Goal: Task Accomplishment & Management: Manage account settings

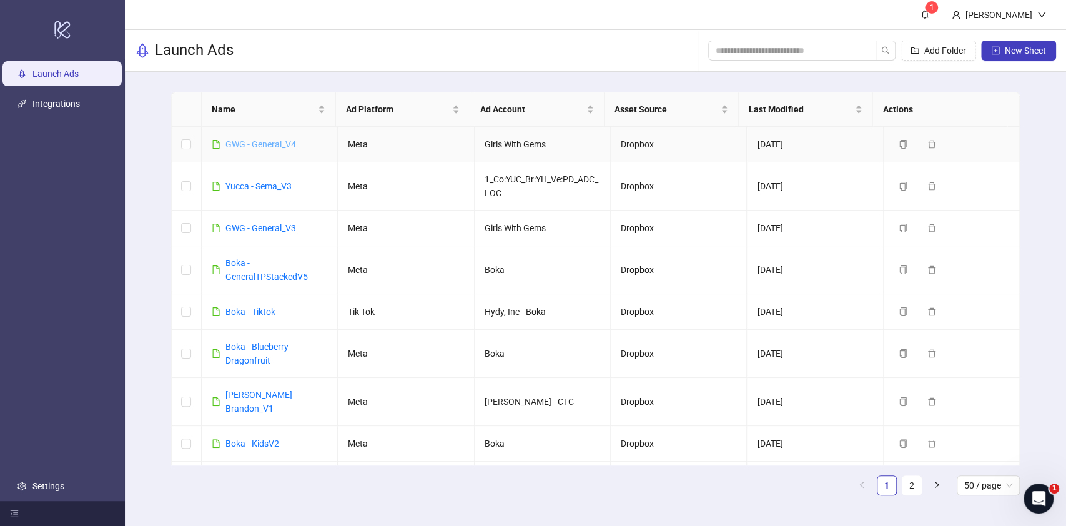
click at [273, 141] on link "GWG - General_V4" at bounding box center [261, 144] width 71 height 10
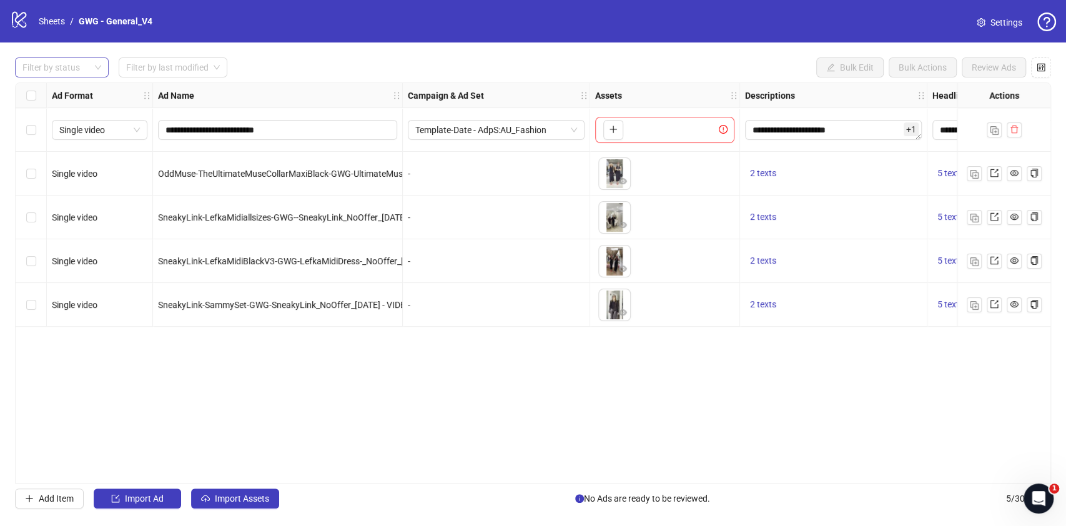
click at [56, 71] on div at bounding box center [55, 67] width 76 height 17
click at [85, 87] on div "Draft" at bounding box center [62, 93] width 74 height 14
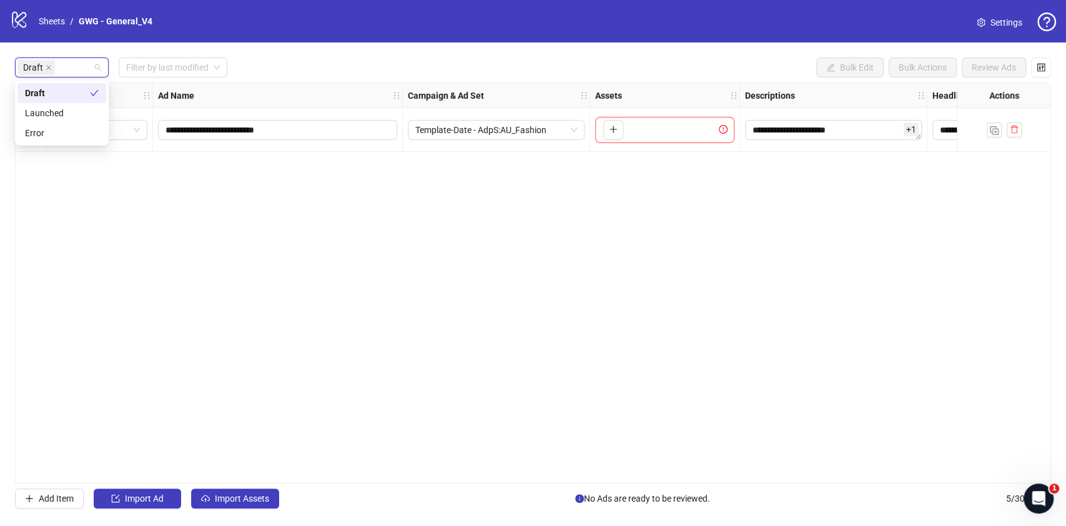
click at [320, 74] on div "Draft Filter by last modified Bulk Edit Bulk Actions Review Ads" at bounding box center [533, 67] width 1036 height 20
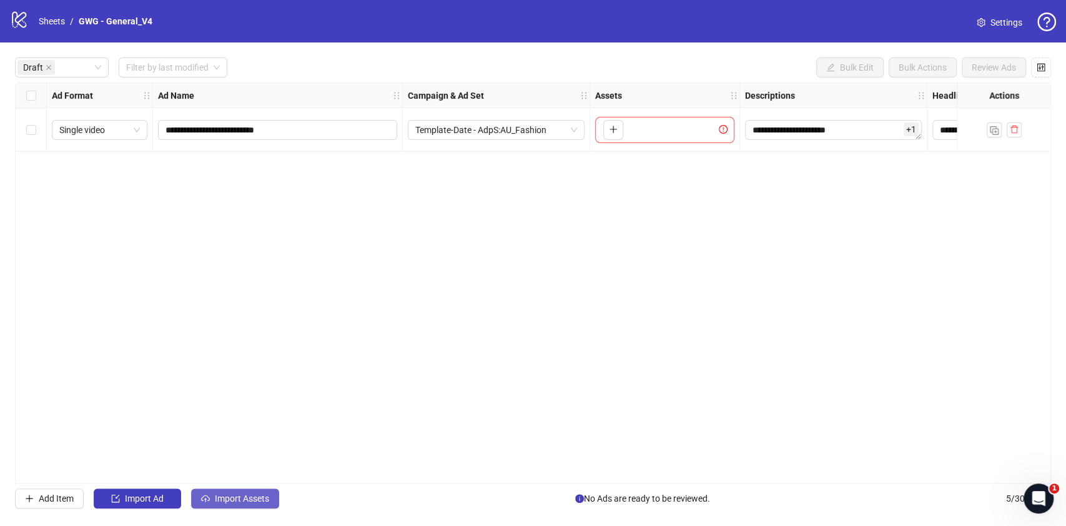
click at [252, 497] on span "Import Assets" at bounding box center [242, 498] width 54 height 10
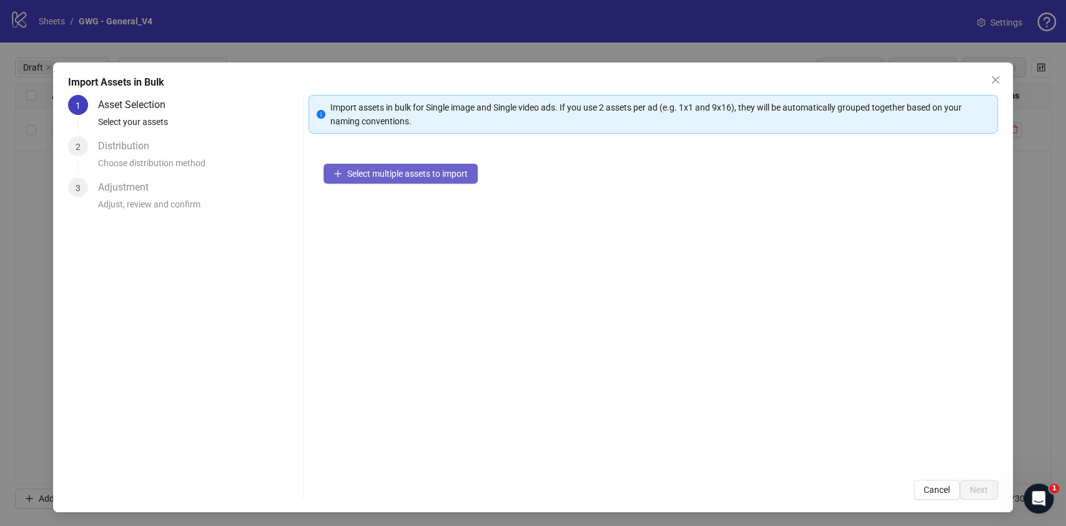
click at [425, 169] on span "Select multiple assets to import" at bounding box center [407, 174] width 121 height 10
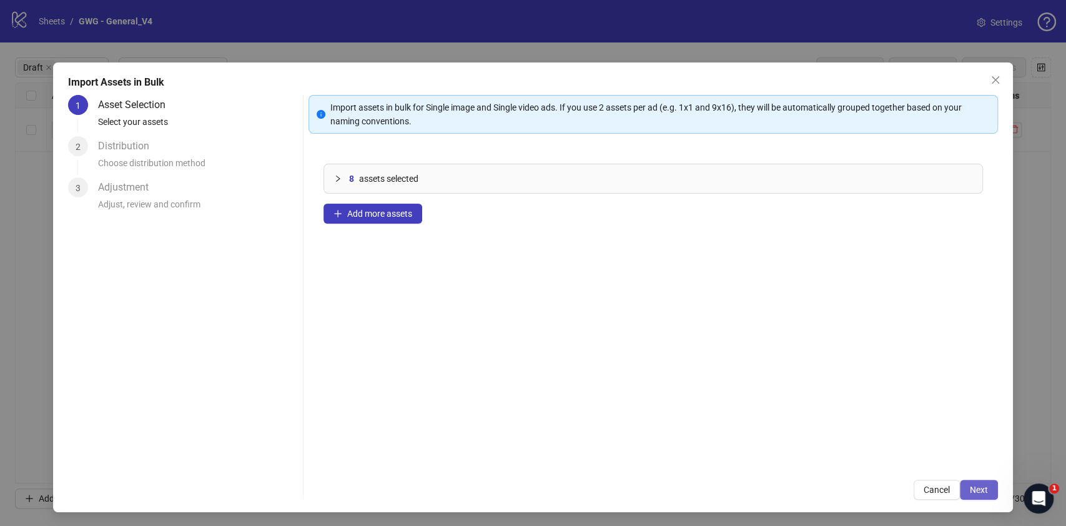
click at [960, 485] on button "Next" at bounding box center [979, 490] width 38 height 20
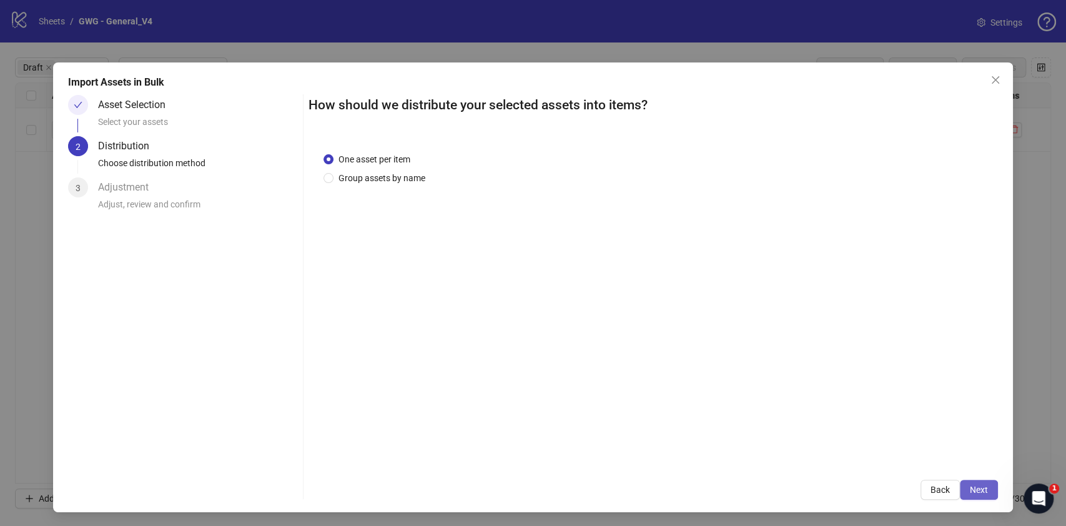
click at [974, 487] on button "Next" at bounding box center [979, 490] width 38 height 20
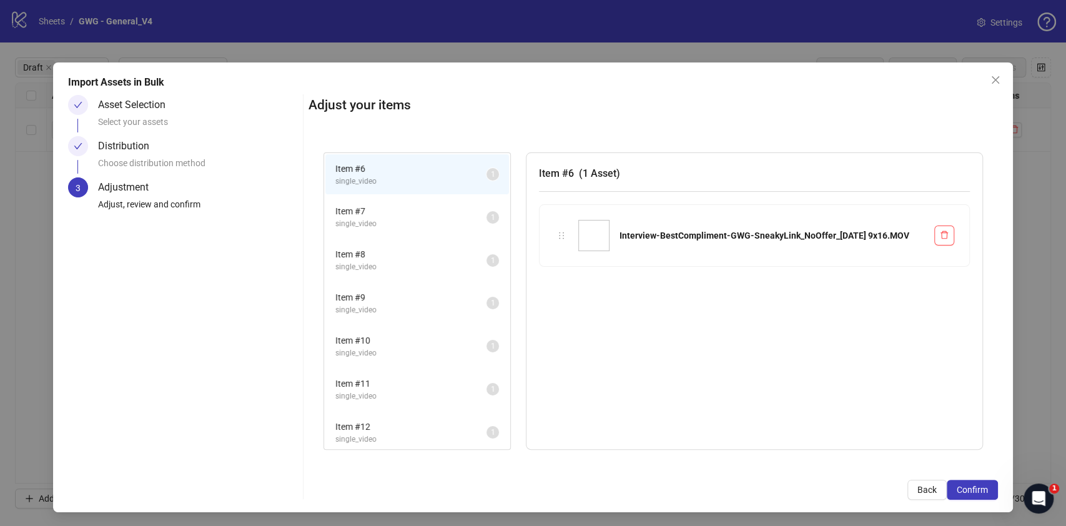
click at [974, 487] on span "Confirm" at bounding box center [972, 490] width 31 height 10
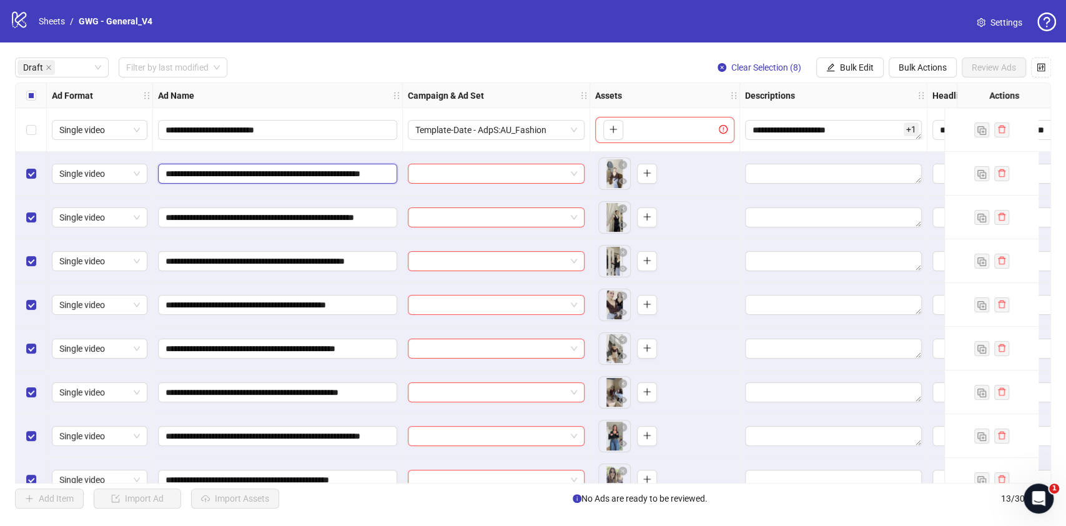
click at [300, 177] on input "**********" at bounding box center [277, 174] width 222 height 14
paste input "**********"
type input "**********"
click at [239, 225] on span "**********" at bounding box center [277, 217] width 239 height 20
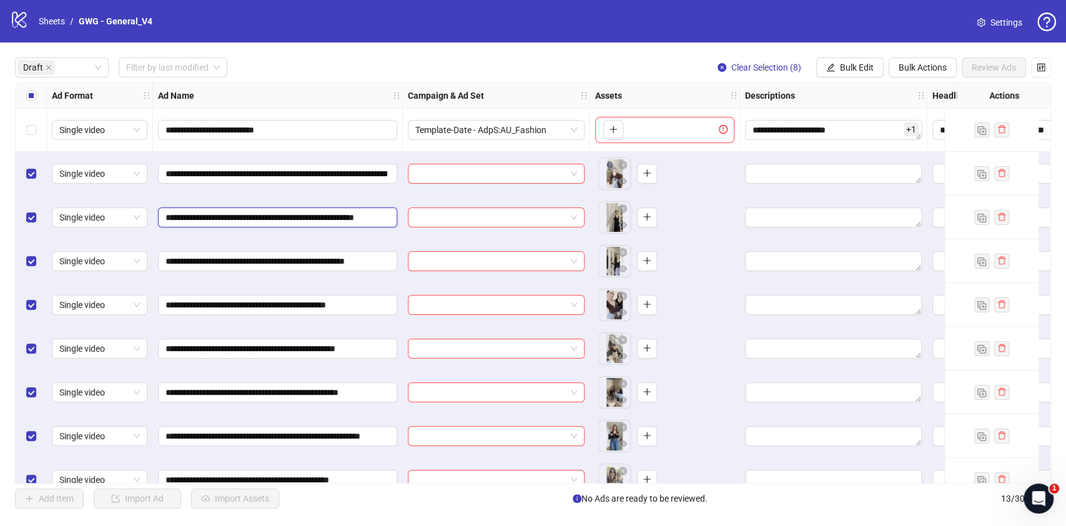
paste input "**********"
type input "**********"
click at [319, 260] on input "**********" at bounding box center [277, 261] width 222 height 14
paste input "**********"
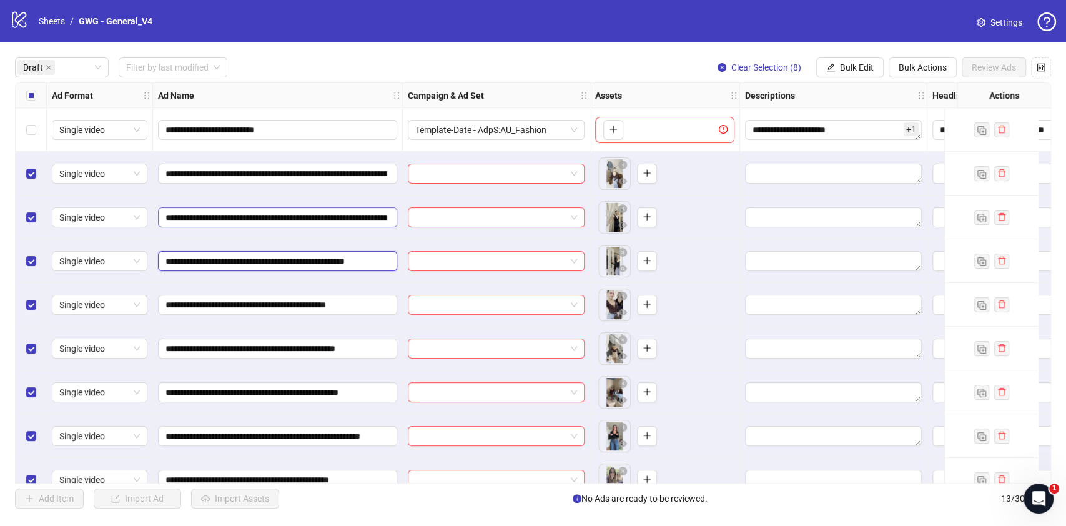
type input "**********"
click at [239, 264] on input "**********" at bounding box center [277, 261] width 222 height 14
click at [270, 301] on input "**********" at bounding box center [277, 305] width 222 height 14
paste input "**********"
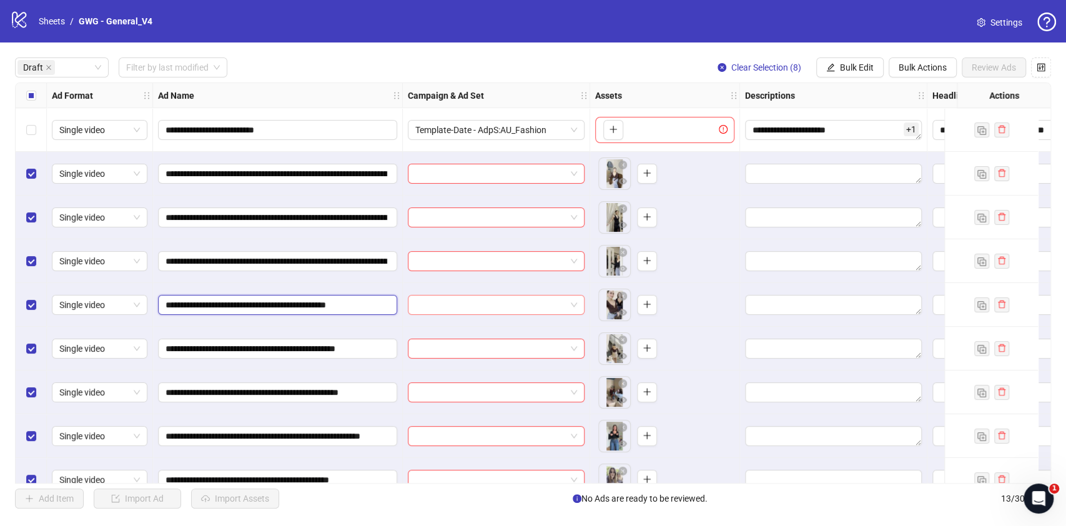
type input "**********"
click at [350, 300] on input "**********" at bounding box center [277, 305] width 222 height 14
drag, startPoint x: 332, startPoint y: 306, endPoint x: 505, endPoint y: 306, distance: 173.0
click at [505, 83] on div "**********" at bounding box center [772, 83] width 1512 height 0
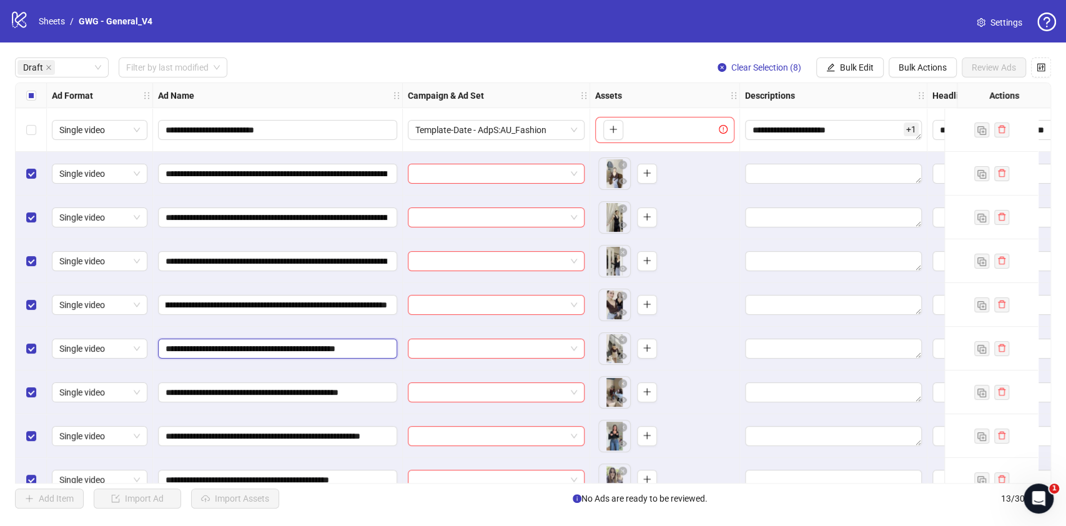
click at [280, 349] on input "**********" at bounding box center [277, 349] width 222 height 14
paste input "**********"
type input "**********"
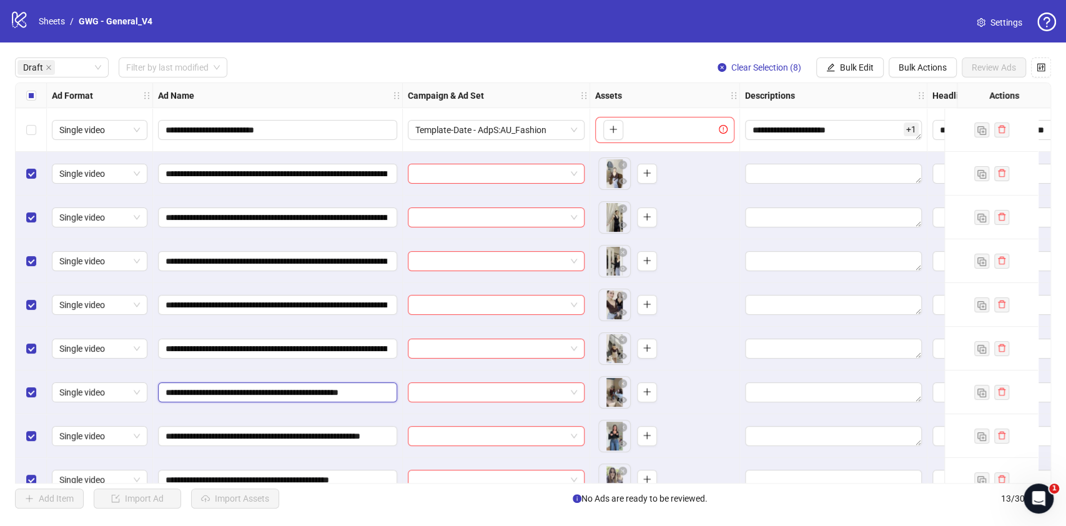
click at [270, 396] on input "**********" at bounding box center [277, 392] width 222 height 14
paste input "**********"
type input "**********"
click at [250, 437] on input "**********" at bounding box center [277, 436] width 222 height 14
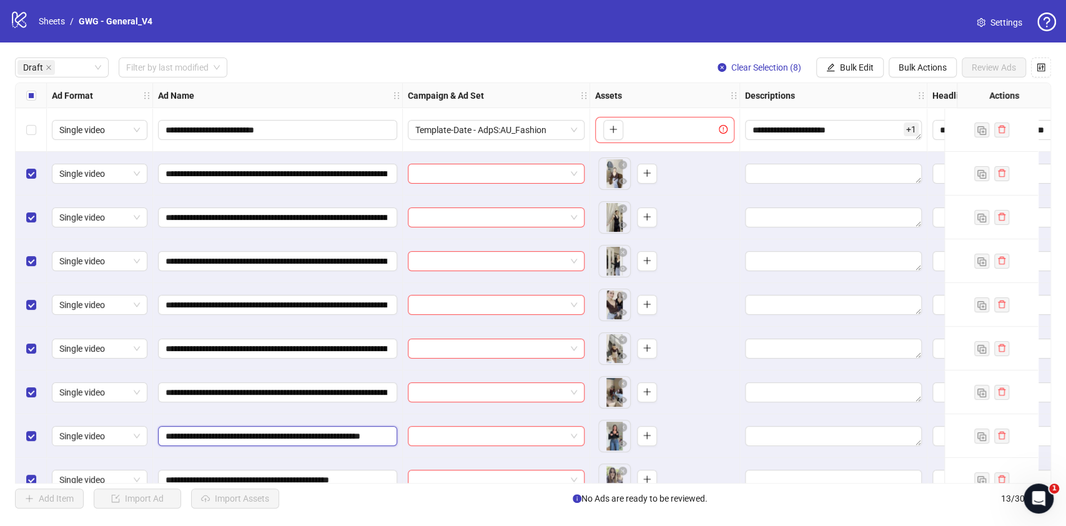
paste input "**********"
type input "**********"
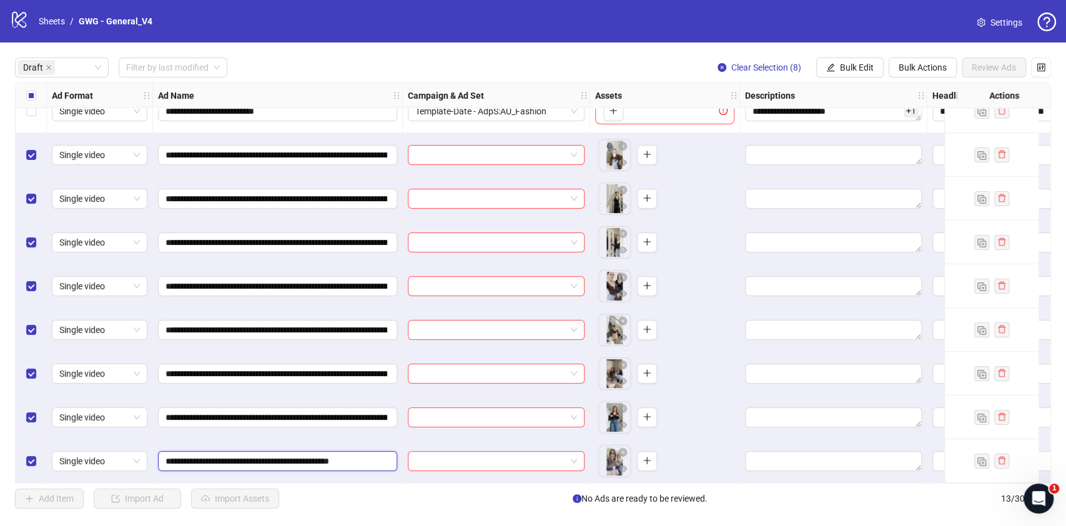
click at [230, 455] on input "**********" at bounding box center [277, 461] width 222 height 14
paste input "**********"
type input "**********"
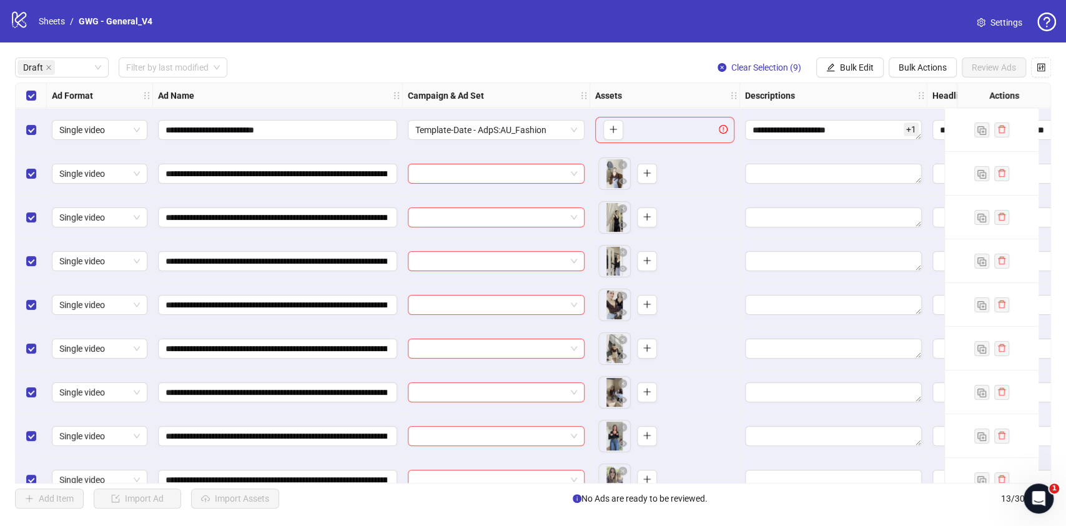
click at [37, 134] on div "Select row 1" at bounding box center [31, 130] width 31 height 44
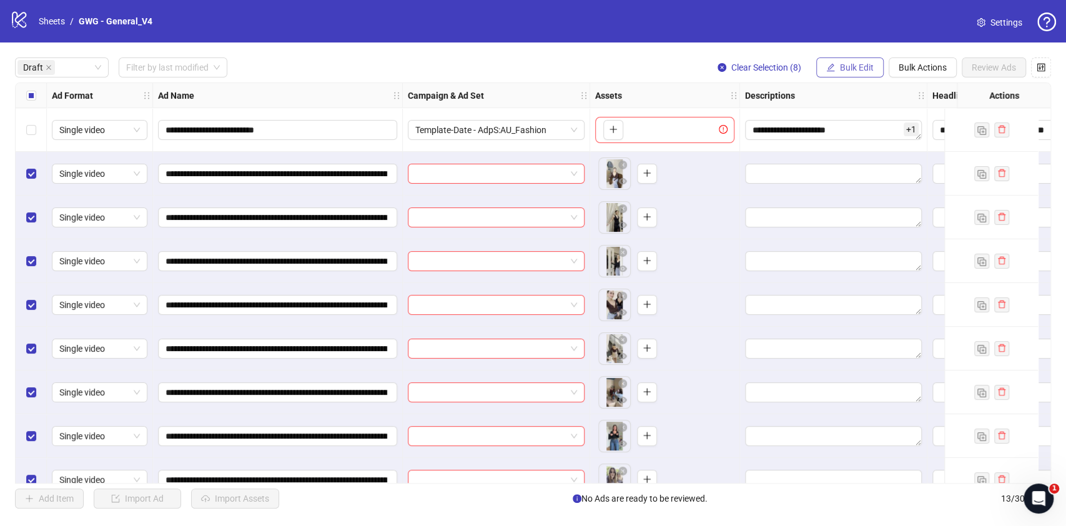
click at [851, 62] on span "Bulk Edit" at bounding box center [857, 67] width 34 height 10
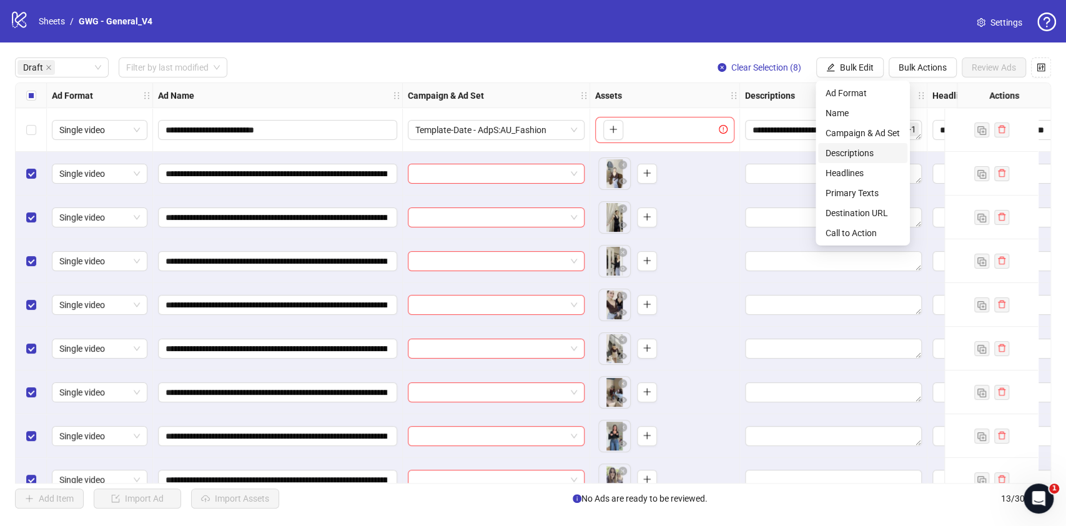
click at [855, 156] on span "Descriptions" at bounding box center [863, 153] width 74 height 14
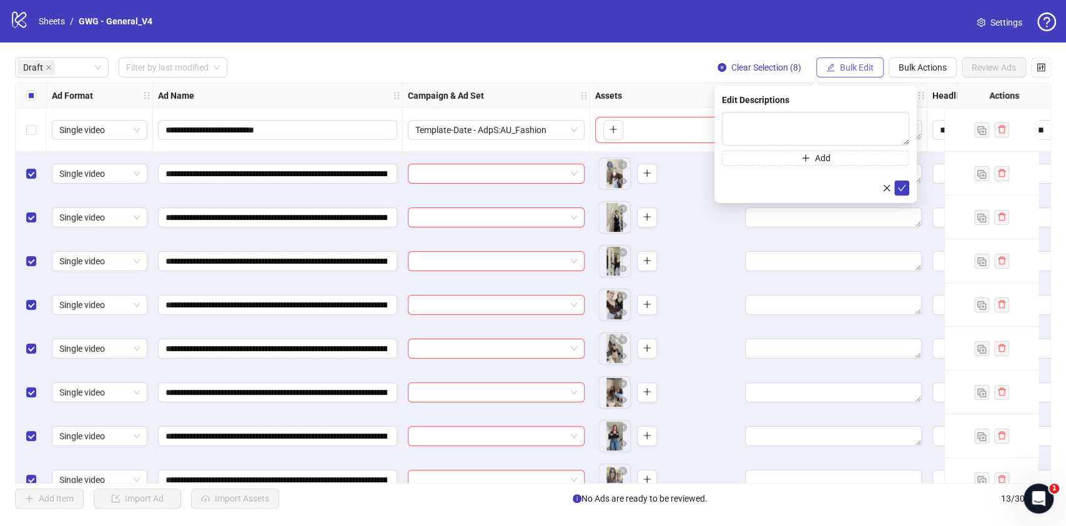
click at [840, 59] on button "Bulk Edit" at bounding box center [849, 67] width 67 height 20
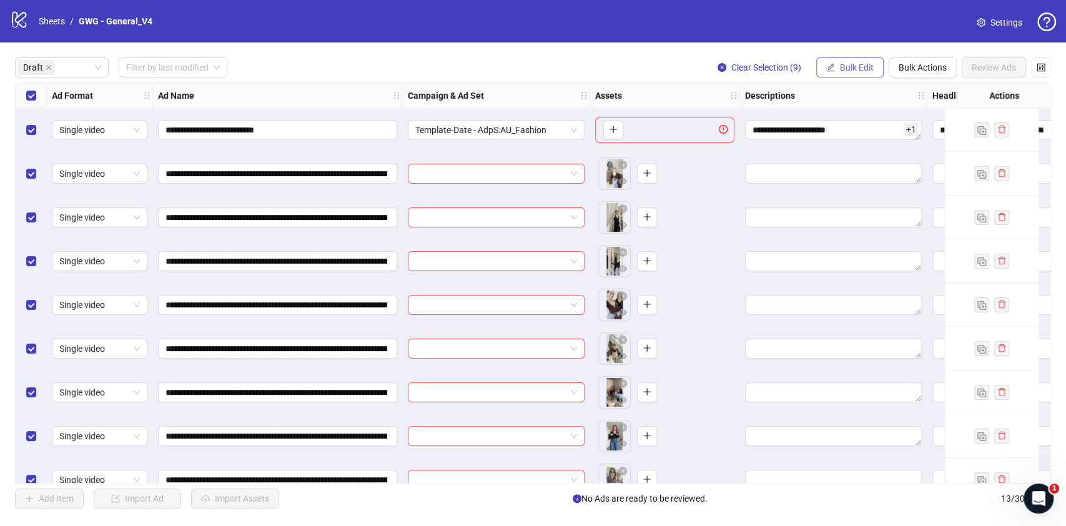
click at [841, 61] on button "Bulk Edit" at bounding box center [849, 67] width 67 height 20
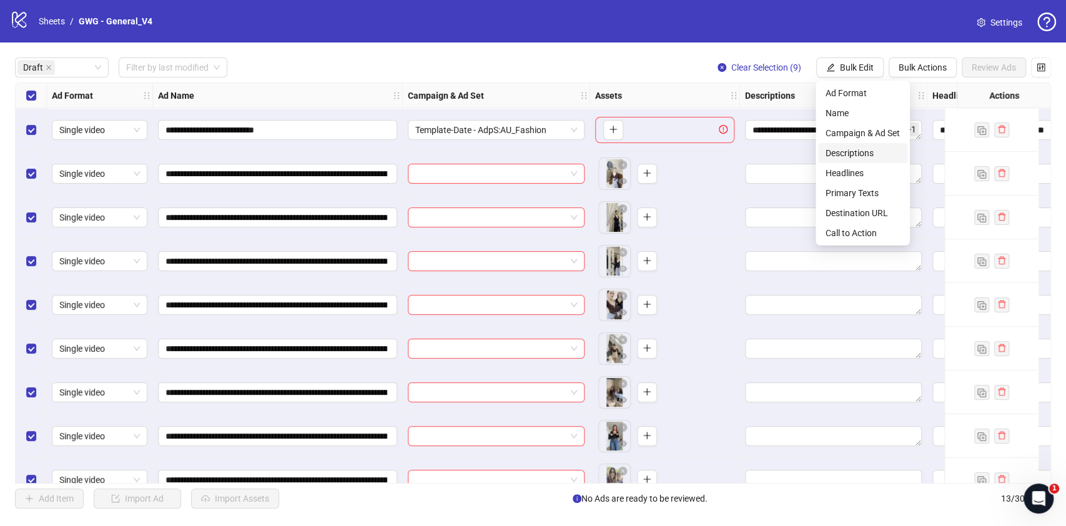
click at [880, 154] on span "Descriptions" at bounding box center [863, 153] width 74 height 14
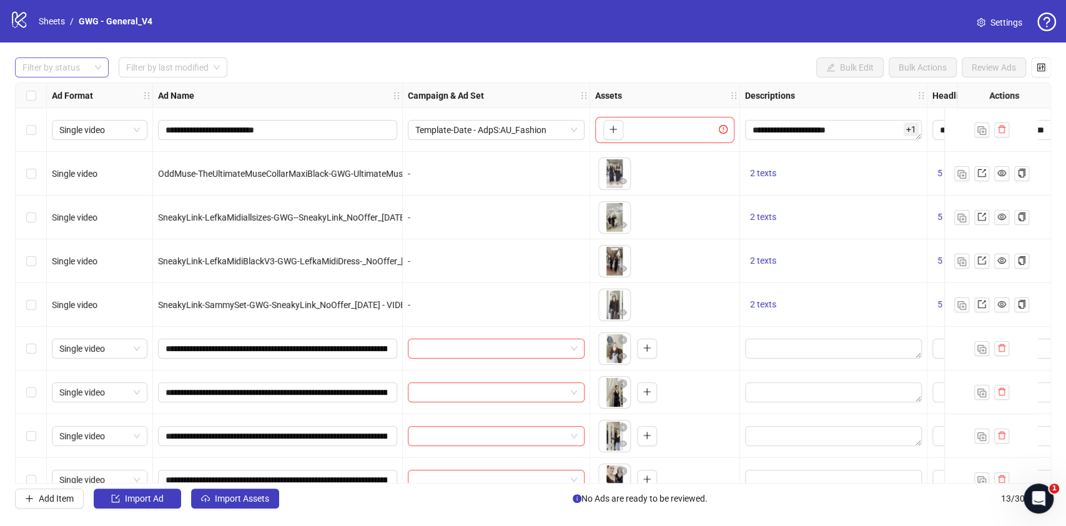
click at [75, 76] on div at bounding box center [55, 67] width 76 height 17
click at [56, 97] on div "Draft" at bounding box center [62, 93] width 74 height 14
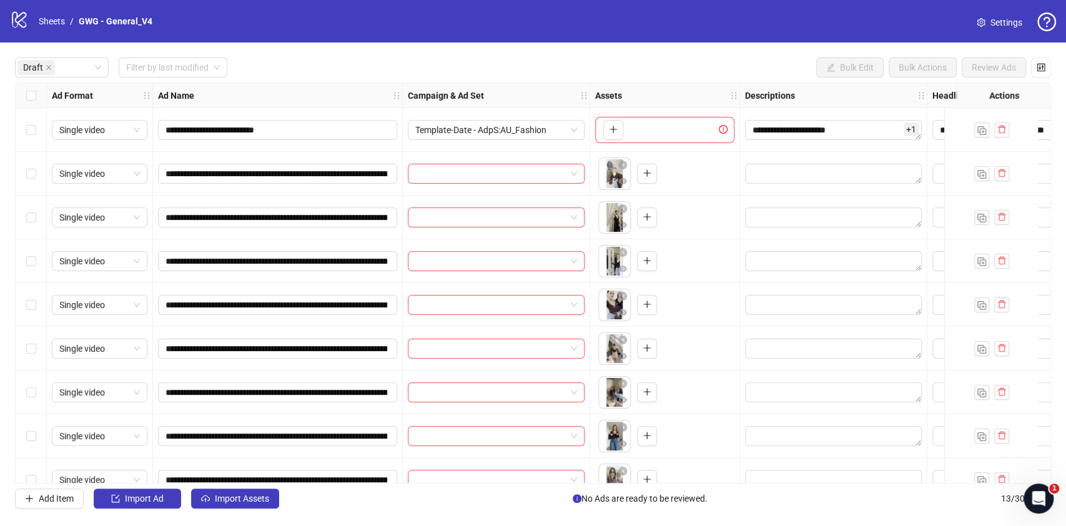
click at [391, 71] on div "Draft Filter by last modified Bulk Edit Bulk Actions Review Ads" at bounding box center [533, 67] width 1036 height 20
click at [36, 87] on div "Select all rows" at bounding box center [31, 95] width 31 height 25
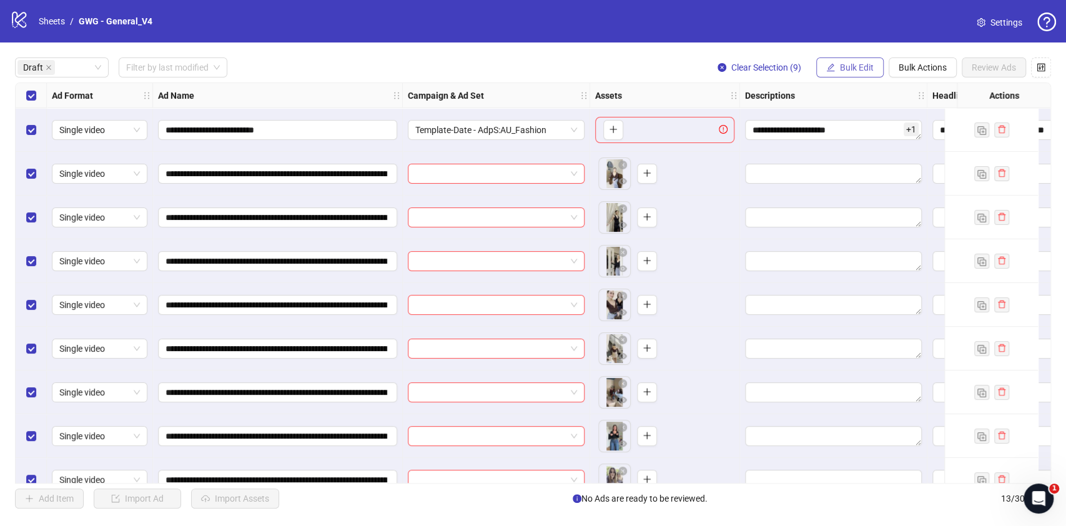
click at [835, 67] on button "Bulk Edit" at bounding box center [849, 67] width 67 height 20
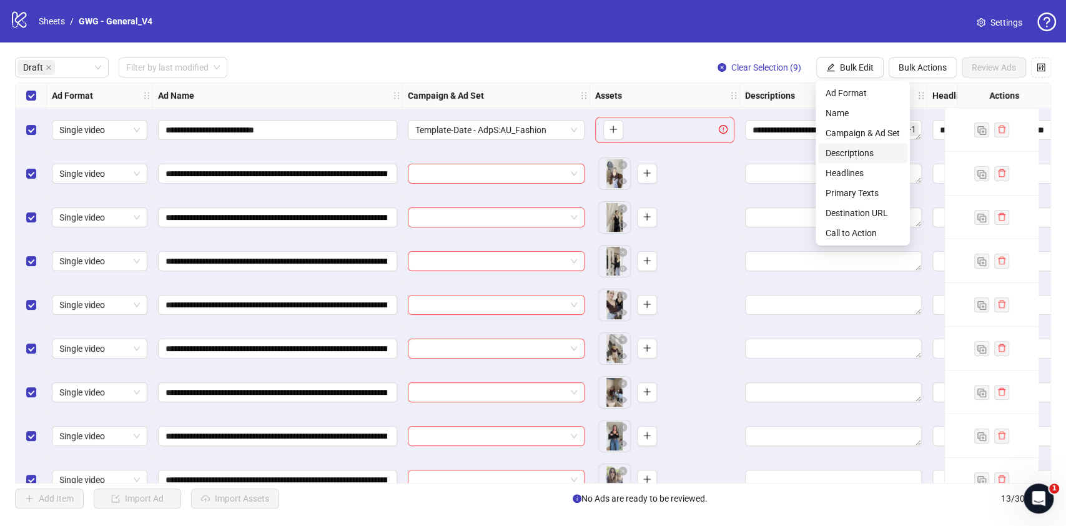
click at [855, 144] on li "Descriptions" at bounding box center [862, 153] width 89 height 20
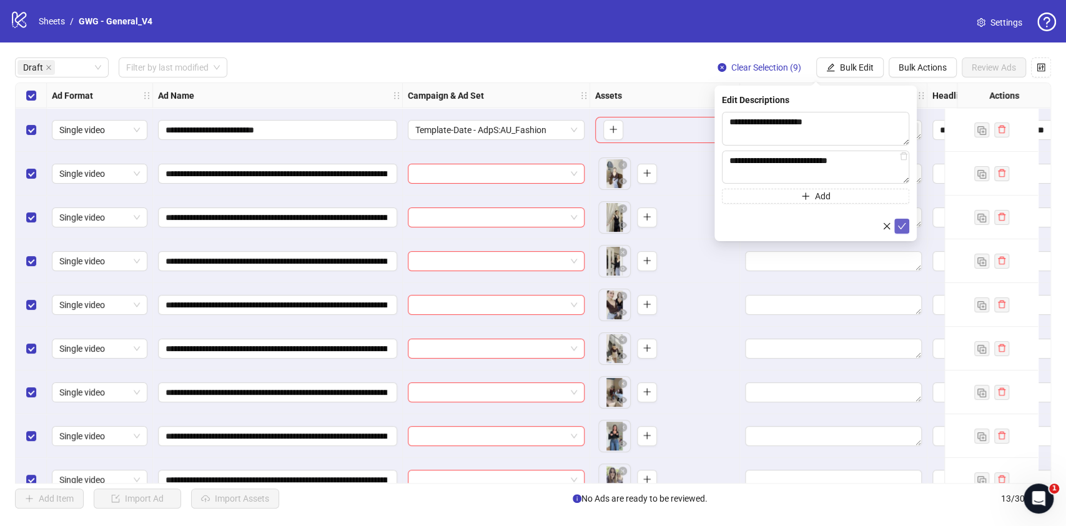
click at [896, 226] on button "submit" at bounding box center [902, 226] width 15 height 15
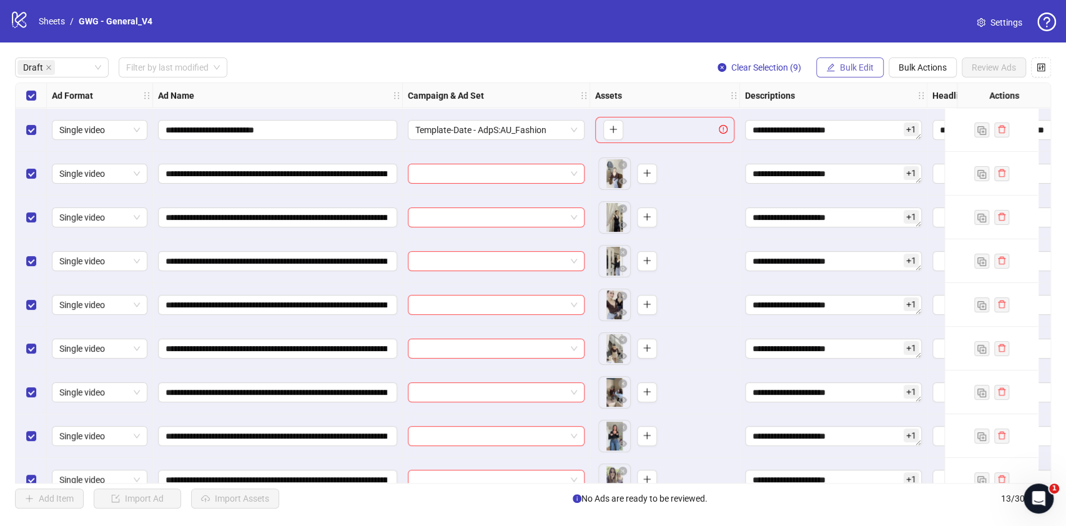
click at [852, 69] on span "Bulk Edit" at bounding box center [857, 67] width 34 height 10
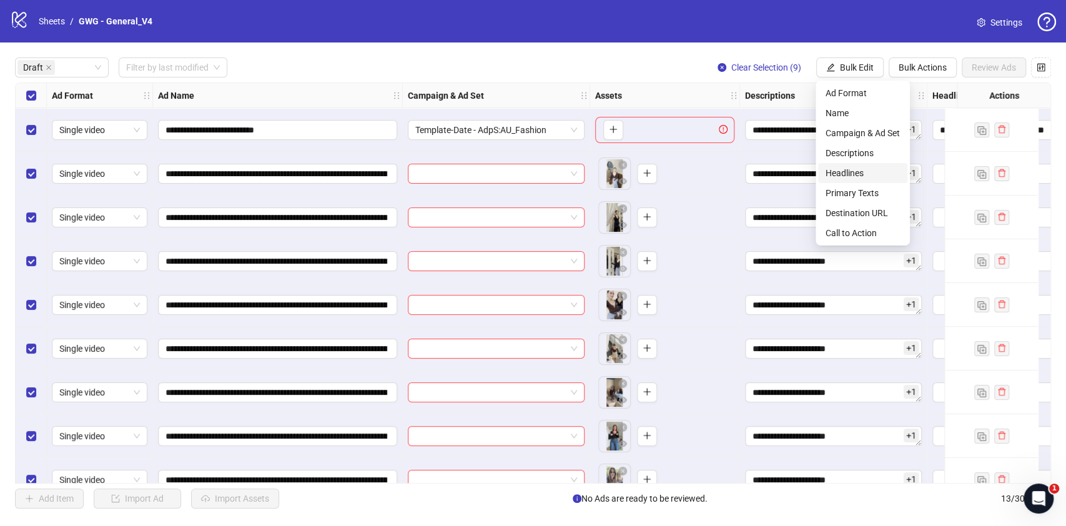
click at [865, 167] on span "Headlines" at bounding box center [863, 173] width 74 height 14
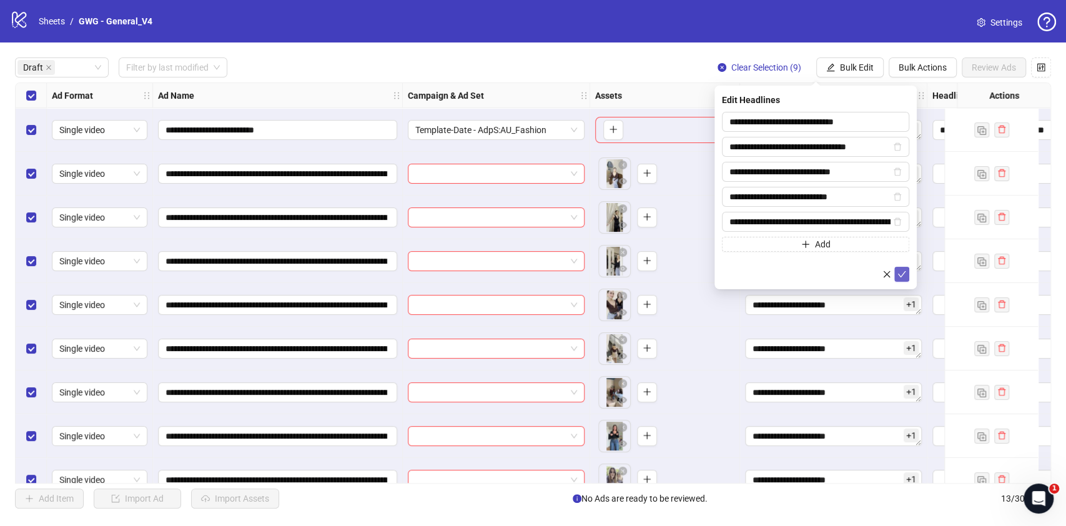
click at [898, 275] on icon "check" at bounding box center [902, 274] width 9 height 9
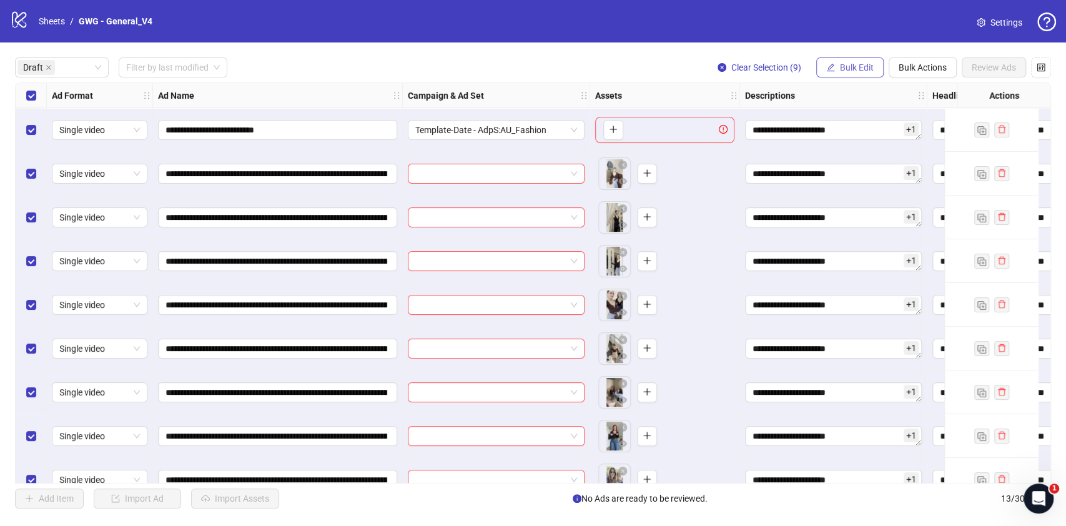
click at [849, 67] on span "Bulk Edit" at bounding box center [857, 67] width 34 height 10
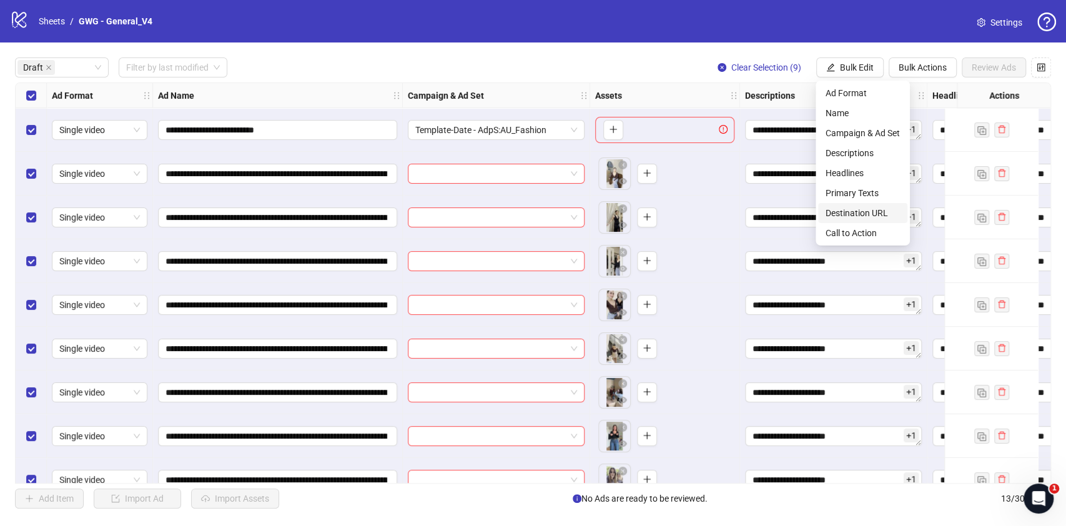
click at [873, 203] on li "Destination URL" at bounding box center [862, 213] width 89 height 20
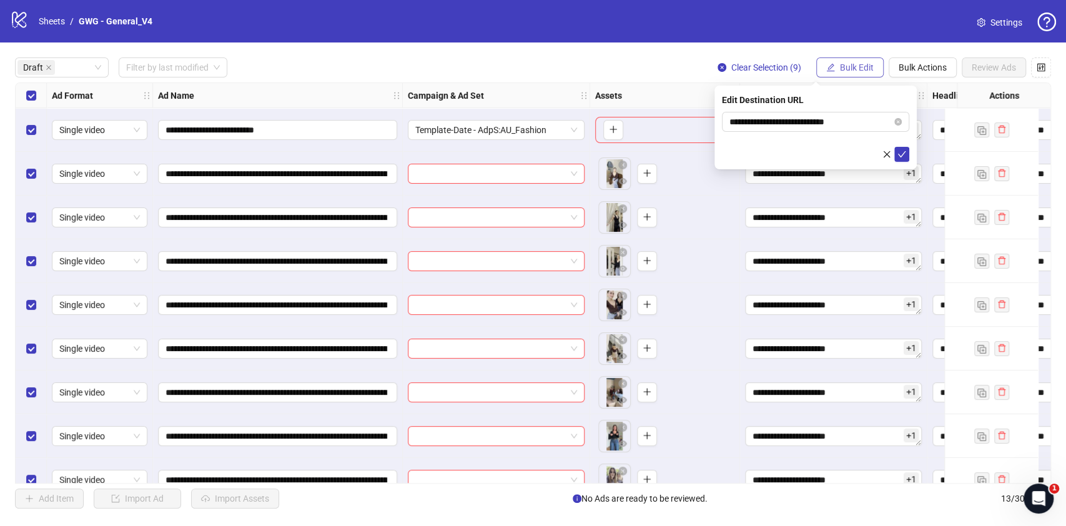
click at [871, 70] on span "Bulk Edit" at bounding box center [857, 67] width 34 height 10
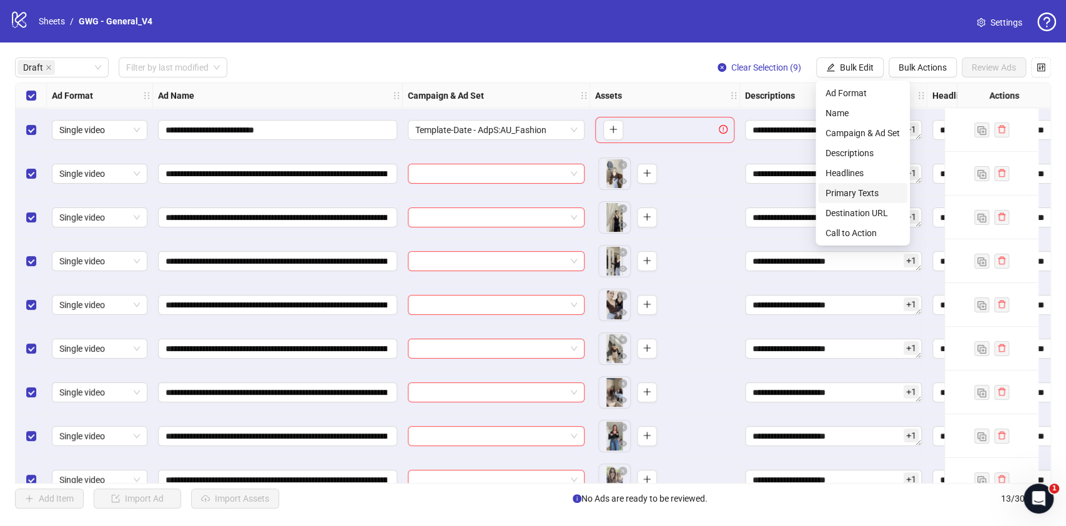
click at [880, 194] on span "Primary Texts" at bounding box center [863, 193] width 74 height 14
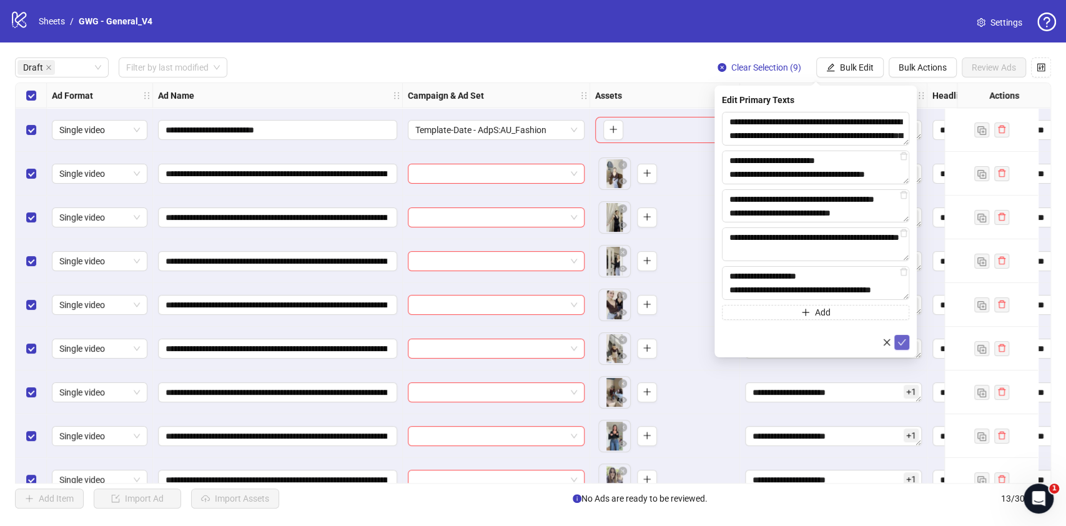
click at [902, 340] on icon "check" at bounding box center [902, 342] width 9 height 9
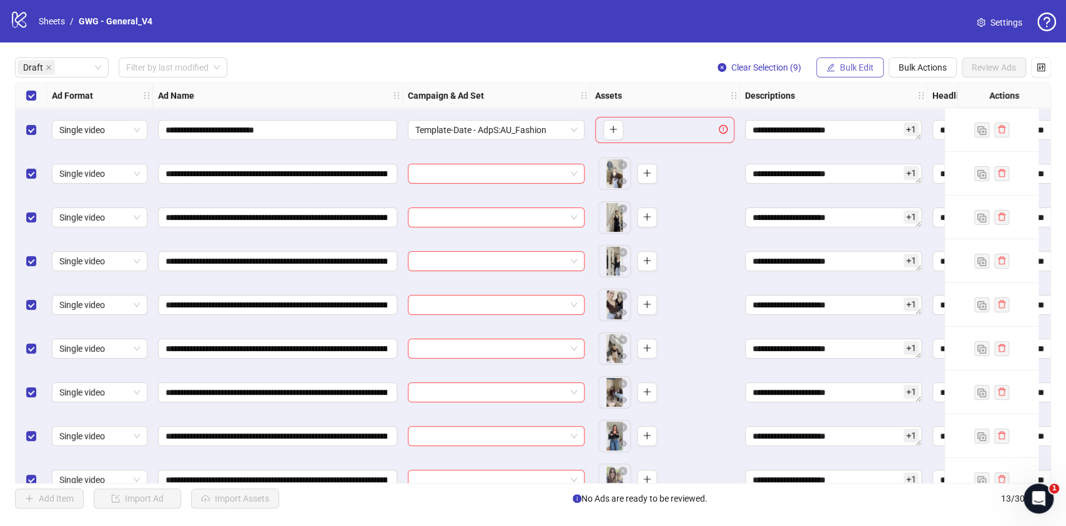
click at [852, 63] on span "Bulk Edit" at bounding box center [857, 67] width 34 height 10
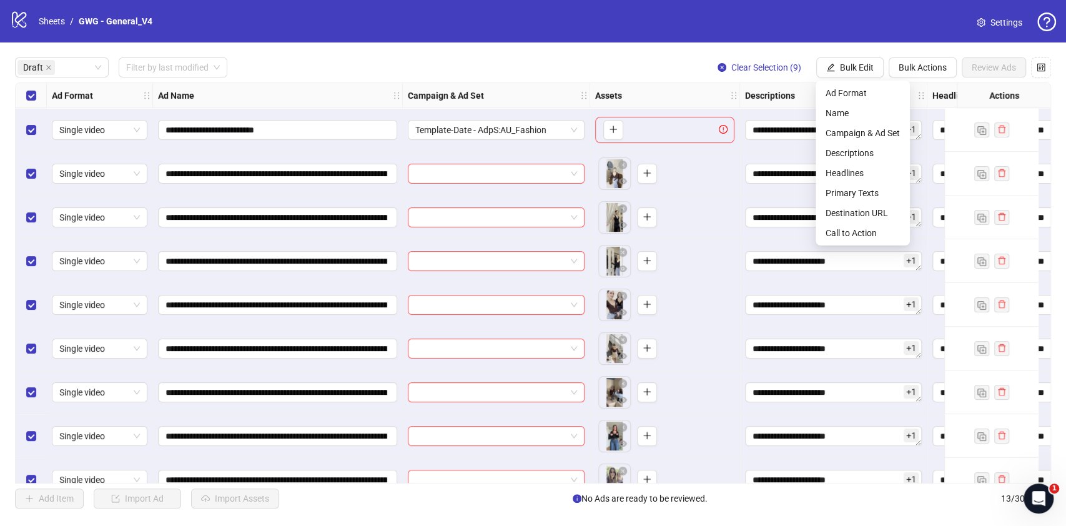
click at [878, 244] on ul "Ad Format Name Campaign & Ad Set Descriptions Headlines Primary Texts Destinati…" at bounding box center [863, 163] width 94 height 165
click at [879, 239] on span "Call to Action" at bounding box center [863, 233] width 74 height 14
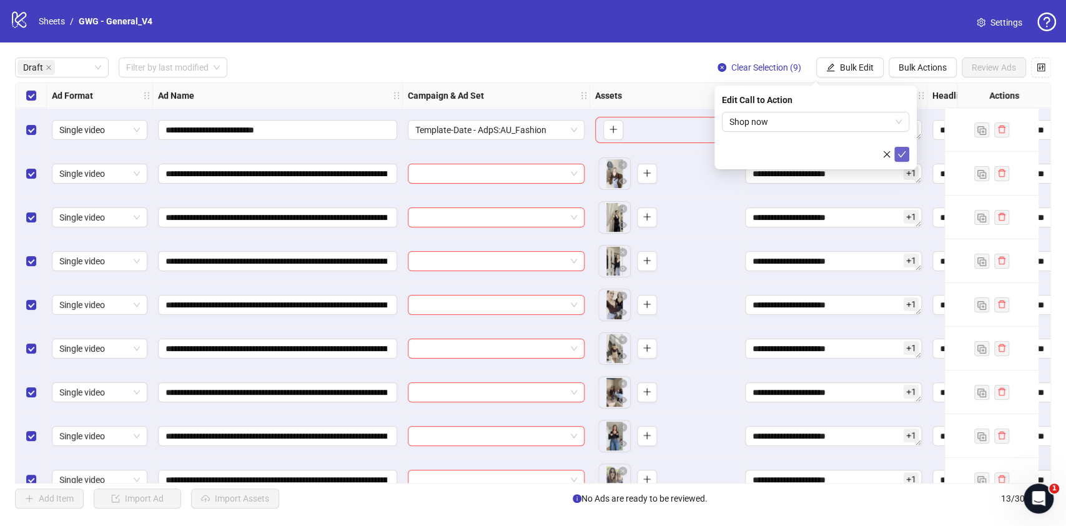
click at [900, 155] on icon "check" at bounding box center [902, 154] width 8 height 6
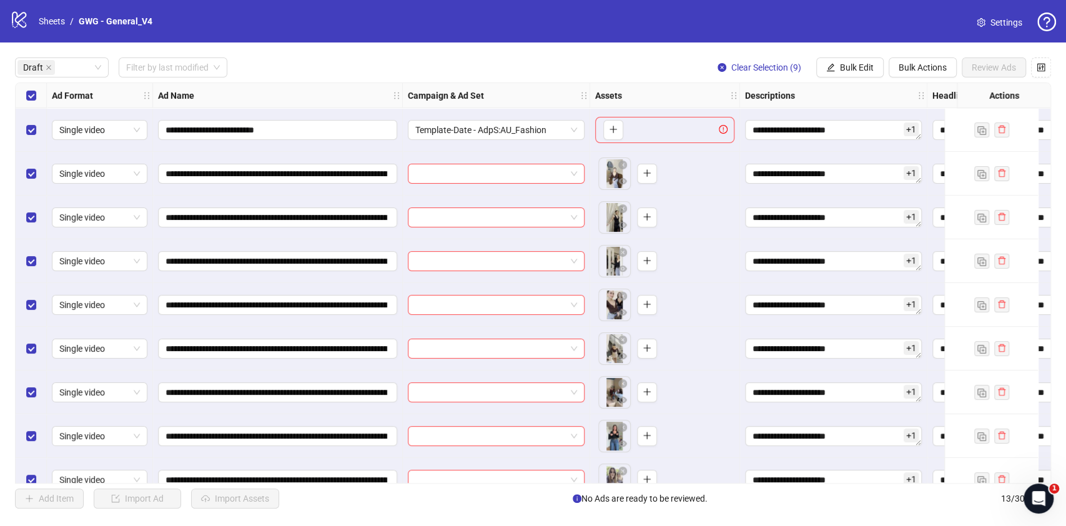
click at [25, 132] on div "Select row 1" at bounding box center [31, 130] width 31 height 44
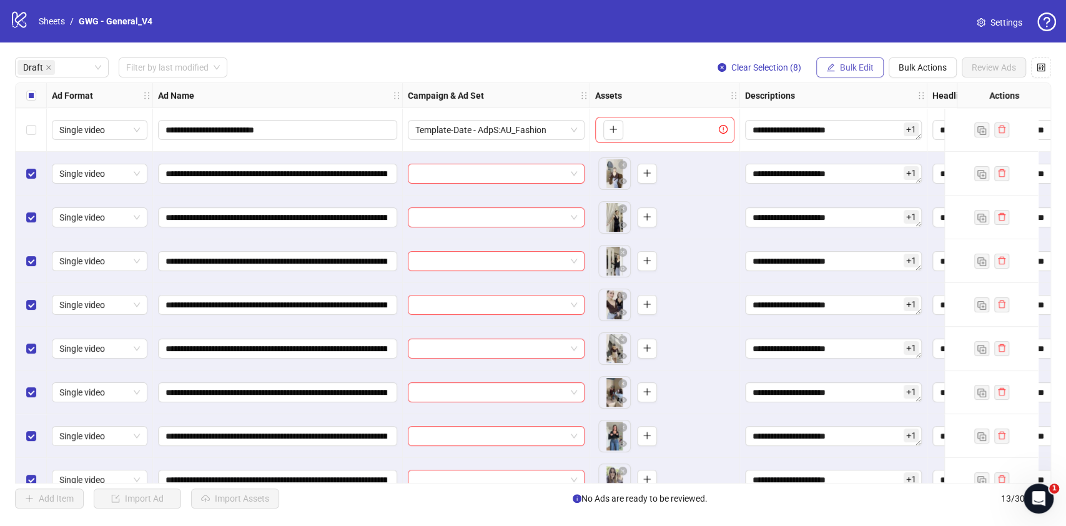
click at [843, 69] on span "Bulk Edit" at bounding box center [857, 67] width 34 height 10
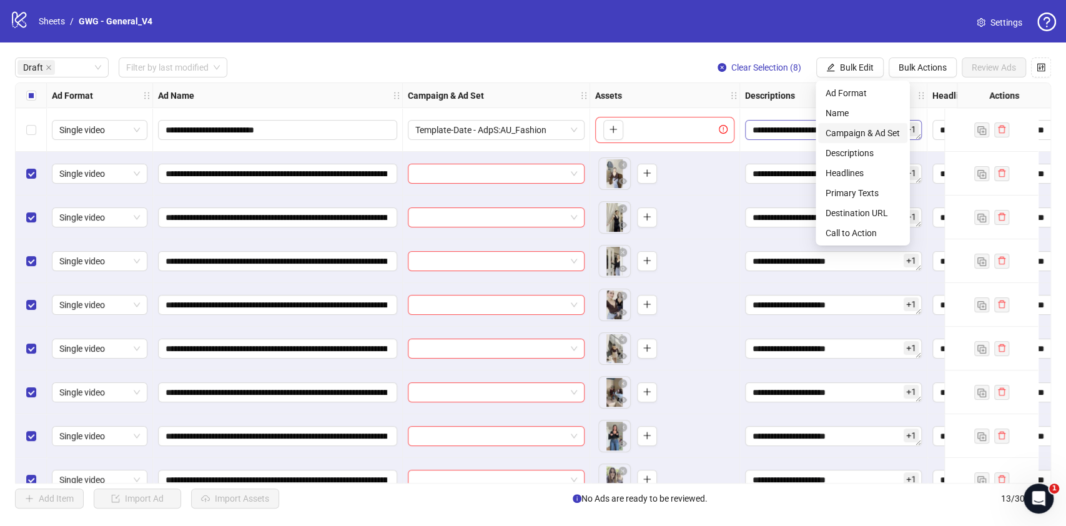
click at [891, 137] on span "Campaign & Ad Set" at bounding box center [863, 133] width 74 height 14
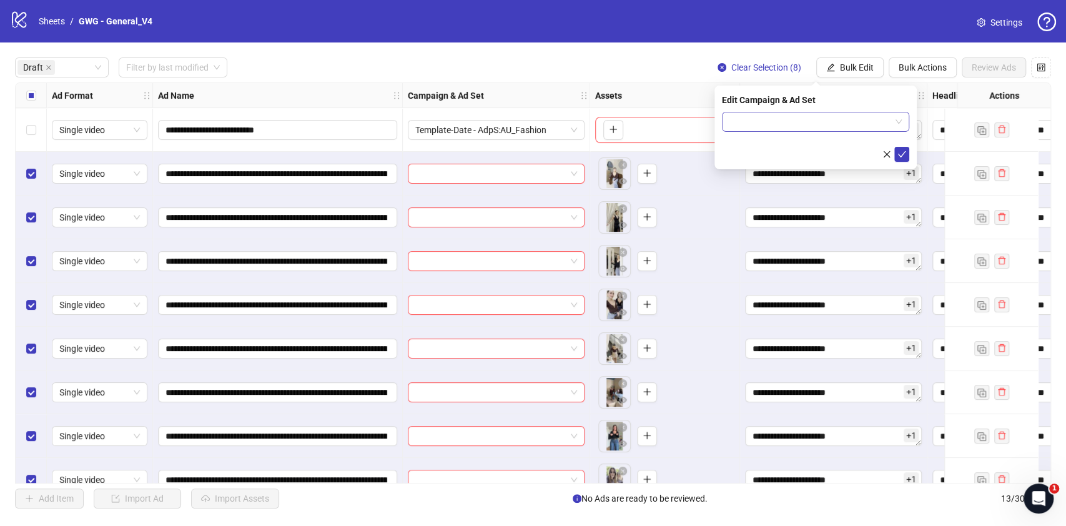
click at [890, 119] on input "search" at bounding box center [810, 121] width 161 height 19
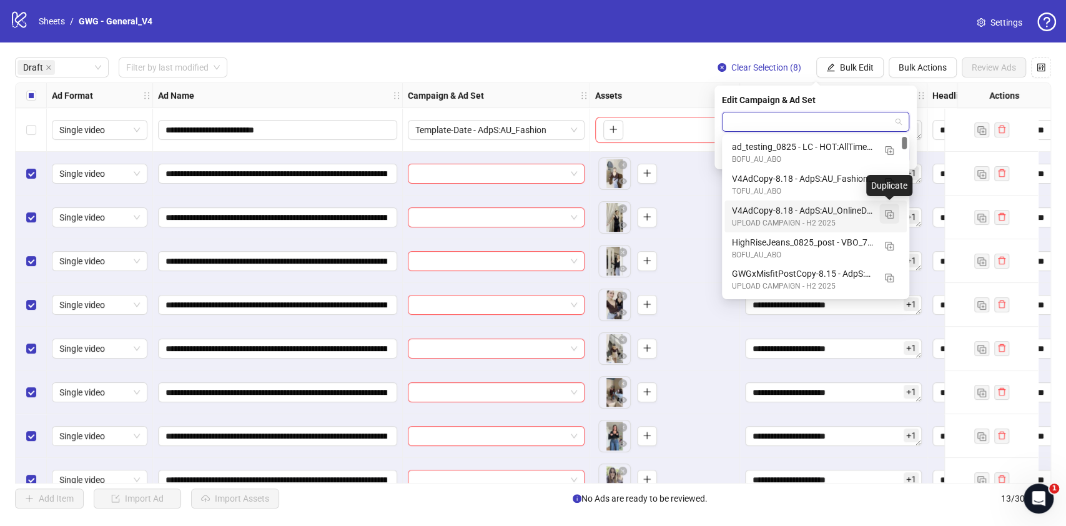
click at [888, 212] on img "button" at bounding box center [889, 214] width 9 height 9
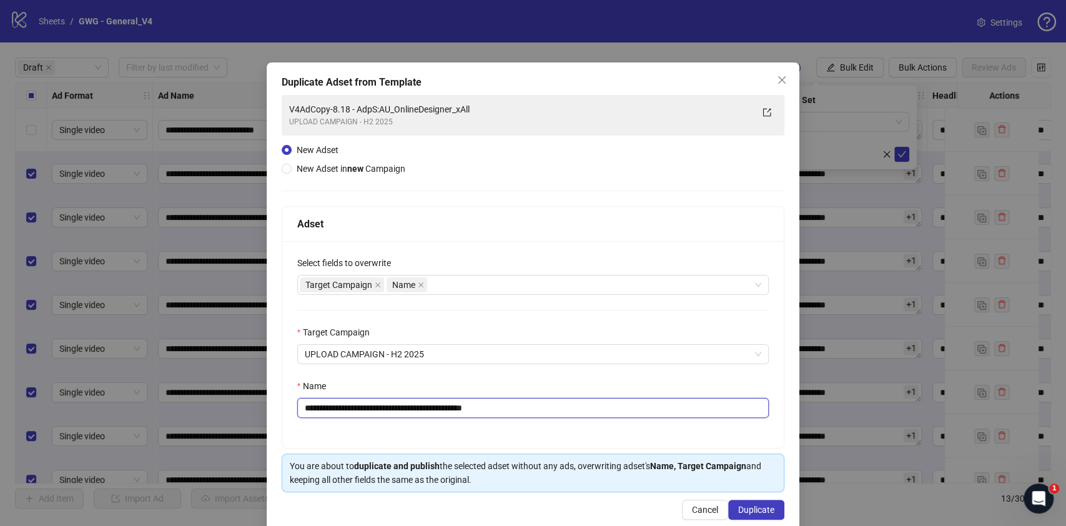
drag, startPoint x: 360, startPoint y: 408, endPoint x: 315, endPoint y: 386, distance: 49.4
click at [66, 375] on div "**********" at bounding box center [533, 263] width 1066 height 526
drag, startPoint x: 488, startPoint y: 409, endPoint x: 1065, endPoint y: 392, distance: 576.8
click at [1004, 393] on div "**********" at bounding box center [533, 263] width 1066 height 526
type input "**********"
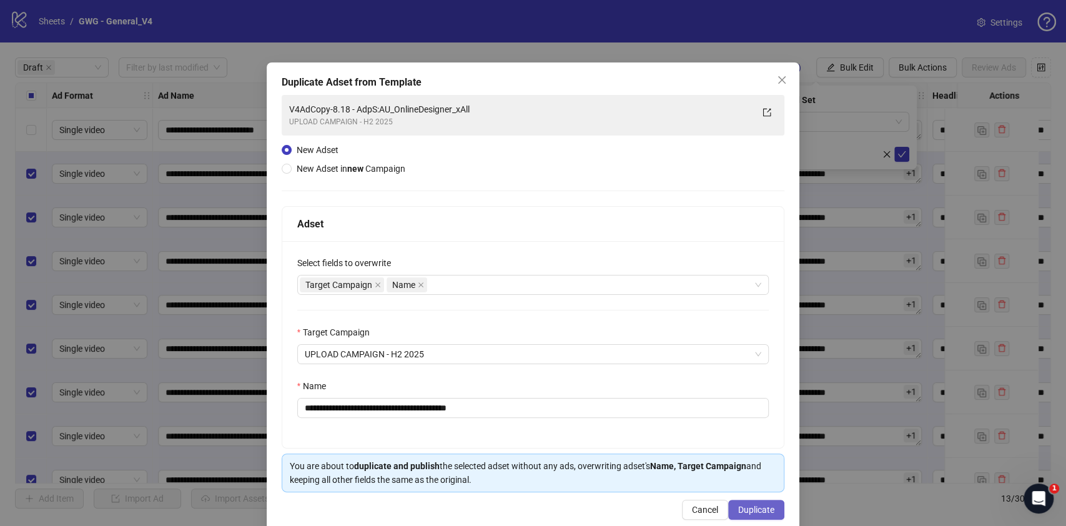
click at [751, 511] on span "Duplicate" at bounding box center [756, 510] width 36 height 10
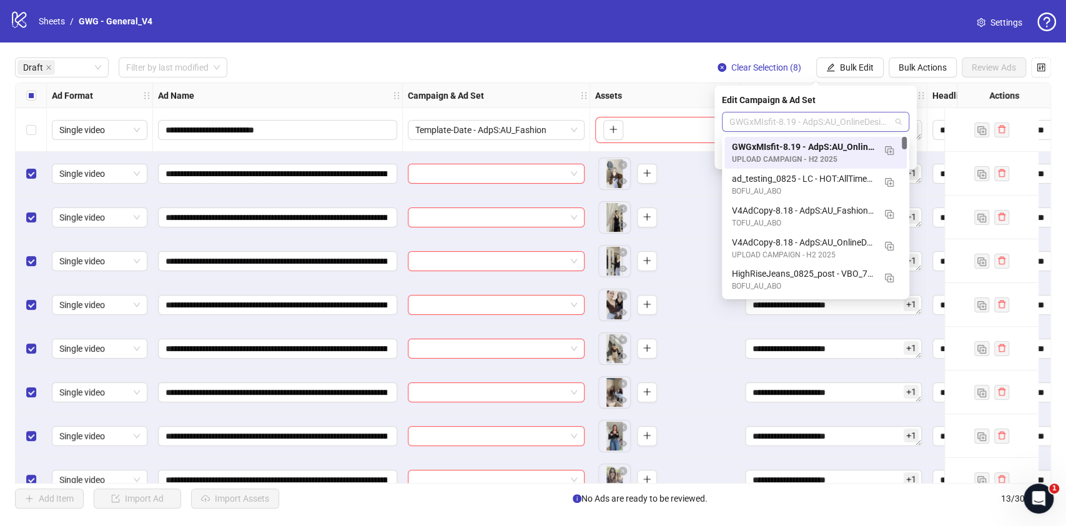
click at [877, 126] on span "GWGxMIsfit-8.19 - AdpS:AU_OnlineDesigner_xAll" at bounding box center [816, 121] width 172 height 19
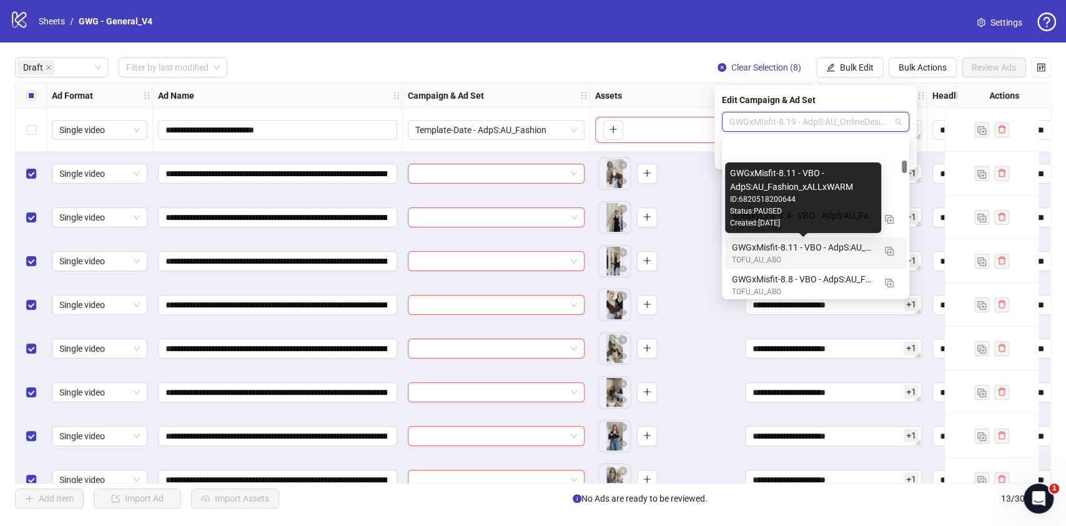
scroll to position [333, 0]
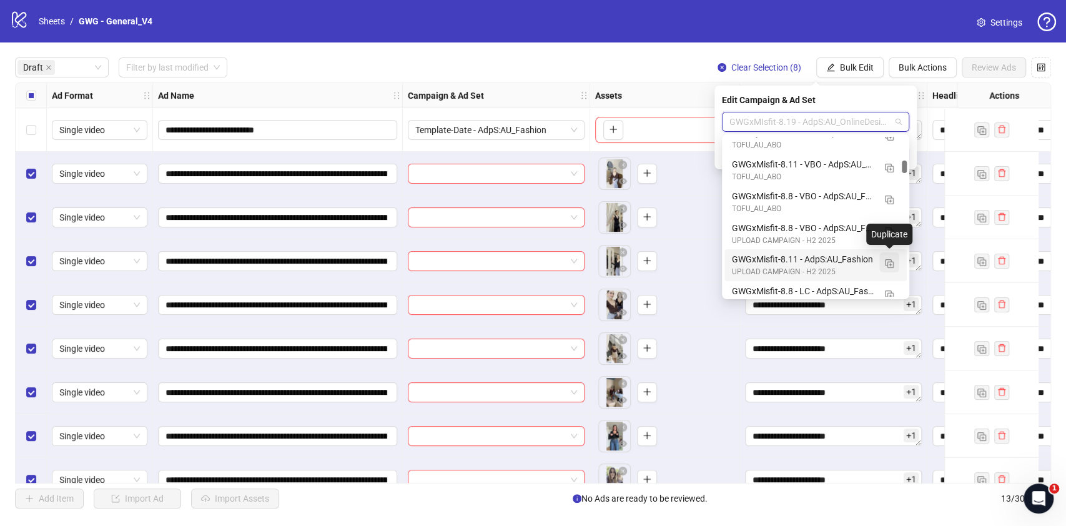
click at [895, 262] on button "button" at bounding box center [890, 262] width 20 height 20
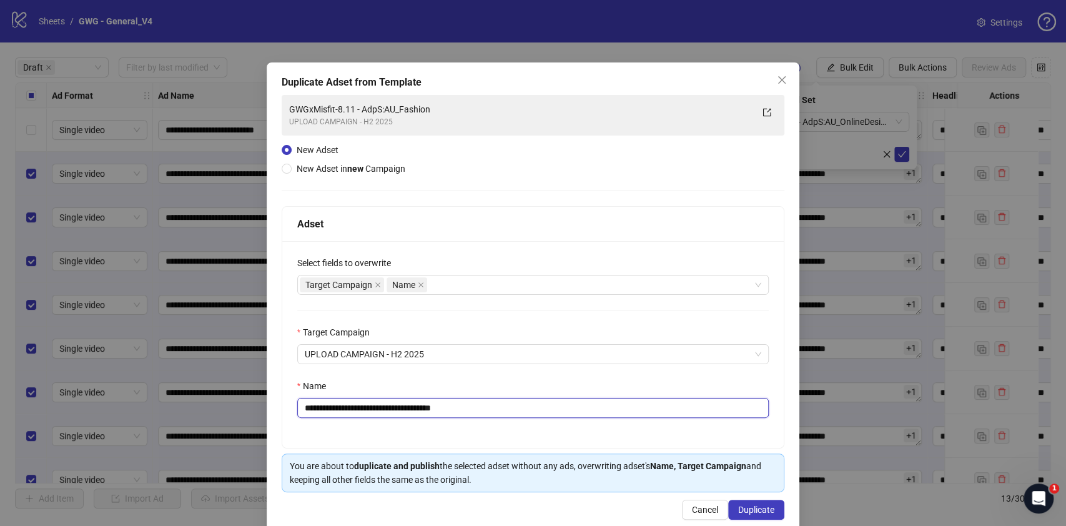
click at [365, 406] on input "**********" at bounding box center [533, 408] width 472 height 20
drag, startPoint x: 445, startPoint y: 409, endPoint x: 736, endPoint y: 435, distance: 292.9
click at [733, 434] on div "**********" at bounding box center [533, 344] width 502 height 207
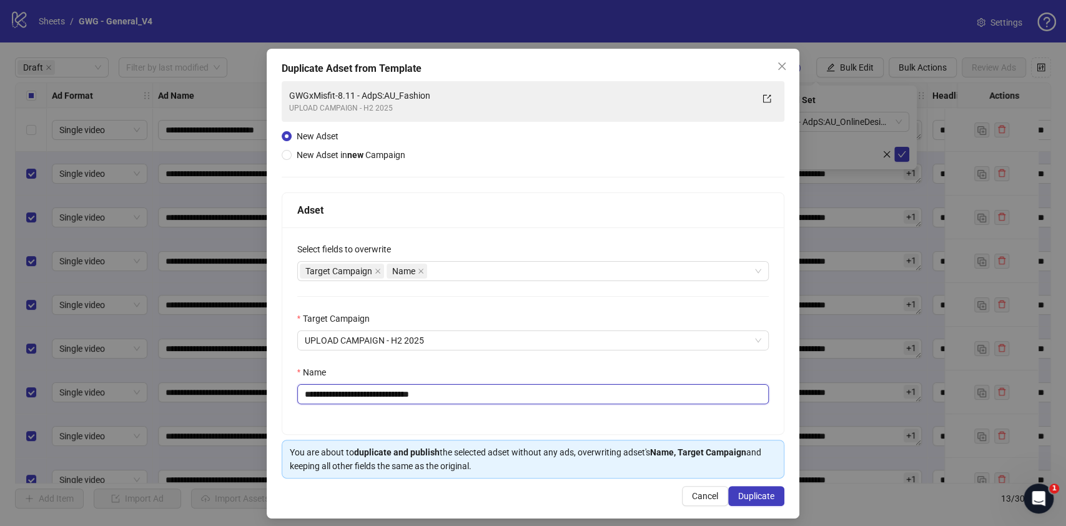
scroll to position [21, 0]
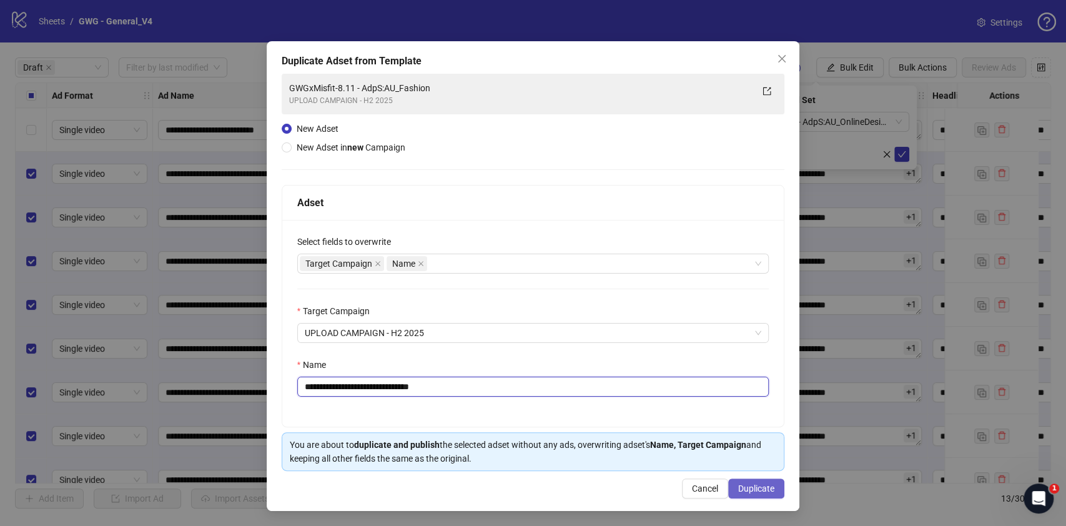
type input "**********"
click at [750, 491] on span "Duplicate" at bounding box center [756, 489] width 36 height 10
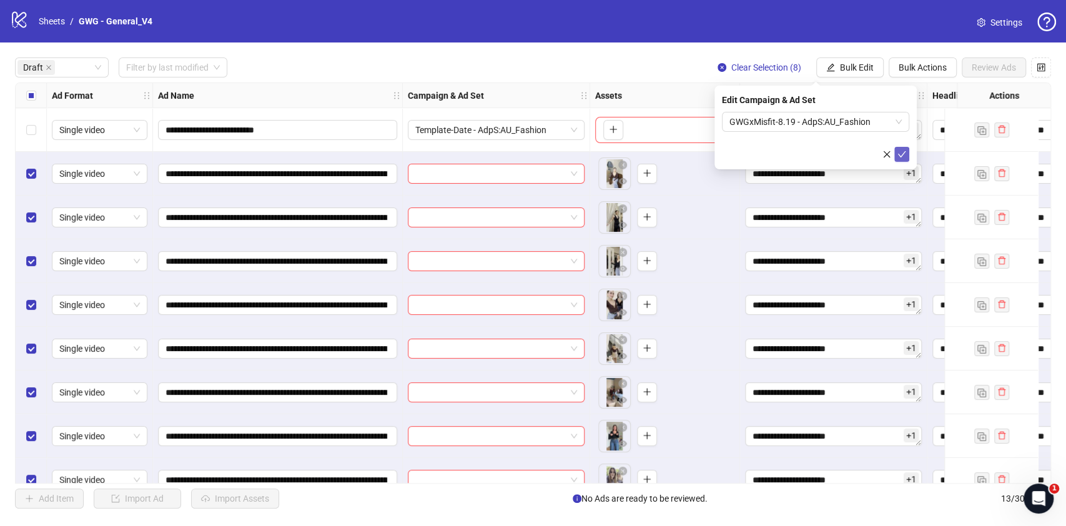
click at [902, 152] on icon "check" at bounding box center [902, 154] width 9 height 9
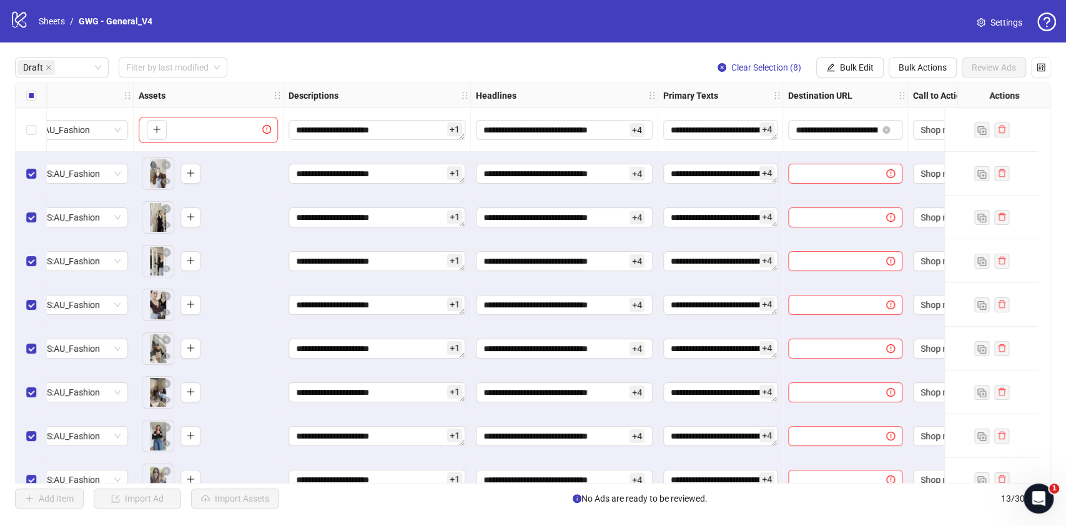
scroll to position [0, 466]
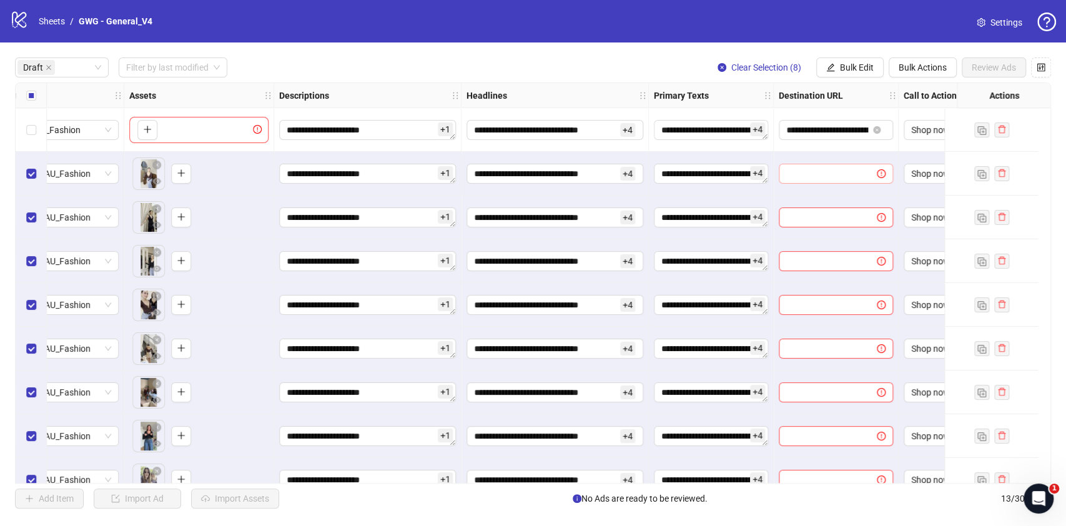
click at [820, 166] on span at bounding box center [836, 174] width 114 height 20
click at [822, 176] on input "text" at bounding box center [822, 174] width 73 height 14
paste input "**********"
type input "**********"
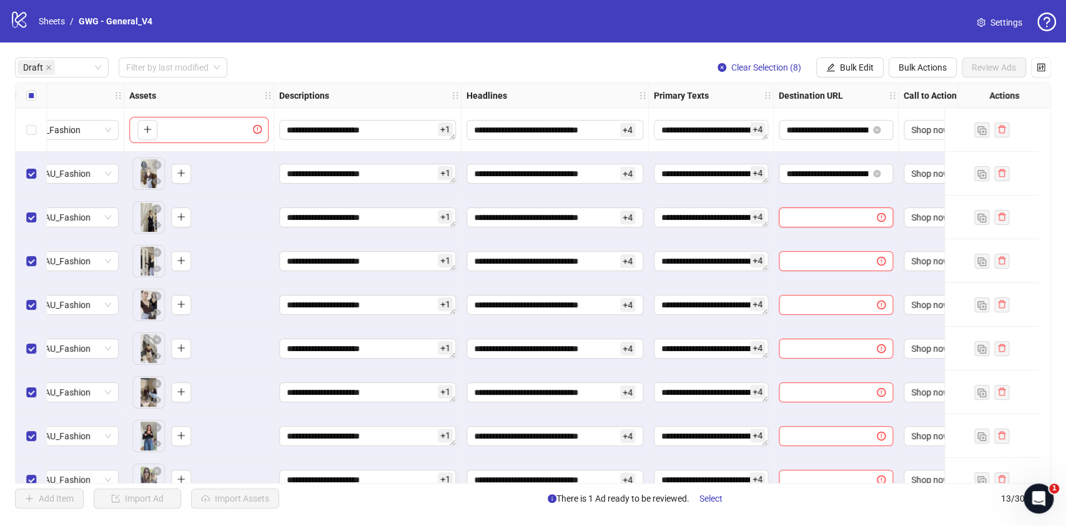
click at [833, 221] on input "text" at bounding box center [822, 218] width 73 height 14
paste input "**********"
type input "**********"
click at [843, 262] on input "text" at bounding box center [822, 261] width 73 height 14
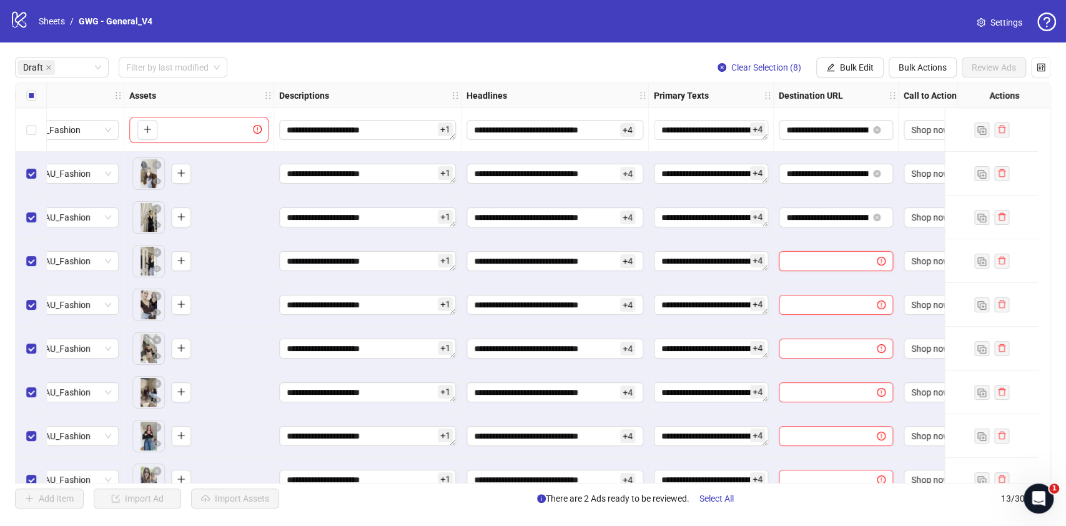
paste input "**********"
type input "**********"
drag, startPoint x: 857, startPoint y: 307, endPoint x: 851, endPoint y: 302, distance: 7.5
click at [857, 307] on input "text" at bounding box center [822, 305] width 73 height 14
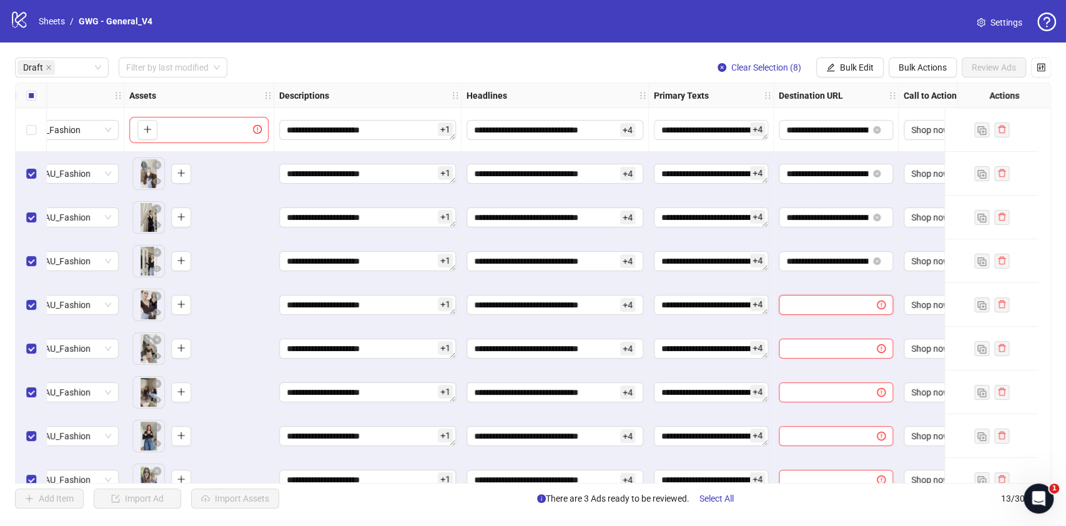
paste input "**********"
type input "**********"
click at [841, 359] on div at bounding box center [836, 349] width 125 height 44
click at [840, 350] on input "text" at bounding box center [822, 349] width 73 height 14
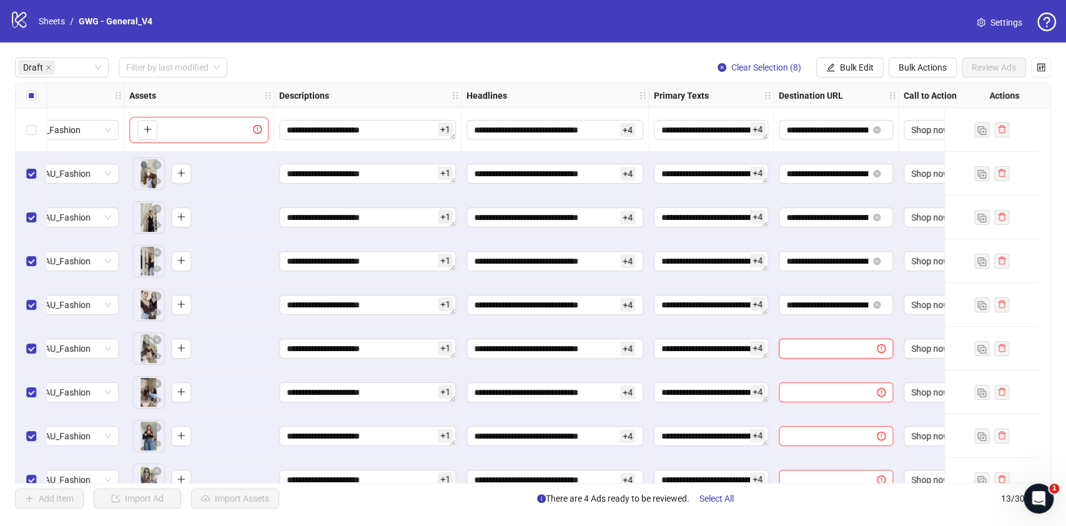
paste input "**********"
type input "**********"
click at [826, 395] on input "text" at bounding box center [822, 392] width 73 height 14
paste input "**********"
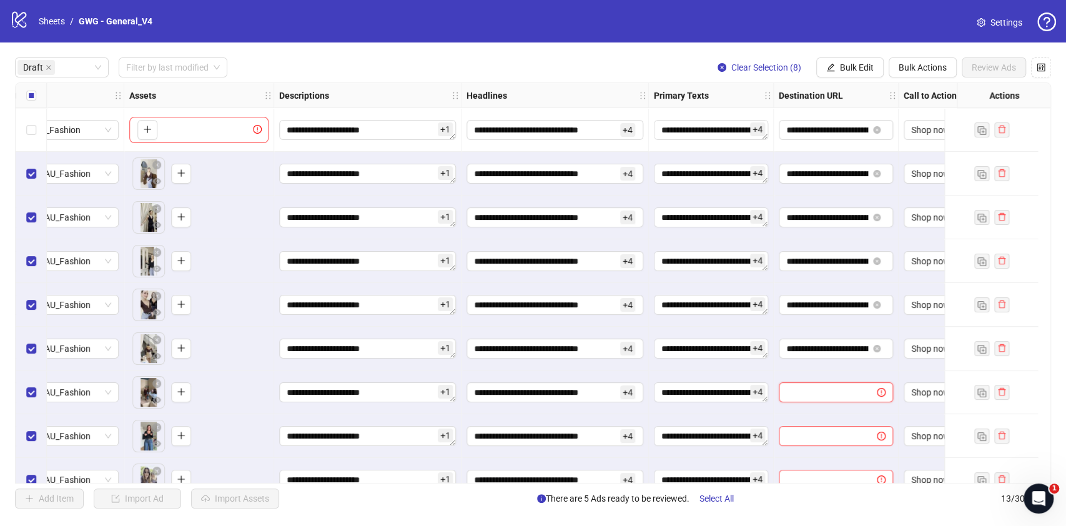
type input "**********"
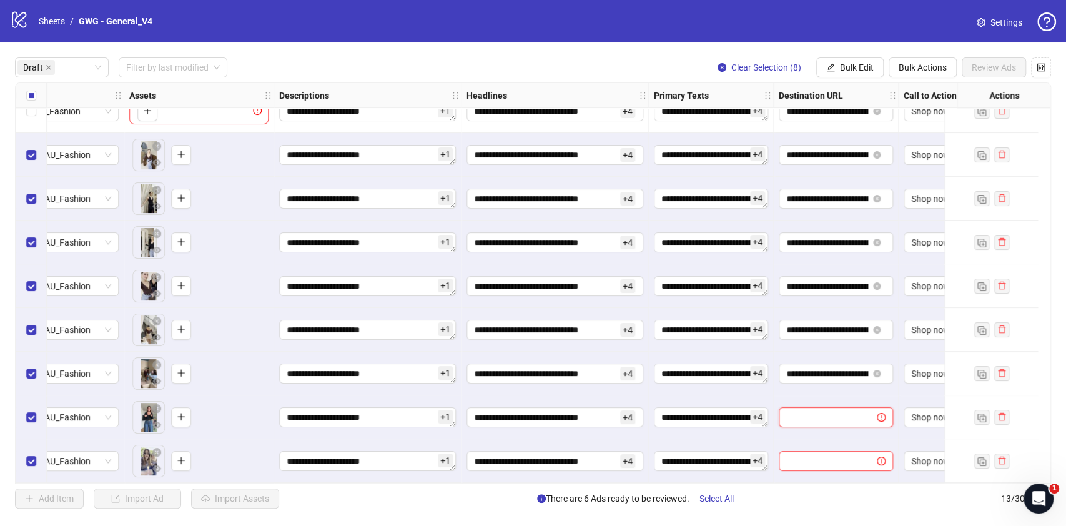
click at [848, 415] on input "text" at bounding box center [822, 417] width 73 height 14
paste input "**********"
type input "**********"
click at [835, 462] on input "text" at bounding box center [822, 461] width 73 height 14
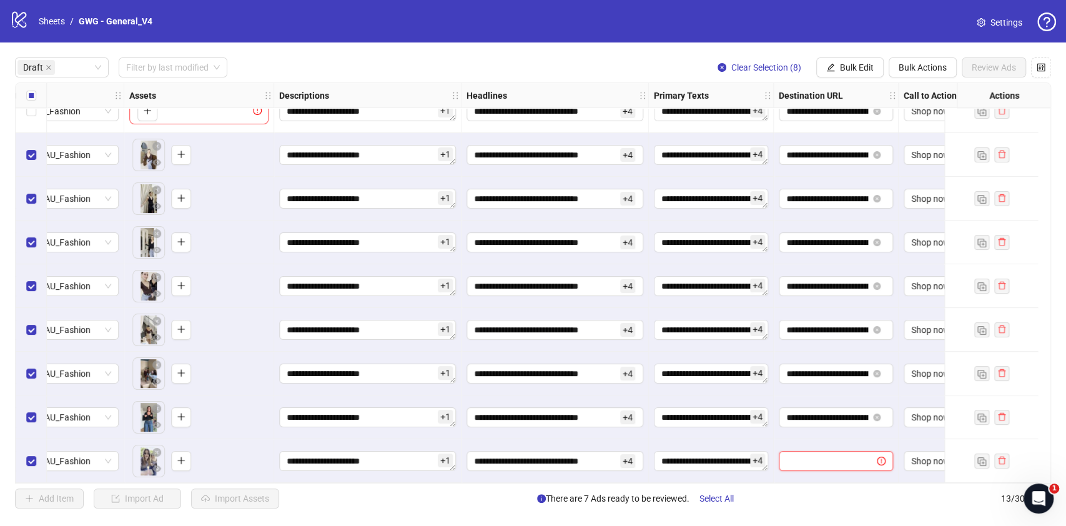
paste input "**********"
type input "**********"
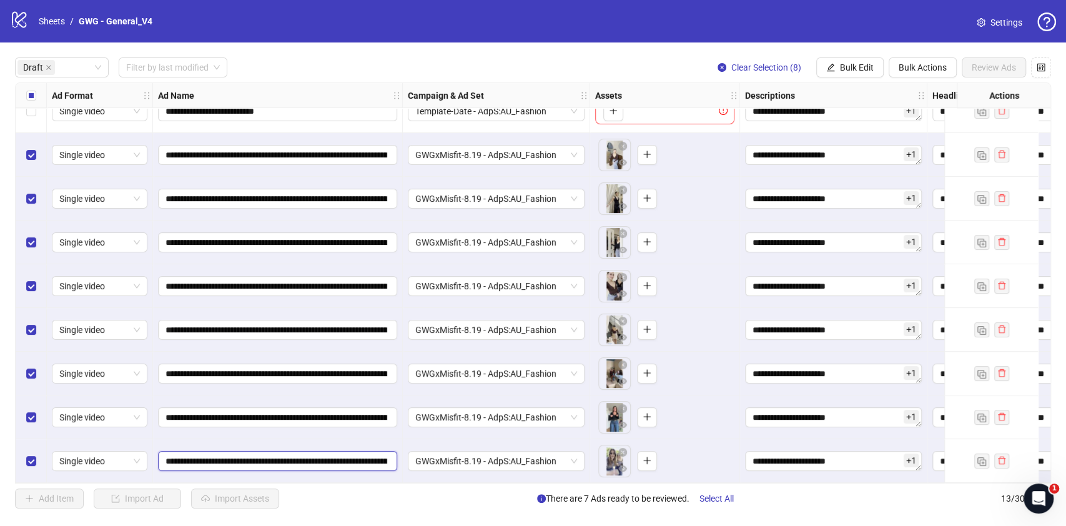
click at [293, 454] on input "**********" at bounding box center [277, 461] width 222 height 14
click at [205, 454] on input "**********" at bounding box center [277, 461] width 222 height 14
click at [268, 457] on input "**********" at bounding box center [277, 461] width 222 height 14
drag, startPoint x: 265, startPoint y: 452, endPoint x: 505, endPoint y: 477, distance: 241.8
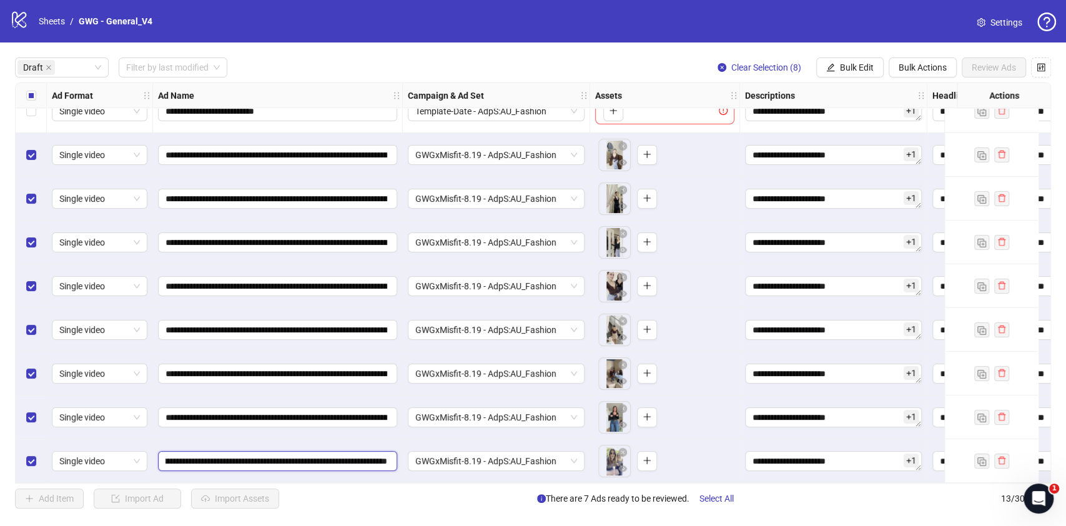
click at [505, 64] on div "**********" at bounding box center [772, 64] width 1512 height 0
click at [515, 477] on div "GWGxMisfit-8.19 - AdpS:AU_Fashion" at bounding box center [496, 461] width 187 height 44
click at [627, 484] on div "**********" at bounding box center [533, 282] width 1036 height 401
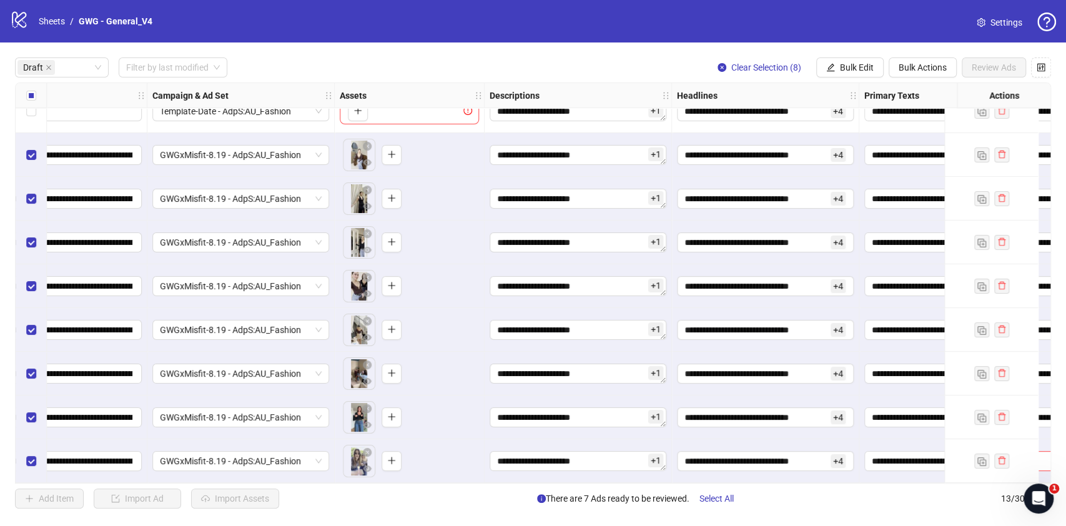
scroll to position [24, 520]
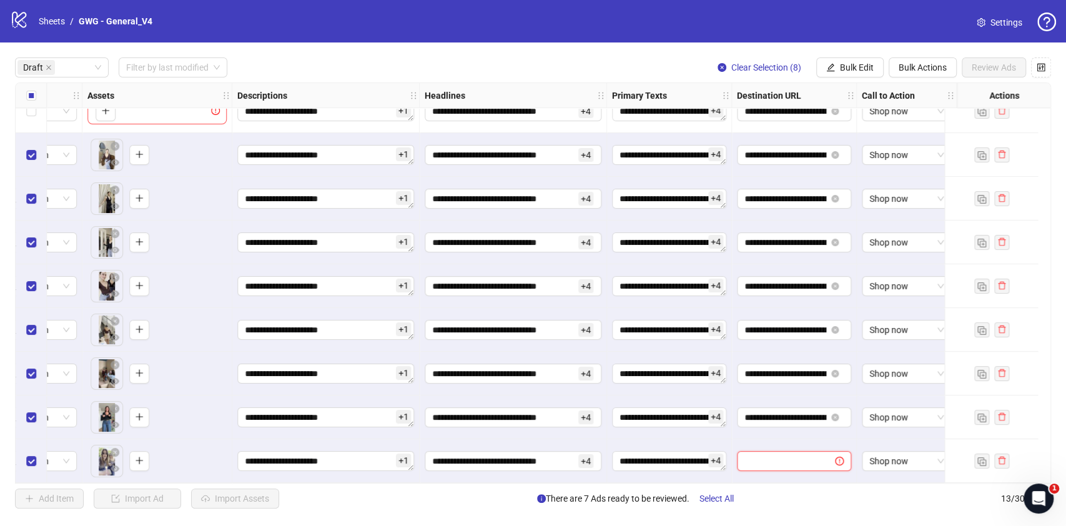
click at [780, 462] on input "text" at bounding box center [781, 461] width 73 height 14
paste input "**********"
type input "**********"
click at [761, 441] on div "**********" at bounding box center [794, 461] width 125 height 44
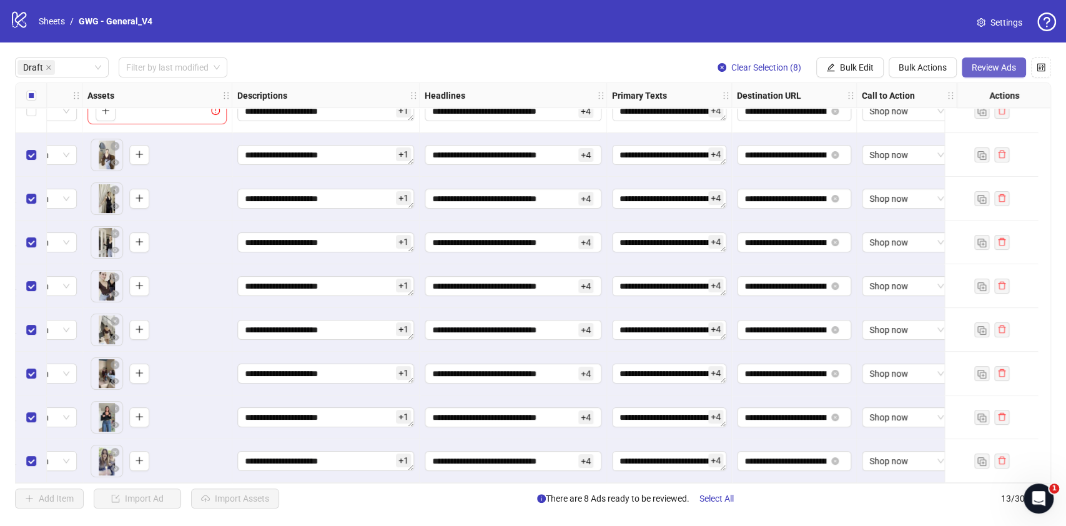
click at [988, 64] on span "Review Ads" at bounding box center [994, 67] width 44 height 10
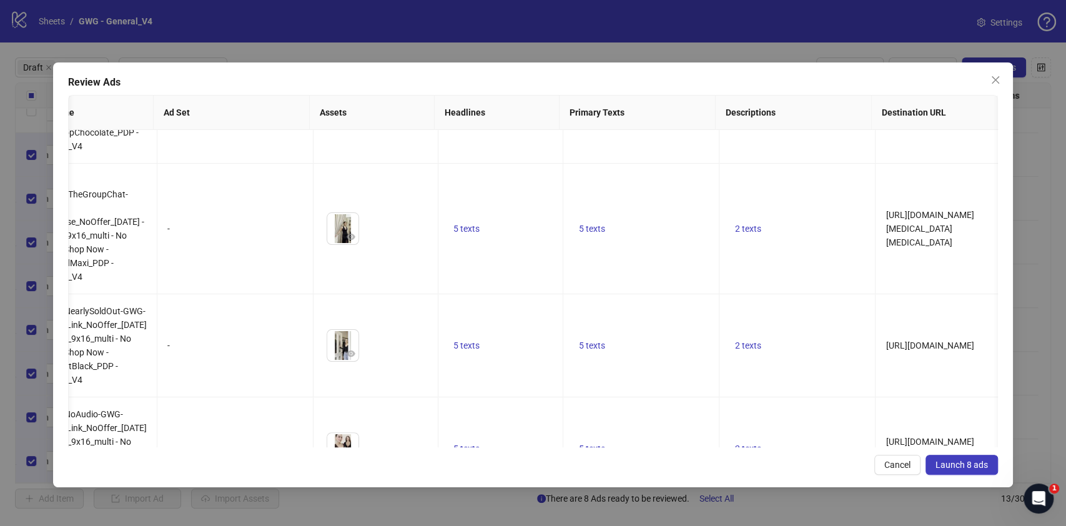
scroll to position [0, 0]
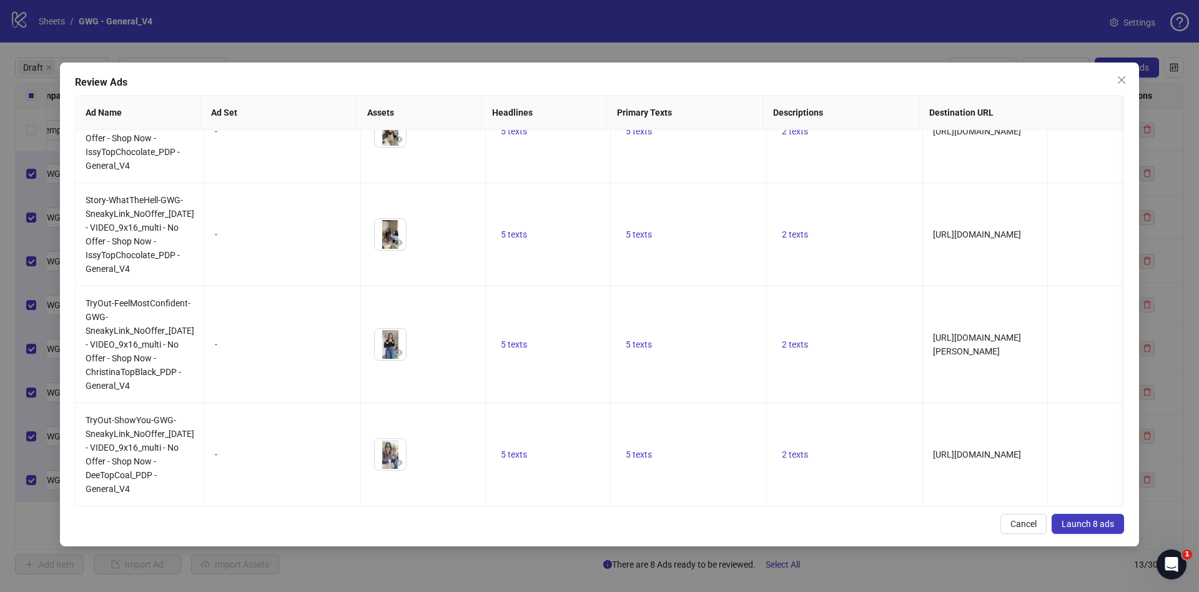
click at [1066, 525] on span "Launch 8 ads" at bounding box center [1088, 523] width 52 height 10
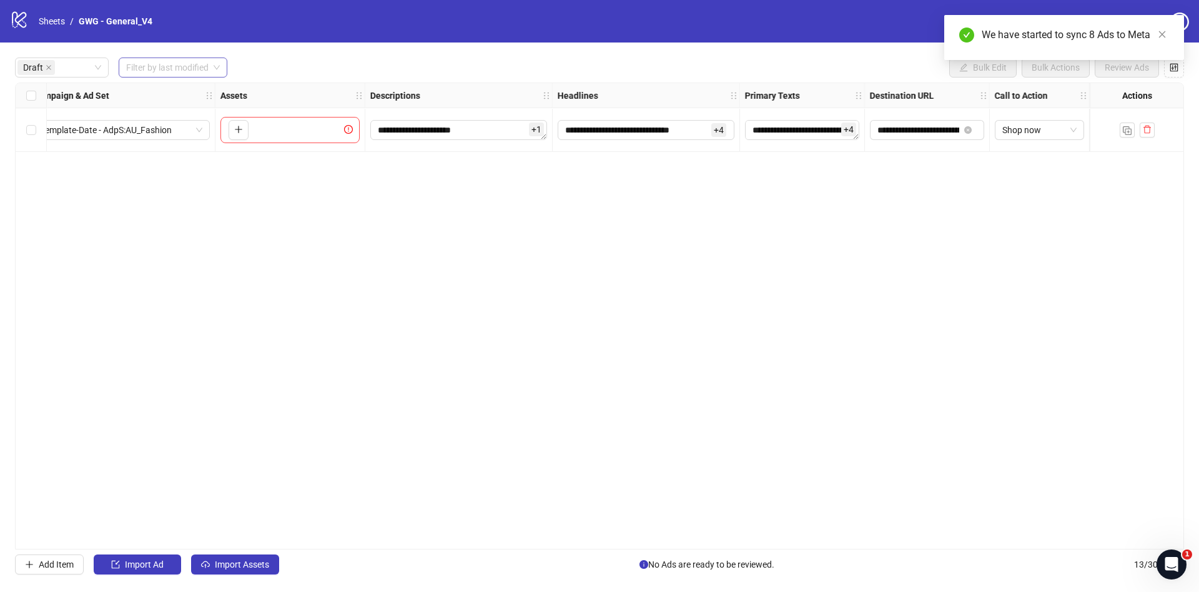
click at [163, 63] on input "search" at bounding box center [167, 67] width 82 height 19
click at [172, 94] on div "[DATE]" at bounding box center [174, 93] width 90 height 14
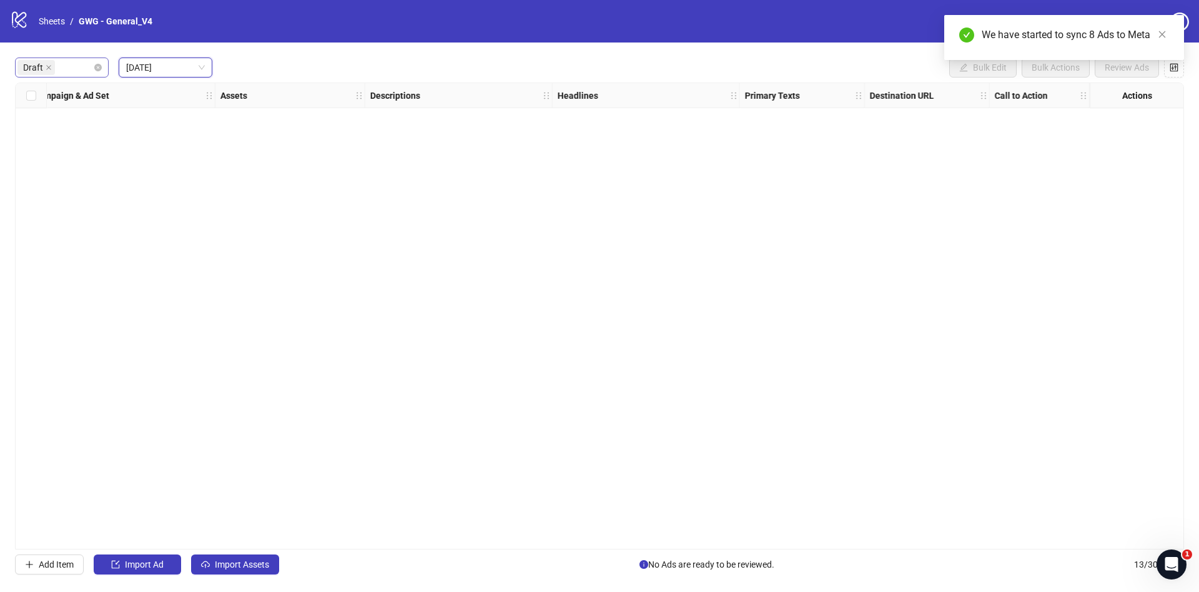
click at [104, 68] on div "Draft" at bounding box center [62, 67] width 94 height 20
click at [94, 71] on div "Draft" at bounding box center [62, 67] width 94 height 20
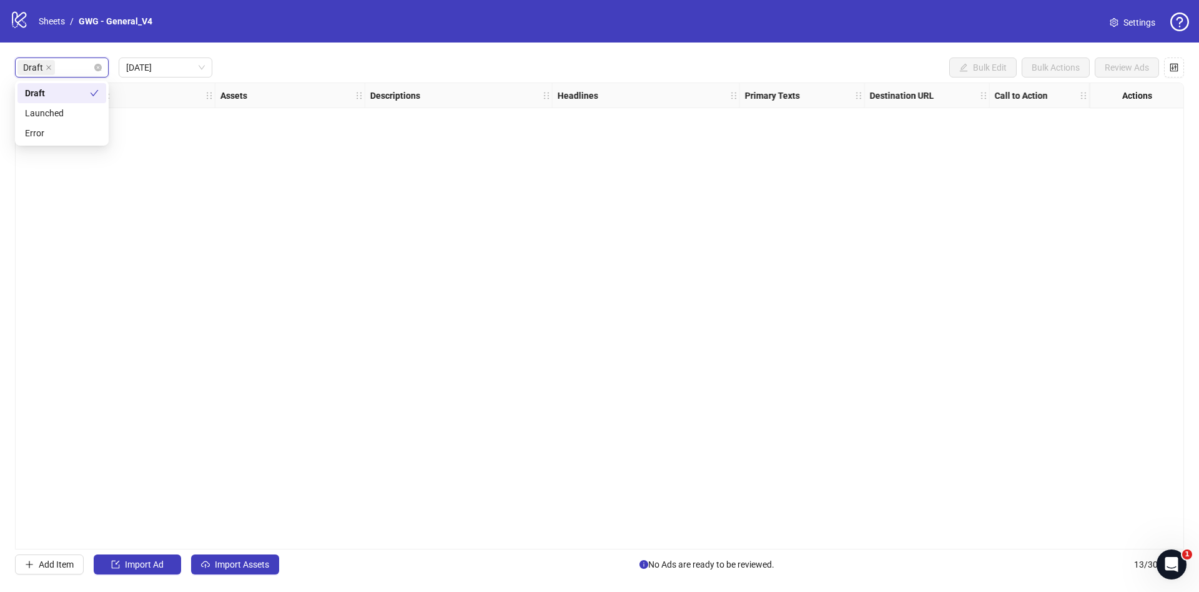
click at [91, 71] on div "Draft" at bounding box center [55, 67] width 76 height 17
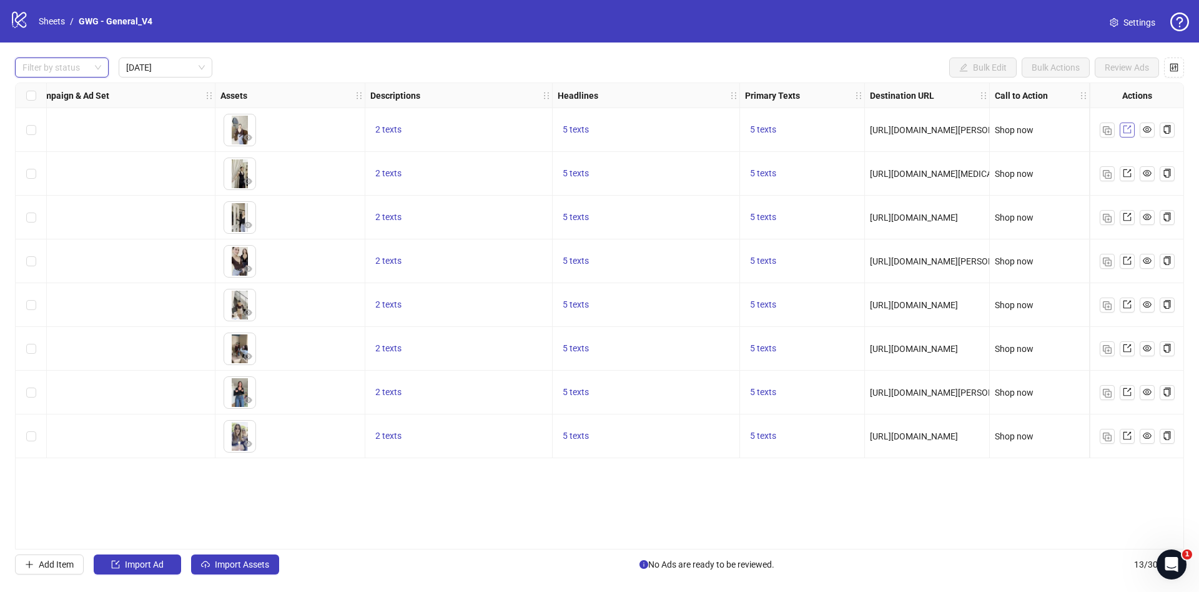
click at [1066, 132] on icon "export" at bounding box center [1127, 130] width 8 height 8
click at [58, 19] on link "Sheets" at bounding box center [51, 21] width 31 height 14
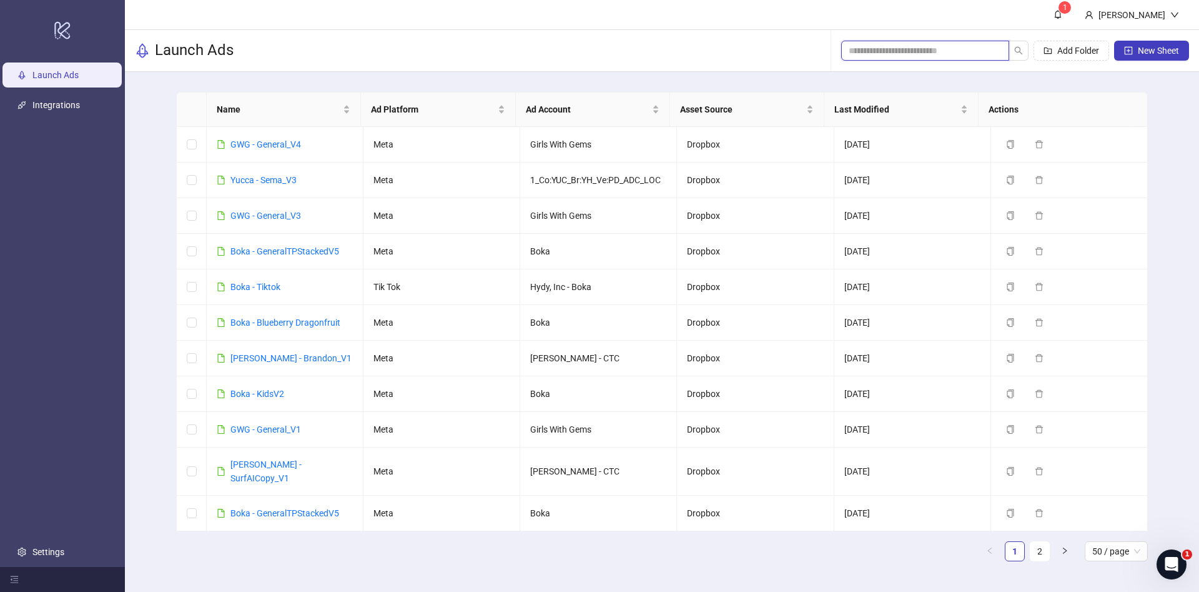
click at [949, 50] on input "search" at bounding box center [920, 51] width 143 height 14
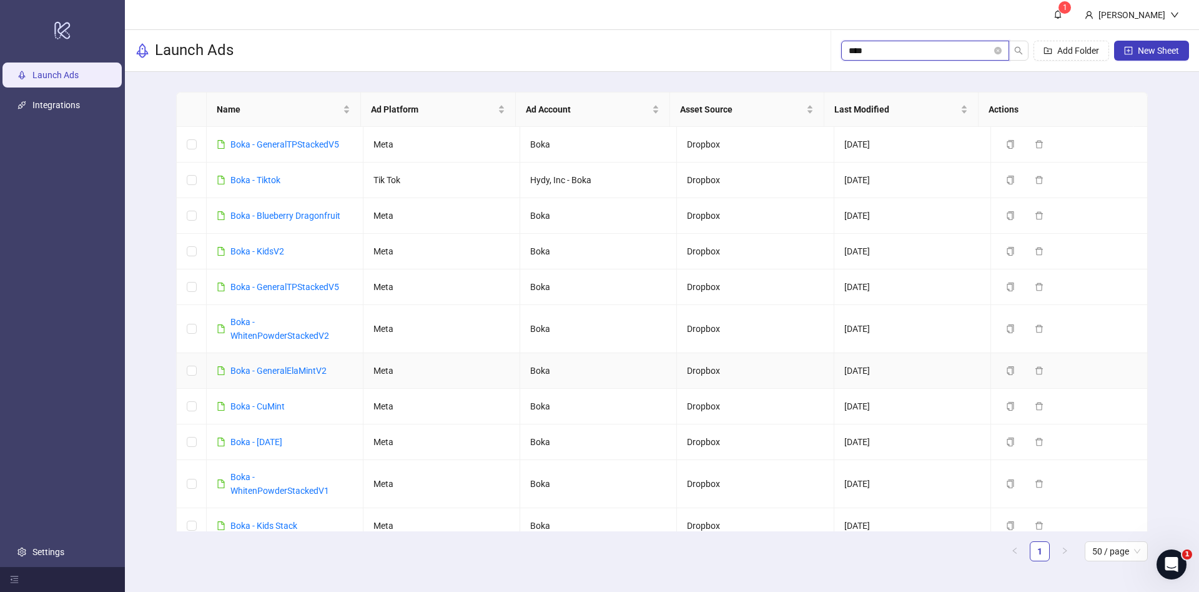
type input "****"
drag, startPoint x: 341, startPoint y: 369, endPoint x: 257, endPoint y: 372, distance: 84.4
click at [257, 372] on td "Boka - GeneralElaMintV2" at bounding box center [285, 371] width 157 height 36
copy link "GeneralElaMintV2"
drag, startPoint x: 337, startPoint y: 341, endPoint x: 224, endPoint y: 336, distance: 113.2
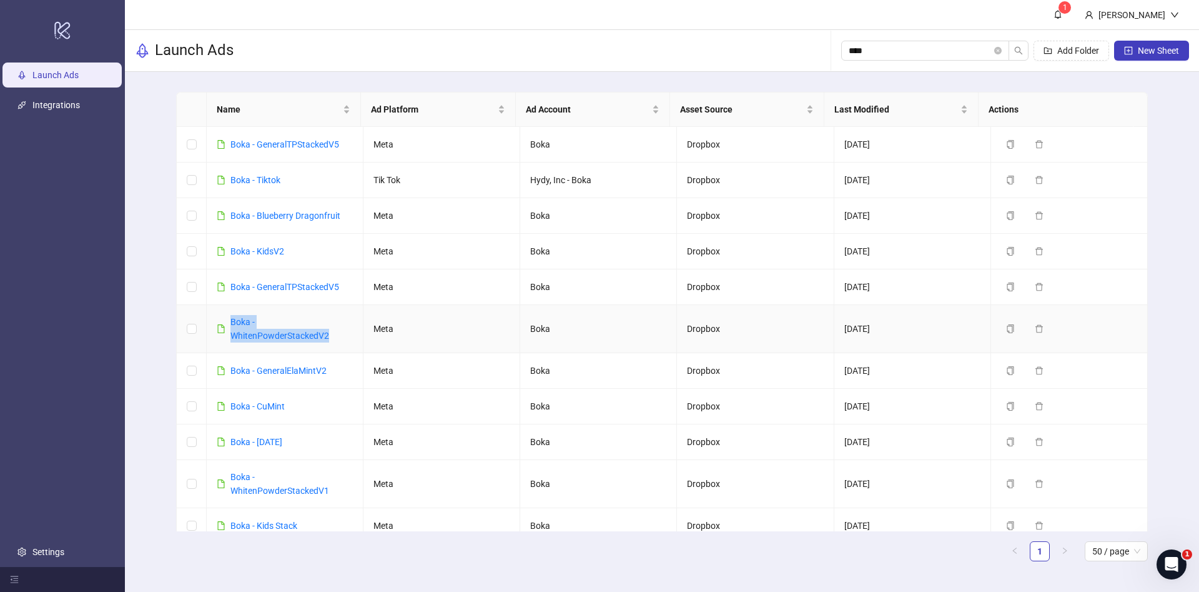
click at [224, 336] on div "Boka - WhitenPowderStackedV2" at bounding box center [285, 328] width 136 height 27
click at [342, 335] on div "Boka - WhitenPowderStackedV2" at bounding box center [292, 328] width 122 height 27
click at [344, 337] on div "Boka - WhitenPowderStackedV2" at bounding box center [292, 328] width 122 height 27
drag, startPoint x: 333, startPoint y: 342, endPoint x: 237, endPoint y: 345, distance: 95.6
click at [237, 345] on td "Boka - WhitenPowderStackedV2" at bounding box center [285, 329] width 157 height 48
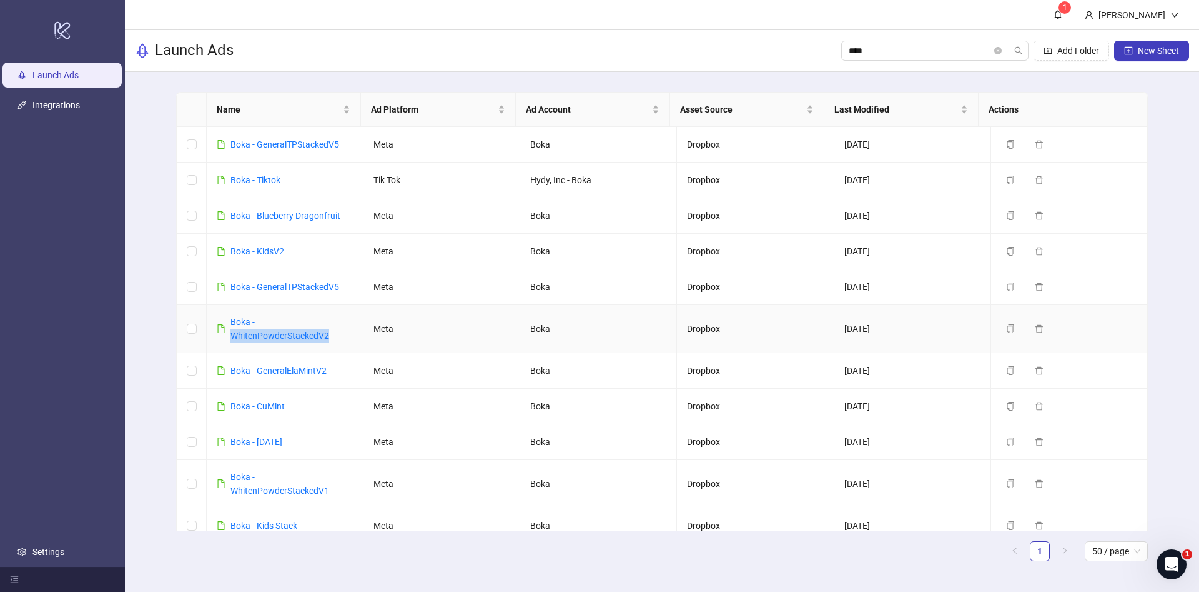
copy link "WhitenPowderStackedV2"
click at [312, 212] on link "Boka - Blueberry Dragonfruit" at bounding box center [286, 216] width 110 height 10
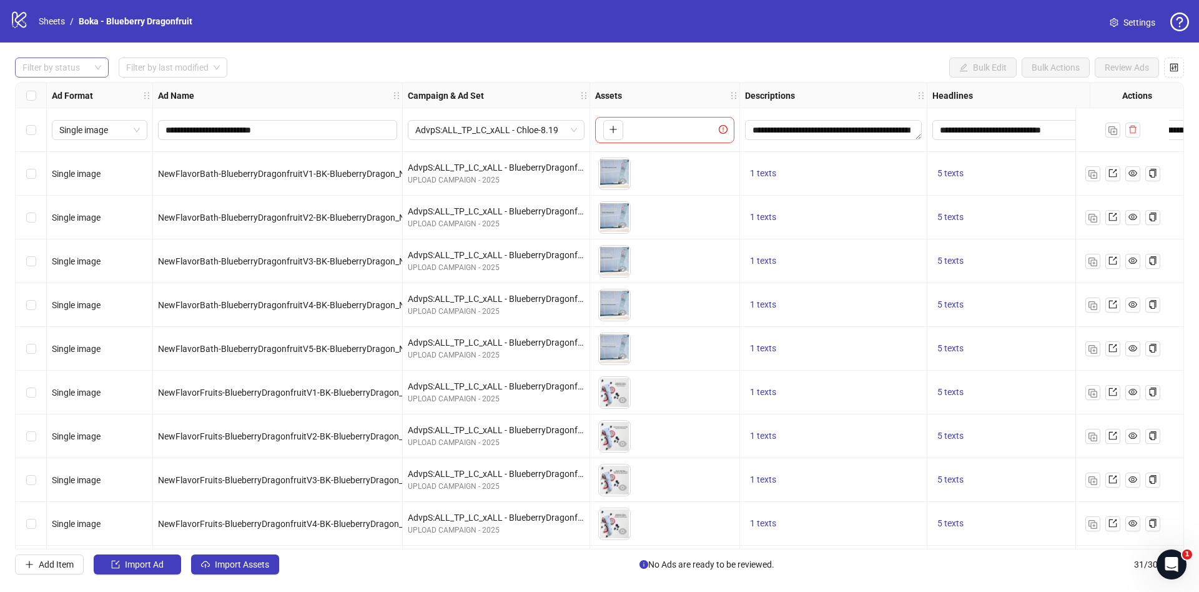
click at [64, 69] on div at bounding box center [55, 67] width 76 height 17
click at [72, 101] on div "Draft" at bounding box center [61, 93] width 89 height 20
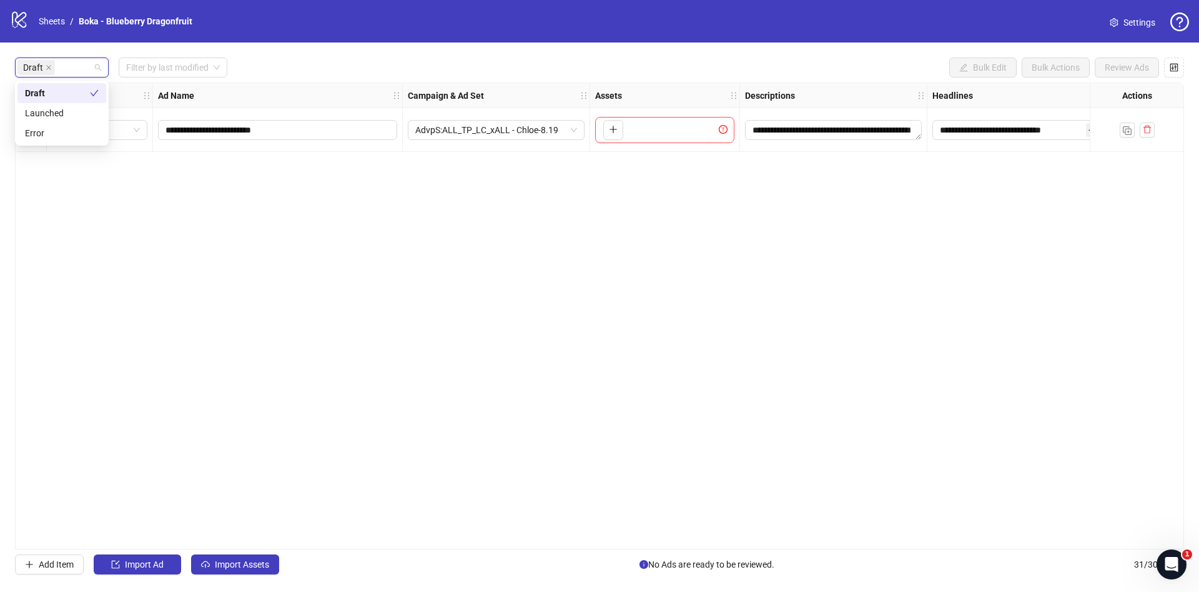
click at [281, 215] on div "**********" at bounding box center [599, 315] width 1169 height 467
click at [257, 525] on div "**********" at bounding box center [599, 315] width 1199 height 547
click at [273, 525] on button "Import Assets" at bounding box center [235, 564] width 88 height 20
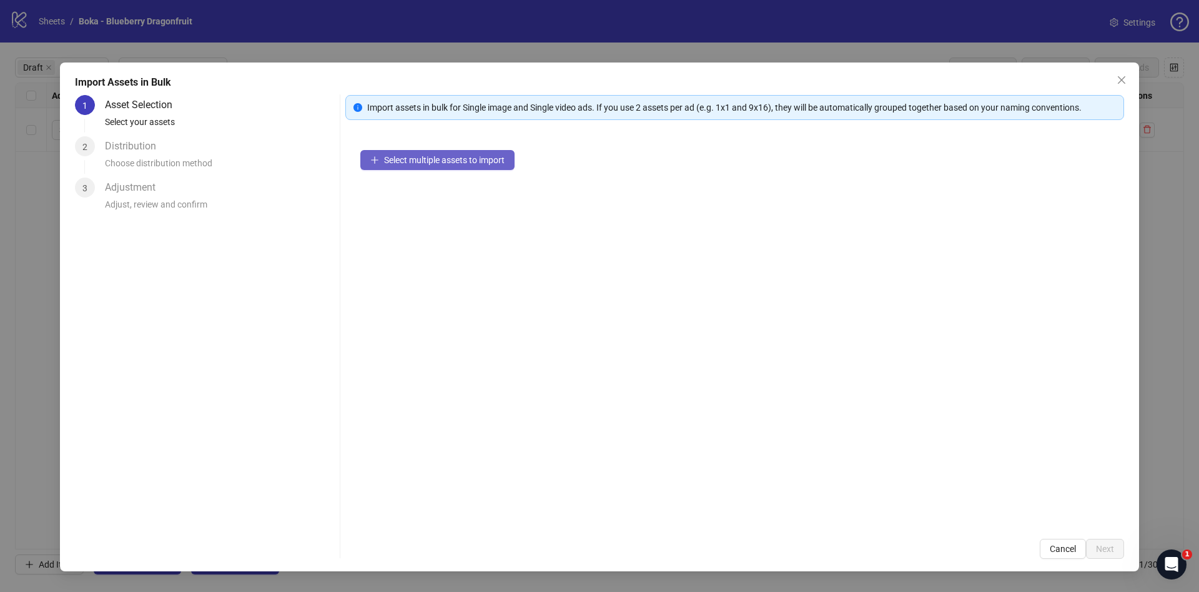
click at [435, 155] on span "Select multiple assets to import" at bounding box center [444, 160] width 121 height 10
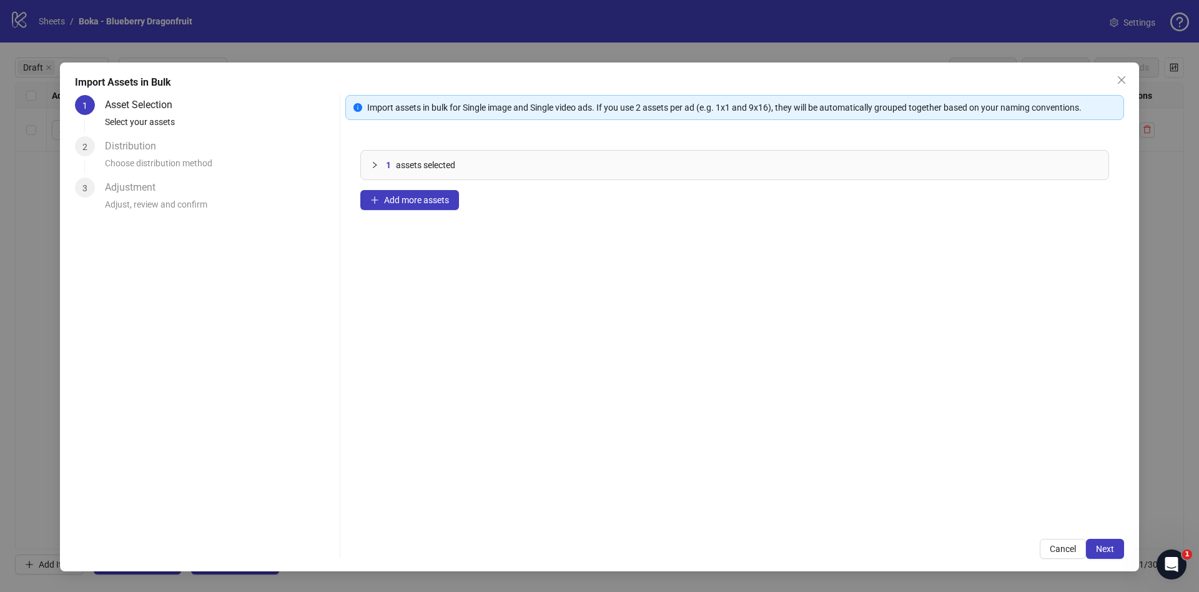
click at [1066, 525] on div "Import Assets in Bulk 1 Asset Selection Select your assets 2 Distribution Choos…" at bounding box center [599, 316] width 1079 height 508
click at [1066, 525] on span "Next" at bounding box center [1105, 548] width 18 height 10
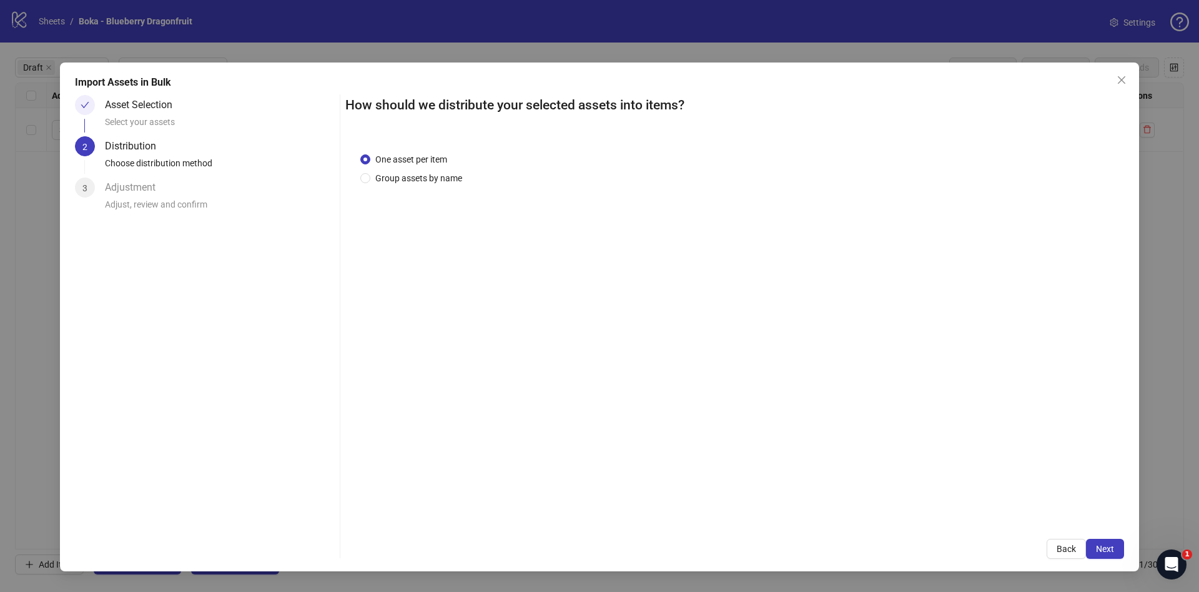
click at [1066, 525] on span "Next" at bounding box center [1105, 548] width 18 height 10
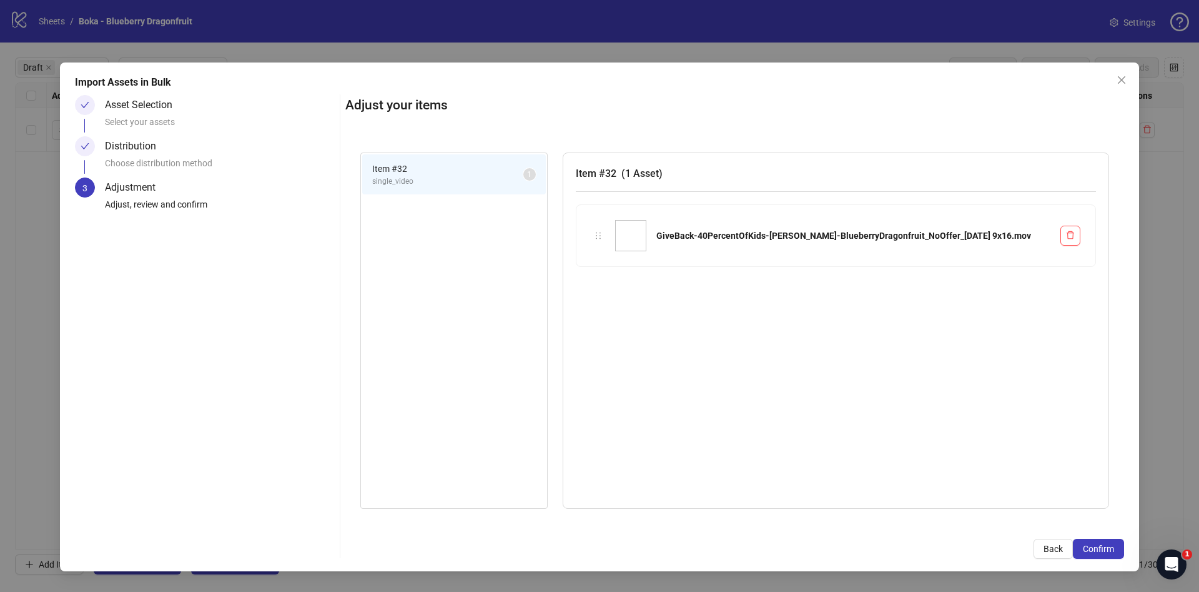
click at [1066, 525] on span "Confirm" at bounding box center [1098, 548] width 31 height 10
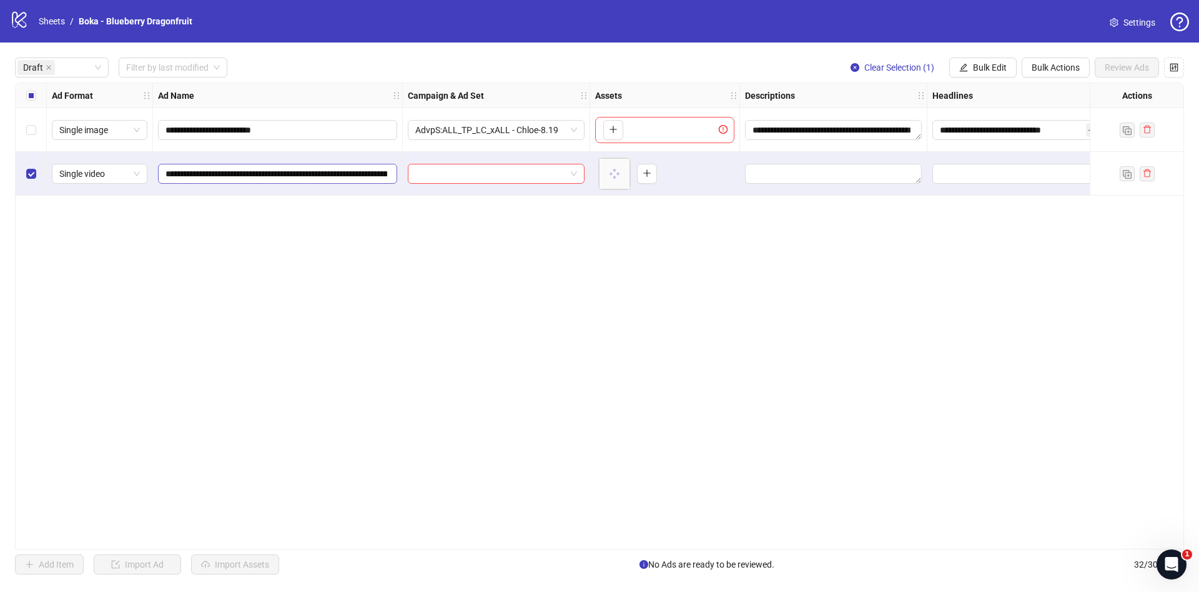
click at [375, 166] on span "**********" at bounding box center [277, 174] width 239 height 20
paste input "**********"
type input "**********"
click at [469, 177] on input "search" at bounding box center [490, 173] width 151 height 19
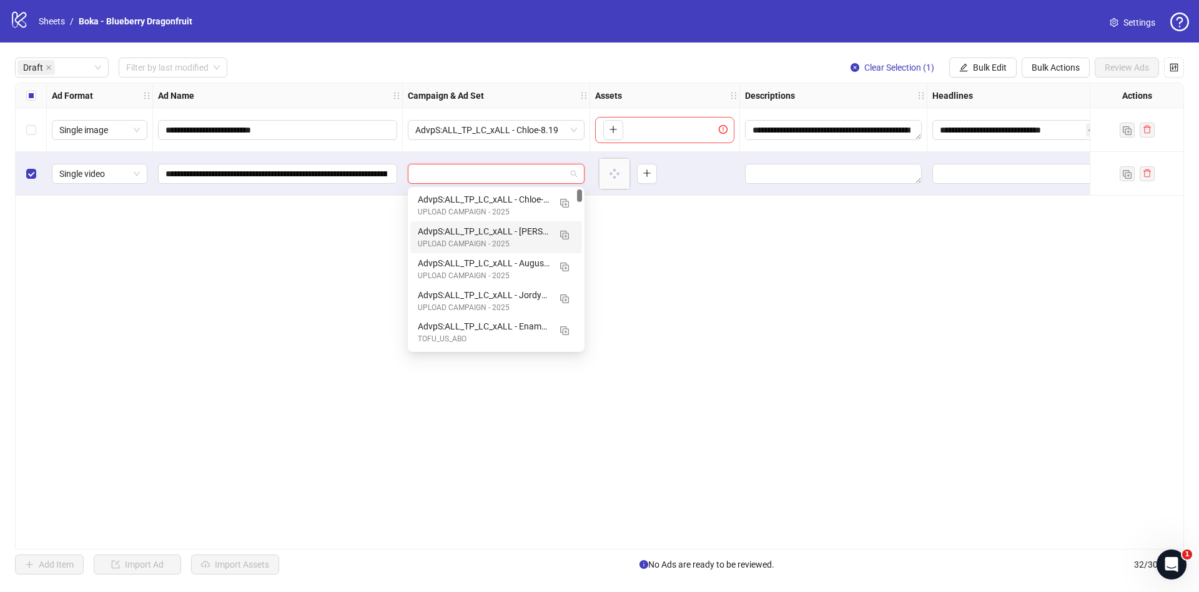
click at [526, 235] on div "AdvpS:ALL_TP_LC_xALL - Kerry-8.19" at bounding box center [484, 231] width 132 height 14
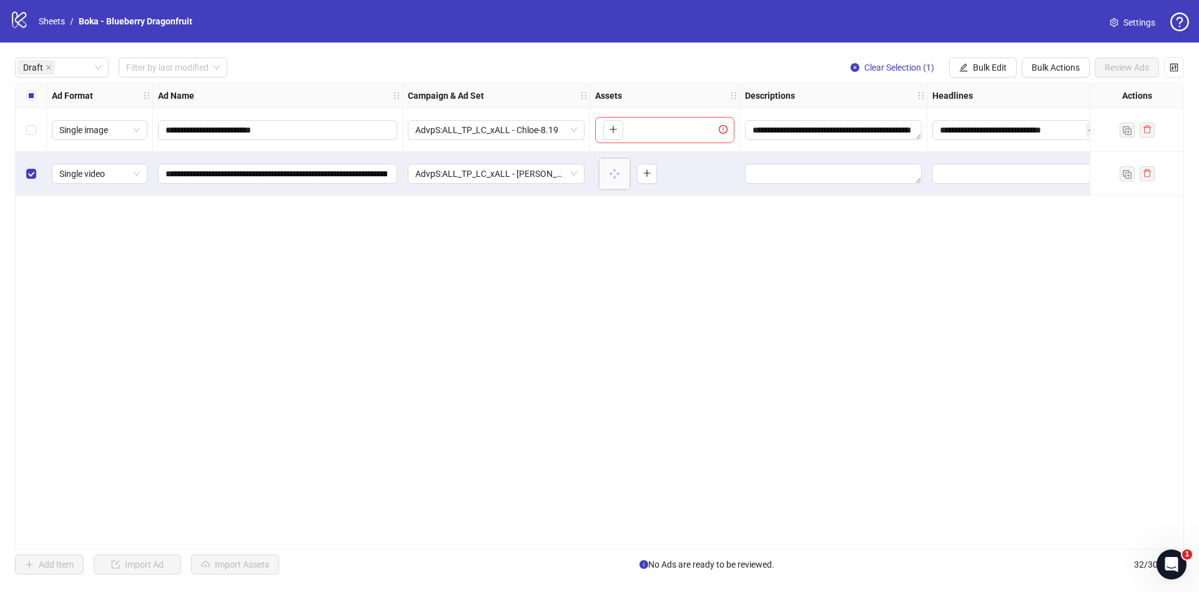
click at [37, 99] on div "Select all rows" at bounding box center [31, 95] width 31 height 25
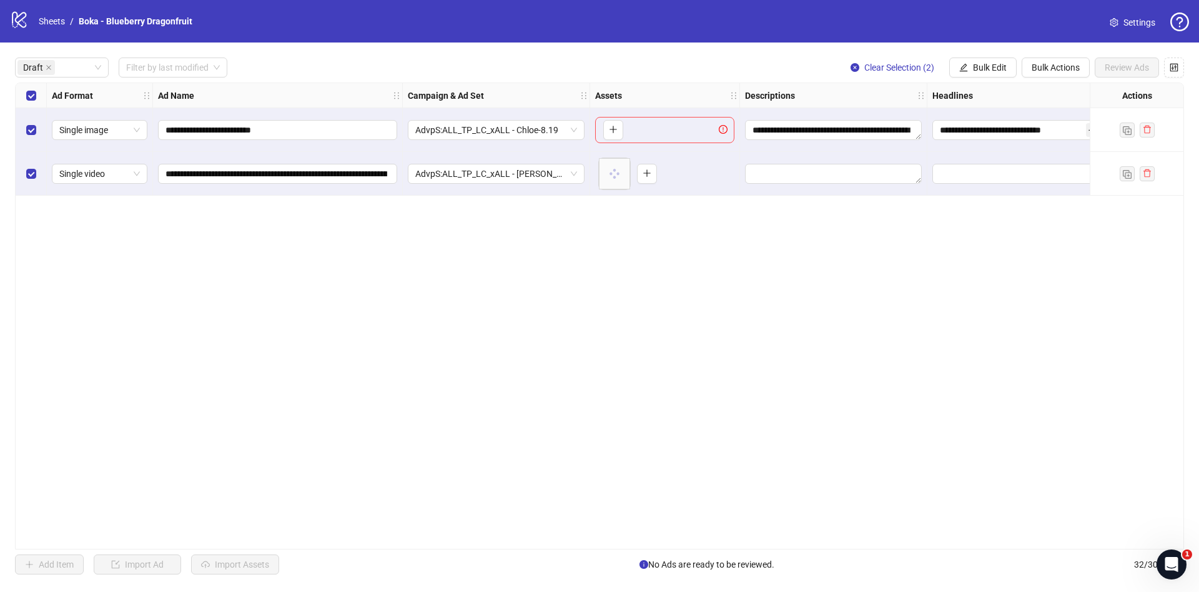
click at [37, 101] on div "Select all rows" at bounding box center [31, 95] width 31 height 25
click at [983, 66] on span "Bulk Edit" at bounding box center [990, 67] width 34 height 10
click at [988, 152] on span "Descriptions" at bounding box center [995, 153] width 74 height 14
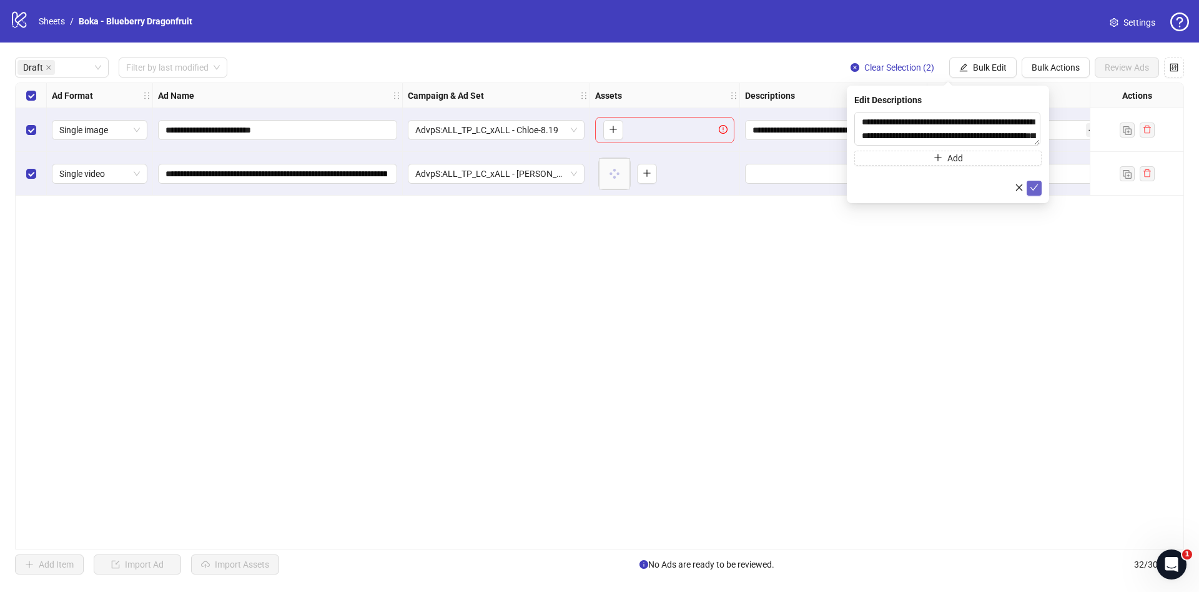
click at [1039, 184] on div "**********" at bounding box center [948, 144] width 202 height 117
click at [1038, 186] on button "submit" at bounding box center [1034, 188] width 15 height 15
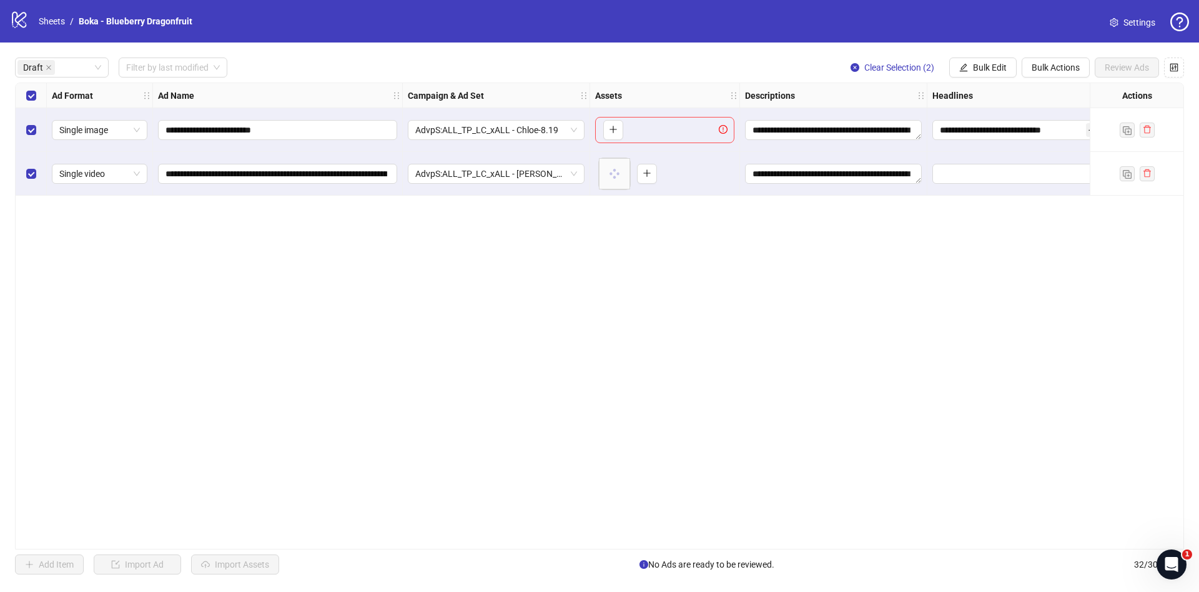
drag, startPoint x: 985, startPoint y: 67, endPoint x: 1009, endPoint y: 94, distance: 36.3
click at [985, 67] on span "Bulk Edit" at bounding box center [990, 67] width 34 height 10
click at [1001, 172] on span "Headlines" at bounding box center [995, 173] width 74 height 14
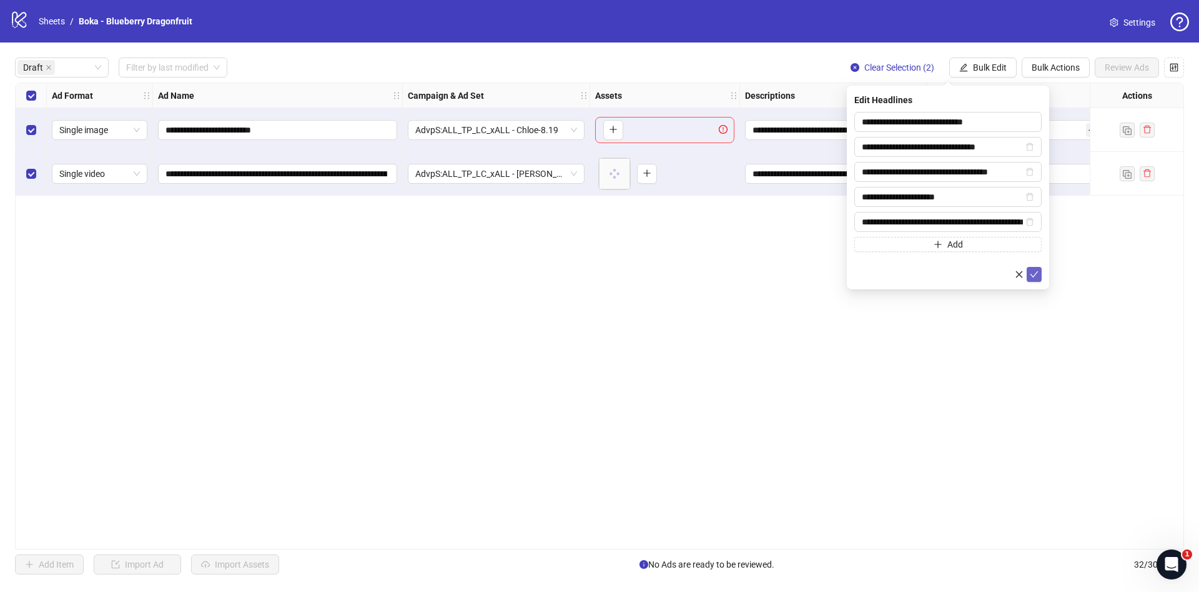
click at [1038, 273] on icon "check" at bounding box center [1034, 274] width 9 height 9
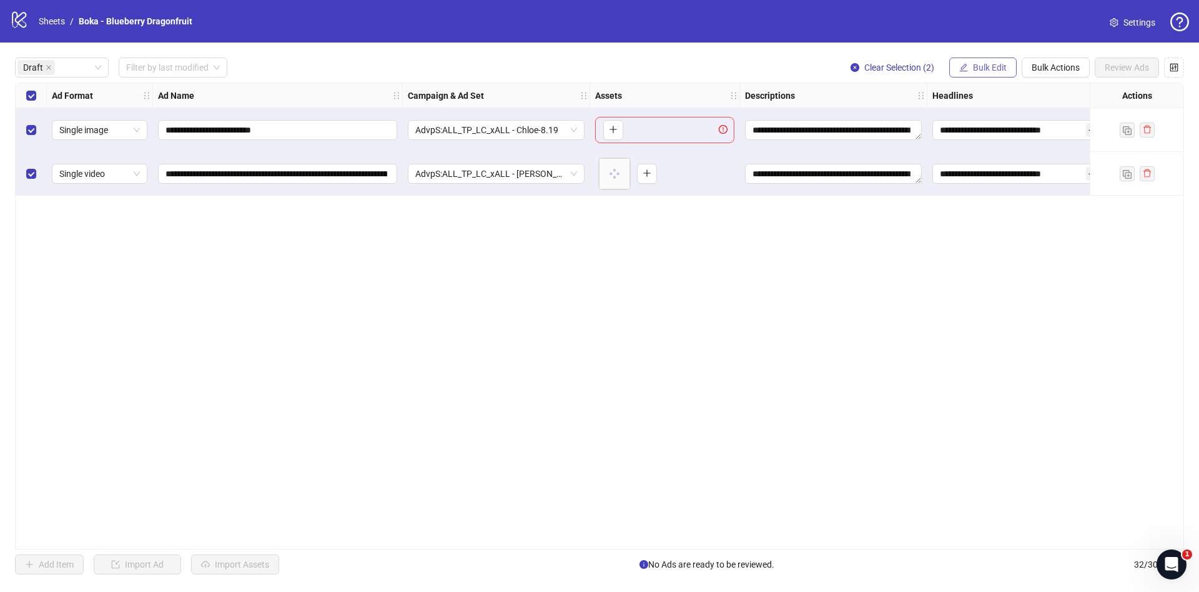
click at [982, 66] on span "Bulk Edit" at bounding box center [990, 67] width 34 height 10
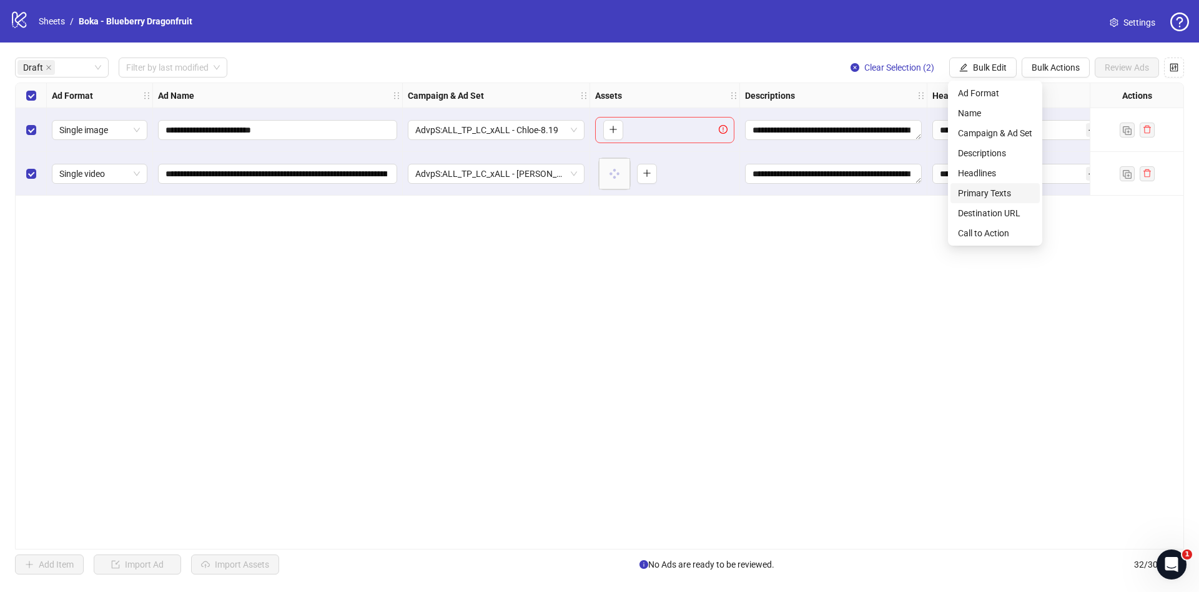
click at [1011, 195] on span "Primary Texts" at bounding box center [995, 193] width 74 height 14
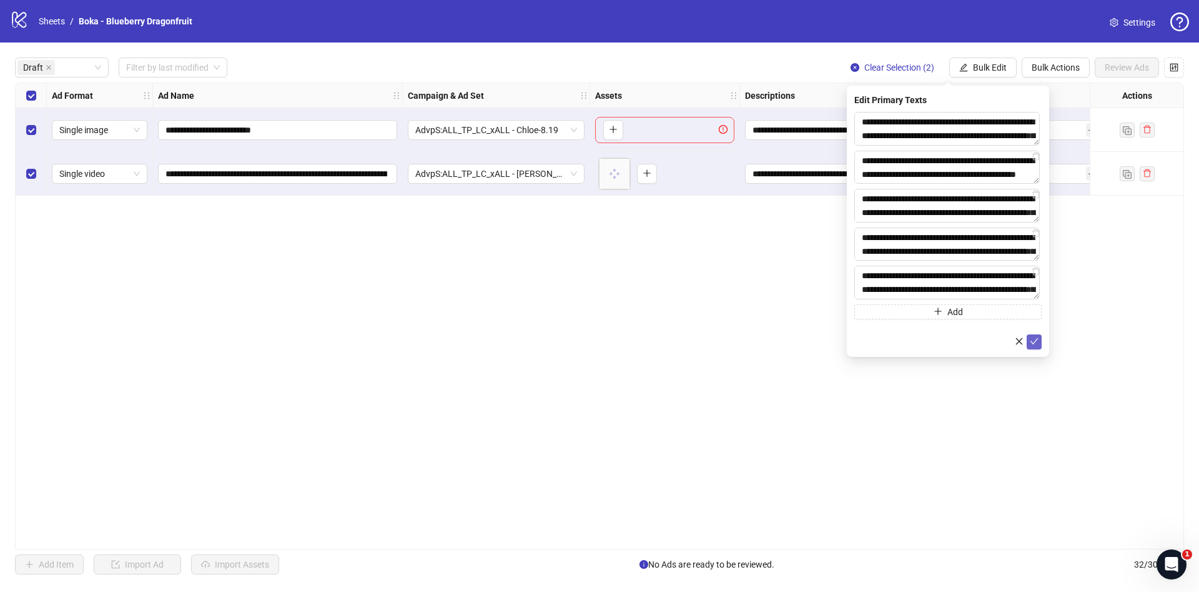
click at [1035, 344] on icon "check" at bounding box center [1034, 341] width 9 height 9
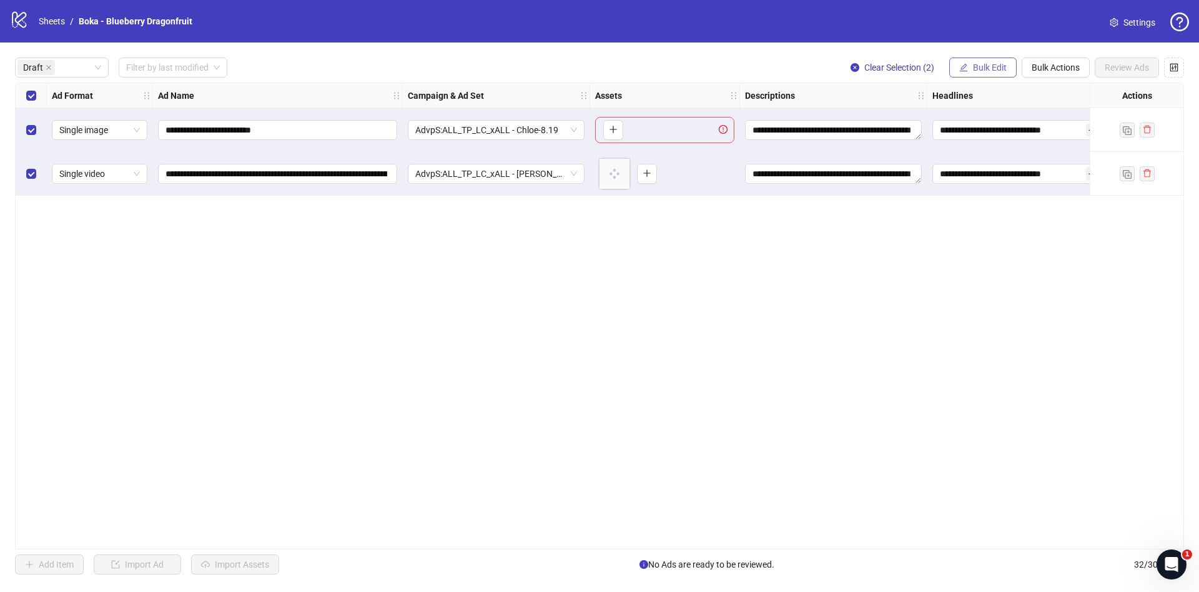
click at [971, 71] on button "Bulk Edit" at bounding box center [983, 67] width 67 height 20
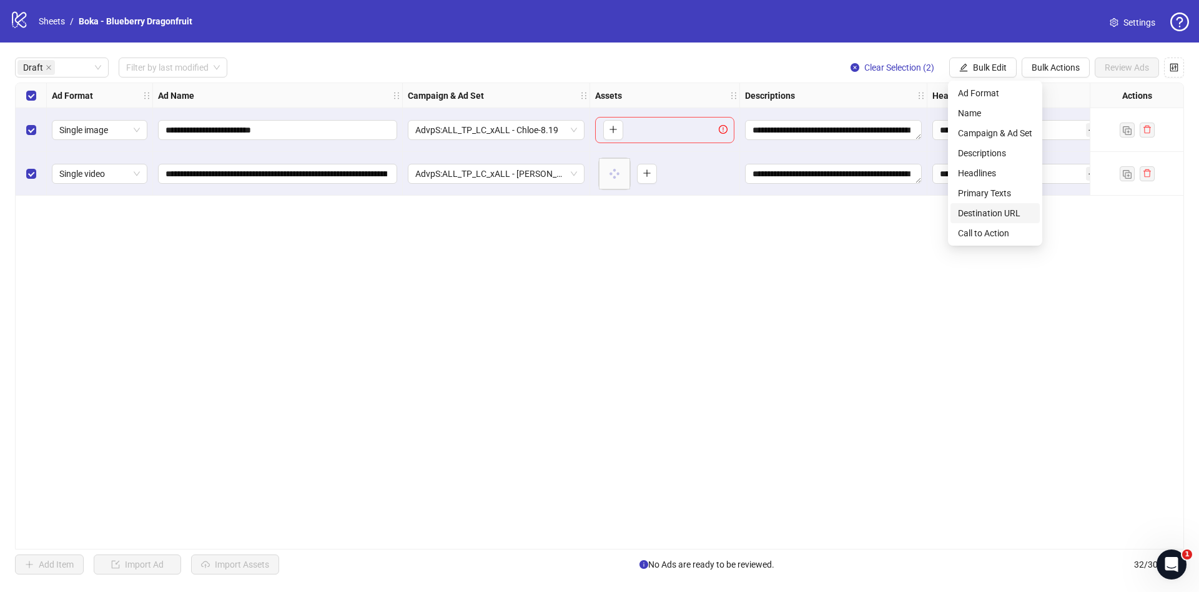
click at [1011, 209] on span "Destination URL" at bounding box center [995, 213] width 74 height 14
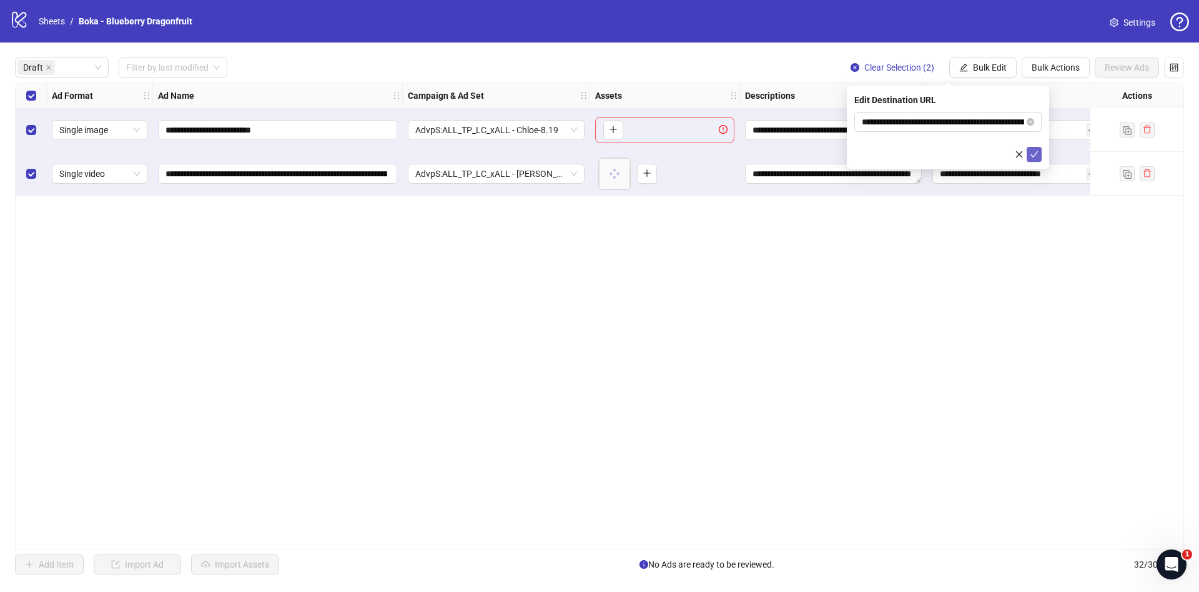
click at [1031, 153] on icon "check" at bounding box center [1035, 154] width 8 height 6
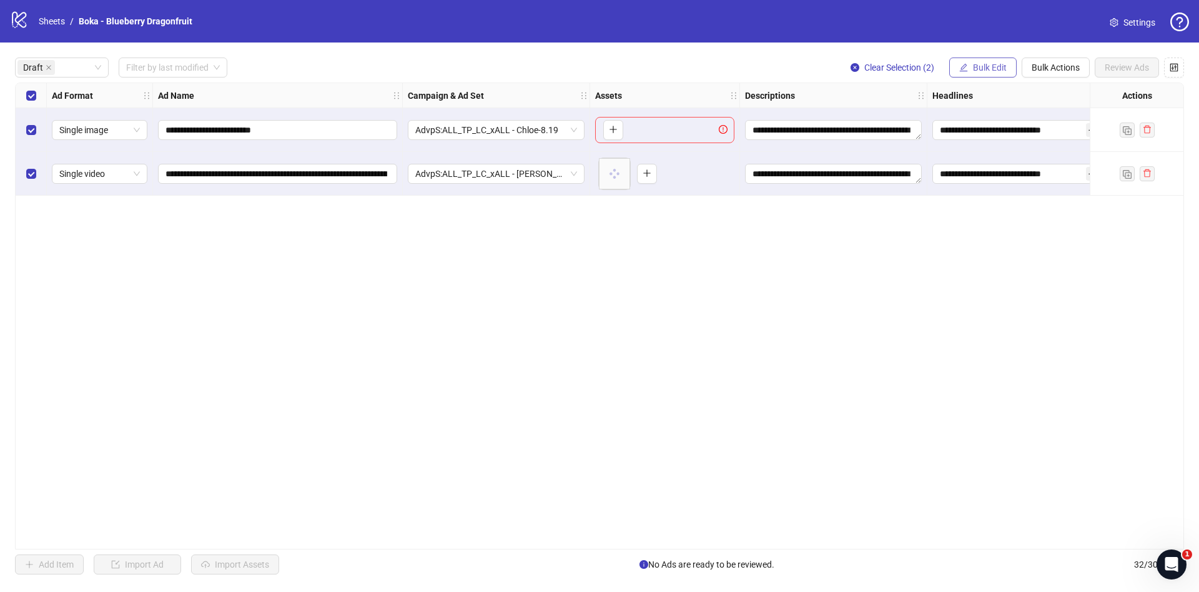
click at [983, 71] on span "Bulk Edit" at bounding box center [990, 67] width 34 height 10
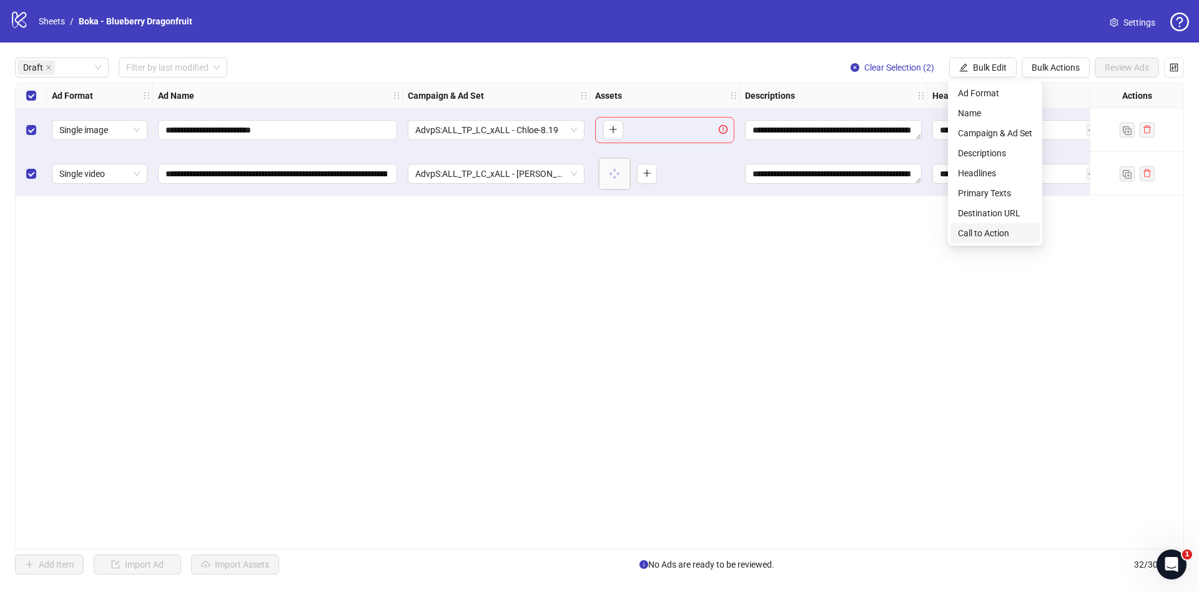
click at [1006, 234] on span "Call to Action" at bounding box center [995, 233] width 74 height 14
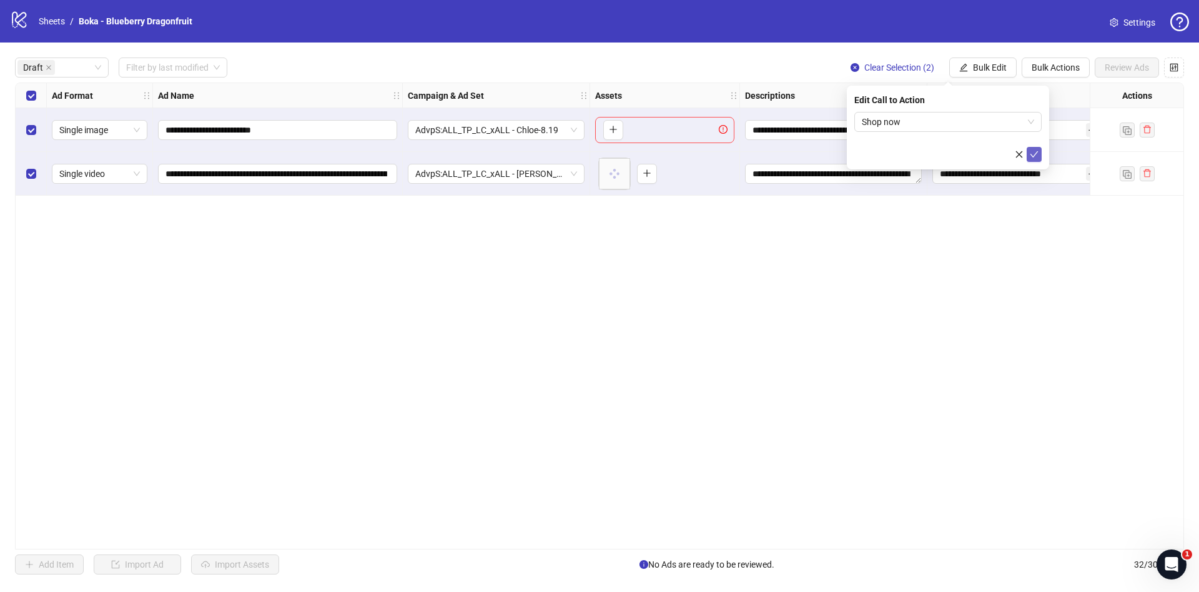
click at [1036, 155] on icon "check" at bounding box center [1034, 154] width 9 height 9
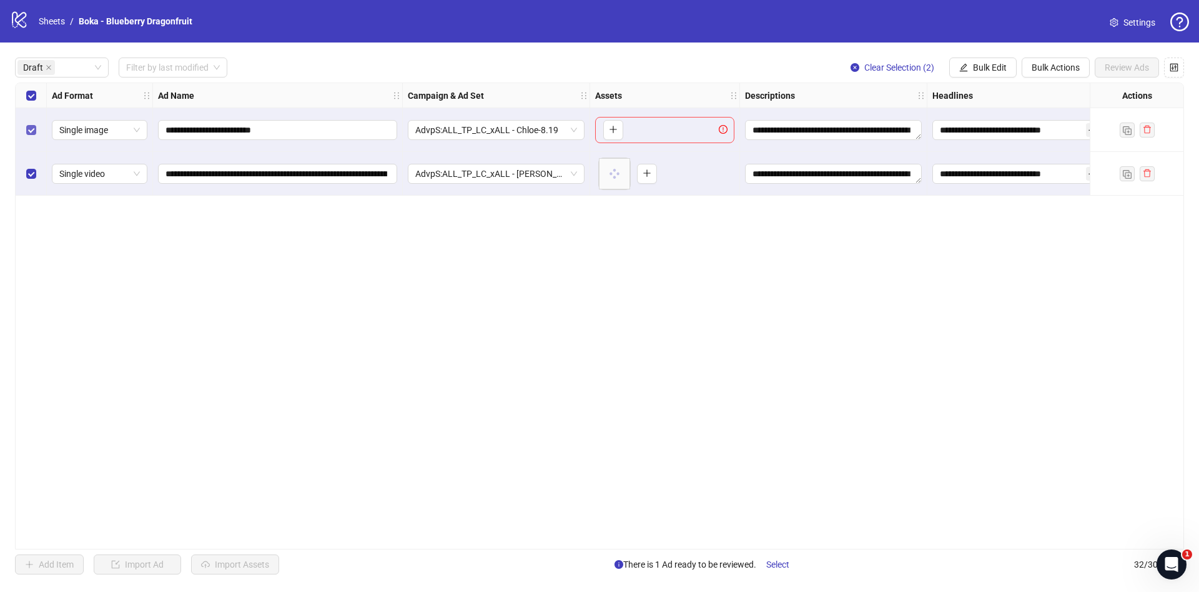
click at [35, 135] on label "Select row 1" at bounding box center [31, 130] width 10 height 14
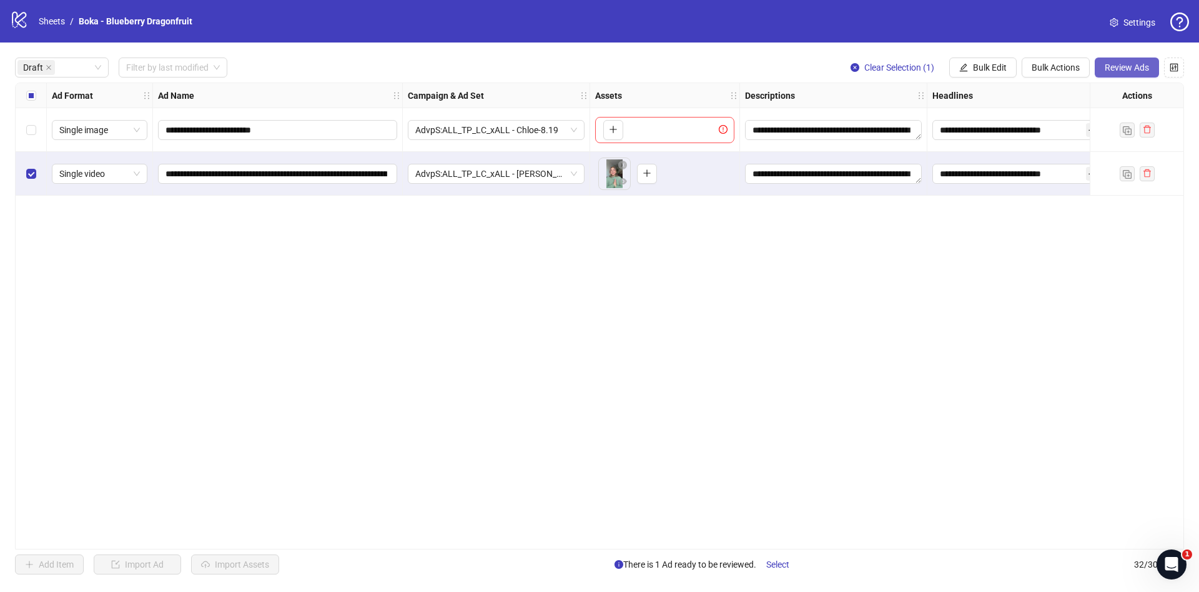
click at [1066, 69] on span "Review Ads" at bounding box center [1127, 67] width 44 height 10
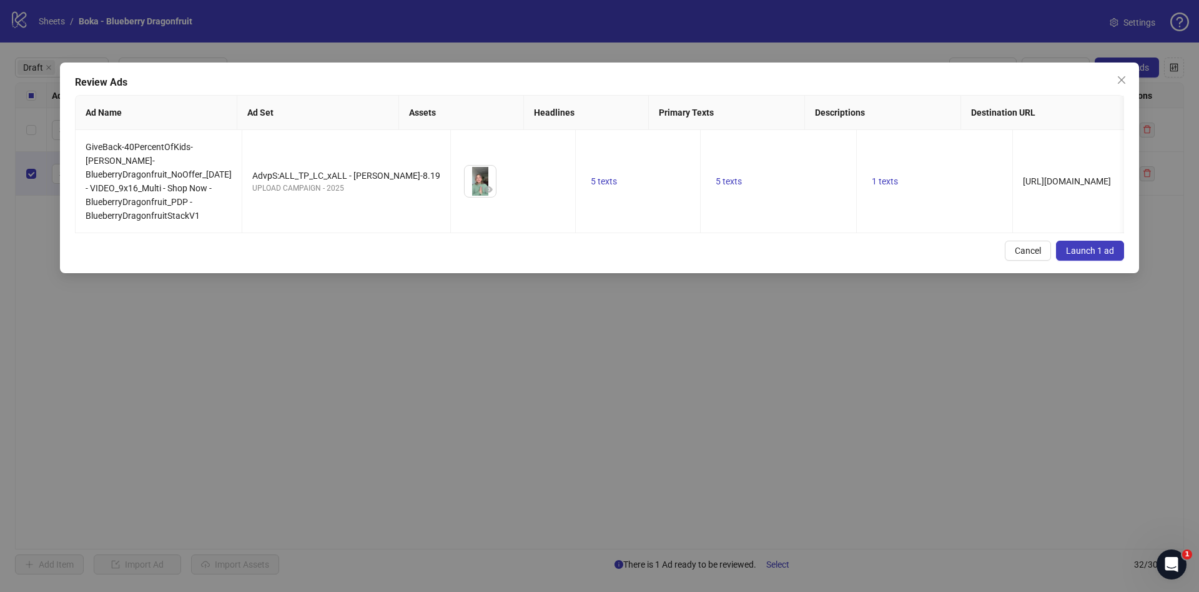
click at [1066, 258] on button "Launch 1 ad" at bounding box center [1090, 251] width 68 height 20
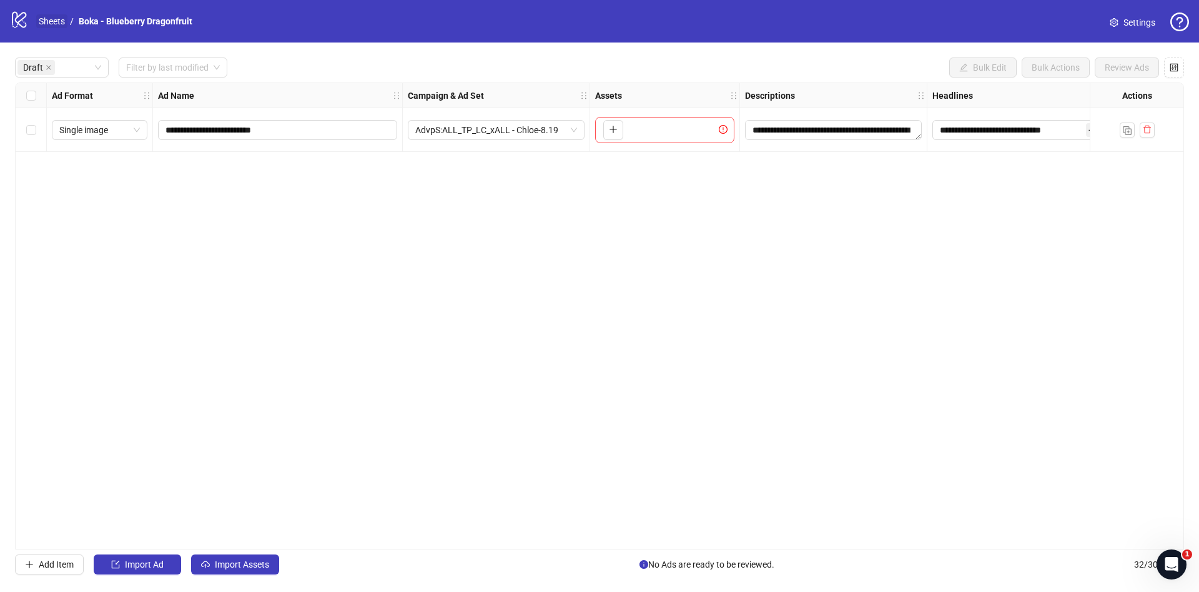
click at [62, 16] on link "Sheets" at bounding box center [51, 21] width 31 height 14
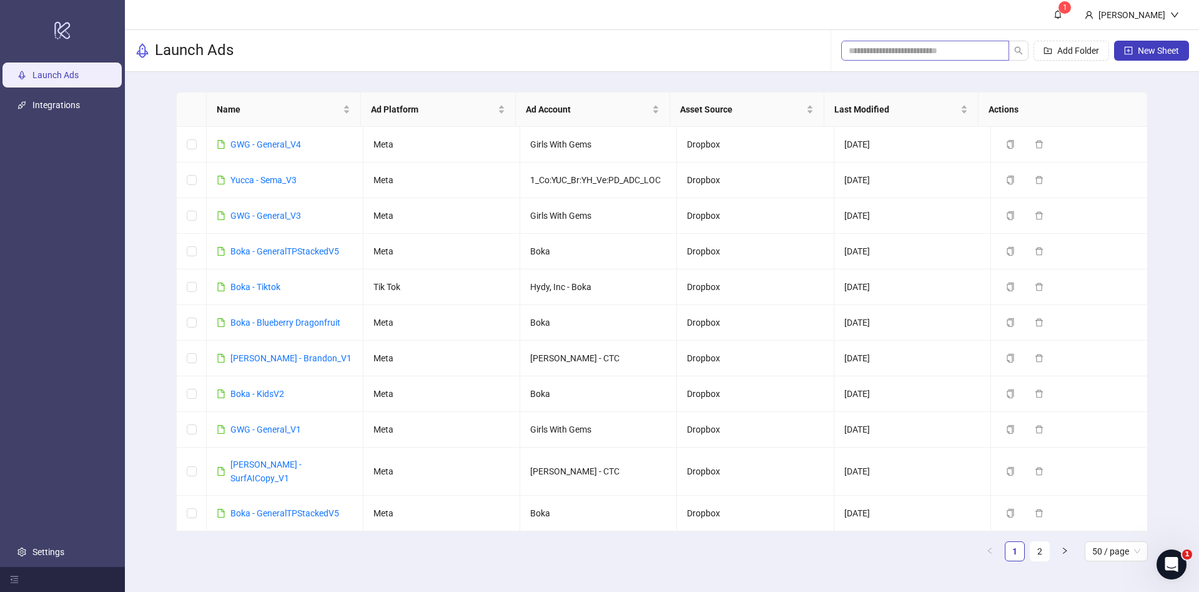
click at [931, 57] on div "Add Folder New Sheet" at bounding box center [1015, 51] width 348 height 40
click at [932, 53] on input "search" at bounding box center [920, 51] width 143 height 14
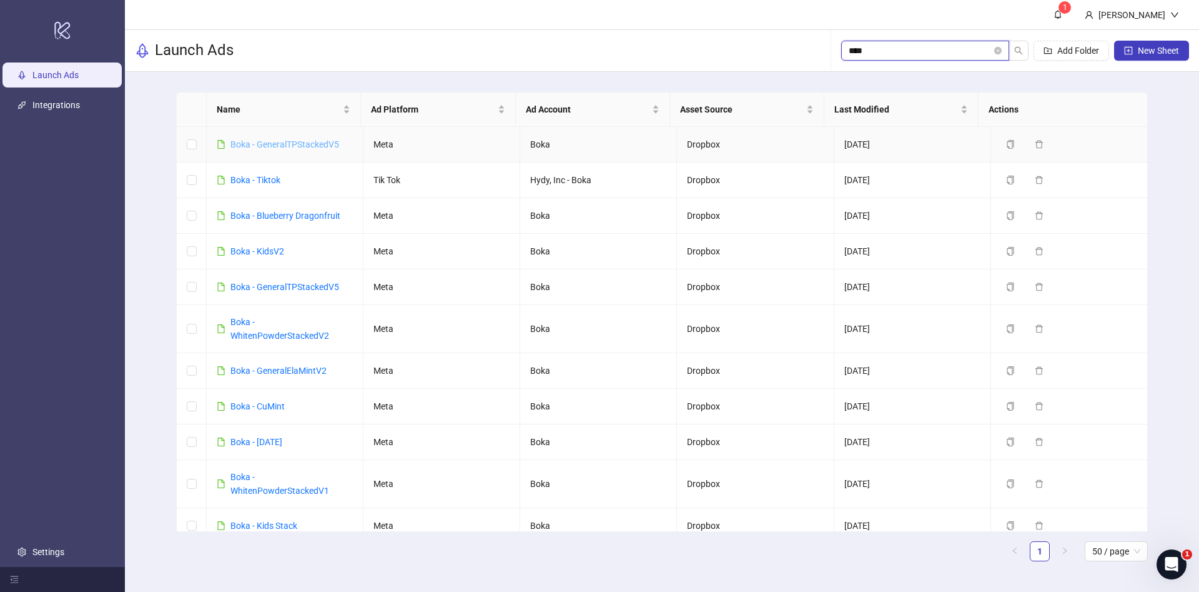
type input "****"
click at [312, 334] on link "Boka - WhitenPowderStackedV2" at bounding box center [280, 329] width 99 height 24
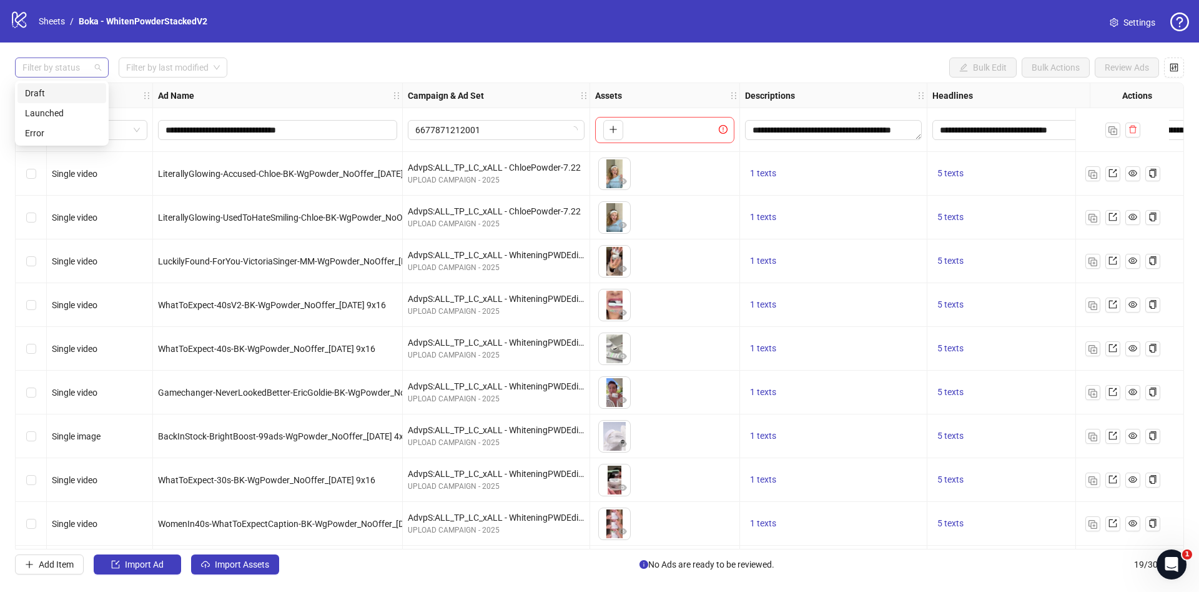
click at [51, 69] on div at bounding box center [55, 67] width 76 height 17
click at [59, 93] on div "Draft" at bounding box center [62, 93] width 74 height 14
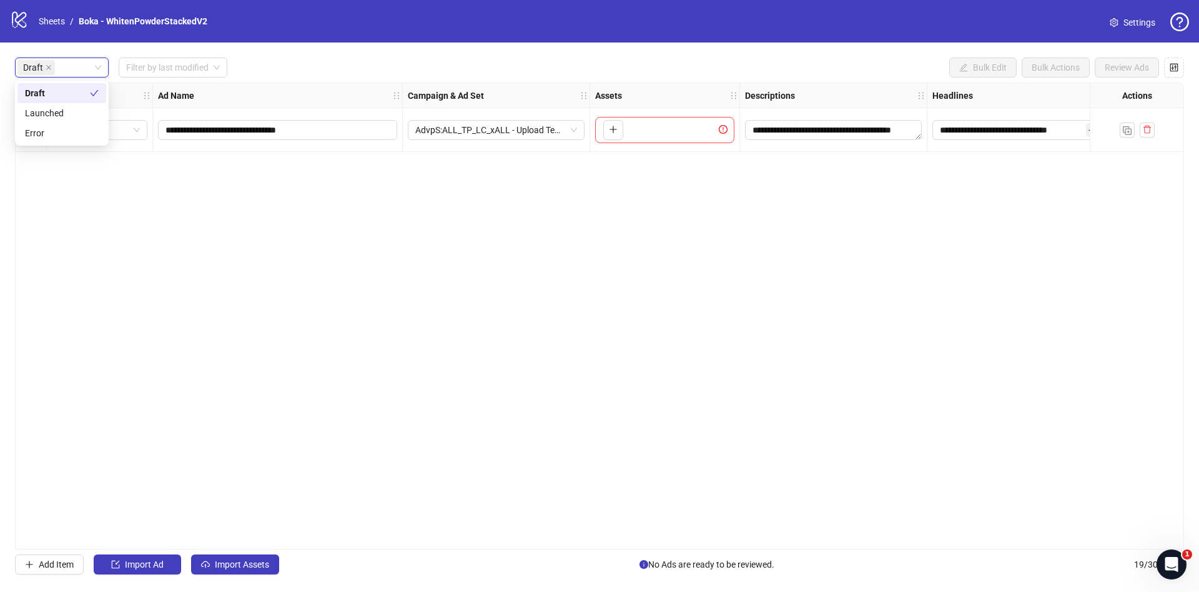
click at [352, 67] on div "Draft Draft Filter by last modified Bulk Edit Bulk Actions Review Ads" at bounding box center [599, 67] width 1169 height 20
click at [232, 525] on span "Import Assets" at bounding box center [242, 564] width 54 height 10
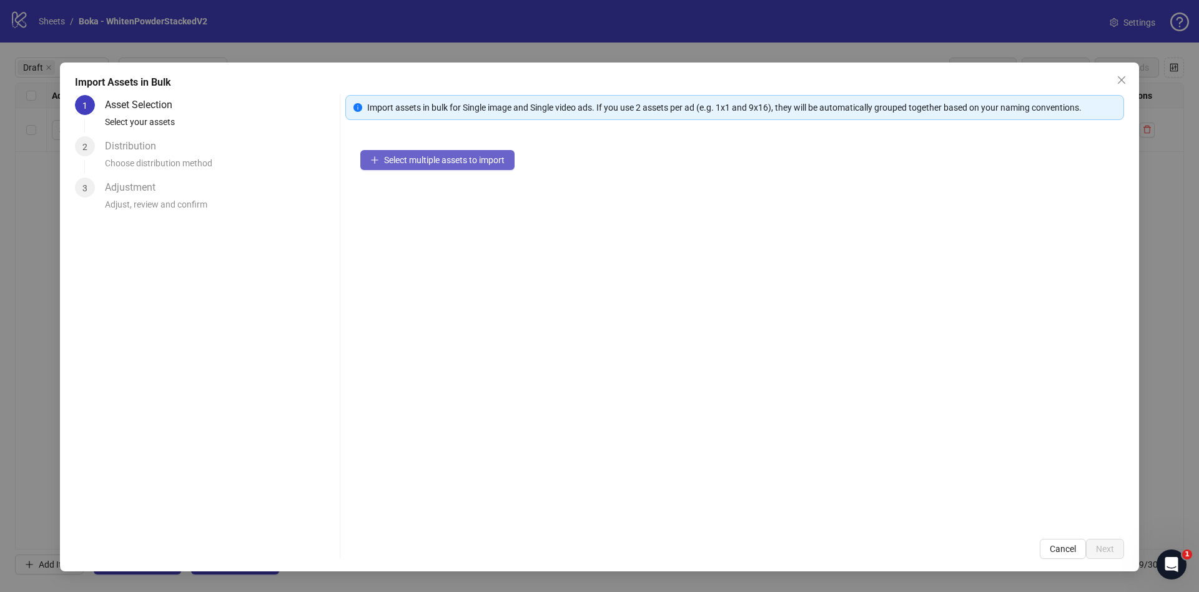
click at [438, 159] on span "Select multiple assets to import" at bounding box center [444, 160] width 121 height 10
click at [469, 152] on button "Select multiple assets to import" at bounding box center [437, 160] width 154 height 20
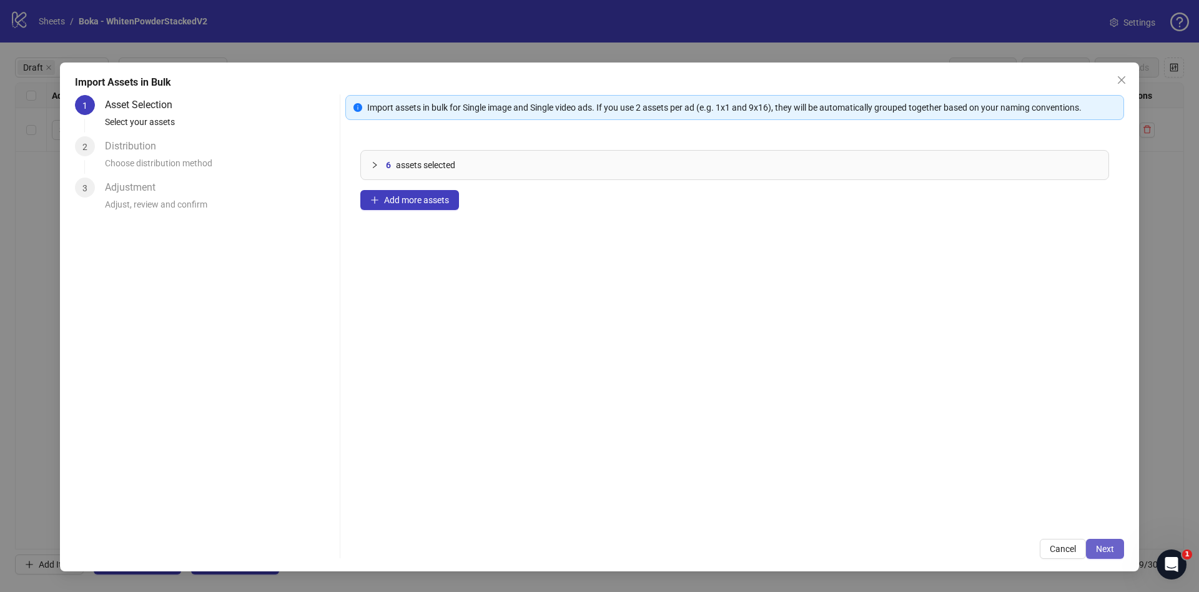
click at [1066, 525] on button "Next" at bounding box center [1105, 548] width 38 height 20
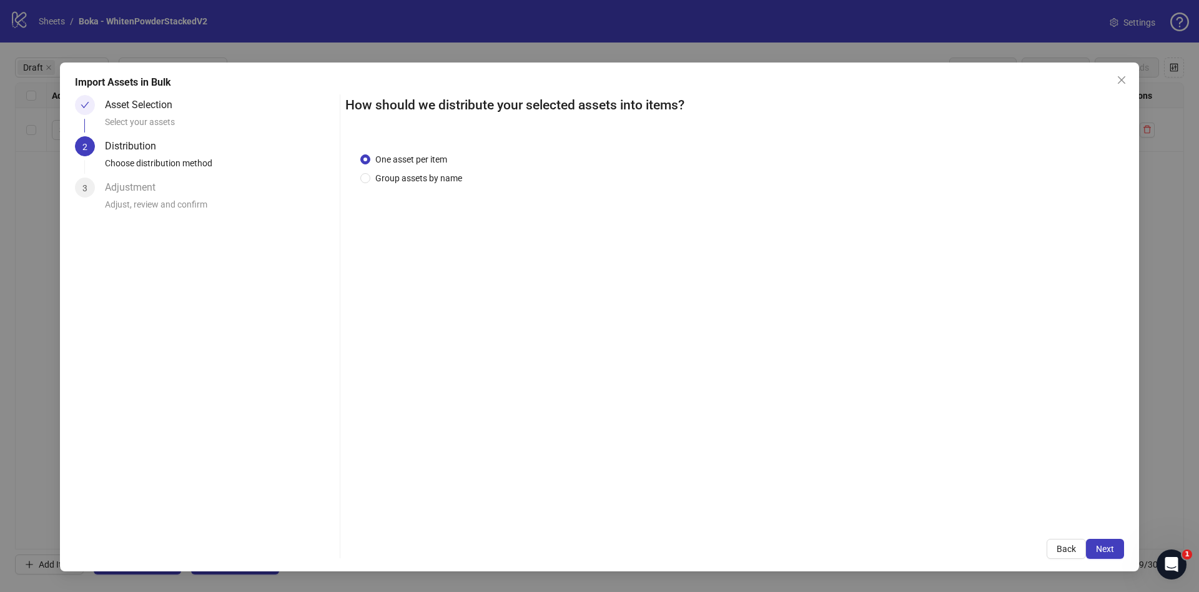
click at [1066, 525] on button "Next" at bounding box center [1105, 548] width 38 height 20
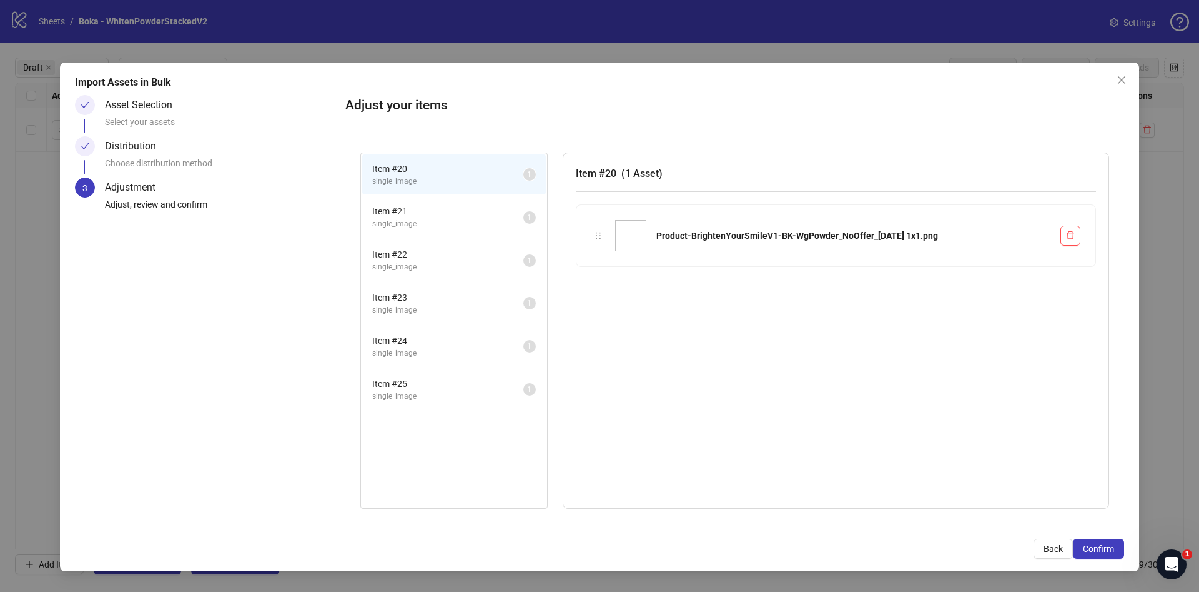
click at [1066, 525] on button "Confirm" at bounding box center [1098, 548] width 51 height 20
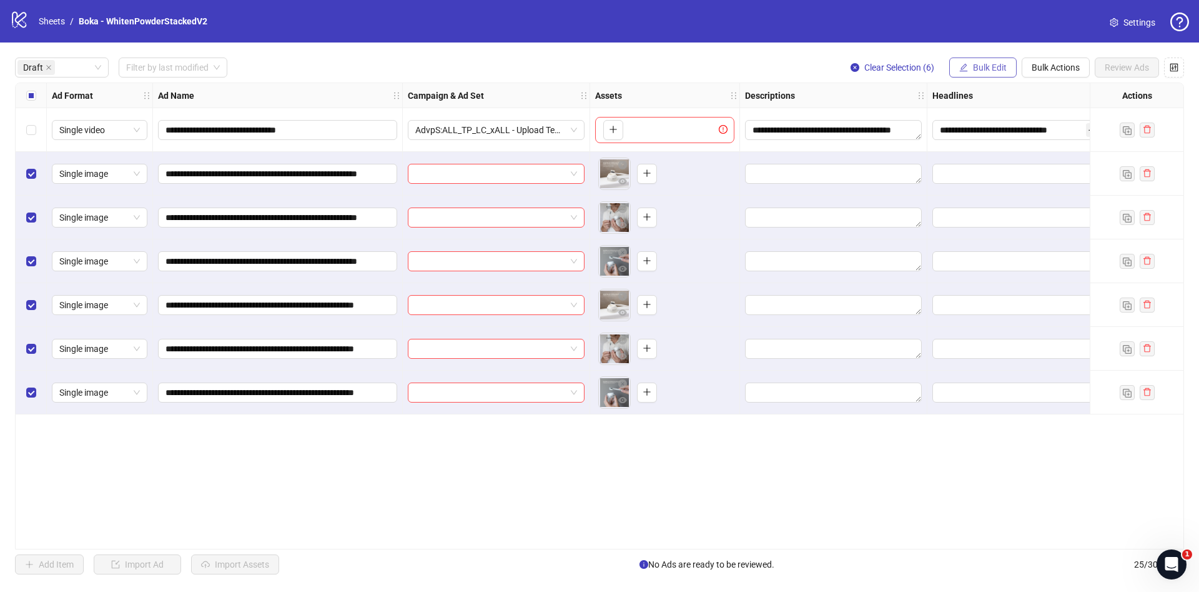
click at [992, 72] on span "Bulk Edit" at bounding box center [990, 67] width 34 height 10
click at [1006, 112] on span "Name" at bounding box center [995, 113] width 74 height 14
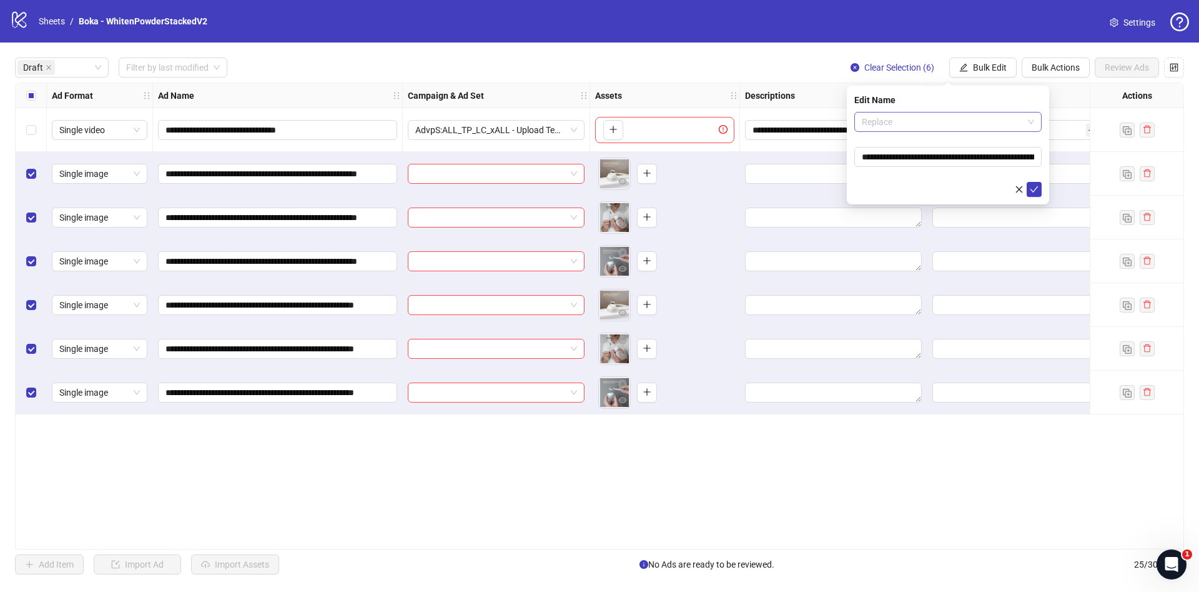
click at [946, 124] on span "Replace" at bounding box center [948, 121] width 172 height 19
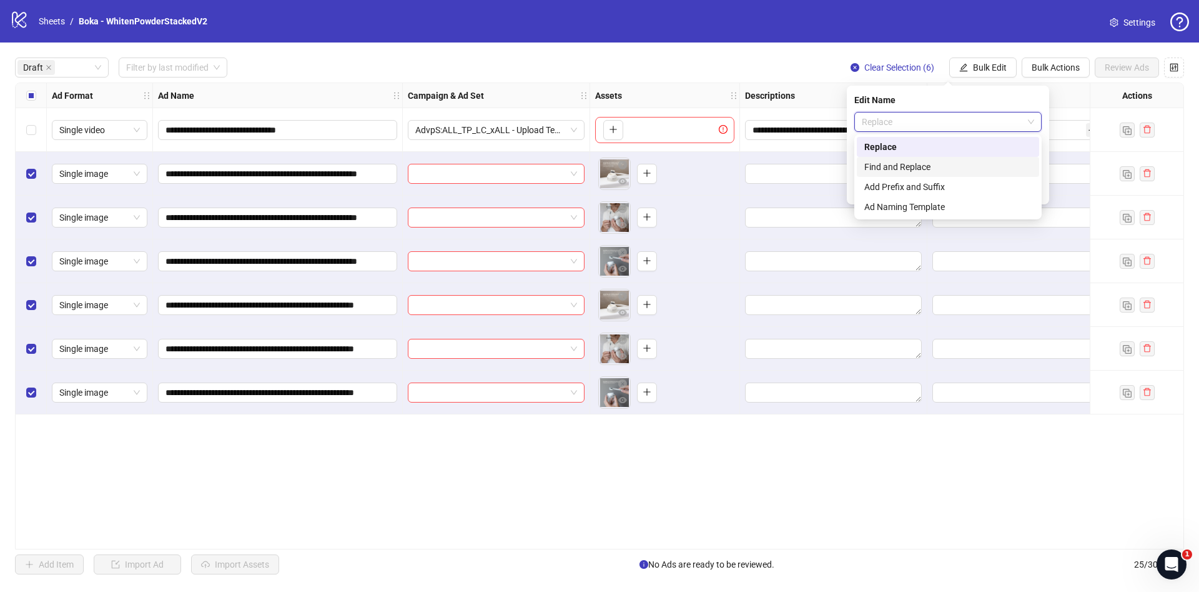
click at [939, 170] on div "Find and Replace" at bounding box center [948, 167] width 167 height 14
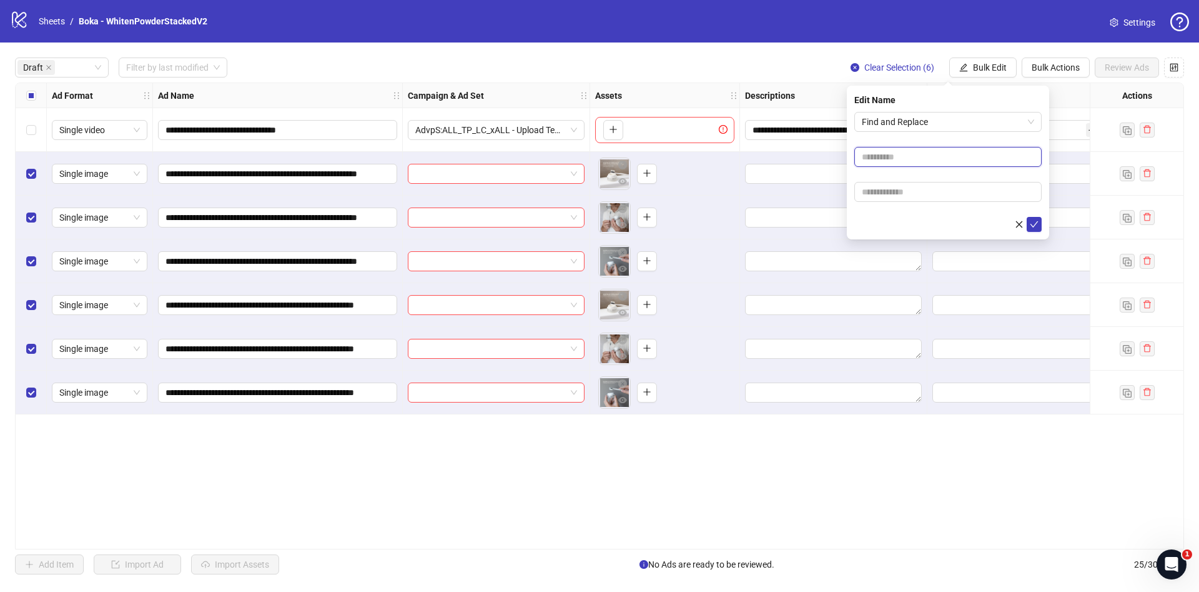
click at [905, 147] on input "text" at bounding box center [948, 157] width 187 height 20
type input "***"
click at [961, 197] on input "text" at bounding box center [948, 192] width 187 height 20
paste input "**********"
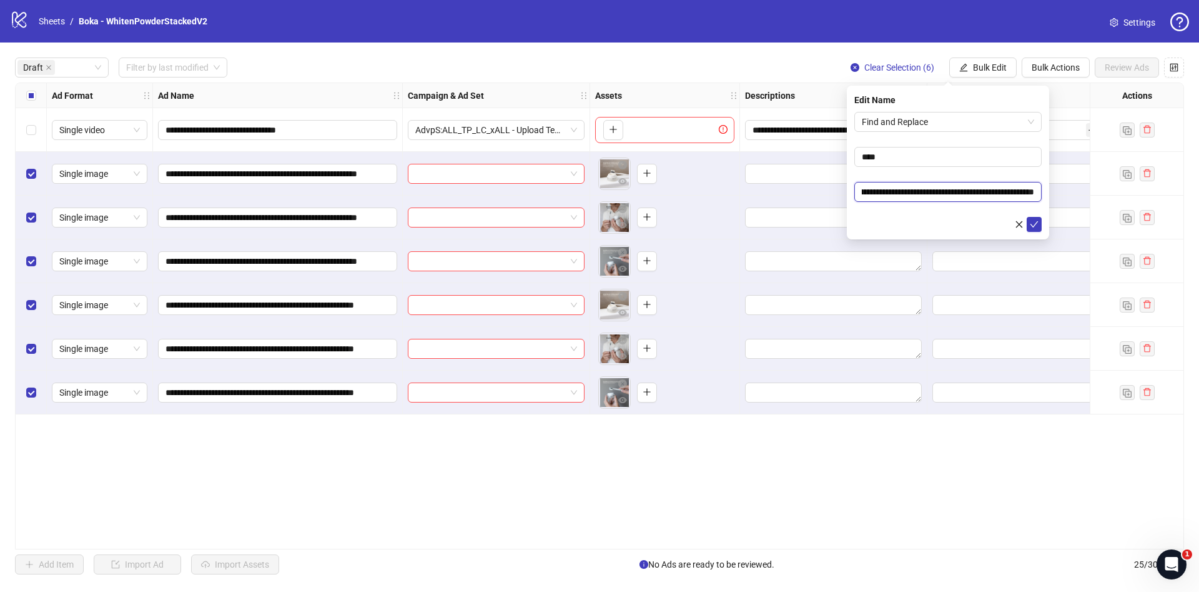
type input "**********"
click at [891, 219] on div at bounding box center [948, 224] width 187 height 15
click at [1028, 223] on button "submit" at bounding box center [1034, 224] width 15 height 15
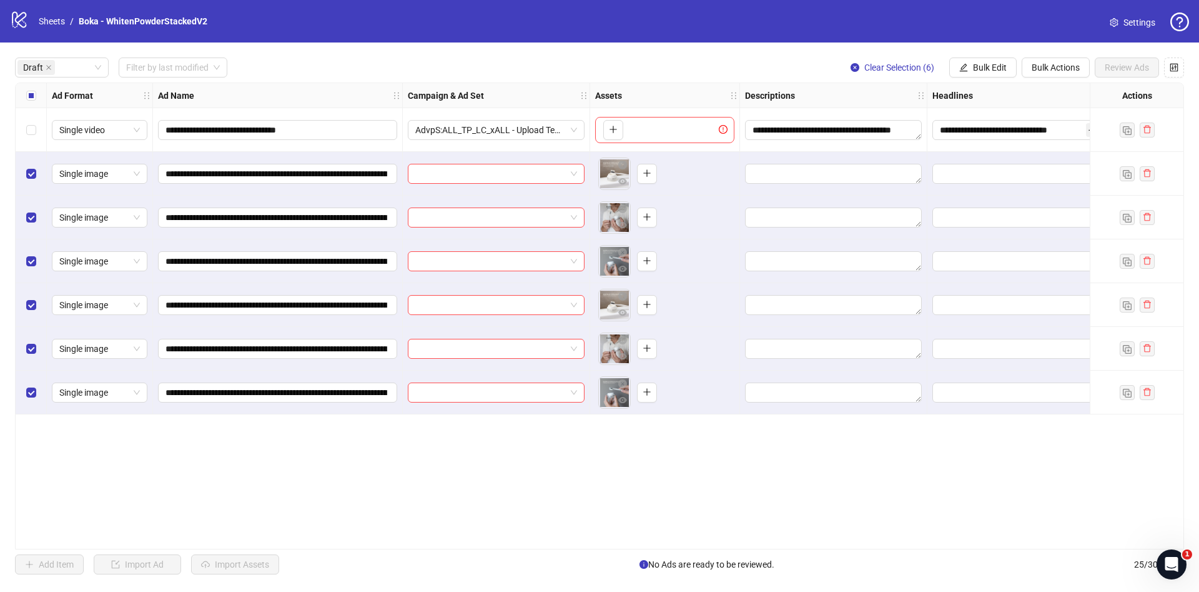
click at [37, 96] on div "Select all rows" at bounding box center [31, 95] width 31 height 25
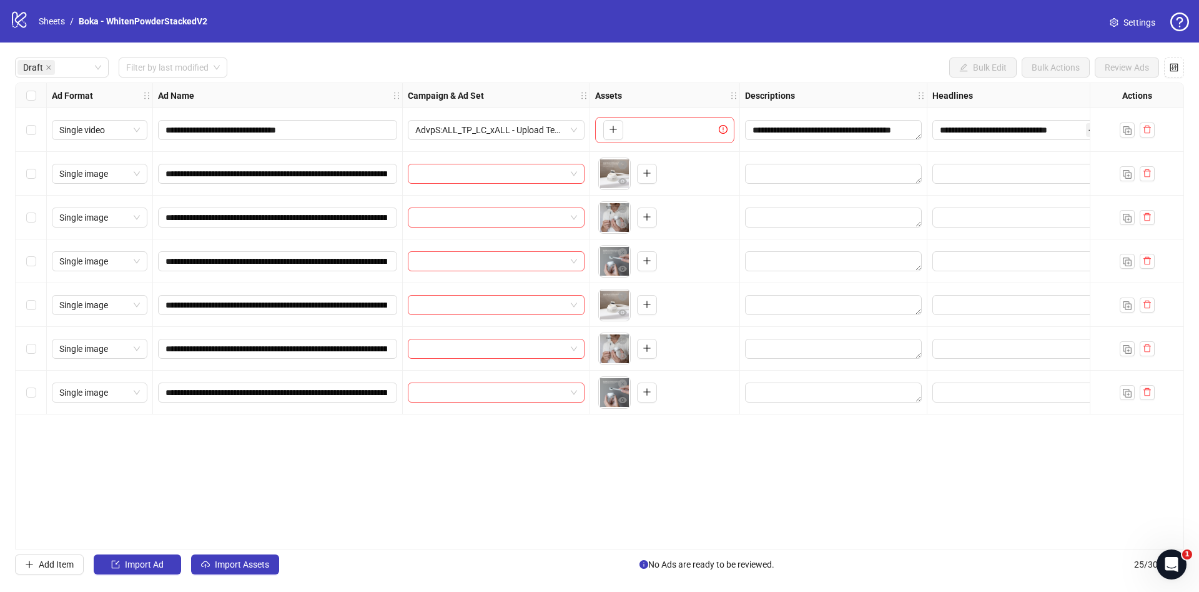
click at [29, 102] on div "Select all rows" at bounding box center [31, 95] width 31 height 25
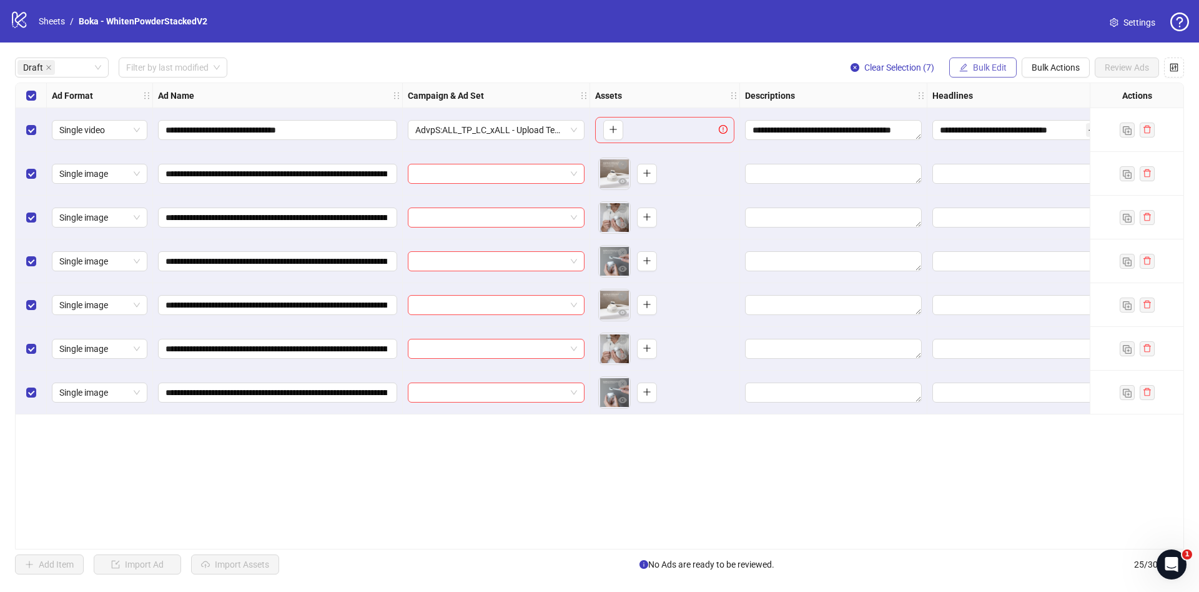
click at [984, 77] on button "Bulk Edit" at bounding box center [983, 67] width 67 height 20
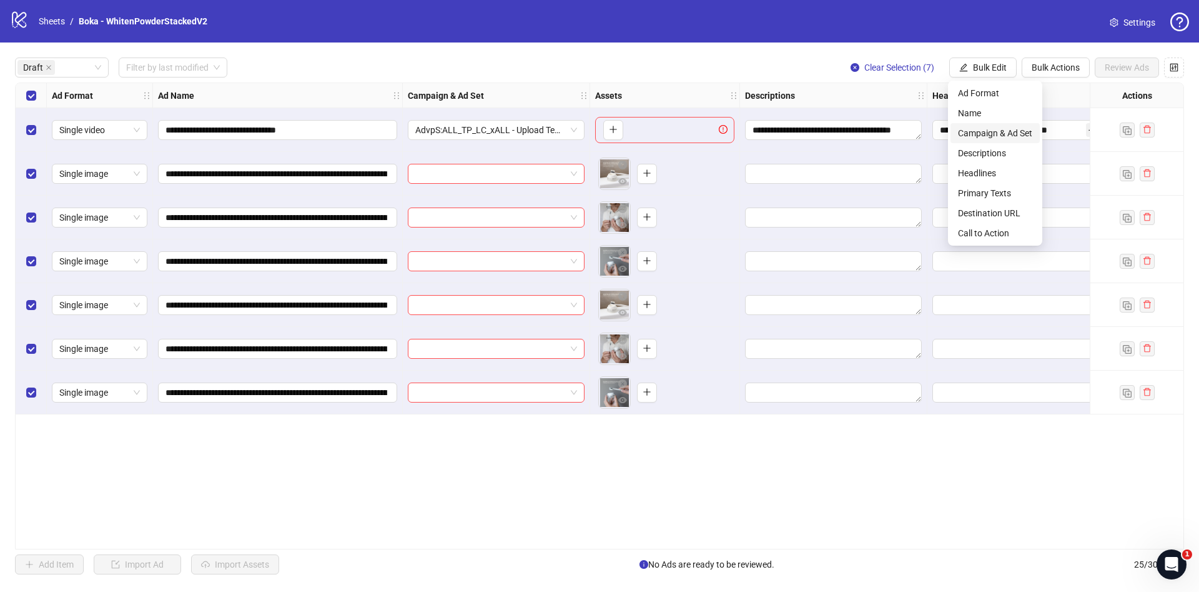
click at [989, 138] on span "Campaign & Ad Set" at bounding box center [995, 133] width 74 height 14
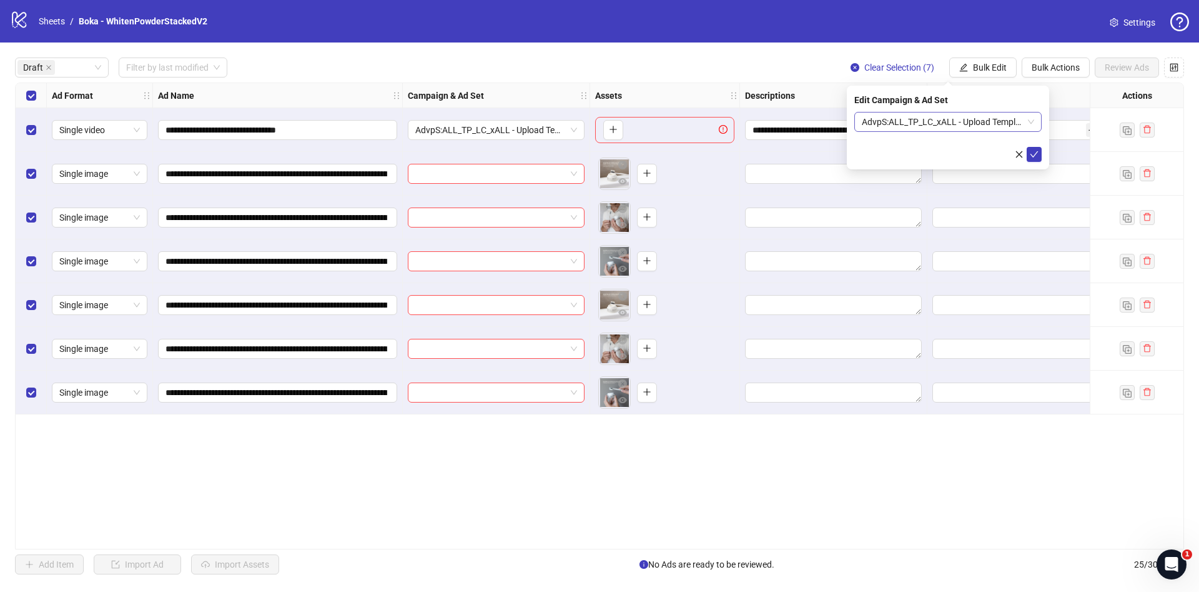
click at [951, 121] on span "AdvpS:ALL_TP_LC_xALL - Upload Template" at bounding box center [948, 121] width 172 height 19
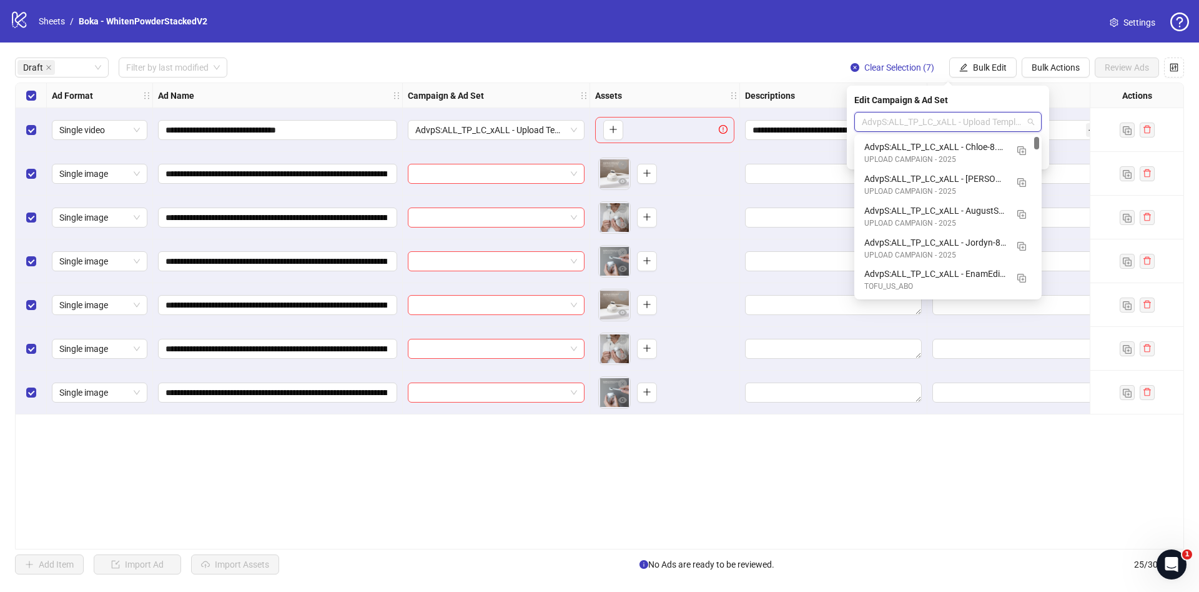
drag, startPoint x: 1039, startPoint y: 289, endPoint x: 1036, endPoint y: 127, distance: 161.2
click at [1036, 127] on body "**********" at bounding box center [599, 296] width 1199 height 592
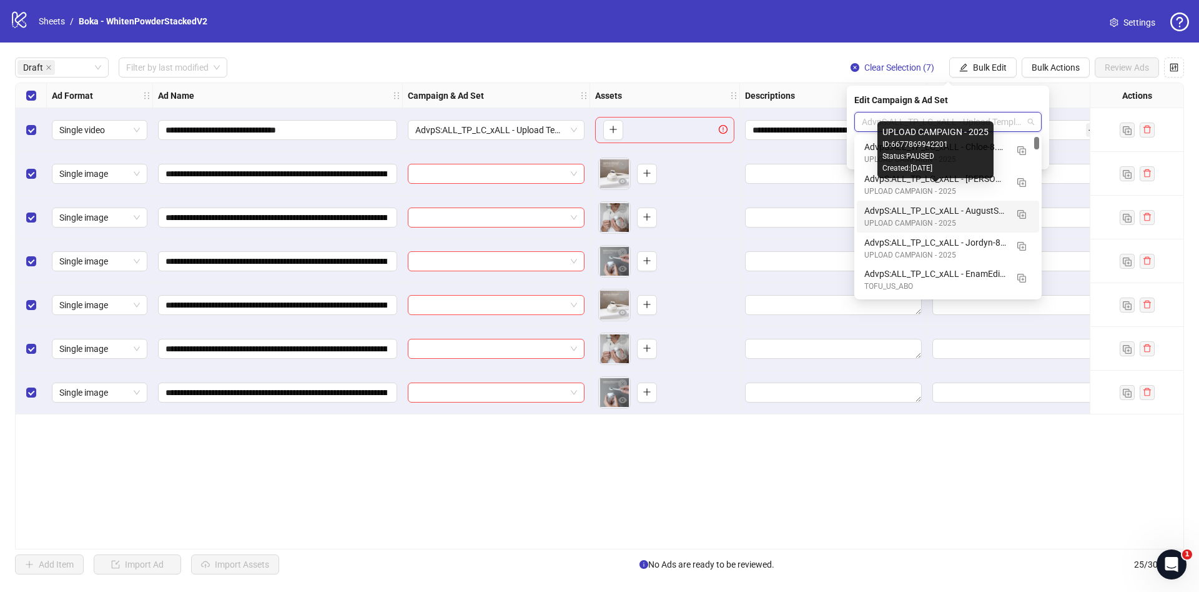
click at [974, 208] on div "AdvpS:ALL_TP_LC_xALL - AugustStatics-8.19" at bounding box center [936, 211] width 142 height 14
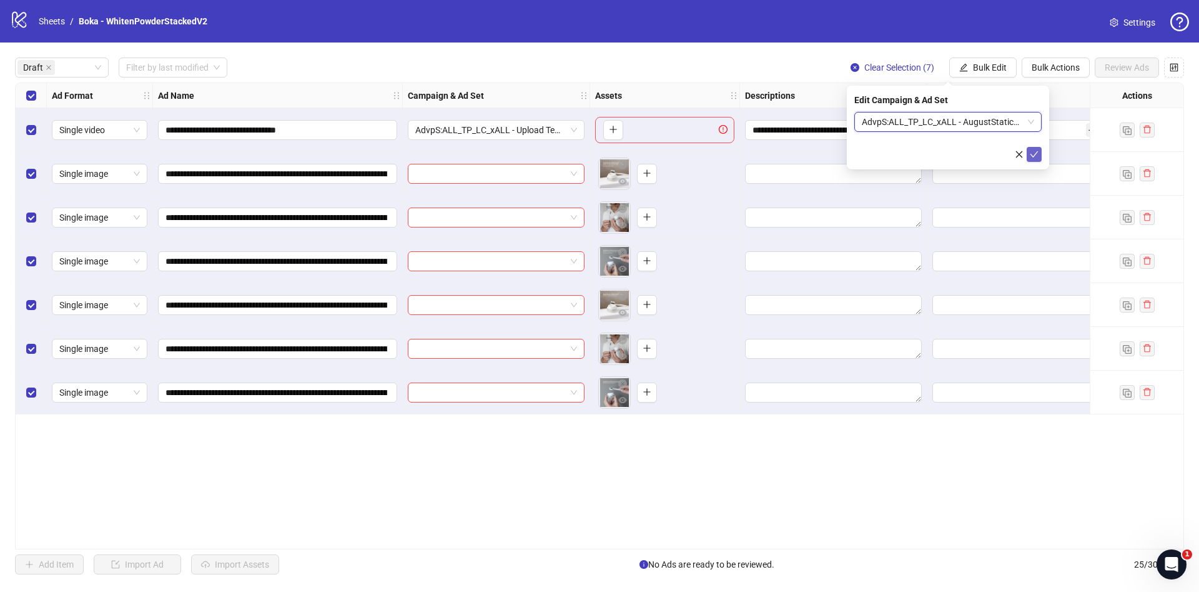
click at [1038, 154] on icon "check" at bounding box center [1034, 154] width 9 height 9
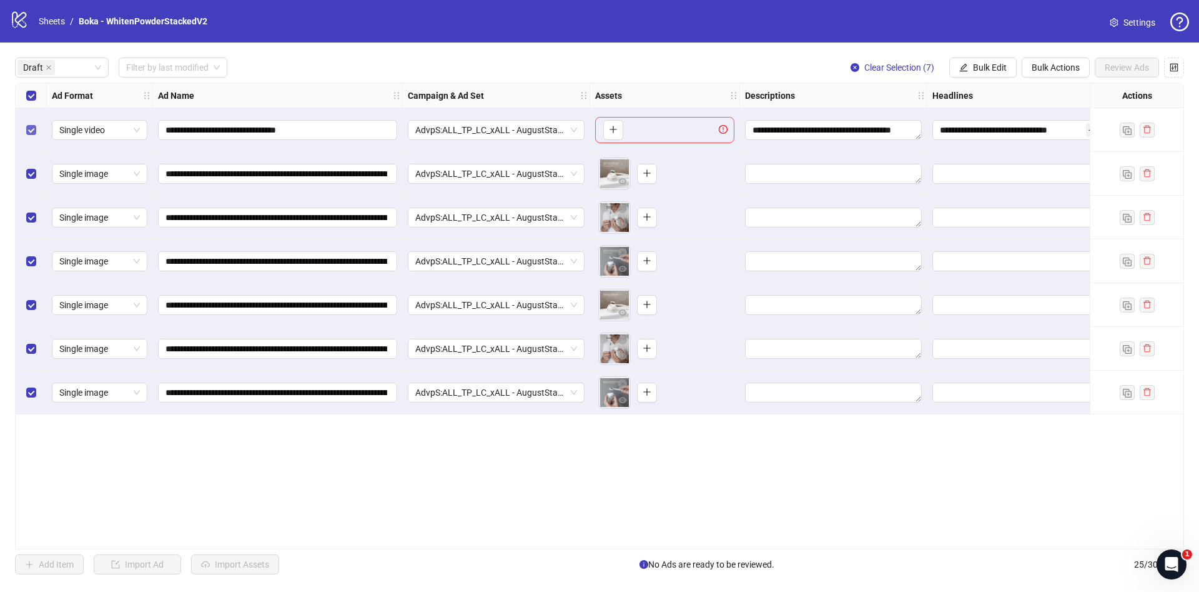
click at [28, 124] on label "Select row 1" at bounding box center [31, 130] width 10 height 14
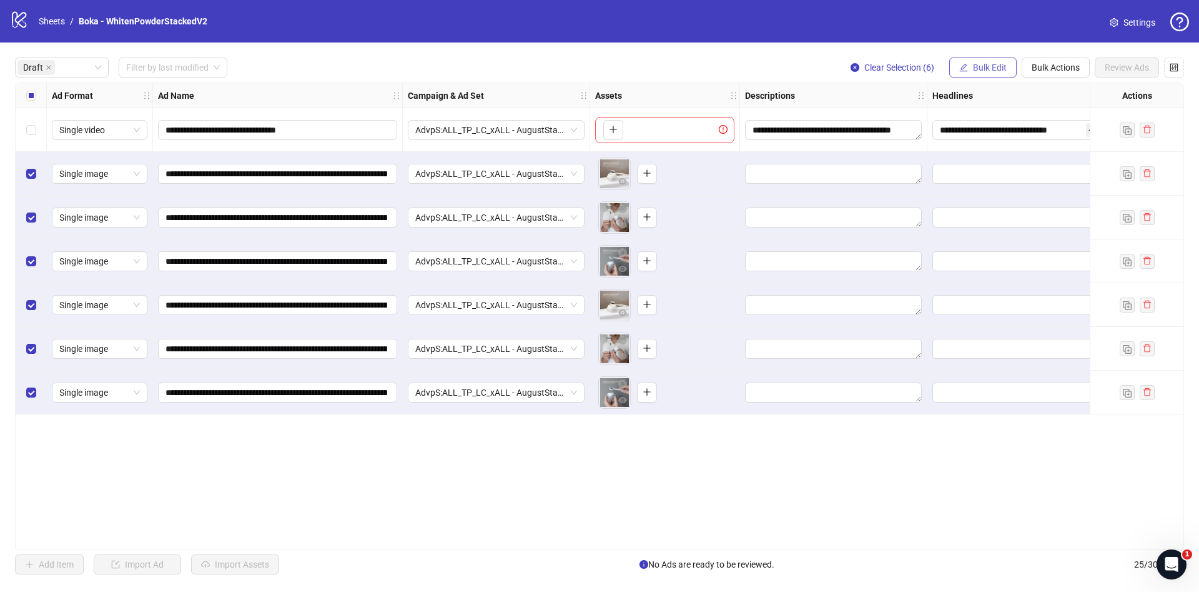
click at [979, 69] on span "Bulk Edit" at bounding box center [990, 67] width 34 height 10
drag, startPoint x: 0, startPoint y: 121, endPoint x: 17, endPoint y: 110, distance: 20.8
click at [4, 119] on div "**********" at bounding box center [599, 315] width 1199 height 547
click at [25, 105] on div "Select all rows" at bounding box center [31, 95] width 31 height 25
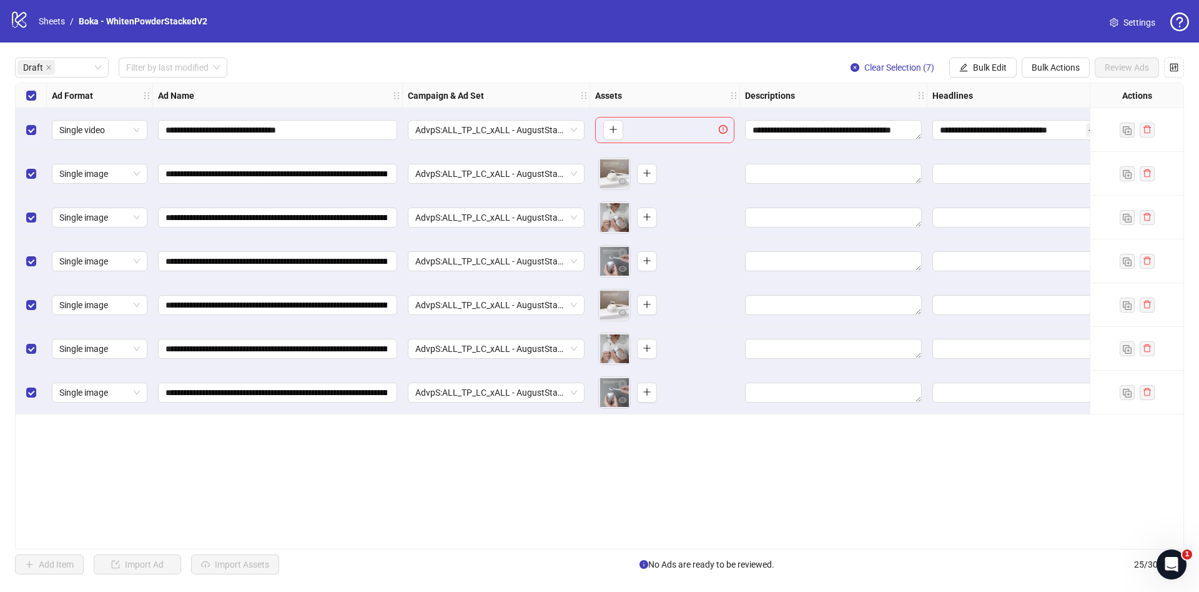
drag, startPoint x: 25, startPoint y: 104, endPoint x: 32, endPoint y: 102, distance: 7.1
click at [26, 104] on div "Select all rows" at bounding box center [31, 95] width 31 height 25
click at [993, 64] on span "Bulk Edit" at bounding box center [990, 67] width 34 height 10
click at [1014, 147] on span "Descriptions" at bounding box center [995, 153] width 74 height 14
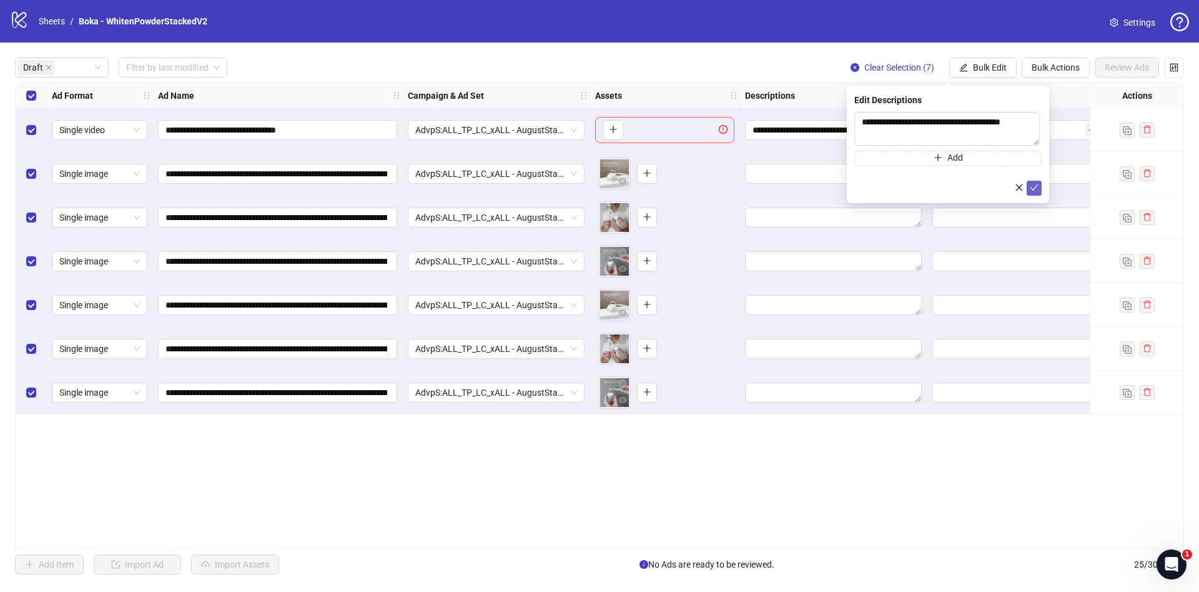
click at [1036, 189] on icon "check" at bounding box center [1034, 187] width 9 height 9
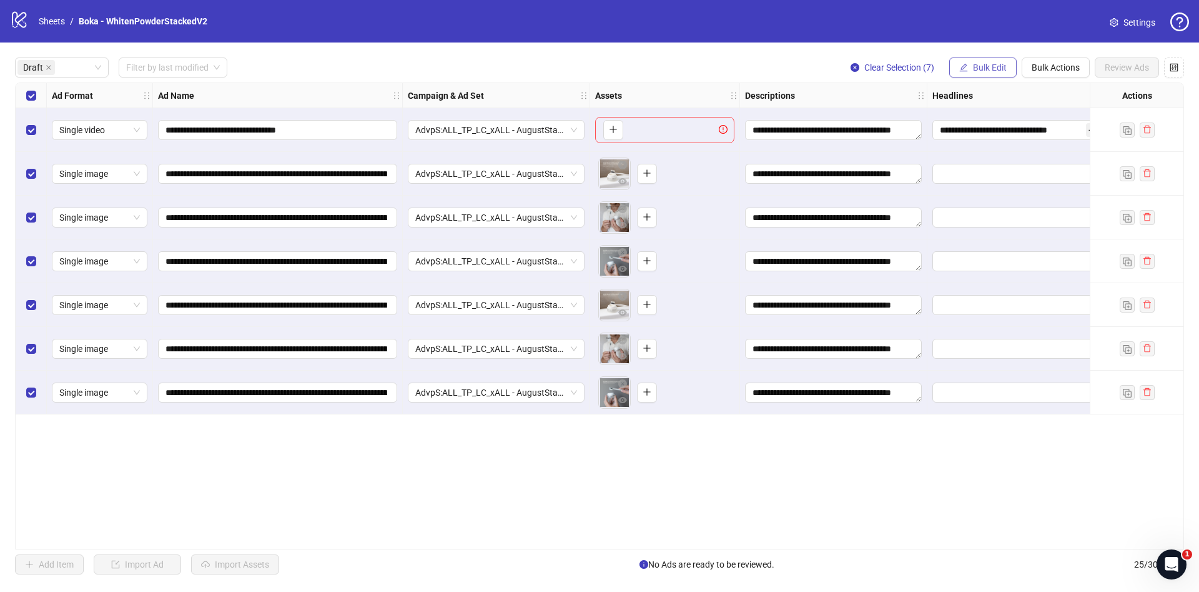
click at [986, 69] on span "Bulk Edit" at bounding box center [990, 67] width 34 height 10
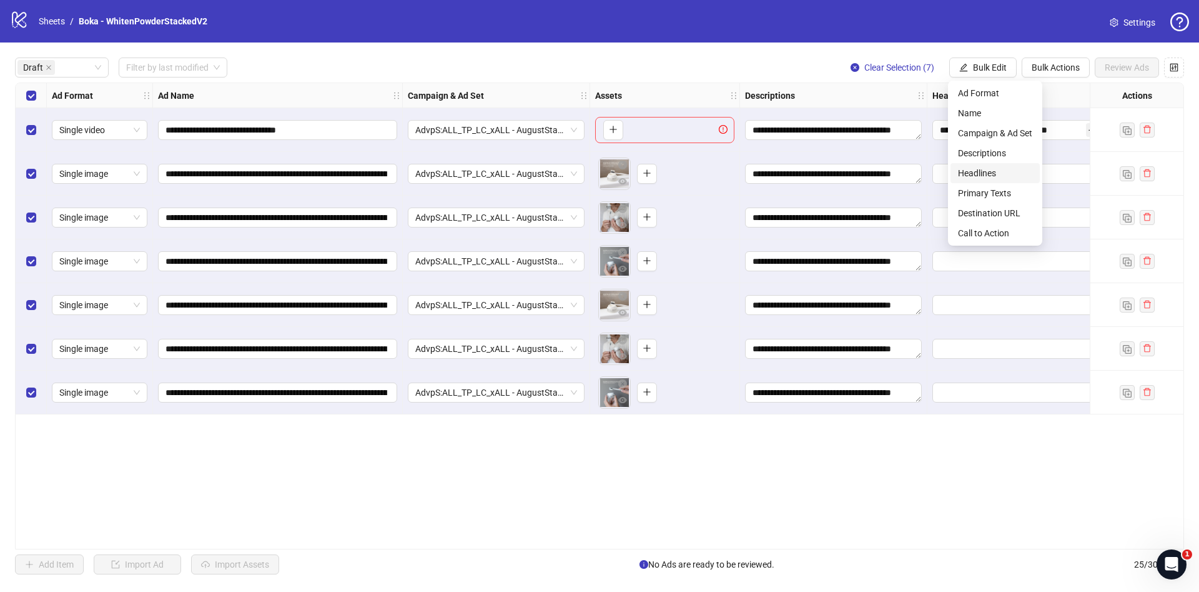
click at [1004, 177] on span "Headlines" at bounding box center [995, 173] width 74 height 14
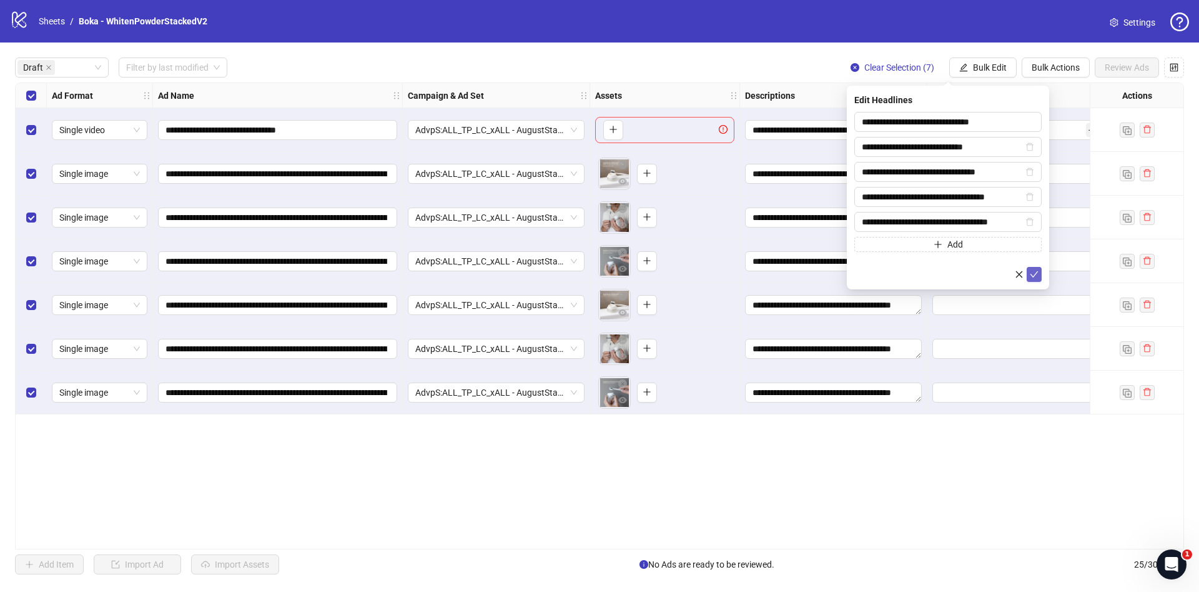
click at [1034, 272] on icon "check" at bounding box center [1034, 274] width 9 height 9
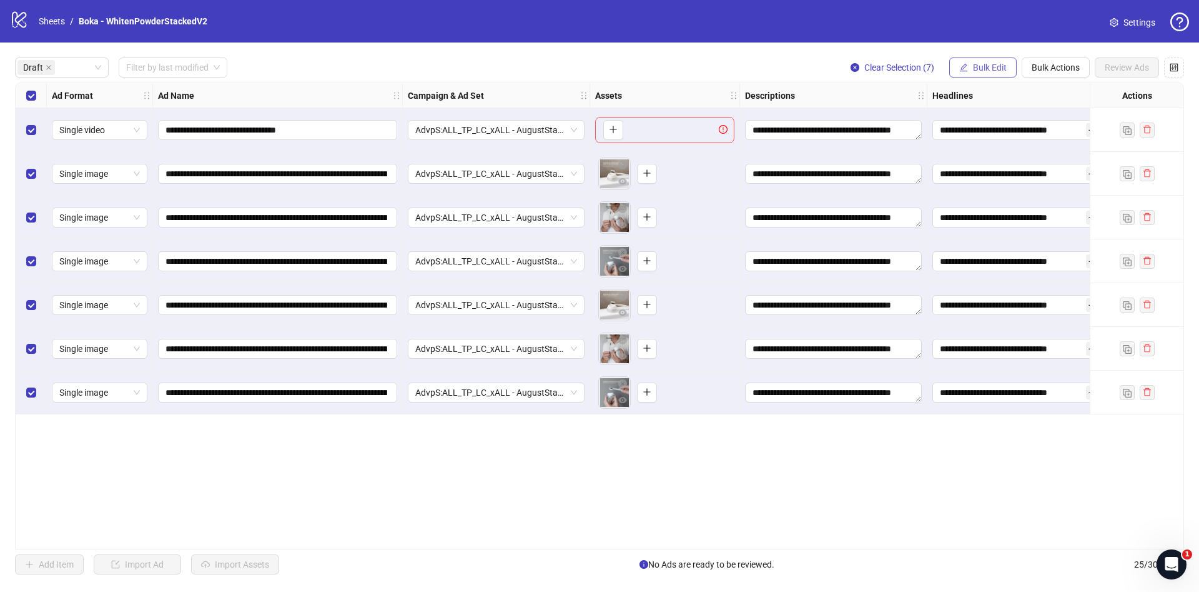
click at [983, 71] on span "Bulk Edit" at bounding box center [990, 67] width 34 height 10
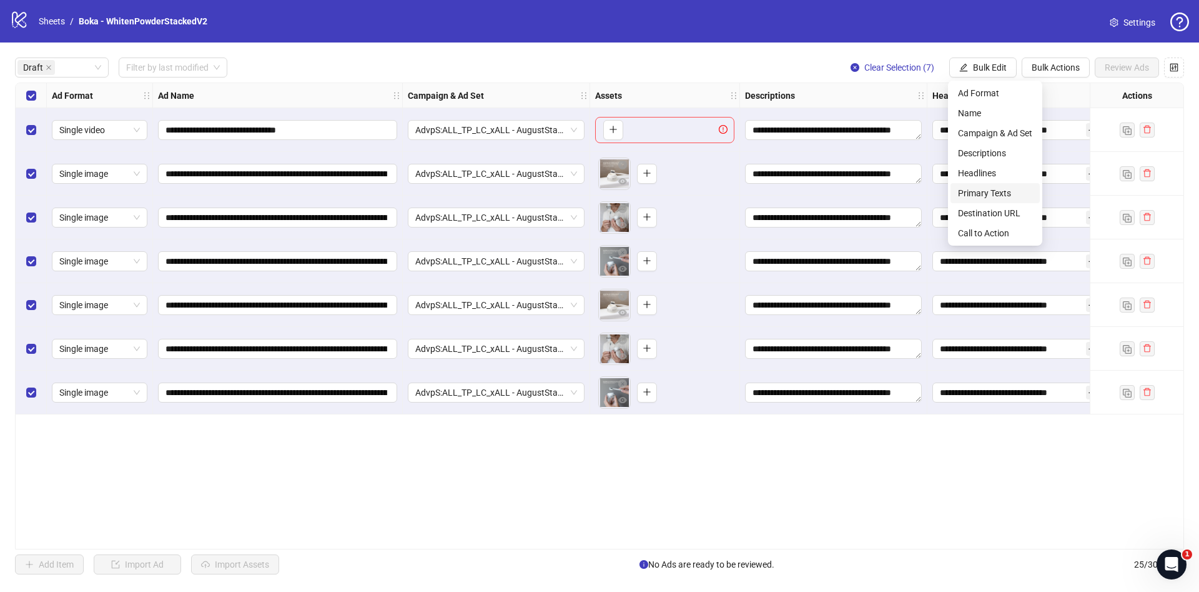
click at [999, 195] on span "Primary Texts" at bounding box center [995, 193] width 74 height 14
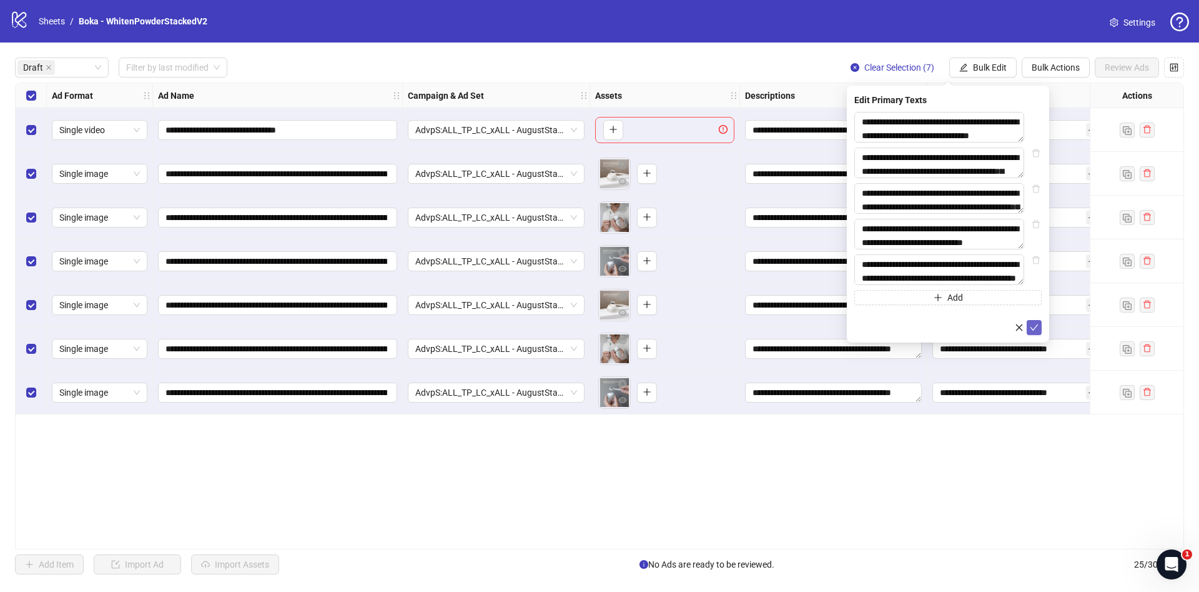
click at [1038, 332] on icon "check" at bounding box center [1034, 327] width 9 height 9
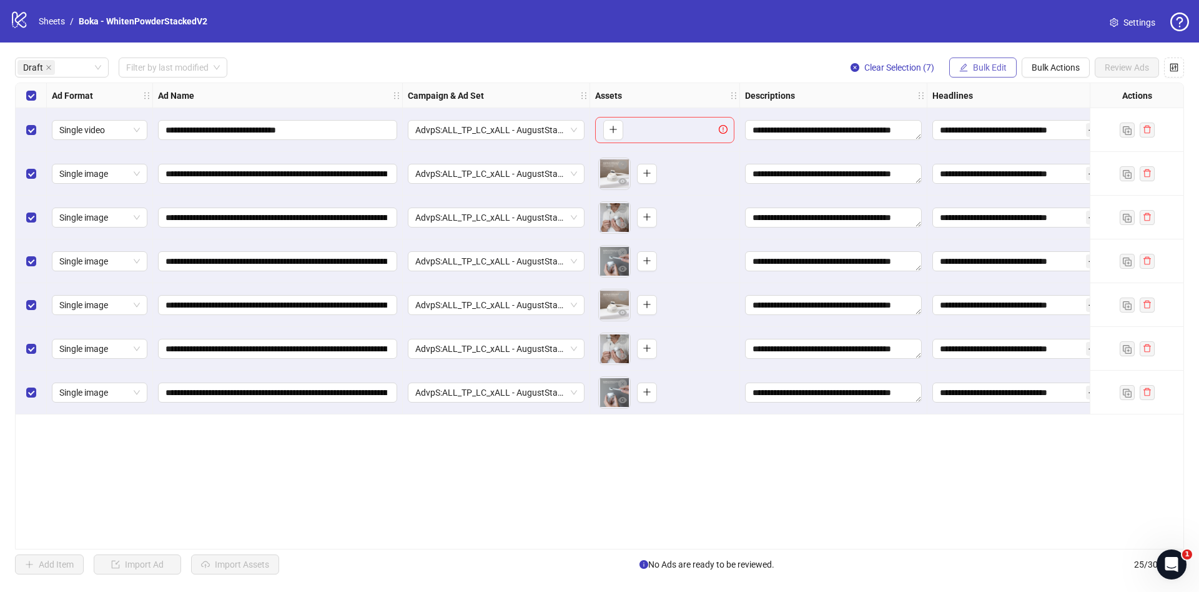
click at [958, 62] on button "Bulk Edit" at bounding box center [983, 67] width 67 height 20
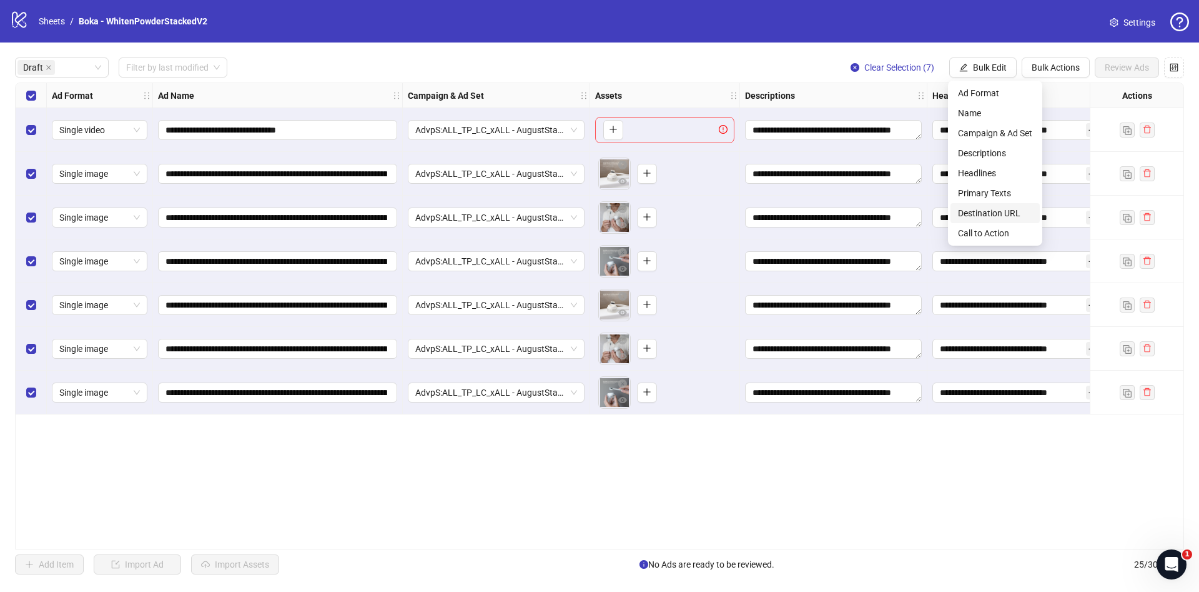
click at [1018, 210] on span "Destination URL" at bounding box center [995, 213] width 74 height 14
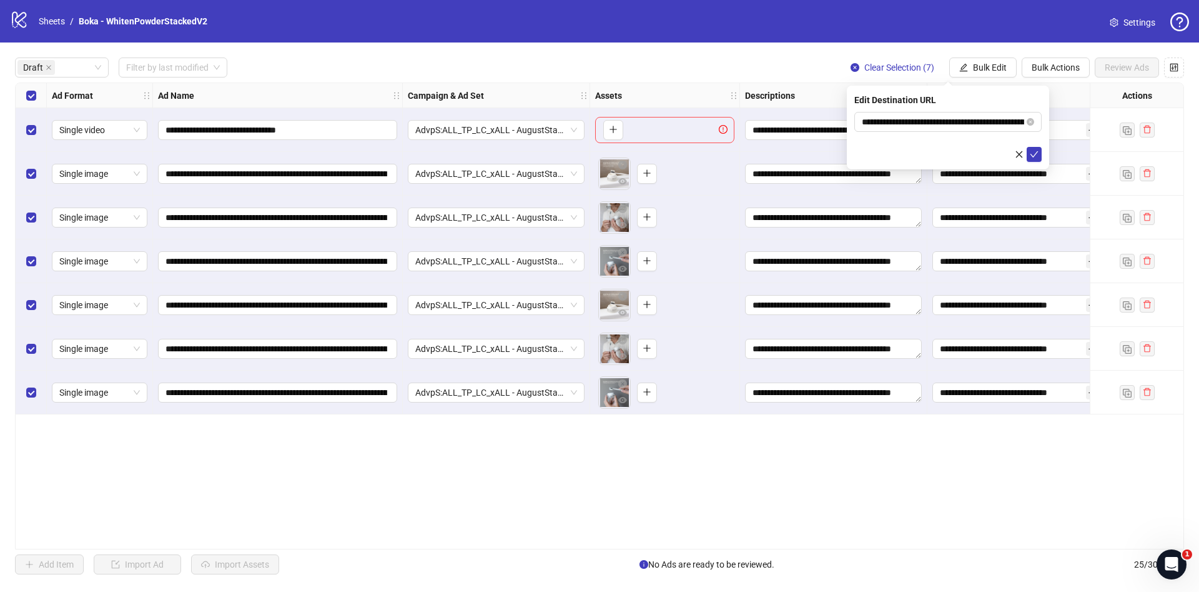
click at [1035, 146] on form "**********" at bounding box center [948, 137] width 187 height 50
click at [1033, 150] on icon "check" at bounding box center [1034, 154] width 9 height 9
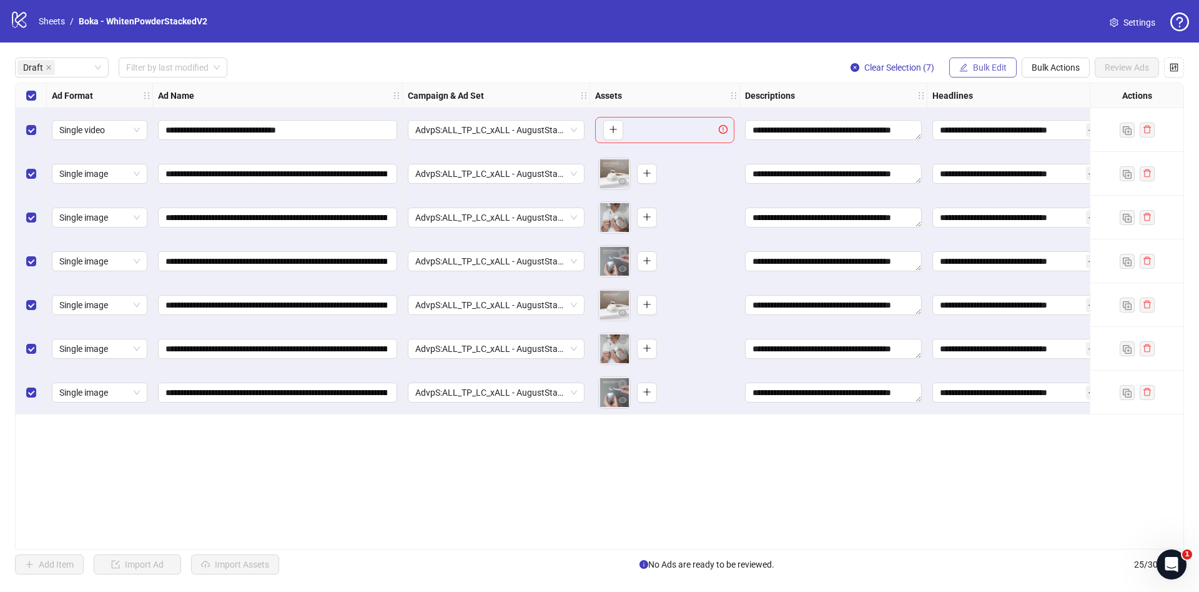
click at [986, 68] on span "Bulk Edit" at bounding box center [990, 67] width 34 height 10
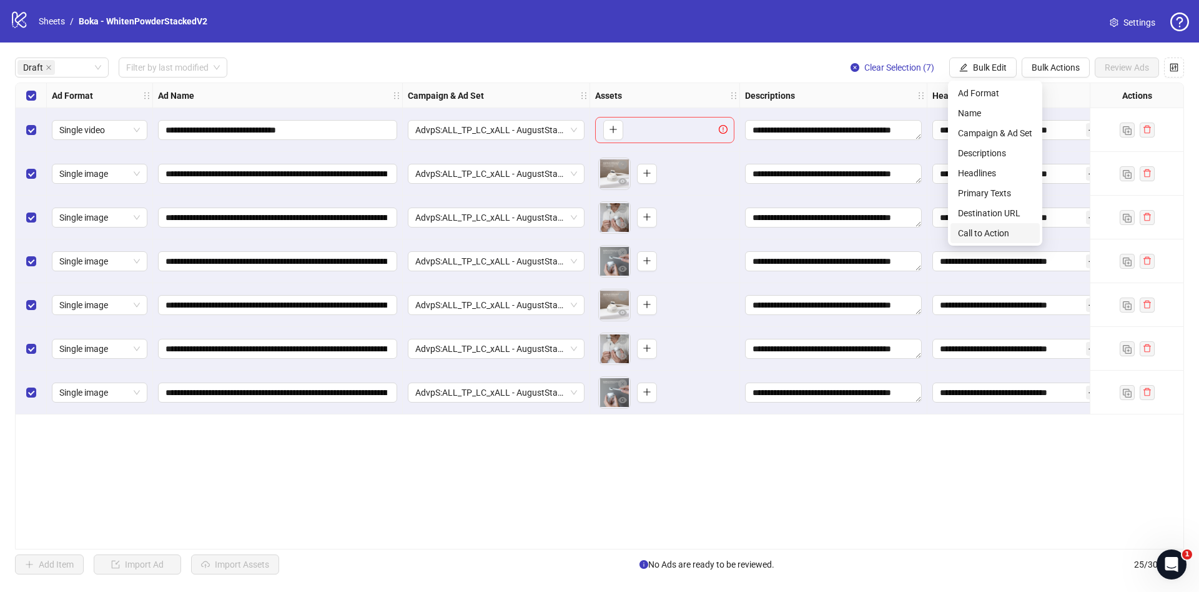
click at [989, 232] on span "Call to Action" at bounding box center [995, 233] width 74 height 14
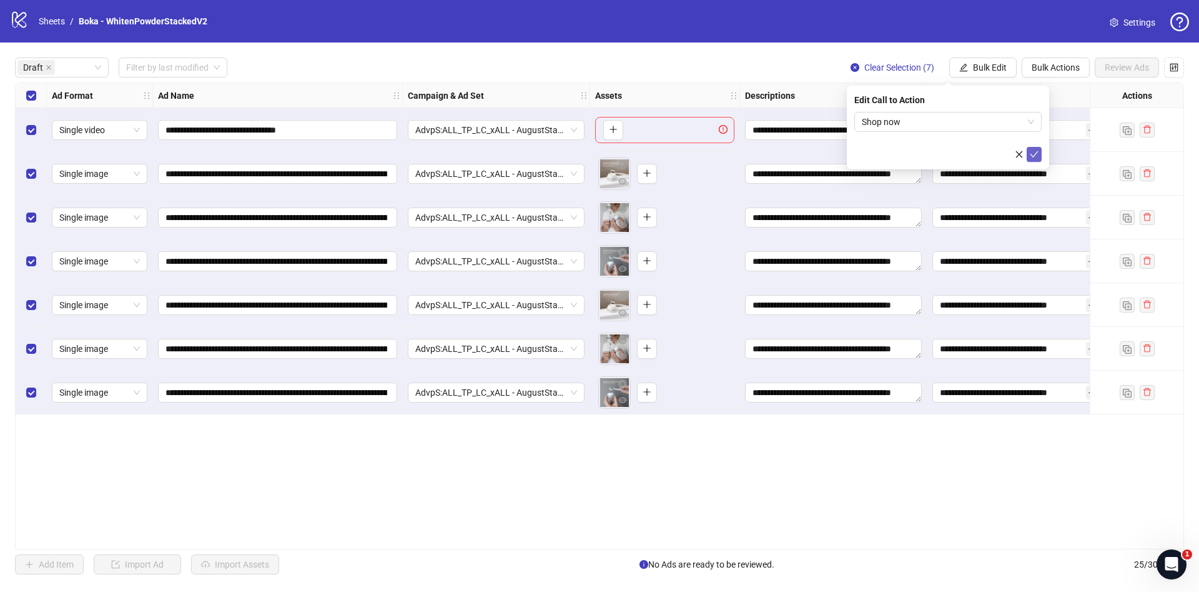
click at [1036, 158] on span "submit" at bounding box center [1034, 154] width 9 height 10
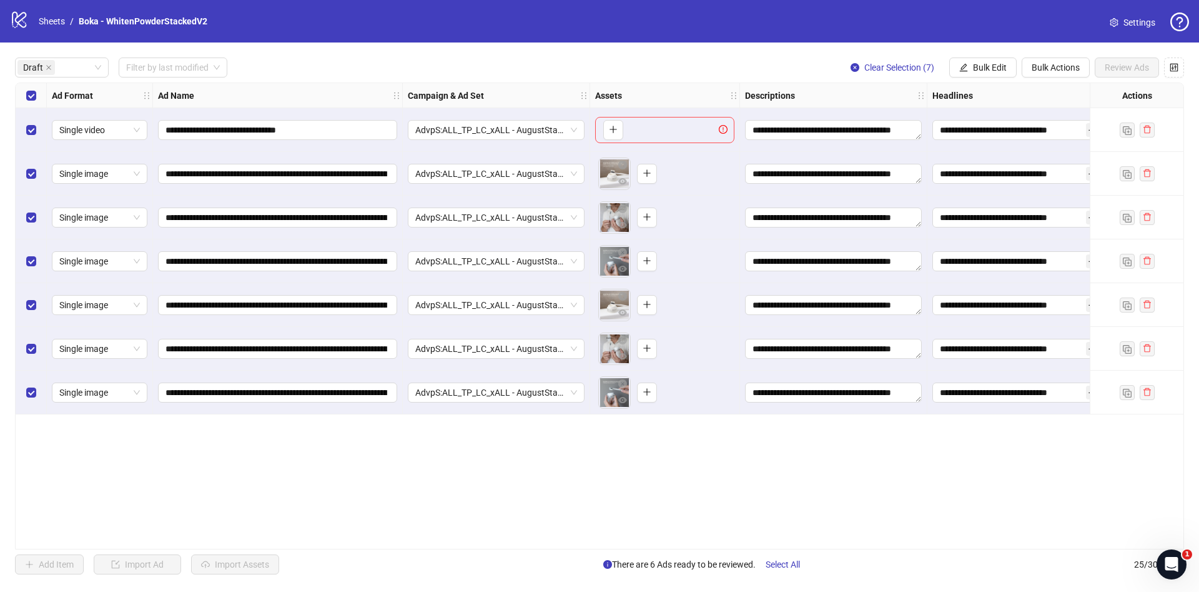
click at [36, 142] on div "Select row 1" at bounding box center [31, 130] width 31 height 44
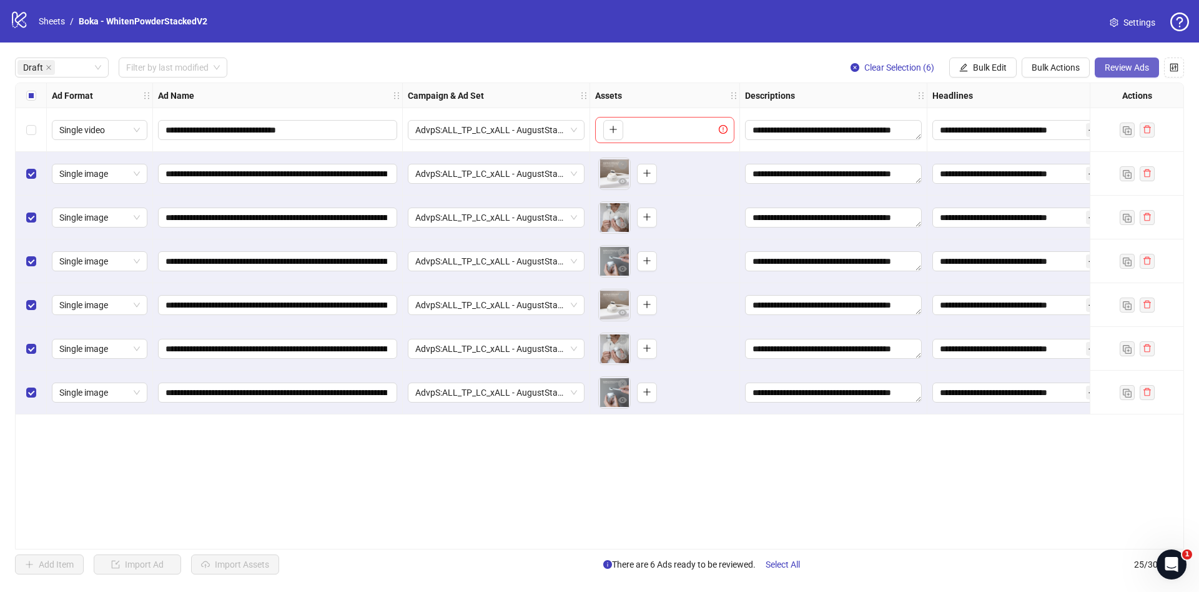
click at [1066, 71] on span "Review Ads" at bounding box center [1127, 67] width 44 height 10
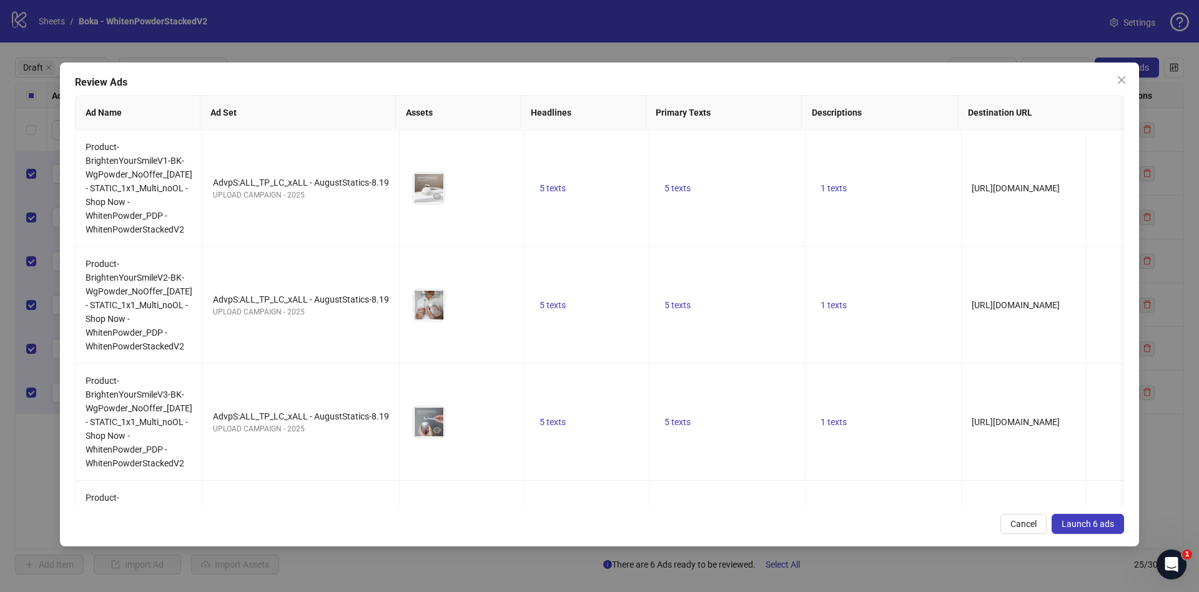
click at [1066, 518] on span "Launch 6 ads" at bounding box center [1088, 523] width 52 height 10
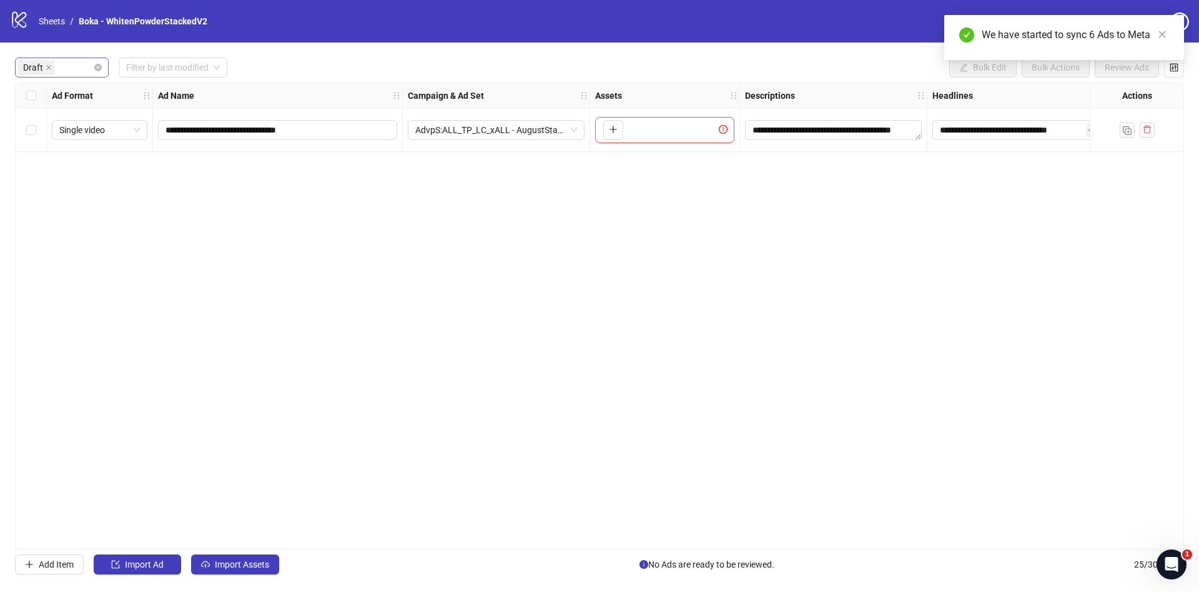
click at [99, 72] on div "Draft" at bounding box center [62, 67] width 94 height 20
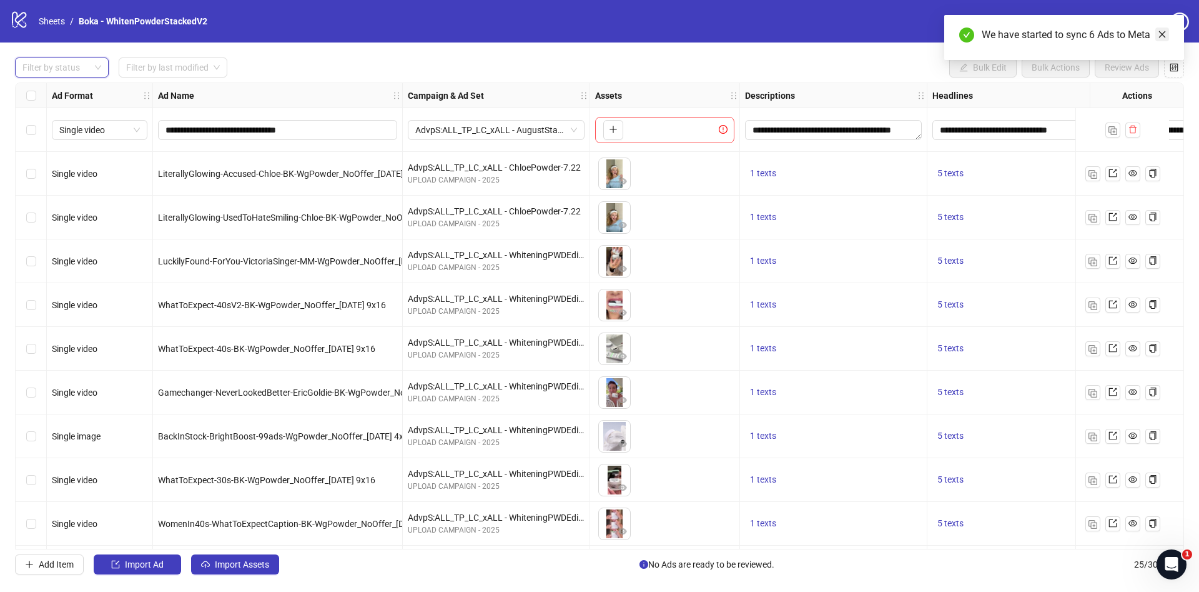
click at [1066, 32] on icon "close" at bounding box center [1162, 34] width 9 height 9
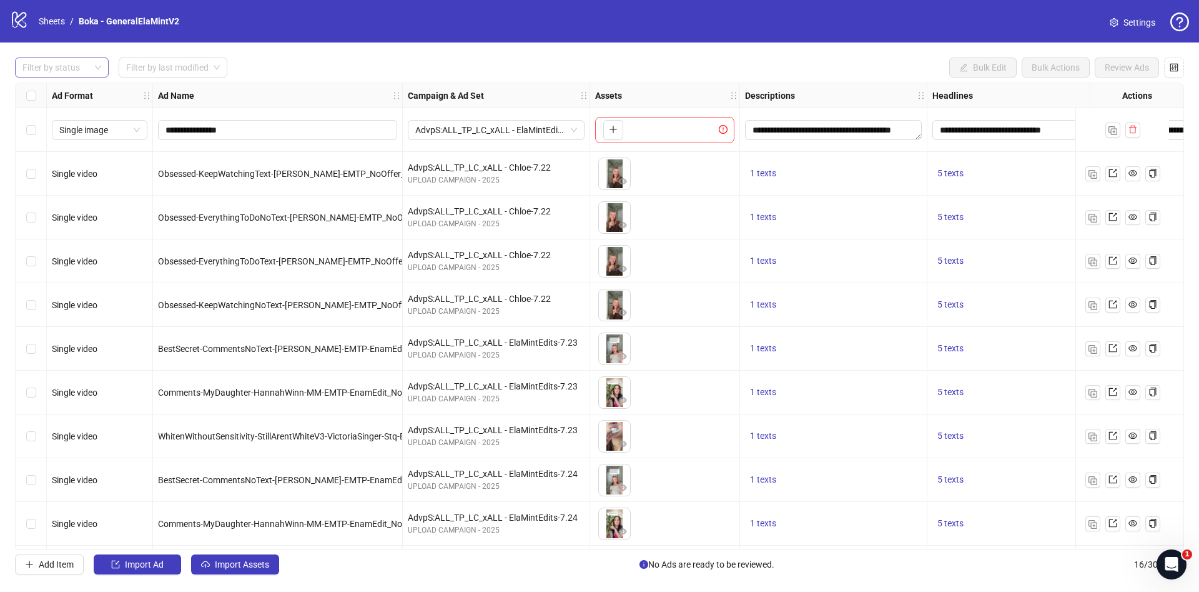
click at [68, 61] on div at bounding box center [55, 67] width 76 height 17
click at [61, 86] on div "Draft" at bounding box center [62, 93] width 74 height 14
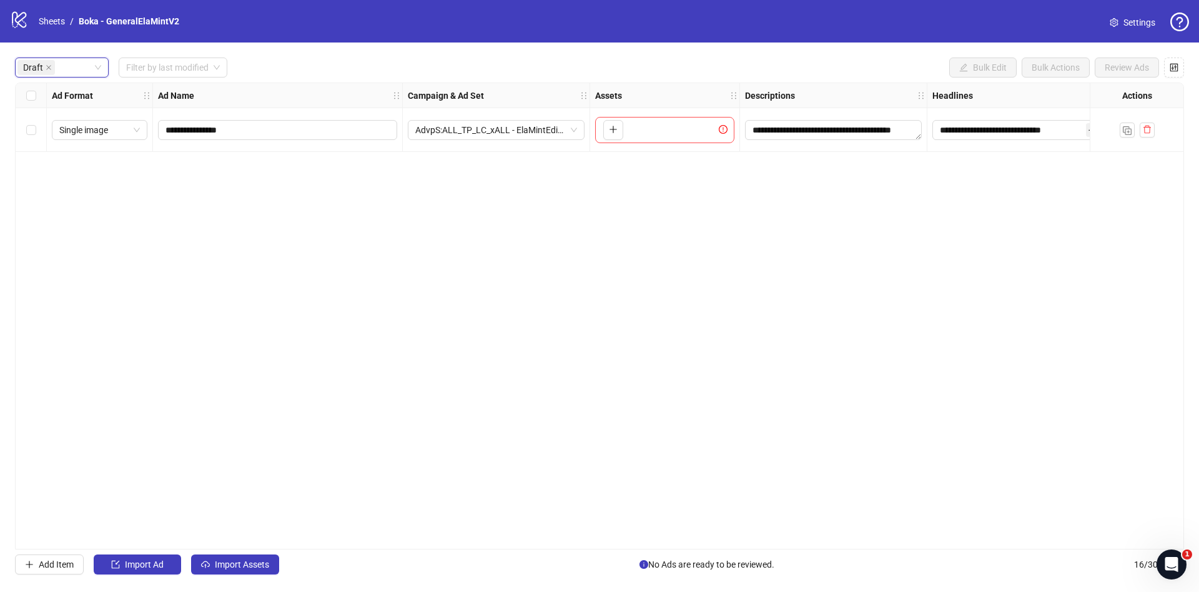
click at [289, 395] on div "**********" at bounding box center [599, 315] width 1169 height 467
click at [232, 572] on button "Import Assets" at bounding box center [235, 564] width 88 height 20
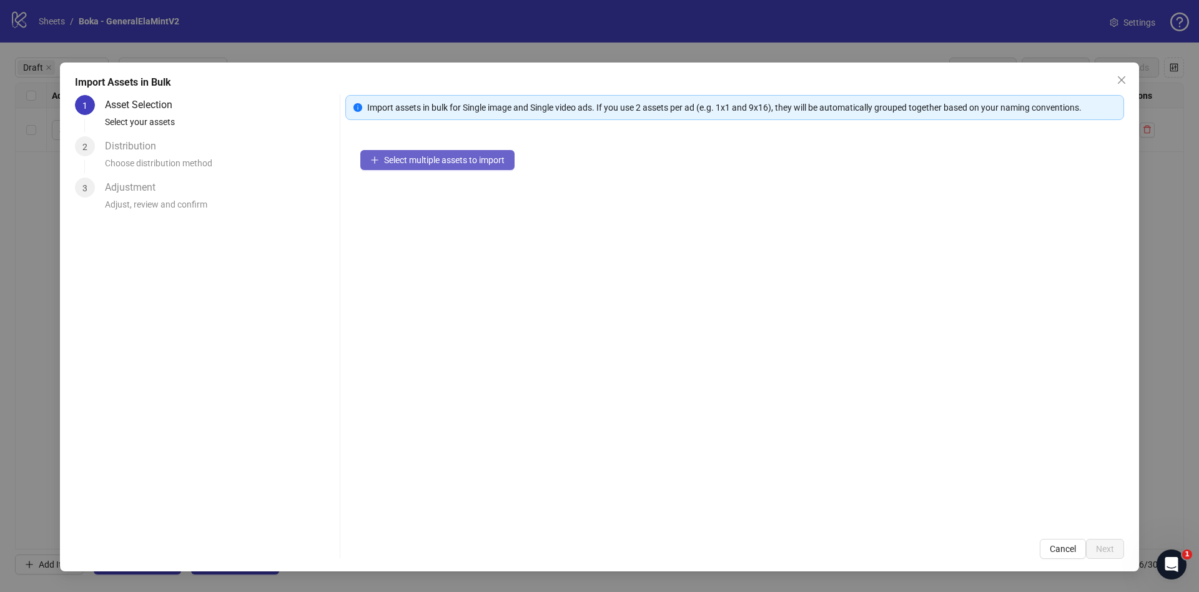
click at [442, 166] on button "Select multiple assets to import" at bounding box center [437, 160] width 154 height 20
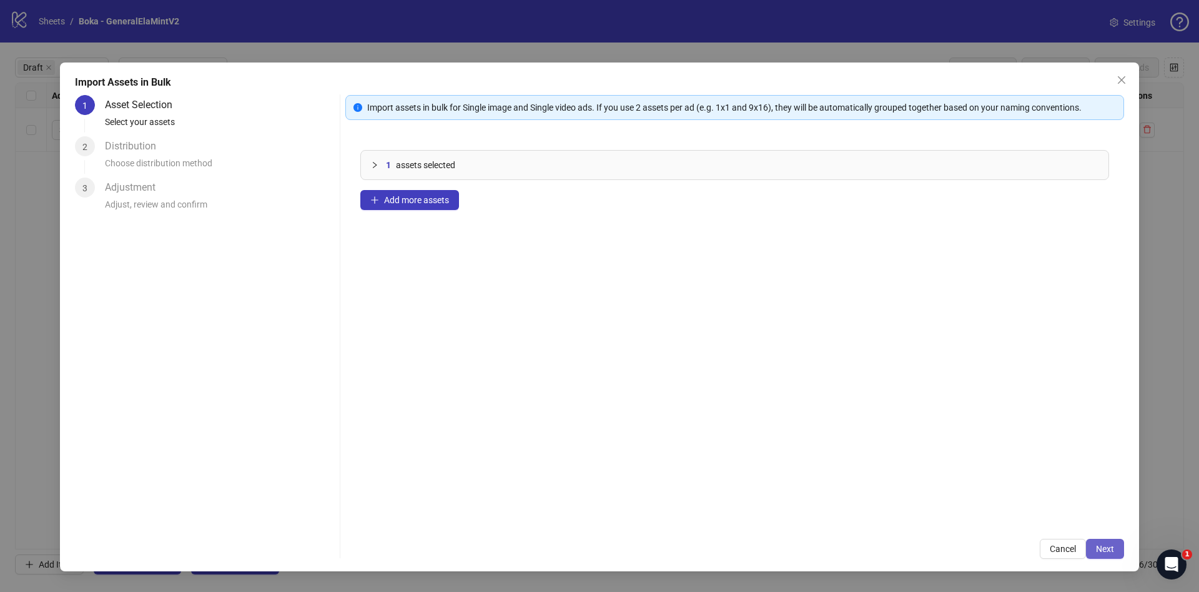
click at [1100, 548] on span "Next" at bounding box center [1105, 548] width 18 height 10
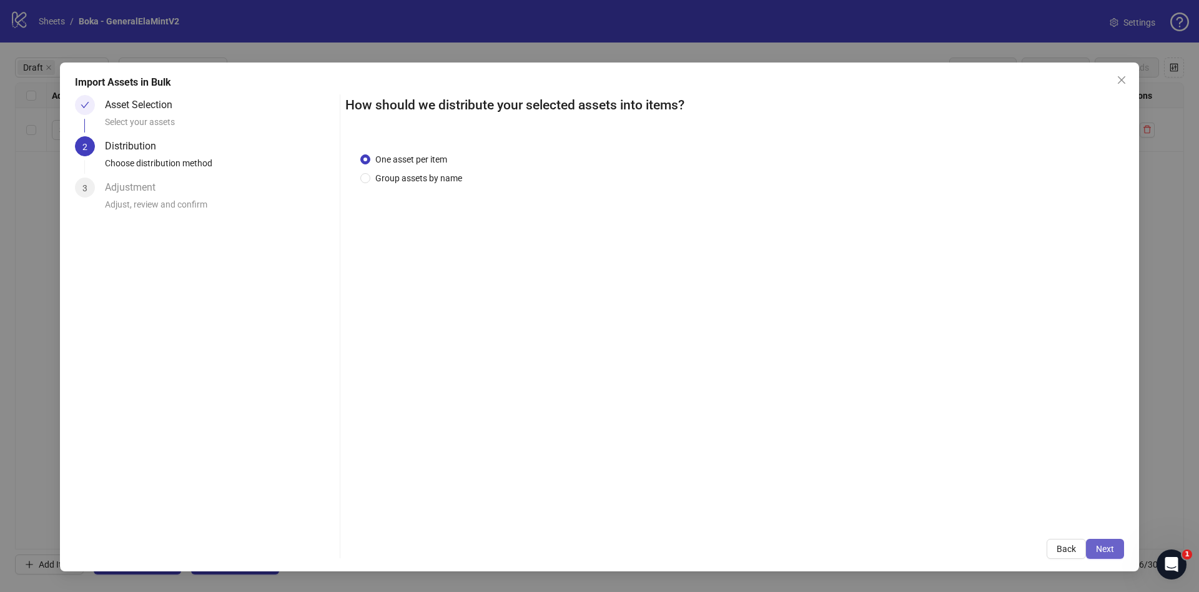
click at [1118, 542] on button "Next" at bounding box center [1105, 548] width 38 height 20
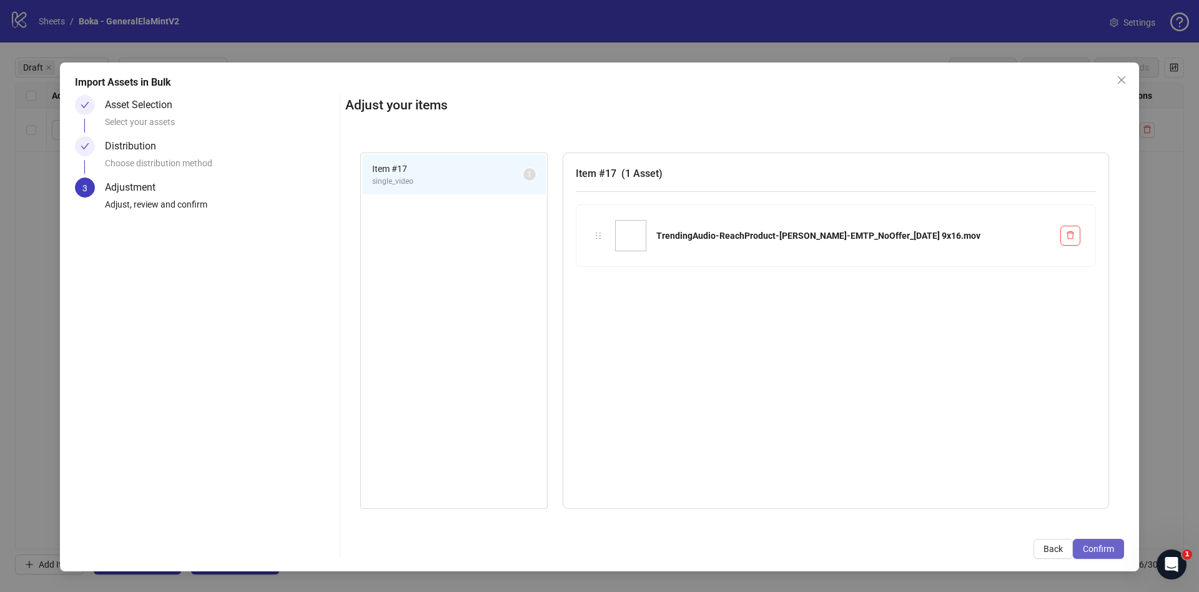
click at [1116, 543] on button "Confirm" at bounding box center [1098, 548] width 51 height 20
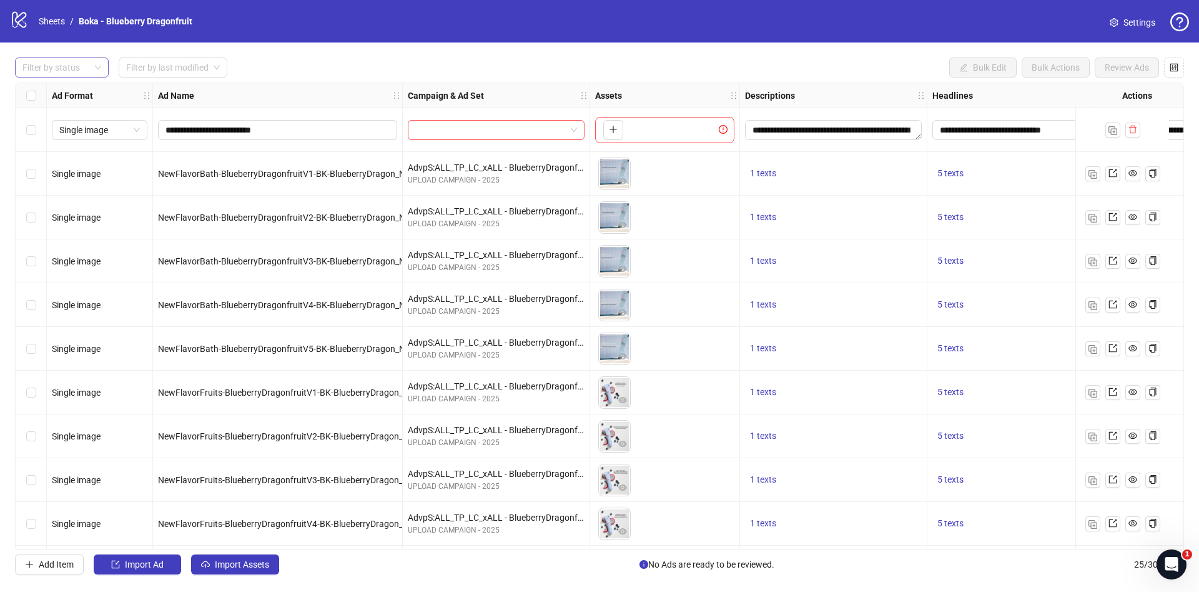
click at [80, 62] on div at bounding box center [55, 67] width 76 height 17
drag, startPoint x: 72, startPoint y: 88, endPoint x: 346, endPoint y: 6, distance: 285.6
click at [72, 89] on div "Draft" at bounding box center [62, 93] width 74 height 14
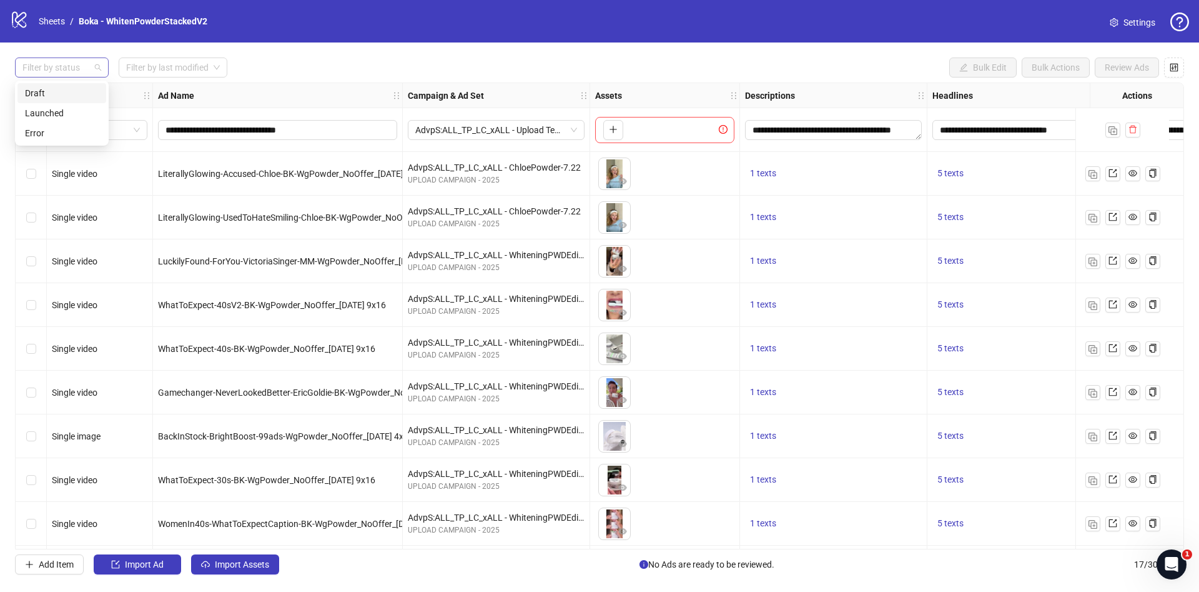
click at [56, 68] on div at bounding box center [55, 67] width 76 height 17
click at [66, 102] on div "Draft" at bounding box center [61, 93] width 89 height 20
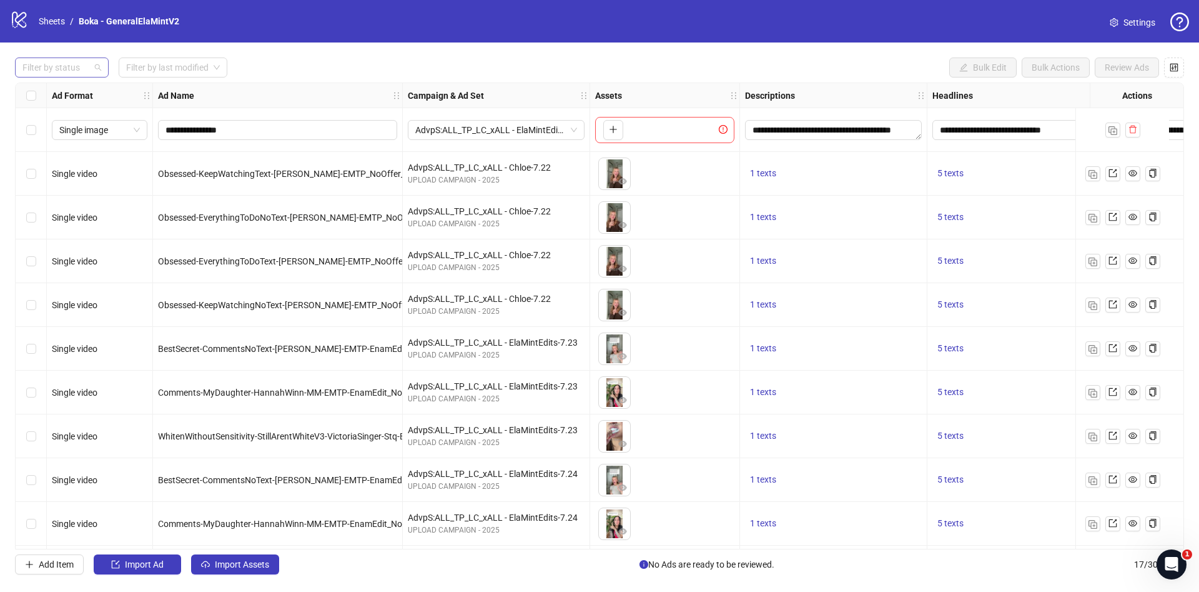
click at [94, 62] on div "Filter by status" at bounding box center [62, 67] width 94 height 20
click at [81, 87] on div "Draft" at bounding box center [62, 93] width 74 height 14
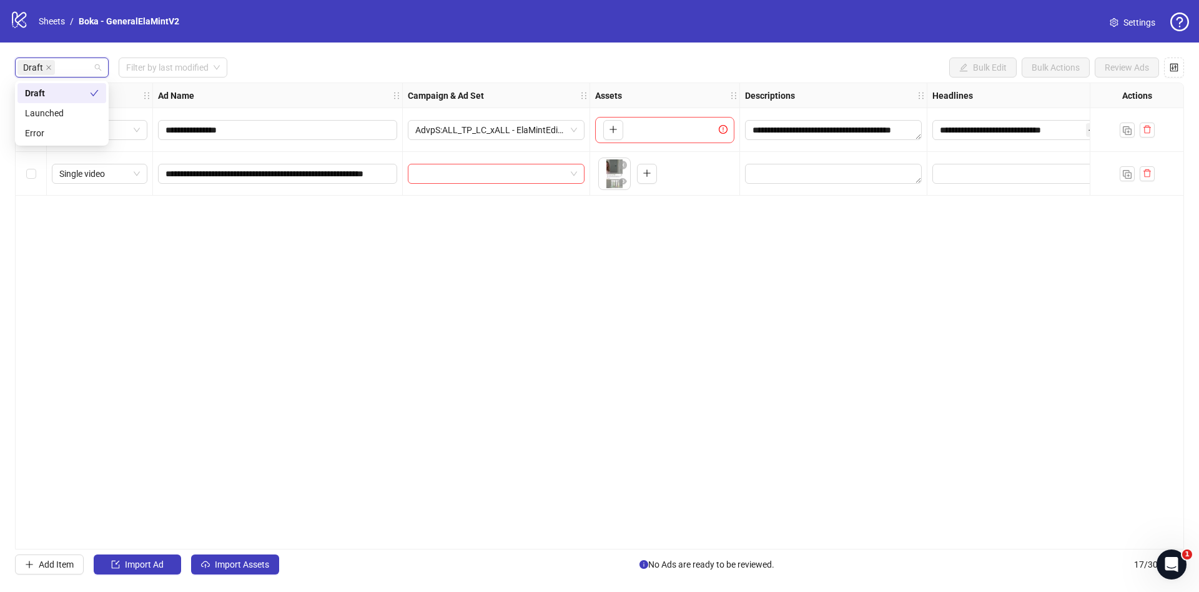
click at [271, 62] on div "Draft Filter by last modified Bulk Edit Bulk Actions Review Ads" at bounding box center [599, 67] width 1169 height 20
click at [354, 173] on input "**********" at bounding box center [277, 174] width 222 height 14
paste input "**********"
type input "**********"
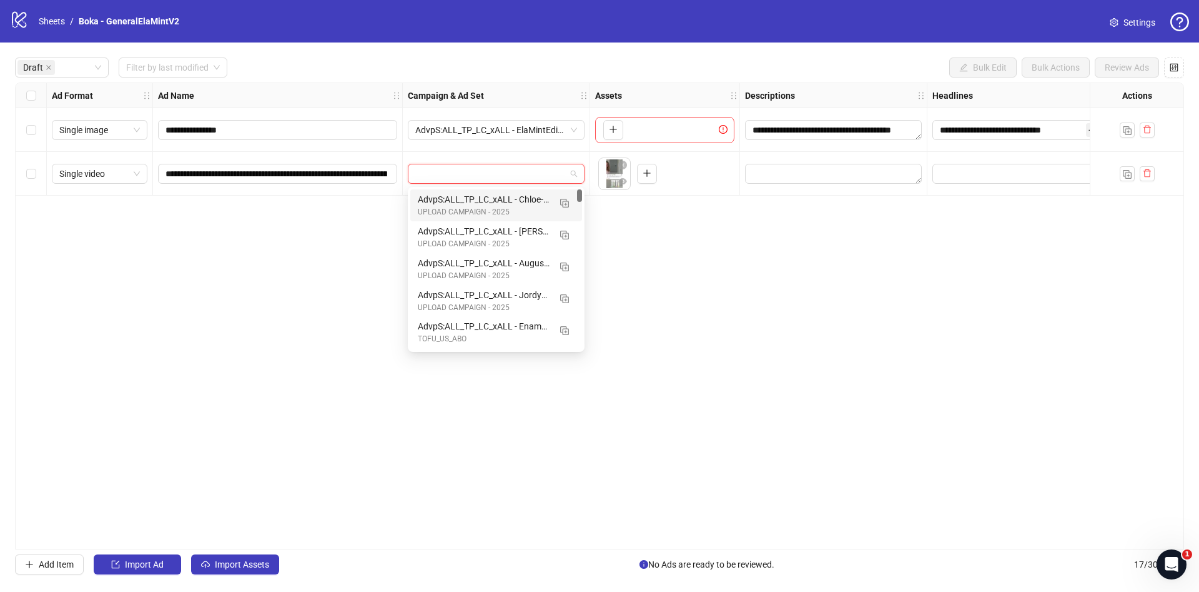
click at [552, 172] on input "search" at bounding box center [490, 173] width 151 height 19
click at [504, 200] on div "AdvpS:ALL_TP_LC_xALL - Chloe-8.19" at bounding box center [484, 199] width 132 height 14
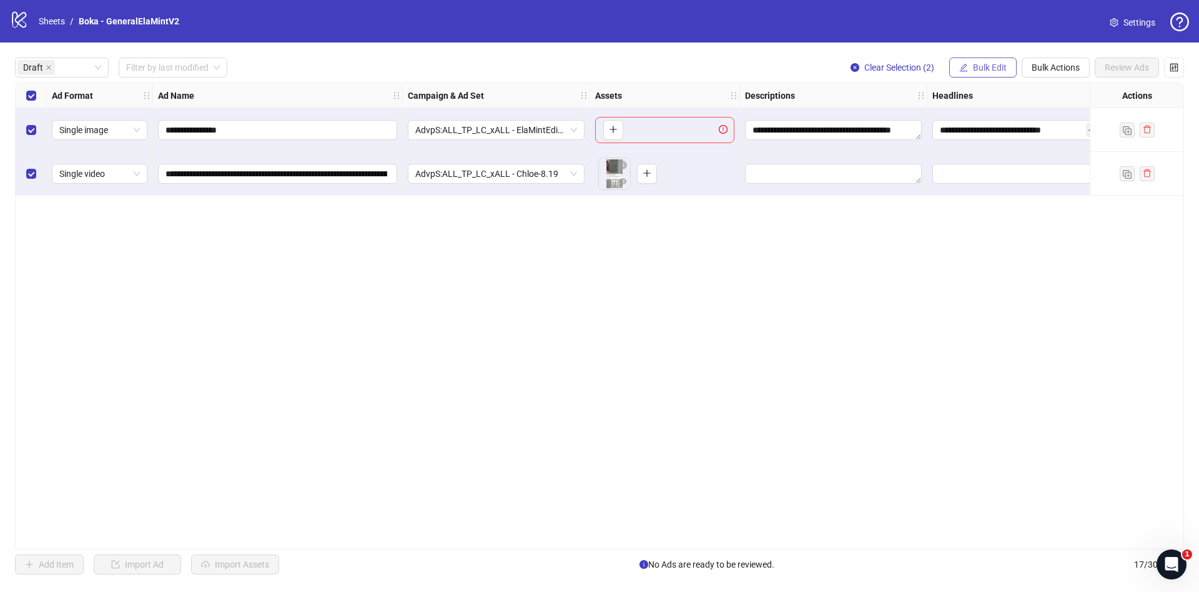
click at [999, 74] on button "Bulk Edit" at bounding box center [983, 67] width 67 height 20
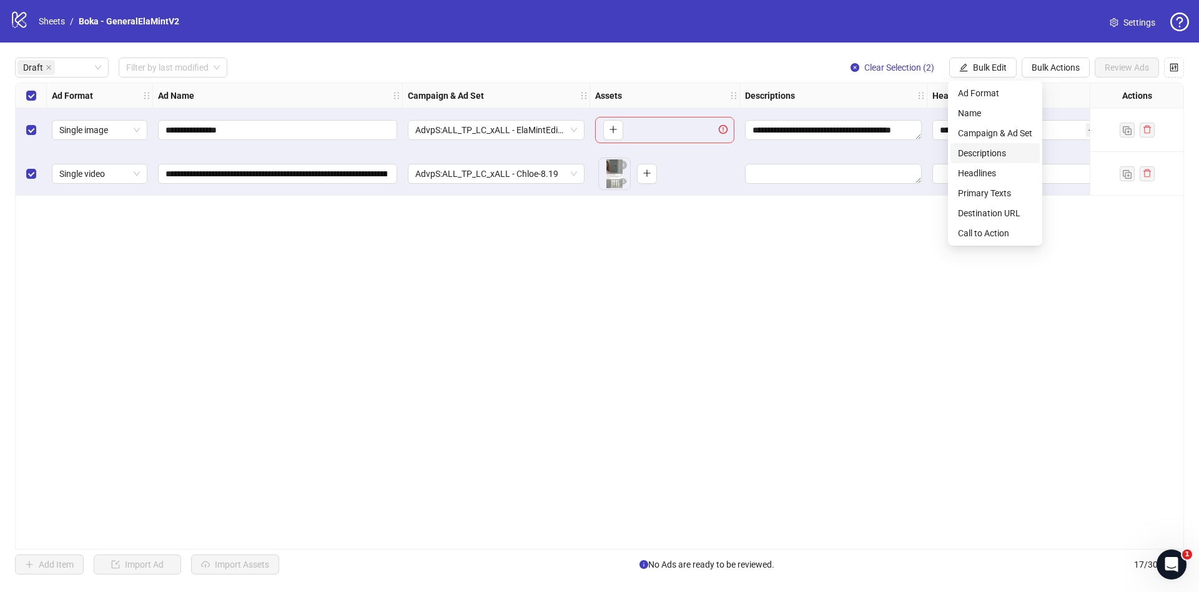
click at [1008, 158] on span "Descriptions" at bounding box center [995, 153] width 74 height 14
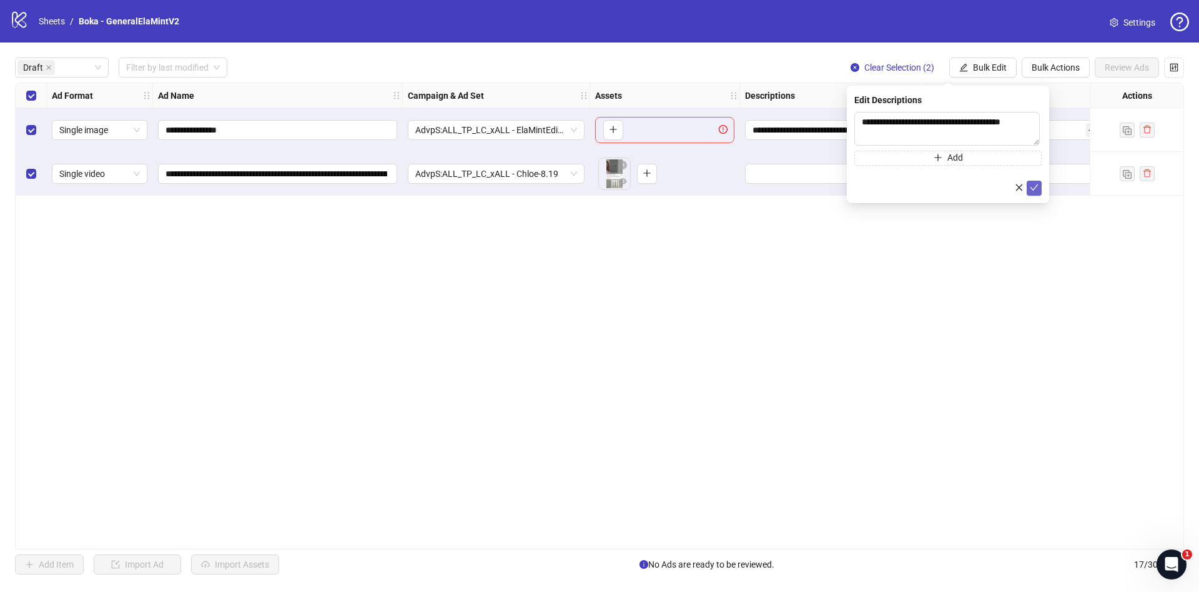
click at [1041, 188] on button "submit" at bounding box center [1034, 188] width 15 height 15
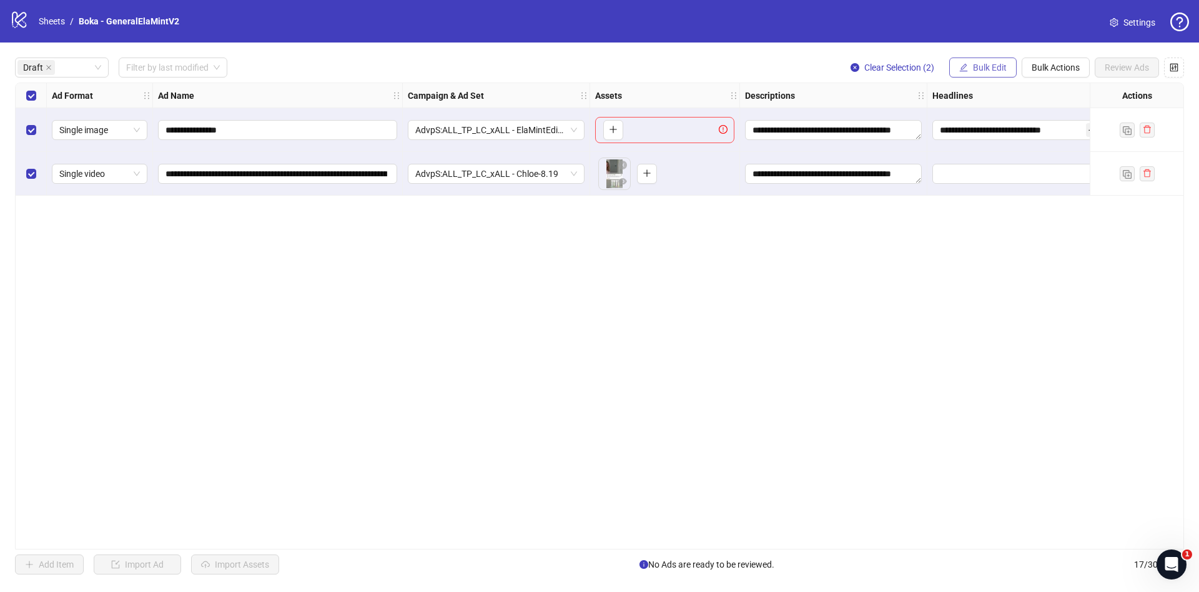
click at [981, 65] on span "Bulk Edit" at bounding box center [990, 67] width 34 height 10
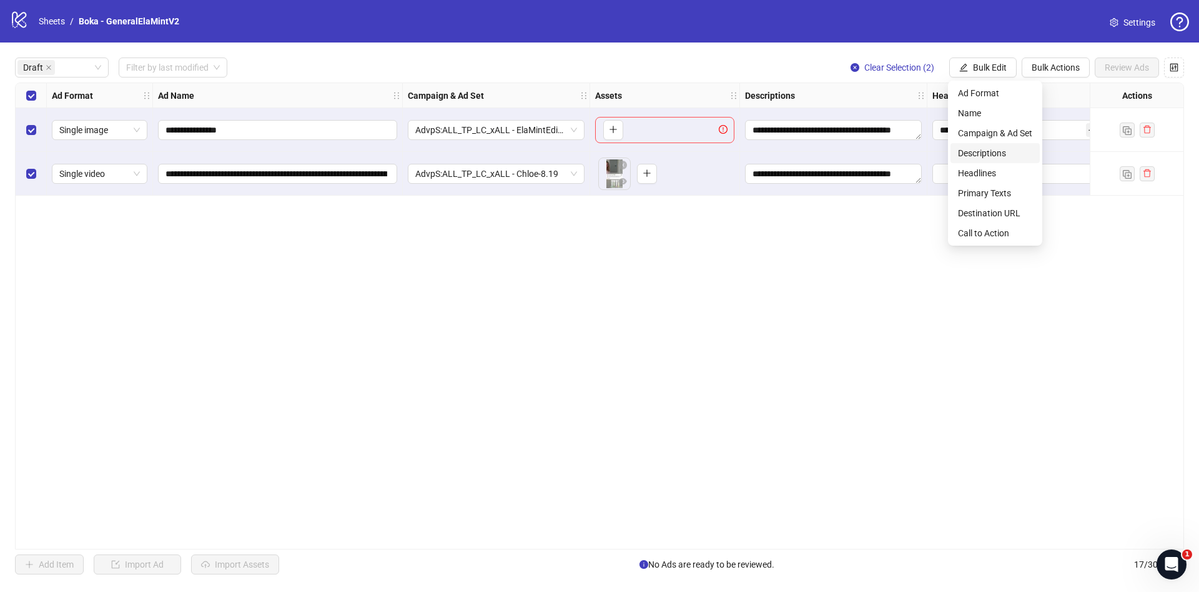
click at [1006, 157] on span "Descriptions" at bounding box center [995, 153] width 74 height 14
click at [992, 78] on div "**********" at bounding box center [599, 315] width 1199 height 547
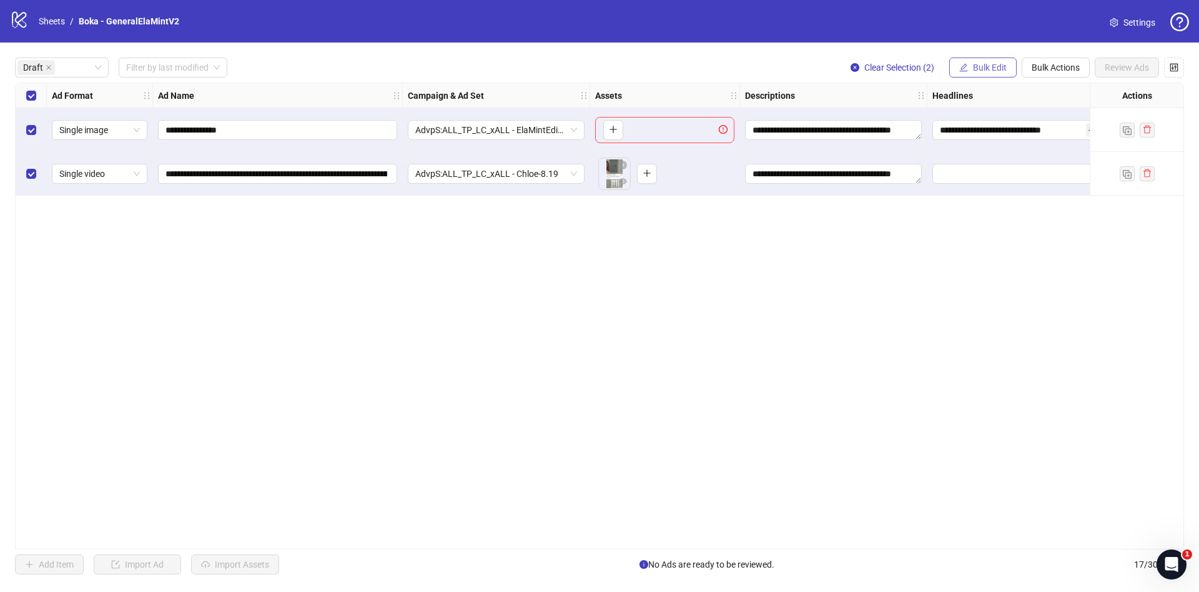
click at [979, 67] on span "Bulk Edit" at bounding box center [990, 67] width 34 height 10
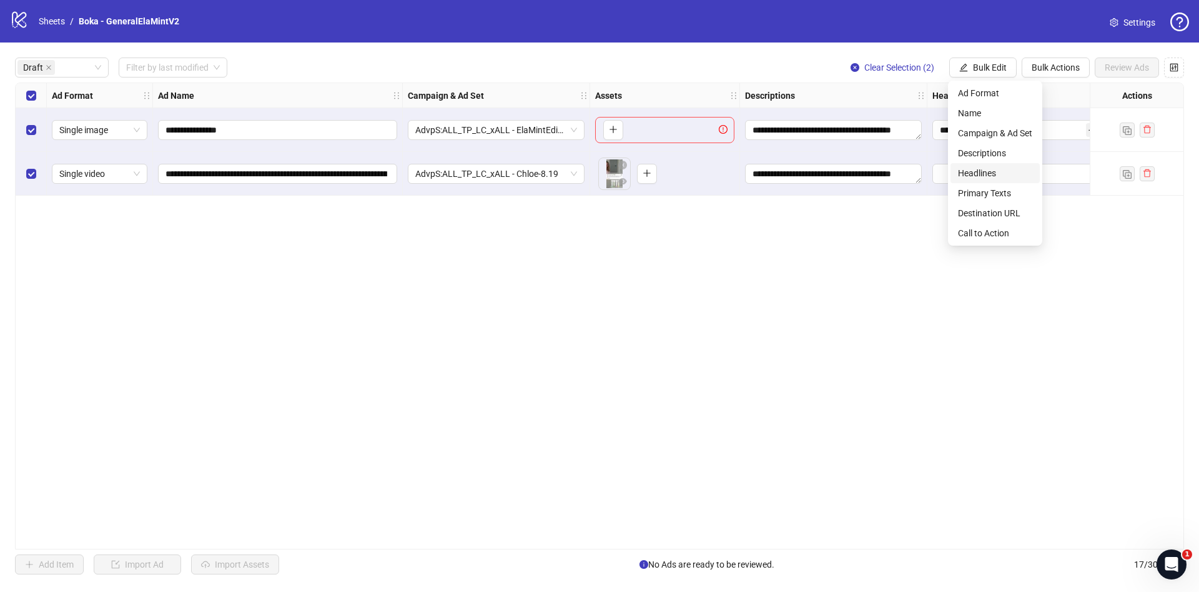
click at [979, 171] on span "Headlines" at bounding box center [995, 173] width 74 height 14
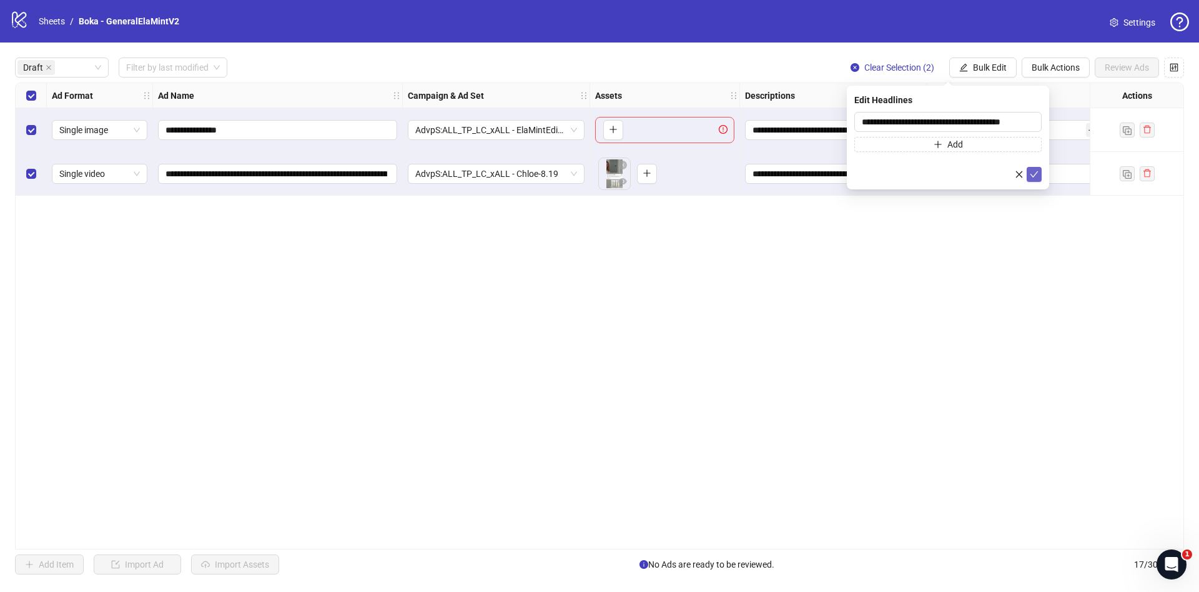
click at [1035, 176] on icon "check" at bounding box center [1034, 174] width 9 height 9
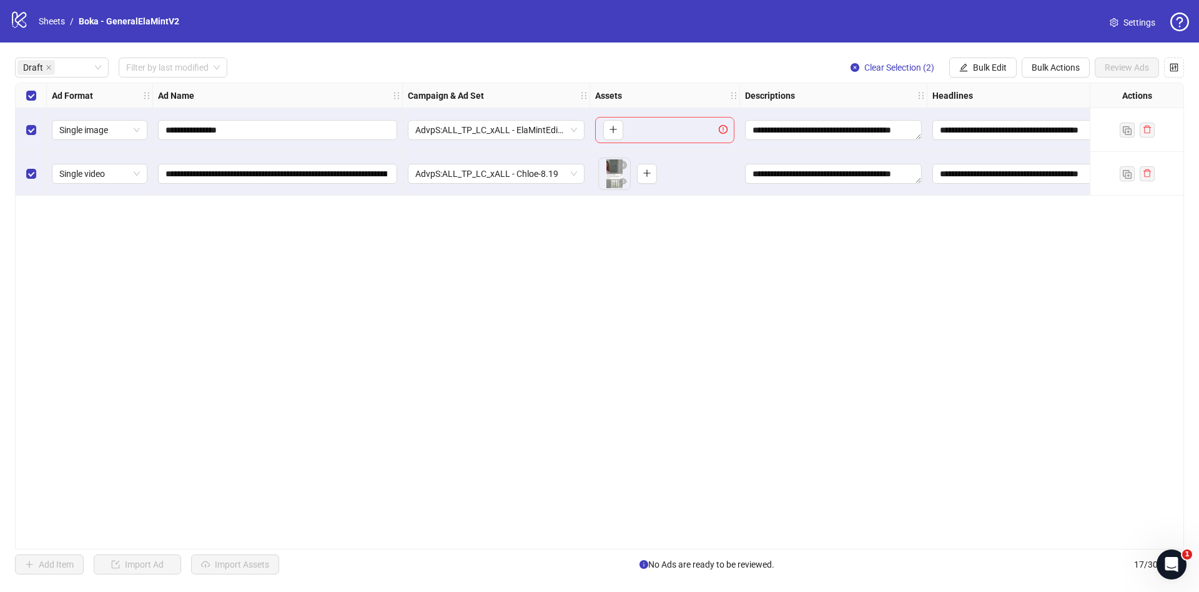
click at [873, 249] on div "**********" at bounding box center [599, 315] width 1169 height 467
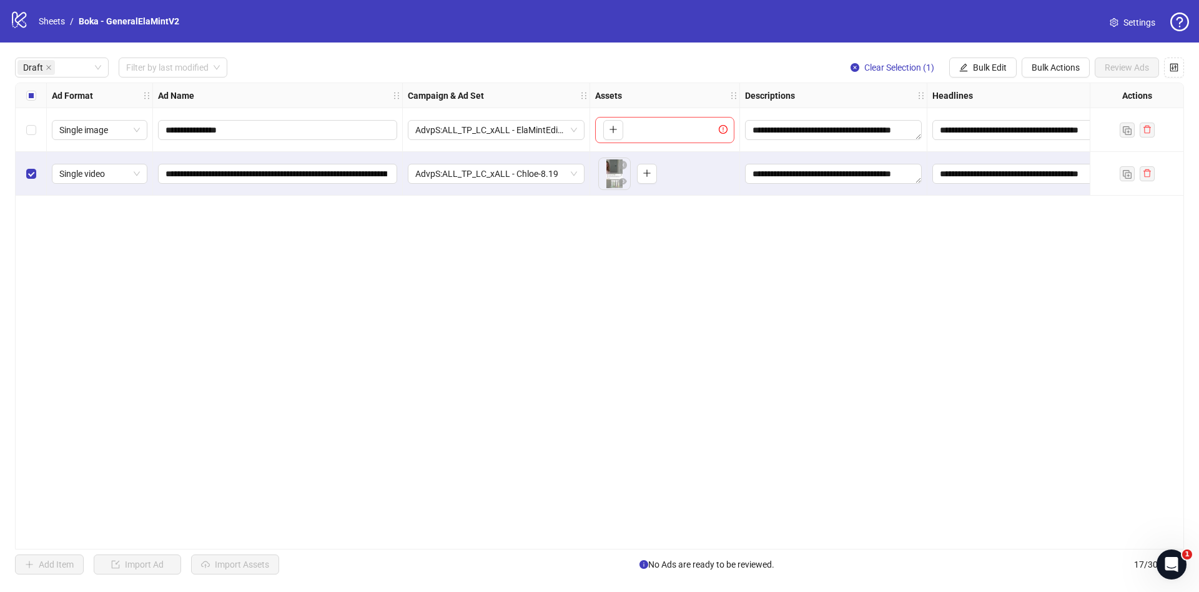
click at [23, 81] on div "**********" at bounding box center [599, 315] width 1199 height 547
click at [34, 102] on label "Select all rows" at bounding box center [31, 96] width 10 height 14
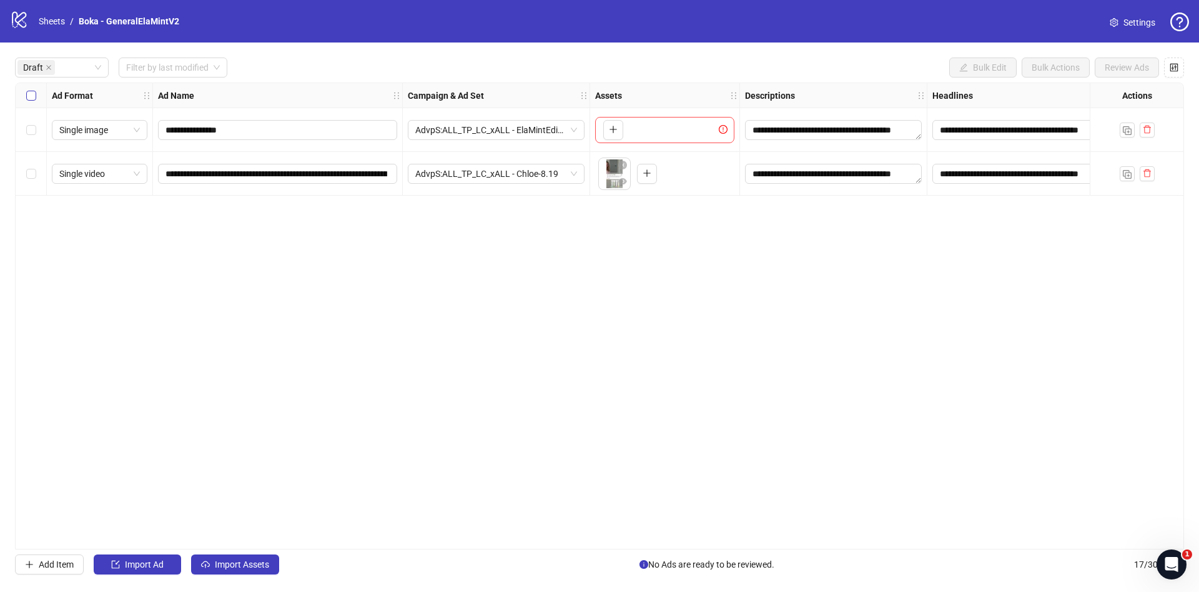
click at [34, 102] on label "Select all rows" at bounding box center [31, 96] width 10 height 14
click at [39, 66] on span "Draft" at bounding box center [33, 68] width 20 height 14
click at [48, 67] on icon "close" at bounding box center [48, 67] width 5 height 5
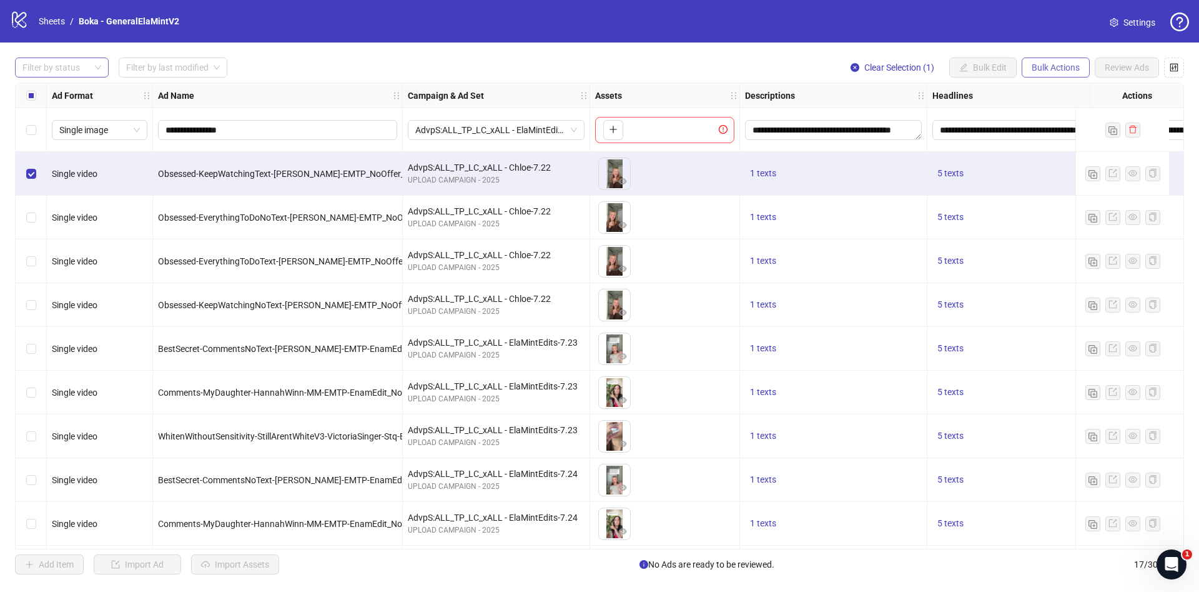
click at [1066, 70] on span "Bulk Actions" at bounding box center [1056, 67] width 48 height 10
drag, startPoint x: 42, startPoint y: 102, endPoint x: 36, endPoint y: 97, distance: 8.0
click at [41, 100] on div "Select all rows" at bounding box center [31, 95] width 31 height 25
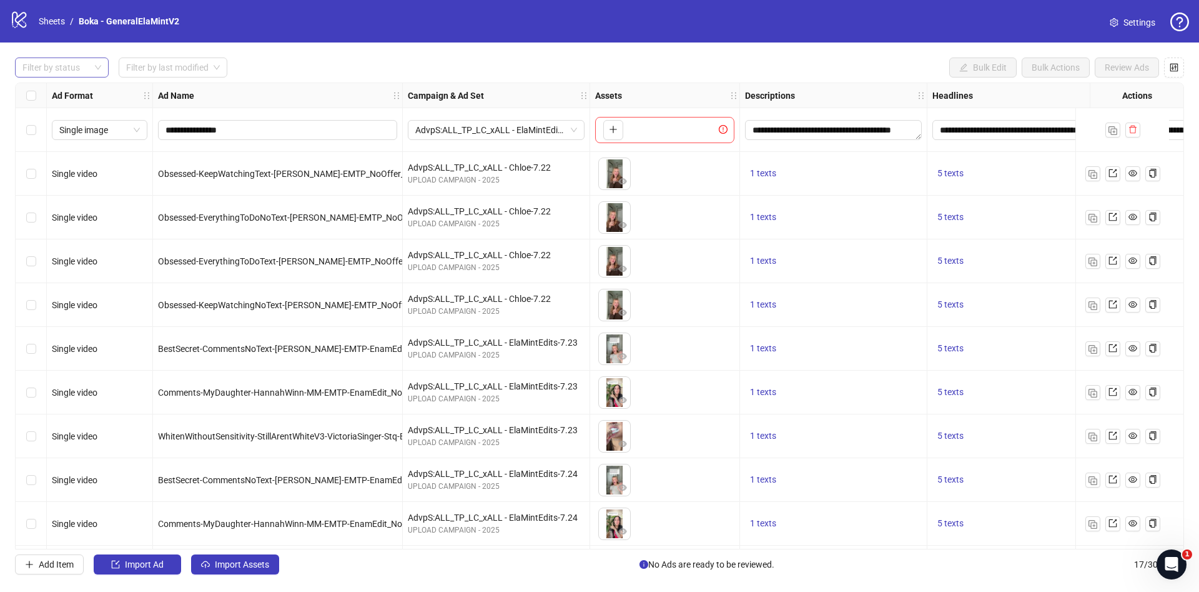
click at [30, 164] on div "Select row 2" at bounding box center [31, 174] width 31 height 44
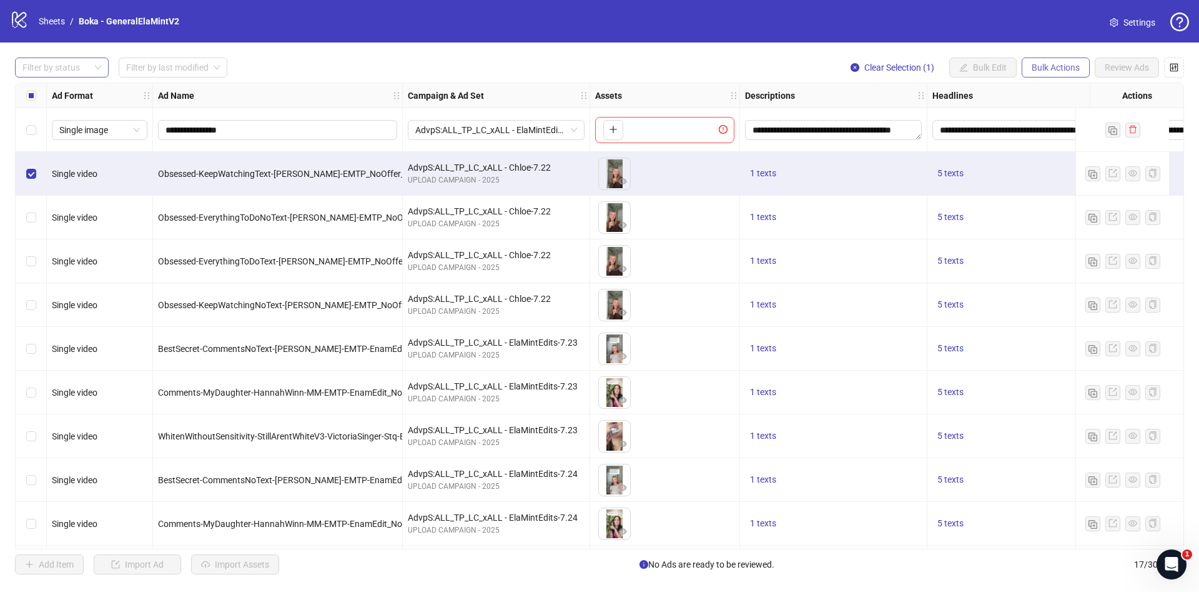
click at [1070, 75] on button "Bulk Actions" at bounding box center [1056, 67] width 68 height 20
click at [1079, 115] on span "Duplicate" at bounding box center [1074, 113] width 86 height 14
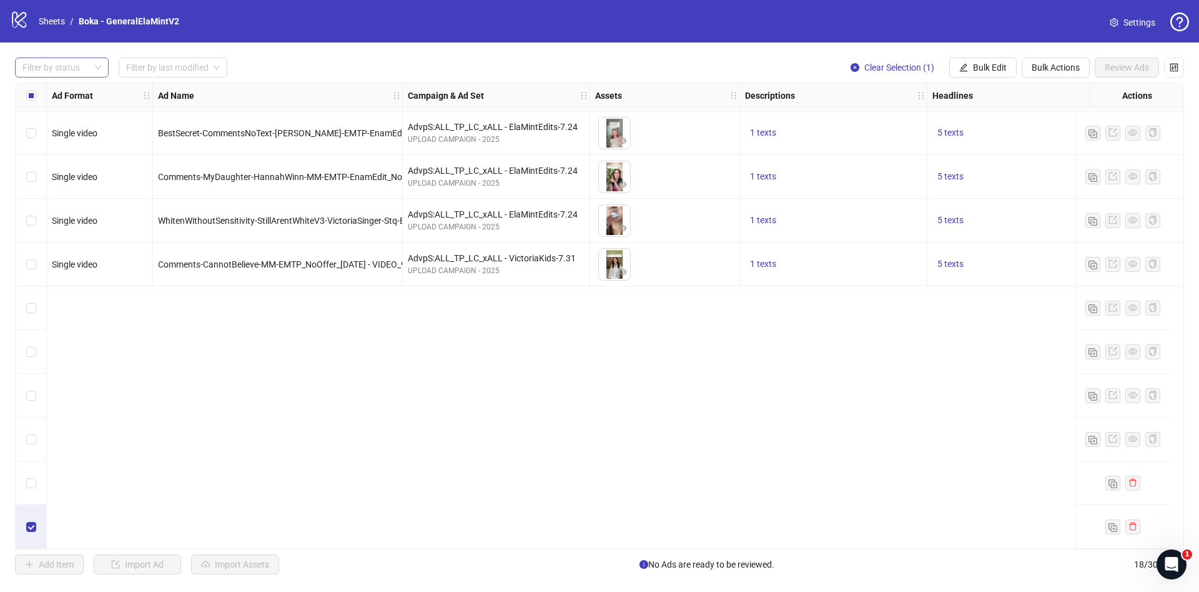
scroll to position [0, 0]
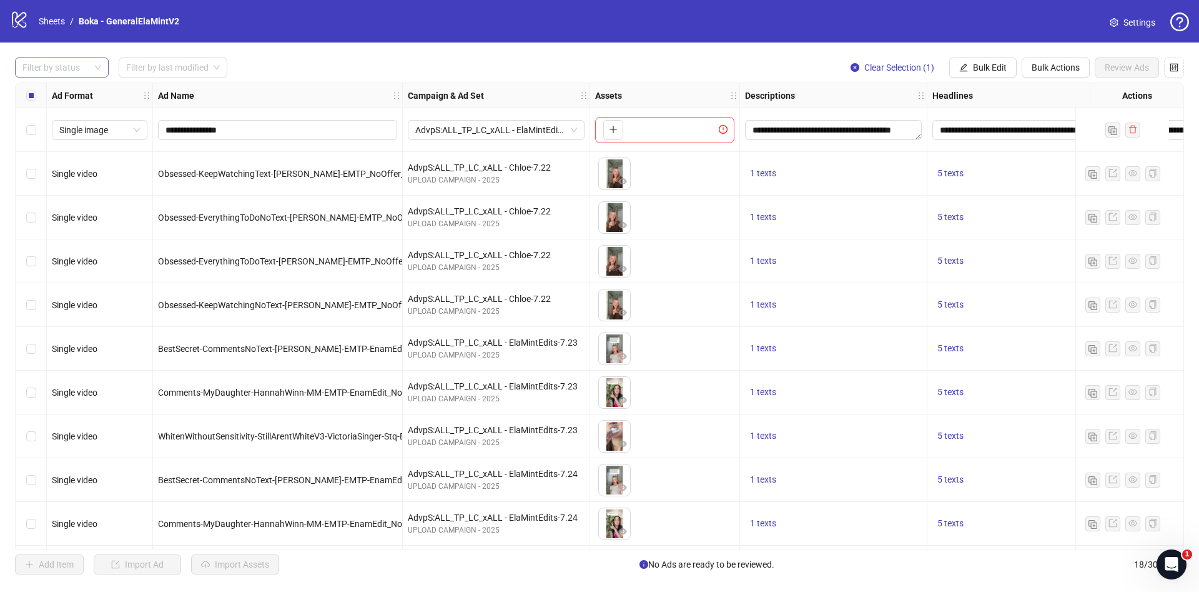
click at [49, 134] on div "Single image" at bounding box center [100, 130] width 106 height 44
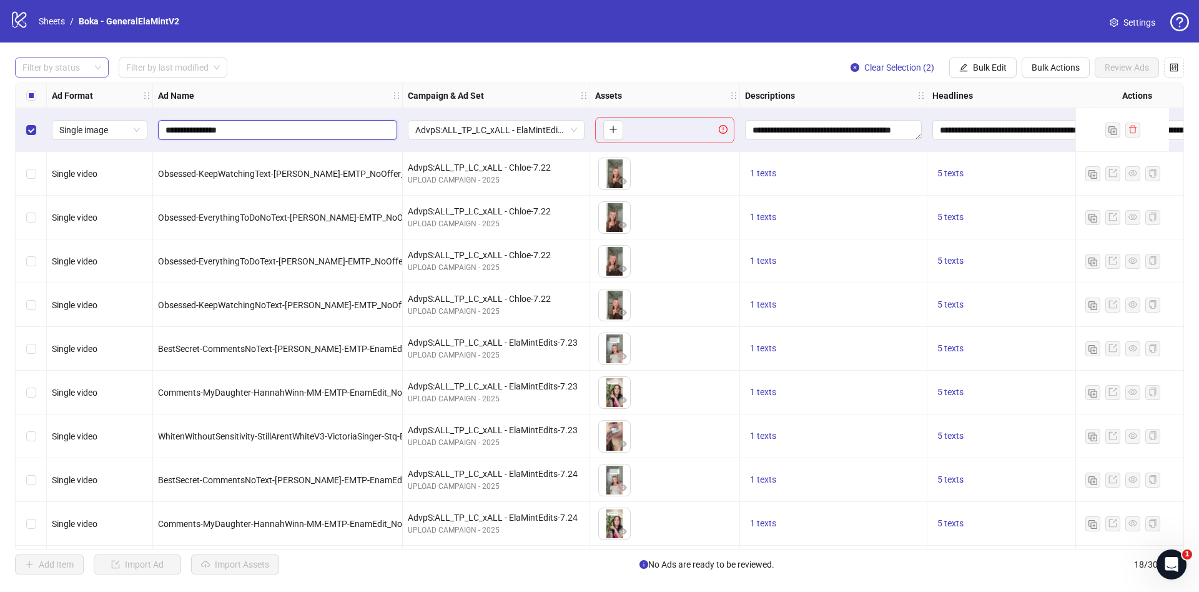
drag, startPoint x: 255, startPoint y: 132, endPoint x: 144, endPoint y: 114, distance: 112.7
click at [126, 83] on div "**********" at bounding box center [706, 83] width 1381 height 0
click at [22, 131] on div "Select row 1" at bounding box center [31, 130] width 31 height 44
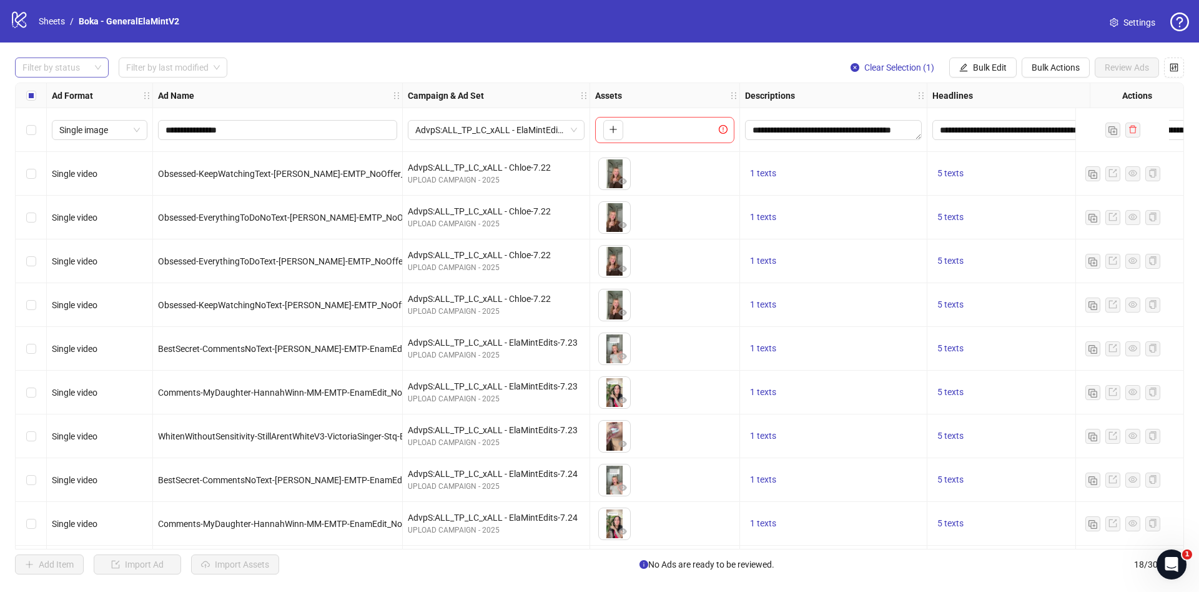
scroll to position [352, 0]
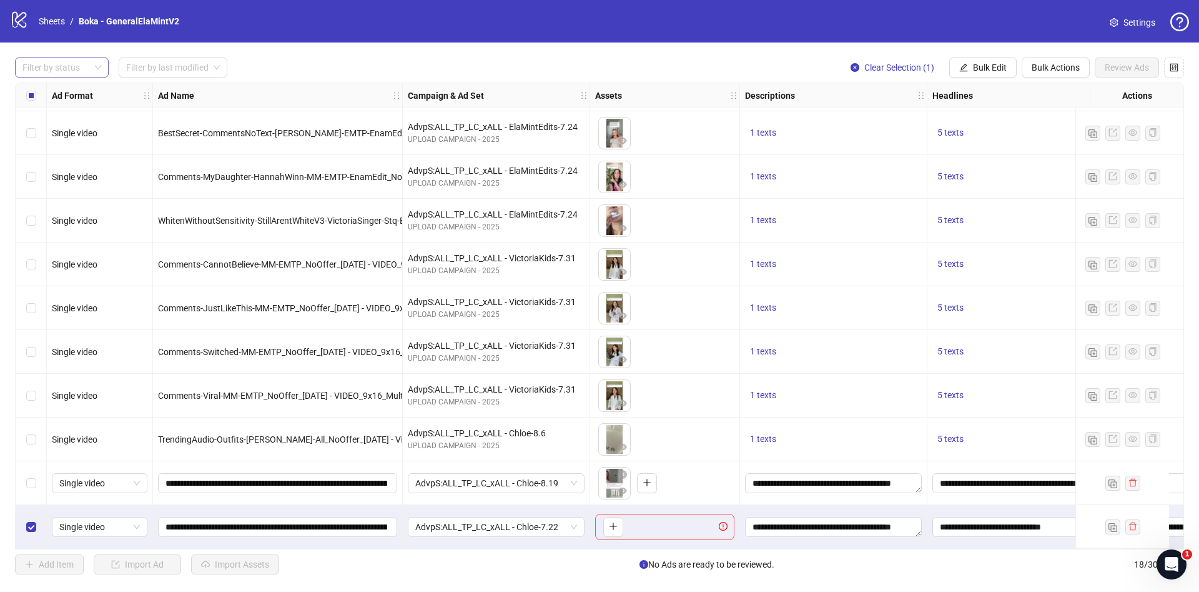
click at [36, 518] on div "Select row 18" at bounding box center [31, 527] width 31 height 44
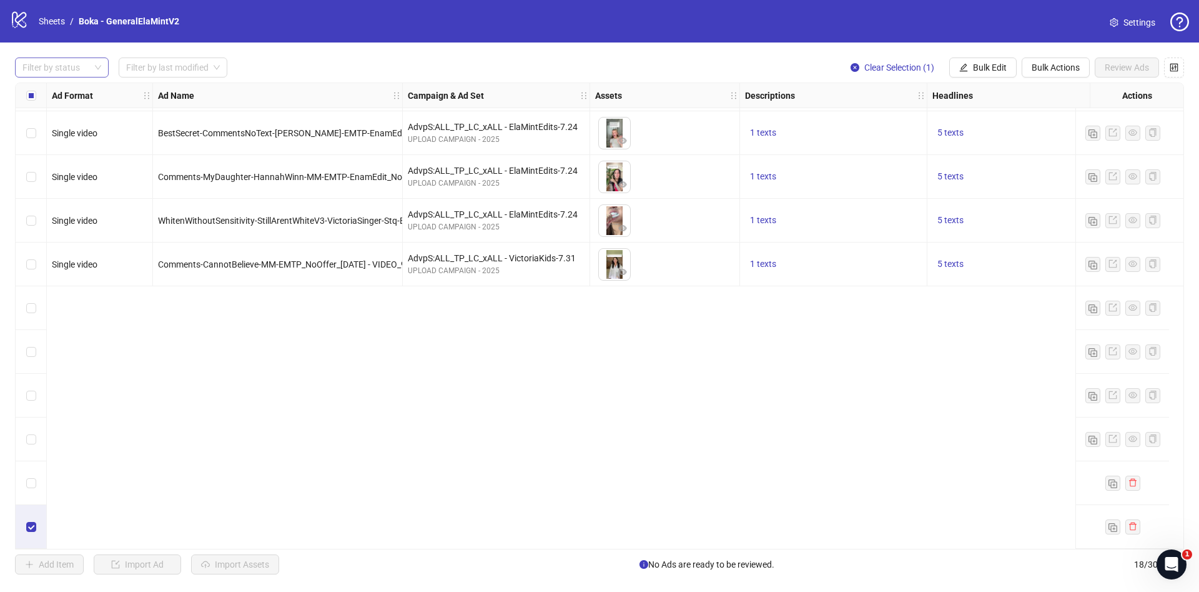
scroll to position [0, 0]
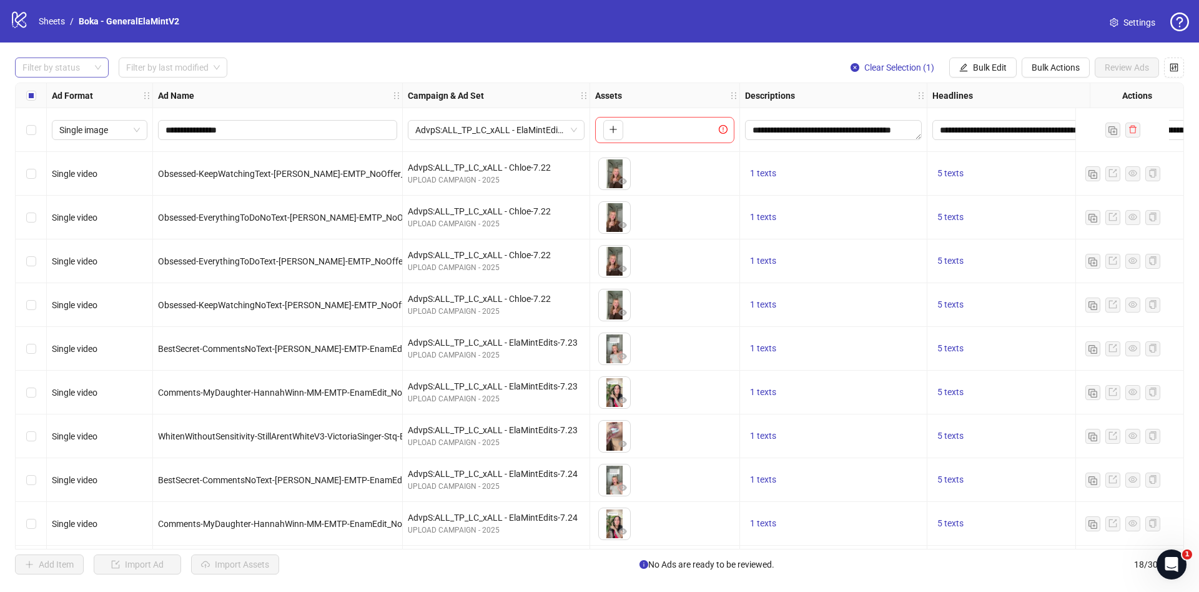
drag, startPoint x: 31, startPoint y: 139, endPoint x: 44, endPoint y: 126, distance: 19.0
click at [31, 124] on label "Select row 1" at bounding box center [31, 130] width 10 height 14
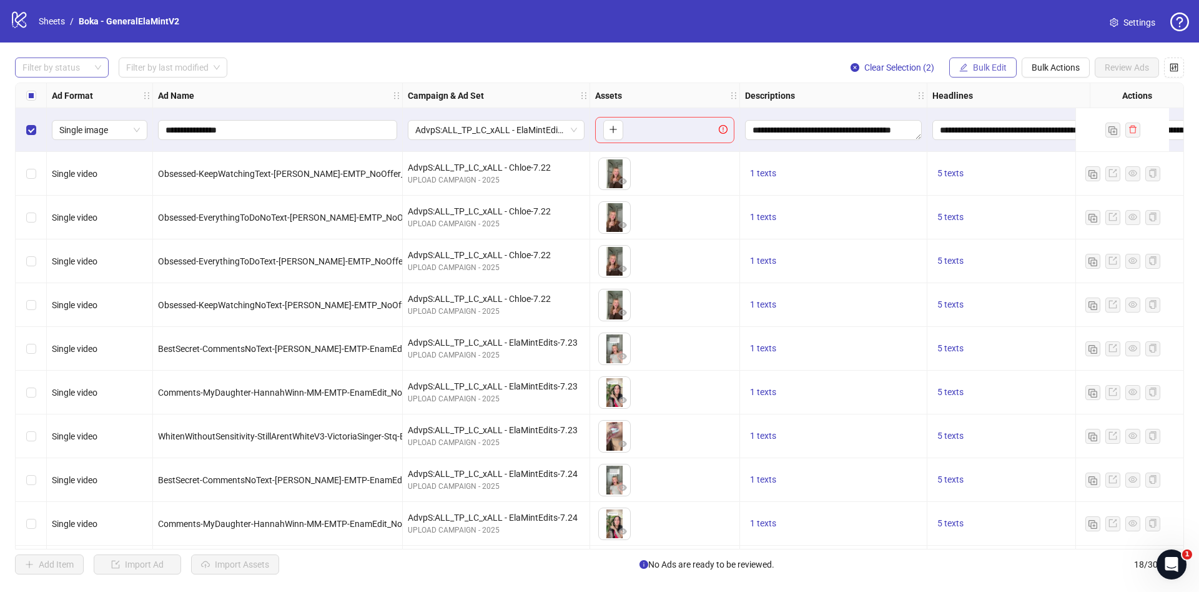
click at [997, 57] on div "**********" at bounding box center [599, 315] width 1199 height 547
click at [996, 63] on span "Bulk Edit" at bounding box center [990, 67] width 34 height 10
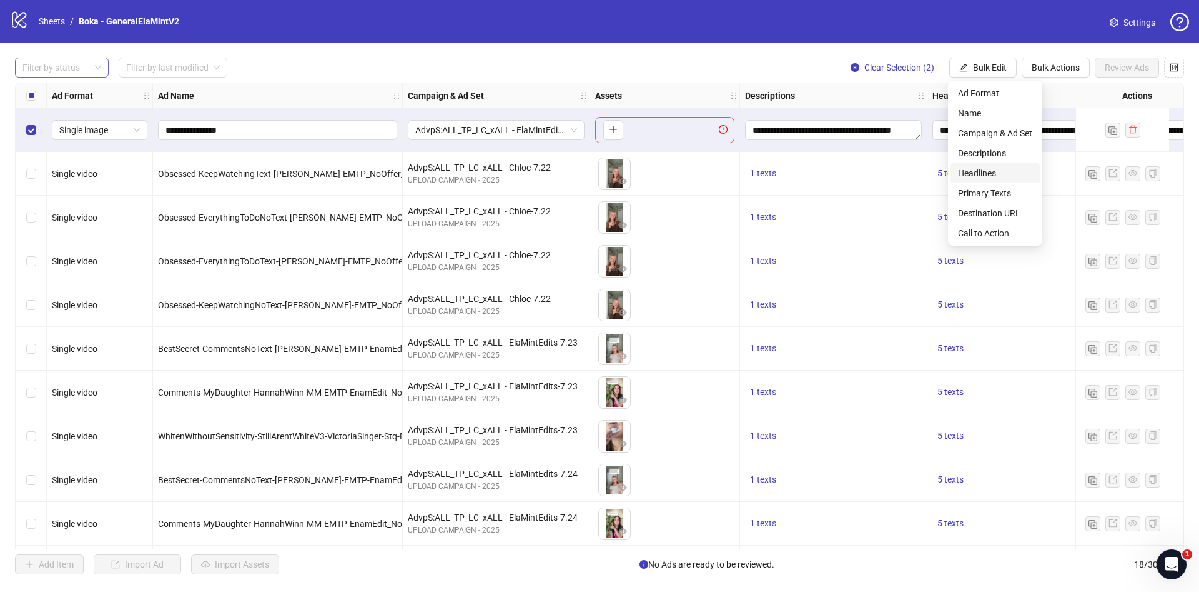
click at [996, 163] on li "Headlines" at bounding box center [995, 173] width 89 height 20
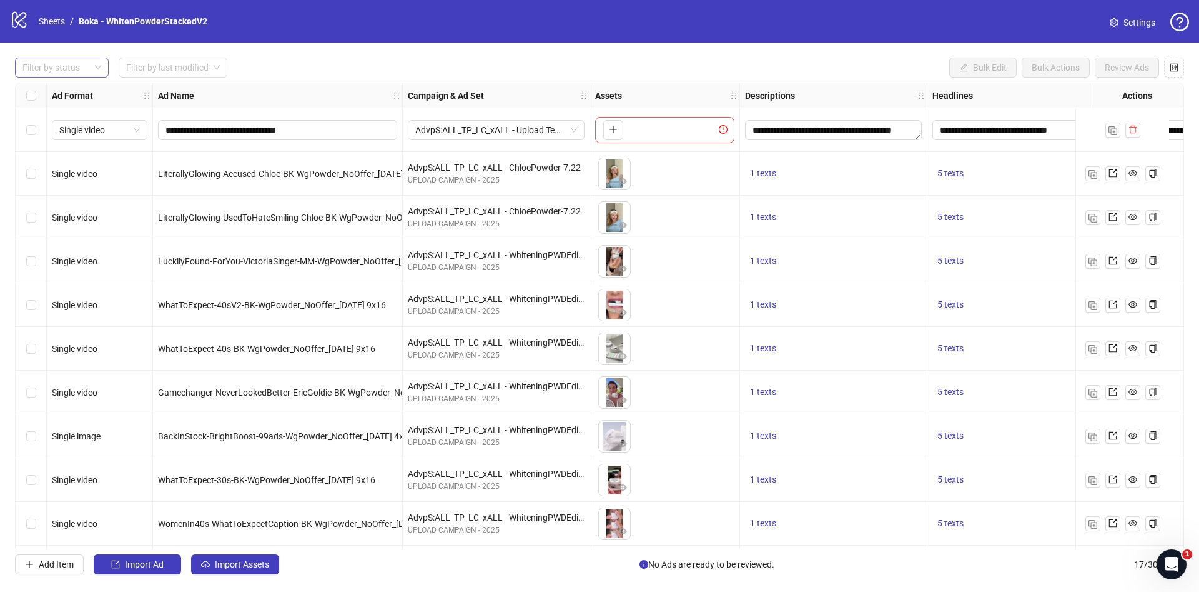
click at [66, 68] on div at bounding box center [55, 67] width 76 height 17
click at [64, 100] on div "Draft" at bounding box center [61, 93] width 89 height 20
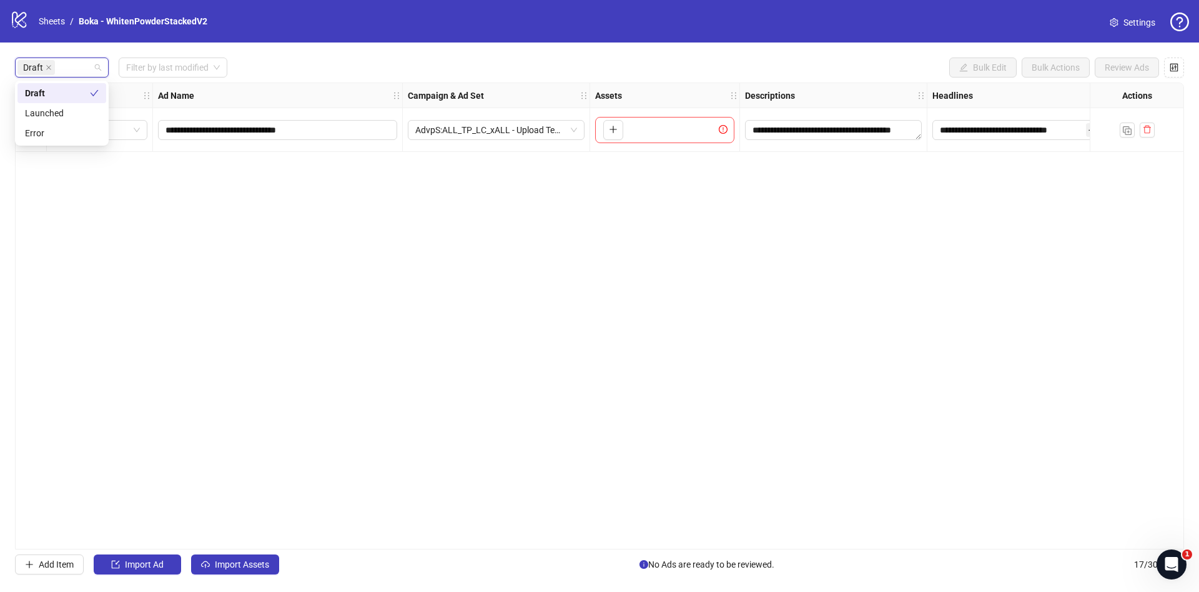
click at [385, 68] on div "Draft Filter by last modified Bulk Edit Bulk Actions Review Ads" at bounding box center [599, 67] width 1169 height 20
click at [239, 560] on span "Import Assets" at bounding box center [242, 564] width 54 height 10
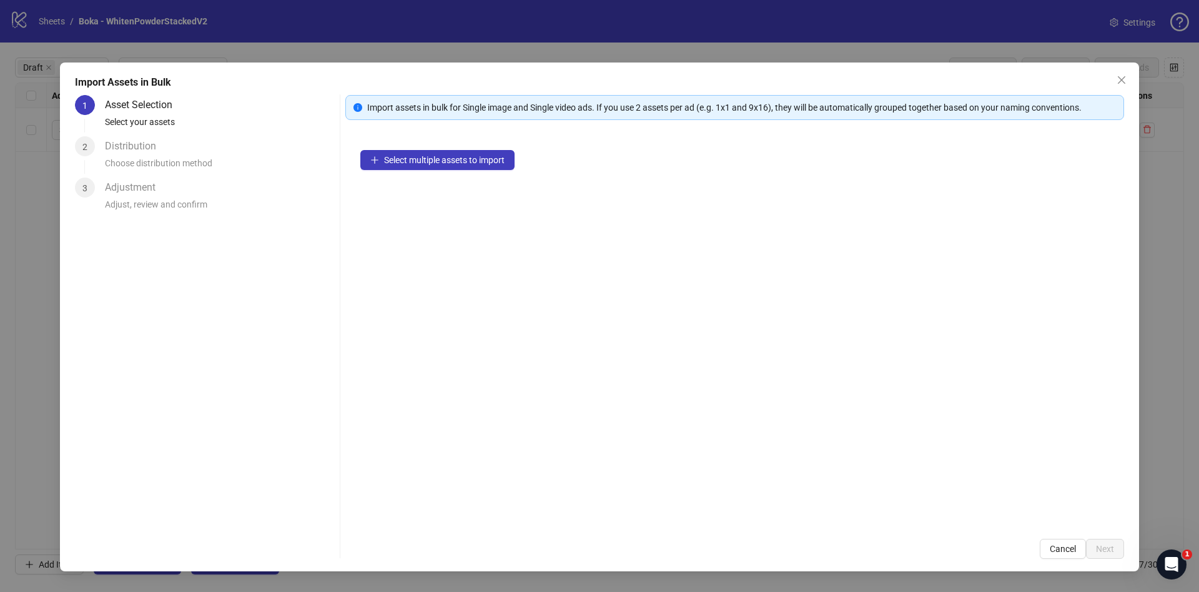
click at [485, 146] on div "Select multiple assets to import" at bounding box center [734, 329] width 779 height 389
click at [485, 159] on span "Select multiple assets to import" at bounding box center [444, 160] width 121 height 10
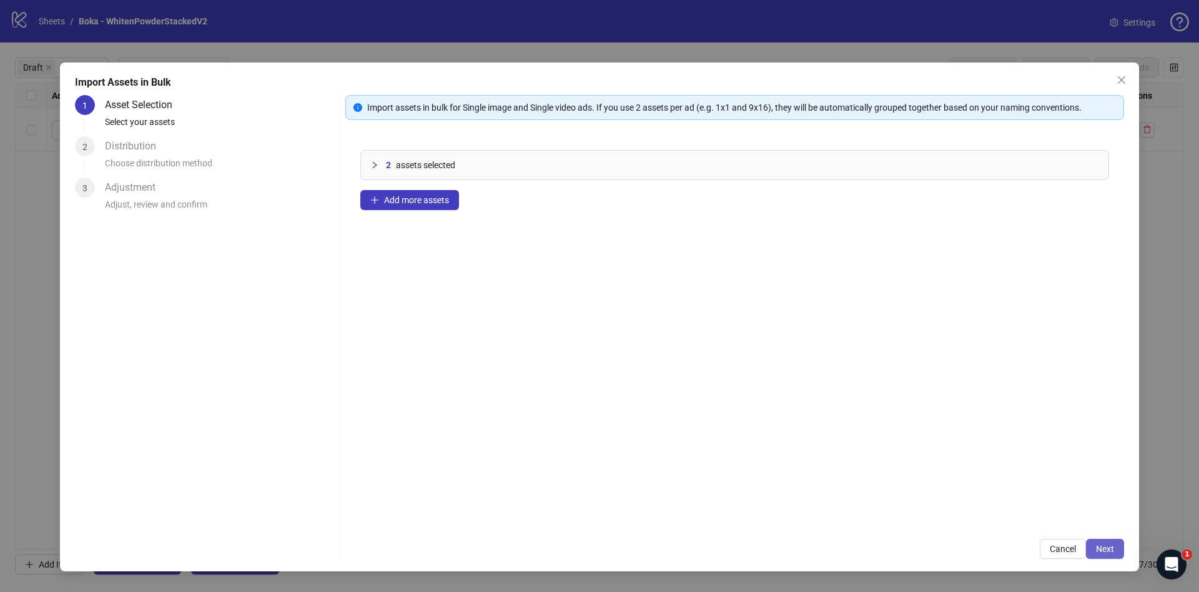
click at [1106, 555] on button "Next" at bounding box center [1105, 548] width 38 height 20
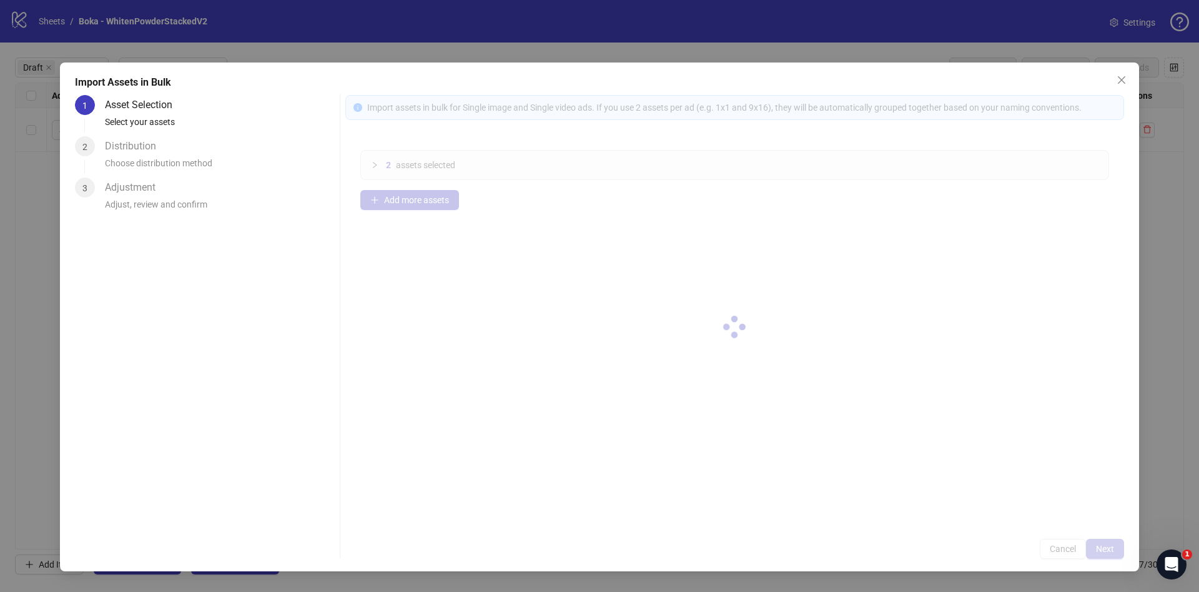
click at [1106, 555] on div at bounding box center [734, 327] width 779 height 464
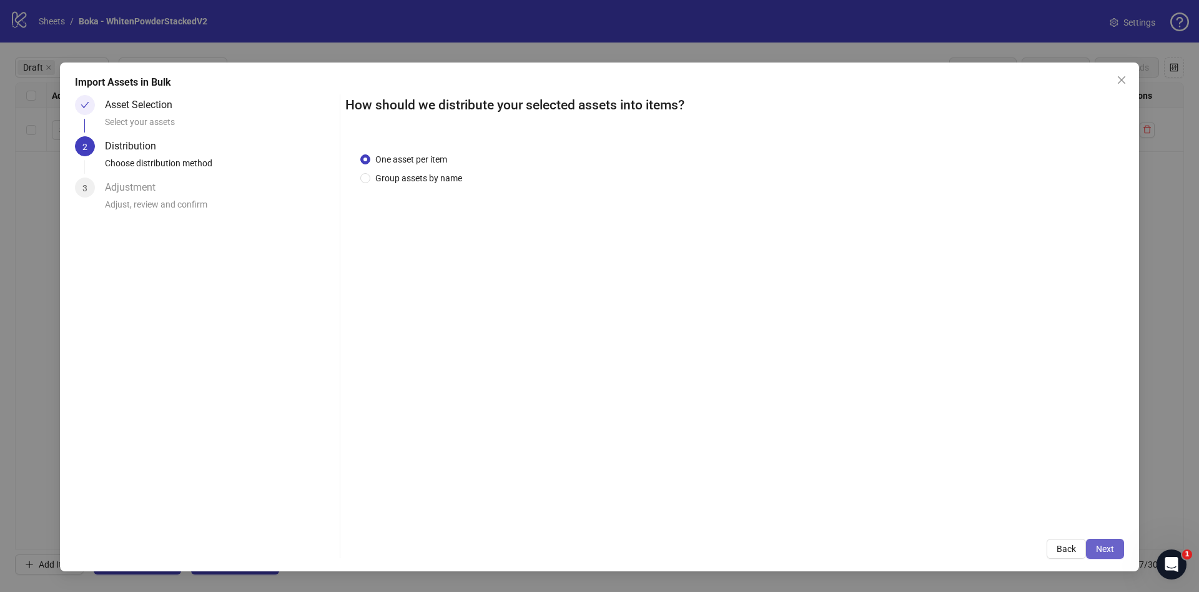
click at [1116, 547] on button "Next" at bounding box center [1105, 548] width 38 height 20
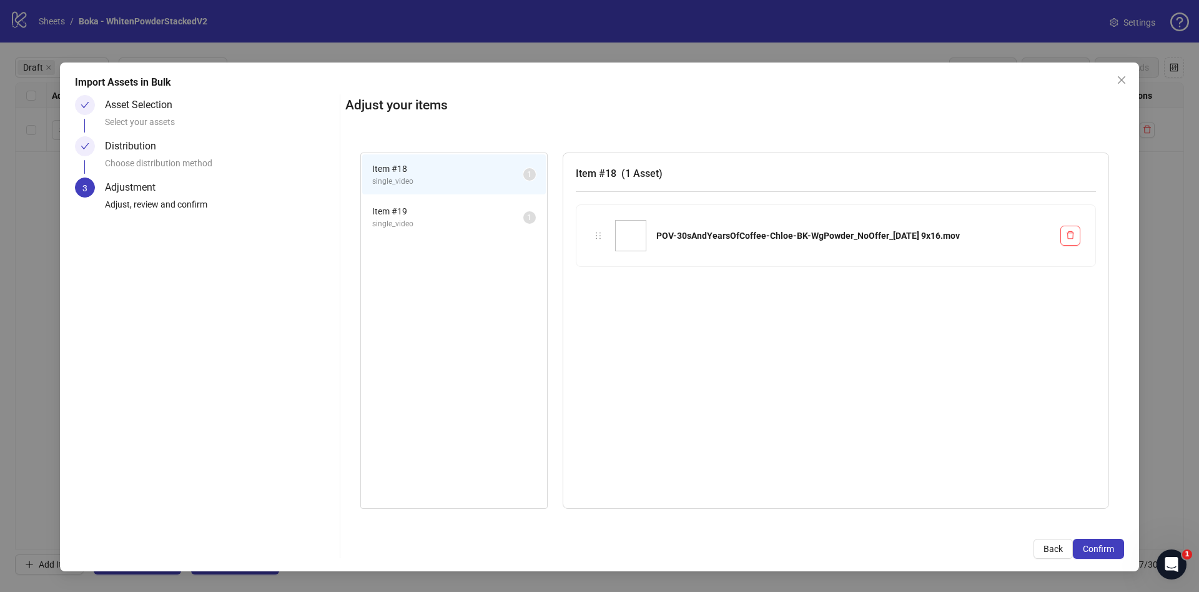
click at [1116, 547] on button "Confirm" at bounding box center [1098, 548] width 51 height 20
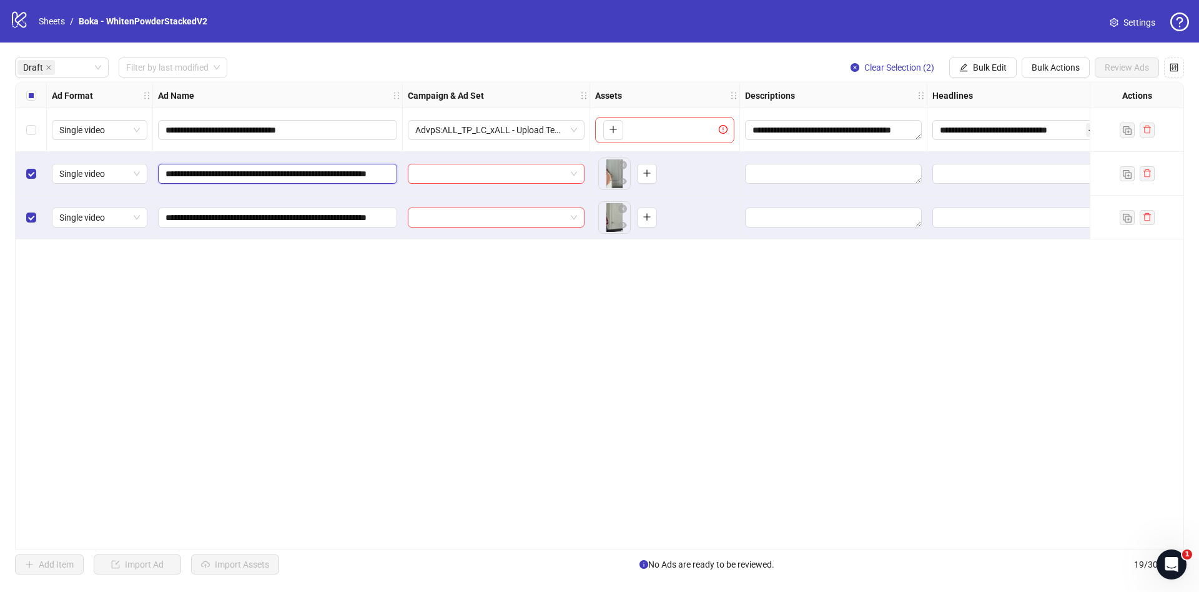
click at [285, 177] on input "**********" at bounding box center [277, 174] width 222 height 14
paste input "**********"
type input "**********"
click at [304, 219] on input "**********" at bounding box center [277, 218] width 222 height 14
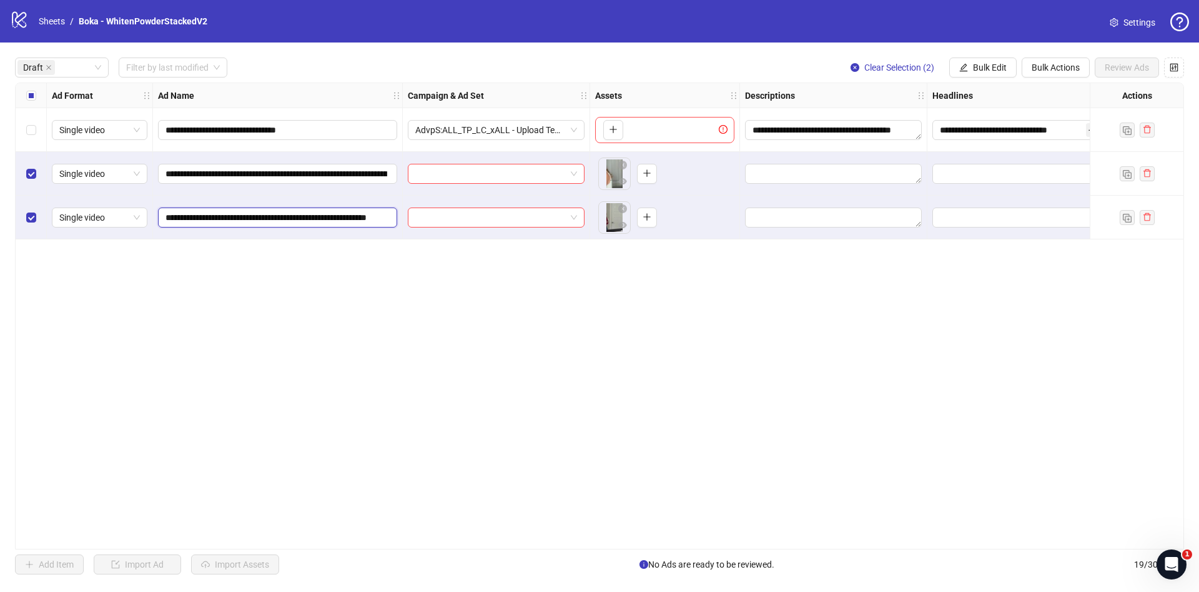
paste input "**********"
type input "**********"
click at [401, 350] on div "**********" at bounding box center [599, 315] width 1169 height 467
click at [975, 72] on span "Bulk Edit" at bounding box center [990, 67] width 34 height 10
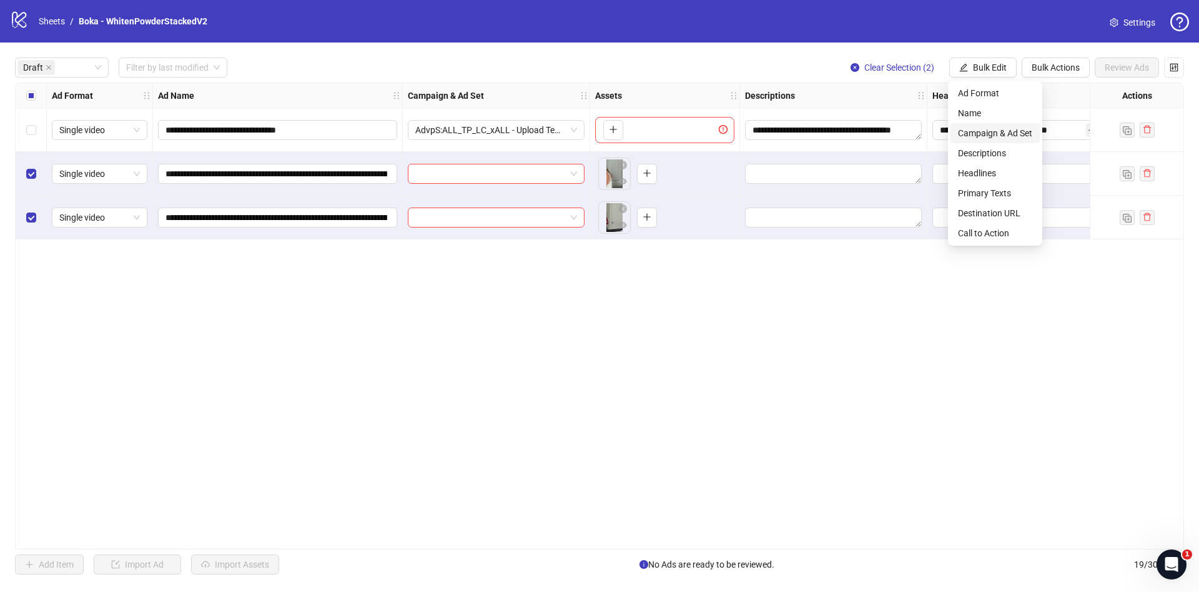
click at [983, 128] on span "Campaign & Ad Set" at bounding box center [995, 133] width 74 height 14
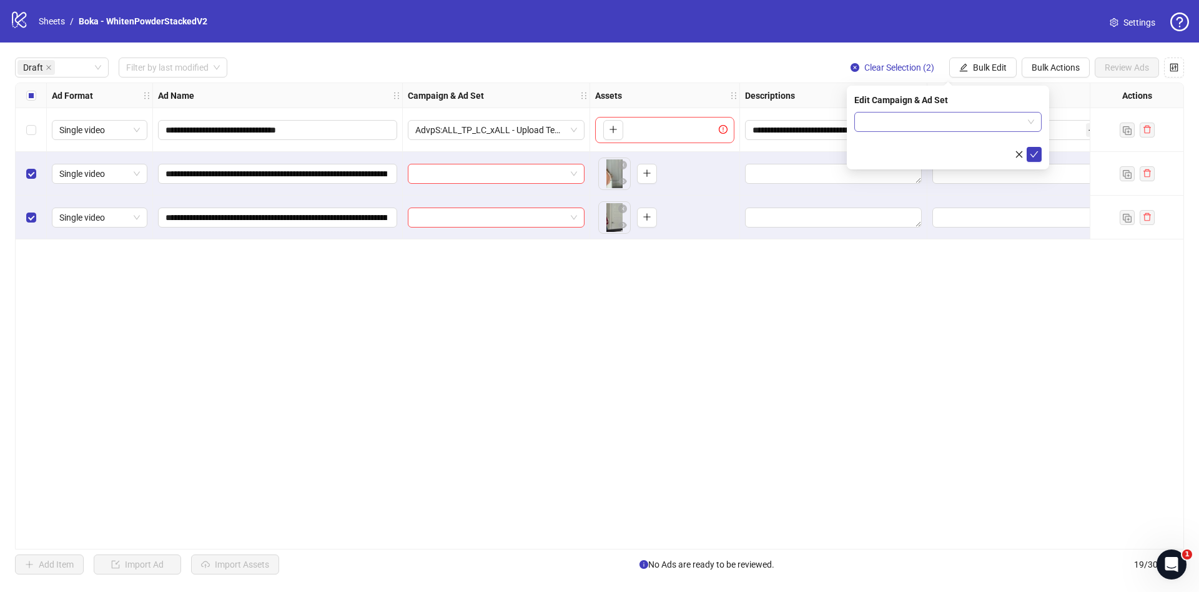
click at [960, 130] on input "search" at bounding box center [942, 121] width 161 height 19
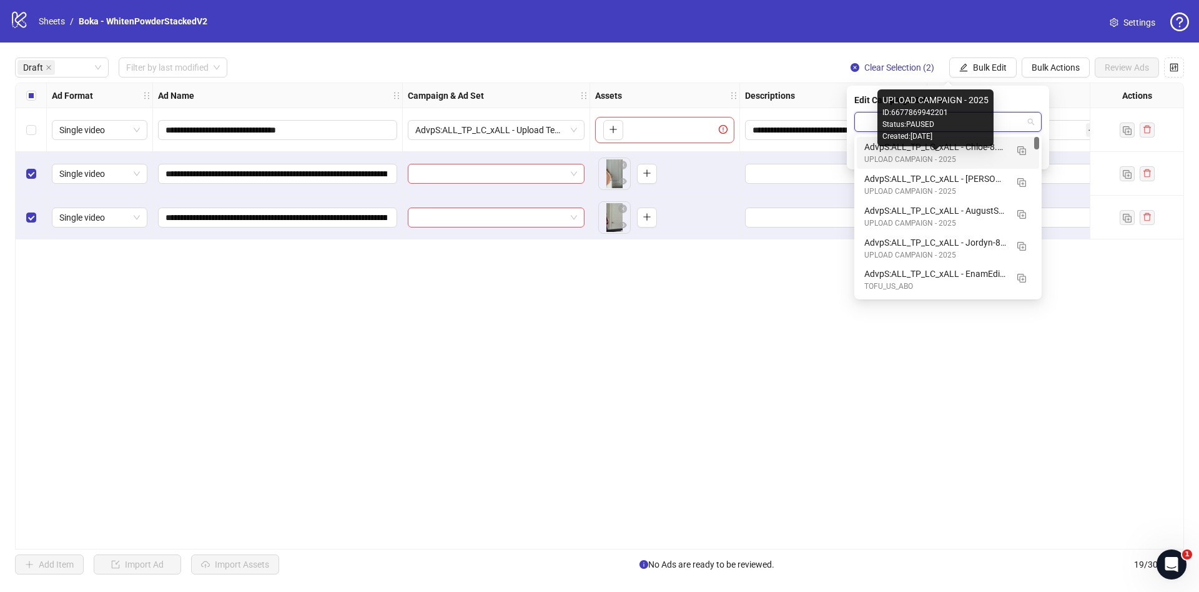
click at [963, 156] on div "UPLOAD CAMPAIGN - 2025" at bounding box center [936, 160] width 142 height 12
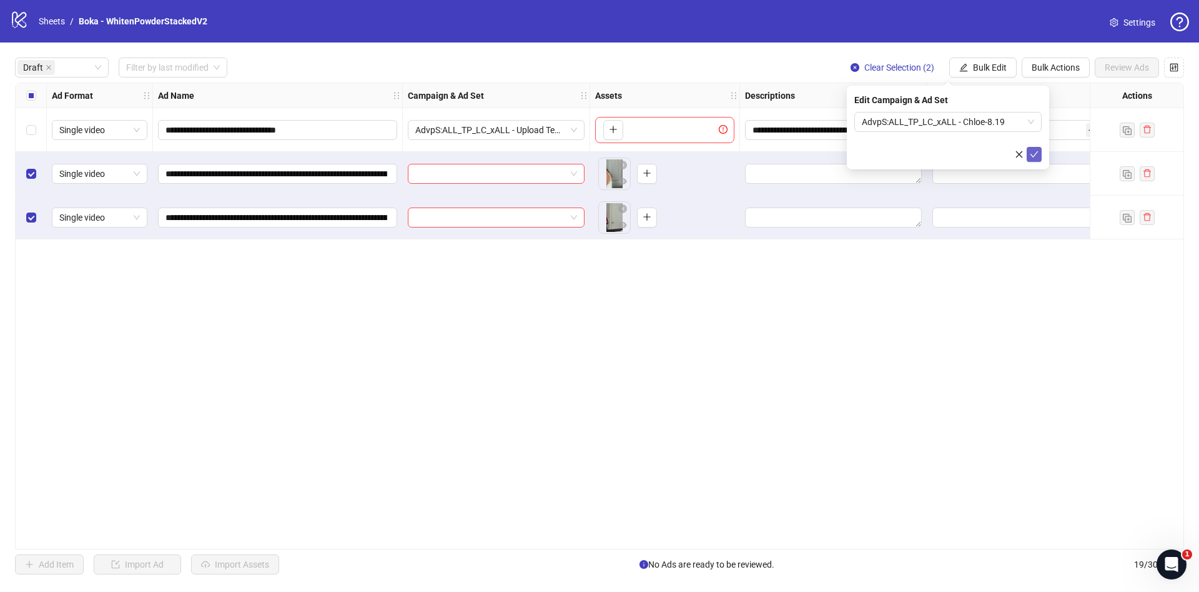
click at [1033, 161] on button "submit" at bounding box center [1034, 154] width 15 height 15
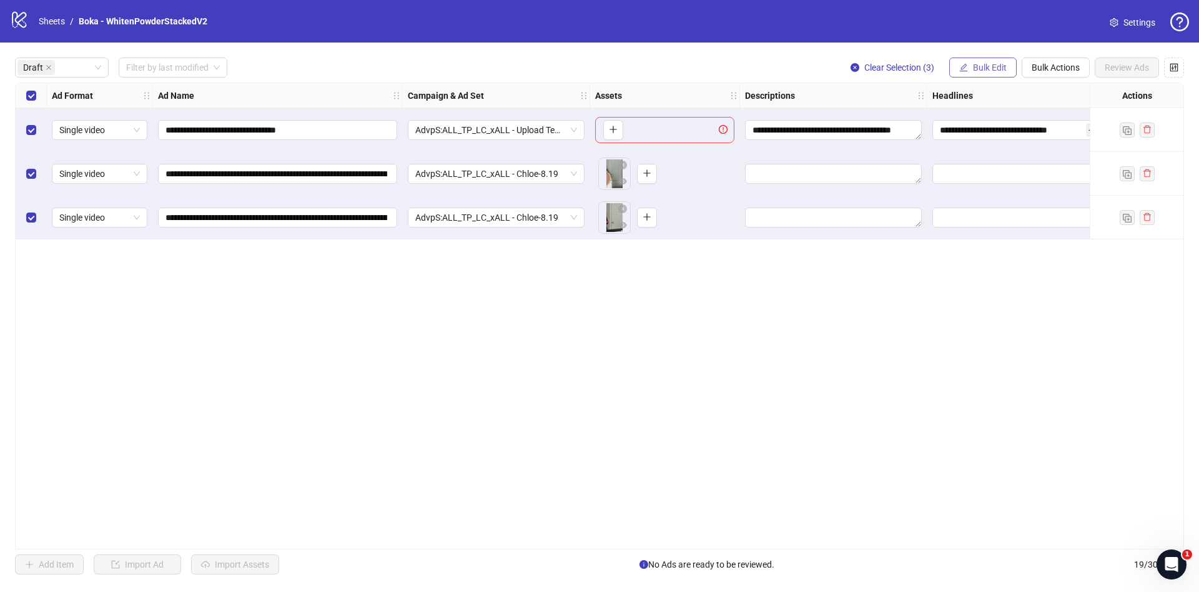
click at [962, 63] on icon "edit" at bounding box center [964, 67] width 9 height 9
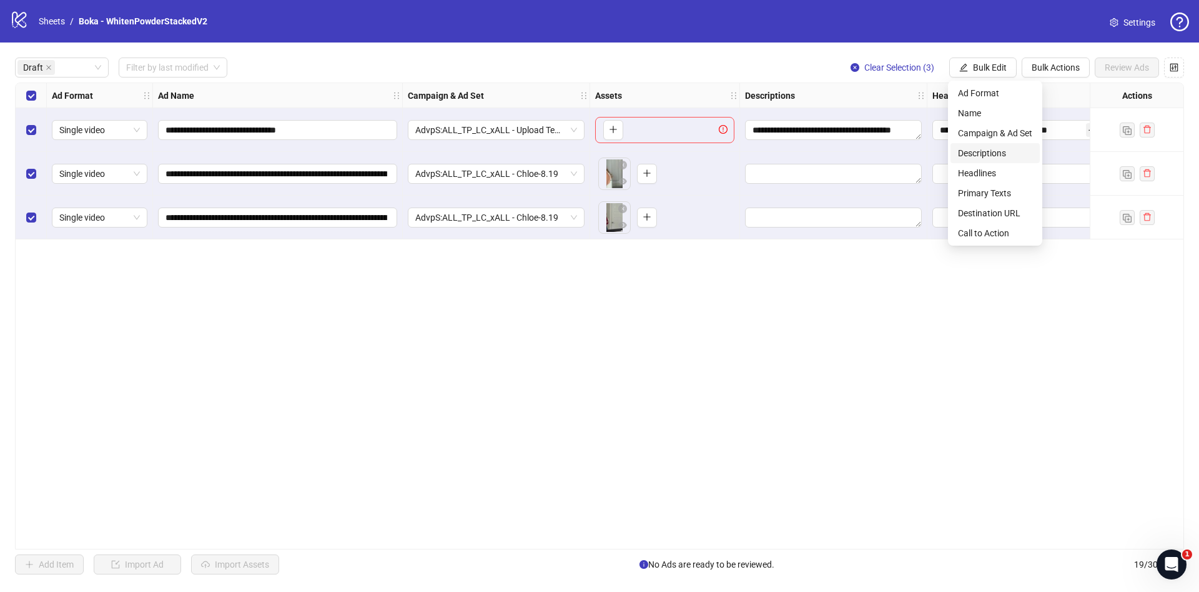
click at [975, 158] on span "Descriptions" at bounding box center [995, 153] width 74 height 14
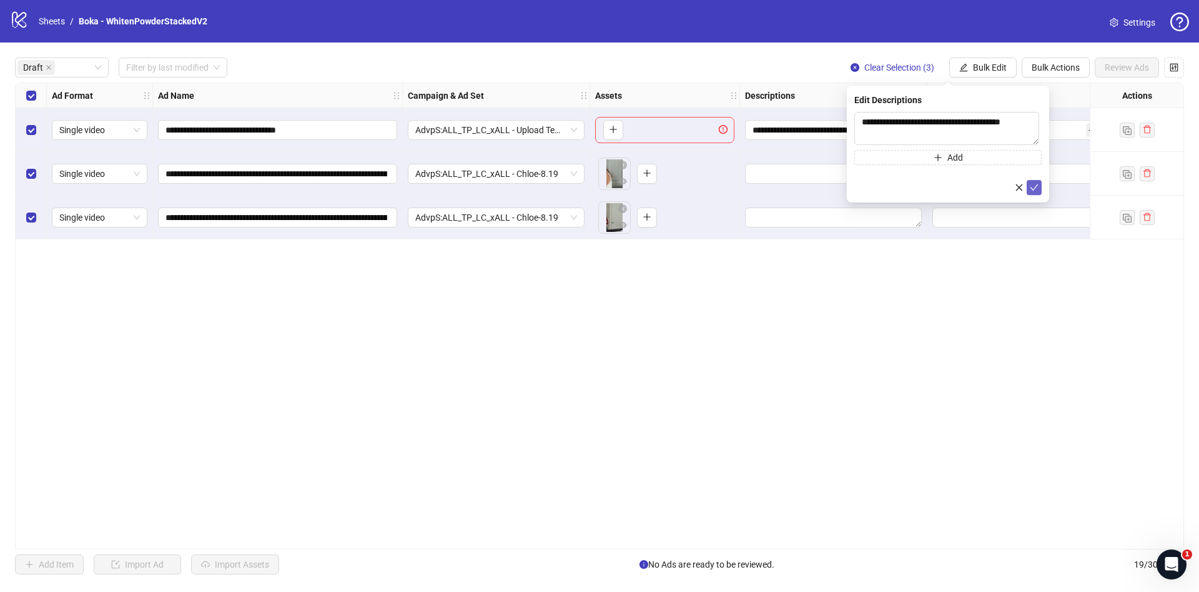
click at [1037, 185] on icon "check" at bounding box center [1035, 187] width 8 height 6
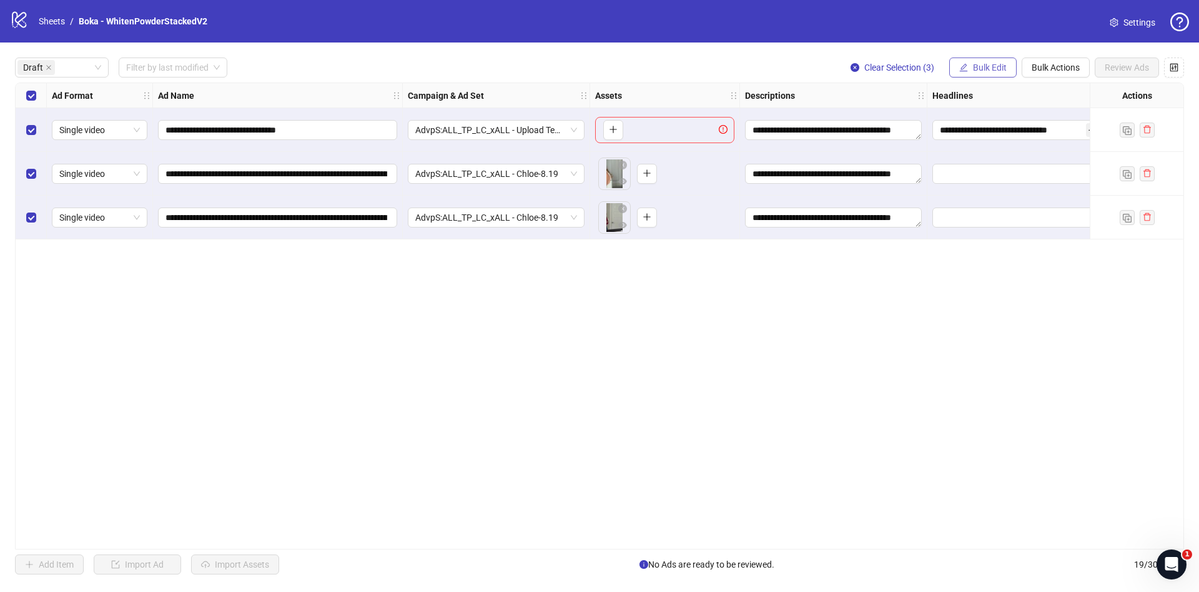
click at [965, 63] on icon "edit" at bounding box center [964, 67] width 9 height 9
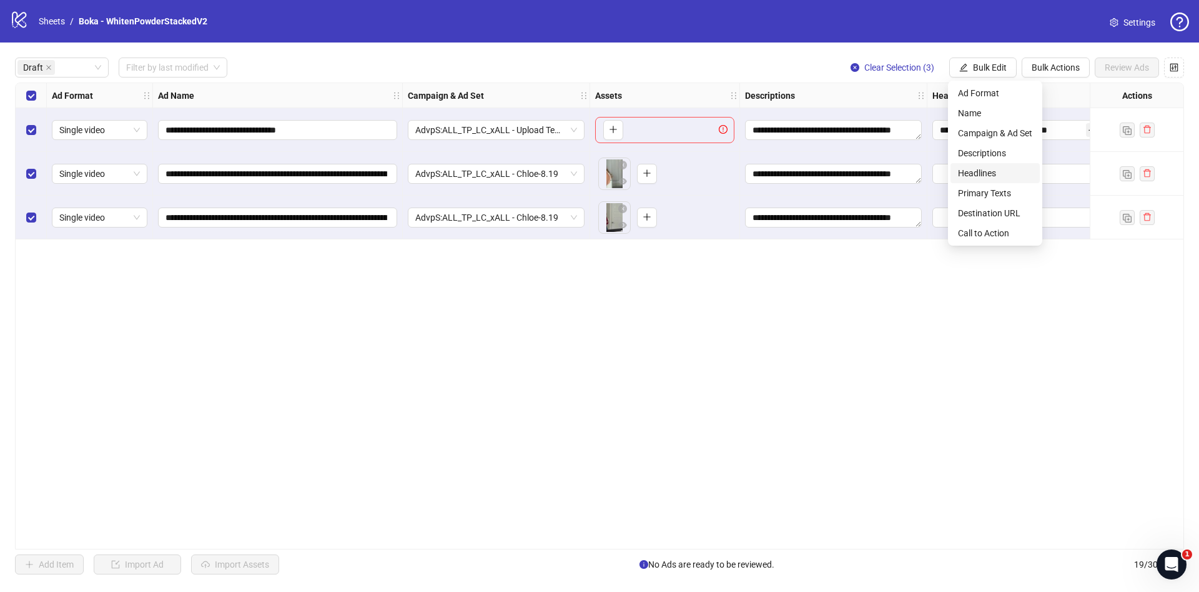
click at [985, 167] on li "Headlines" at bounding box center [995, 173] width 89 height 20
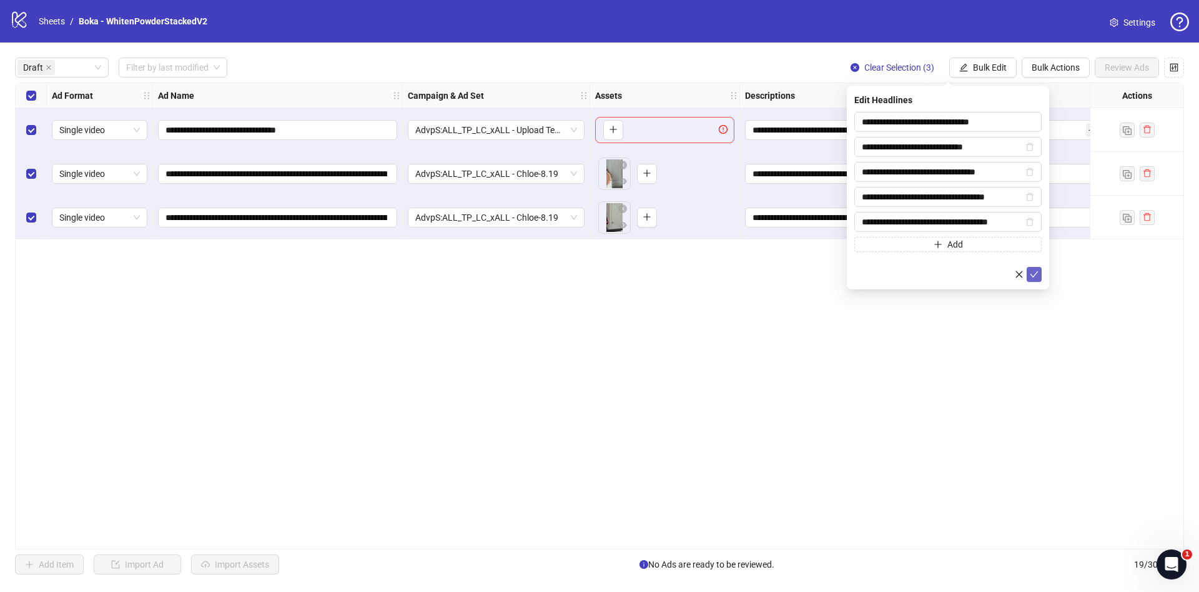
click at [1032, 275] on icon "check" at bounding box center [1034, 274] width 9 height 9
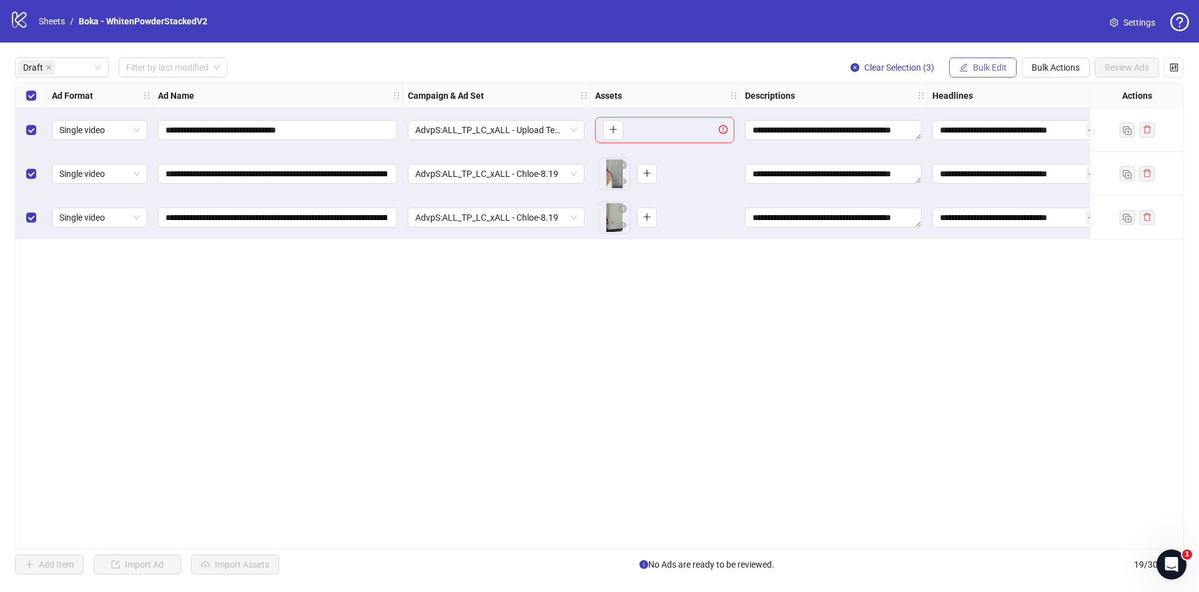
click at [981, 70] on span "Bulk Edit" at bounding box center [990, 67] width 34 height 10
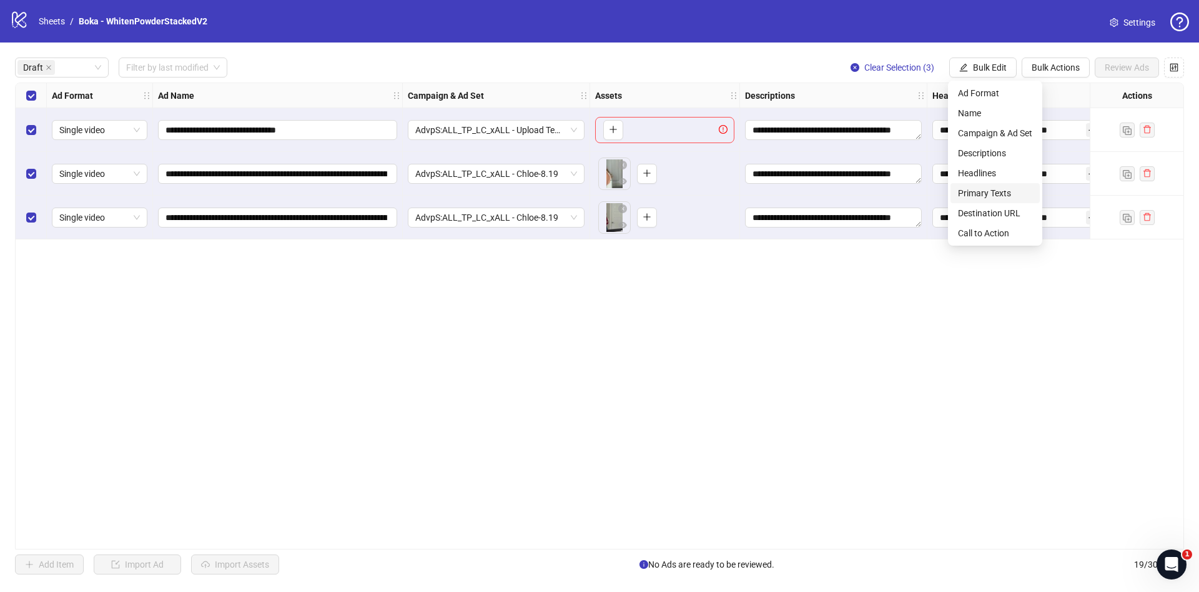
click at [1004, 196] on span "Primary Texts" at bounding box center [995, 193] width 74 height 14
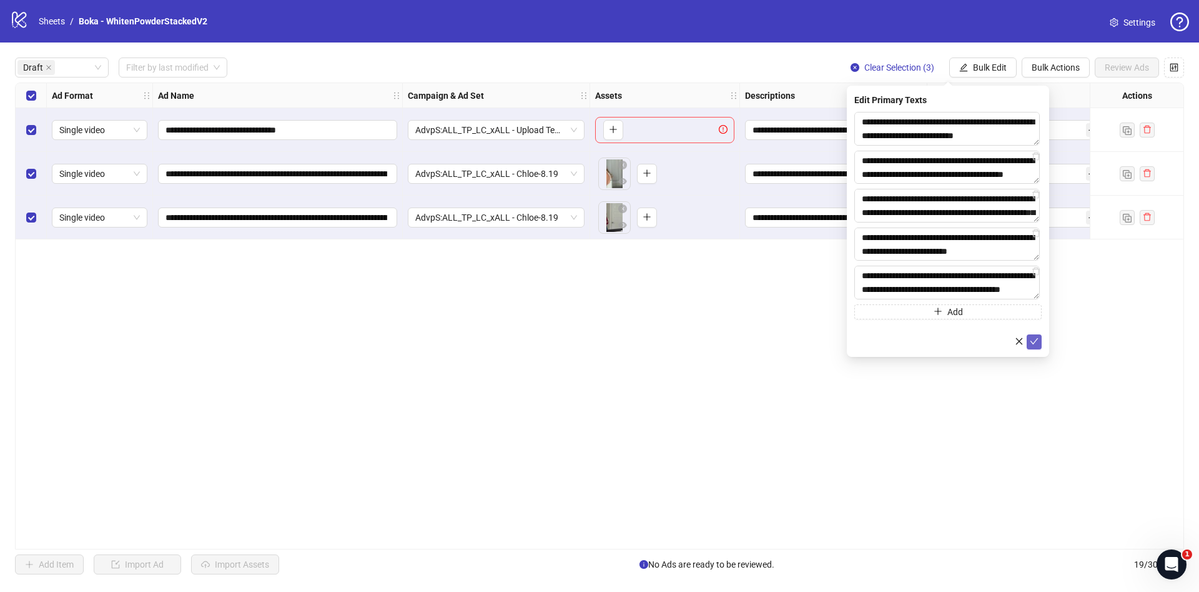
click at [1028, 346] on button "submit" at bounding box center [1034, 341] width 15 height 15
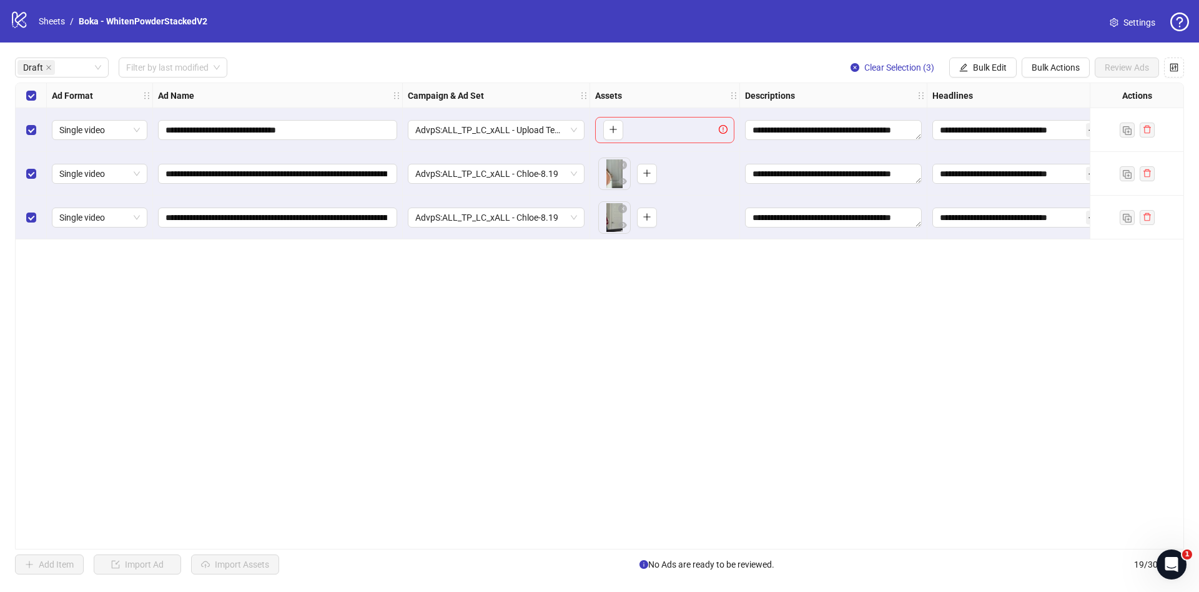
click at [990, 84] on div "Headlines" at bounding box center [1021, 95] width 187 height 25
click at [991, 71] on span "Bulk Edit" at bounding box center [990, 67] width 34 height 10
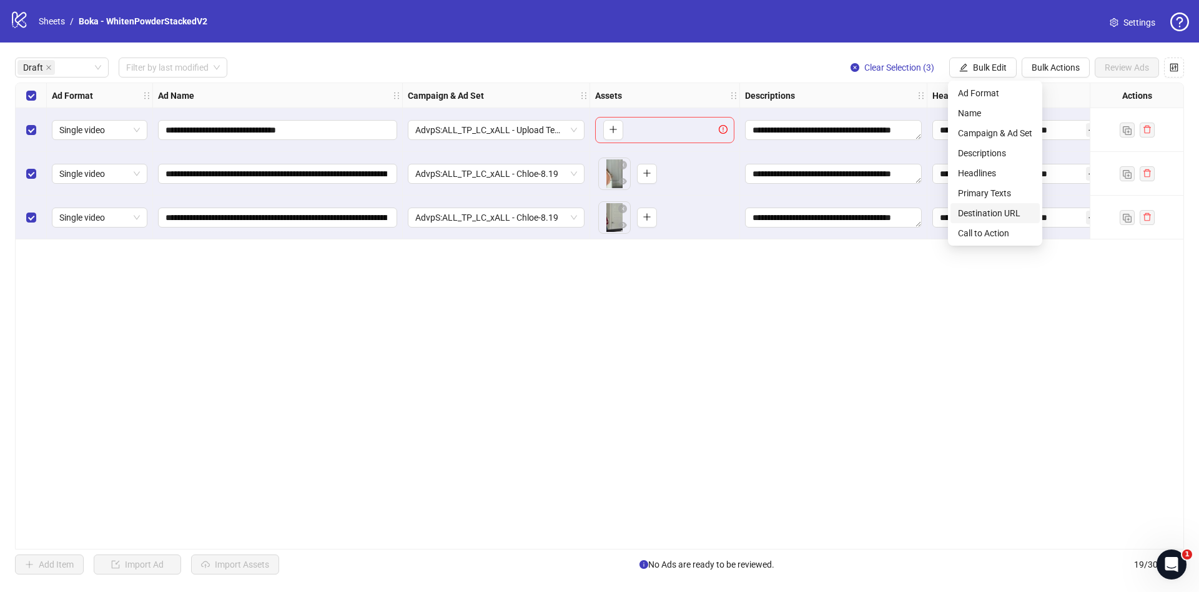
click at [983, 213] on span "Destination URL" at bounding box center [995, 213] width 74 height 14
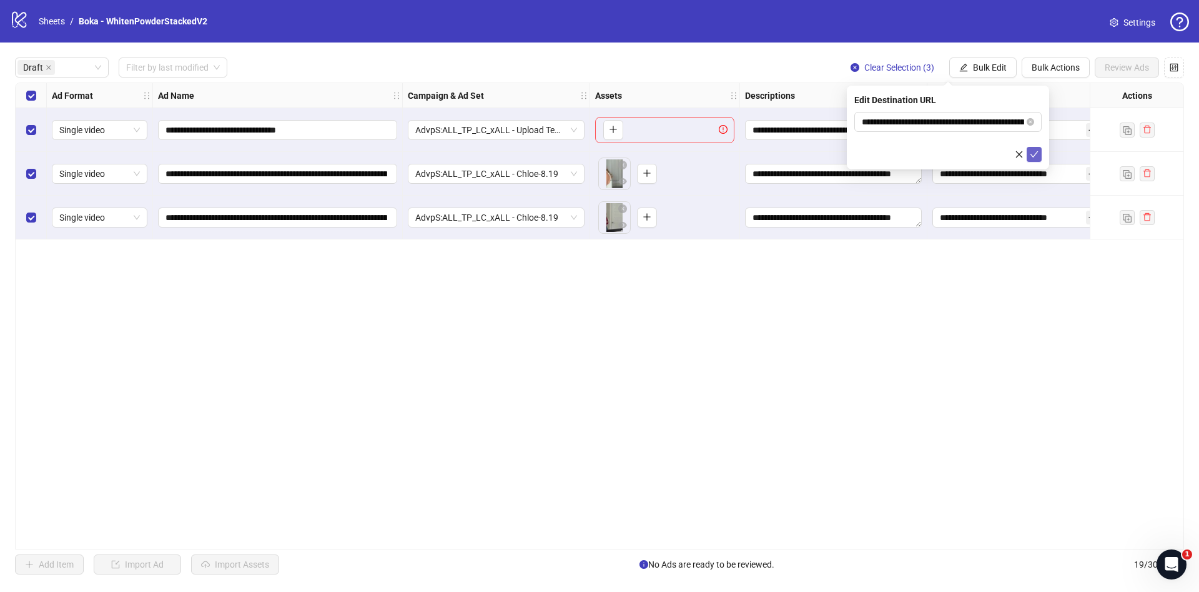
click at [1034, 157] on icon "check" at bounding box center [1034, 154] width 9 height 9
click at [982, 64] on span "Bulk Edit" at bounding box center [990, 67] width 34 height 10
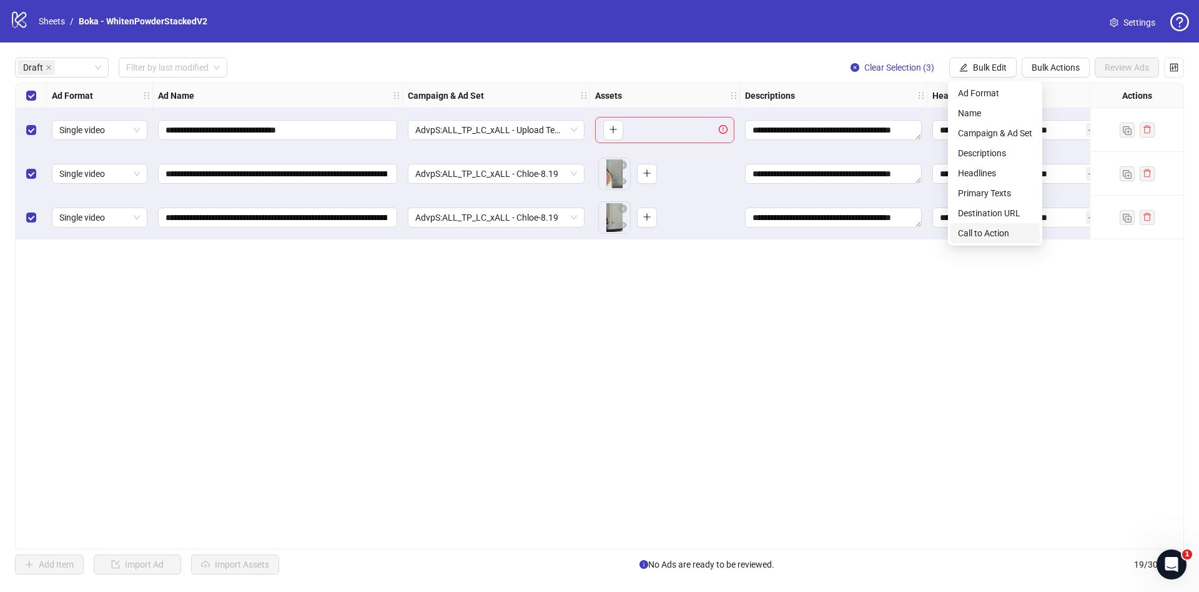
click at [996, 232] on span "Call to Action" at bounding box center [995, 233] width 74 height 14
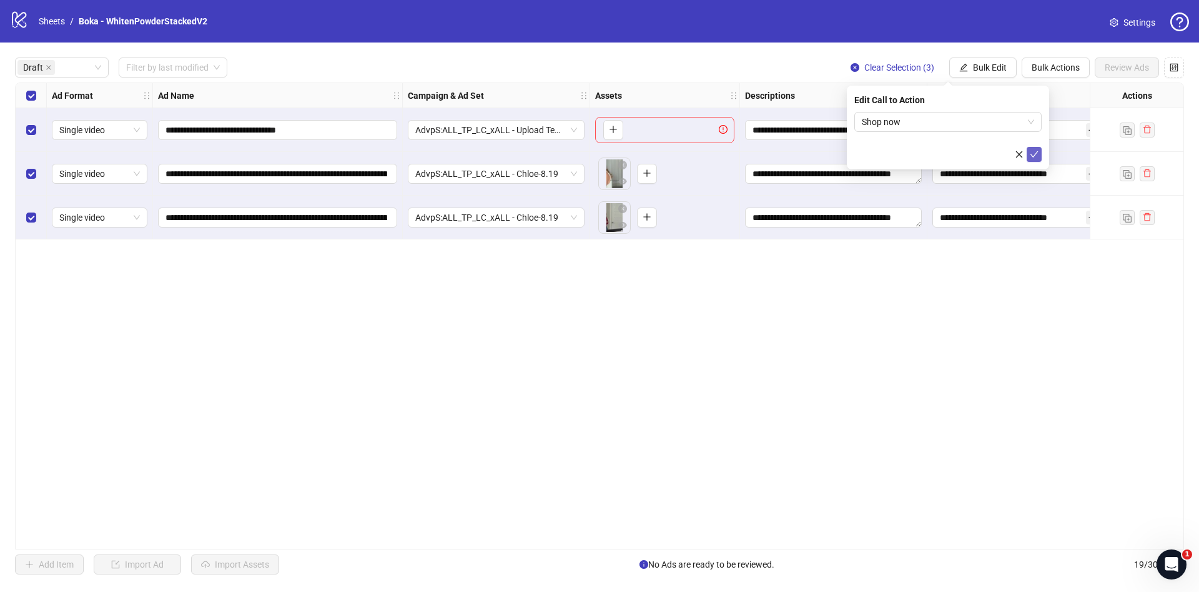
click at [1035, 152] on icon "check" at bounding box center [1034, 154] width 9 height 9
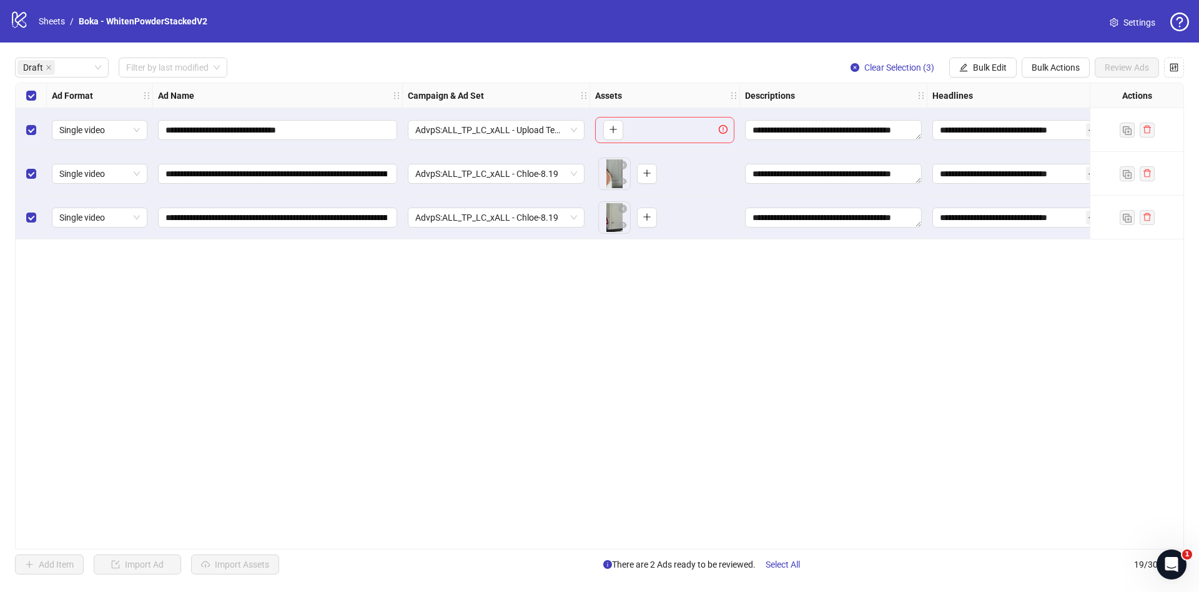
click at [20, 128] on div "Select row 1" at bounding box center [31, 130] width 31 height 44
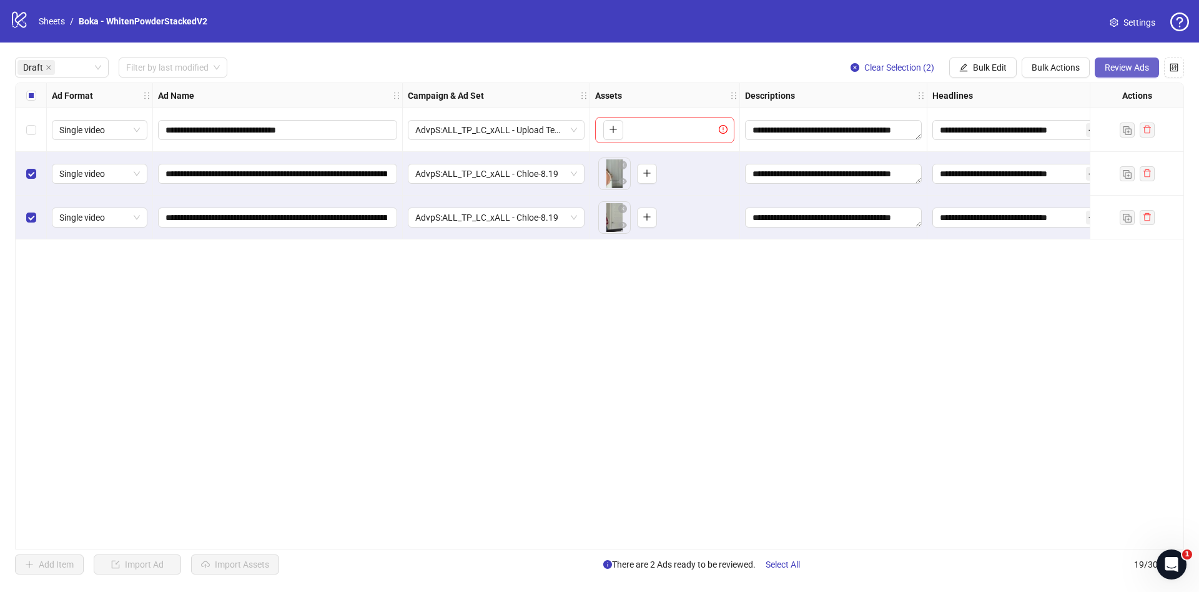
click at [1134, 58] on button "Review Ads" at bounding box center [1127, 67] width 64 height 20
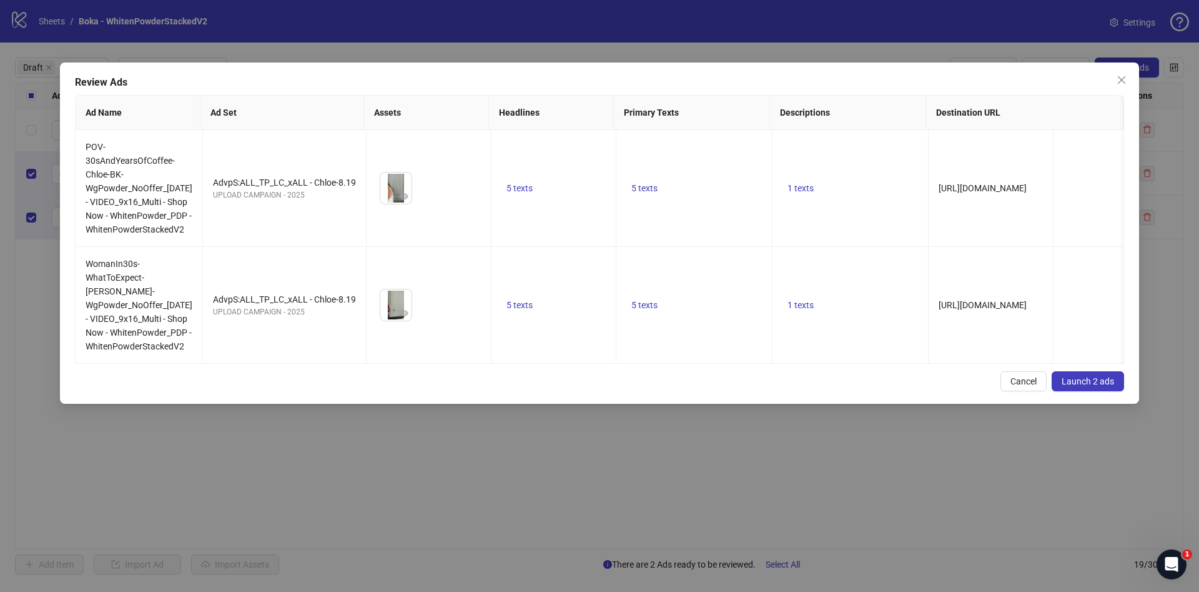
click at [1136, 69] on div "Review Ads Ad Name Ad Set Assets Headlines Primary Texts Descriptions Destinati…" at bounding box center [599, 232] width 1079 height 341
click at [1073, 397] on div "Review Ads Ad Name Ad Set Assets Headlines Primary Texts Descriptions Destinati…" at bounding box center [599, 232] width 1079 height 341
drag, startPoint x: 1079, startPoint y: 410, endPoint x: 1093, endPoint y: 409, distance: 14.4
click at [1081, 386] on span "Launch 2 ads" at bounding box center [1088, 381] width 52 height 10
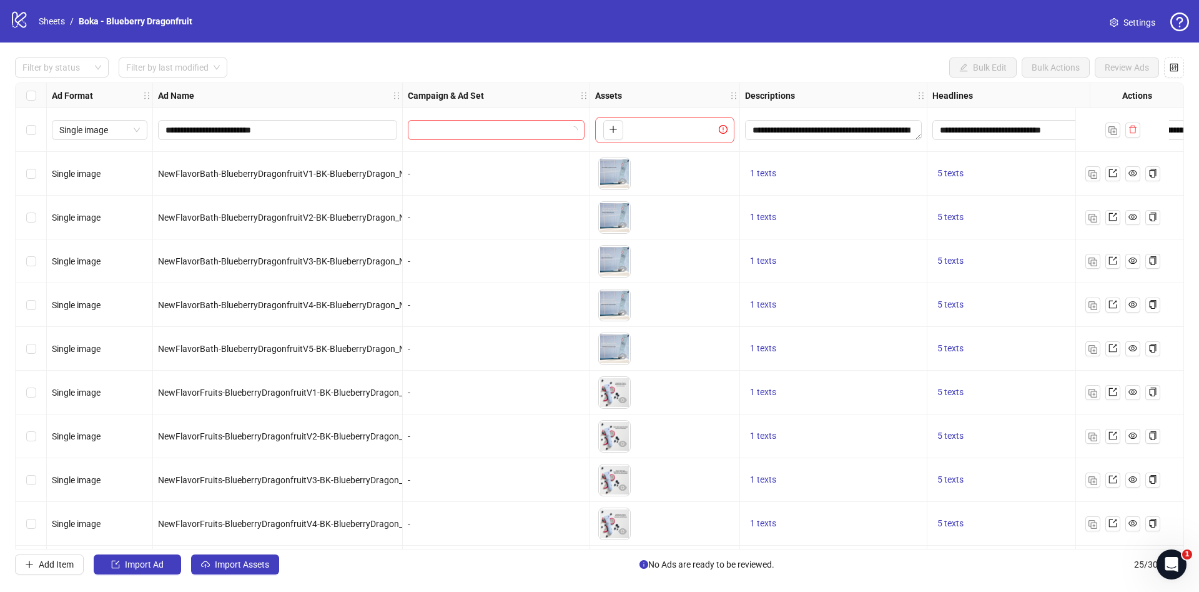
click at [68, 75] on div at bounding box center [55, 67] width 76 height 17
click at [69, 92] on div "Draft" at bounding box center [62, 93] width 74 height 14
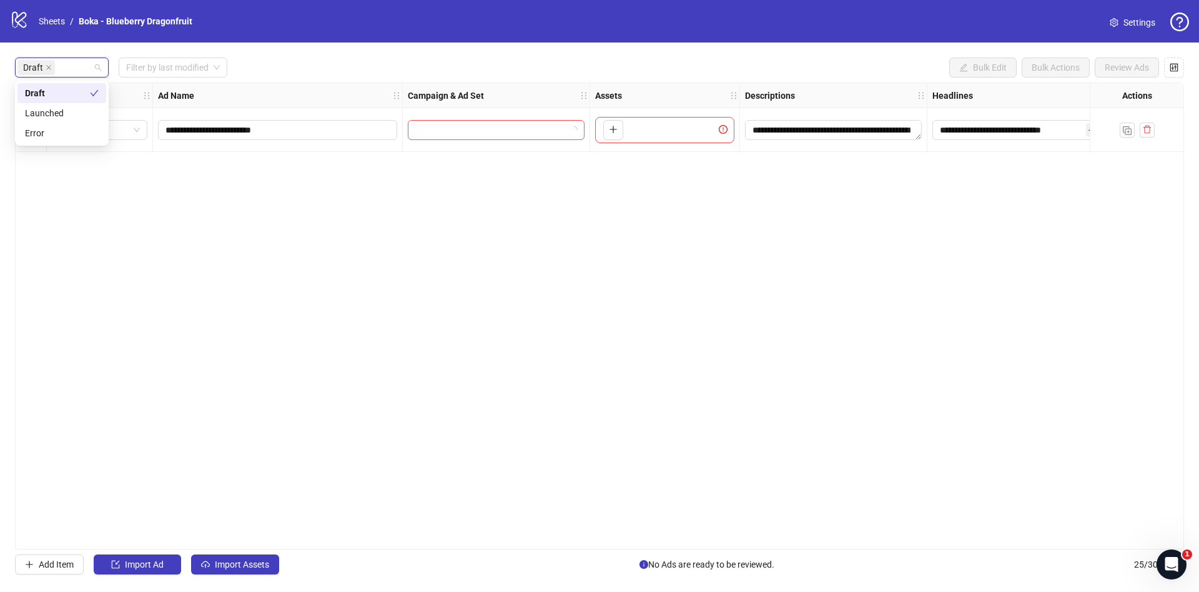
click at [367, 75] on div "Draft Filter by last modified Bulk Edit Bulk Actions Review Ads" at bounding box center [599, 67] width 1169 height 20
click at [245, 570] on button "Import Assets" at bounding box center [235, 564] width 88 height 20
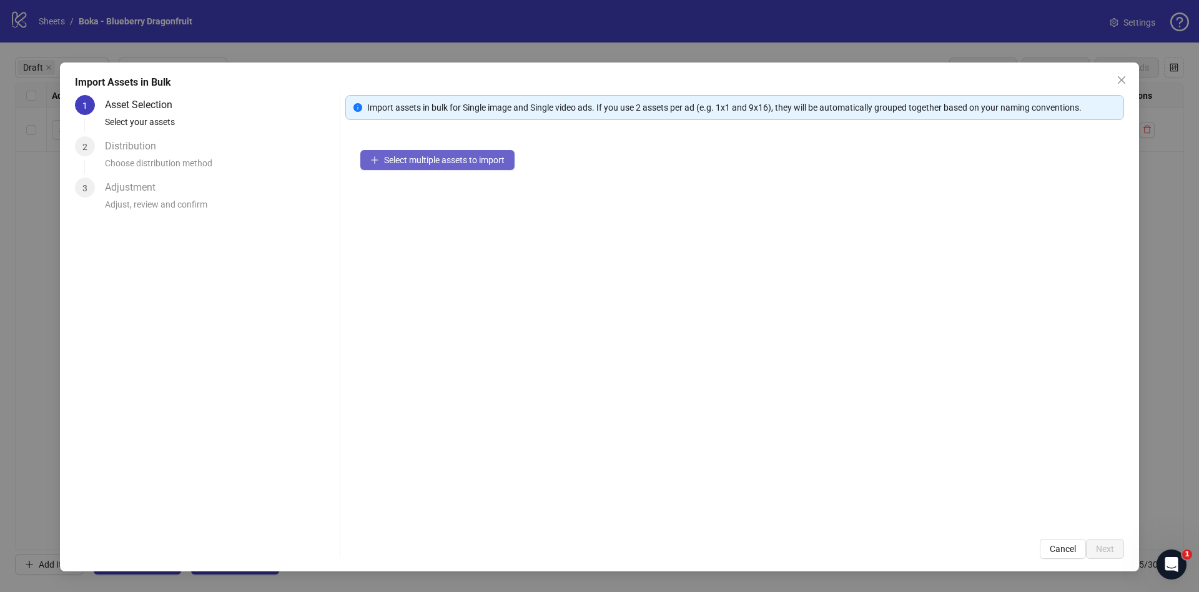
click at [472, 152] on button "Select multiple assets to import" at bounding box center [437, 160] width 154 height 20
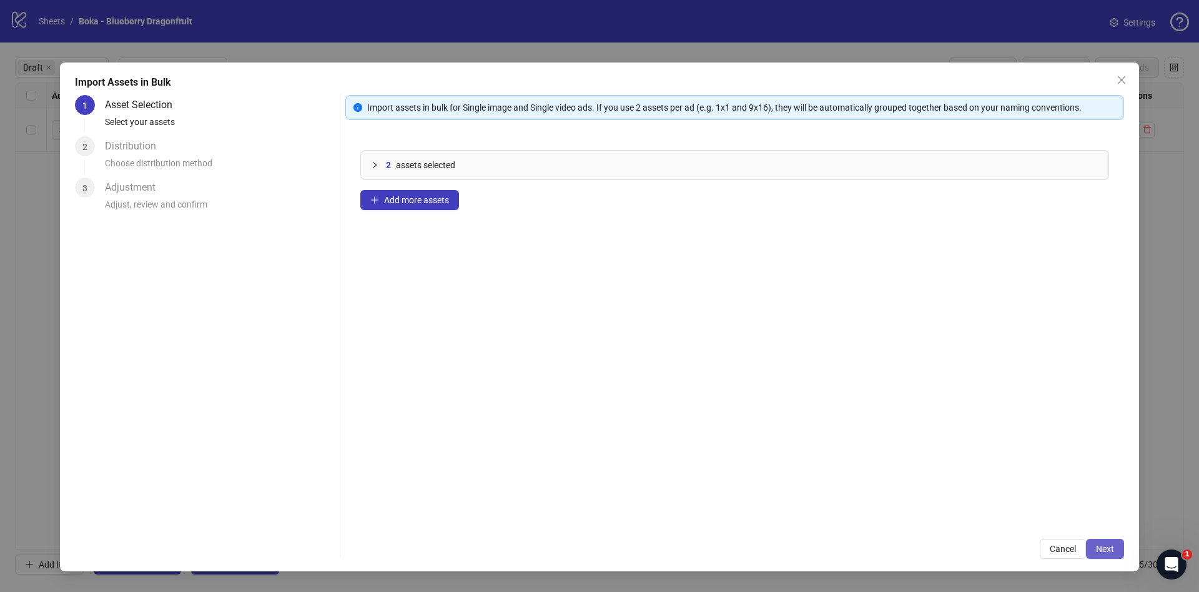
click at [1123, 547] on button "Next" at bounding box center [1105, 548] width 38 height 20
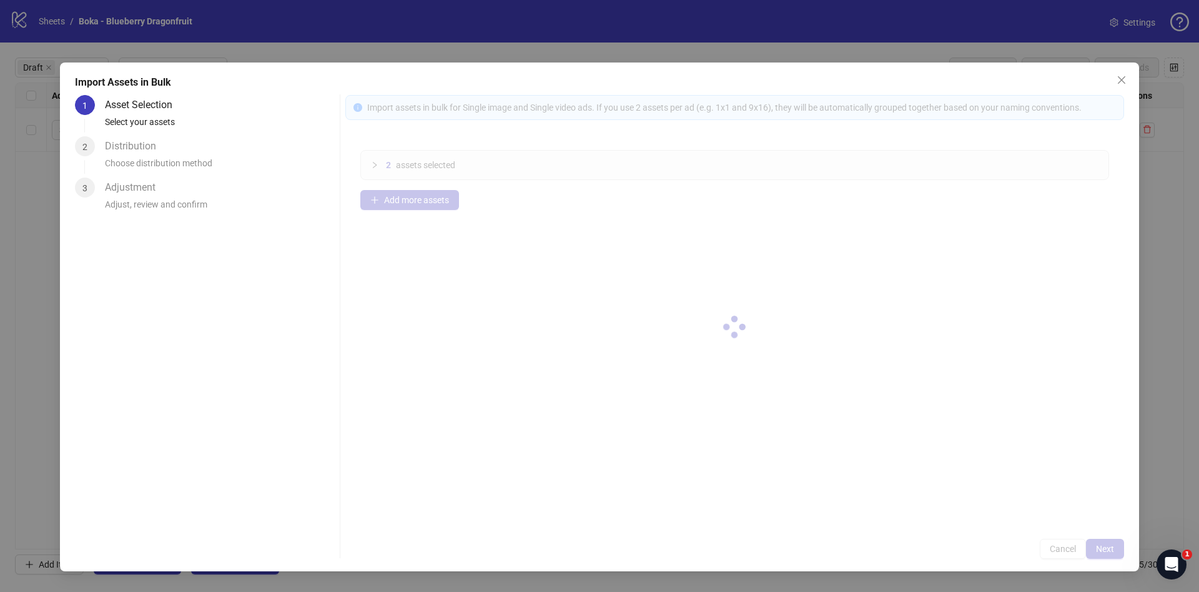
click at [1121, 548] on div at bounding box center [734, 327] width 779 height 464
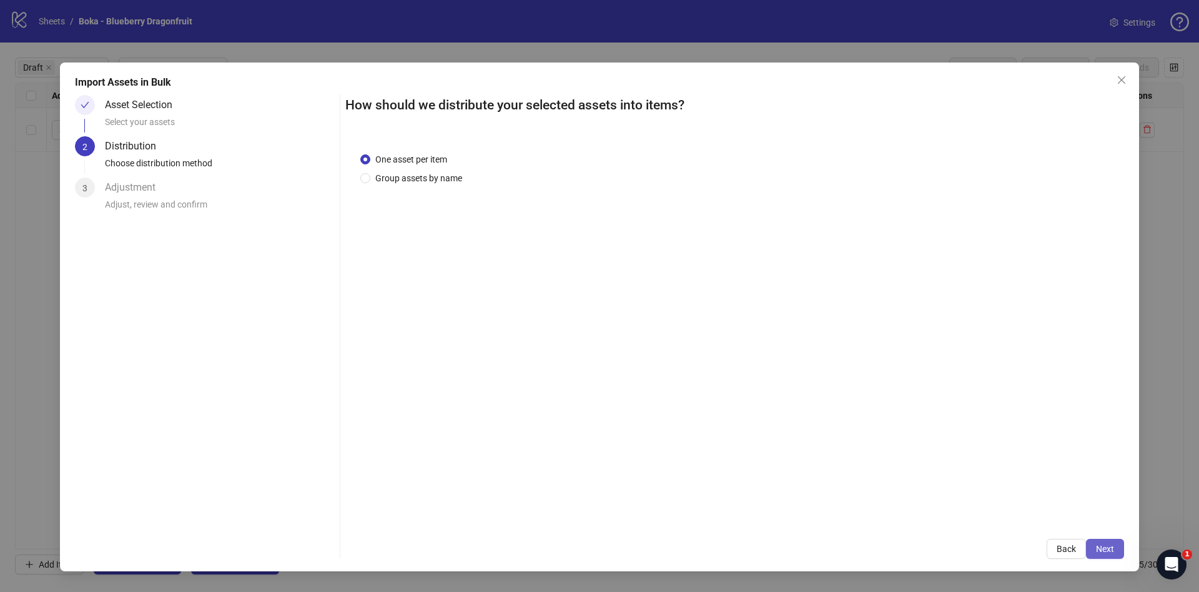
click at [1099, 541] on button "Next" at bounding box center [1105, 548] width 38 height 20
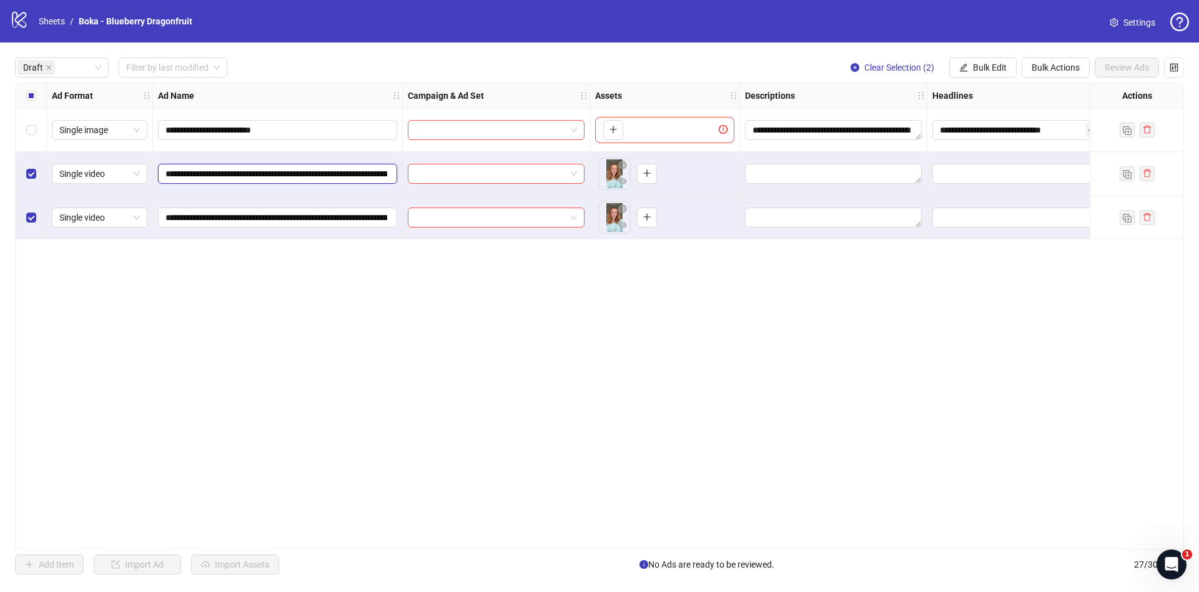
click at [267, 179] on input "**********" at bounding box center [277, 174] width 222 height 14
paste input "**********"
type input "**********"
click at [334, 222] on input "**********" at bounding box center [277, 218] width 222 height 14
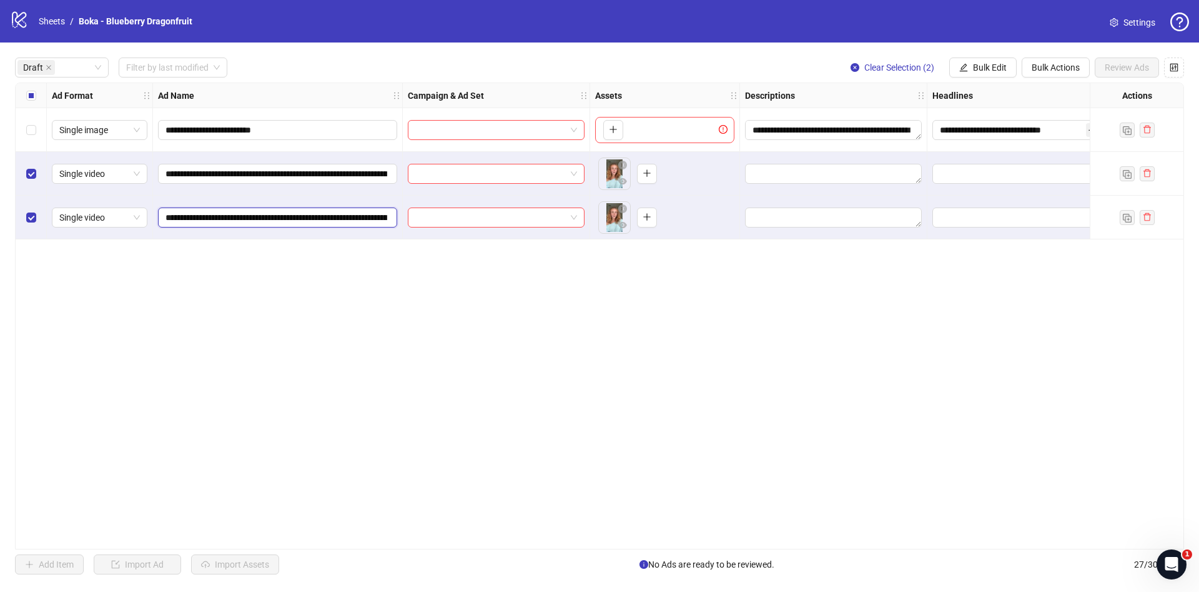
paste input "**********"
type input "**********"
click at [980, 66] on span "Bulk Edit" at bounding box center [990, 67] width 34 height 10
click at [979, 134] on span "Campaign & Ad Set" at bounding box center [995, 133] width 74 height 14
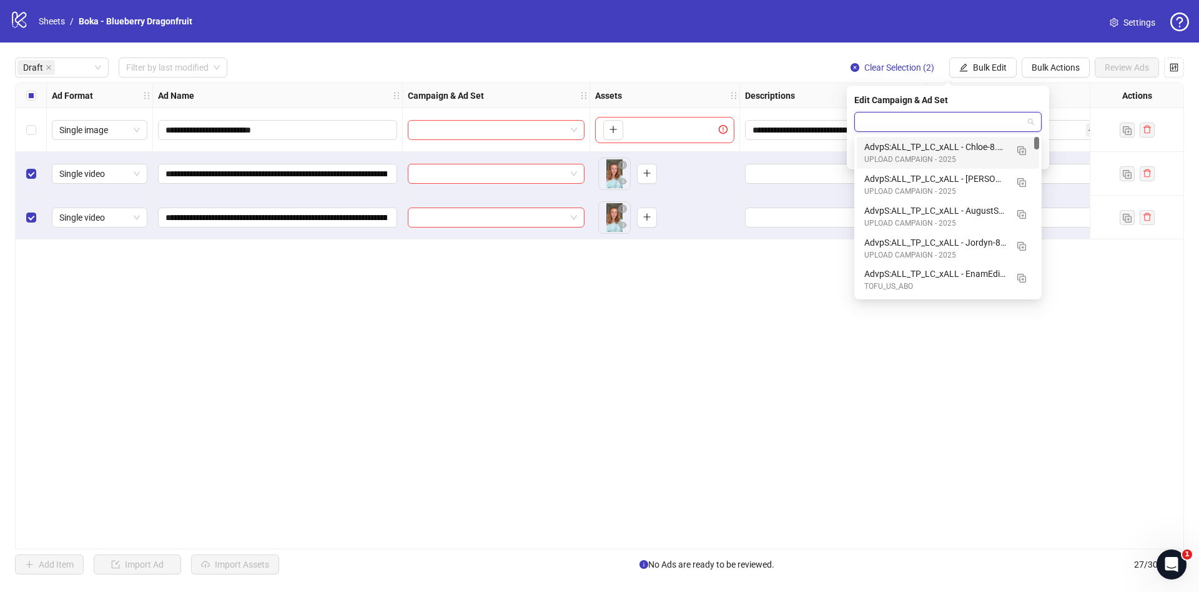
click at [931, 127] on input "search" at bounding box center [942, 121] width 161 height 19
click at [925, 154] on div "UPLOAD CAMPAIGN - 2025" at bounding box center [936, 160] width 142 height 12
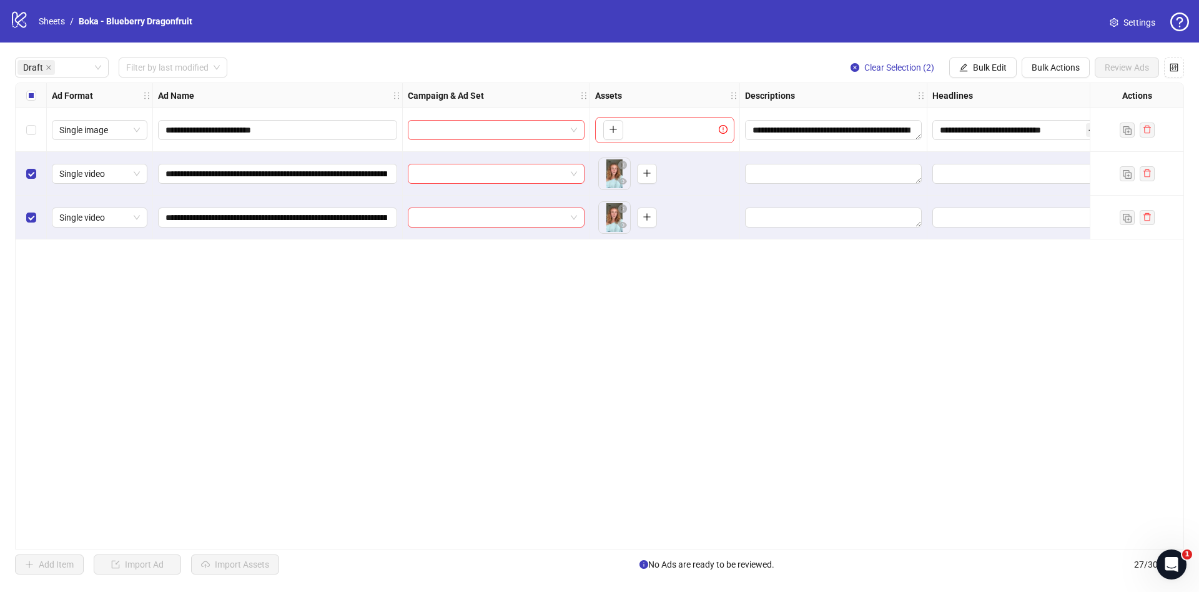
click at [36, 86] on div "Select all rows" at bounding box center [31, 95] width 31 height 25
click at [36, 87] on div "Select all rows" at bounding box center [31, 95] width 31 height 25
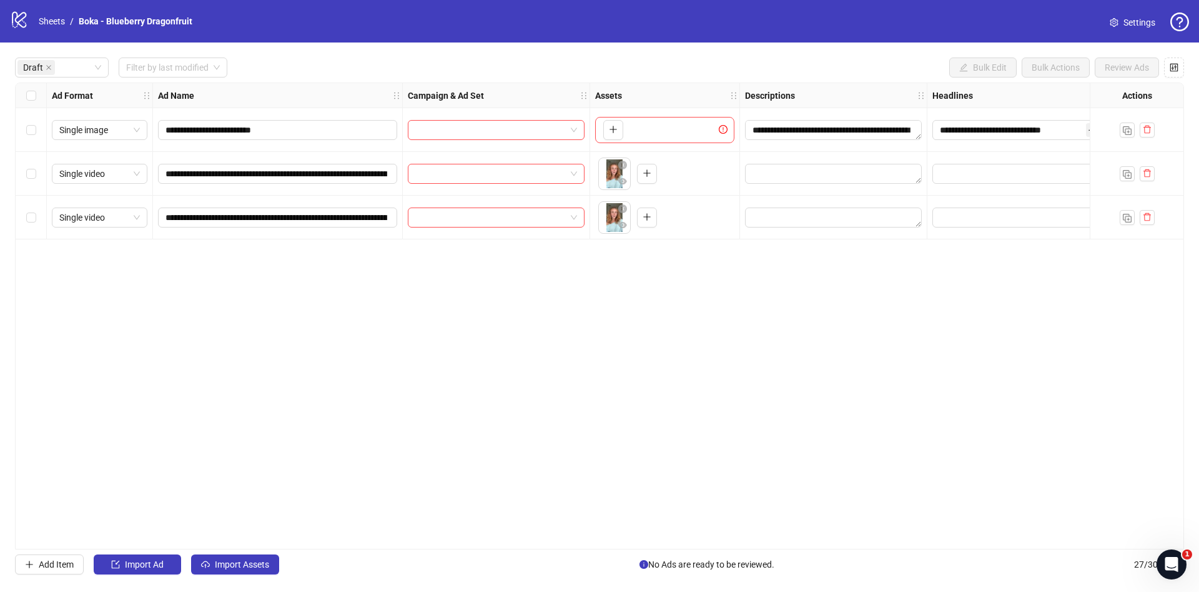
click at [36, 95] on div "Select all rows" at bounding box center [31, 95] width 31 height 25
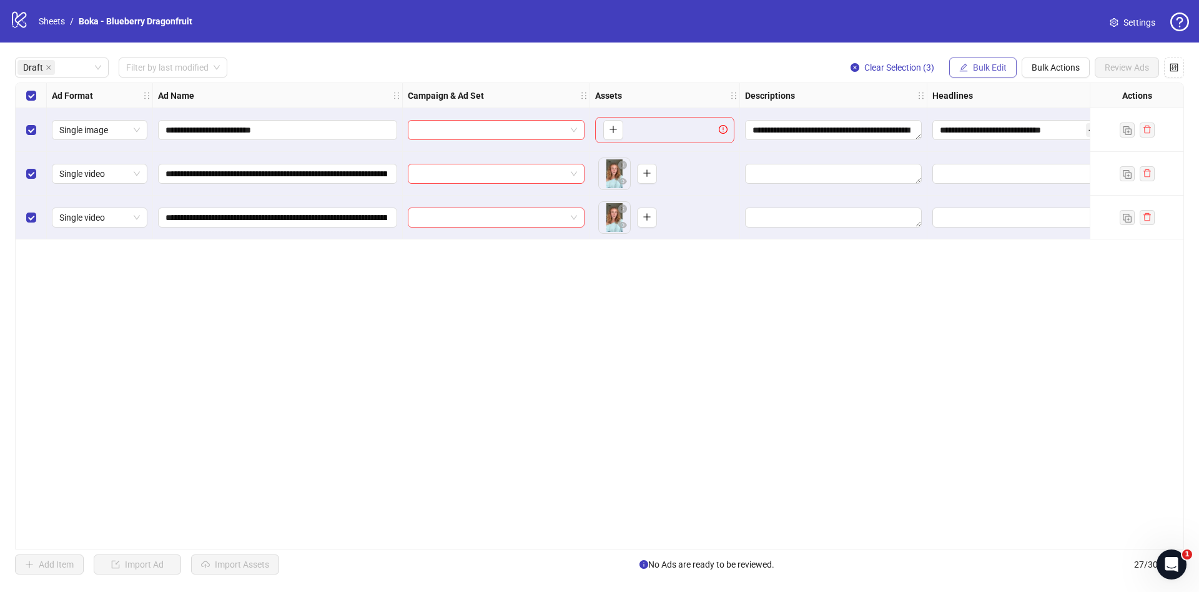
click at [978, 72] on span "Bulk Edit" at bounding box center [990, 67] width 34 height 10
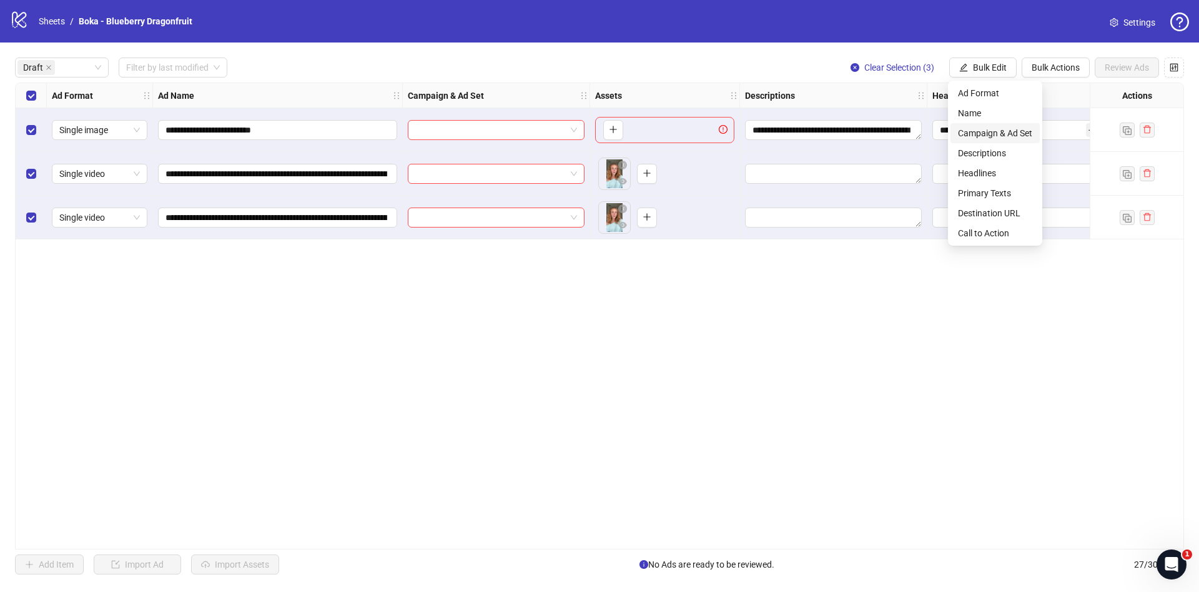
click at [994, 132] on span "Campaign & Ad Set" at bounding box center [995, 133] width 74 height 14
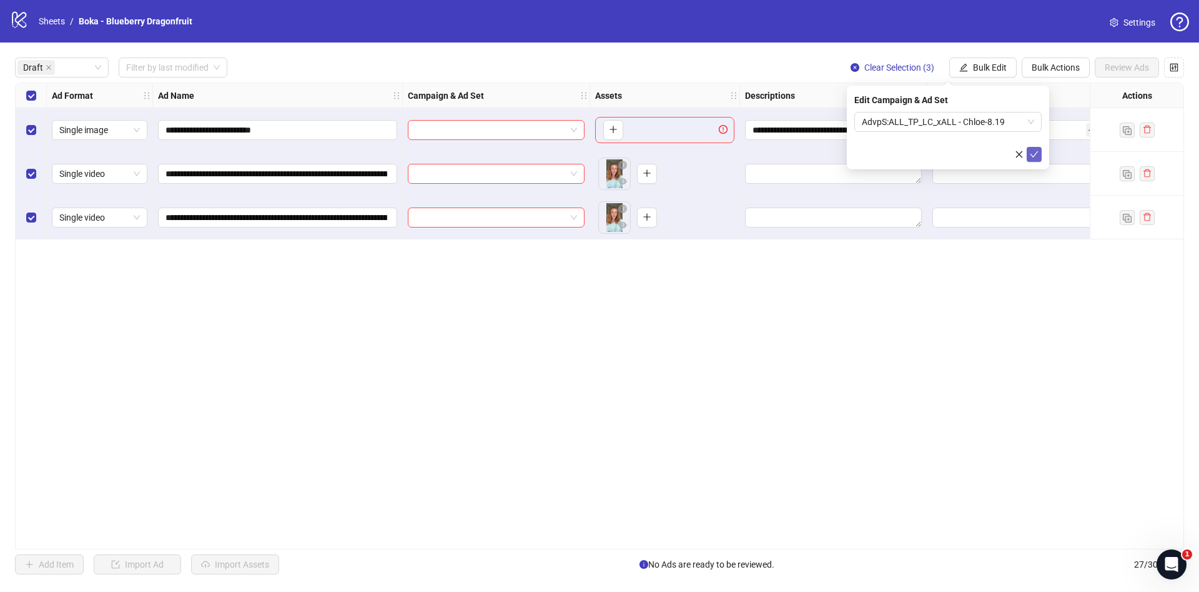
click at [1029, 150] on button "submit" at bounding box center [1034, 154] width 15 height 15
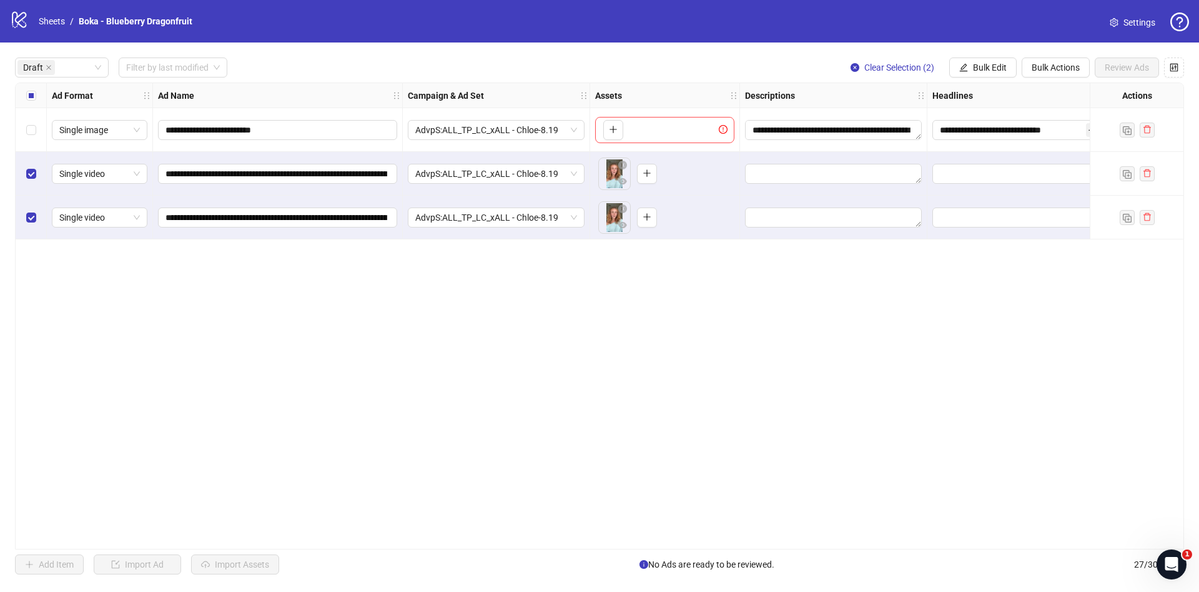
drag, startPoint x: 39, startPoint y: 114, endPoint x: 29, endPoint y: 113, distance: 10.6
click at [35, 113] on div "Select row 1" at bounding box center [31, 130] width 31 height 44
click at [29, 113] on div "Select row 1" at bounding box center [31, 130] width 31 height 44
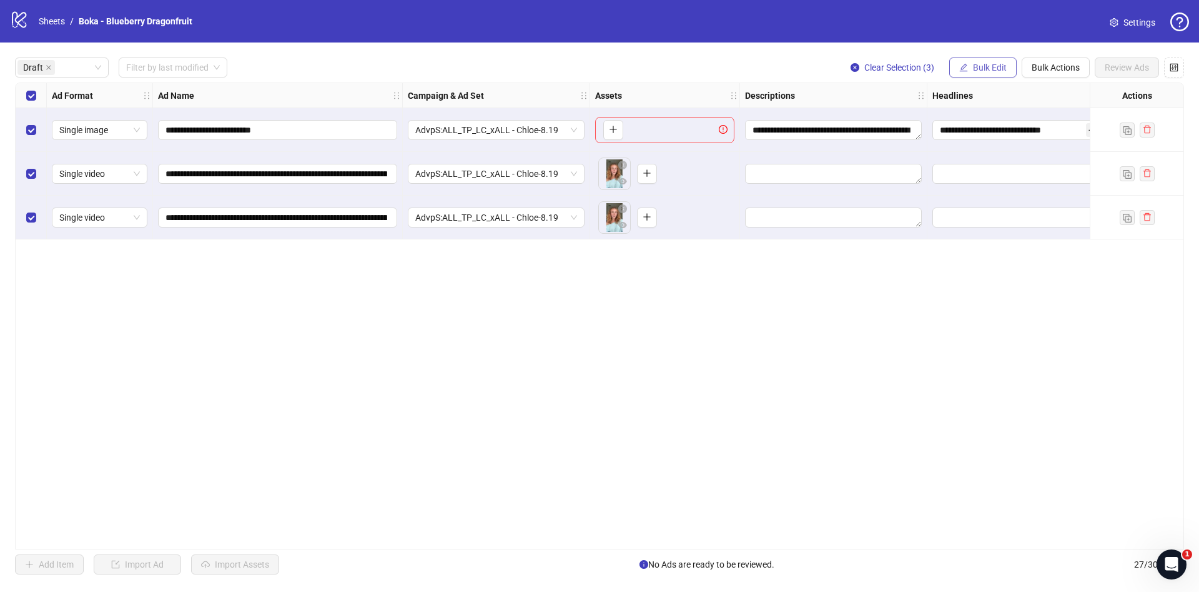
click at [985, 76] on button "Bulk Edit" at bounding box center [983, 67] width 67 height 20
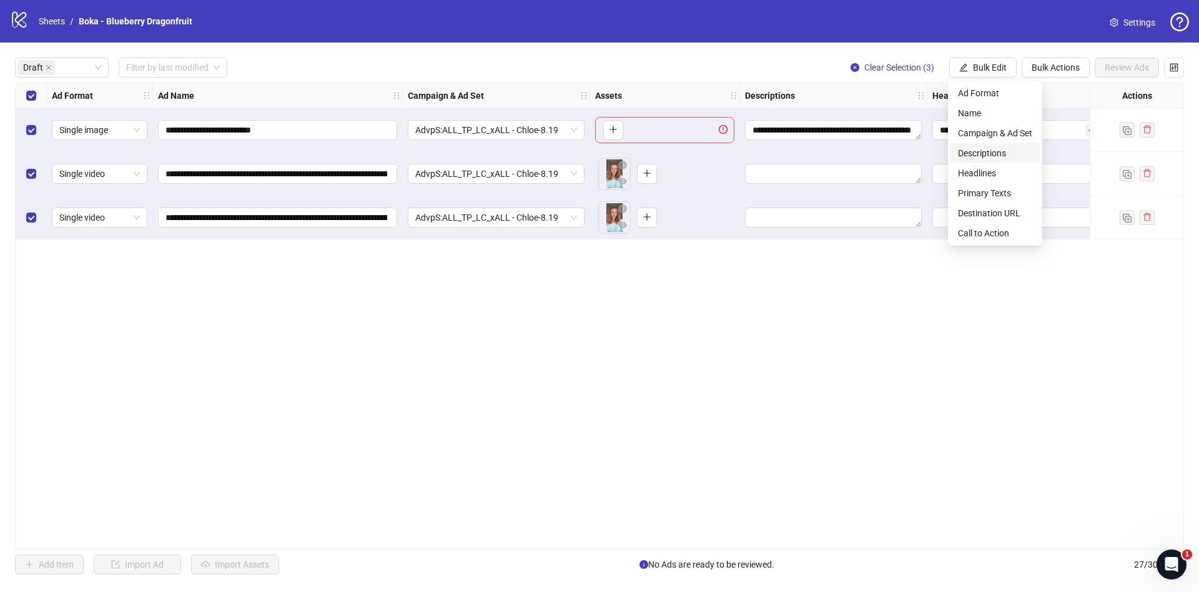
click at [987, 152] on span "Descriptions" at bounding box center [995, 153] width 74 height 14
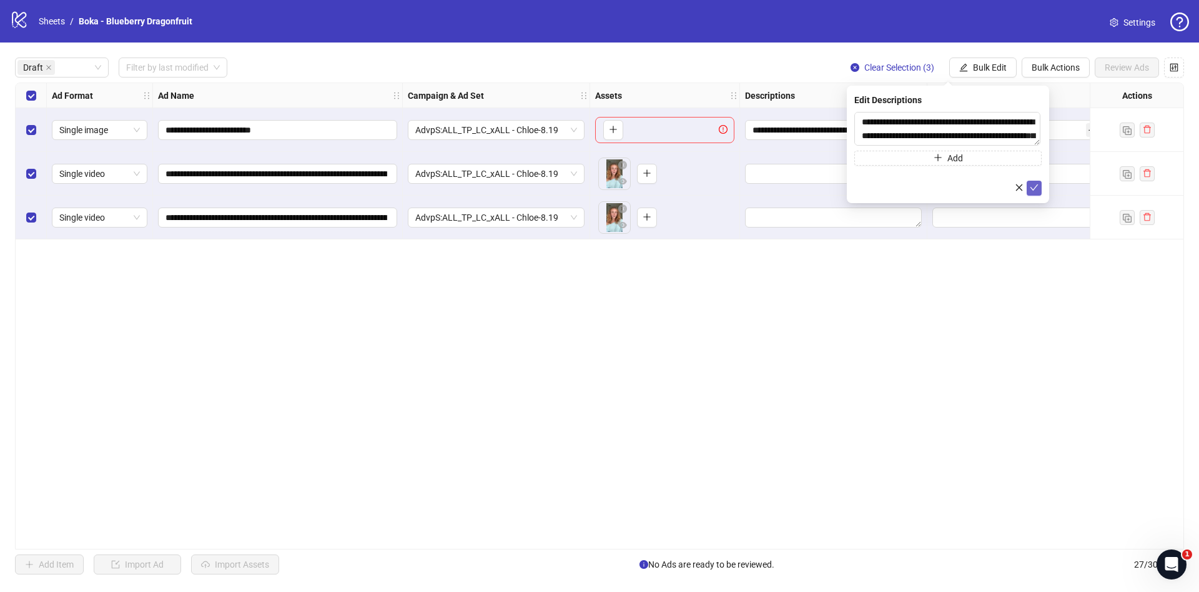
click at [1039, 193] on button "submit" at bounding box center [1034, 188] width 15 height 15
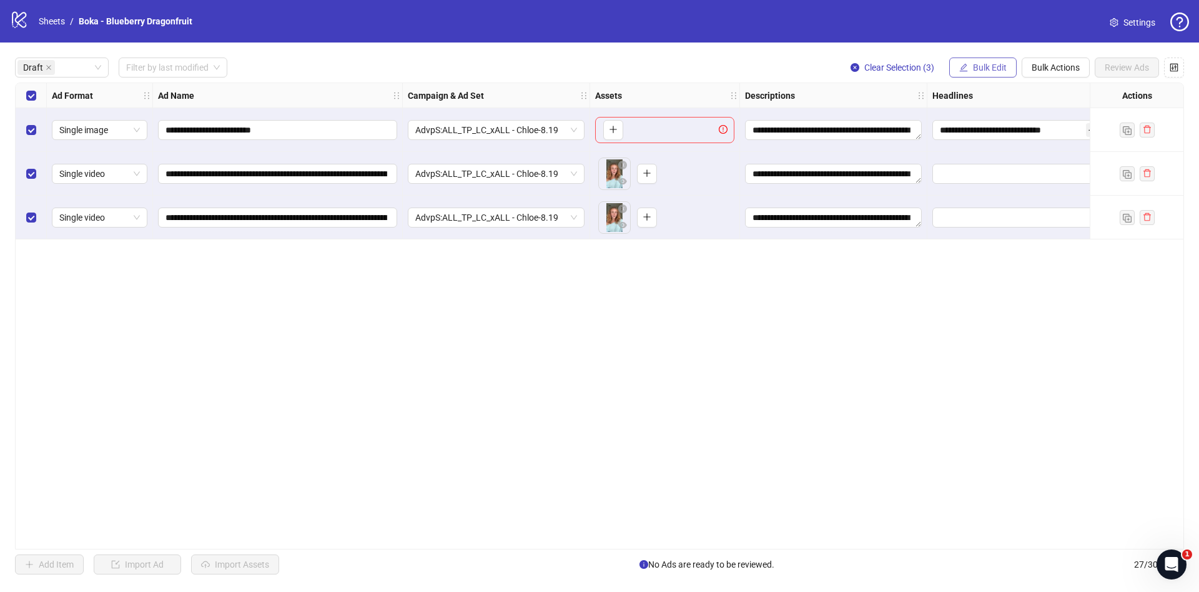
click at [995, 59] on button "Bulk Edit" at bounding box center [983, 67] width 67 height 20
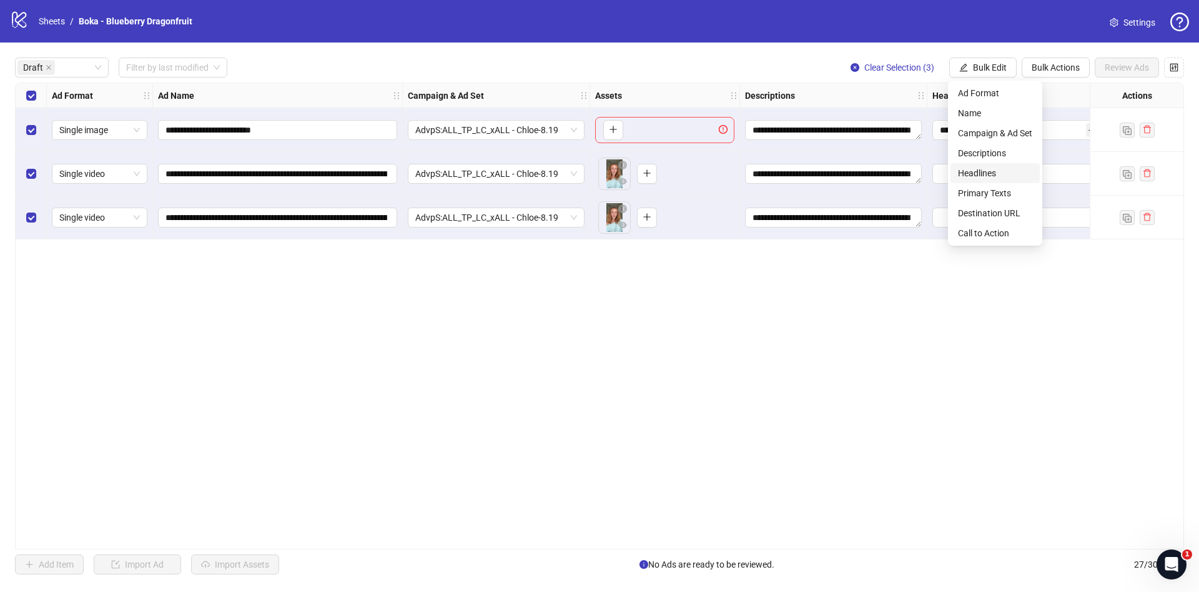
click at [1007, 171] on span "Headlines" at bounding box center [995, 173] width 74 height 14
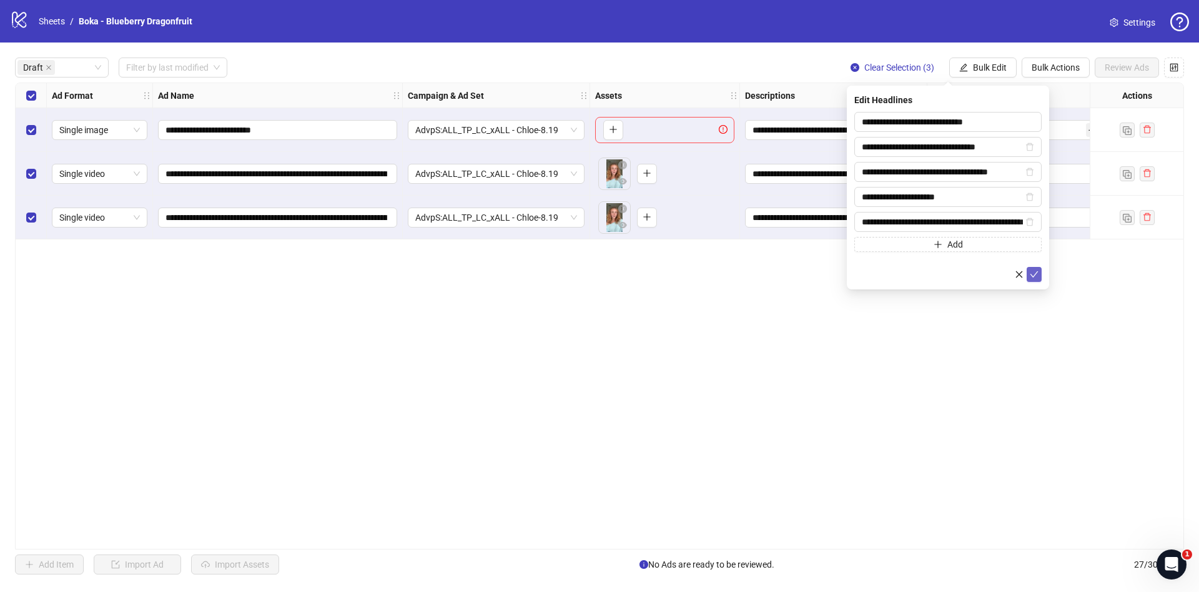
click at [1037, 275] on icon "check" at bounding box center [1034, 274] width 9 height 9
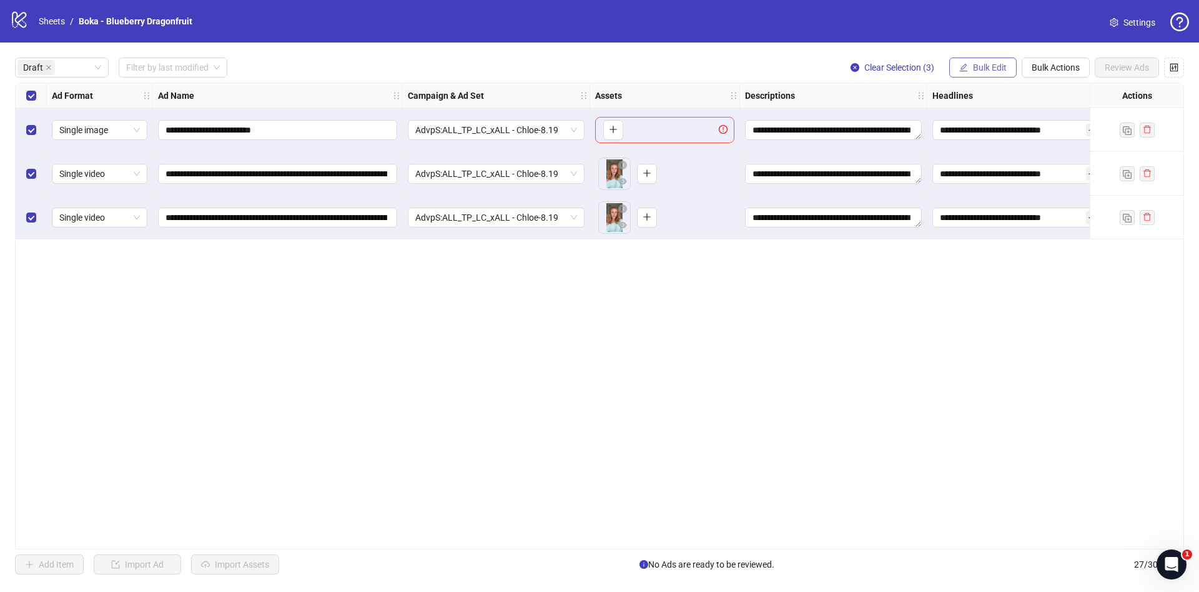
click at [1000, 66] on span "Bulk Edit" at bounding box center [990, 67] width 34 height 10
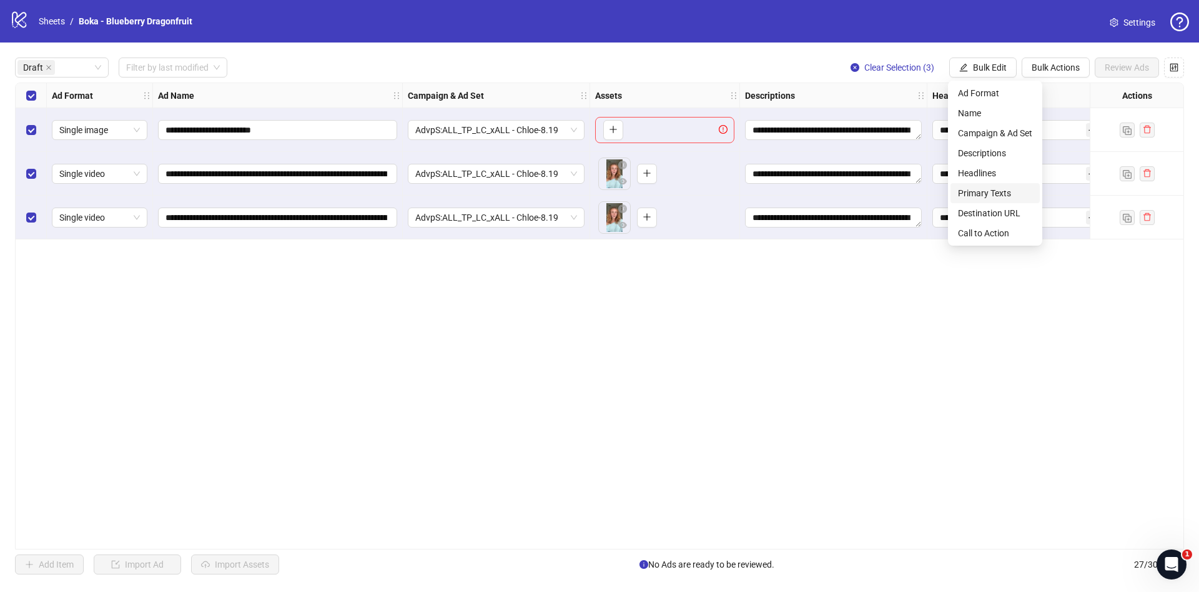
click at [993, 194] on span "Primary Texts" at bounding box center [995, 193] width 74 height 14
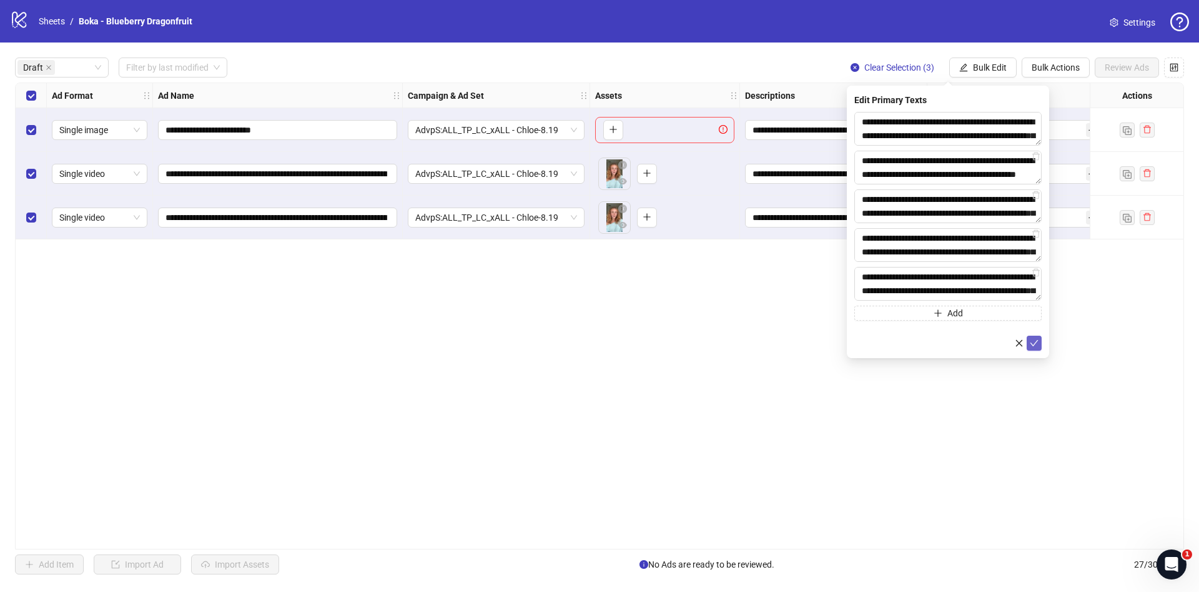
click at [1033, 343] on icon "check" at bounding box center [1034, 343] width 9 height 9
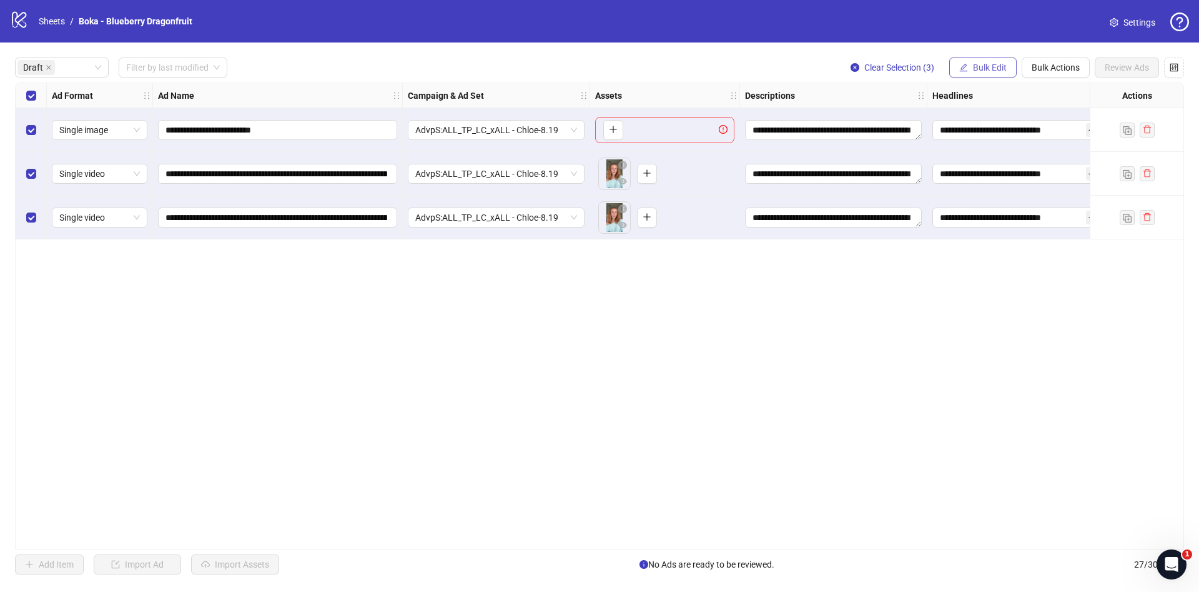
click at [988, 75] on button "Bulk Edit" at bounding box center [983, 67] width 67 height 20
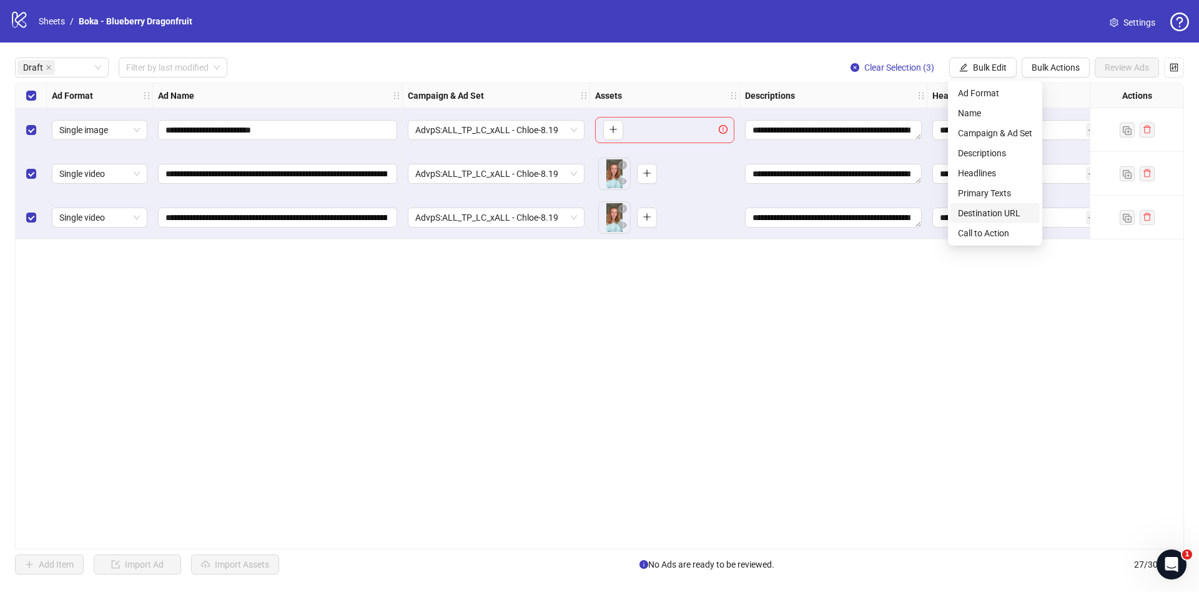
click at [994, 212] on span "Destination URL" at bounding box center [995, 213] width 74 height 14
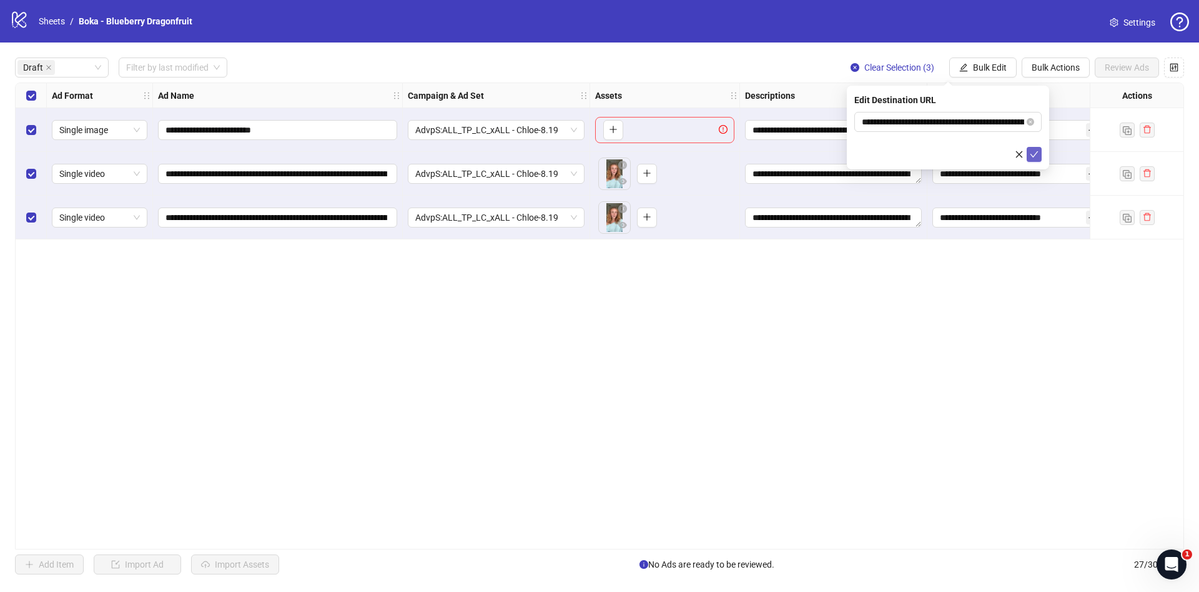
click at [1038, 158] on span "submit" at bounding box center [1034, 154] width 9 height 10
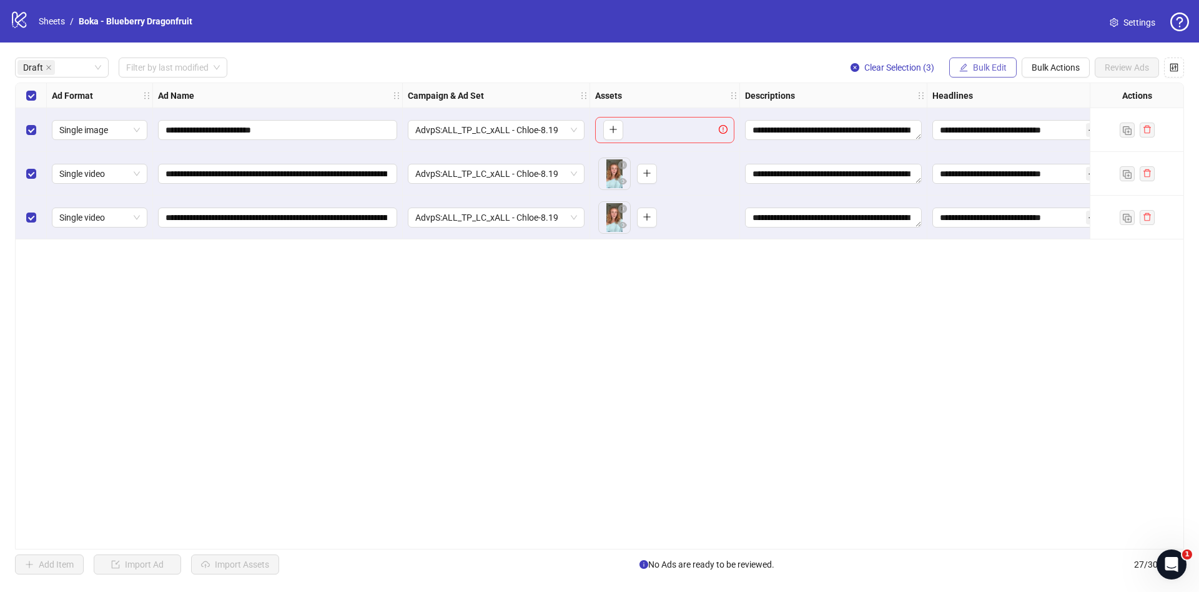
click at [984, 64] on span "Bulk Edit" at bounding box center [990, 67] width 34 height 10
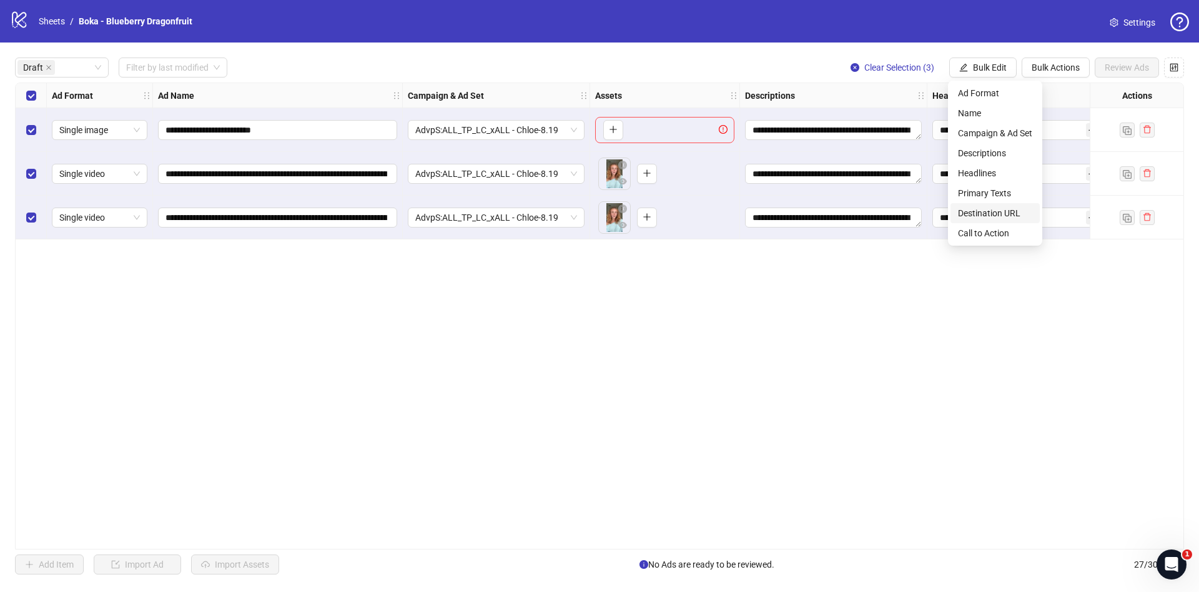
click at [986, 218] on span "Destination URL" at bounding box center [995, 213] width 74 height 14
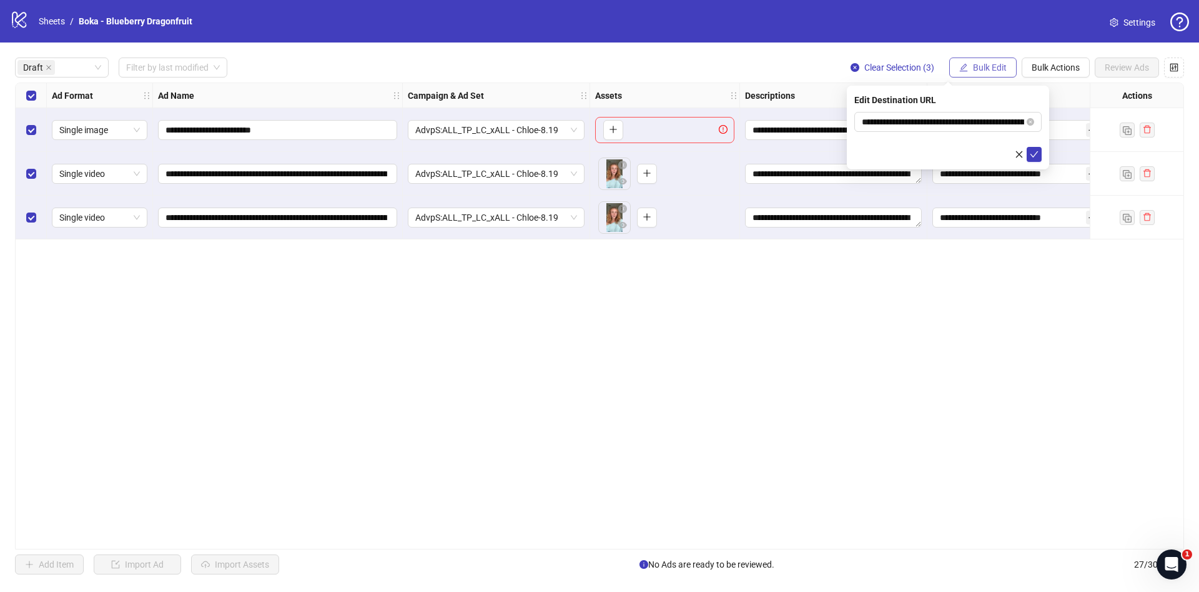
click at [984, 72] on span "Bulk Edit" at bounding box center [990, 67] width 34 height 10
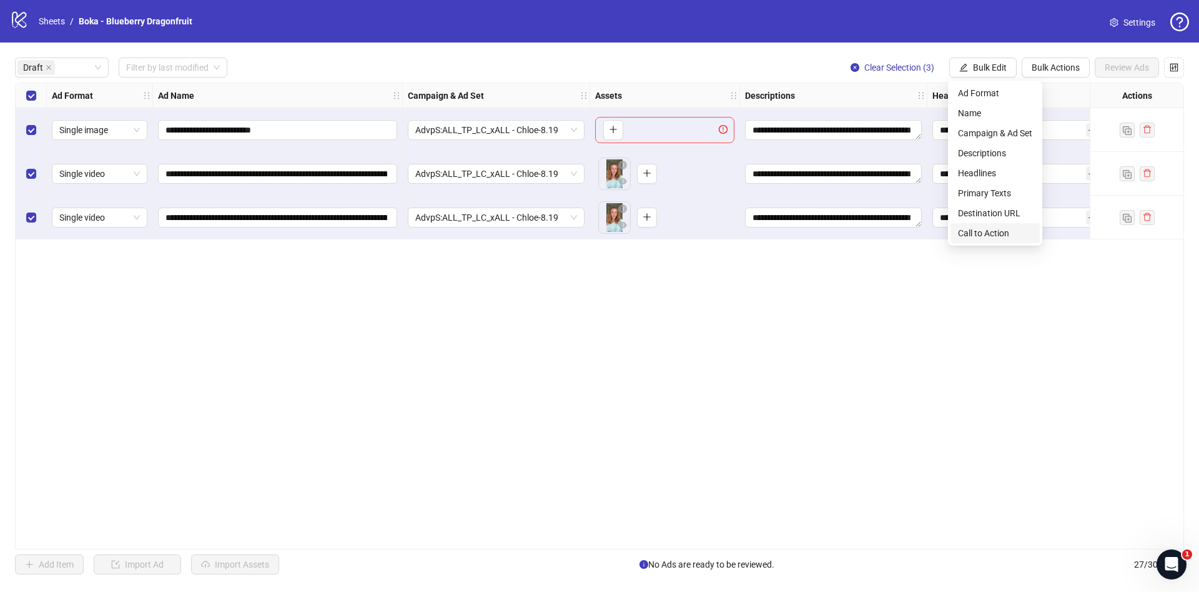
click at [979, 238] on span "Call to Action" at bounding box center [995, 233] width 74 height 14
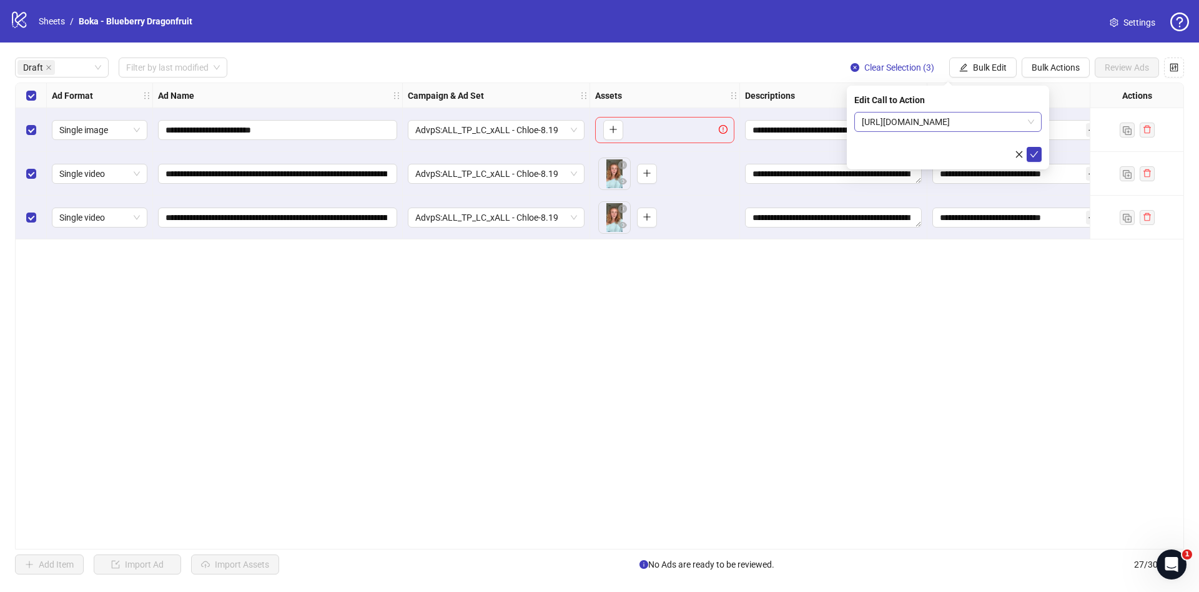
click at [968, 124] on span "https://www.boka.com/products/blueberry-dragonfruit-n-ha-toothpaste" at bounding box center [948, 121] width 172 height 19
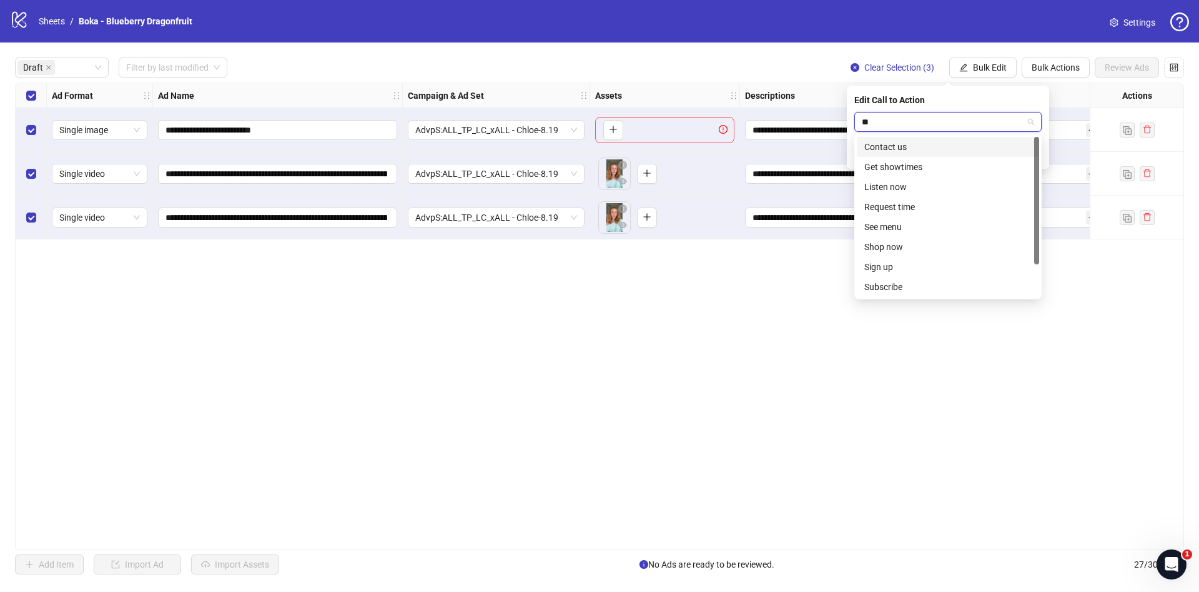
type input "***"
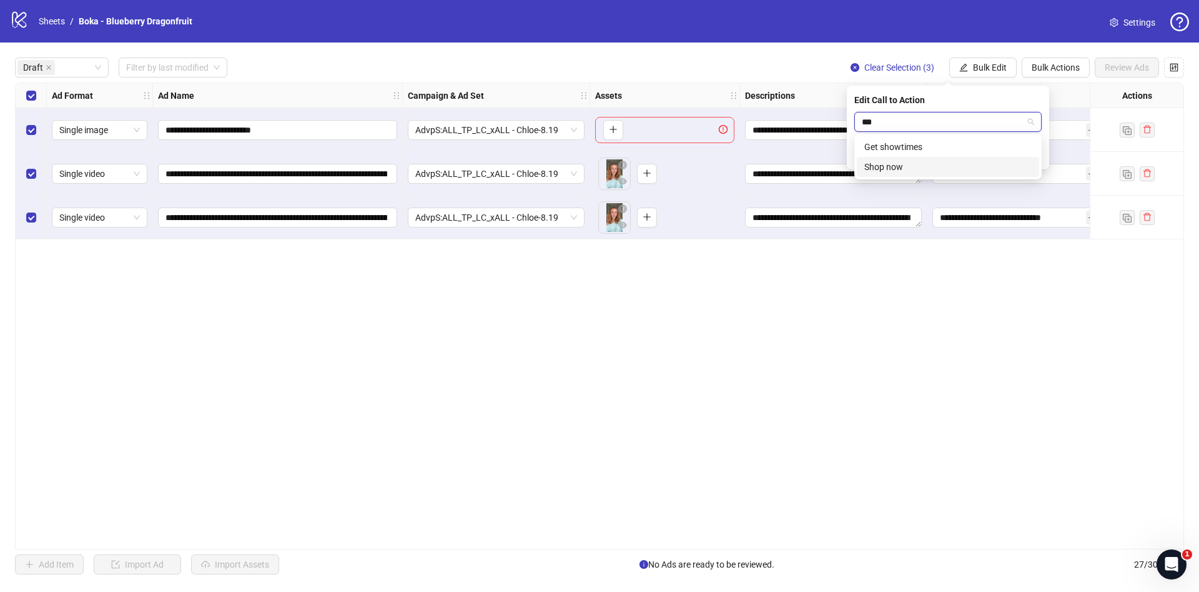
click at [950, 167] on div "Shop now" at bounding box center [948, 167] width 167 height 14
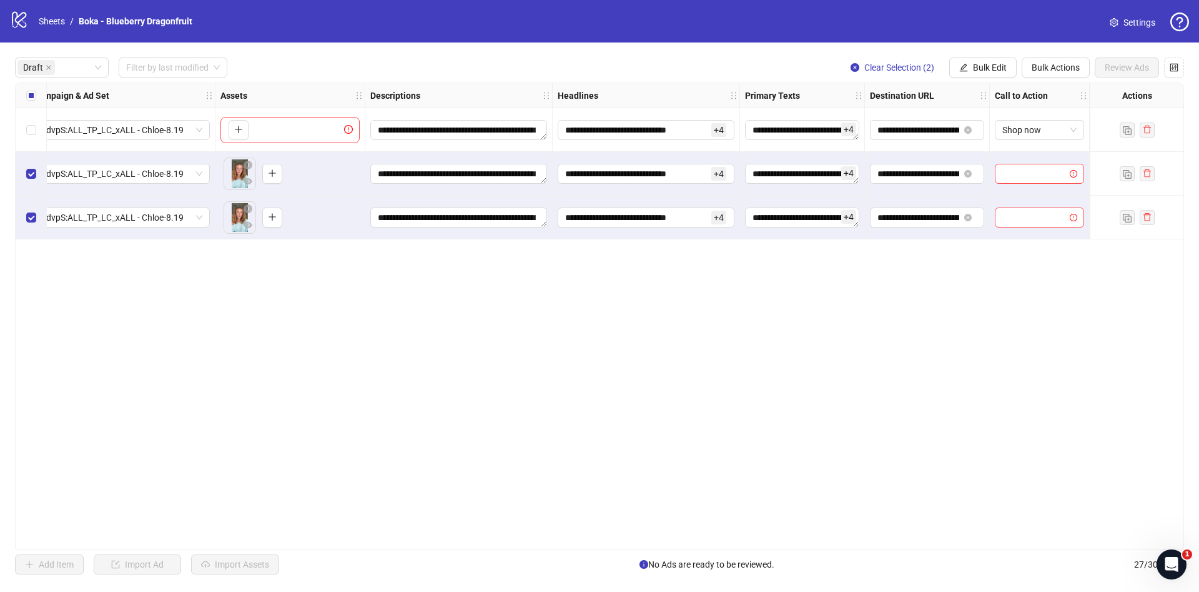
scroll to position [0, 0]
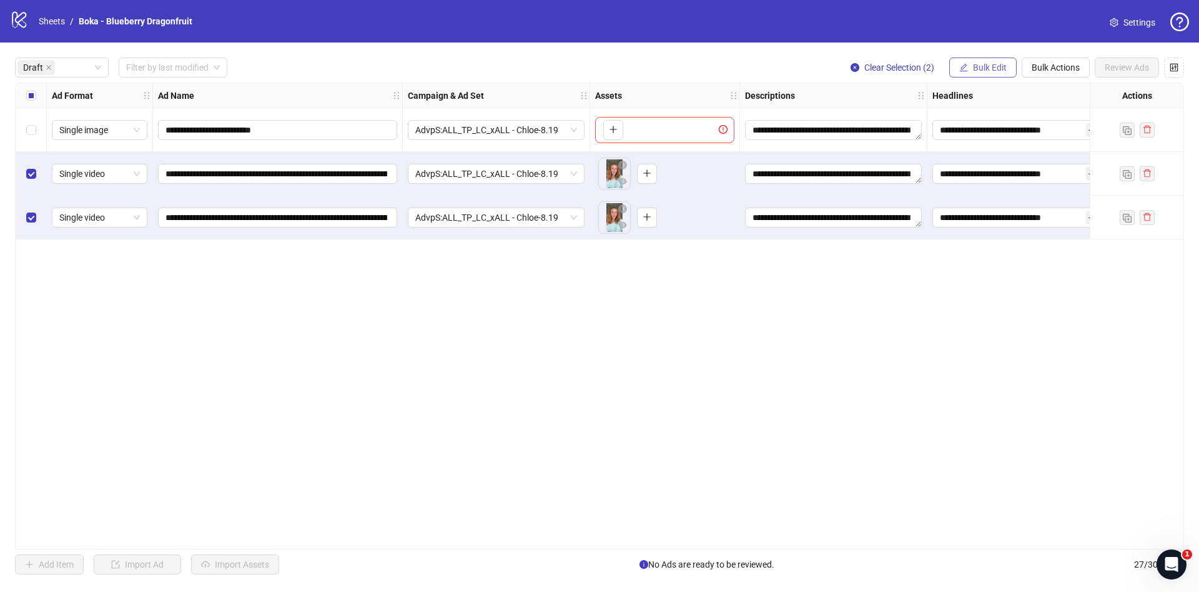
drag, startPoint x: 984, startPoint y: 75, endPoint x: 993, endPoint y: 75, distance: 8.7
click at [984, 75] on button "Bulk Edit" at bounding box center [983, 67] width 67 height 20
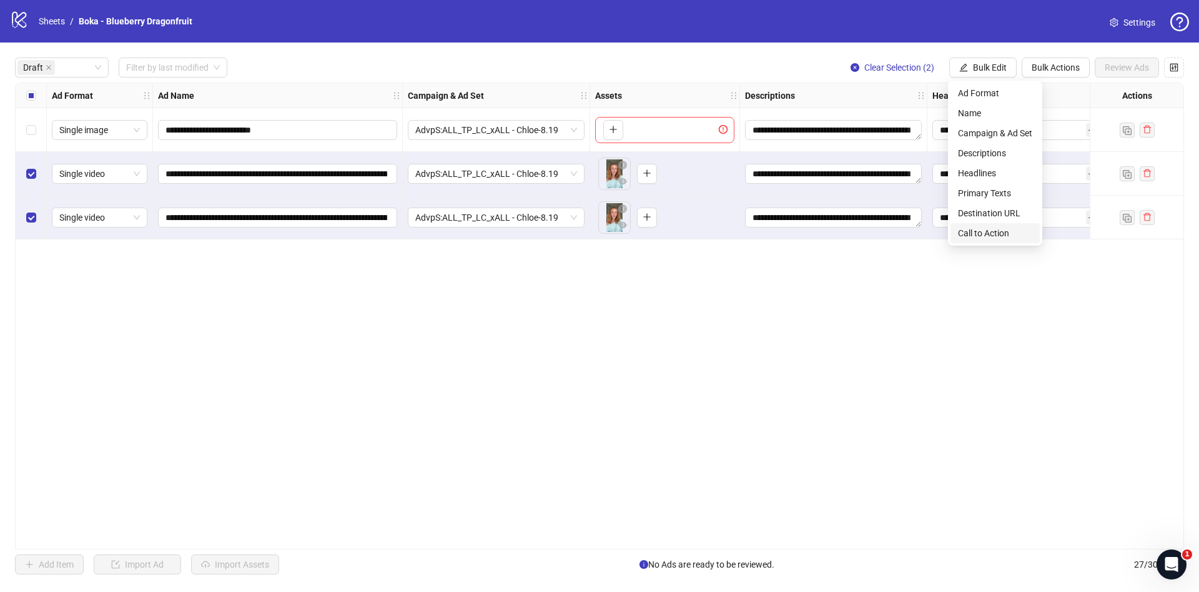
click at [1016, 237] on span "Call to Action" at bounding box center [995, 233] width 74 height 14
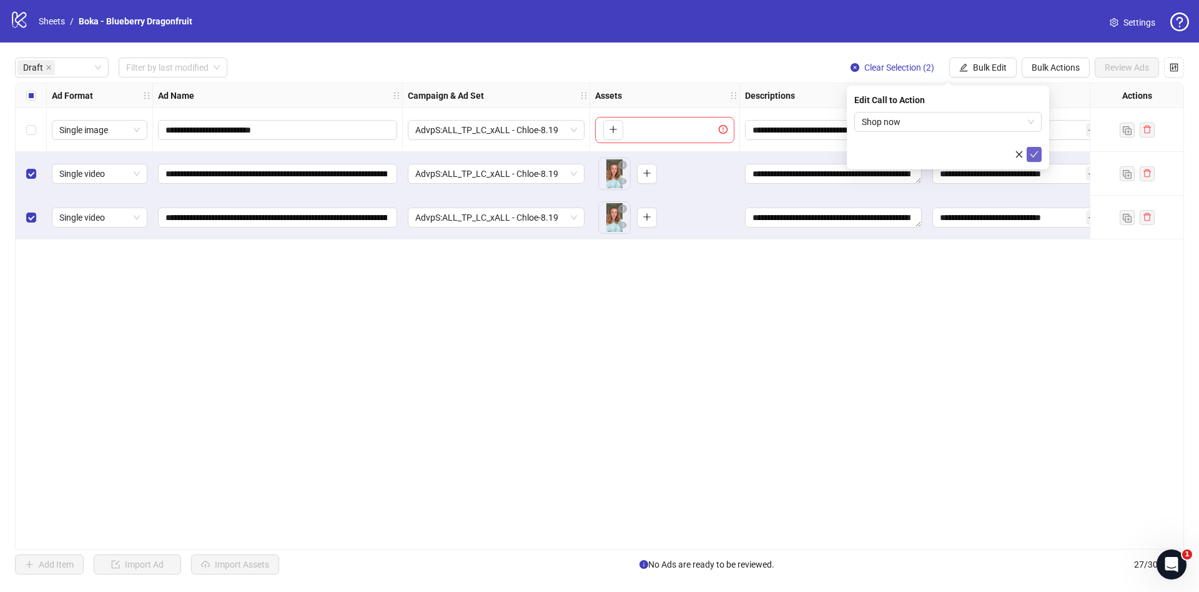
click at [1033, 151] on icon "check" at bounding box center [1034, 154] width 9 height 9
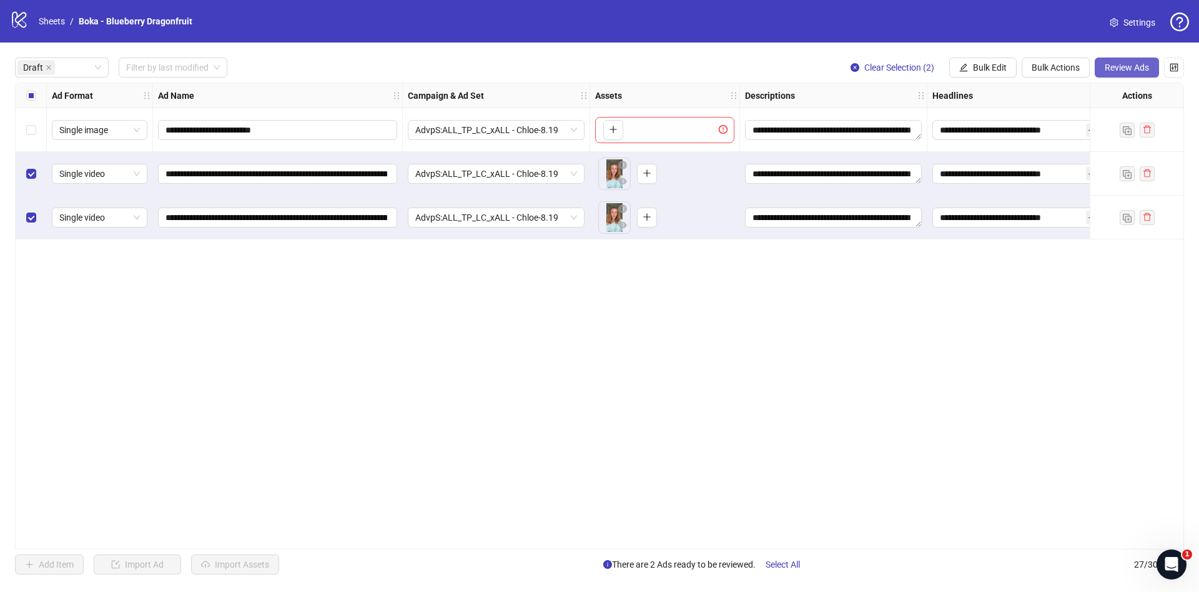
click at [1114, 77] on button "Review Ads" at bounding box center [1127, 67] width 64 height 20
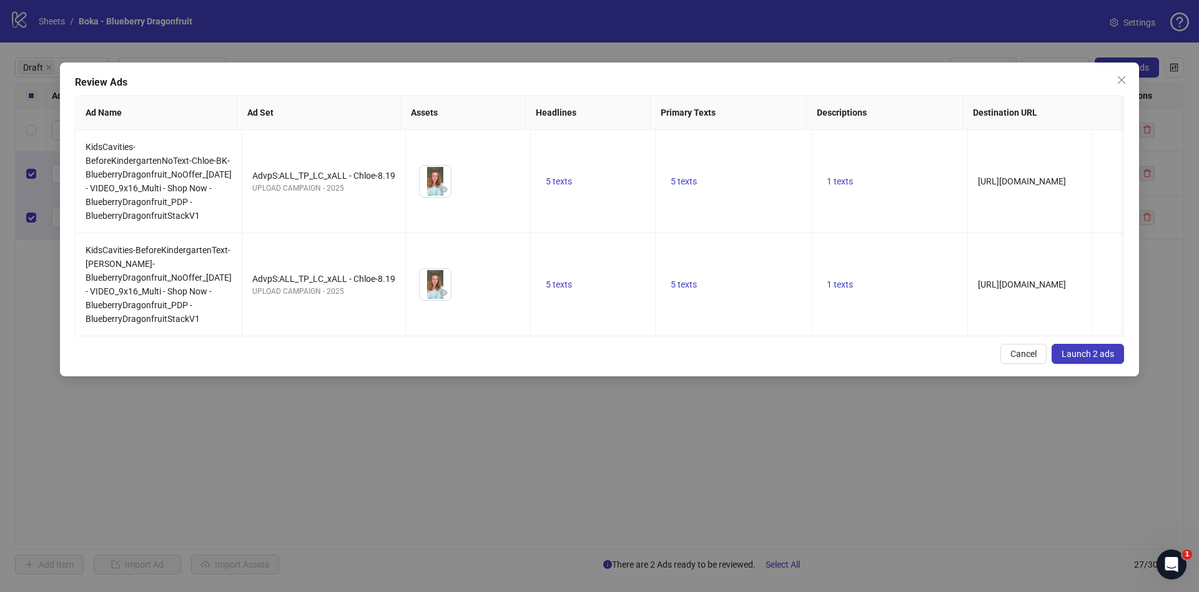
click at [1099, 359] on span "Launch 2 ads" at bounding box center [1088, 354] width 52 height 10
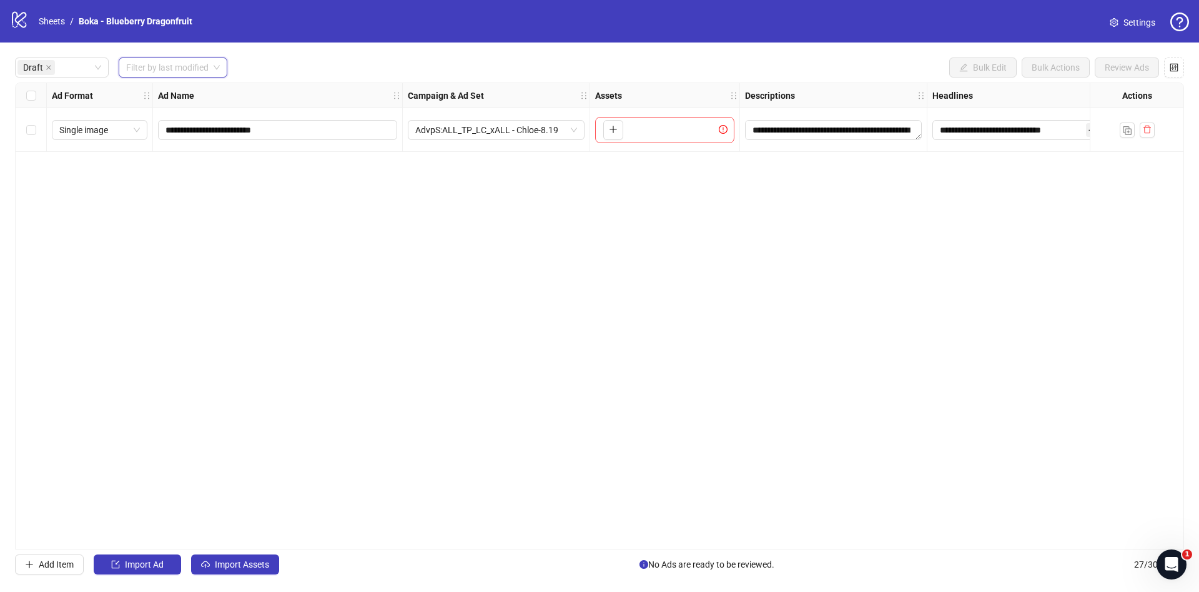
click at [139, 59] on input "search" at bounding box center [167, 67] width 82 height 19
click at [150, 96] on div "Today" at bounding box center [174, 93] width 90 height 14
click at [103, 67] on div "Draft" at bounding box center [62, 67] width 94 height 20
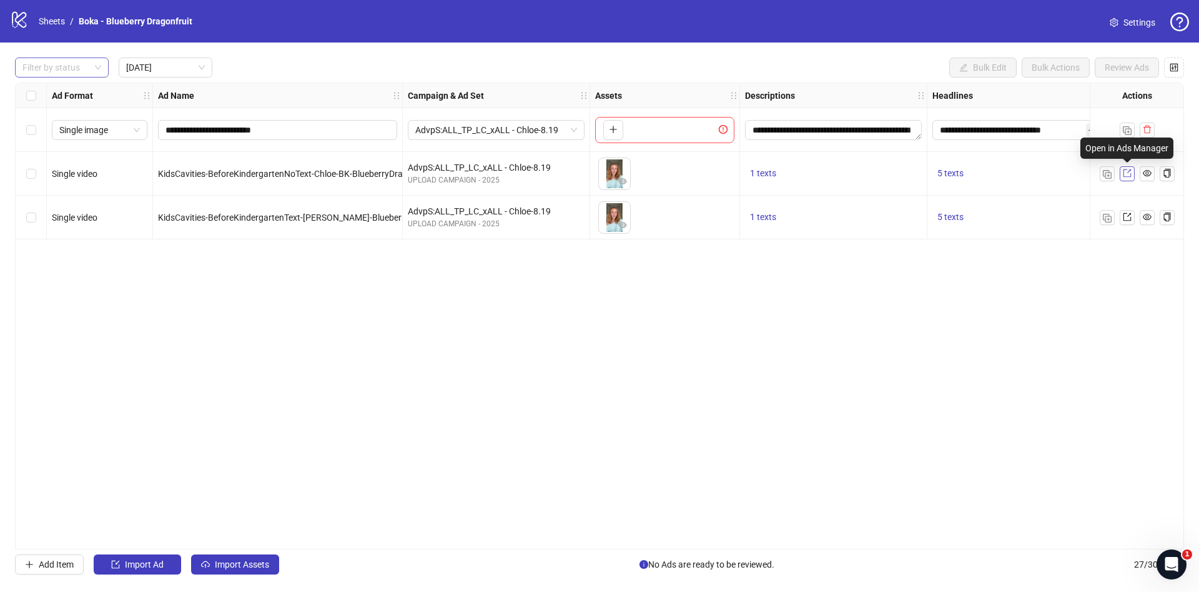
click at [1126, 176] on icon "export" at bounding box center [1127, 173] width 8 height 8
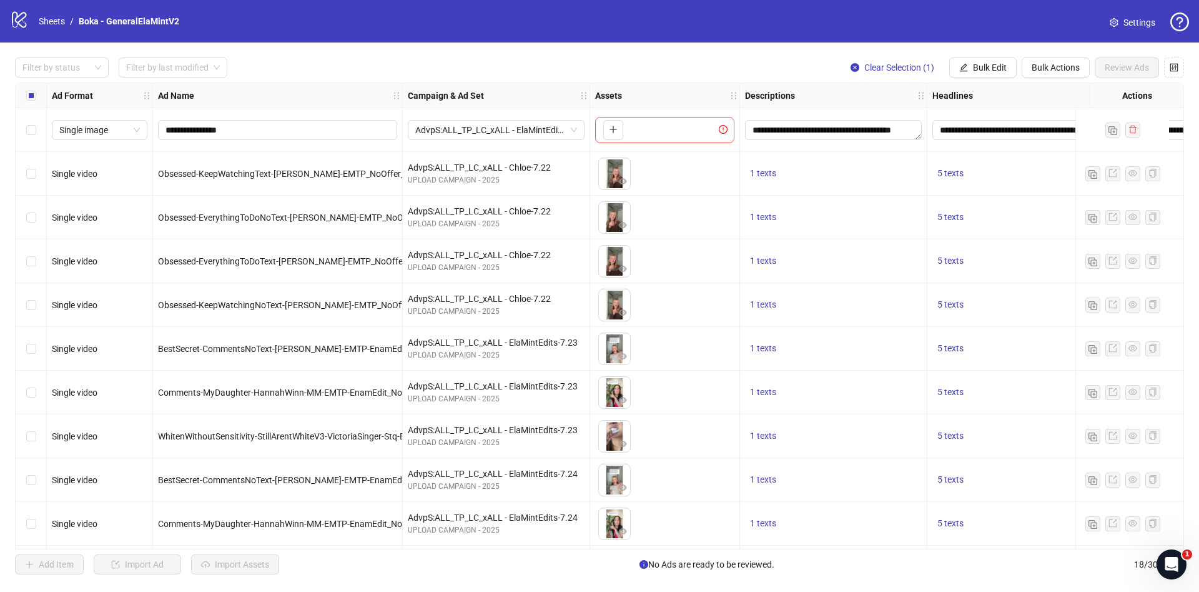
click at [35, 137] on div "Select row 1" at bounding box center [31, 130] width 31 height 44
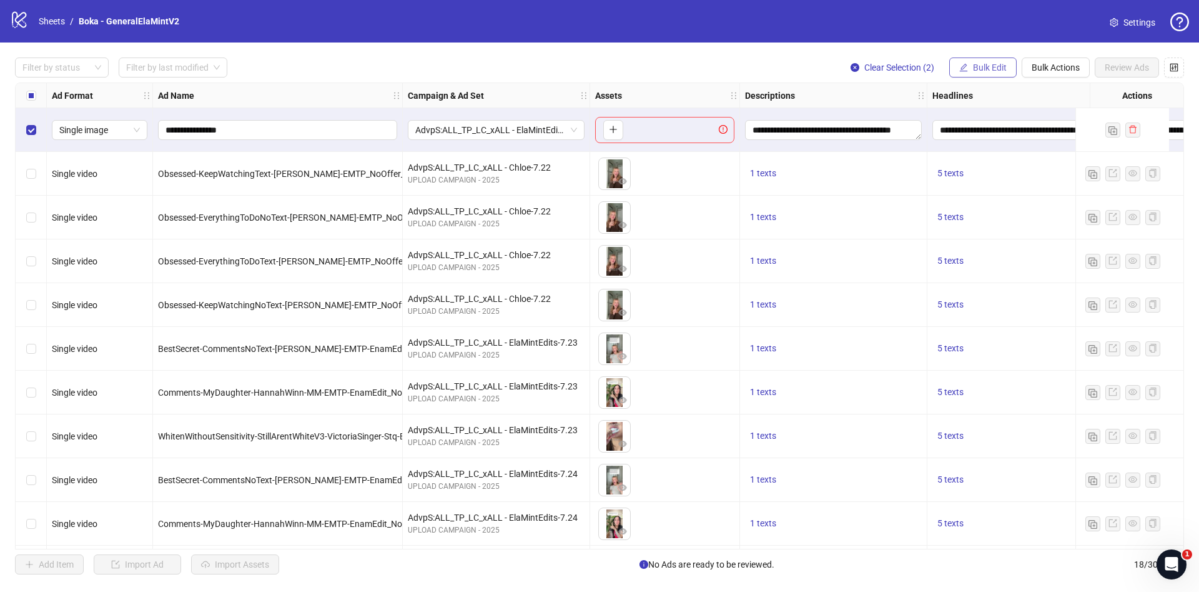
click at [996, 70] on span "Bulk Edit" at bounding box center [990, 67] width 34 height 10
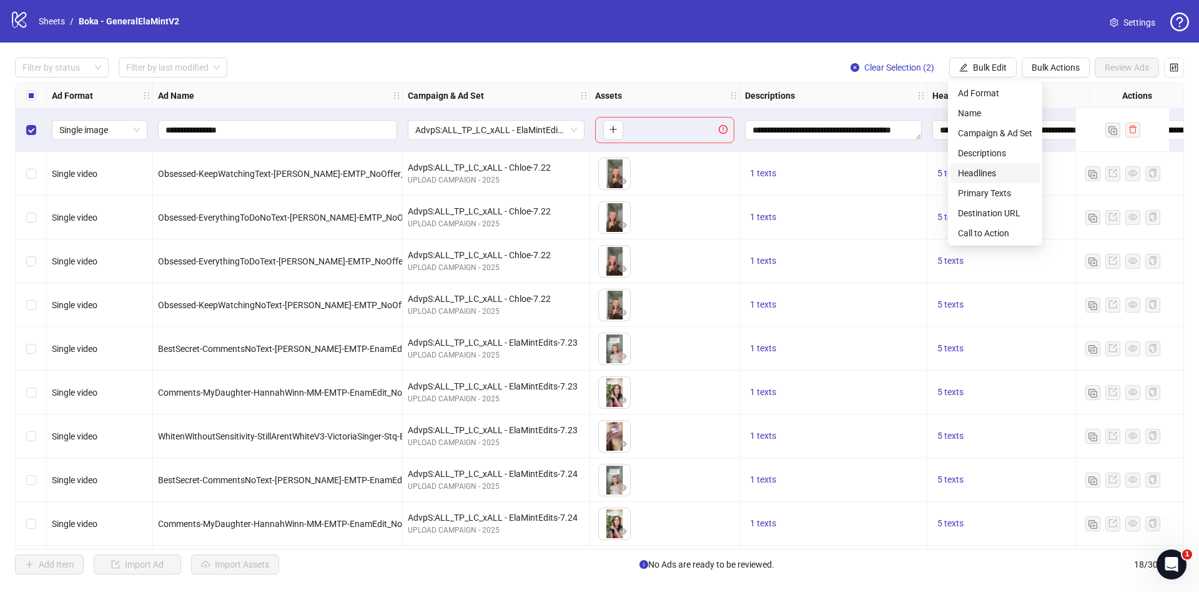
click at [994, 181] on li "Headlines" at bounding box center [995, 173] width 89 height 20
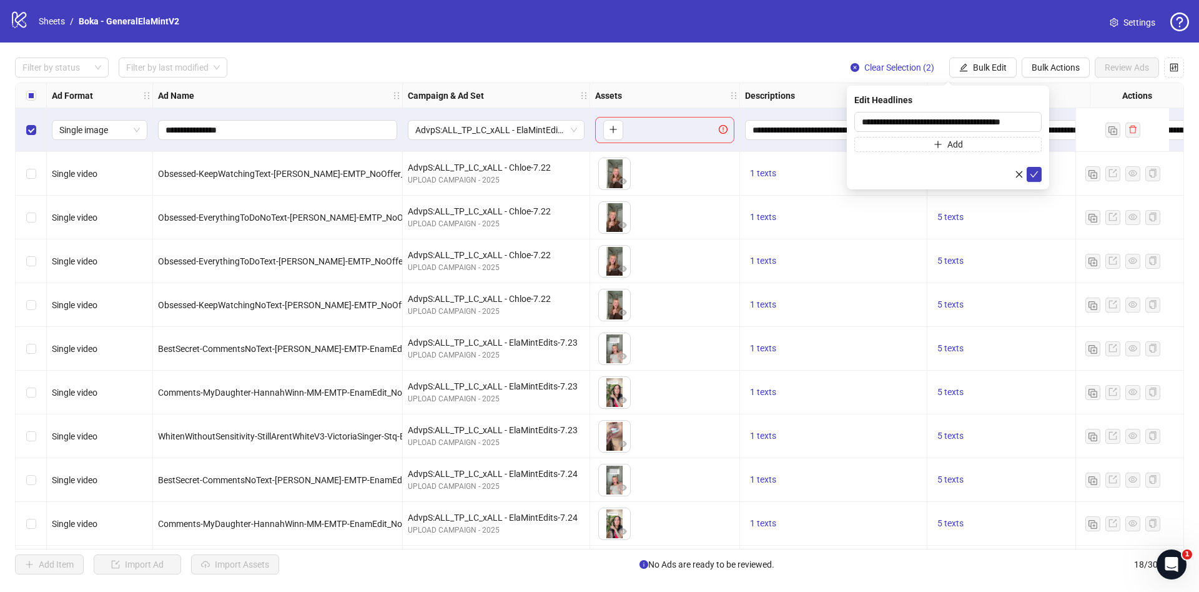
click at [34, 138] on div "Select row 1" at bounding box center [31, 130] width 31 height 44
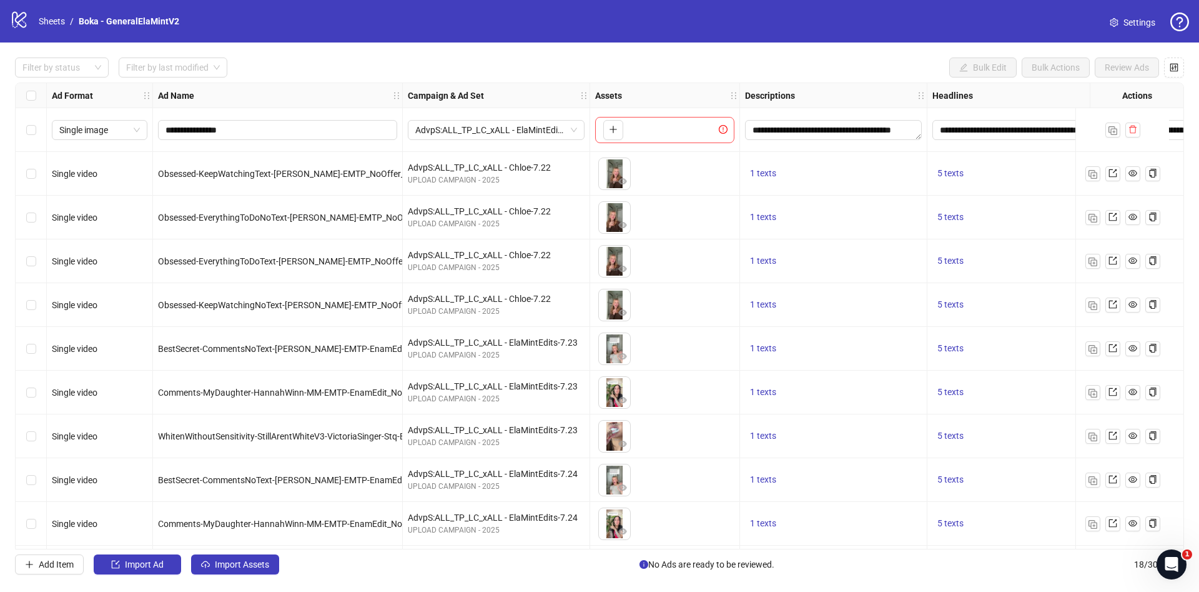
click at [37, 107] on div "Select all rows" at bounding box center [31, 95] width 31 height 25
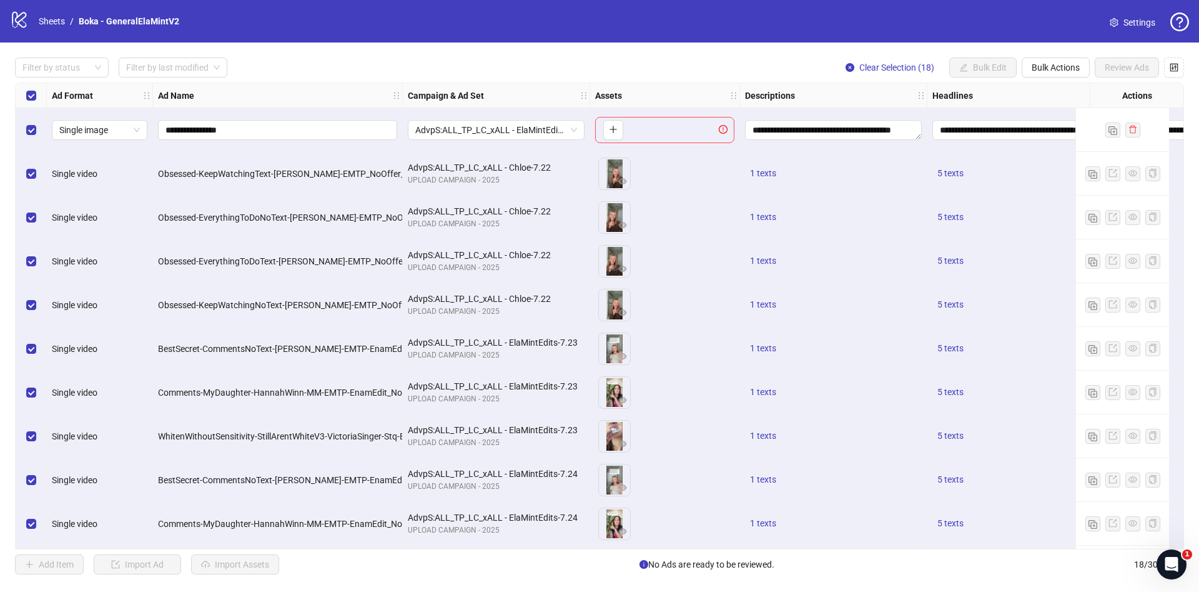
click at [34, 114] on div "Select row 1" at bounding box center [31, 130] width 31 height 44
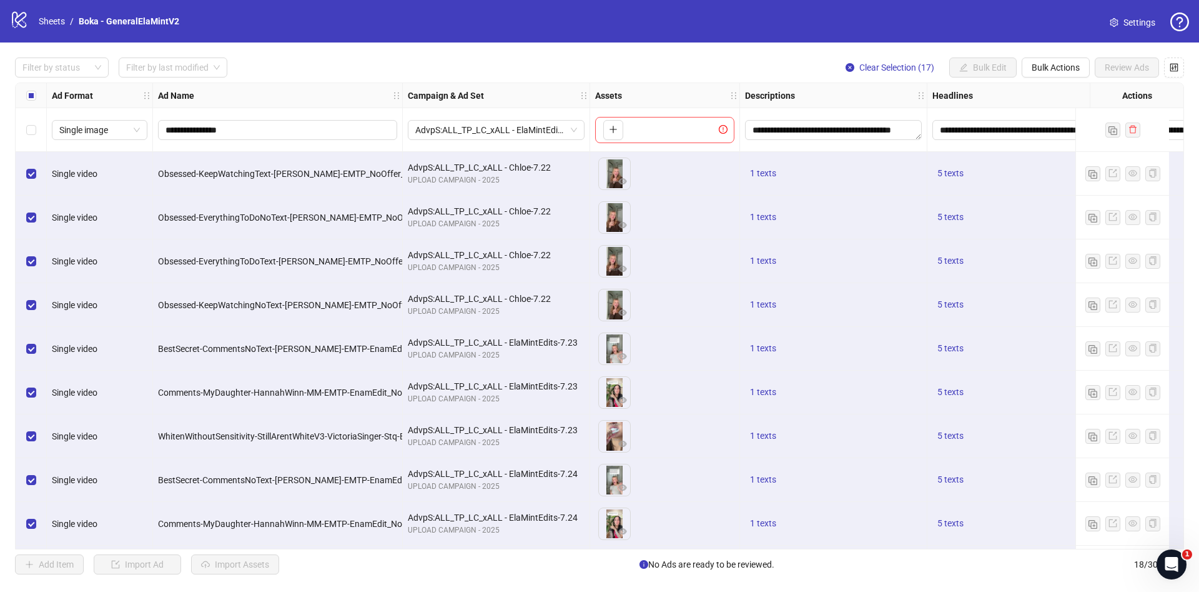
click at [37, 98] on div "Select all rows" at bounding box center [31, 95] width 31 height 25
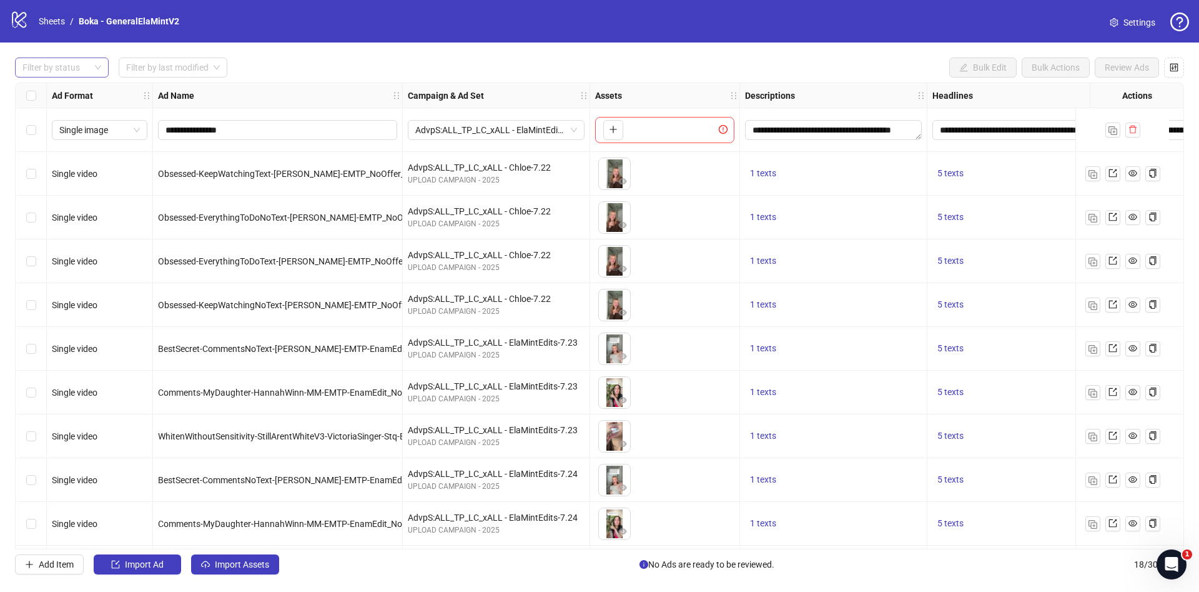
click at [52, 76] on div "Filter by status" at bounding box center [62, 67] width 94 height 20
click at [46, 93] on div "Draft" at bounding box center [62, 93] width 74 height 14
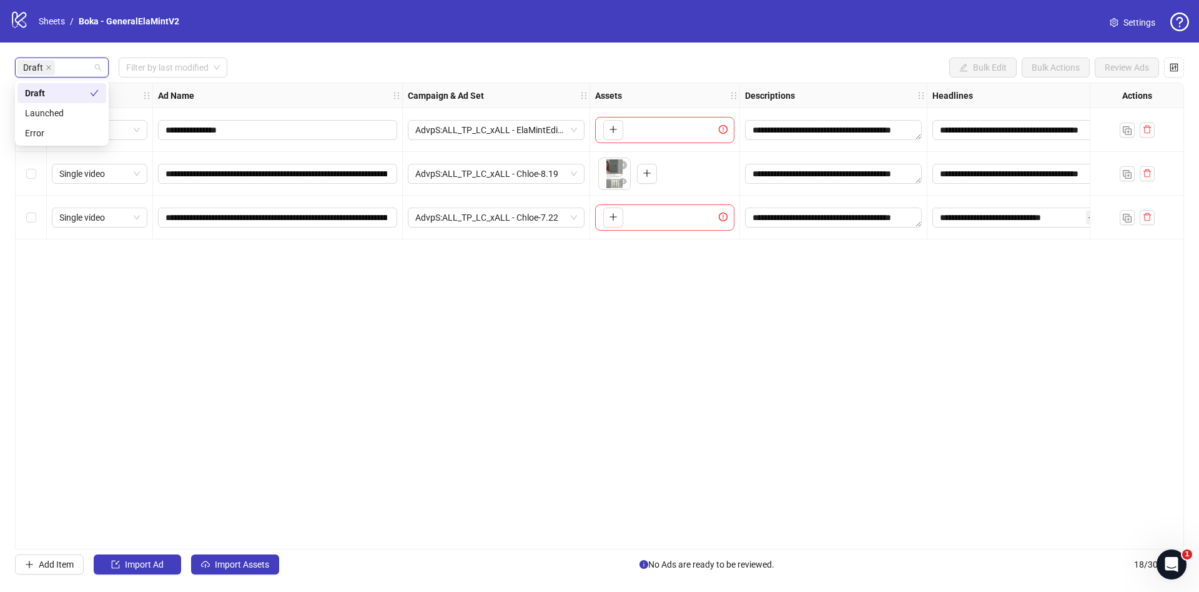
click at [501, 79] on div "**********" at bounding box center [599, 315] width 1199 height 547
click at [381, 327] on div "**********" at bounding box center [599, 315] width 1169 height 467
drag, startPoint x: 134, startPoint y: 133, endPoint x: 371, endPoint y: 136, distance: 237.4
click at [117, 83] on div "**********" at bounding box center [706, 83] width 1381 height 0
click at [270, 221] on input "**********" at bounding box center [277, 218] width 222 height 14
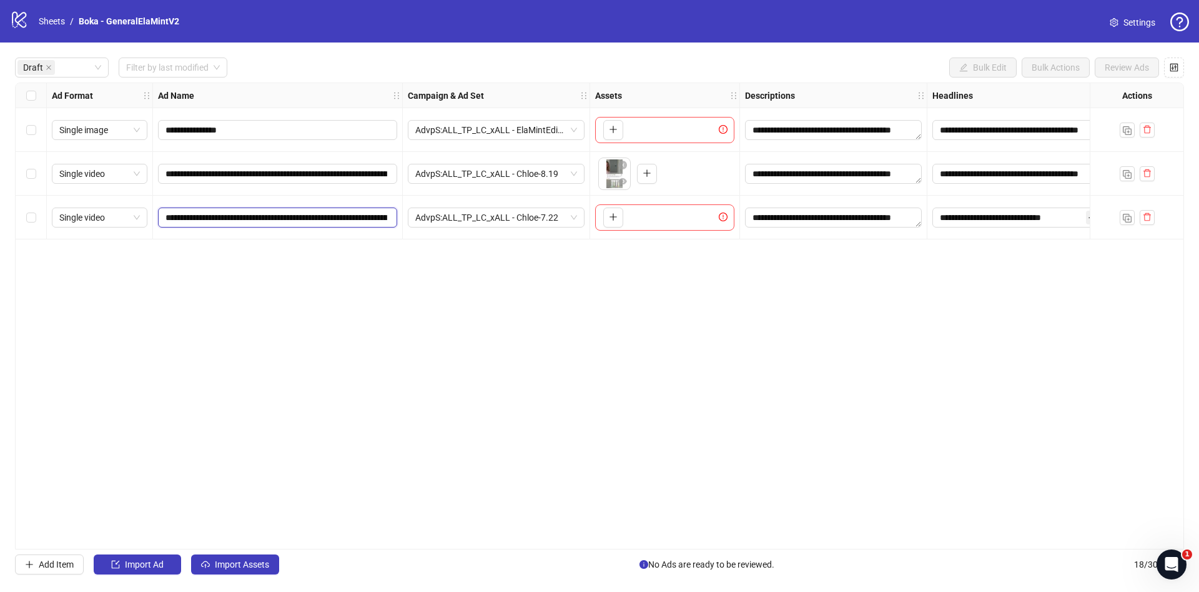
paste input "text"
type input "**********"
click at [472, 226] on span "AdvpS:ALL_TP_LC_xALL - Chloe-7.22" at bounding box center [496, 217] width 162 height 19
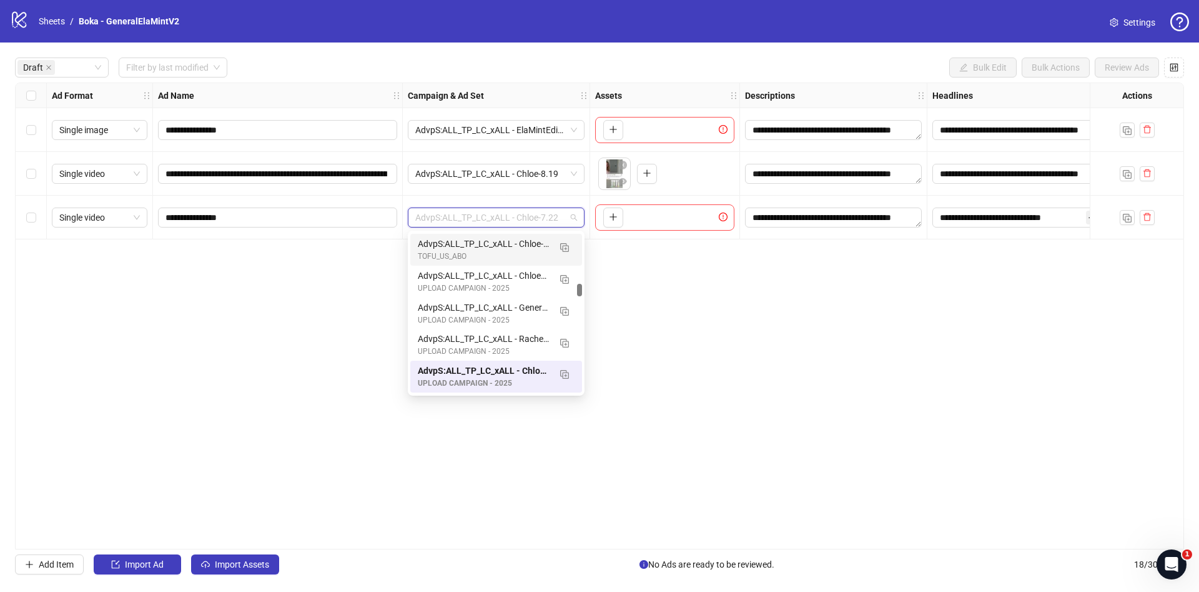
drag, startPoint x: 280, startPoint y: 342, endPoint x: 272, endPoint y: 346, distance: 9.8
click at [280, 342] on div "**********" at bounding box center [599, 315] width 1169 height 467
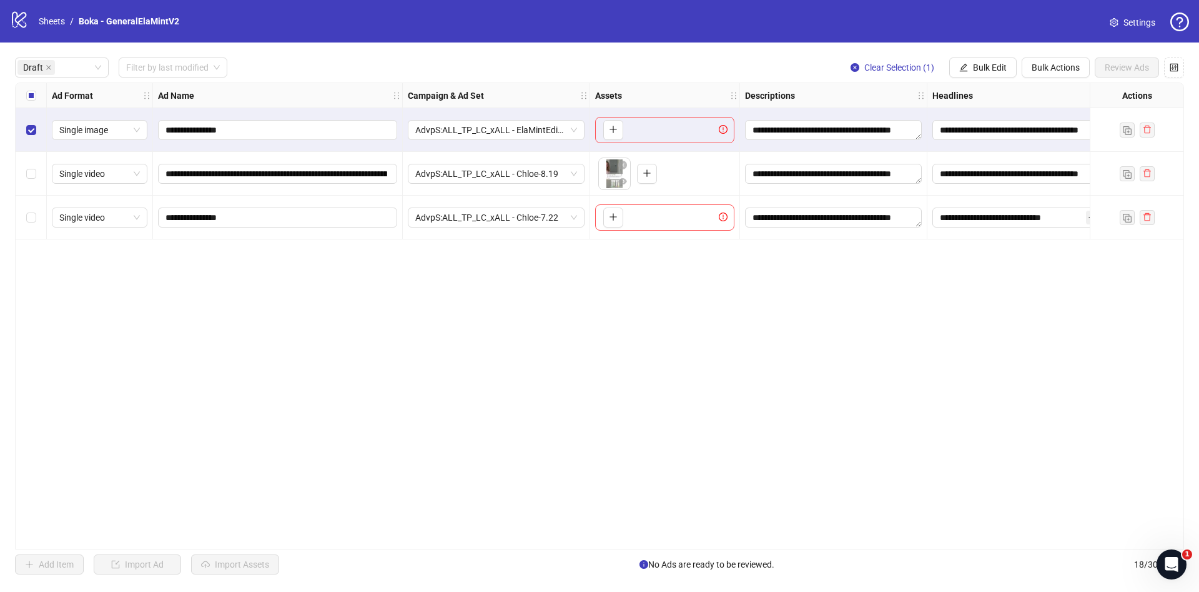
click at [39, 106] on div "Select all rows" at bounding box center [31, 95] width 31 height 25
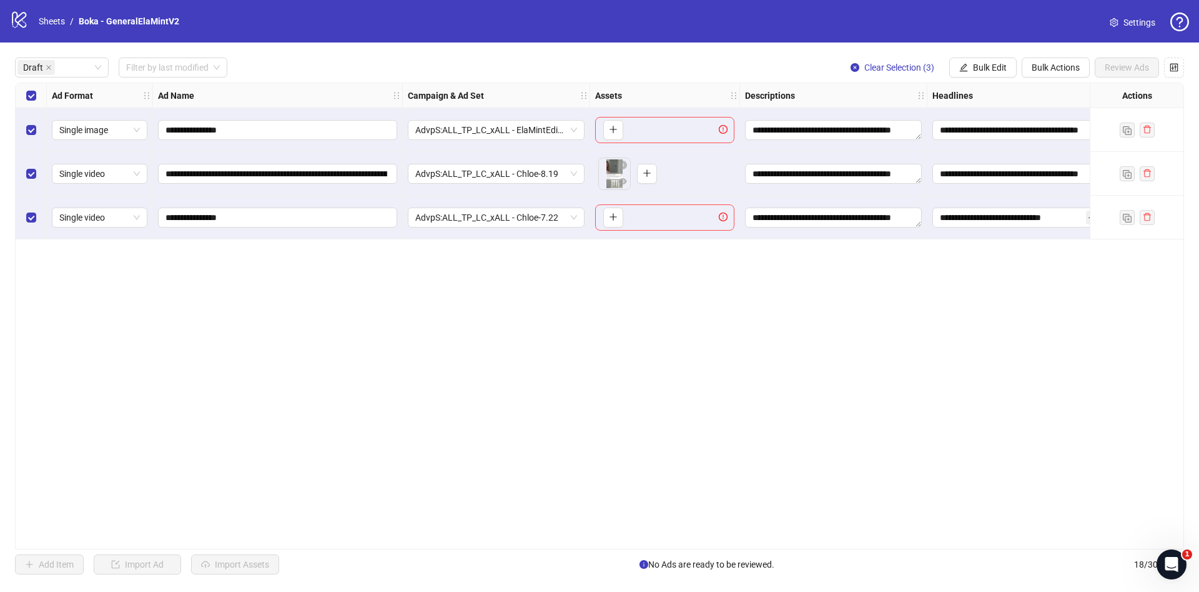
click at [39, 106] on div "Select all rows" at bounding box center [31, 95] width 31 height 25
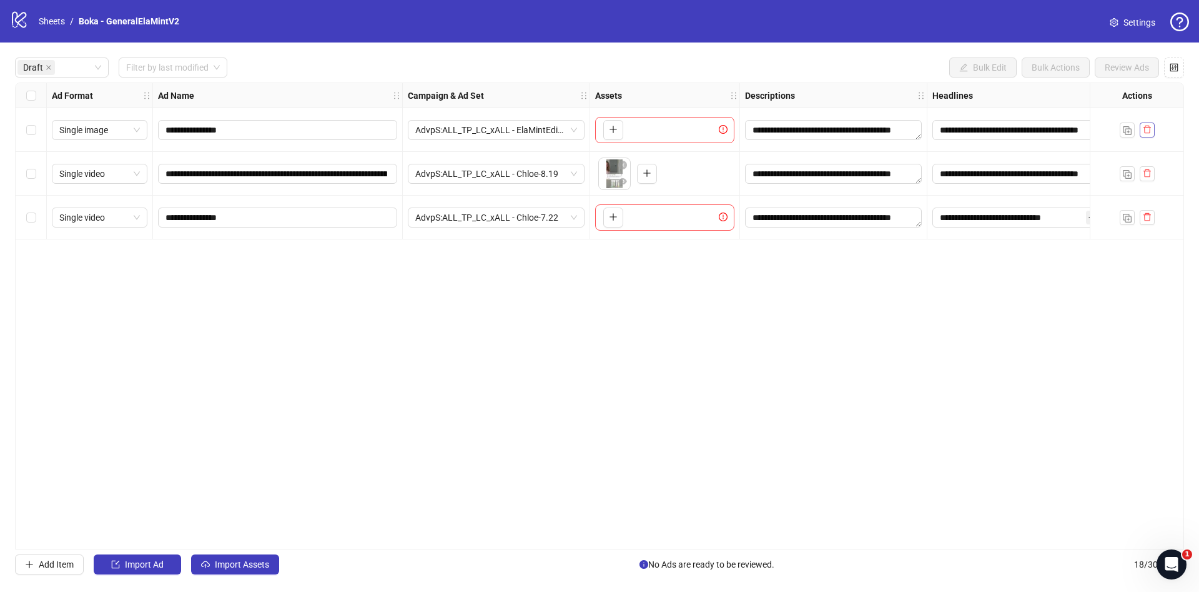
click at [1145, 132] on icon "delete" at bounding box center [1147, 130] width 7 height 8
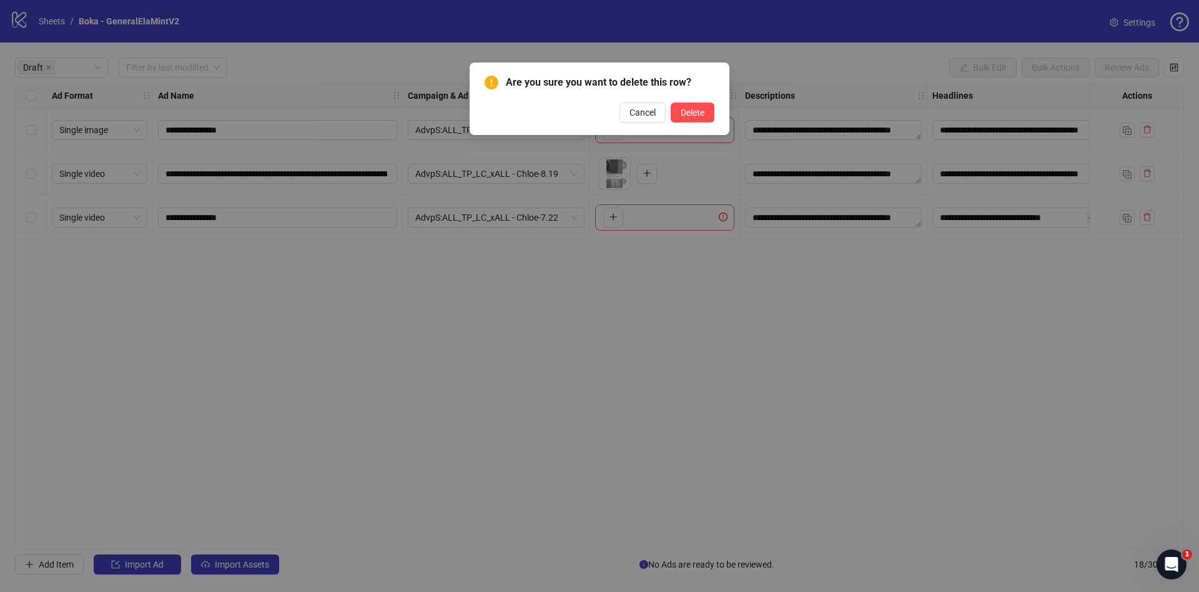
click at [714, 112] on button "Delete" at bounding box center [693, 112] width 44 height 20
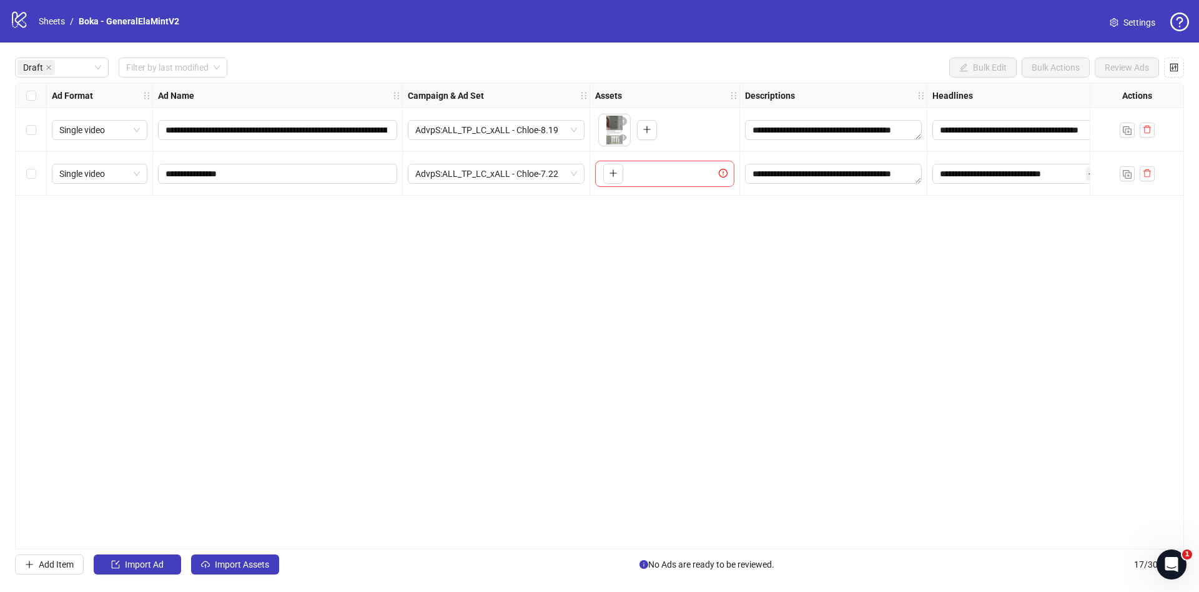
click at [37, 131] on div "Select row 1" at bounding box center [31, 130] width 31 height 44
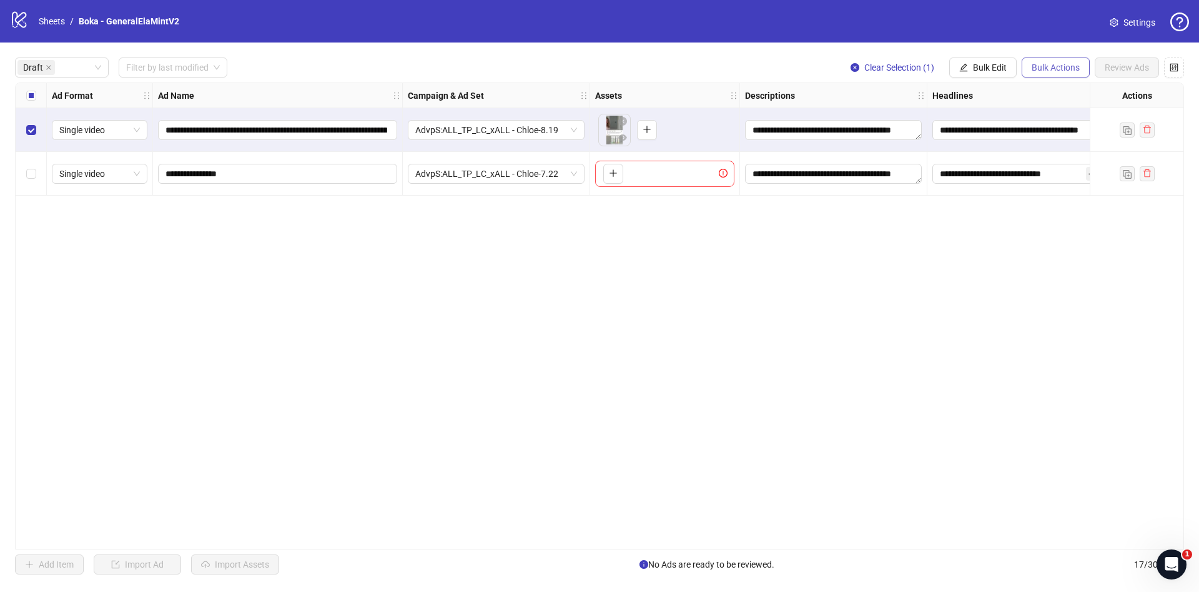
click at [1036, 67] on span "Bulk Actions" at bounding box center [1056, 67] width 48 height 10
click at [1053, 133] on span "Duplicate with assets" at bounding box center [1074, 133] width 86 height 14
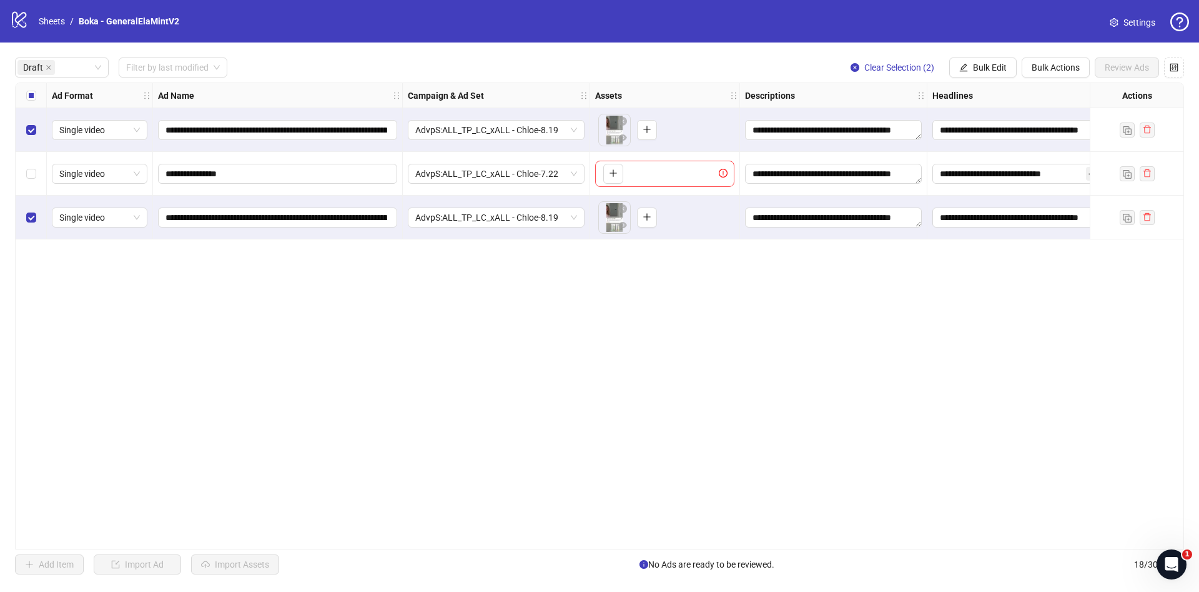
click at [38, 214] on div "Select row 3" at bounding box center [31, 218] width 31 height 44
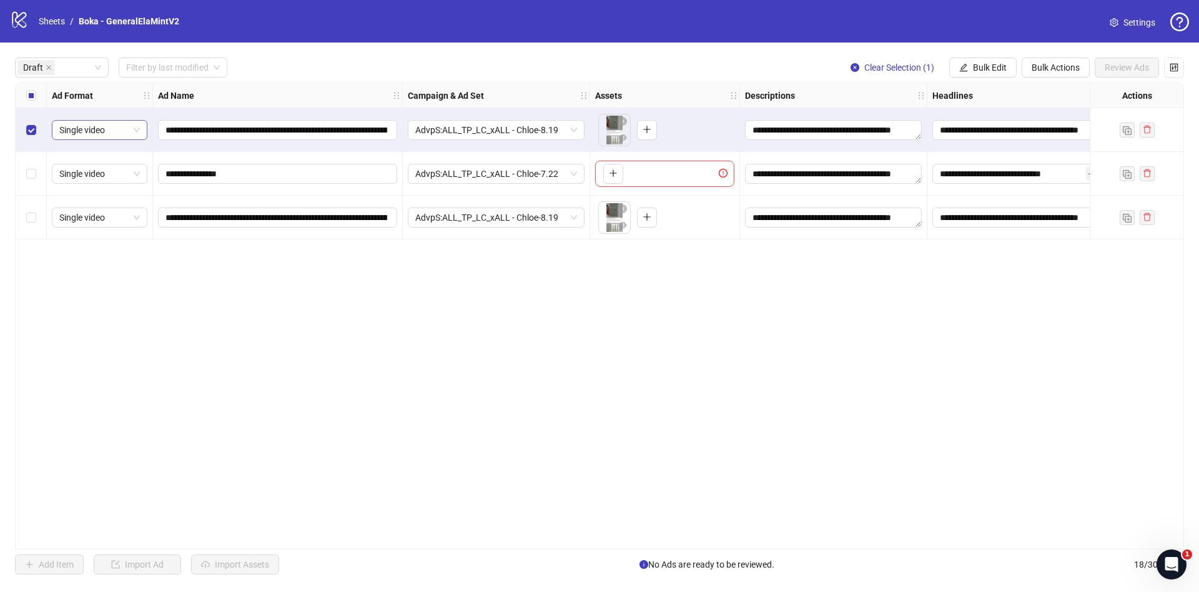
drag, startPoint x: 41, startPoint y: 125, endPoint x: 110, endPoint y: 132, distance: 69.7
click at [39, 125] on div "Select row 1" at bounding box center [31, 130] width 31 height 44
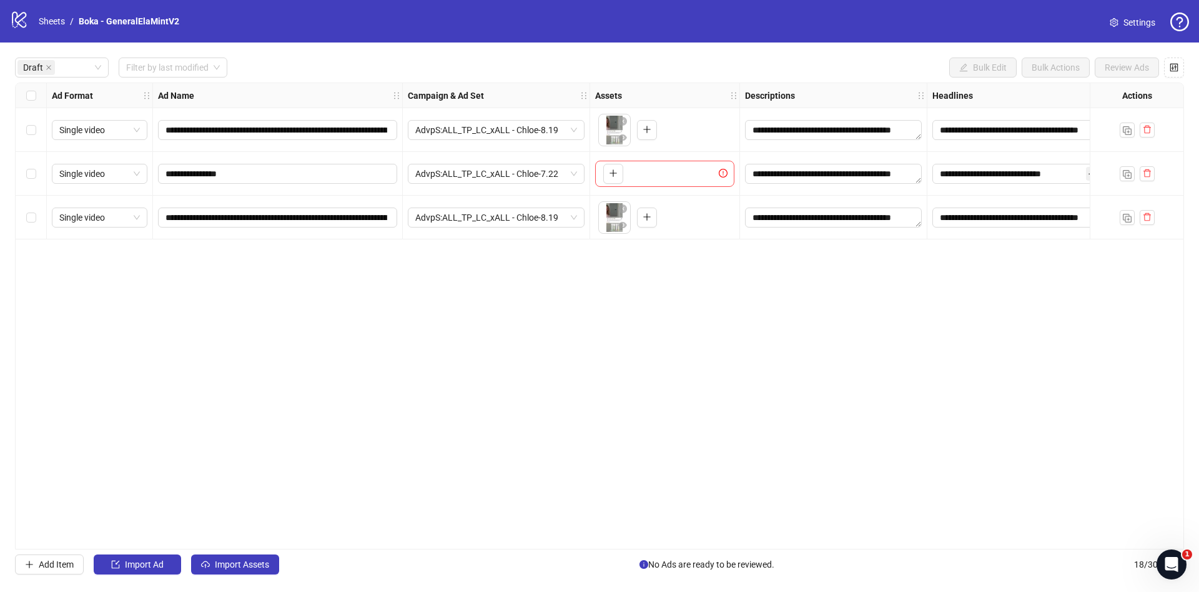
click at [1155, 132] on div at bounding box center [1137, 130] width 94 height 44
click at [1151, 131] on icon "delete" at bounding box center [1147, 129] width 9 height 9
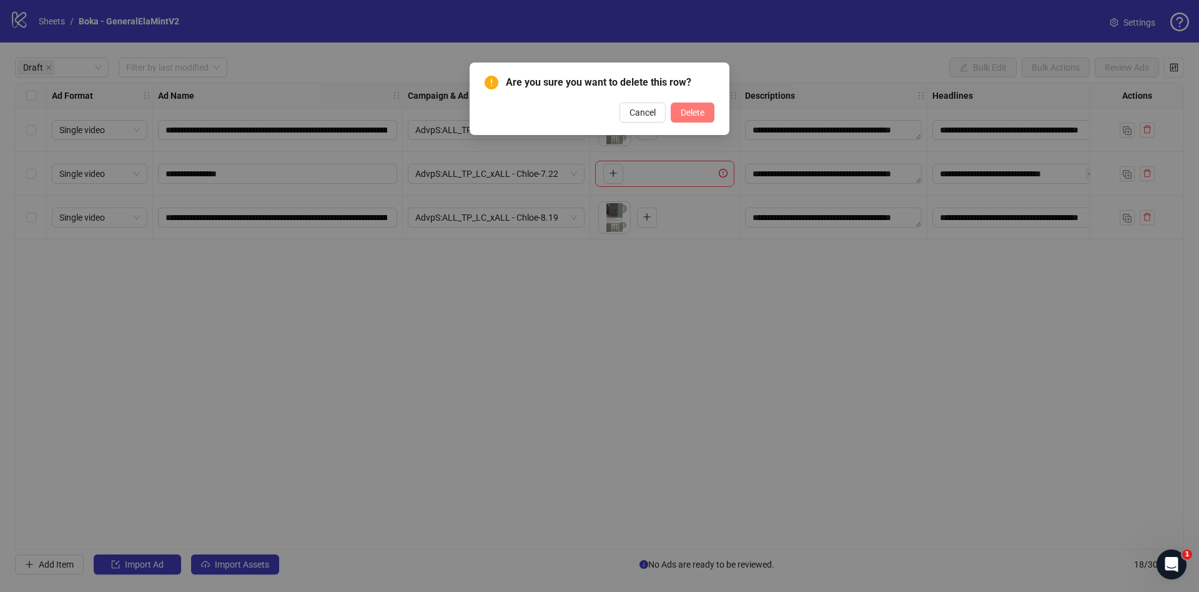
click at [702, 114] on span "Delete" at bounding box center [693, 112] width 24 height 10
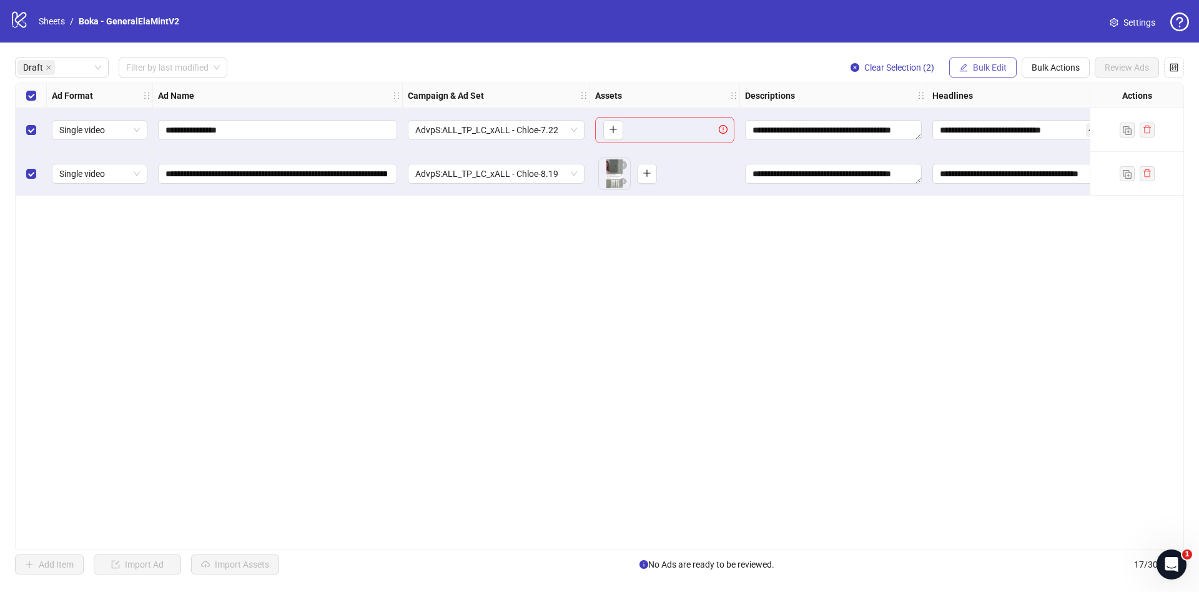
click at [1001, 62] on span "Bulk Edit" at bounding box center [990, 67] width 34 height 10
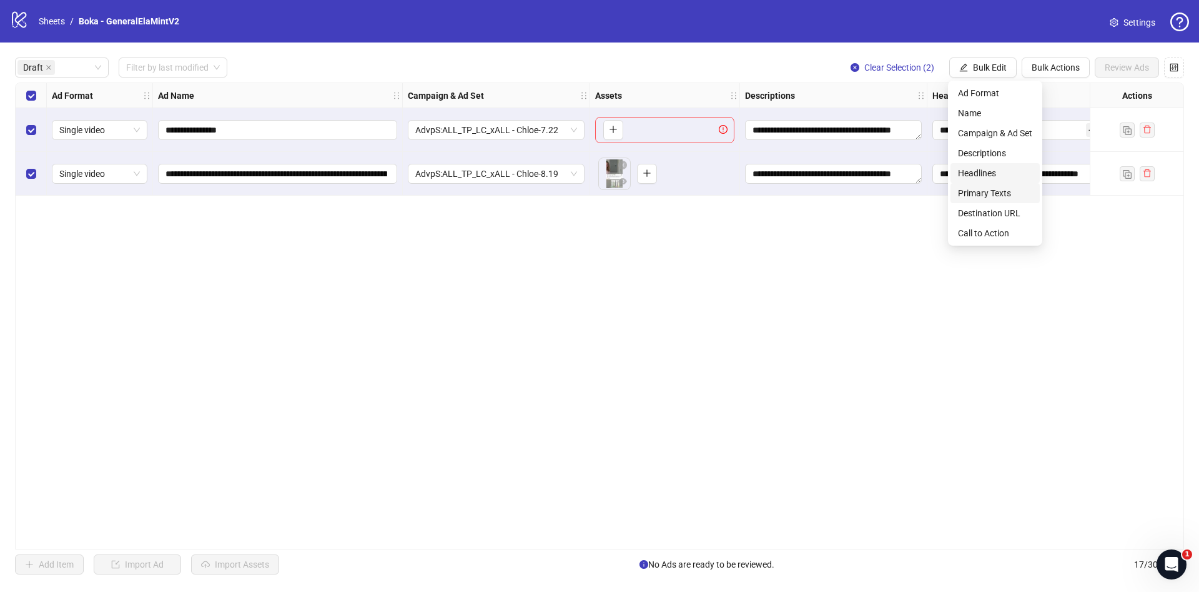
click at [1006, 177] on span "Headlines" at bounding box center [995, 173] width 74 height 14
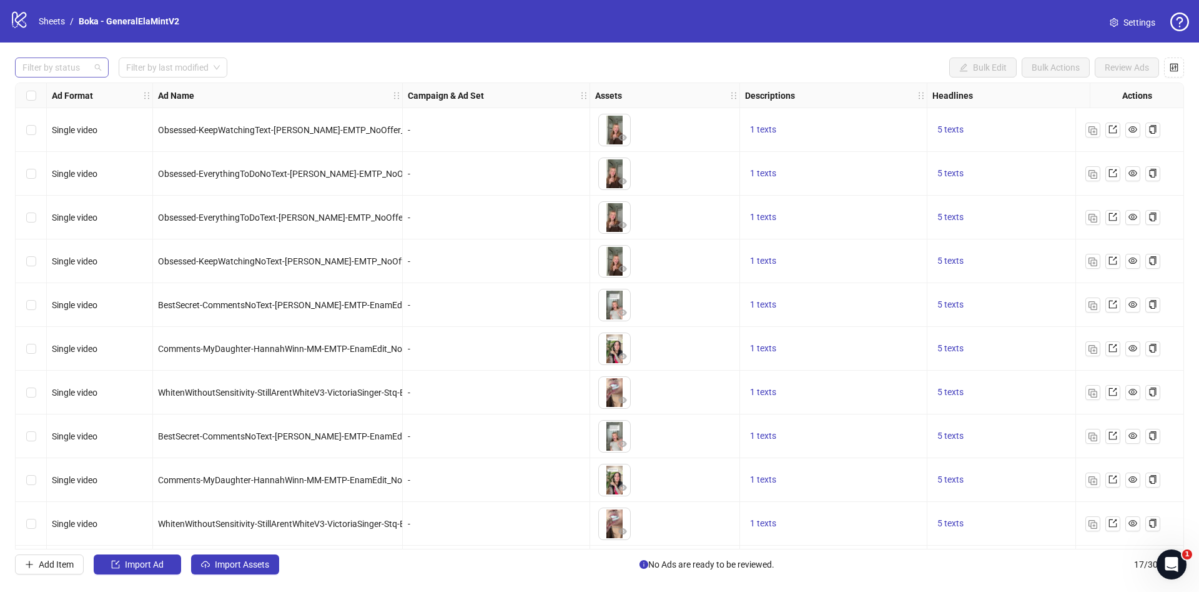
click at [79, 66] on div at bounding box center [55, 67] width 76 height 17
click at [67, 79] on div "Filter by status Filter by last modified Bulk Edit Bulk Actions Review Ads Ad F…" at bounding box center [599, 315] width 1199 height 547
click at [66, 91] on strong "Ad Format" at bounding box center [72, 96] width 41 height 14
click at [68, 74] on div at bounding box center [55, 67] width 76 height 17
click at [62, 101] on div "Draft" at bounding box center [61, 93] width 89 height 20
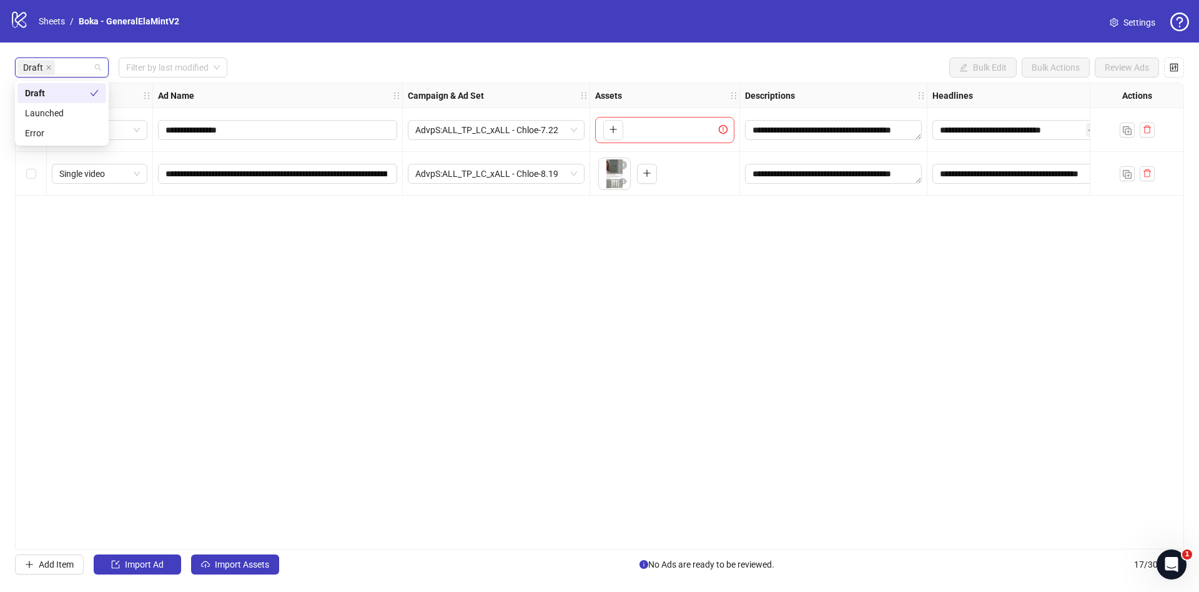
click at [297, 59] on div "Draft Filter by last modified Bulk Edit Bulk Actions Review Ads" at bounding box center [599, 67] width 1169 height 20
drag, startPoint x: 29, startPoint y: 101, endPoint x: 117, endPoint y: 121, distance: 89.6
click at [29, 101] on label "Select all rows" at bounding box center [31, 96] width 10 height 14
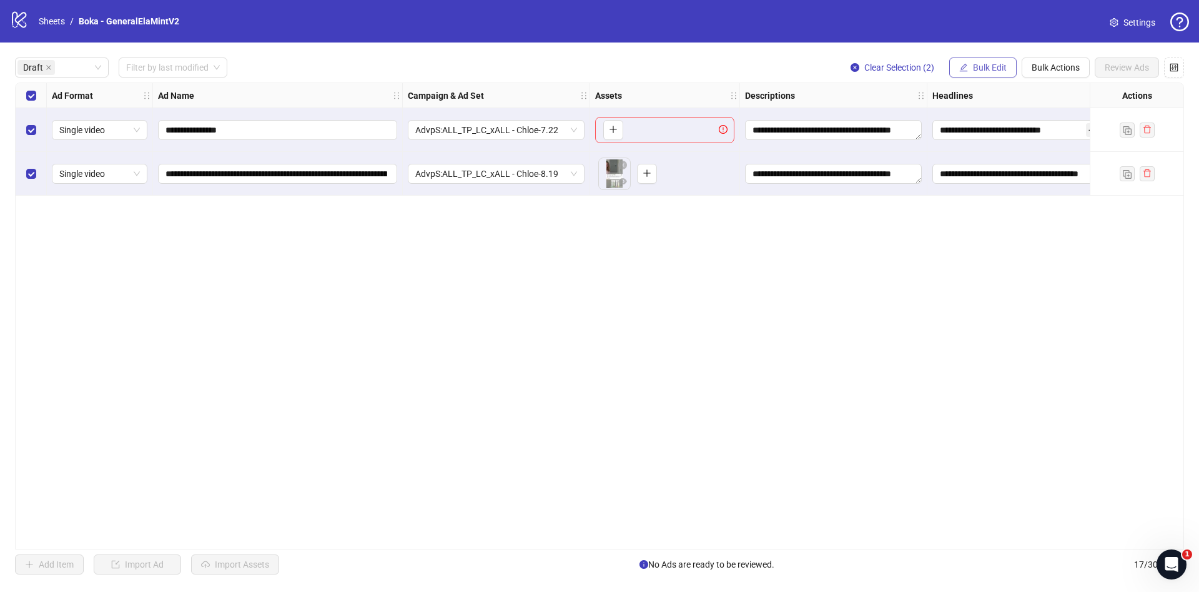
click at [984, 62] on span "Bulk Edit" at bounding box center [990, 67] width 34 height 10
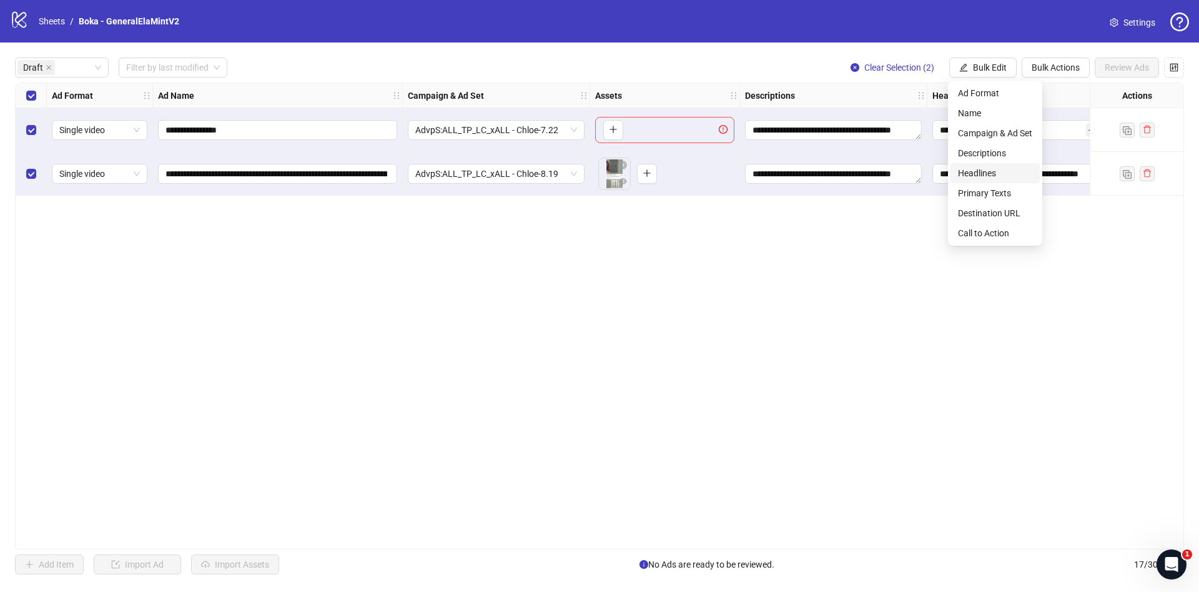
click at [997, 167] on span "Headlines" at bounding box center [995, 173] width 74 height 14
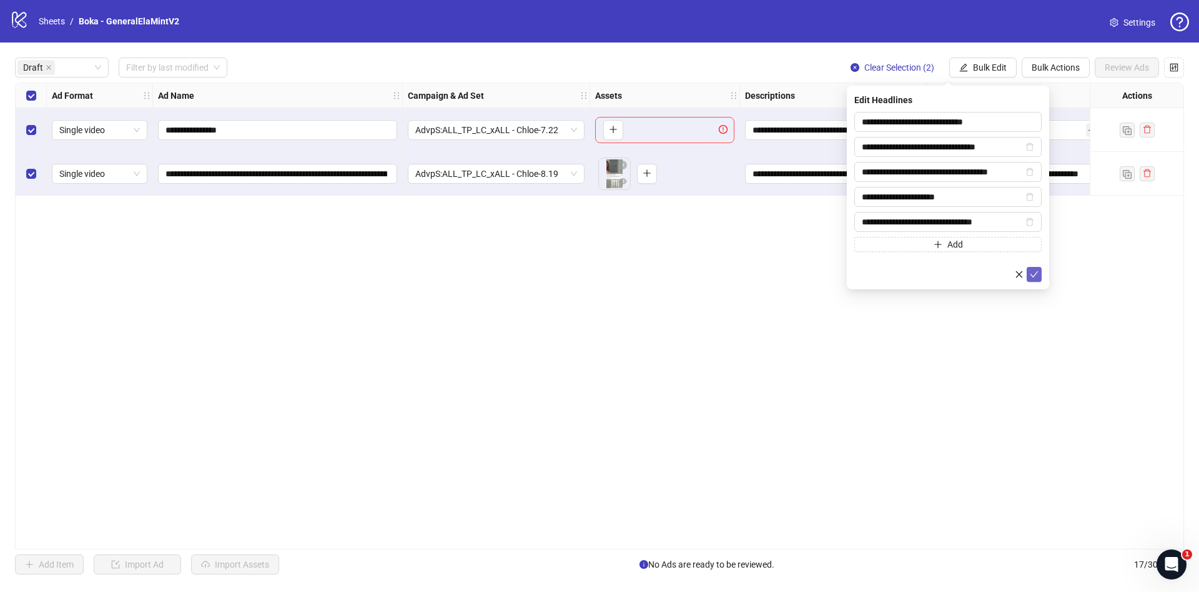
click at [1031, 277] on icon "check" at bounding box center [1034, 274] width 9 height 9
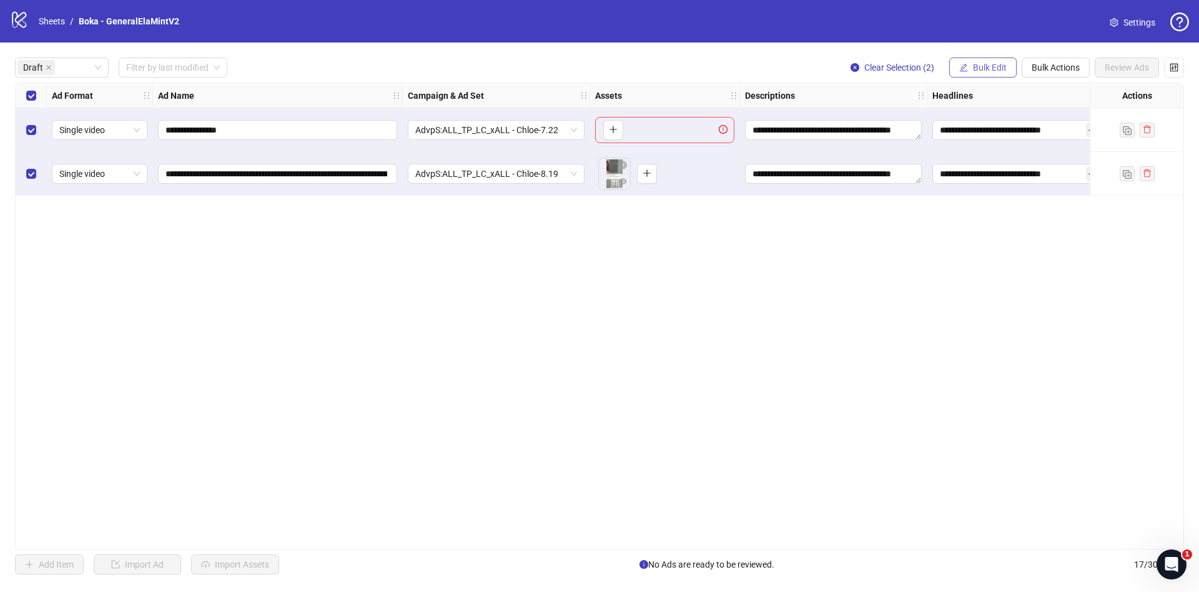
click at [988, 71] on span "Bulk Edit" at bounding box center [990, 67] width 34 height 10
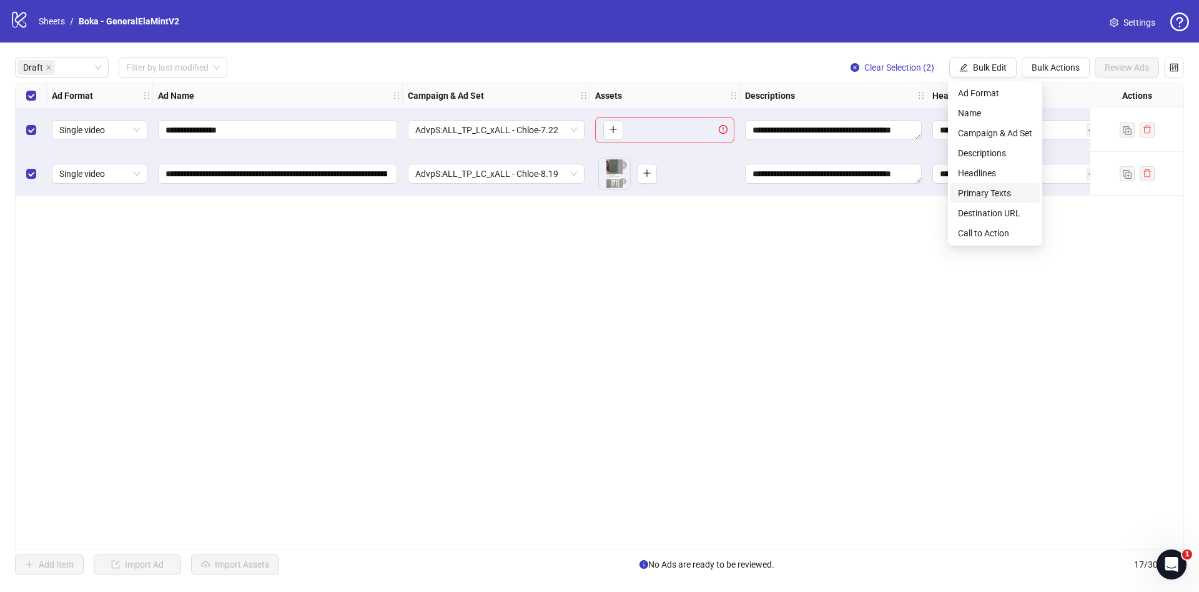
click at [964, 191] on span "Primary Texts" at bounding box center [995, 193] width 74 height 14
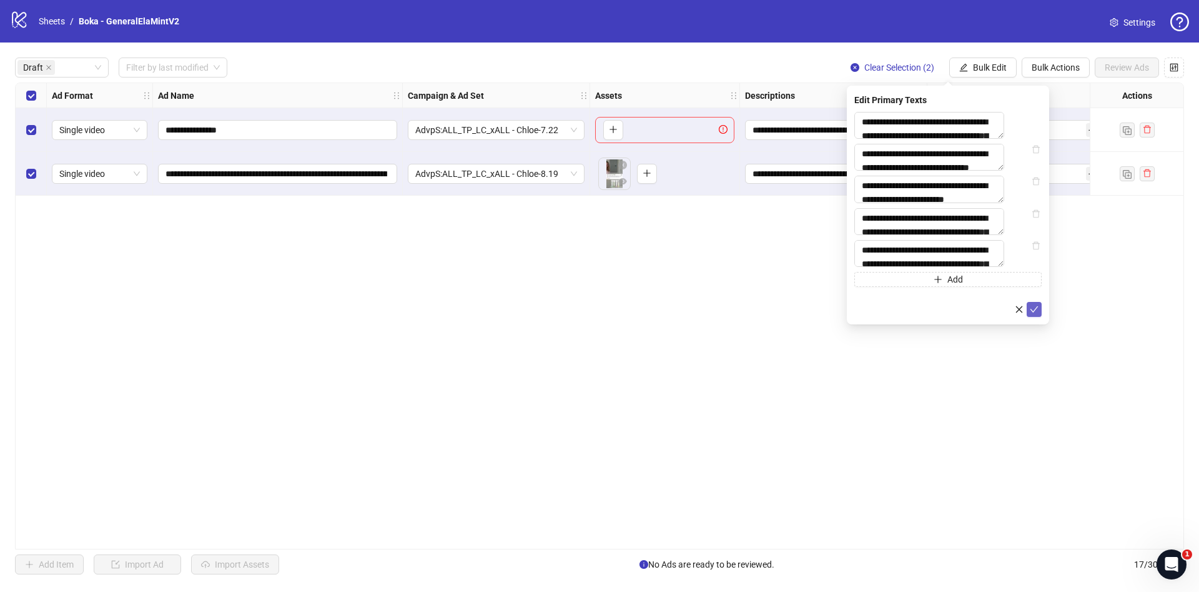
click at [1035, 312] on icon "check" at bounding box center [1035, 309] width 8 height 6
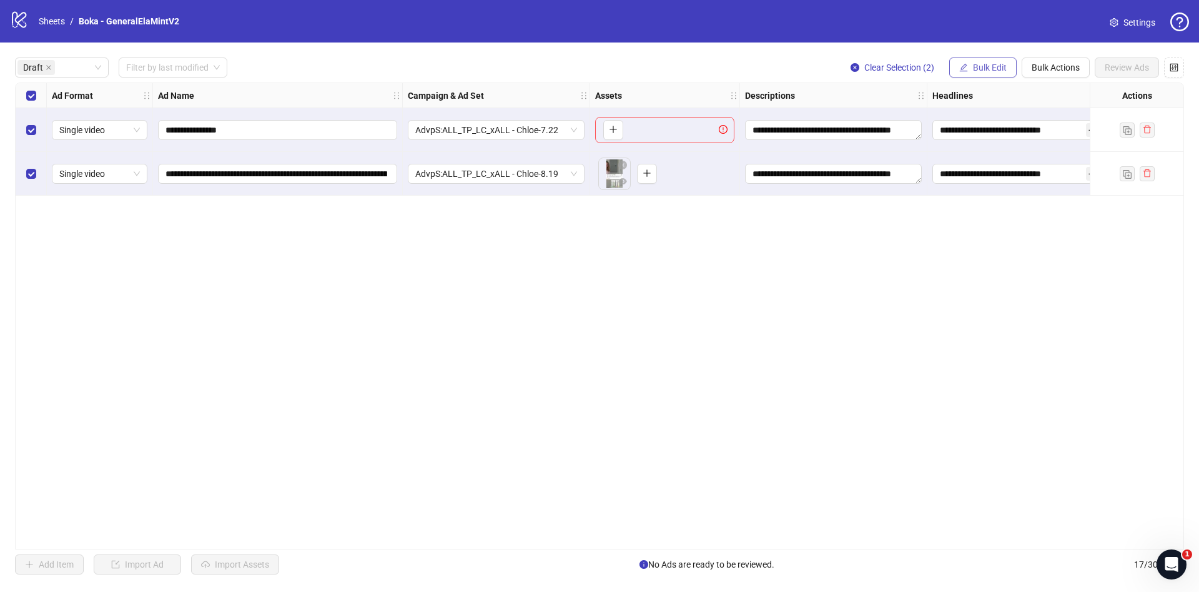
click at [976, 71] on span "Bulk Edit" at bounding box center [990, 67] width 34 height 10
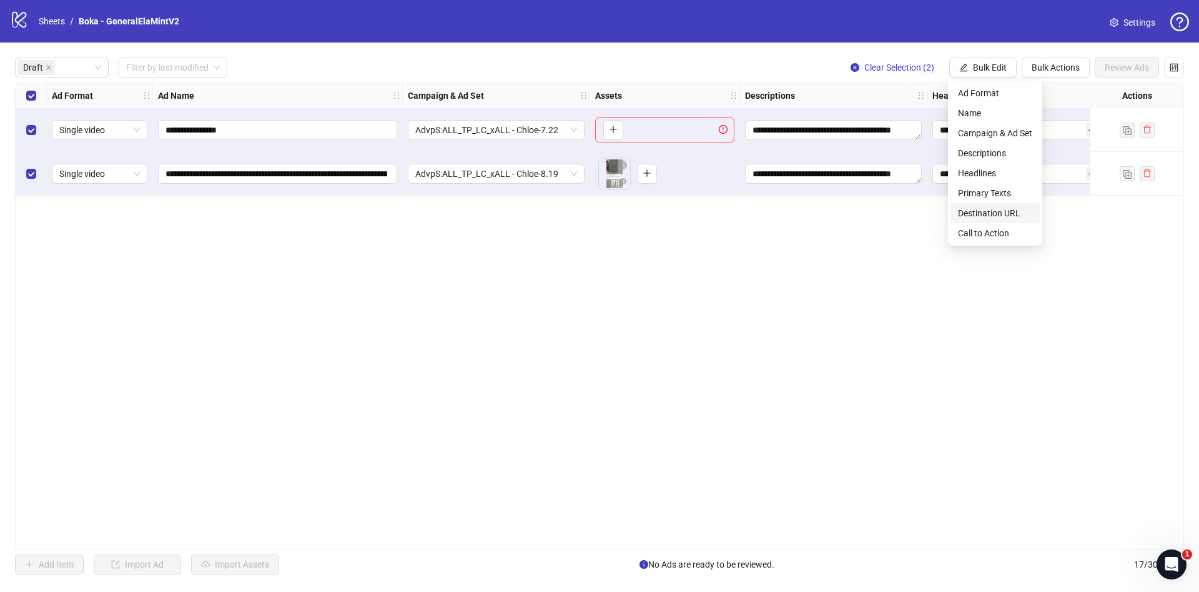
click at [995, 213] on span "Destination URL" at bounding box center [995, 213] width 74 height 14
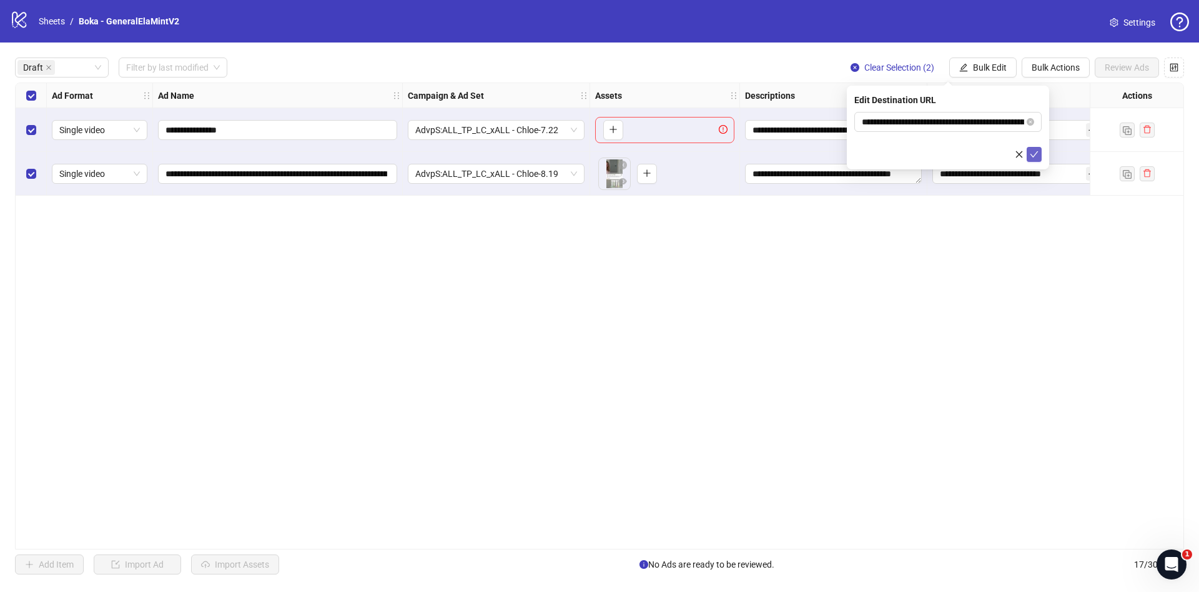
click at [1034, 152] on icon "check" at bounding box center [1034, 154] width 9 height 9
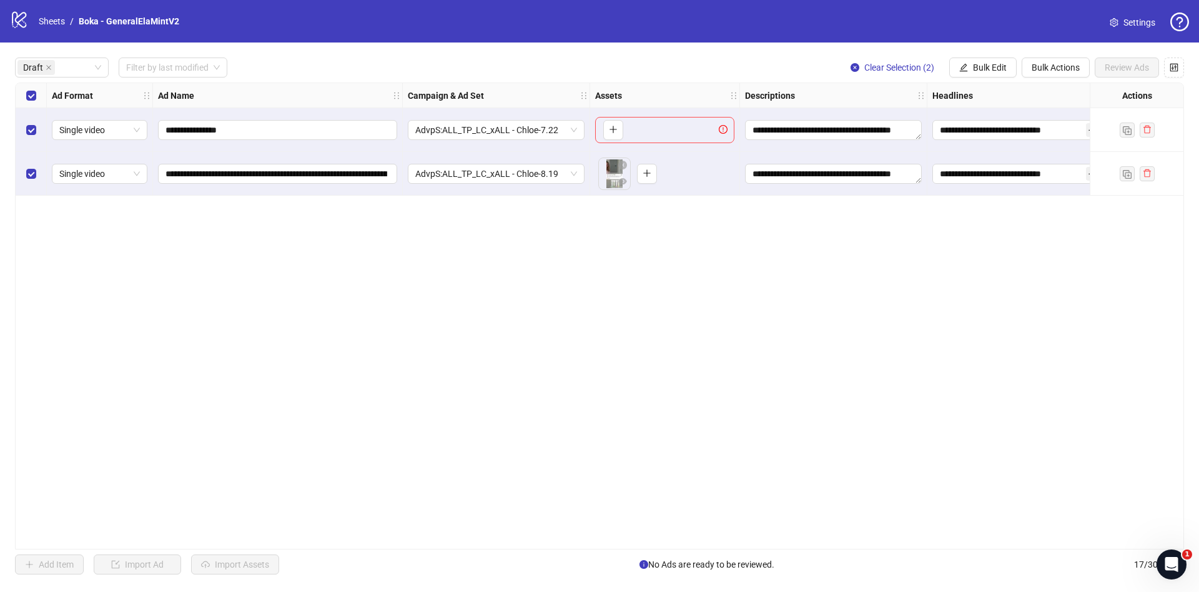
drag, startPoint x: 977, startPoint y: 61, endPoint x: 976, endPoint y: 116, distance: 55.6
click at [977, 62] on button "Bulk Edit" at bounding box center [983, 67] width 67 height 20
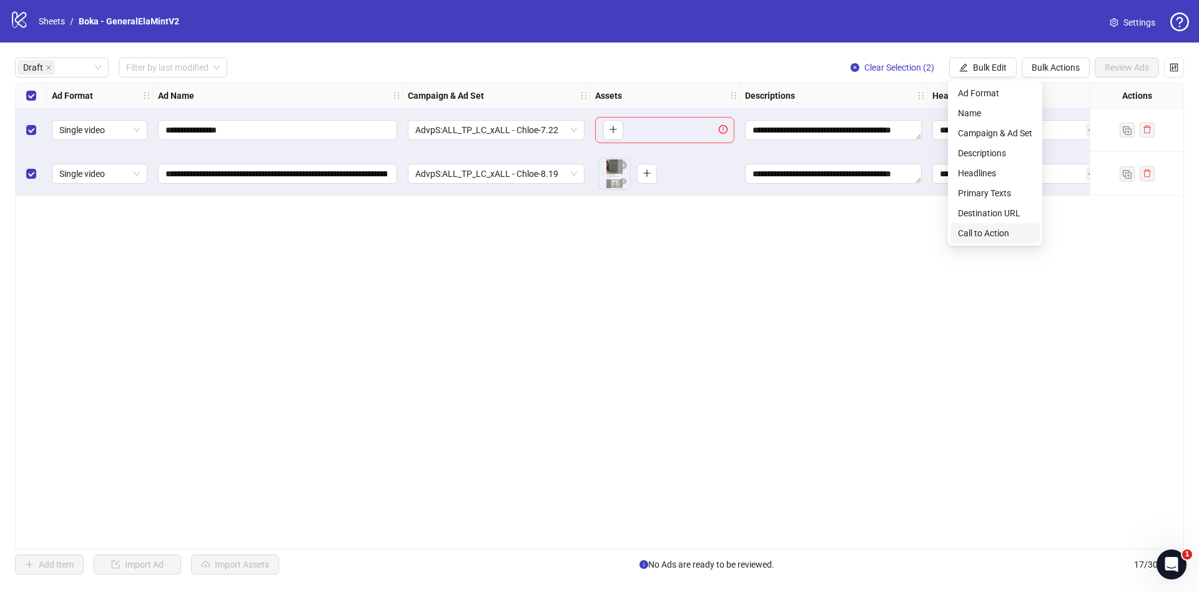
click at [977, 232] on span "Call to Action" at bounding box center [995, 233] width 74 height 14
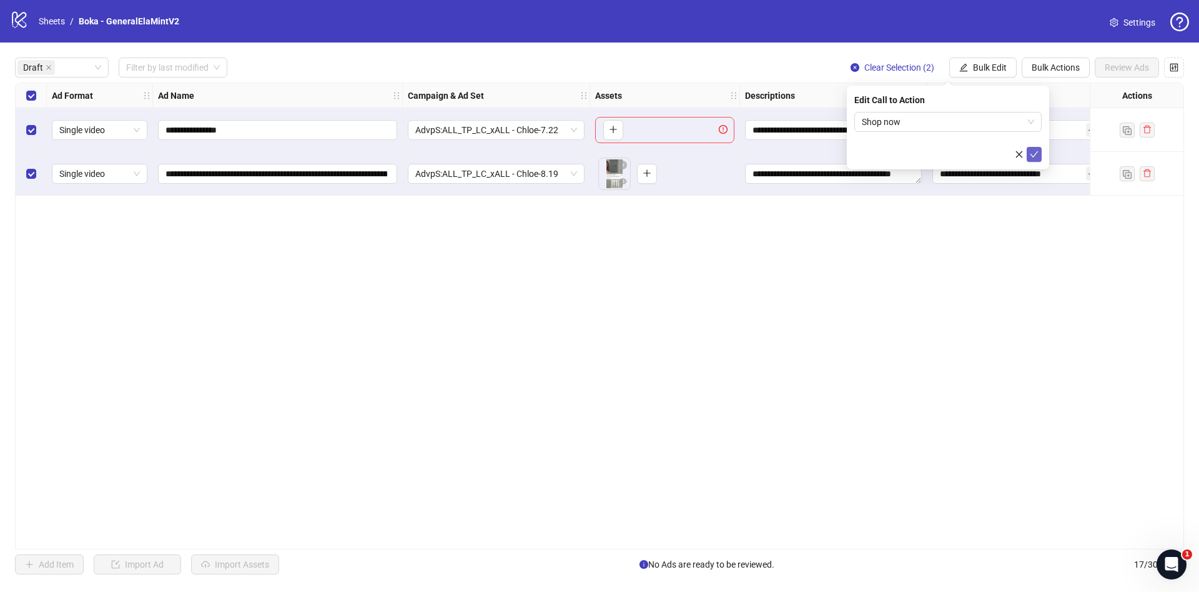
click at [1029, 152] on button "submit" at bounding box center [1034, 154] width 15 height 15
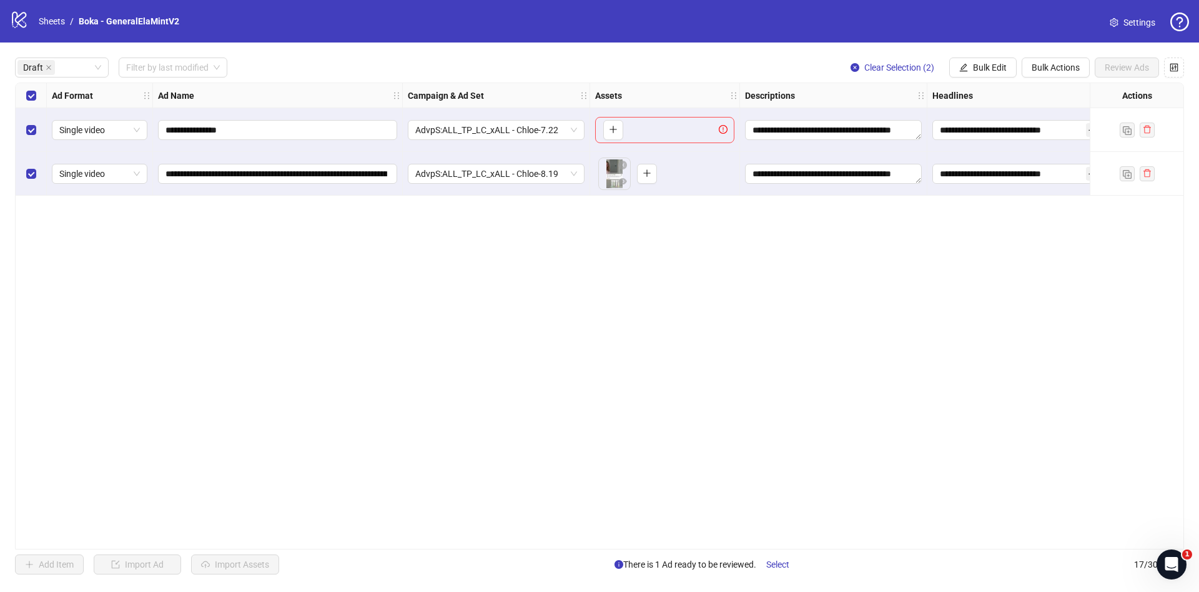
click at [24, 128] on div "Select row 1" at bounding box center [31, 130] width 31 height 44
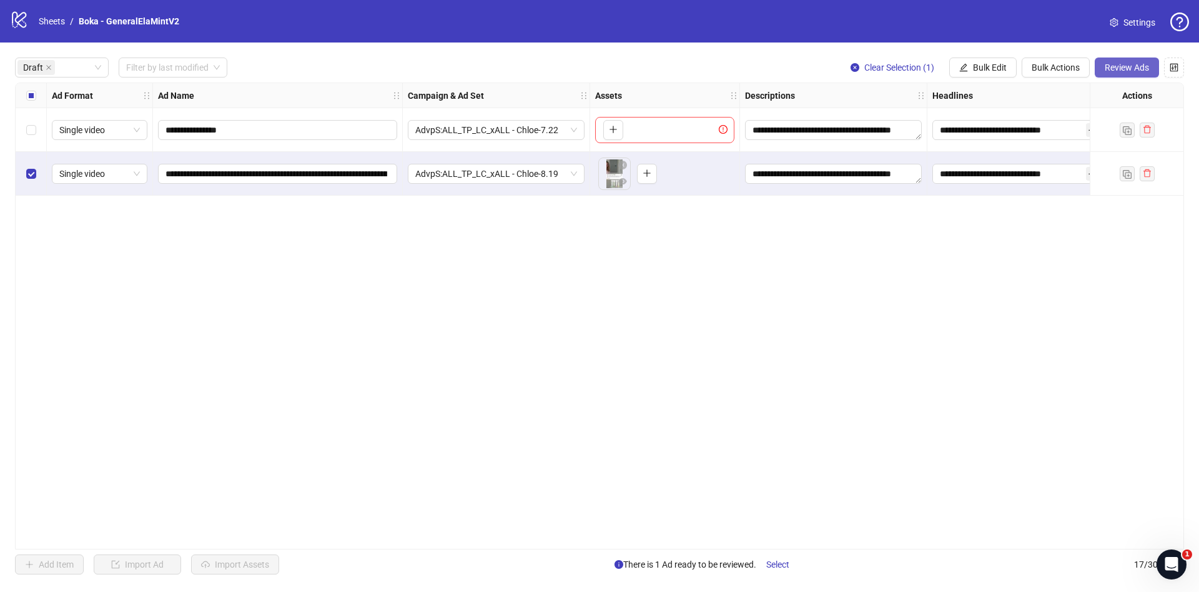
click at [1136, 62] on div "**********" at bounding box center [599, 315] width 1199 height 547
click at [1135, 71] on span "Review Ads" at bounding box center [1127, 67] width 44 height 10
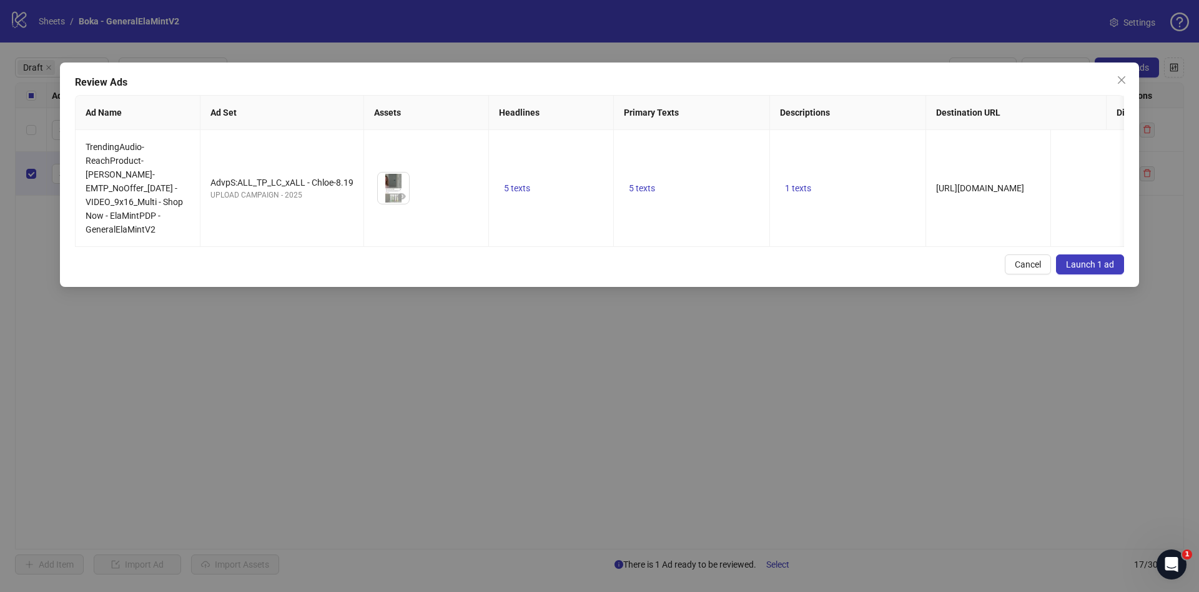
click at [1071, 266] on span "Launch 1 ad" at bounding box center [1090, 264] width 48 height 10
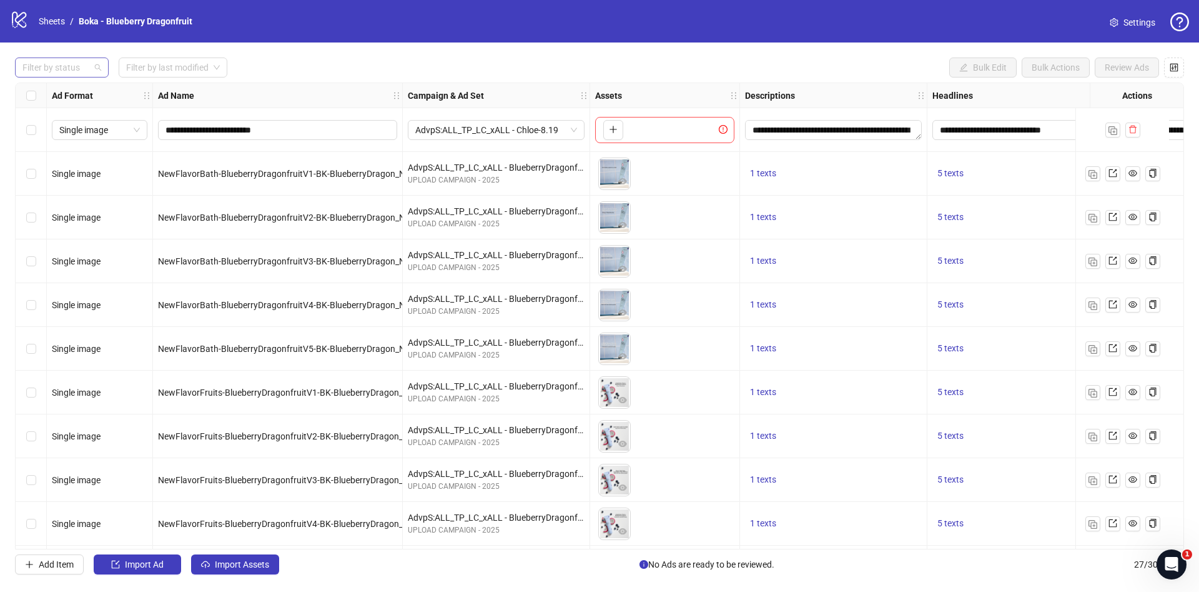
click at [79, 66] on div at bounding box center [55, 67] width 76 height 17
click at [69, 102] on div "Draft" at bounding box center [61, 93] width 89 height 20
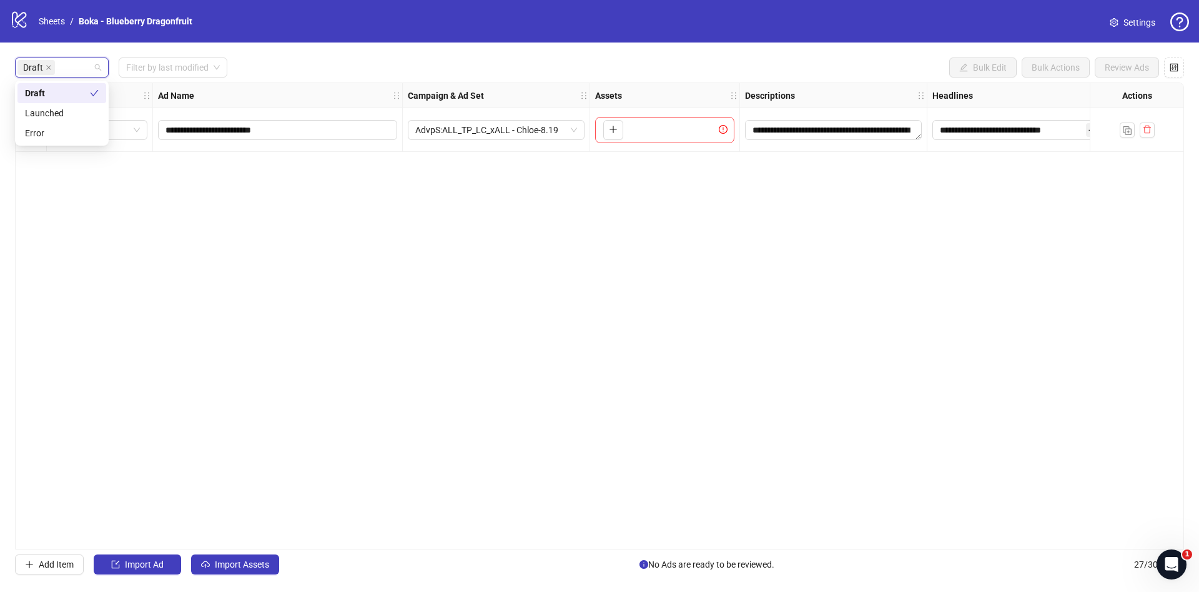
click at [478, 69] on div "Draft Filter by last modified Bulk Edit Bulk Actions Review Ads" at bounding box center [599, 67] width 1169 height 20
click at [251, 568] on span "Import Assets" at bounding box center [242, 564] width 54 height 10
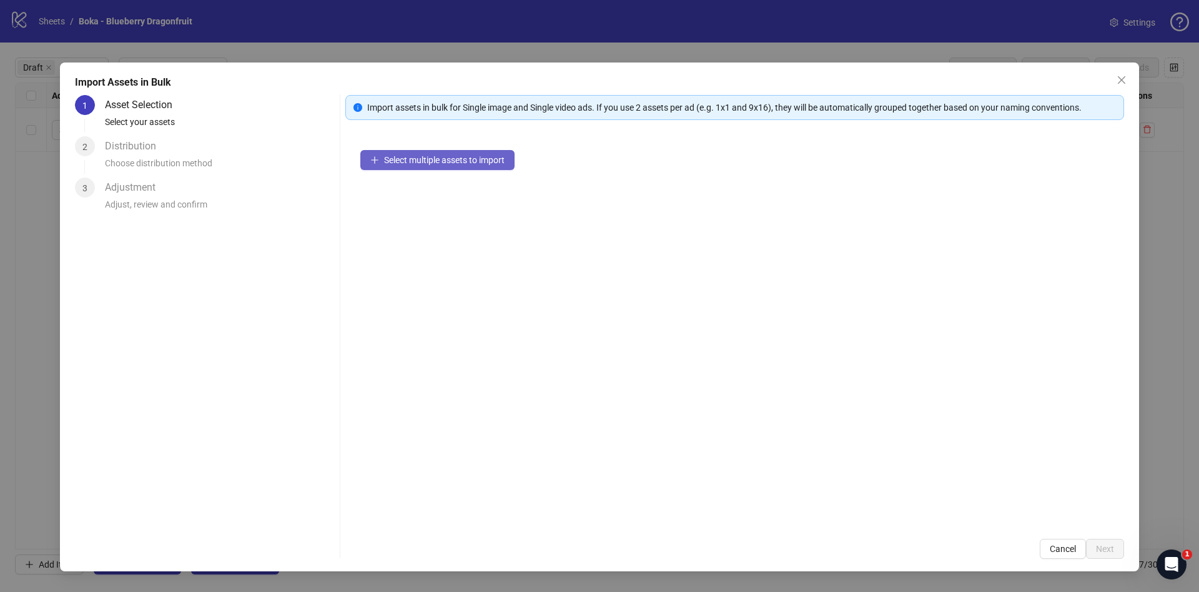
click at [465, 152] on button "Select multiple assets to import" at bounding box center [437, 160] width 154 height 20
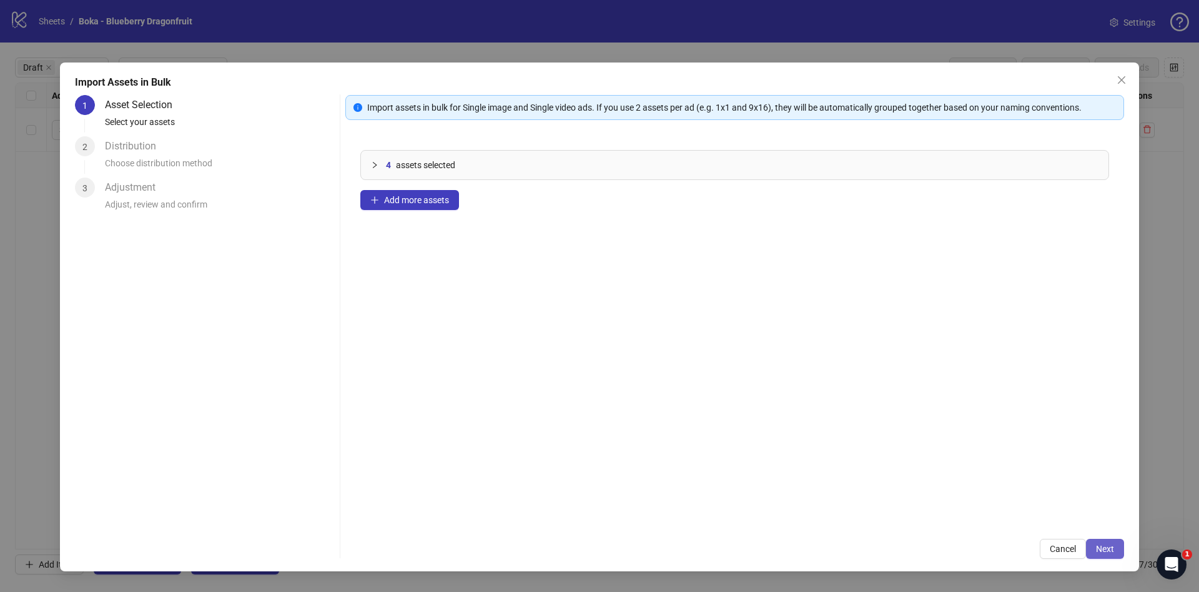
click at [1111, 548] on span "Next" at bounding box center [1105, 548] width 18 height 10
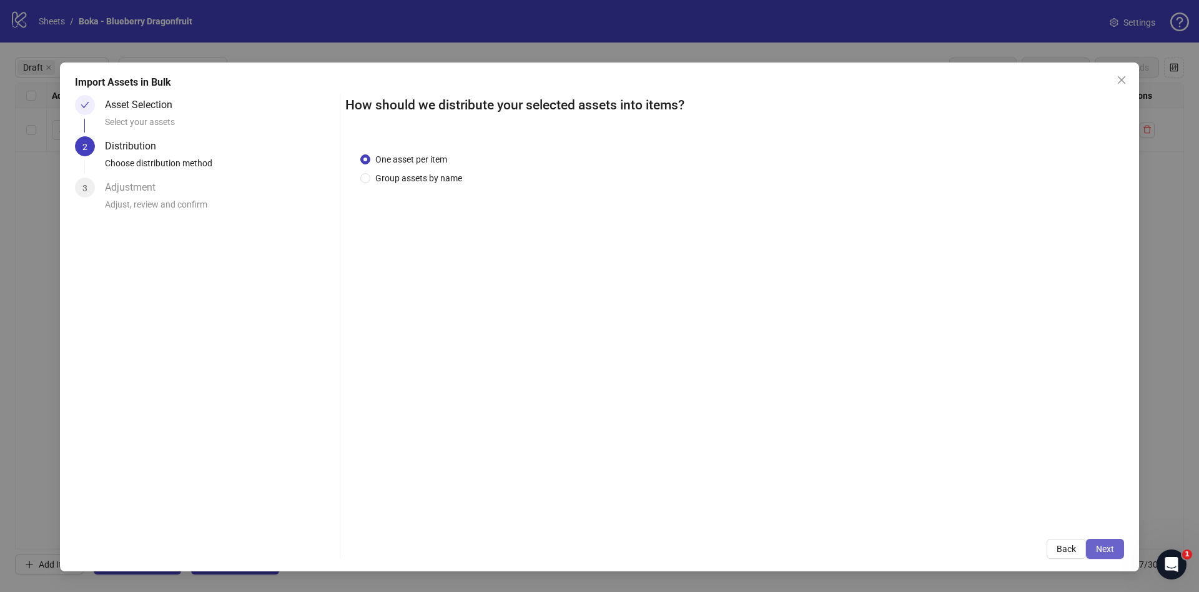
click at [1118, 544] on button "Next" at bounding box center [1105, 548] width 38 height 20
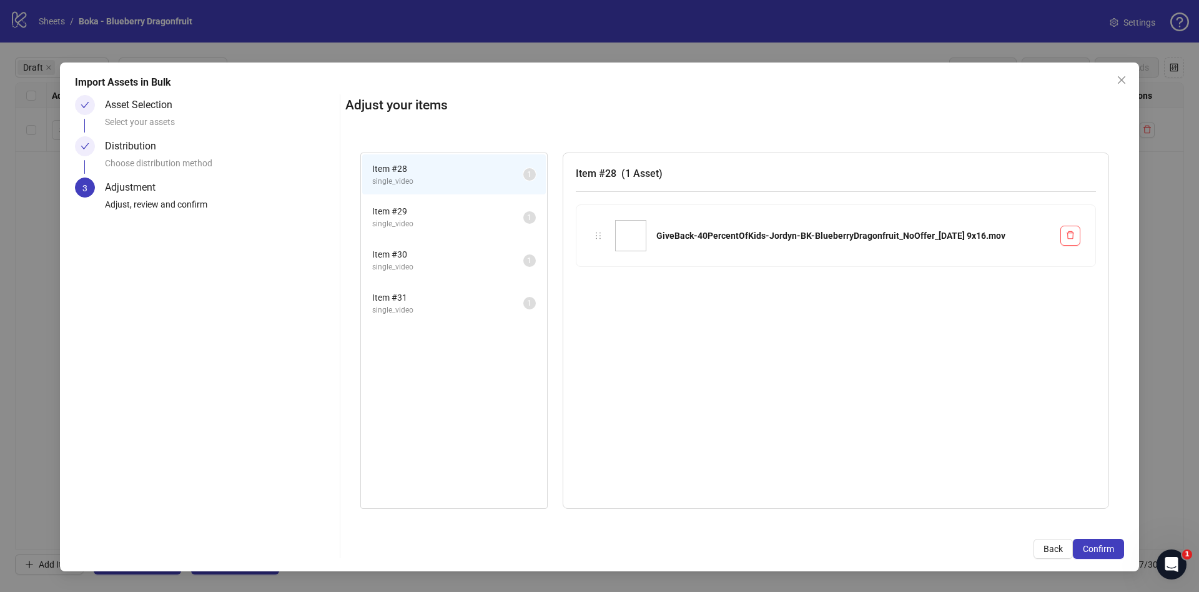
click at [1118, 544] on button "Confirm" at bounding box center [1098, 548] width 51 height 20
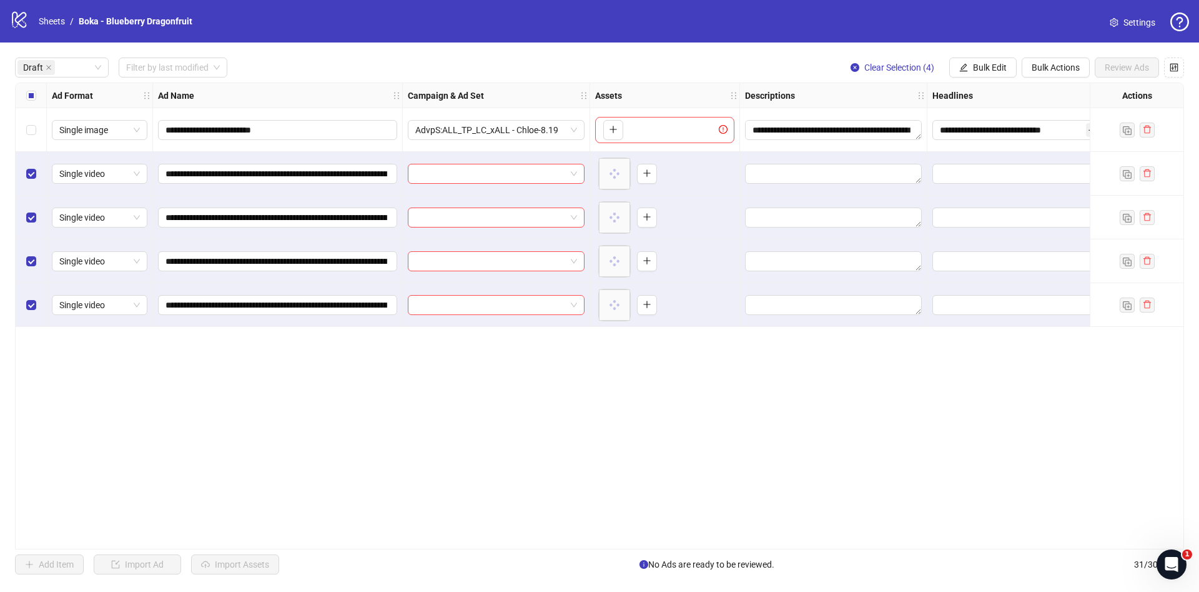
click at [46, 92] on div "Select all rows" at bounding box center [31, 95] width 31 height 25
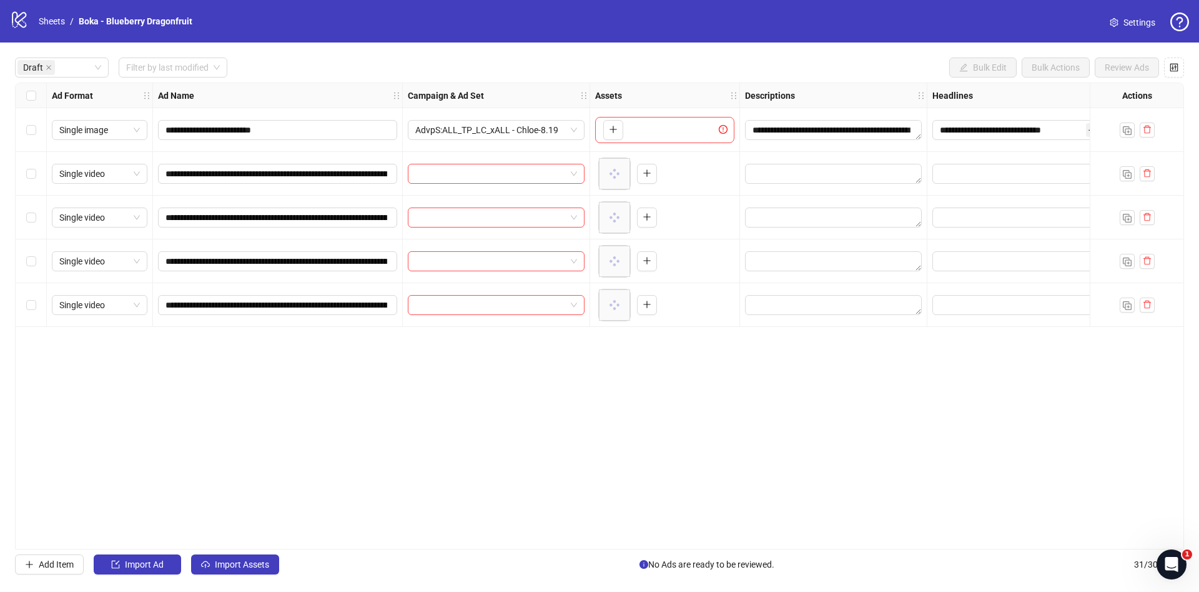
click at [22, 94] on div "Select all rows" at bounding box center [31, 95] width 31 height 25
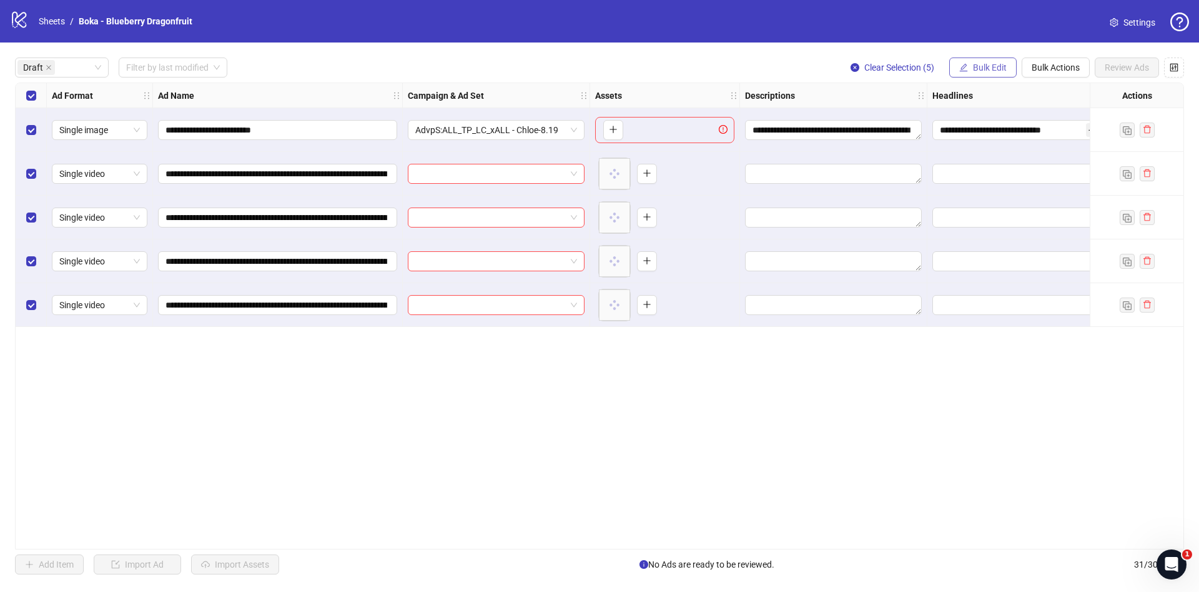
click at [979, 69] on span "Bulk Edit" at bounding box center [990, 67] width 34 height 10
click at [994, 152] on span "Descriptions" at bounding box center [995, 153] width 74 height 14
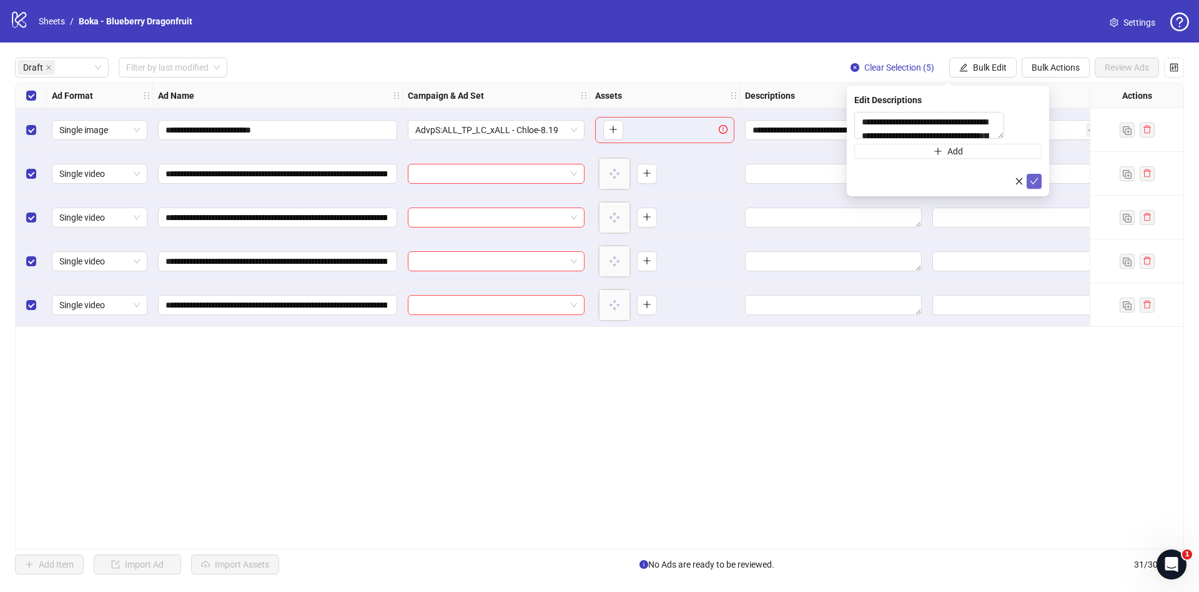
click at [1038, 186] on icon "check" at bounding box center [1034, 181] width 9 height 9
click at [979, 69] on span "Bulk Edit" at bounding box center [990, 67] width 34 height 10
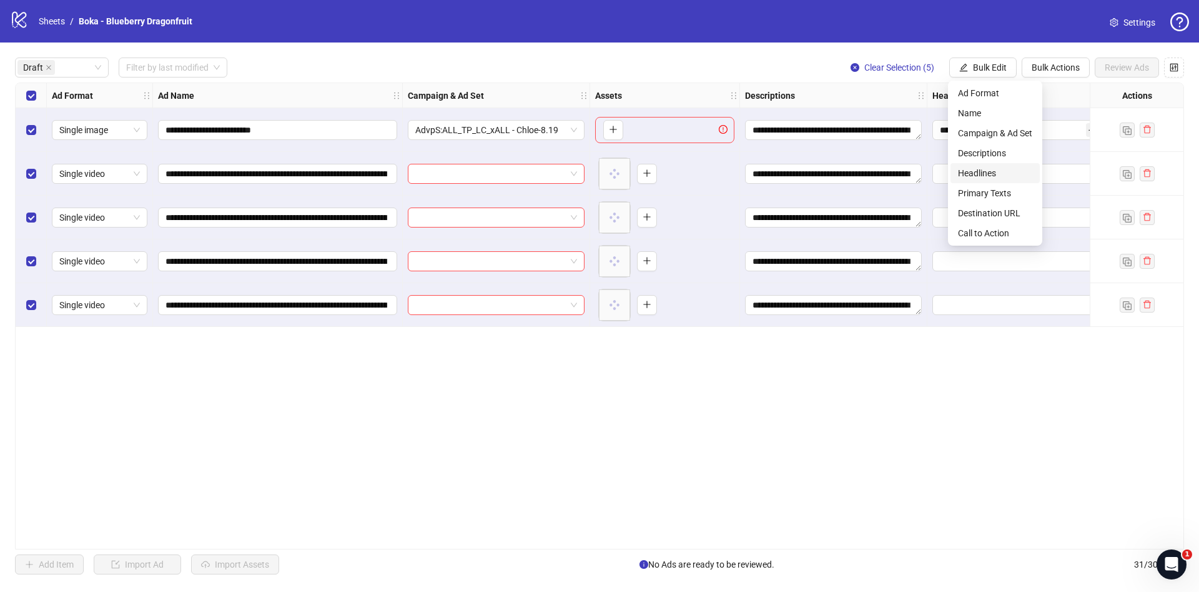
click at [999, 172] on span "Headlines" at bounding box center [995, 173] width 74 height 14
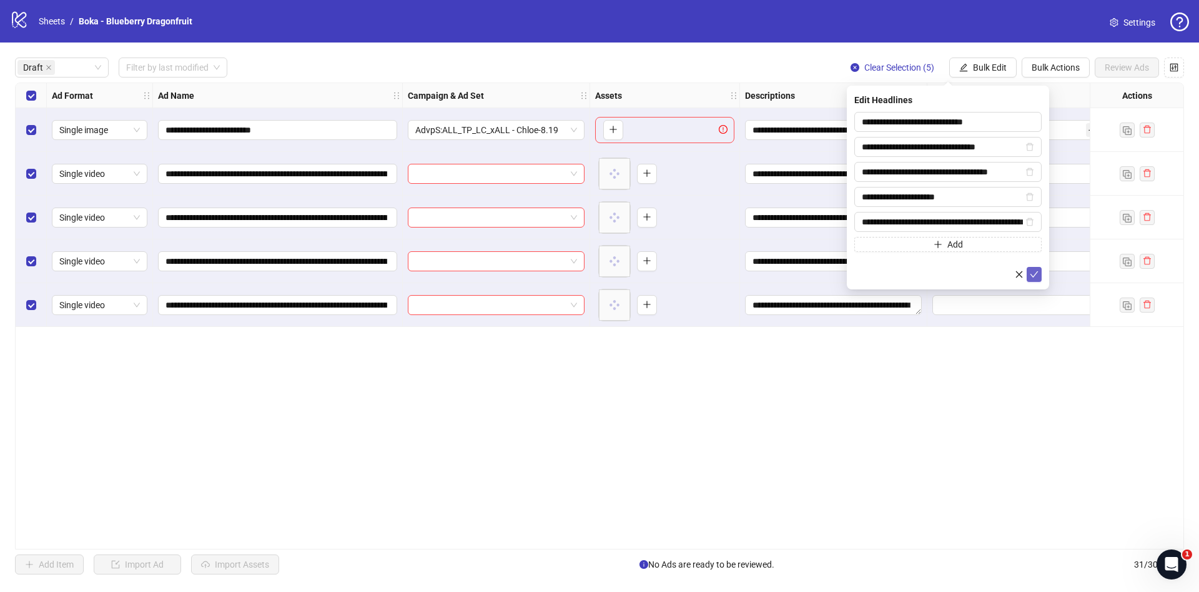
click at [1033, 274] on icon "check" at bounding box center [1034, 274] width 9 height 9
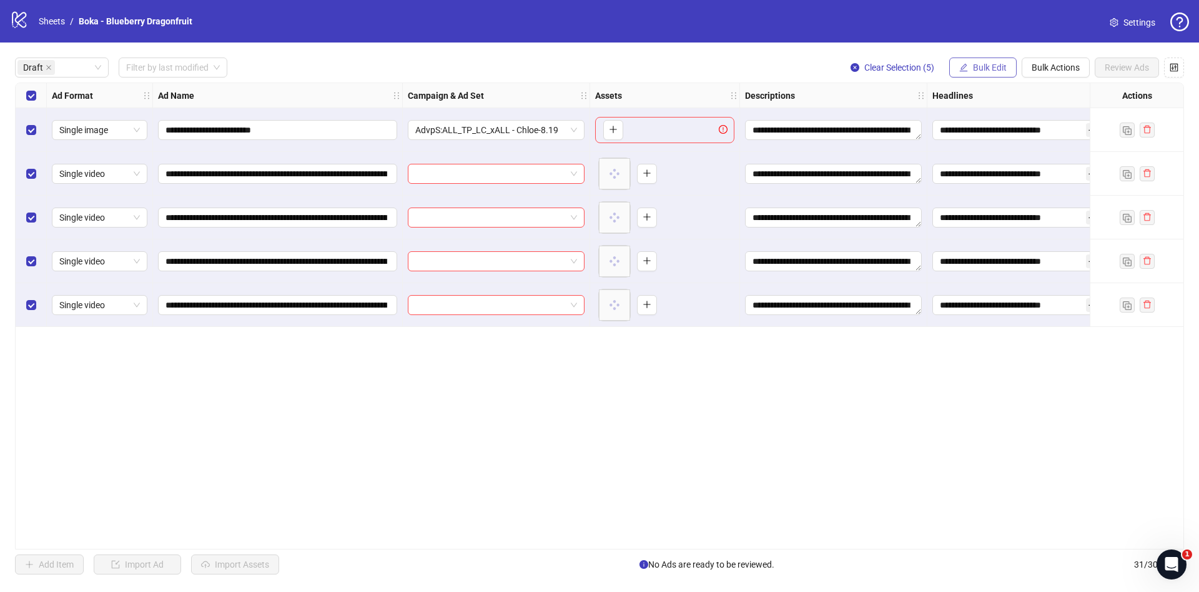
click at [1003, 64] on span "Bulk Edit" at bounding box center [990, 67] width 34 height 10
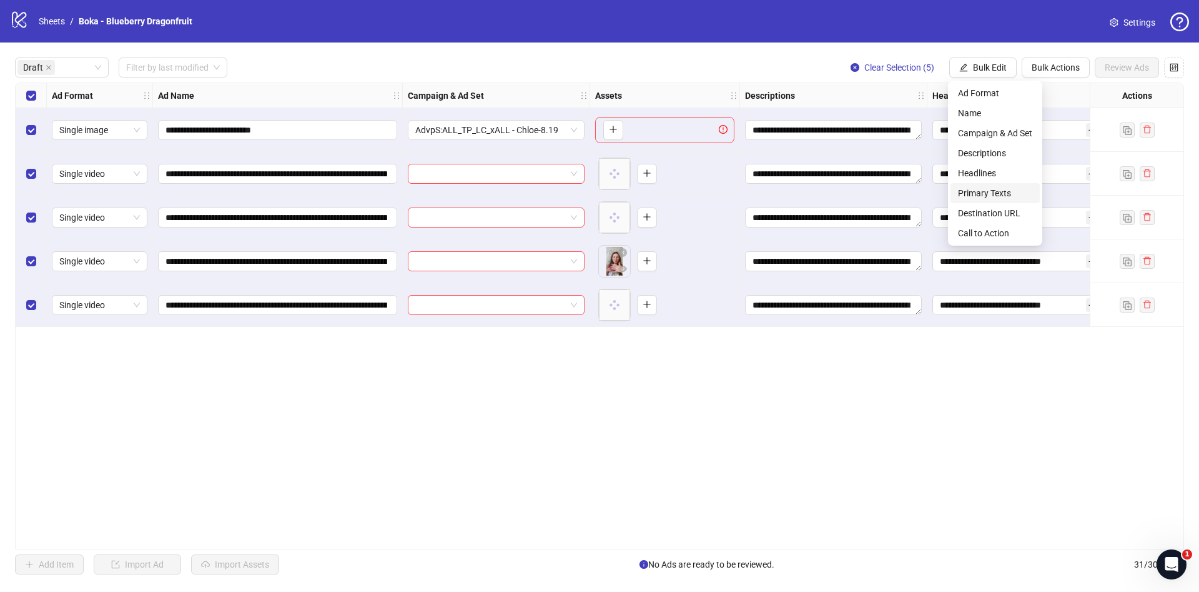
click at [1004, 199] on span "Primary Texts" at bounding box center [995, 193] width 74 height 14
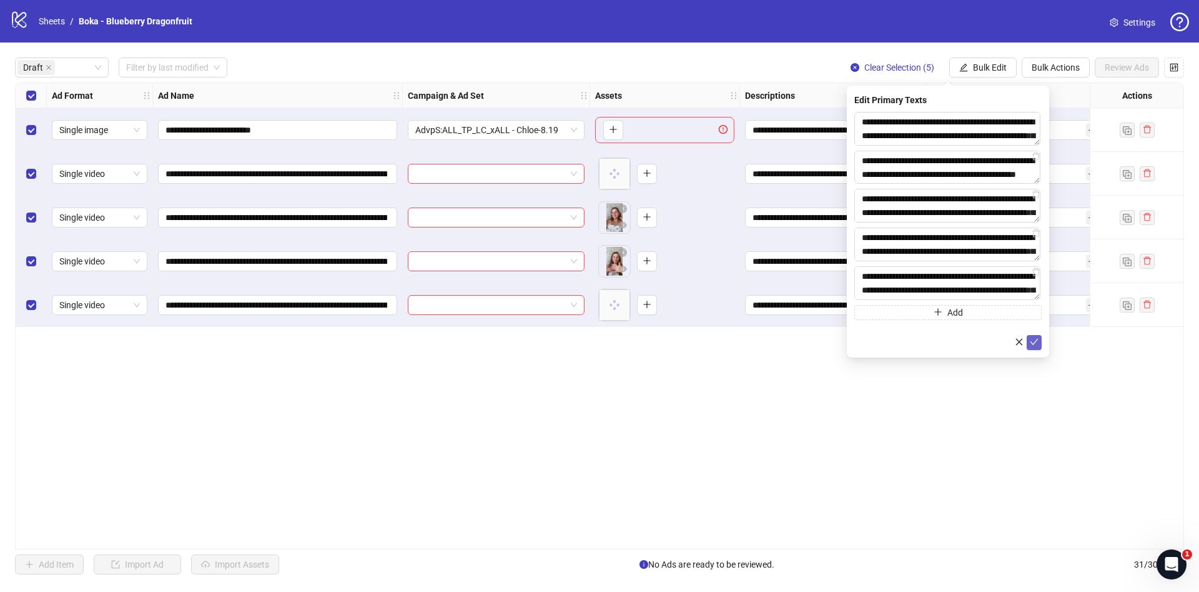
click at [1034, 342] on icon "check" at bounding box center [1034, 341] width 9 height 9
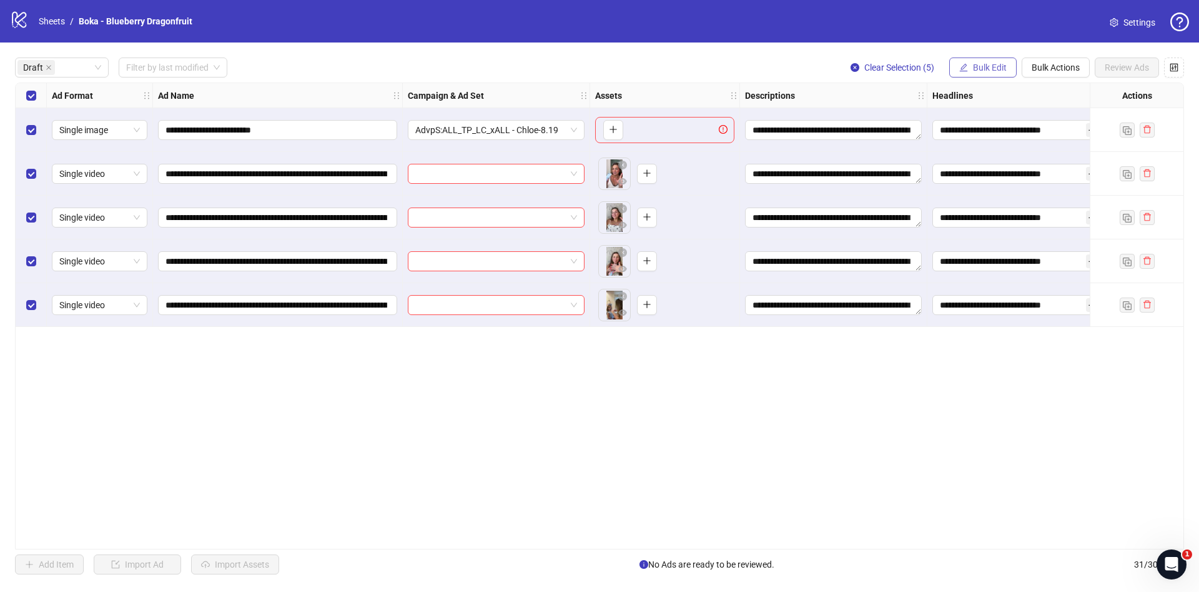
click at [991, 65] on span "Bulk Edit" at bounding box center [990, 67] width 34 height 10
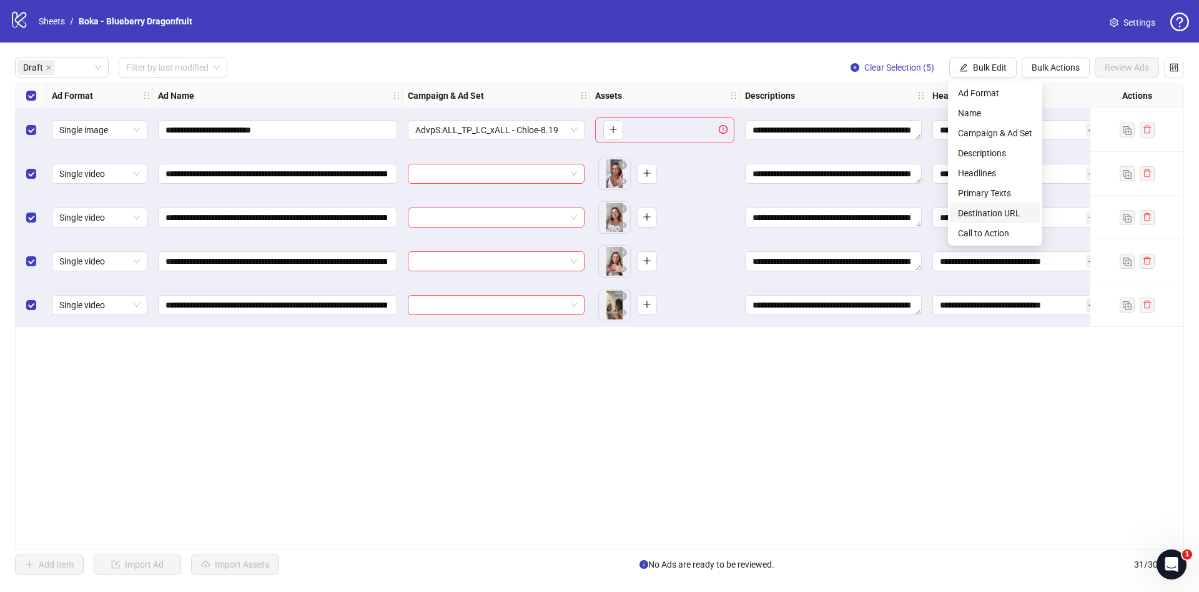
click at [1001, 210] on span "Destination URL" at bounding box center [995, 213] width 74 height 14
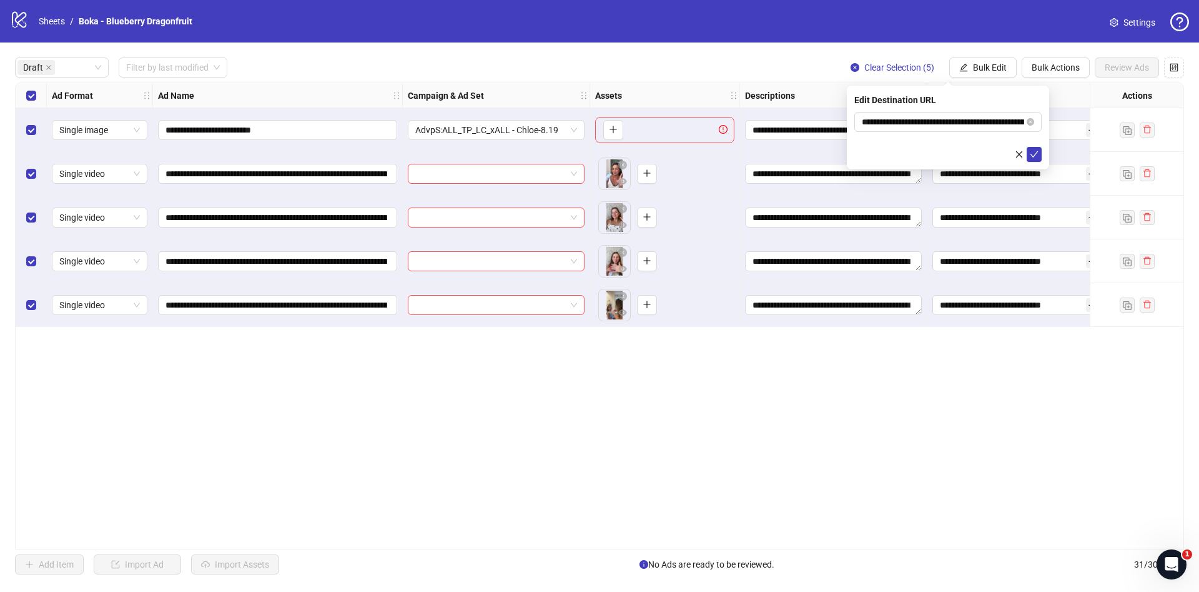
click at [1039, 162] on div "**********" at bounding box center [948, 128] width 202 height 84
click at [1039, 160] on button "submit" at bounding box center [1034, 154] width 15 height 15
click at [999, 62] on span "Bulk Edit" at bounding box center [990, 67] width 34 height 10
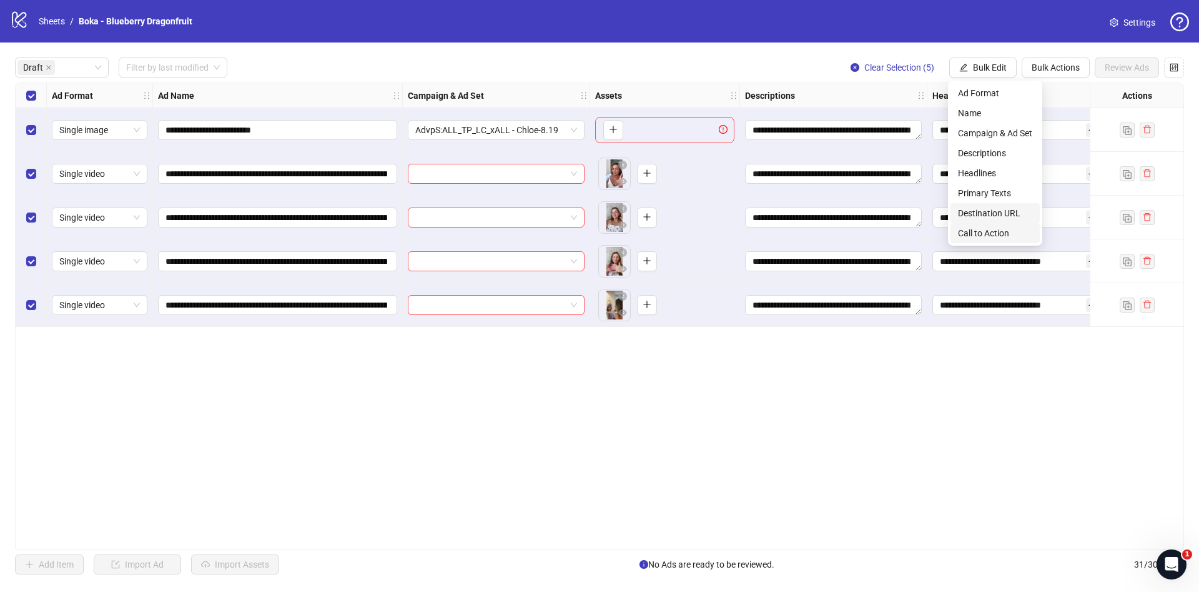
click at [1006, 231] on span "Call to Action" at bounding box center [995, 233] width 74 height 14
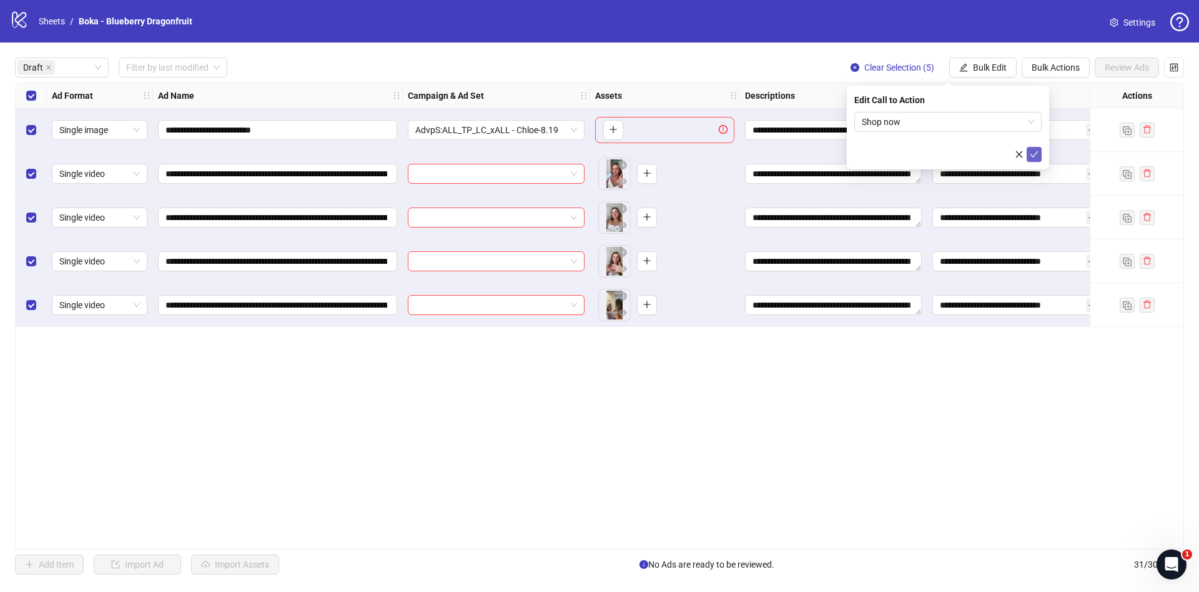
click at [1038, 147] on button "submit" at bounding box center [1034, 154] width 15 height 15
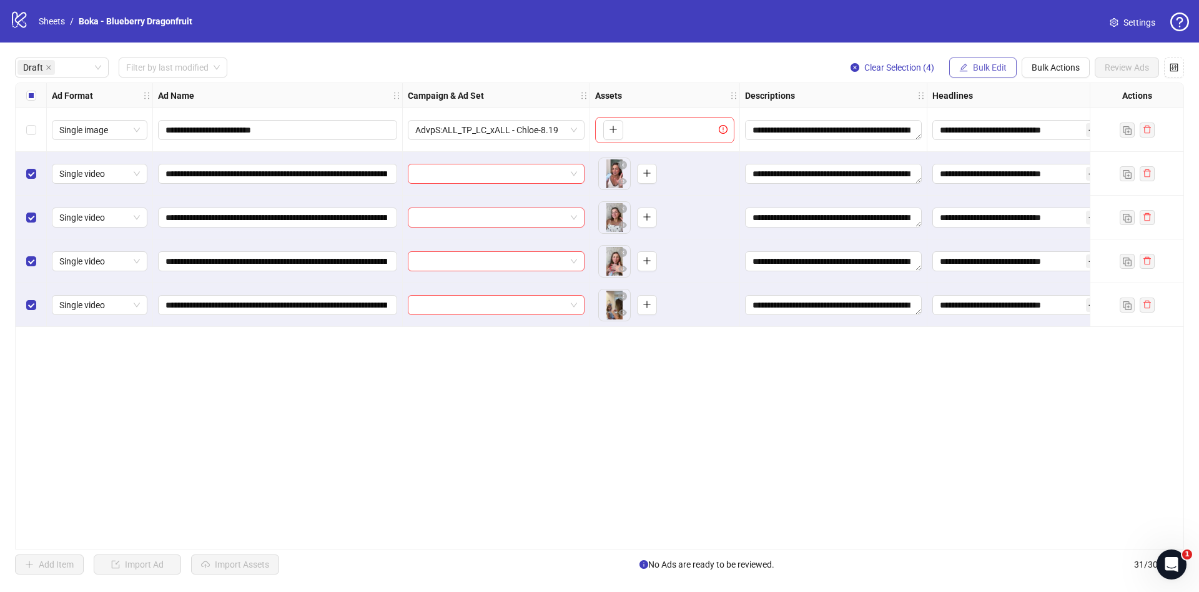
click at [966, 64] on icon "edit" at bounding box center [964, 67] width 9 height 9
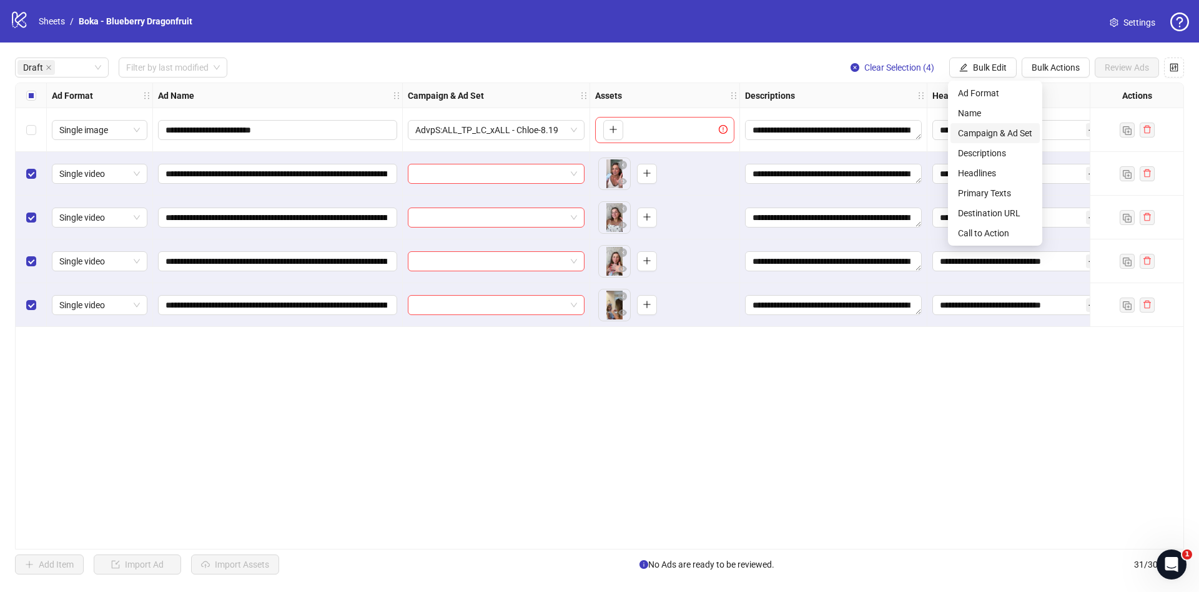
click at [987, 136] on span "Campaign & Ad Set" at bounding box center [995, 133] width 74 height 14
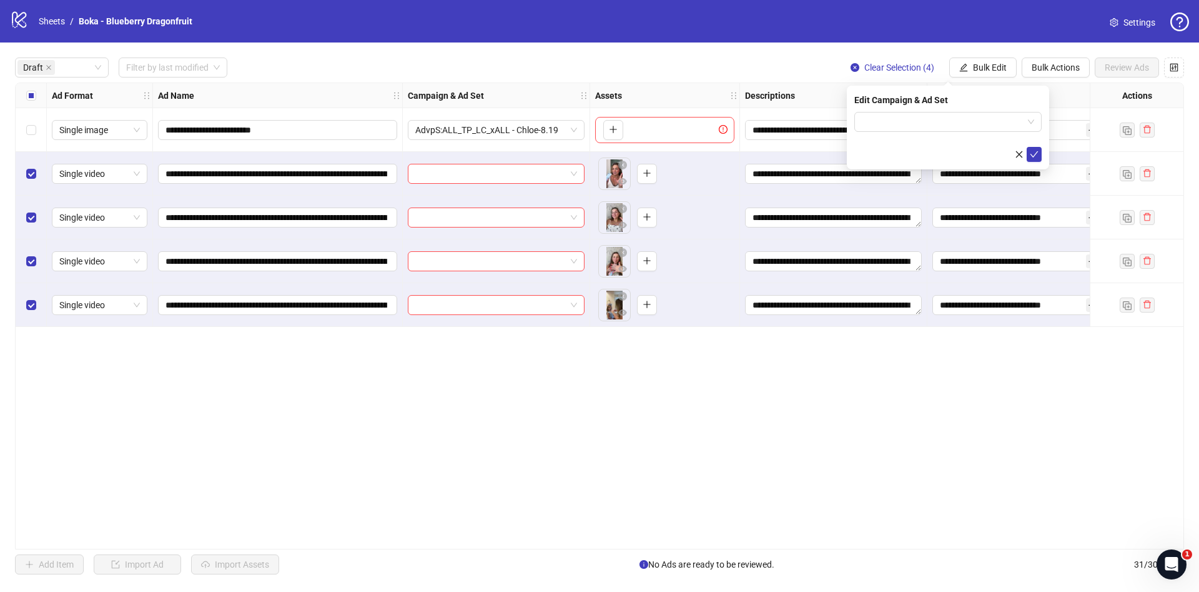
click at [960, 110] on div "Edit Campaign & Ad Set" at bounding box center [948, 128] width 202 height 84
click at [969, 126] on input "search" at bounding box center [942, 121] width 161 height 19
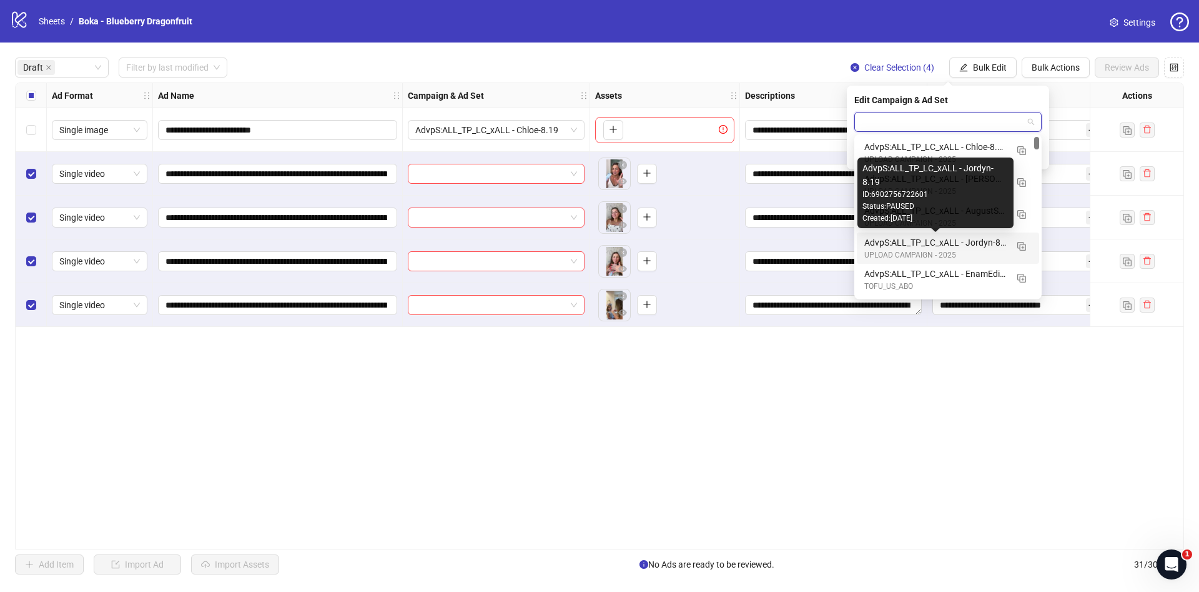
click at [983, 241] on div "AdvpS:ALL_TP_LC_xALL - Jordyn-8.19" at bounding box center [936, 243] width 142 height 14
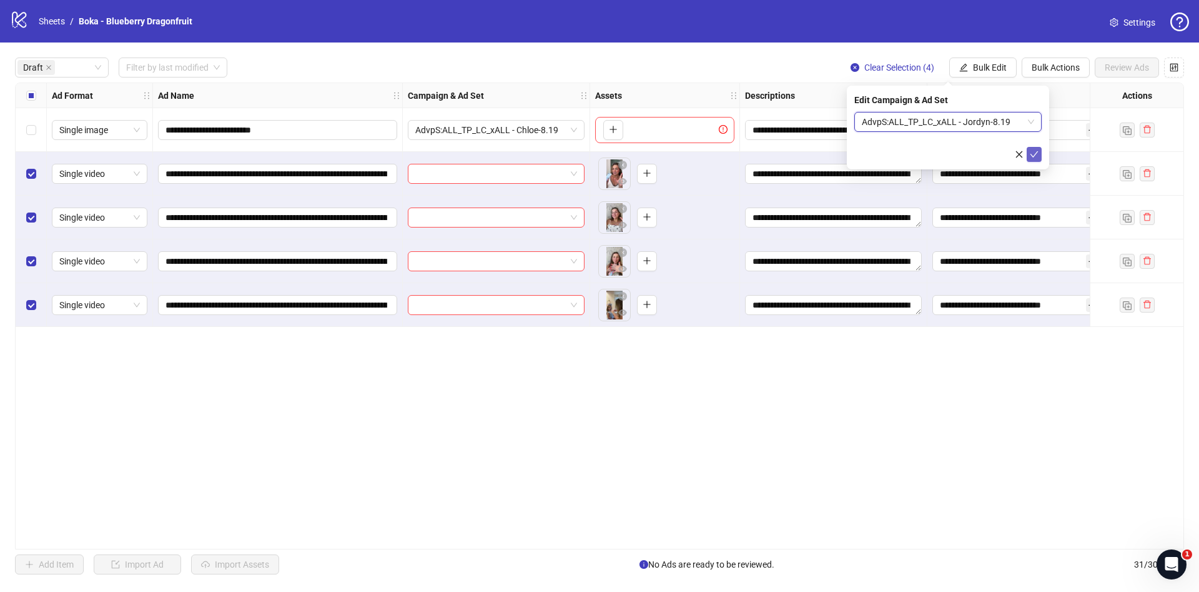
click at [1029, 157] on button "submit" at bounding box center [1034, 154] width 15 height 15
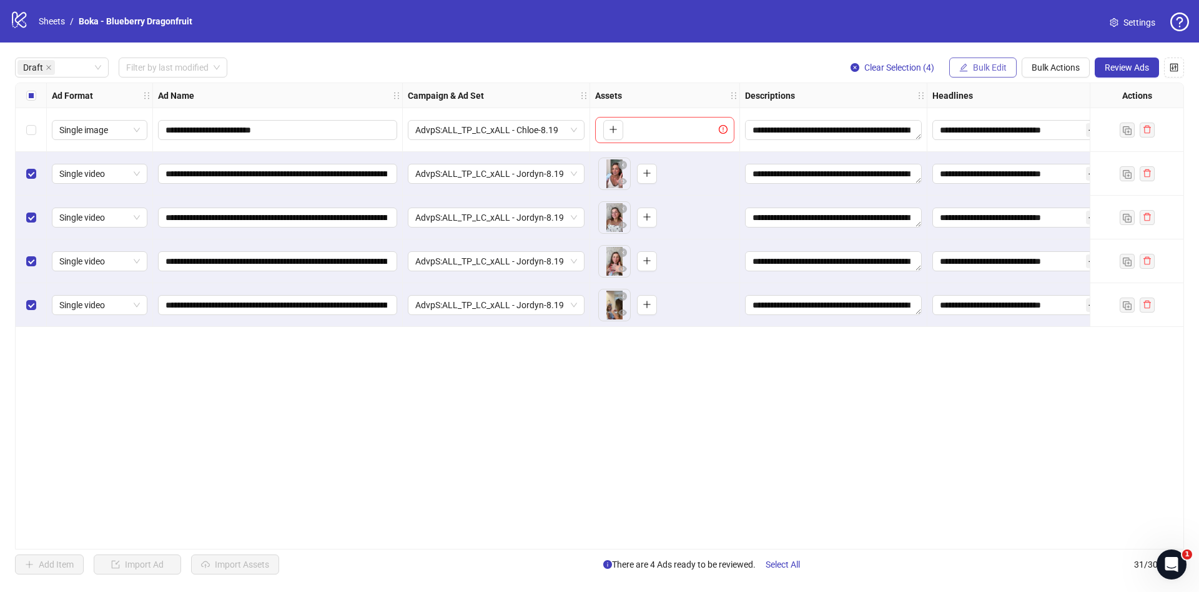
click at [1009, 61] on button "Bulk Edit" at bounding box center [983, 67] width 67 height 20
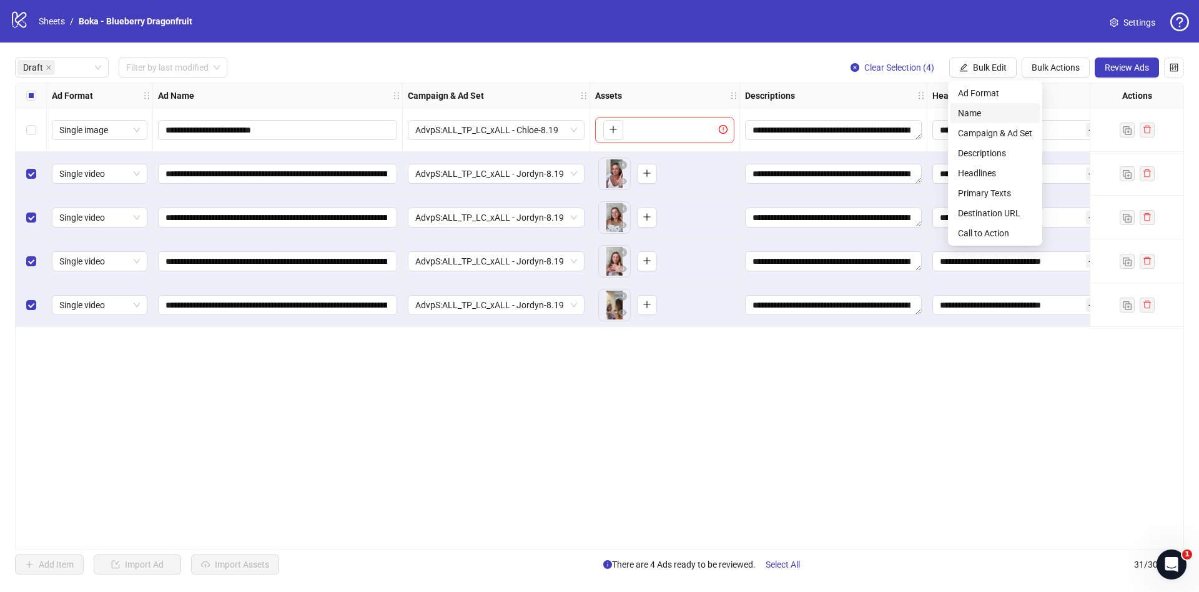
click at [993, 111] on span "Name" at bounding box center [995, 113] width 74 height 14
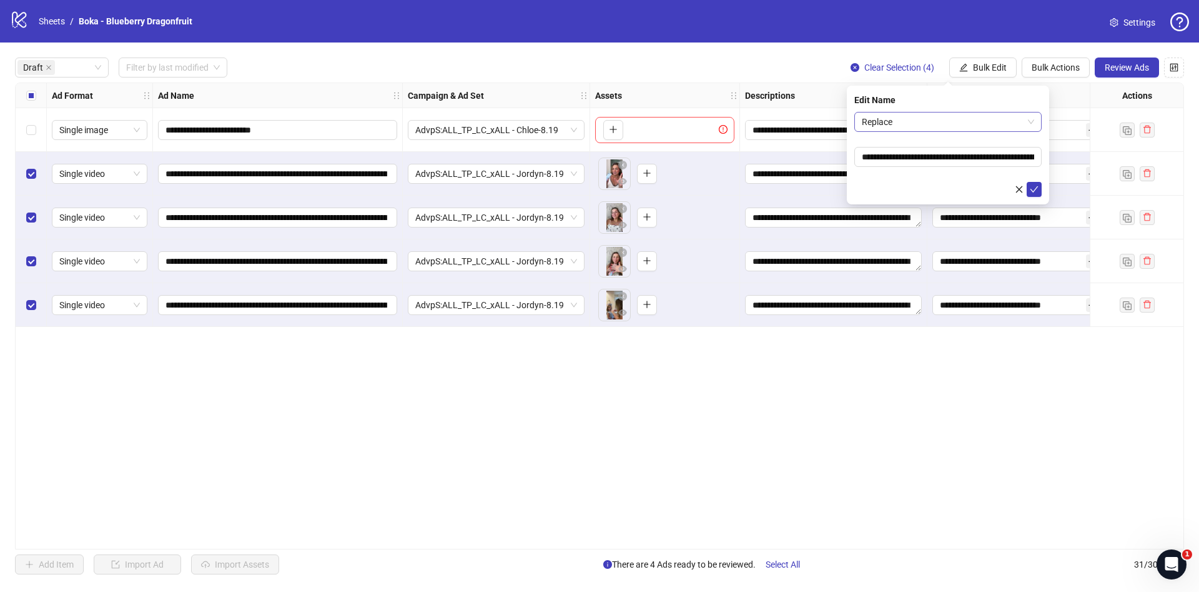
click at [942, 117] on span "Replace" at bounding box center [948, 121] width 172 height 19
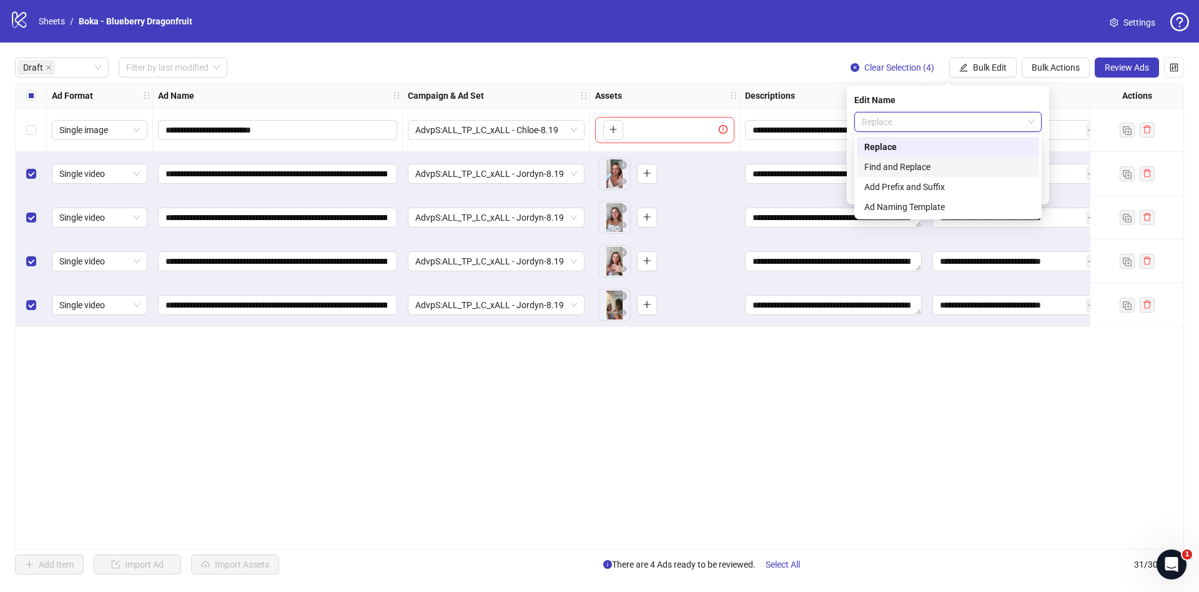
click at [925, 164] on div "Find and Replace" at bounding box center [948, 167] width 167 height 14
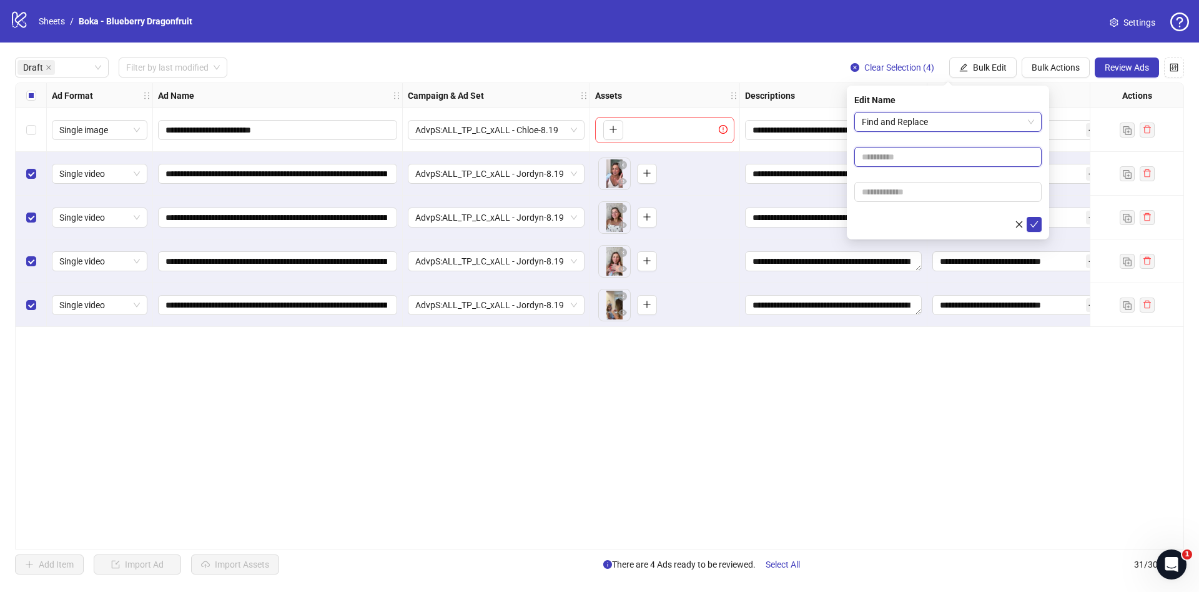
click at [925, 161] on input "text" at bounding box center [948, 157] width 187 height 20
type input "****"
drag, startPoint x: 912, startPoint y: 195, endPoint x: 904, endPoint y: 194, distance: 8.1
click at [912, 195] on input "text" at bounding box center [948, 192] width 187 height 20
paste input "**********"
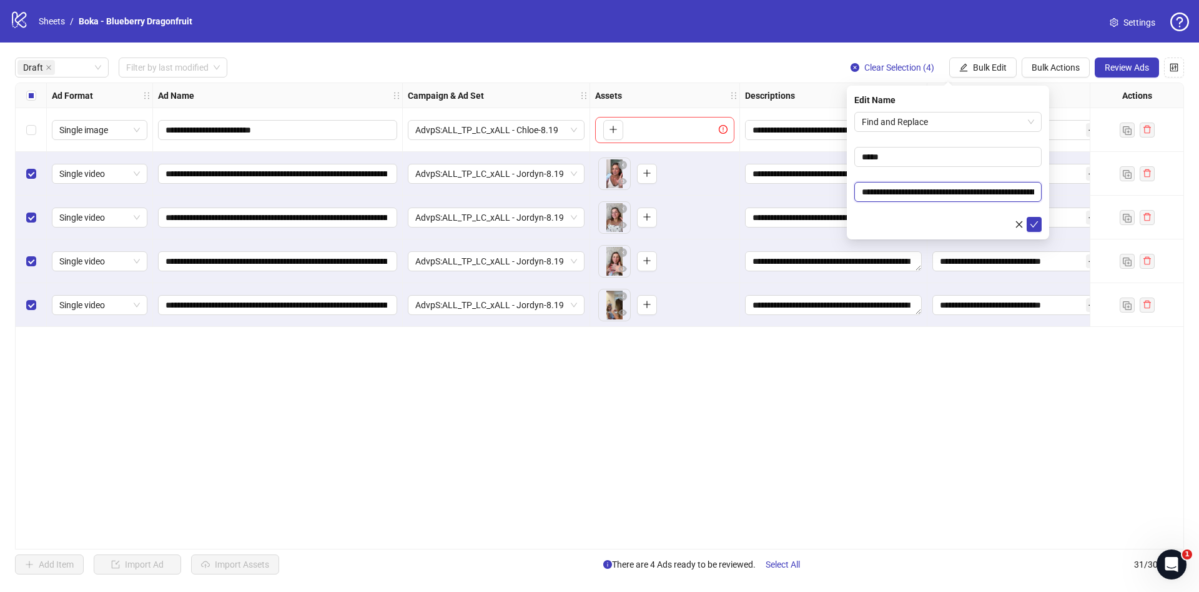
scroll to position [0, 180]
type input "**********"
click at [1036, 222] on icon "check" at bounding box center [1035, 224] width 8 height 6
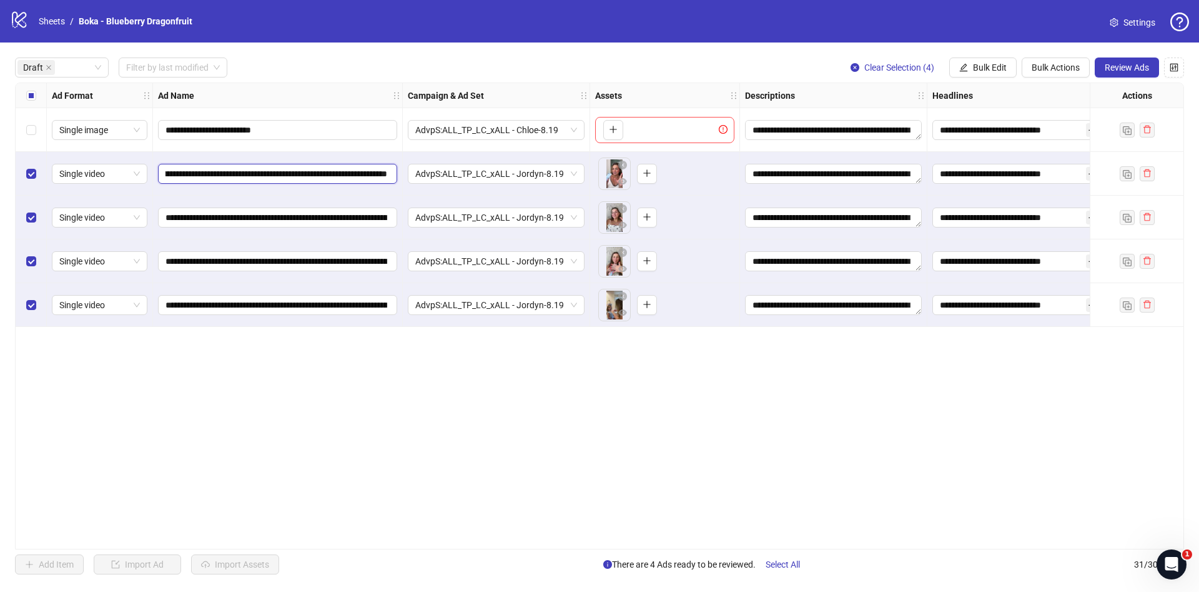
scroll to position [0, 438]
drag, startPoint x: 244, startPoint y: 167, endPoint x: 274, endPoint y: 172, distance: 29.7
click at [507, 83] on div "**********" at bounding box center [706, 83] width 1381 height 0
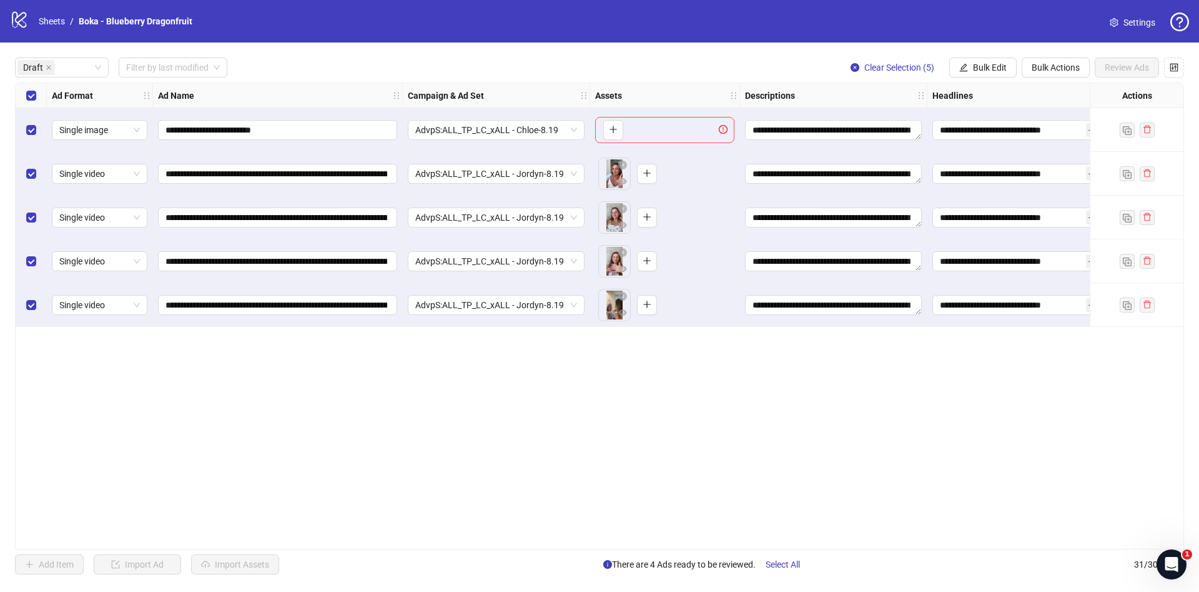
click at [30, 121] on div "Select row 1" at bounding box center [31, 130] width 31 height 44
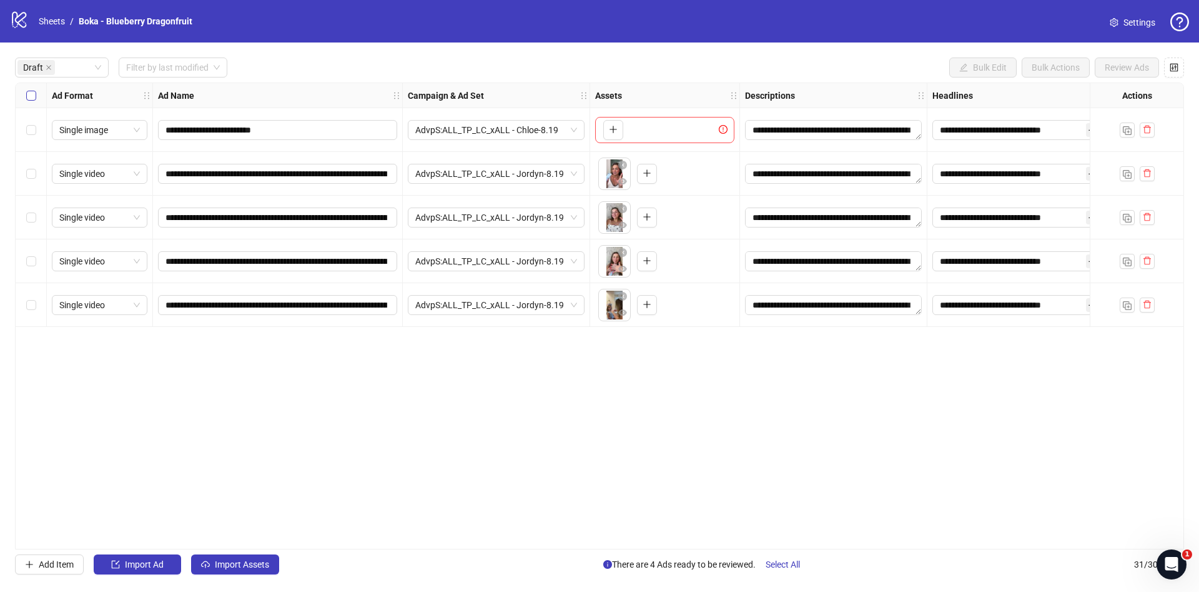
click at [31, 90] on label "Select all rows" at bounding box center [31, 96] width 10 height 14
click at [31, 112] on div "Select row 1" at bounding box center [31, 130] width 31 height 44
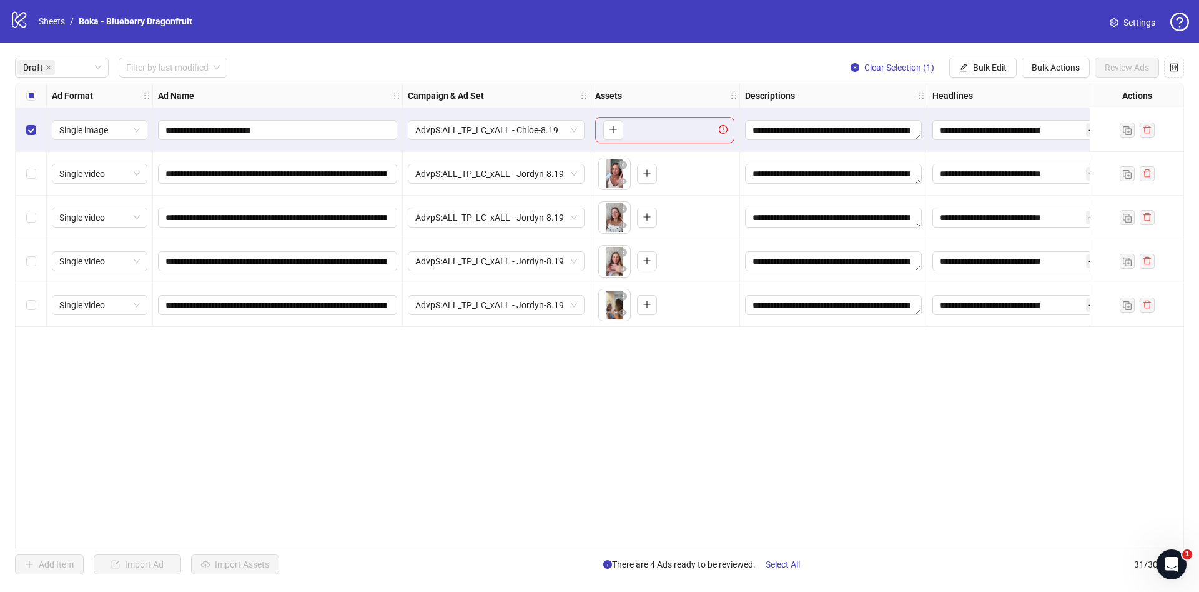
click at [40, 92] on div "Select all rows" at bounding box center [31, 95] width 31 height 25
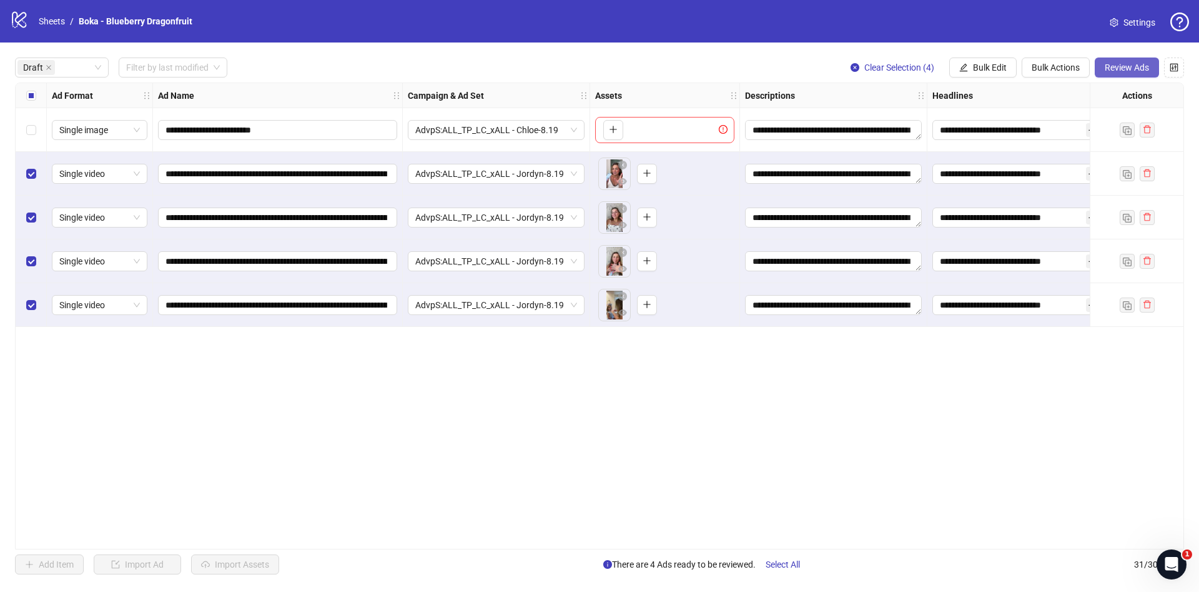
click at [1122, 61] on button "Review Ads" at bounding box center [1127, 67] width 64 height 20
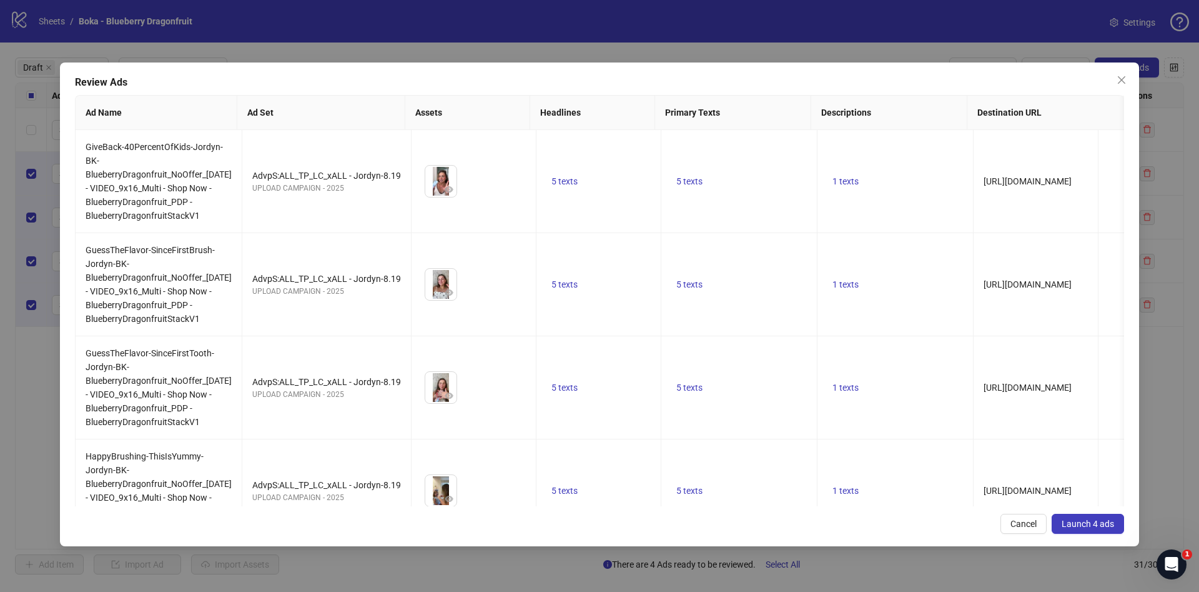
click at [1074, 520] on span "Launch 4 ads" at bounding box center [1088, 523] width 52 height 10
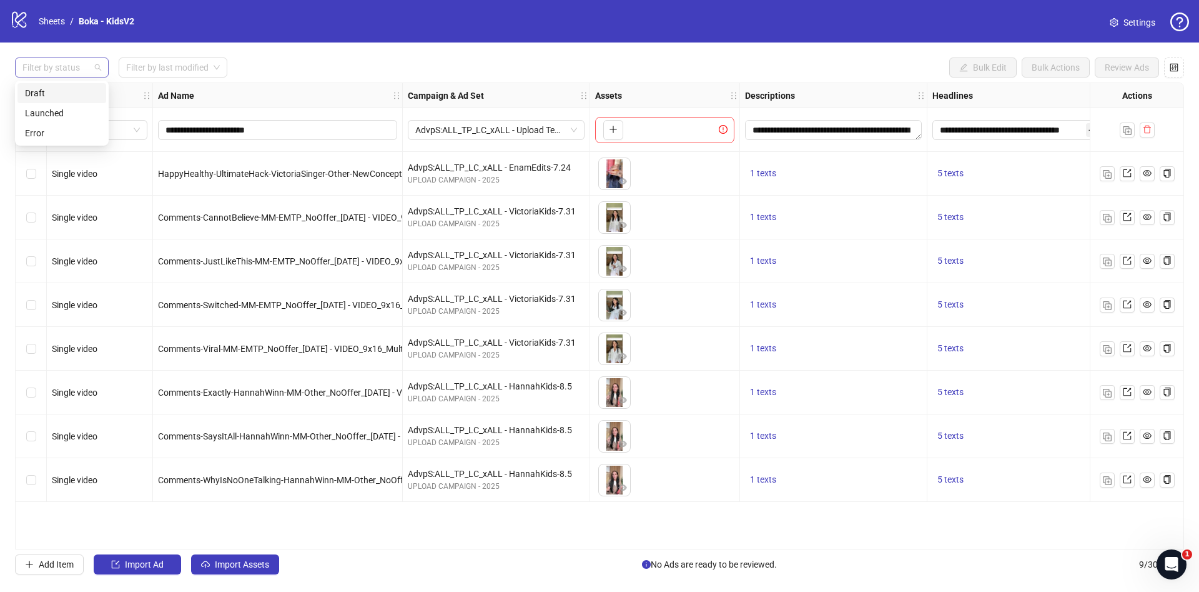
click at [76, 72] on div at bounding box center [55, 67] width 76 height 17
click at [79, 89] on div "Draft" at bounding box center [62, 93] width 74 height 14
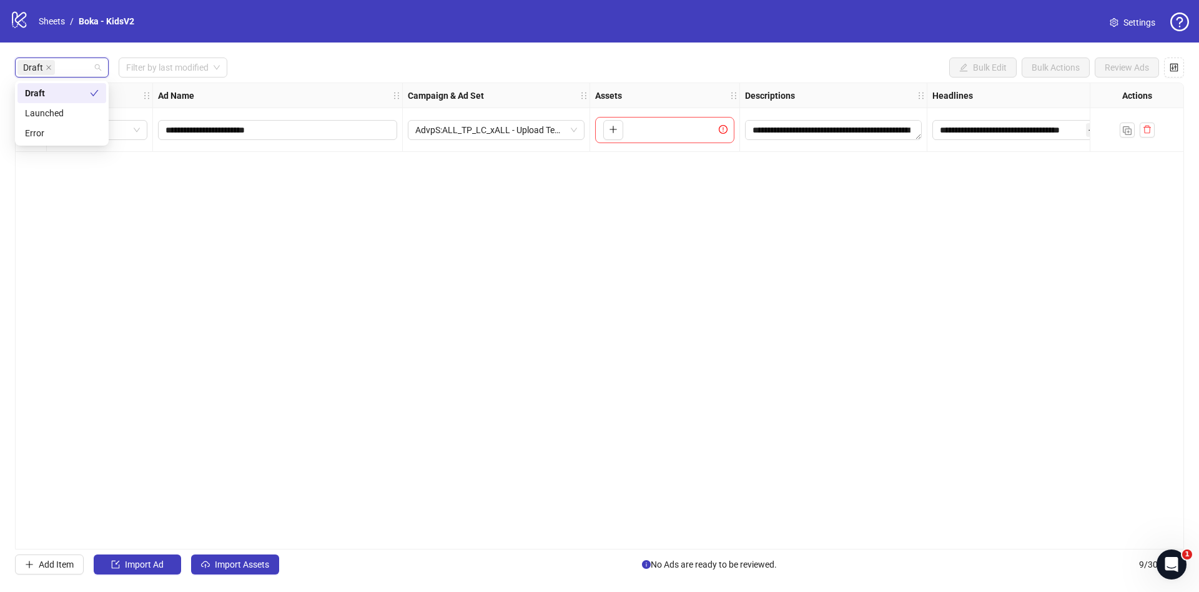
click at [410, 53] on div "**********" at bounding box center [599, 315] width 1199 height 547
click at [262, 562] on span "Import Assets" at bounding box center [242, 564] width 54 height 10
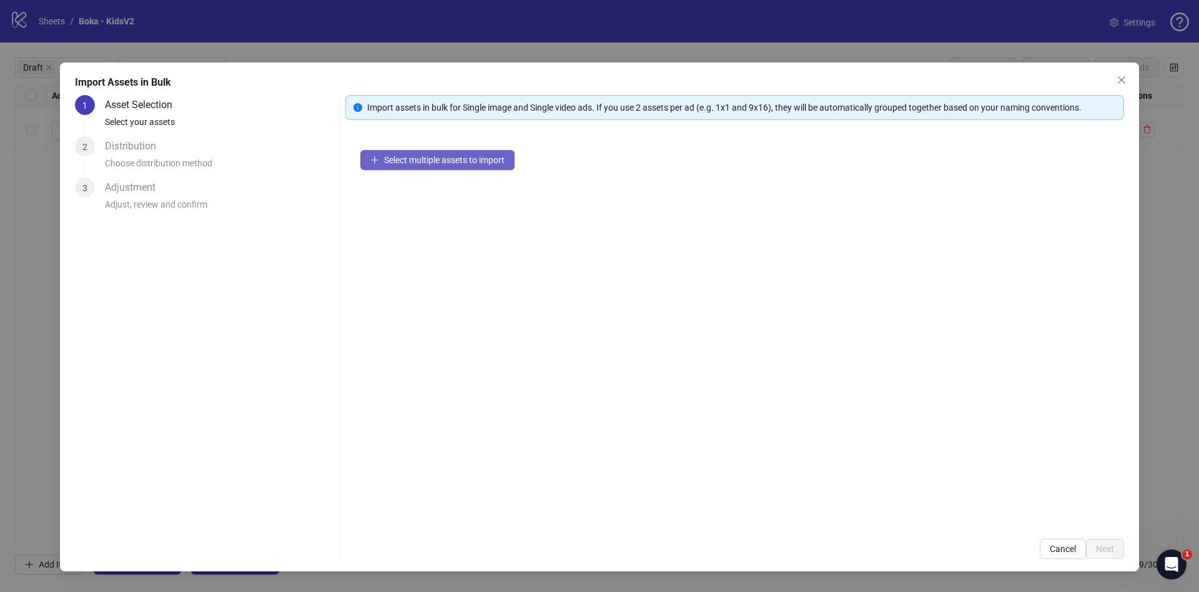
click at [492, 156] on span "Select multiple assets to import" at bounding box center [444, 160] width 121 height 10
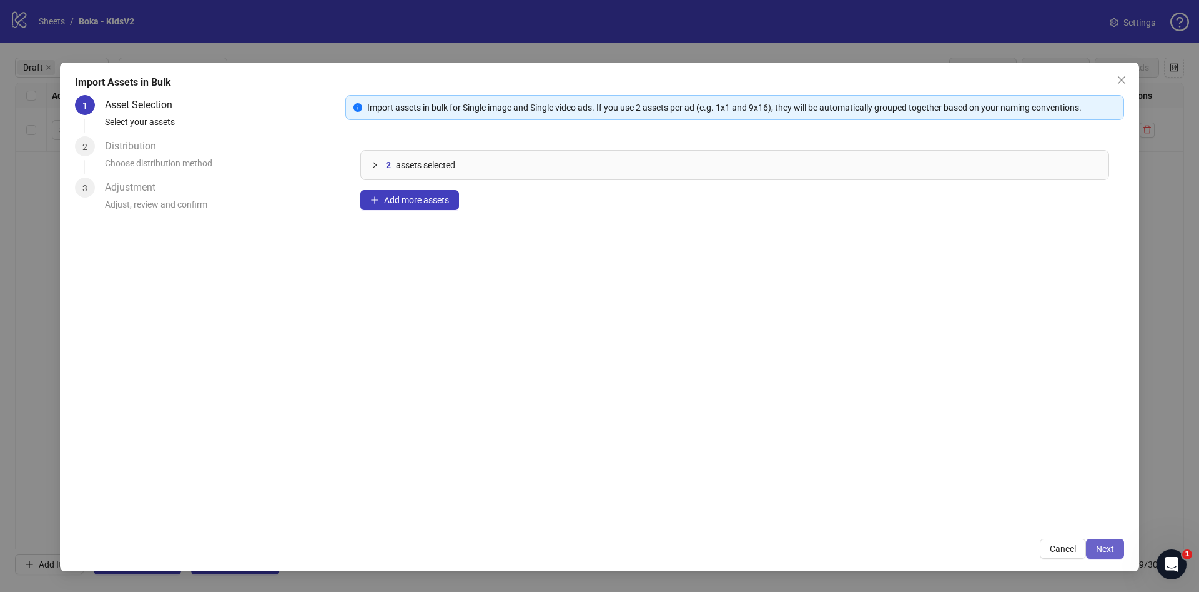
click at [1113, 555] on button "Next" at bounding box center [1105, 548] width 38 height 20
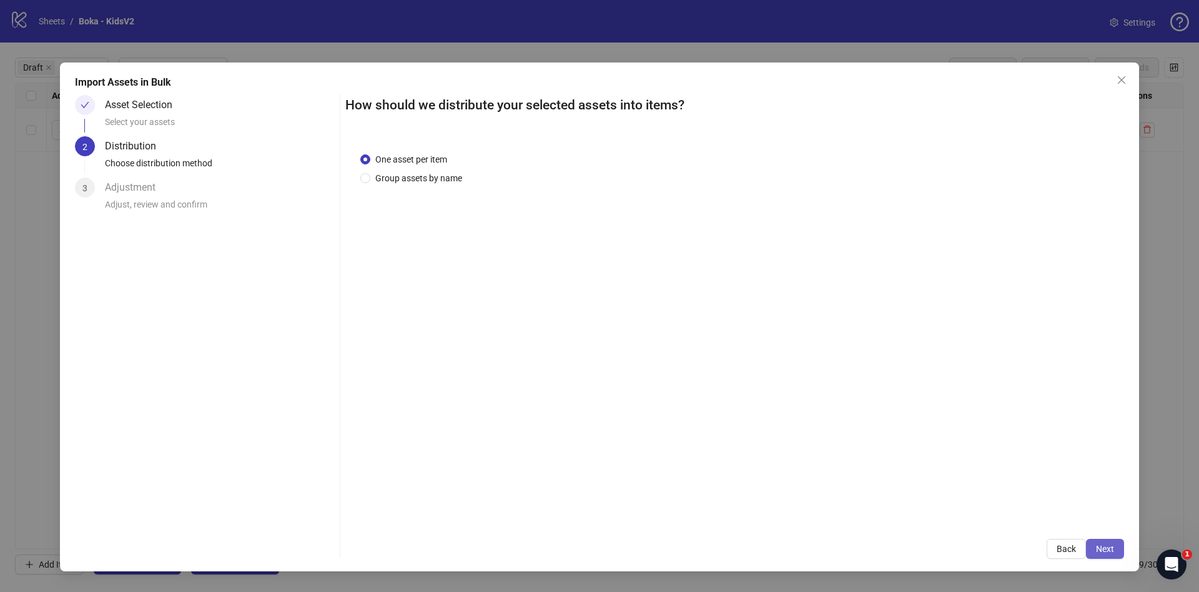
click at [1114, 550] on button "Next" at bounding box center [1105, 548] width 38 height 20
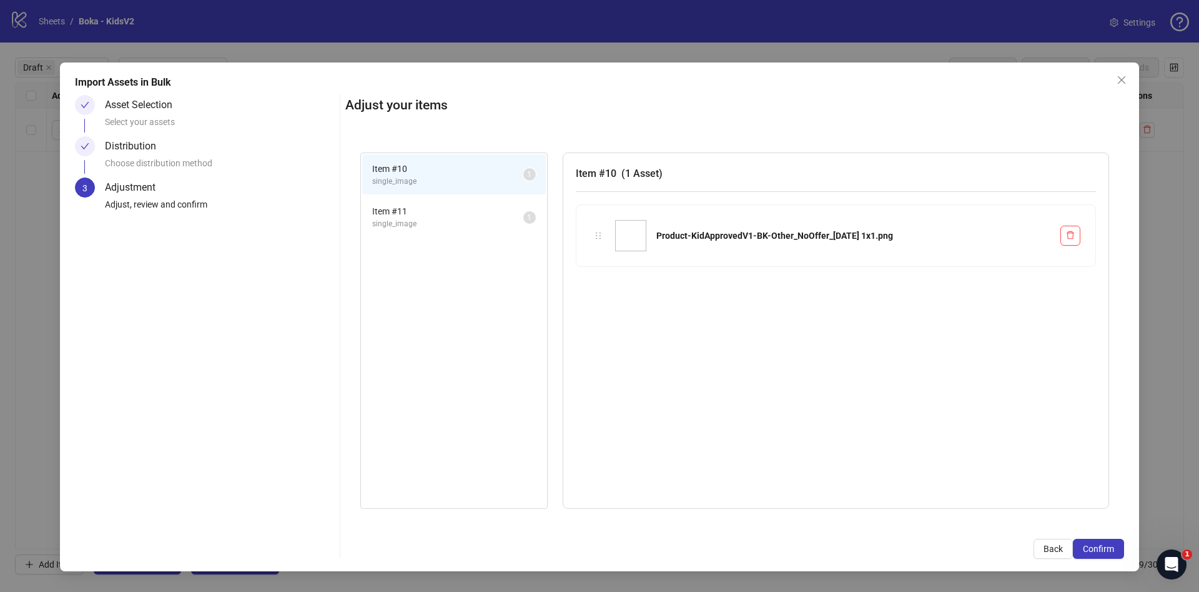
click at [1114, 550] on button "Confirm" at bounding box center [1098, 548] width 51 height 20
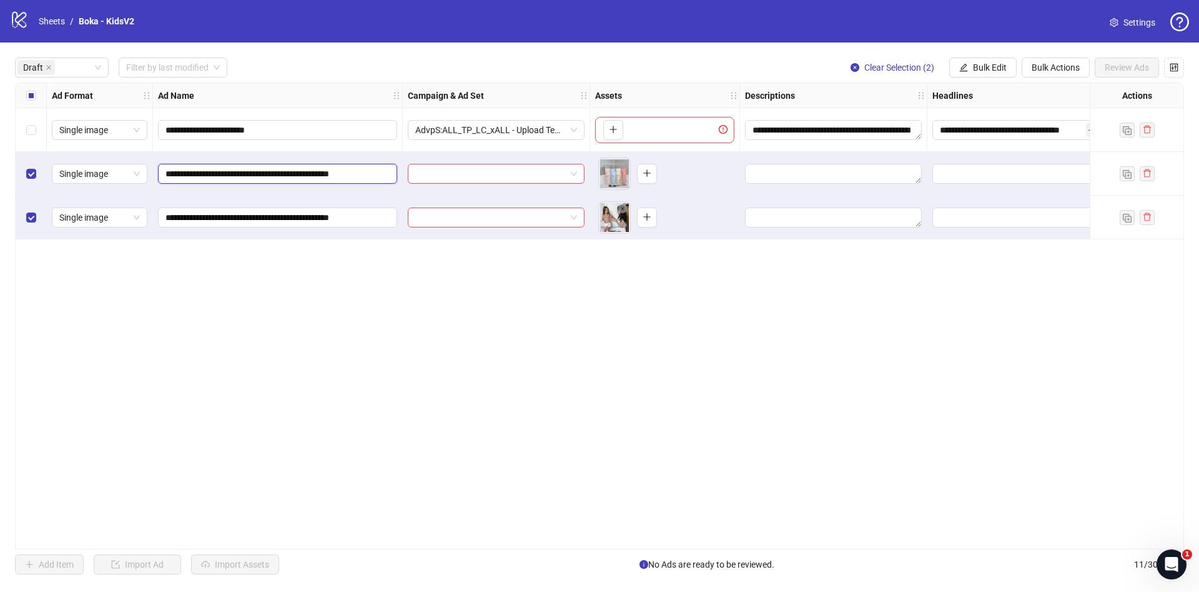
click at [294, 172] on input "**********" at bounding box center [277, 174] width 222 height 14
paste input "**********"
type input "**********"
click at [303, 222] on input "**********" at bounding box center [277, 218] width 222 height 14
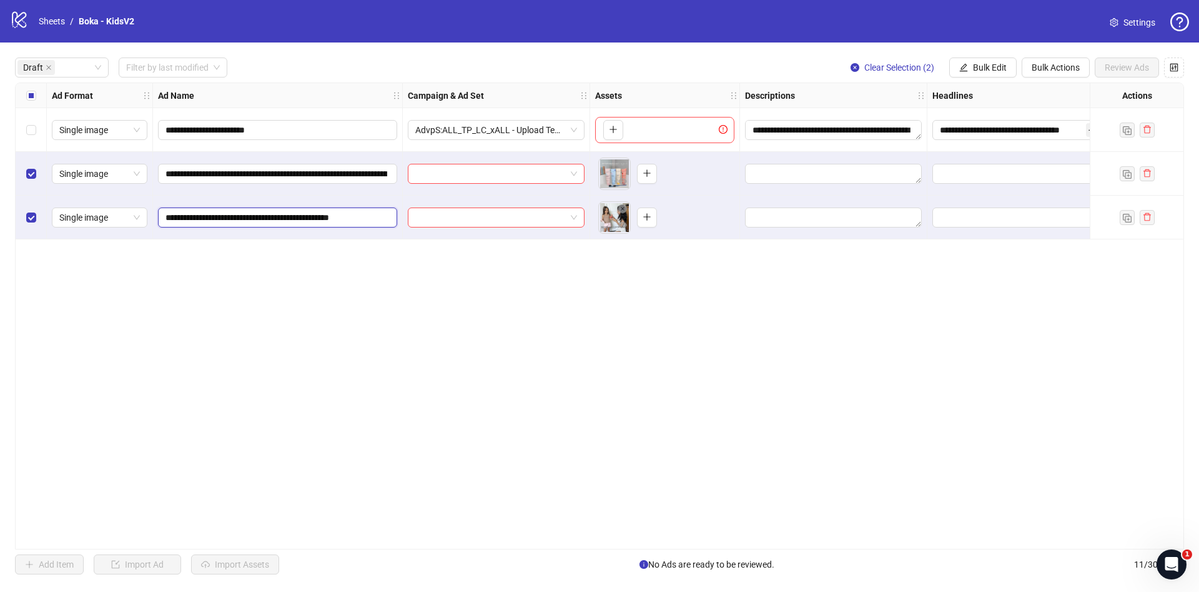
paste input "**********"
type input "**********"
click at [468, 348] on div "**********" at bounding box center [599, 315] width 1169 height 467
click at [976, 78] on div "**********" at bounding box center [599, 315] width 1199 height 547
click at [1023, 66] on button "Bulk Actions" at bounding box center [1056, 67] width 68 height 20
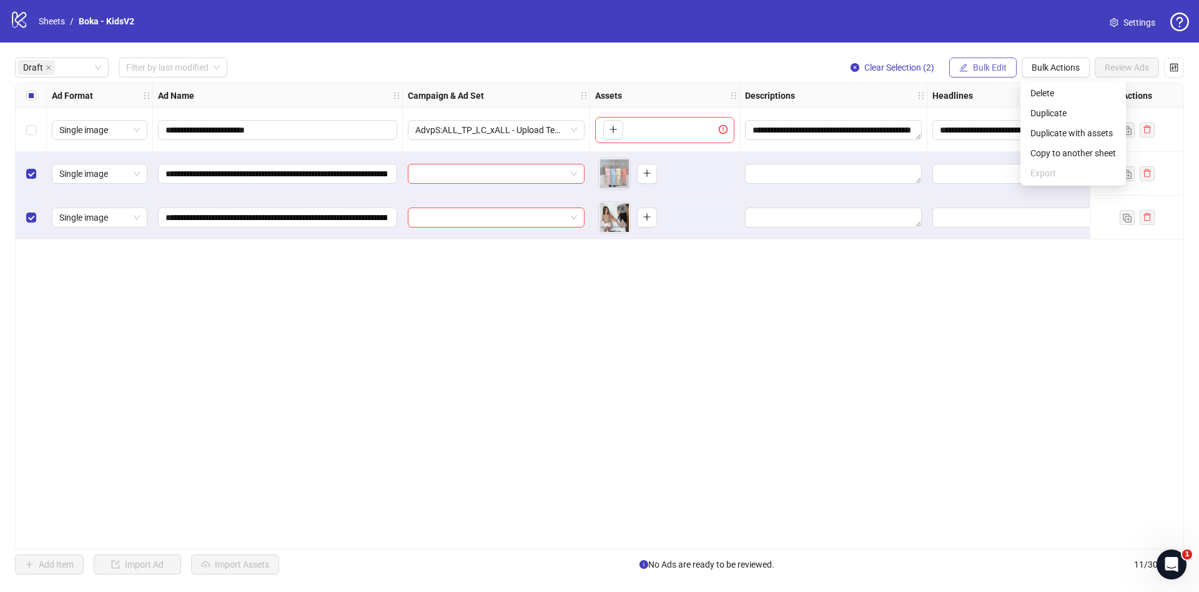
click at [985, 66] on span "Bulk Edit" at bounding box center [990, 67] width 34 height 10
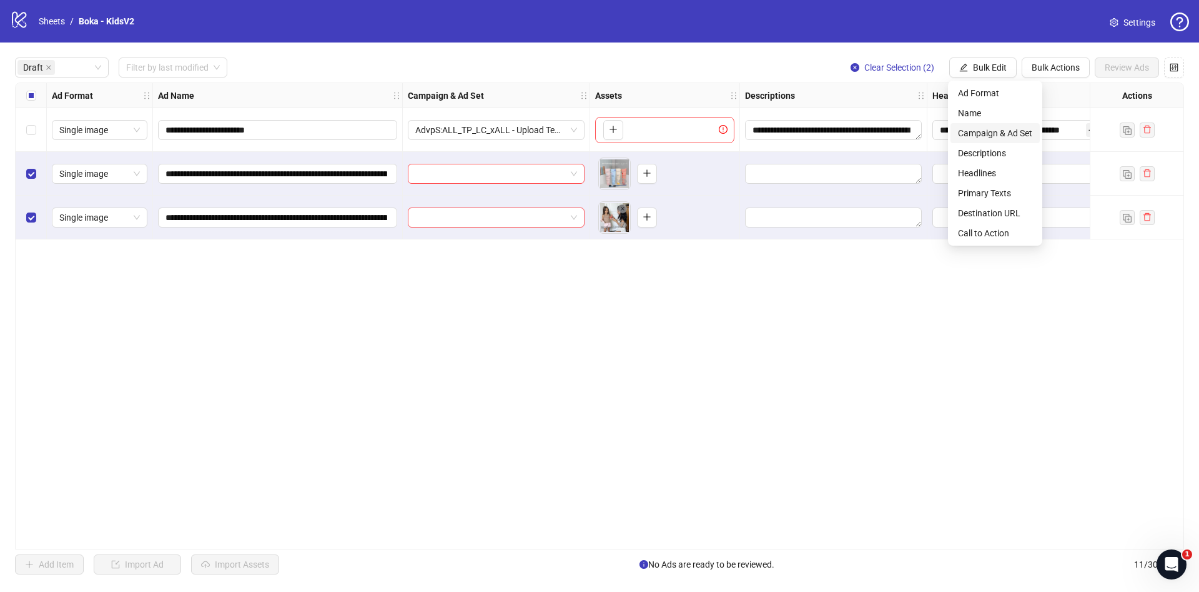
click at [996, 131] on span "Campaign & Ad Set" at bounding box center [995, 133] width 74 height 14
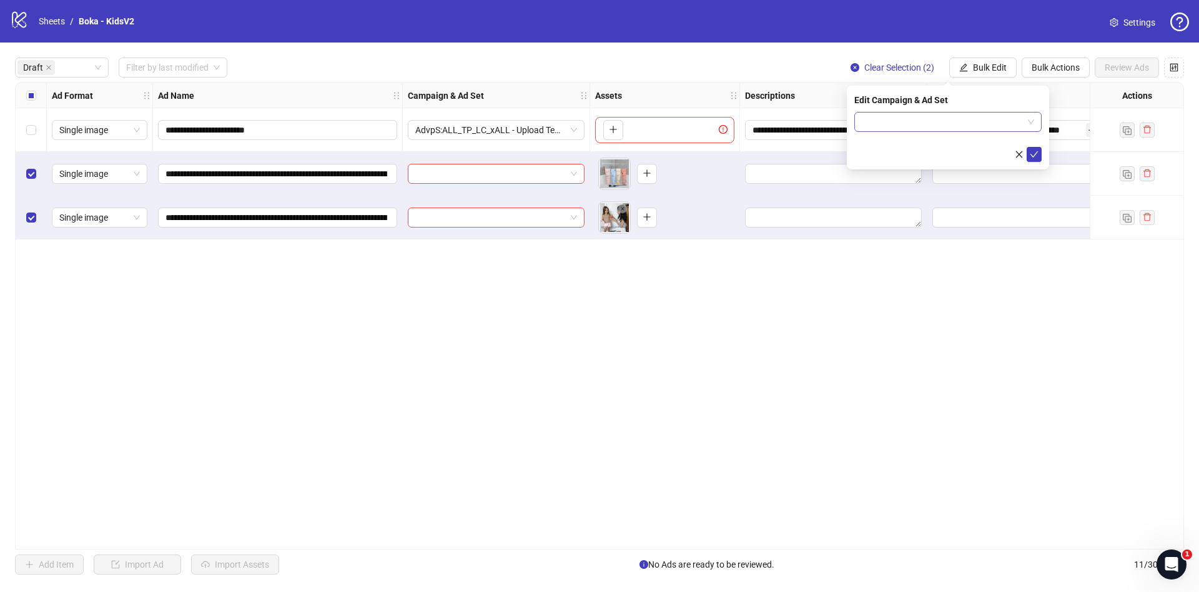
click at [910, 120] on input "search" at bounding box center [942, 121] width 161 height 19
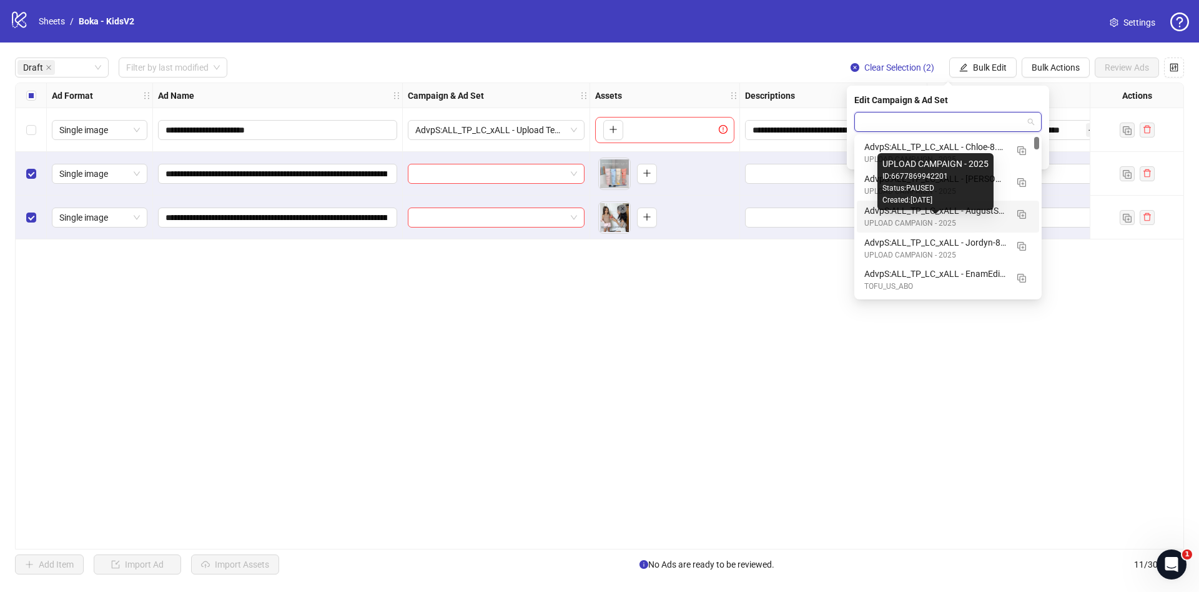
click at [965, 216] on div "AdvpS:ALL_TP_LC_xALL - AugustStatics-8.19" at bounding box center [936, 211] width 142 height 14
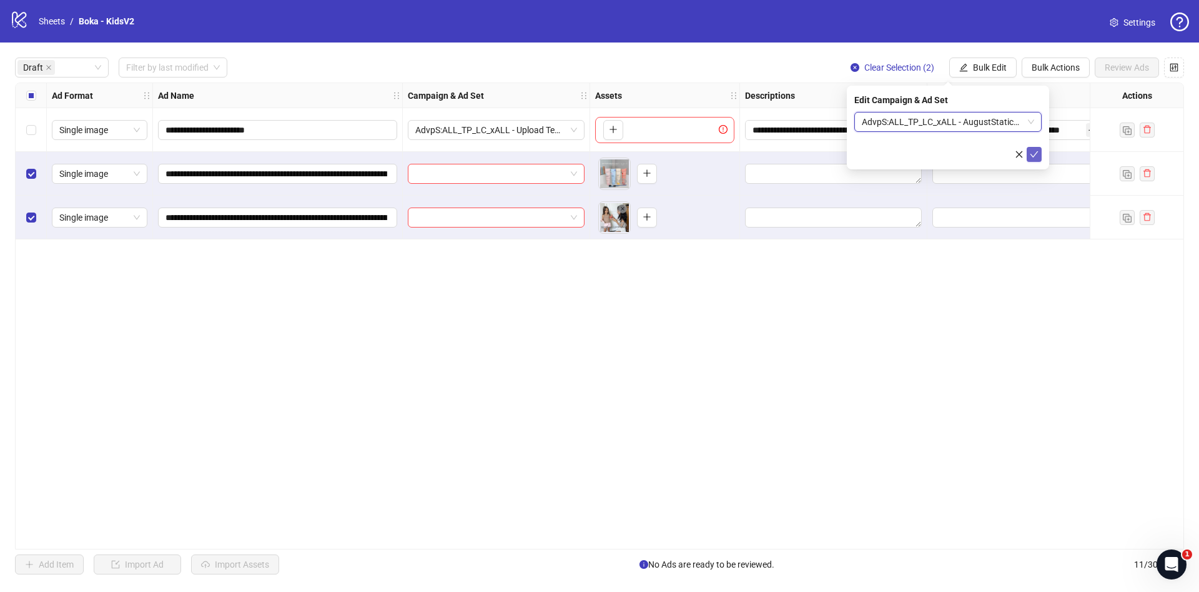
click at [1033, 154] on icon "check" at bounding box center [1034, 154] width 9 height 9
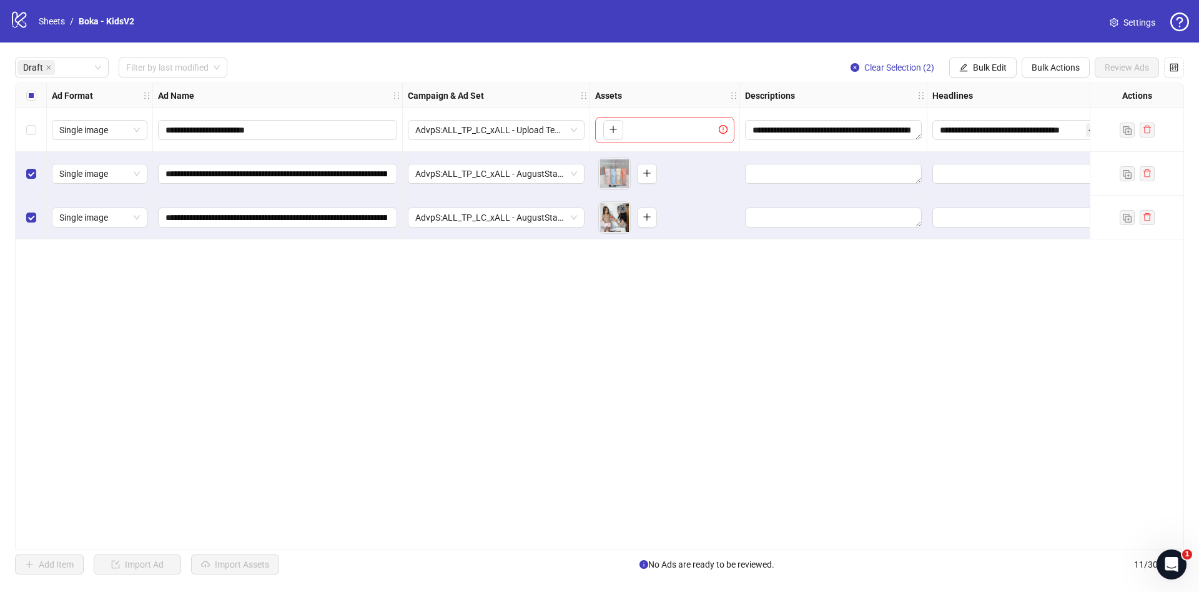
click at [39, 102] on div "Select all rows" at bounding box center [31, 95] width 31 height 25
click at [39, 101] on div "Select all rows" at bounding box center [31, 95] width 31 height 25
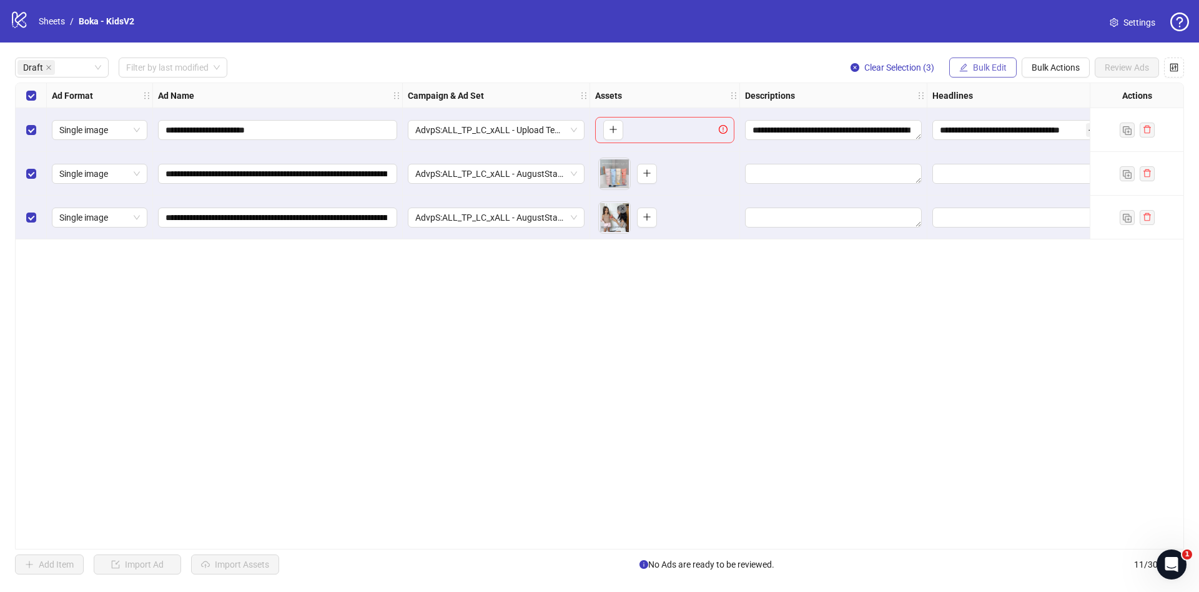
click at [992, 67] on span "Bulk Edit" at bounding box center [990, 67] width 34 height 10
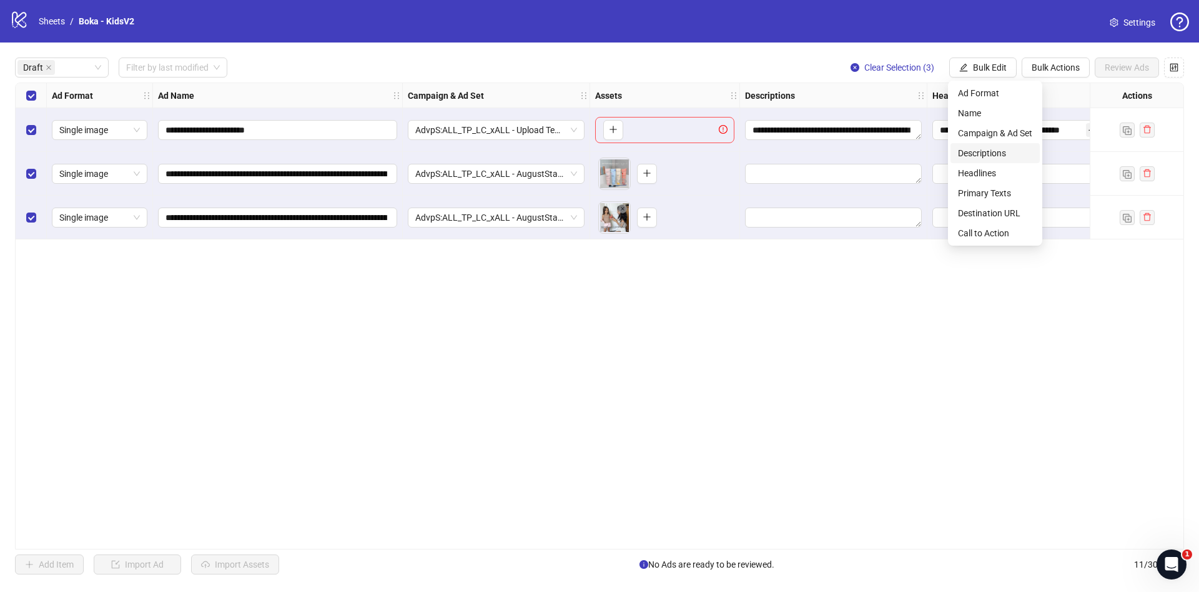
click at [1013, 155] on span "Descriptions" at bounding box center [995, 153] width 74 height 14
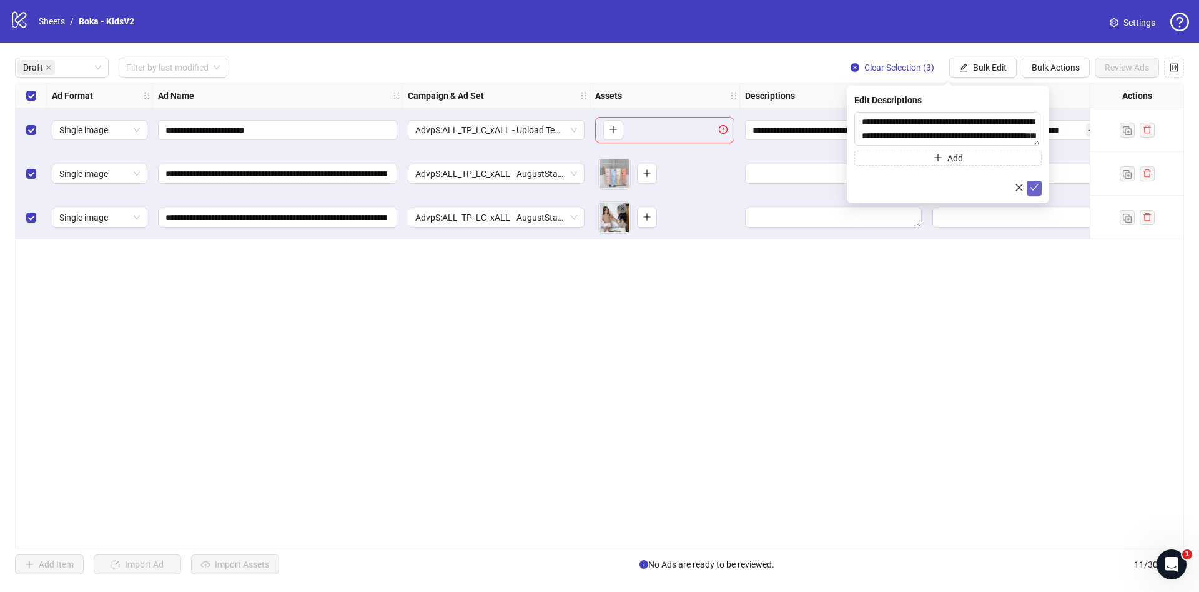
click at [1032, 191] on icon "check" at bounding box center [1034, 187] width 9 height 9
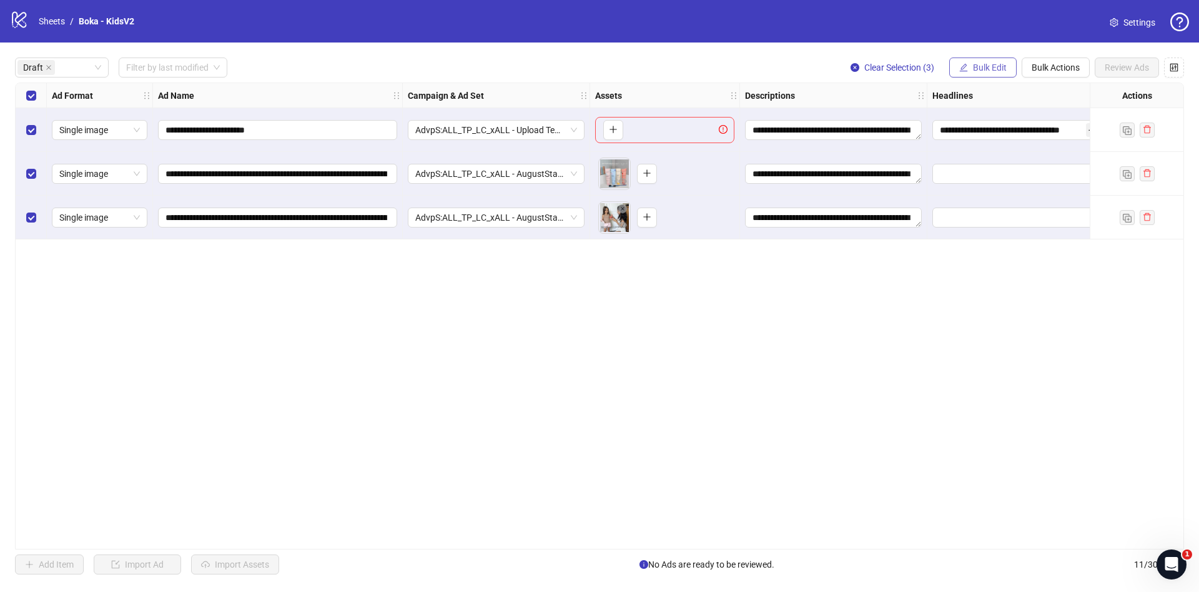
drag, startPoint x: 978, startPoint y: 61, endPoint x: 984, endPoint y: 76, distance: 16.5
click at [978, 61] on button "Bulk Edit" at bounding box center [983, 67] width 67 height 20
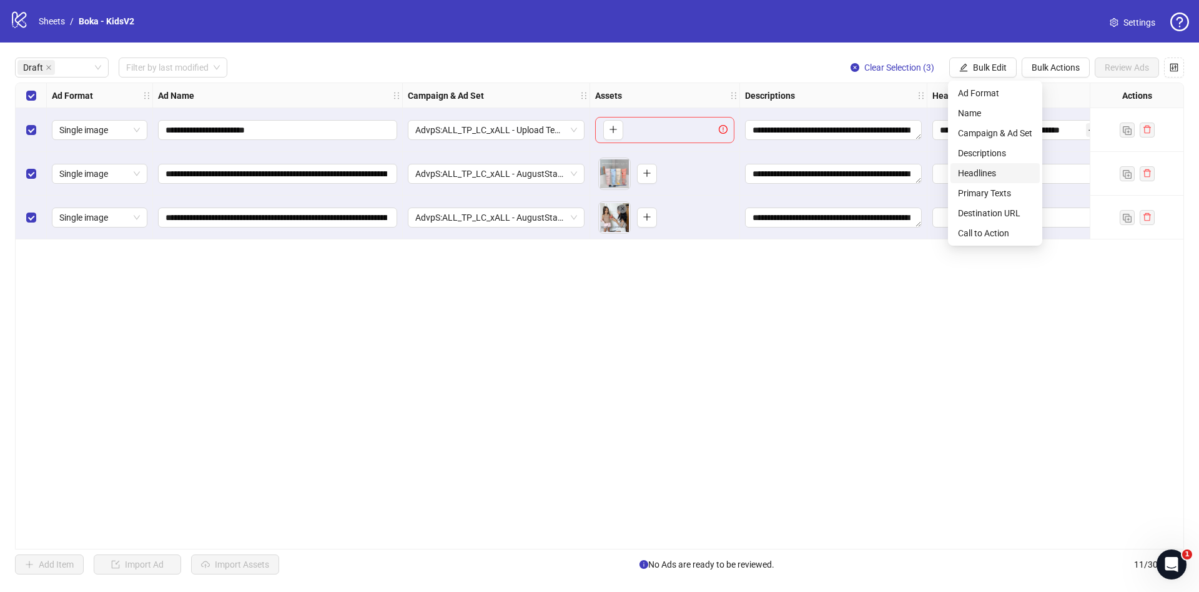
click at [987, 167] on span "Headlines" at bounding box center [995, 173] width 74 height 14
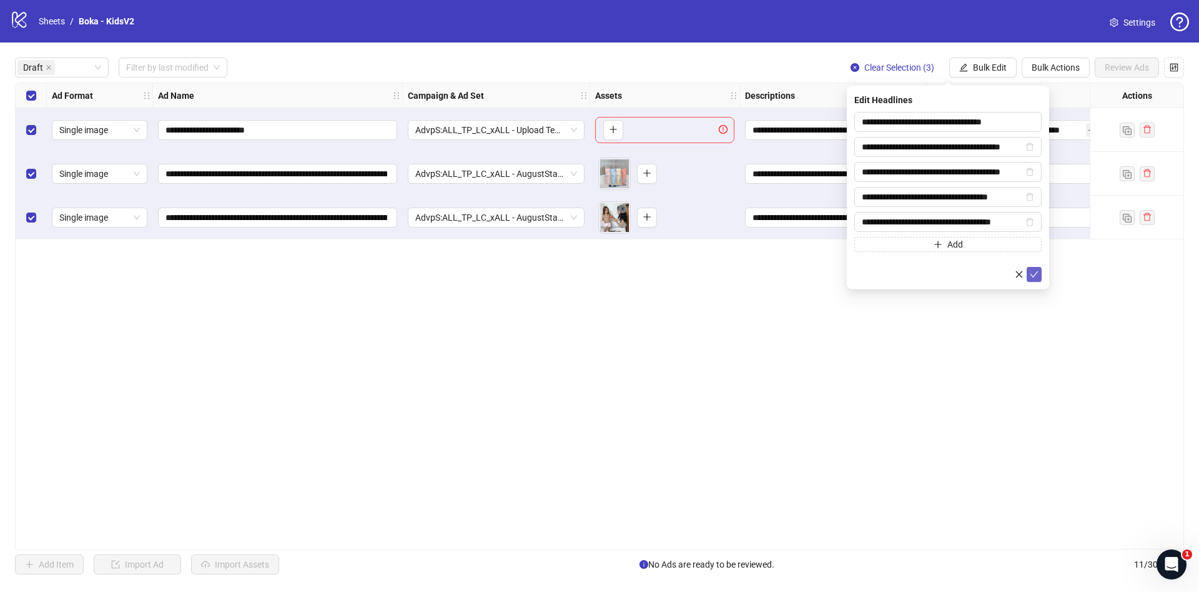
click at [1041, 272] on button "submit" at bounding box center [1034, 274] width 15 height 15
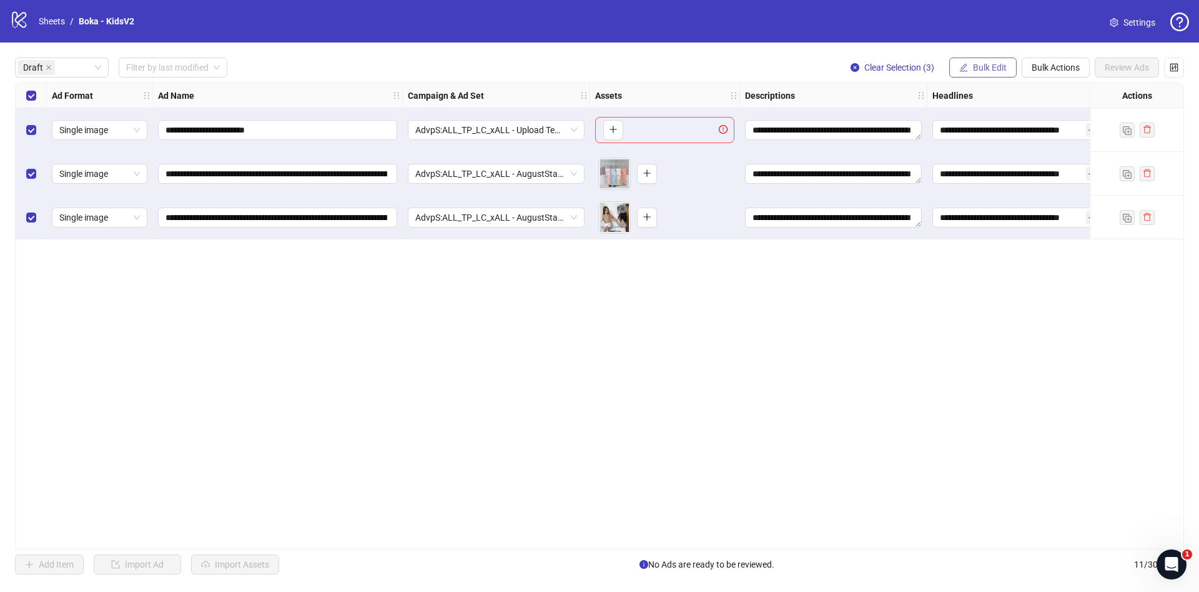
click at [974, 65] on span "Bulk Edit" at bounding box center [990, 67] width 34 height 10
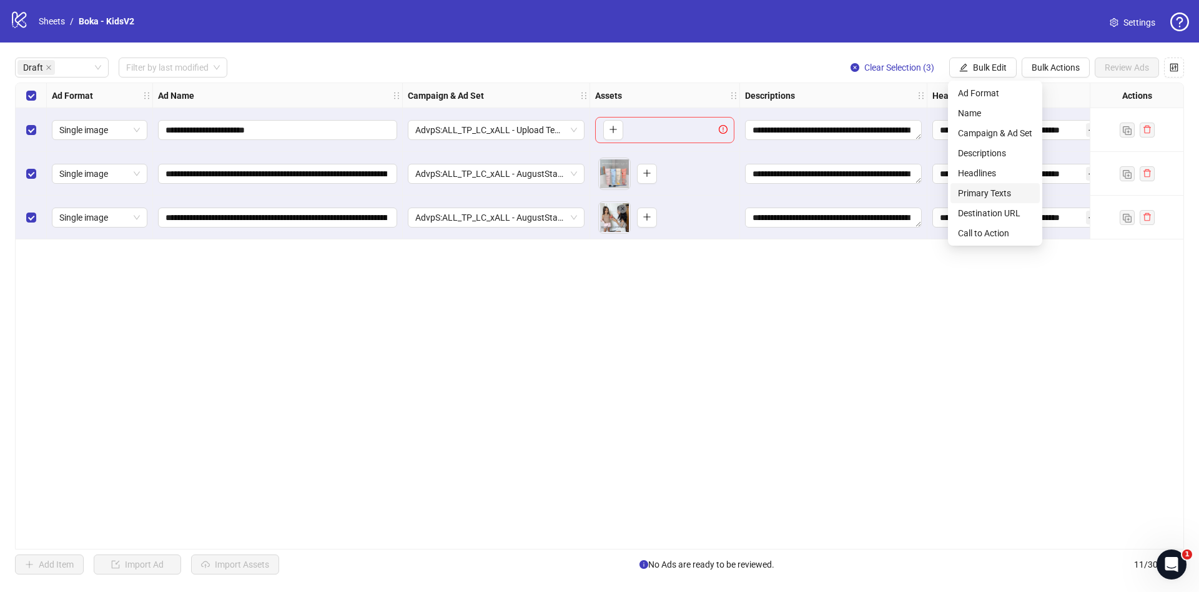
click at [979, 194] on span "Primary Texts" at bounding box center [995, 193] width 74 height 14
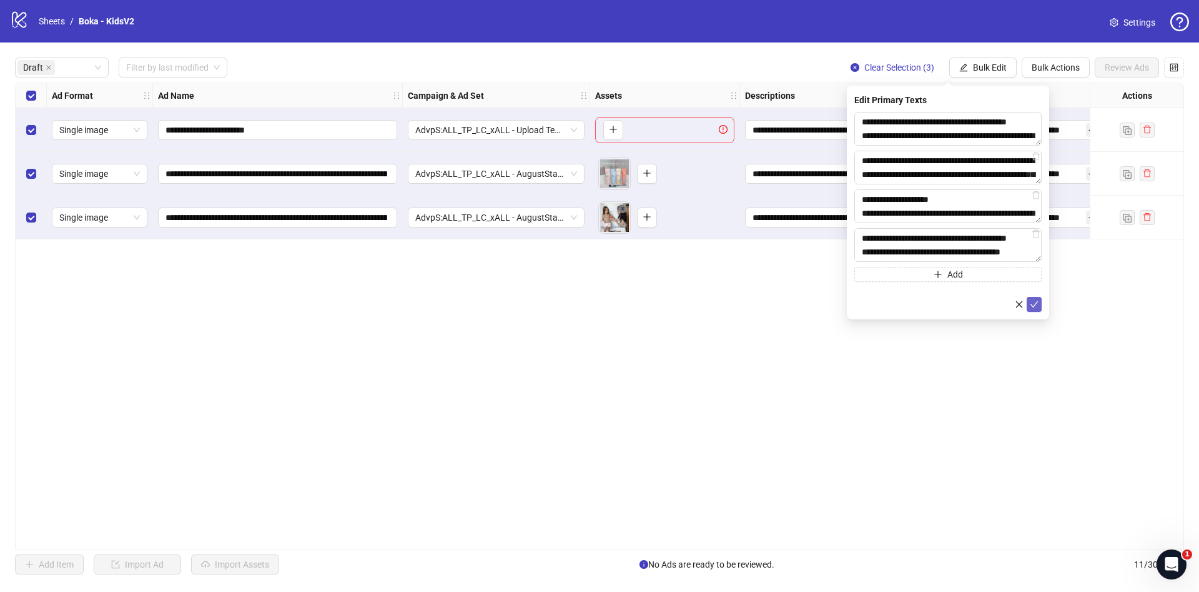
click at [1033, 302] on icon "check" at bounding box center [1034, 304] width 9 height 9
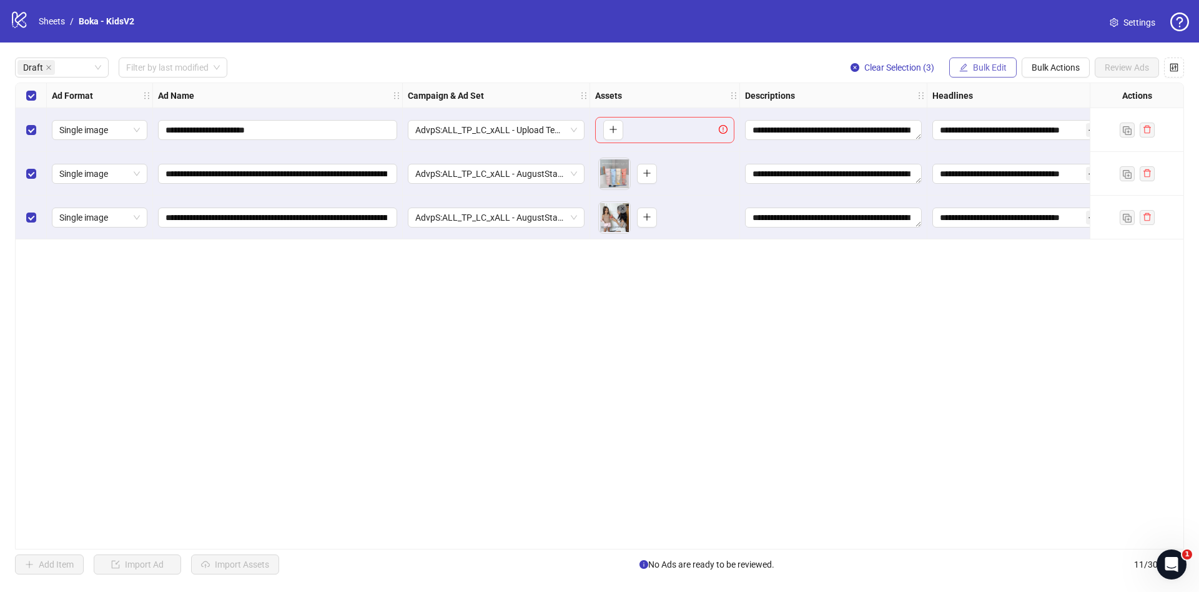
click at [981, 68] on span "Bulk Edit" at bounding box center [990, 67] width 34 height 10
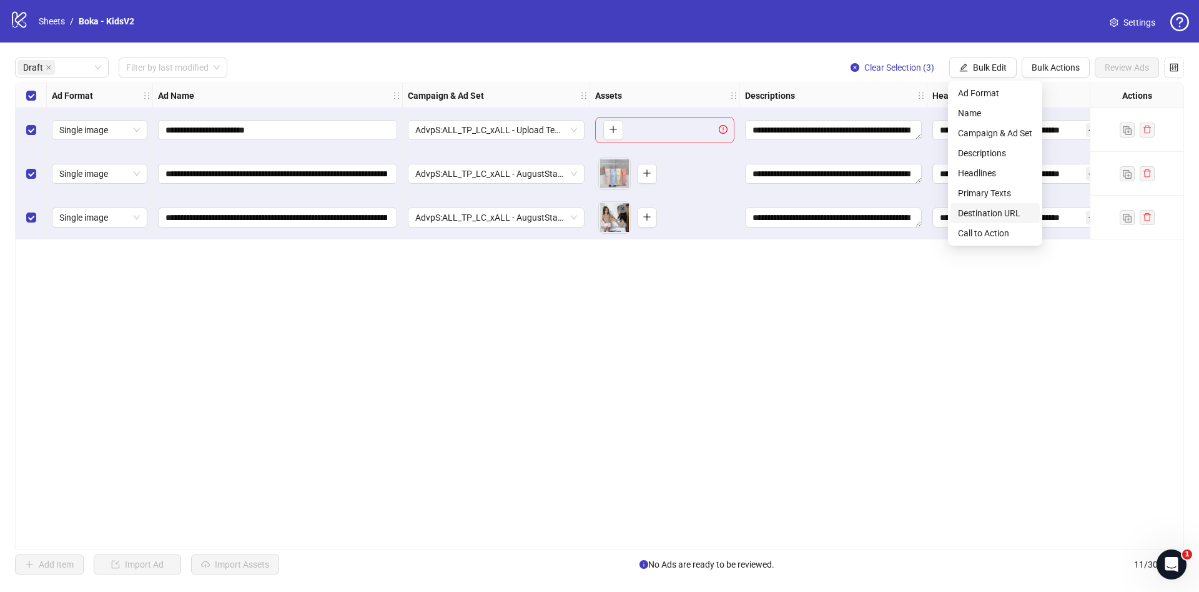
click at [1020, 203] on li "Destination URL" at bounding box center [995, 213] width 89 height 20
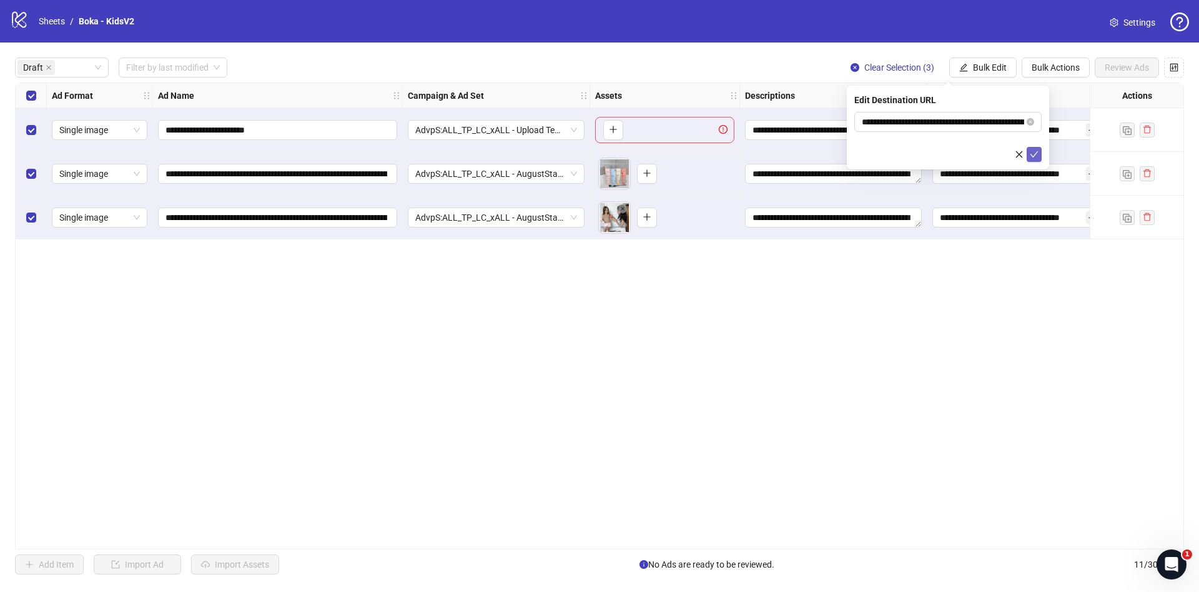
click at [1030, 159] on span "submit" at bounding box center [1034, 154] width 9 height 10
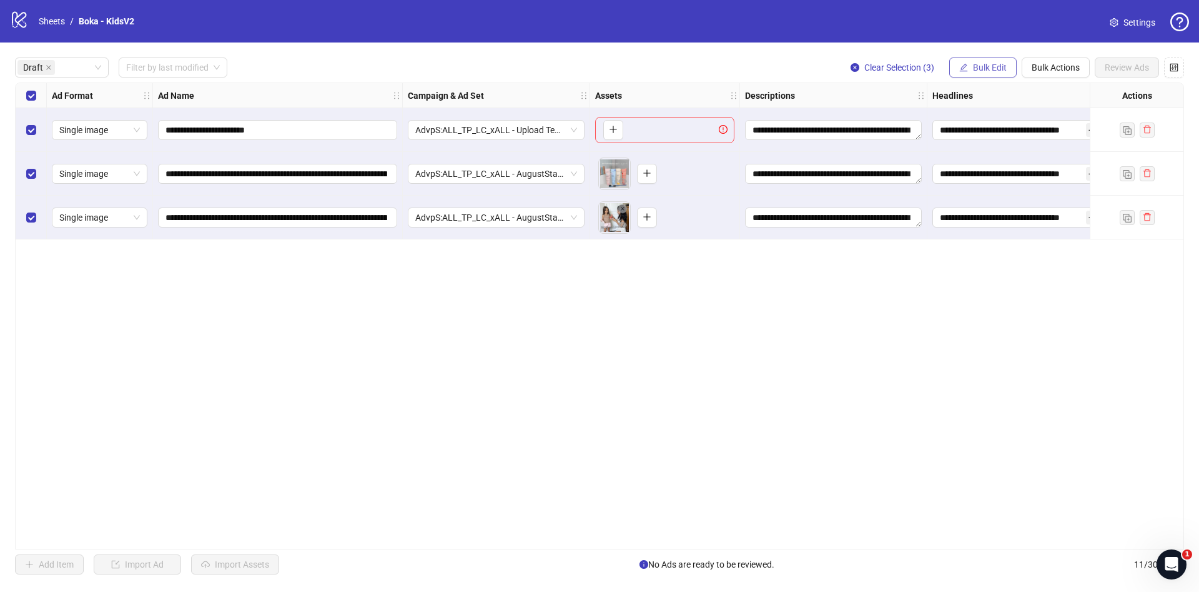
click at [978, 69] on span "Bulk Edit" at bounding box center [990, 67] width 34 height 10
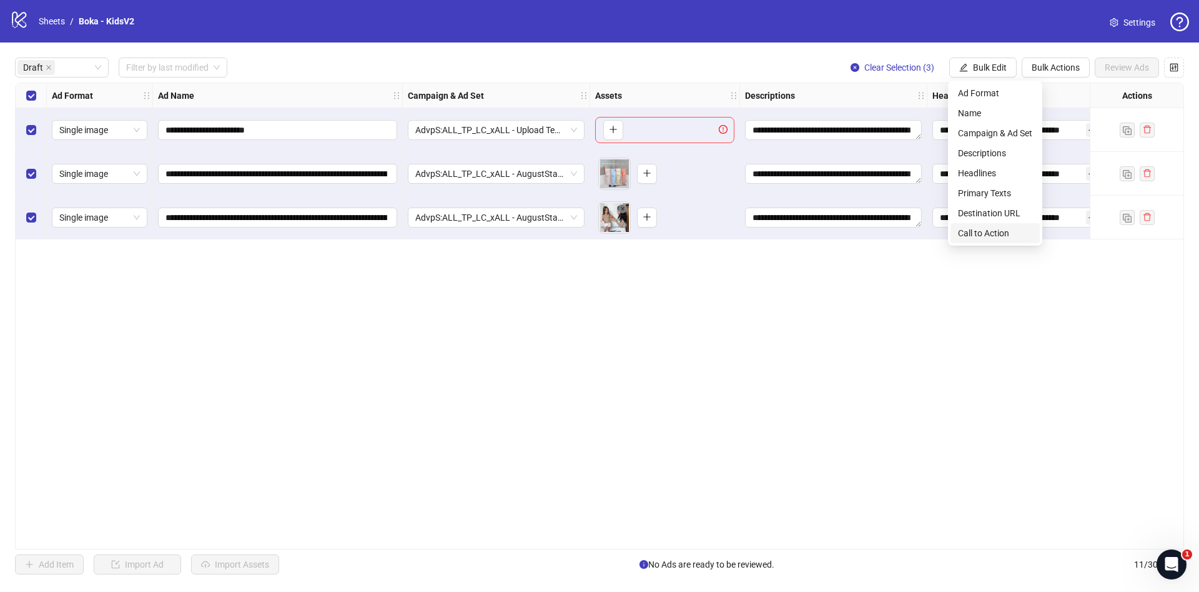
click at [986, 231] on span "Call to Action" at bounding box center [995, 233] width 74 height 14
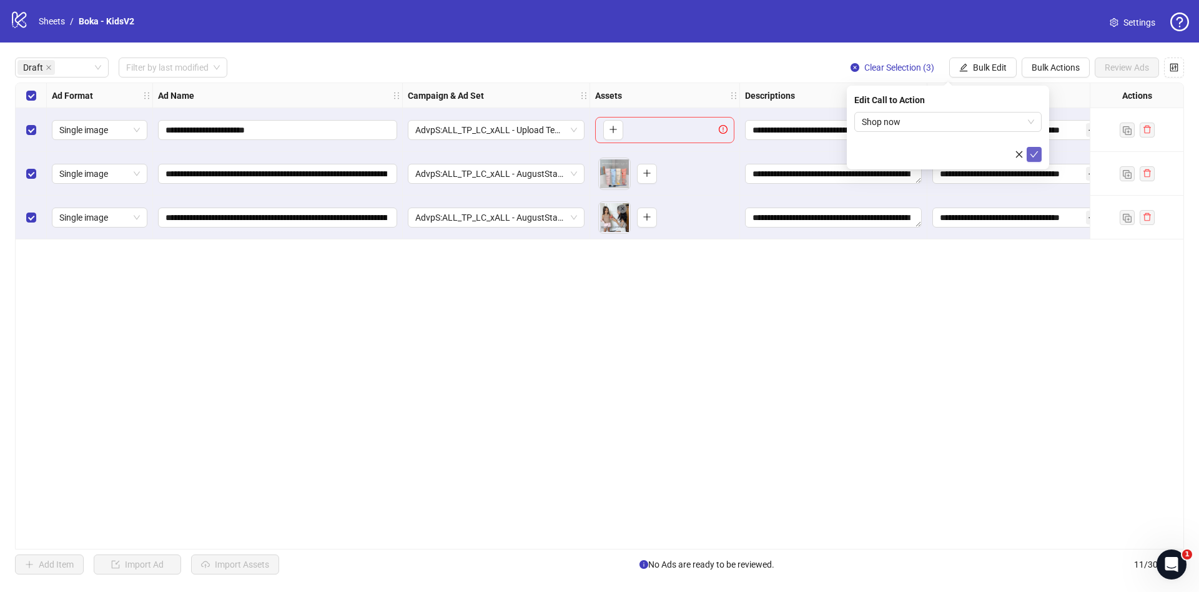
click at [1029, 154] on button "submit" at bounding box center [1034, 154] width 15 height 15
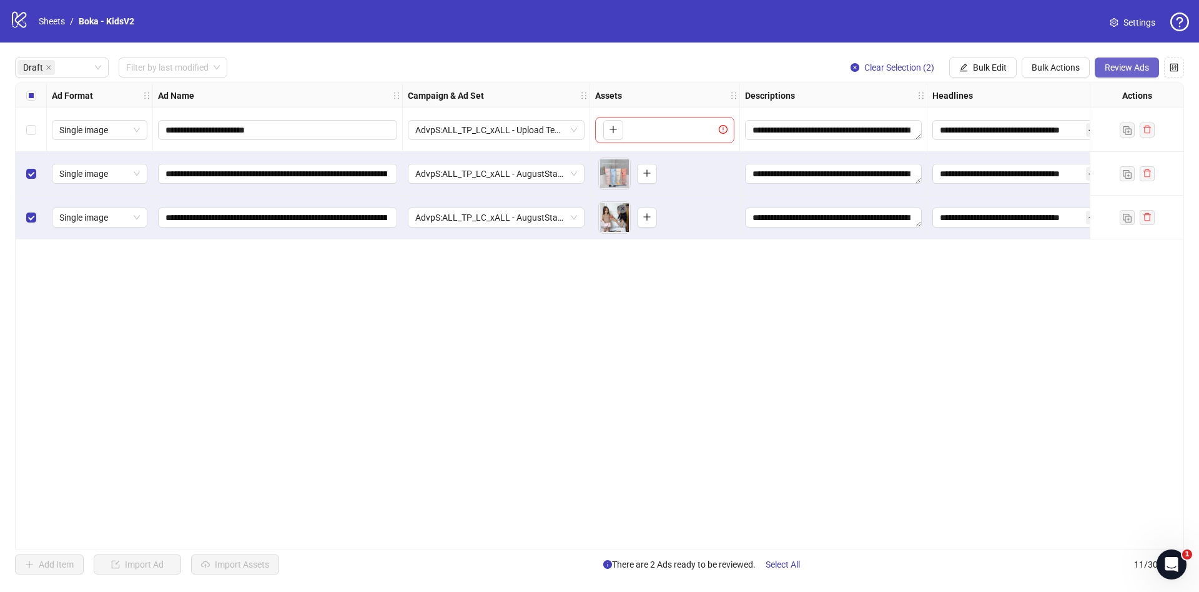
click at [1119, 64] on span "Review Ads" at bounding box center [1127, 67] width 44 height 10
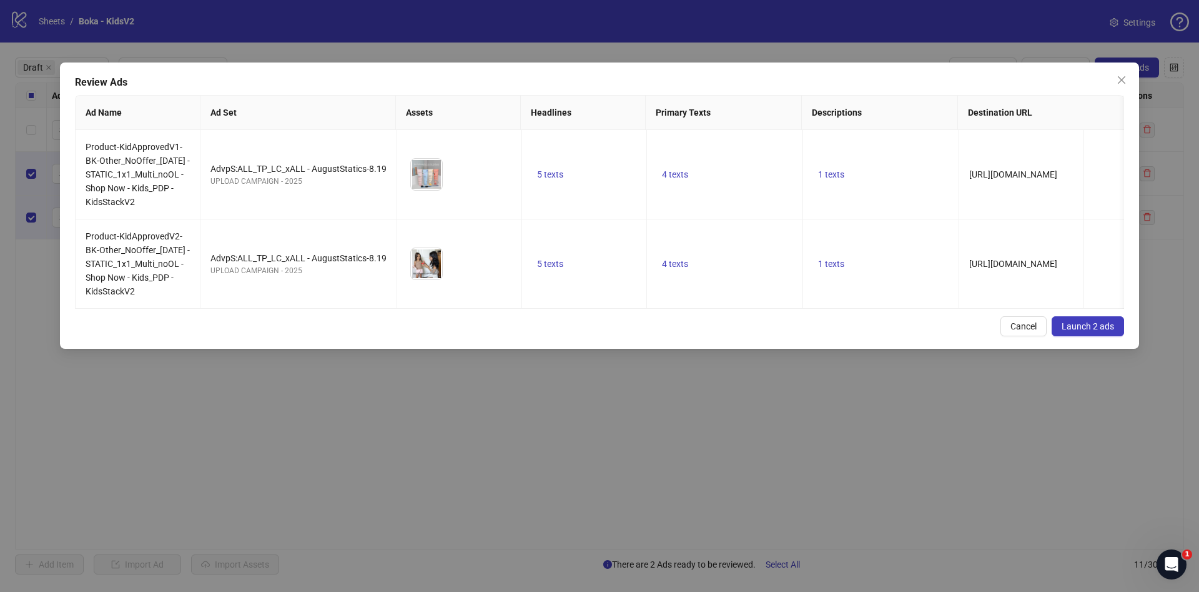
click at [1102, 336] on button "Launch 2 ads" at bounding box center [1088, 326] width 72 height 20
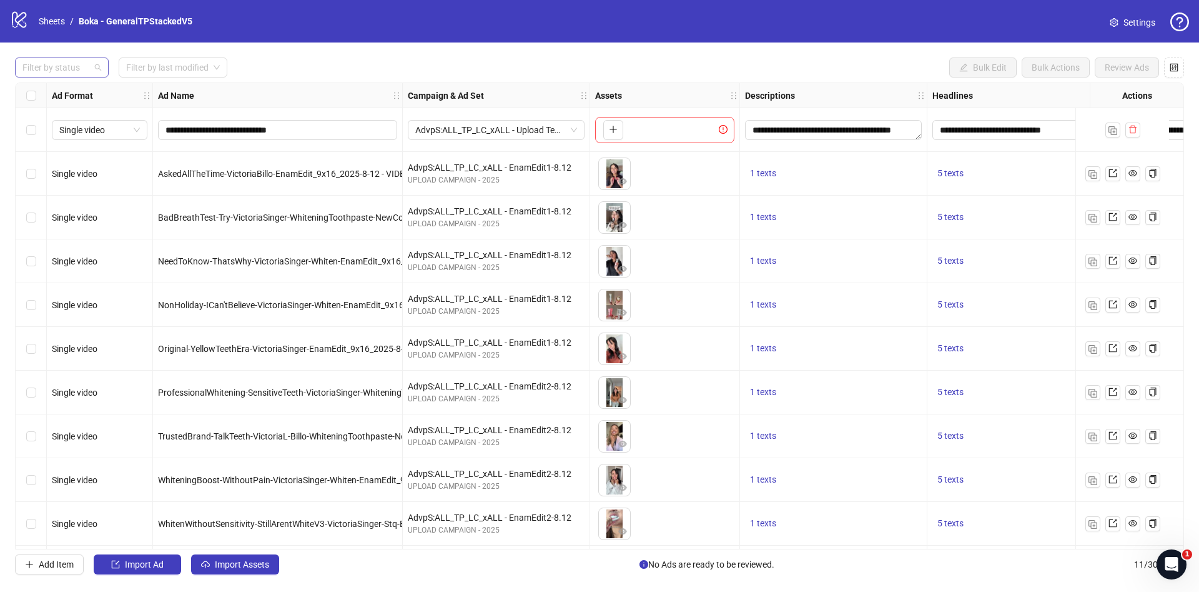
click at [81, 76] on div at bounding box center [55, 67] width 76 height 17
click at [77, 83] on div "Draft" at bounding box center [61, 93] width 89 height 20
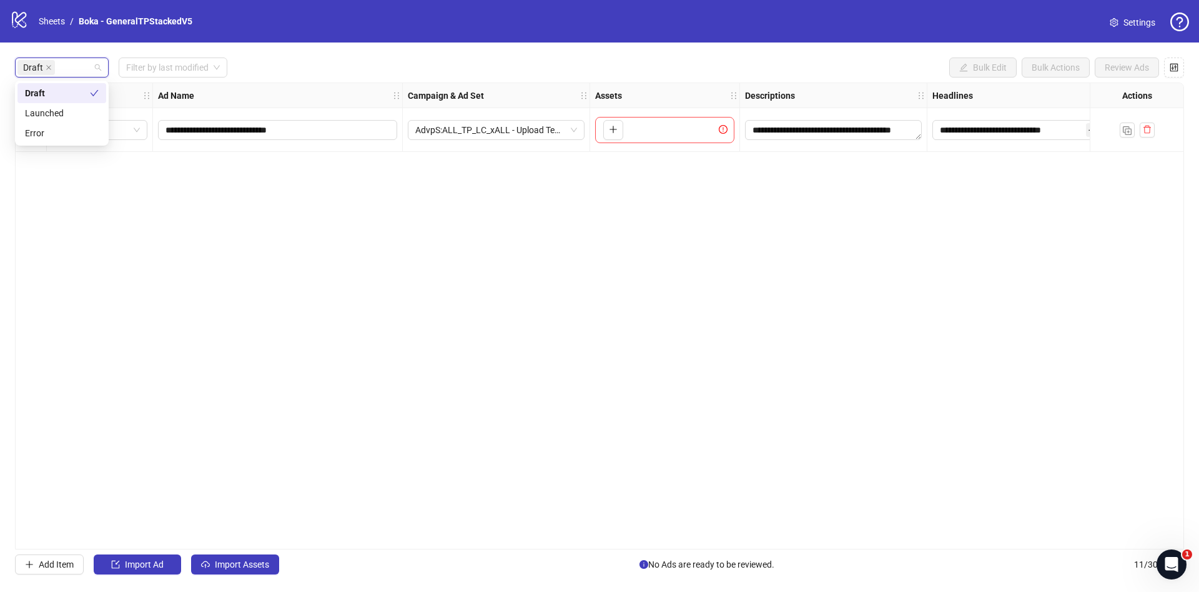
click at [454, 51] on div "**********" at bounding box center [599, 315] width 1199 height 547
click at [230, 567] on span "Import Assets" at bounding box center [242, 564] width 54 height 10
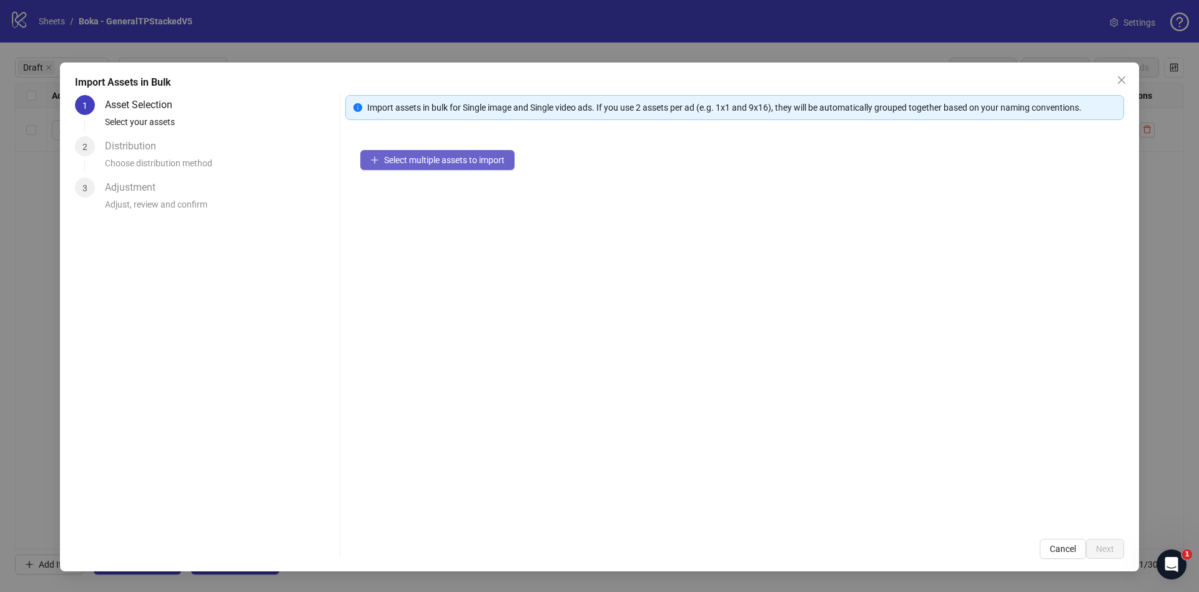
click at [478, 169] on button "Select multiple assets to import" at bounding box center [437, 160] width 154 height 20
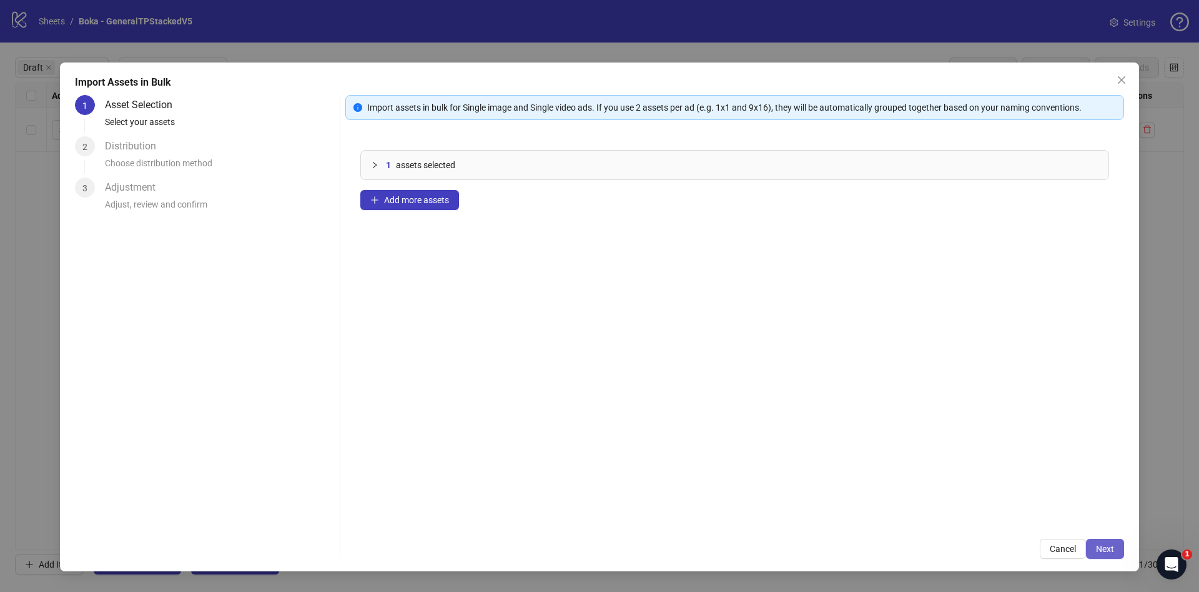
click at [1094, 545] on button "Next" at bounding box center [1105, 548] width 38 height 20
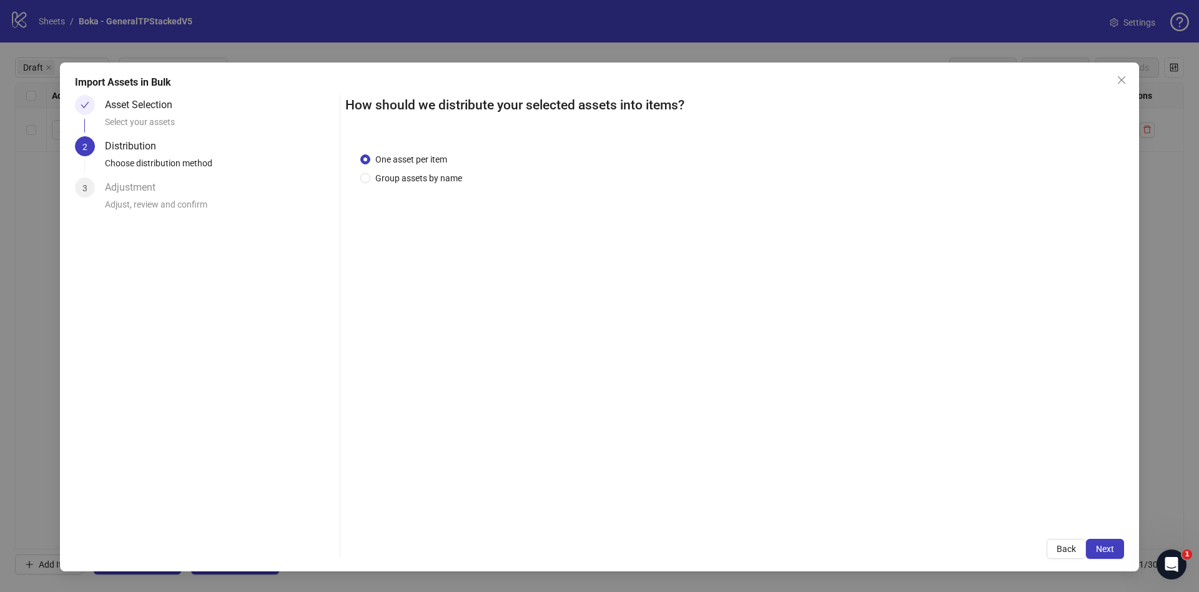
click at [1103, 548] on span "Next" at bounding box center [1105, 548] width 18 height 10
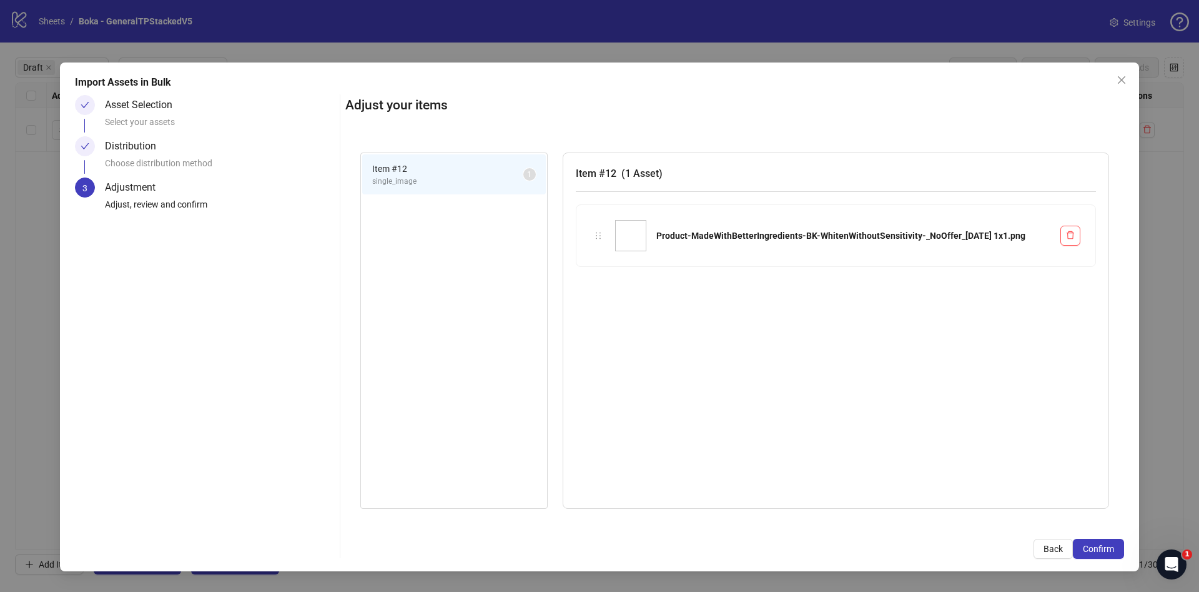
click at [1103, 548] on span "Confirm" at bounding box center [1098, 548] width 31 height 10
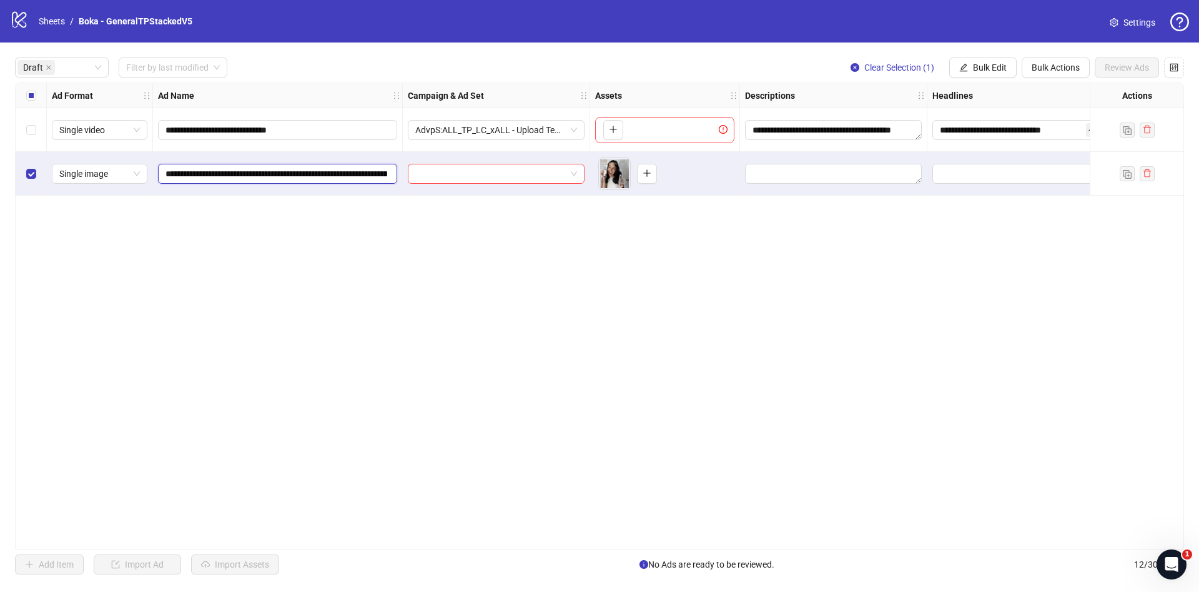
click at [357, 179] on input "**********" at bounding box center [277, 174] width 222 height 14
paste input "**********"
type input "**********"
click at [474, 233] on div "**********" at bounding box center [599, 315] width 1169 height 467
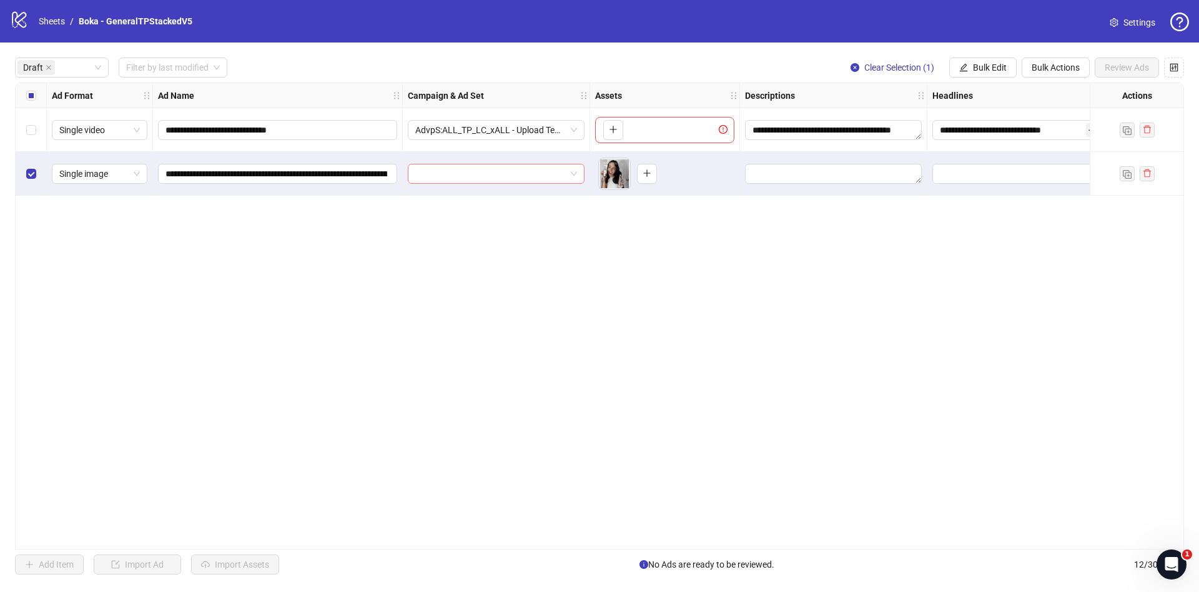
click at [518, 180] on input "search" at bounding box center [490, 173] width 151 height 19
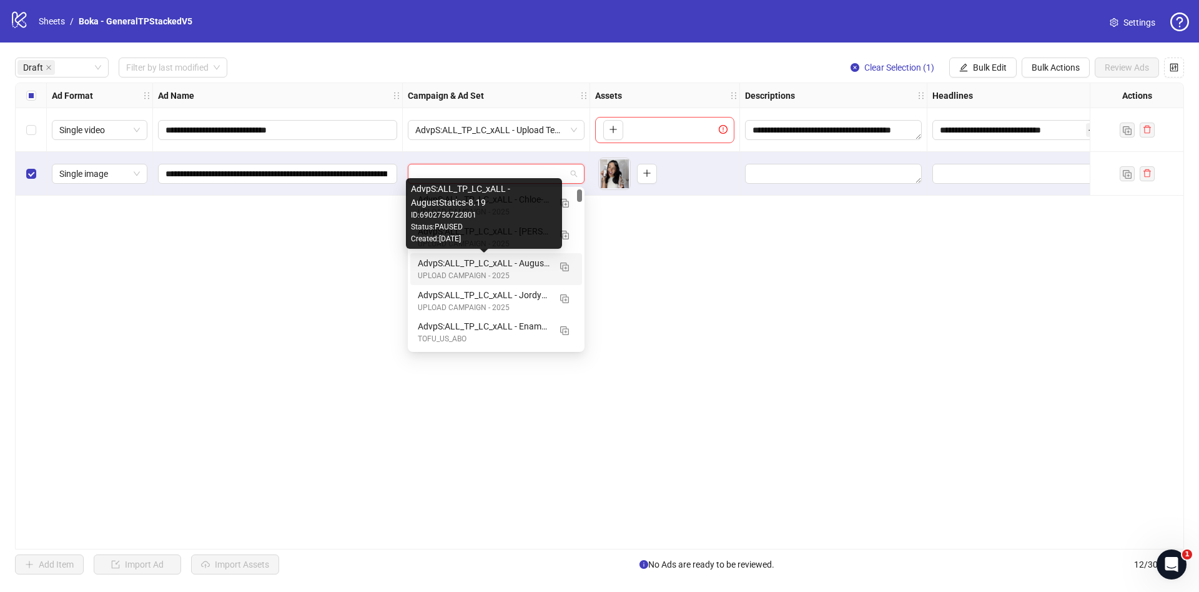
click at [524, 268] on div "AdvpS:ALL_TP_LC_xALL - AugustStatics-8.19" at bounding box center [484, 263] width 132 height 14
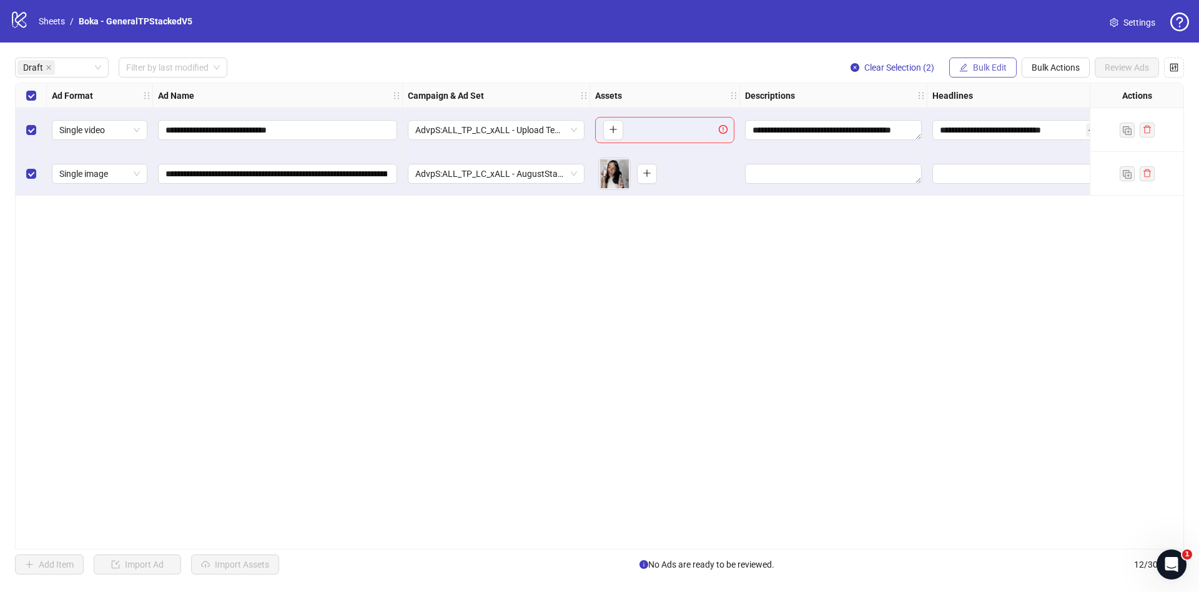
drag, startPoint x: 981, startPoint y: 59, endPoint x: 1001, endPoint y: 77, distance: 27.0
click at [980, 60] on button "Bulk Edit" at bounding box center [983, 67] width 67 height 20
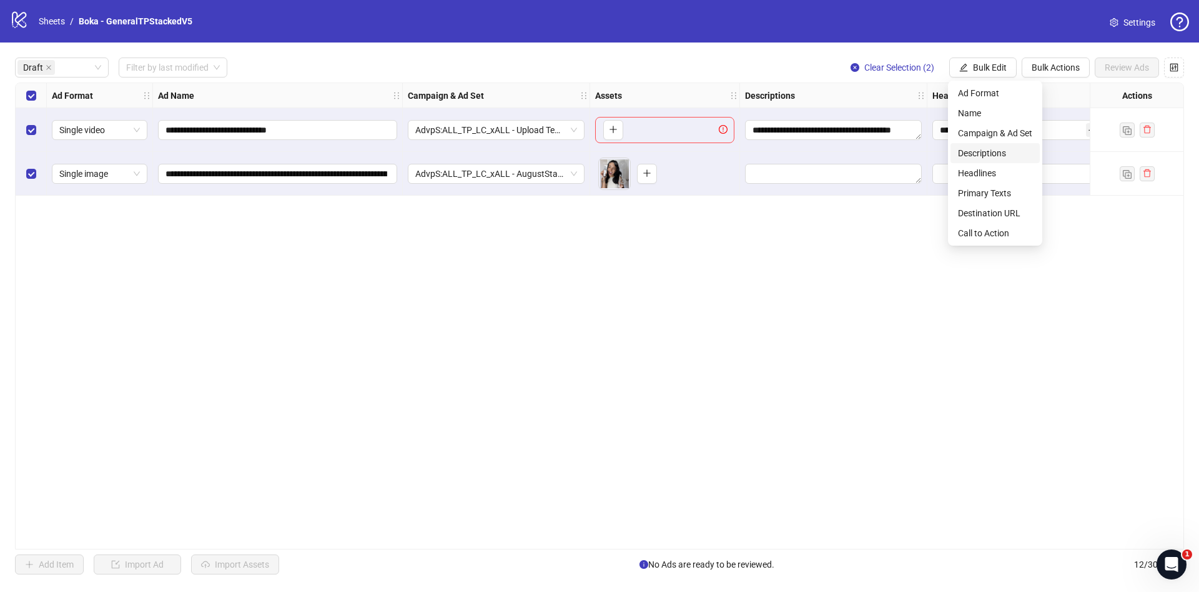
click at [1006, 149] on span "Descriptions" at bounding box center [995, 153] width 74 height 14
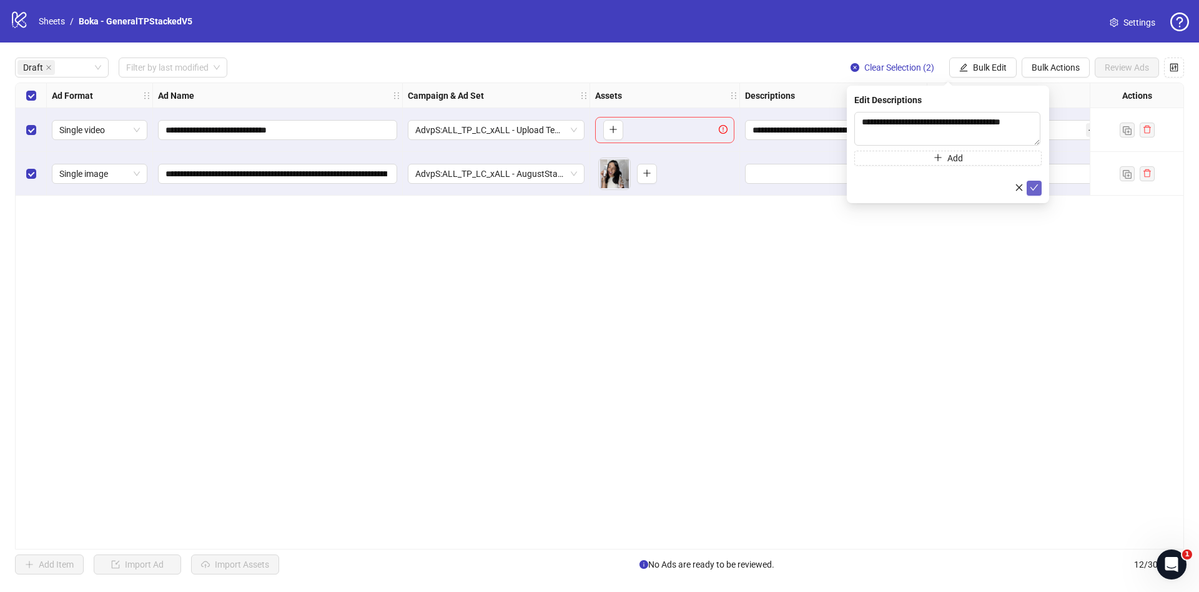
click at [1034, 186] on icon "check" at bounding box center [1034, 187] width 9 height 9
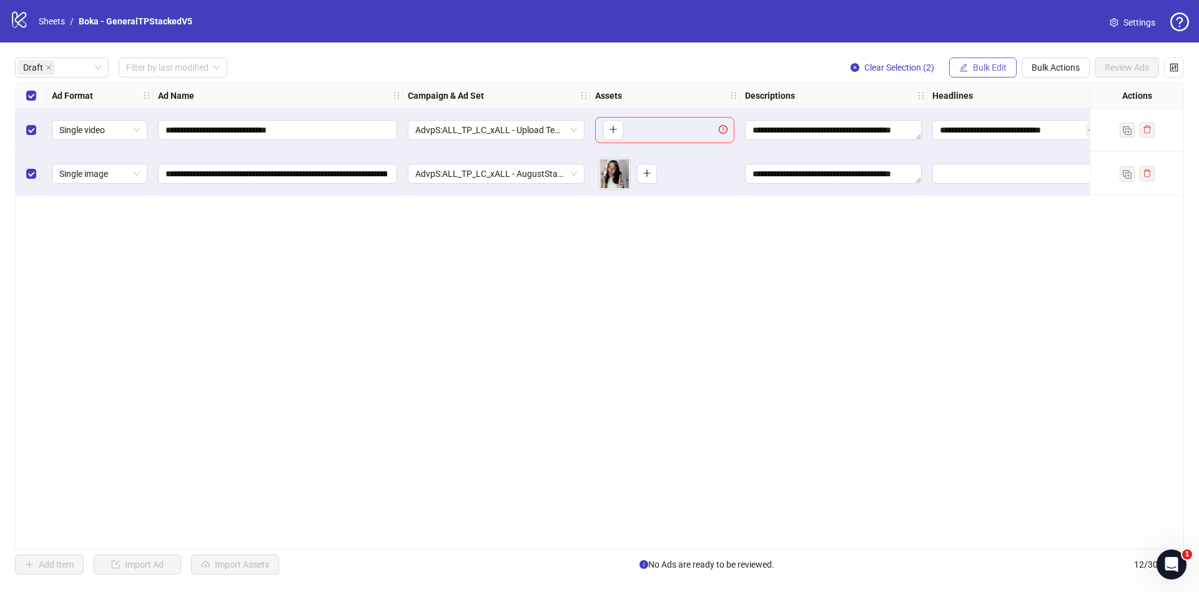
click at [994, 59] on button "Bulk Edit" at bounding box center [983, 67] width 67 height 20
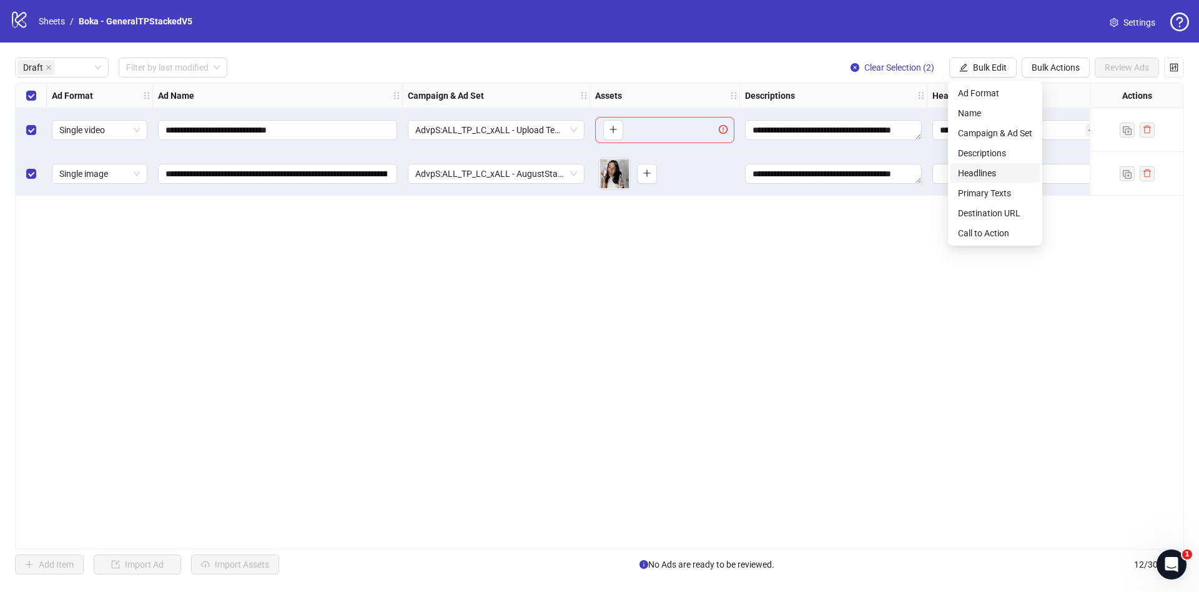
click at [994, 176] on span "Headlines" at bounding box center [995, 173] width 74 height 14
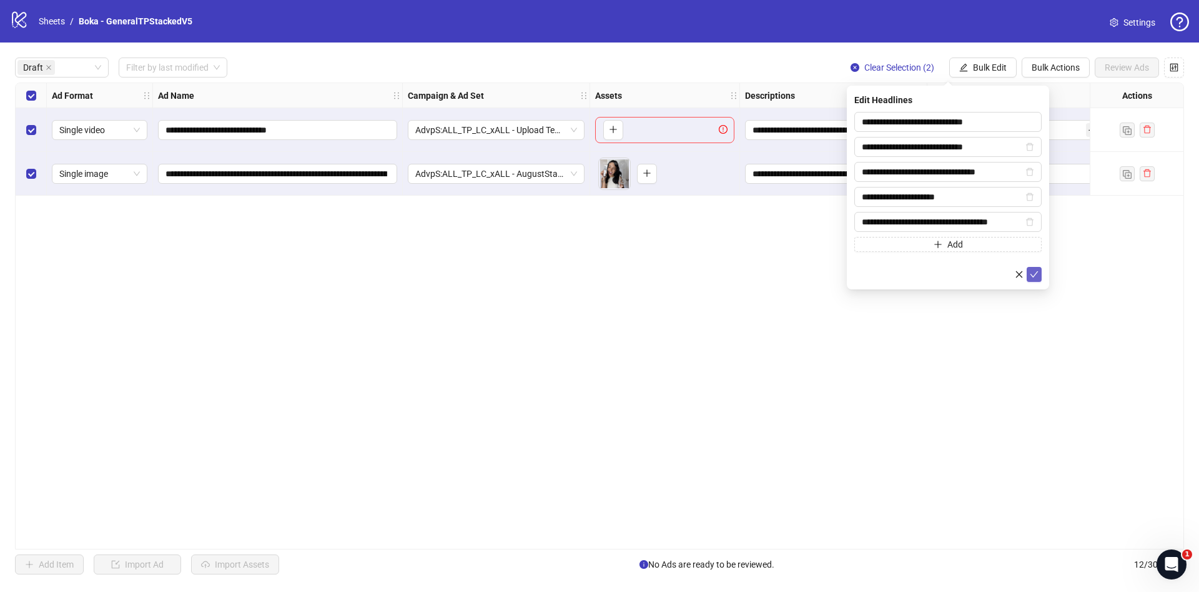
click at [1028, 276] on button "submit" at bounding box center [1034, 274] width 15 height 15
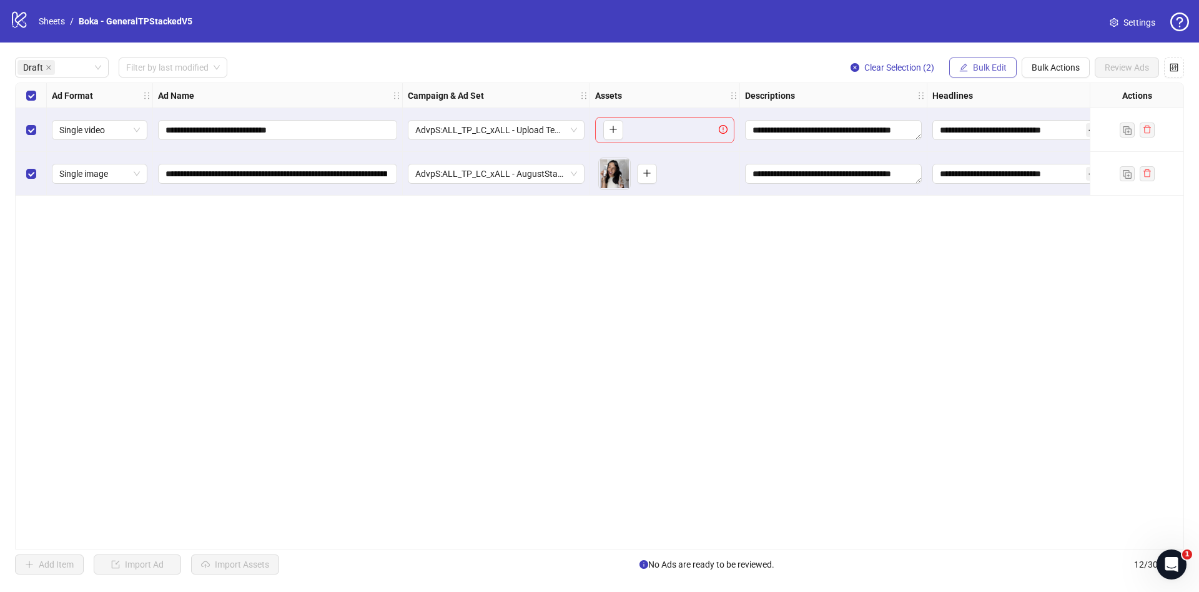
click at [975, 66] on span "Bulk Edit" at bounding box center [990, 67] width 34 height 10
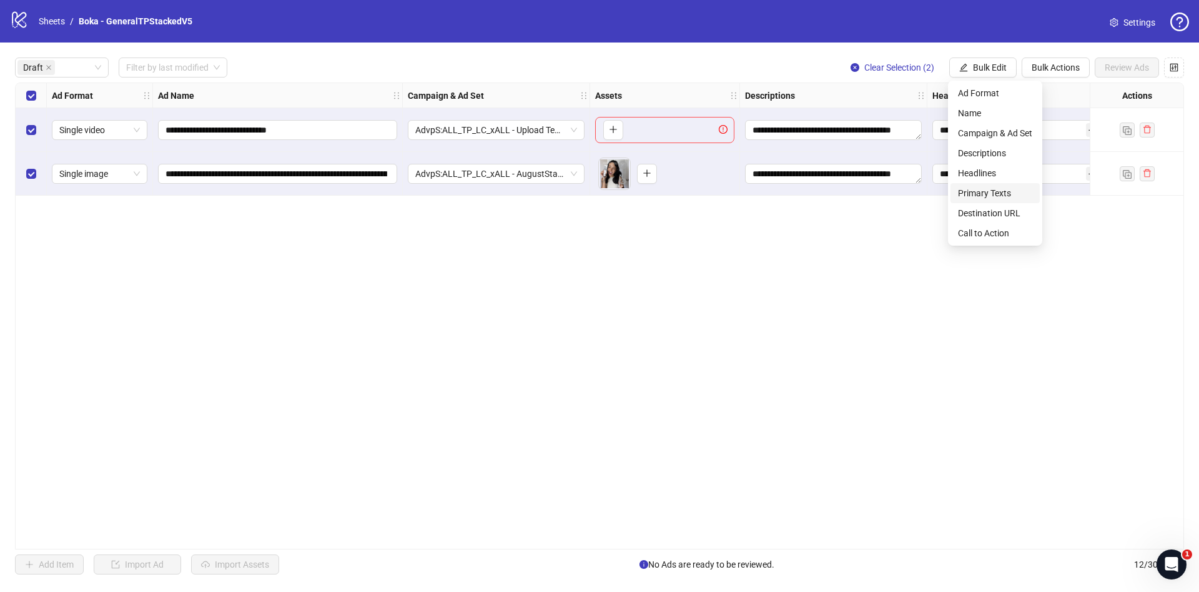
click at [993, 191] on span "Primary Texts" at bounding box center [995, 193] width 74 height 14
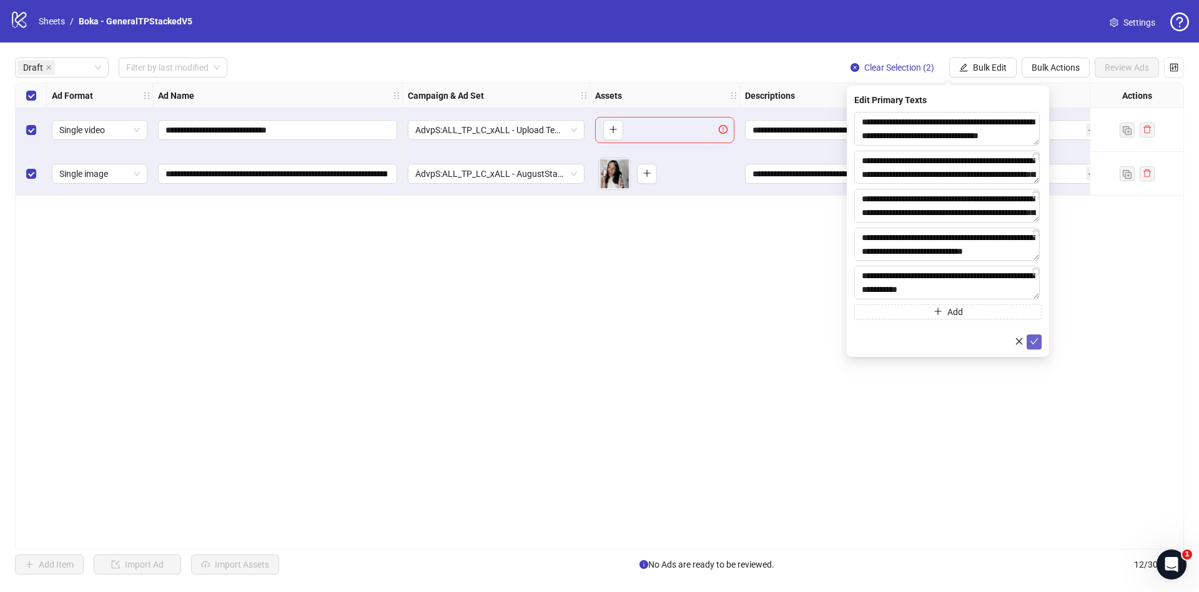
click at [1034, 341] on icon "check" at bounding box center [1034, 341] width 9 height 9
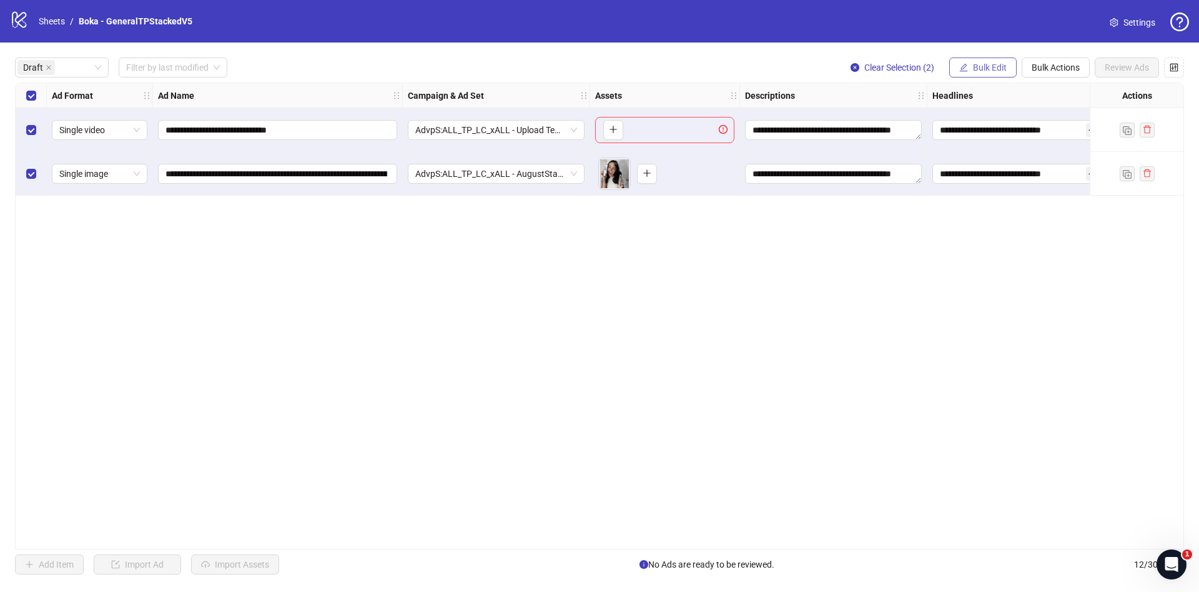
click at [982, 65] on span "Bulk Edit" at bounding box center [990, 67] width 34 height 10
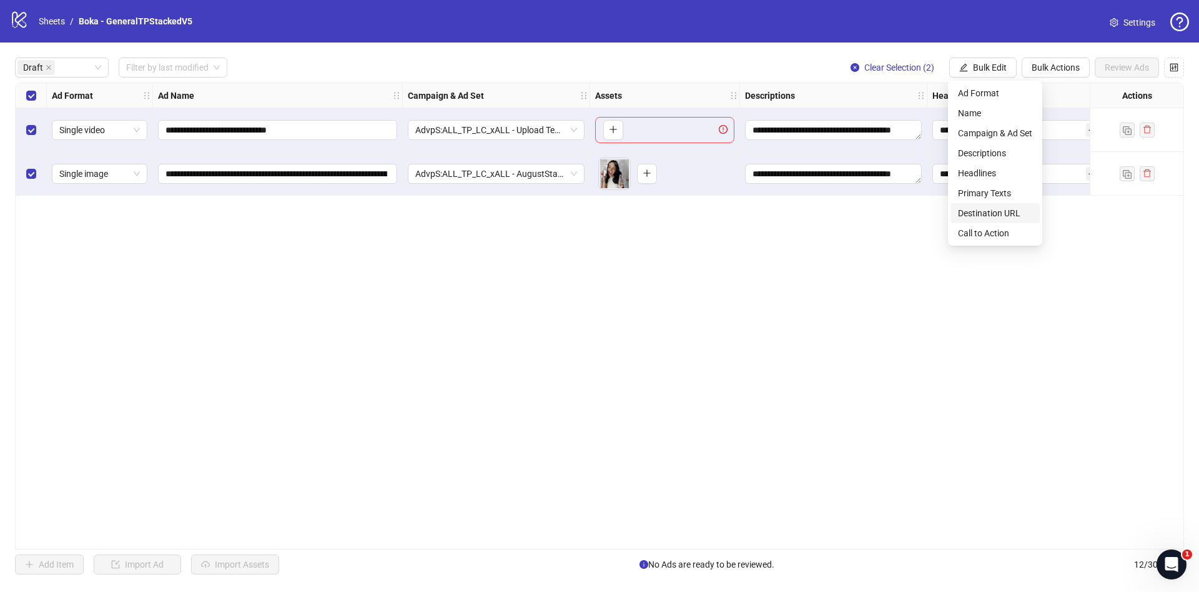
click at [986, 217] on span "Destination URL" at bounding box center [995, 213] width 74 height 14
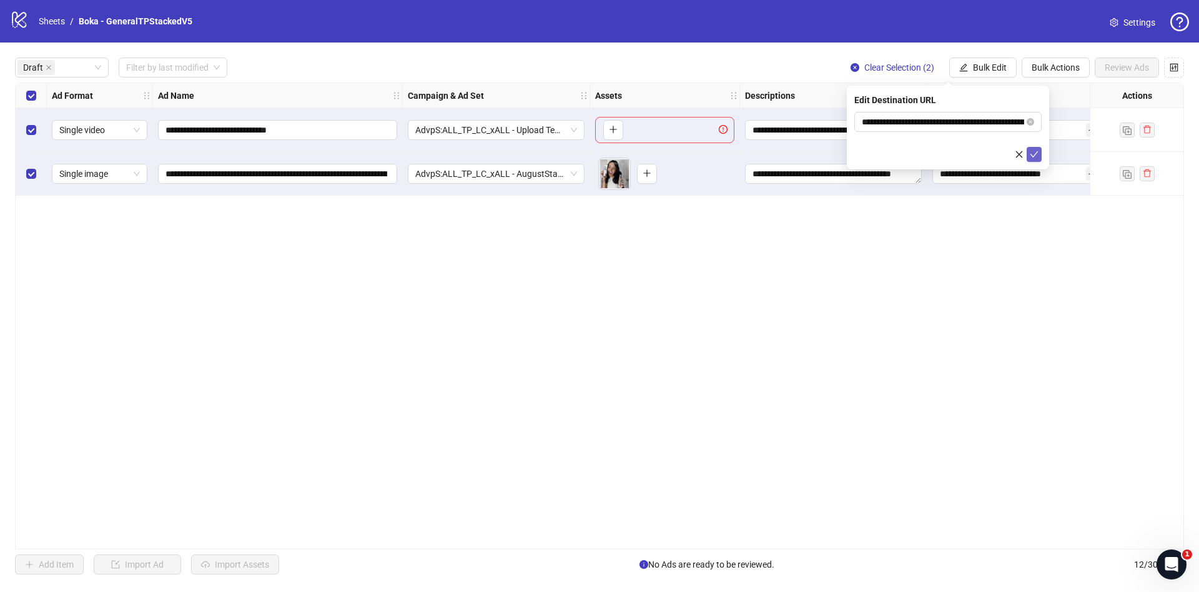
click at [1029, 151] on button "submit" at bounding box center [1034, 154] width 15 height 15
click at [988, 59] on button "Bulk Edit" at bounding box center [983, 67] width 67 height 20
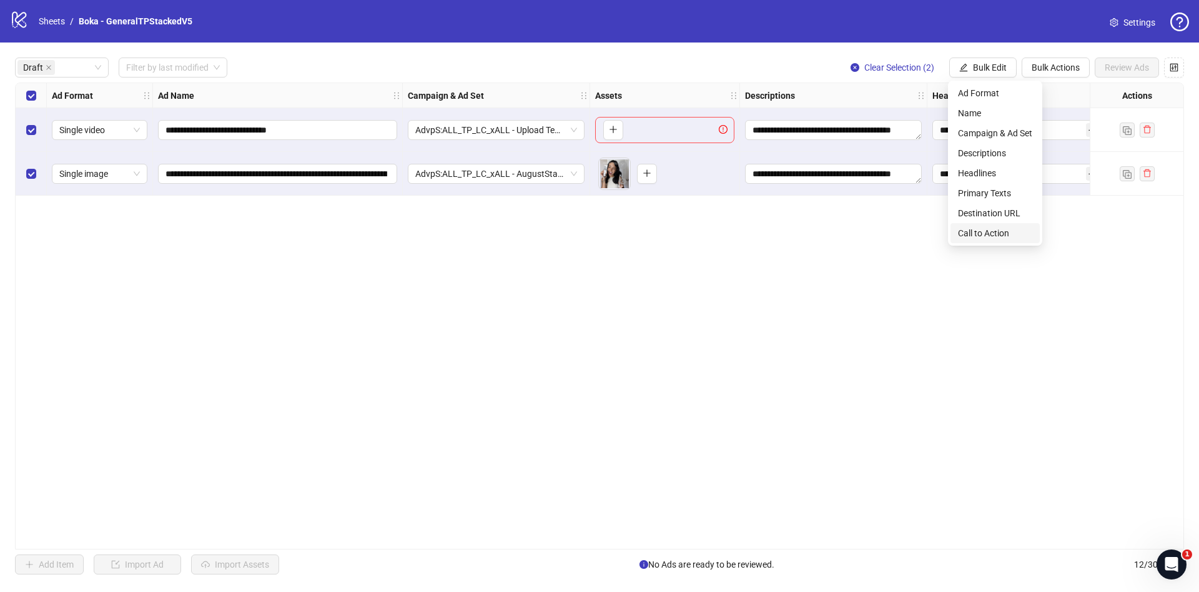
click at [992, 235] on span "Call to Action" at bounding box center [995, 233] width 74 height 14
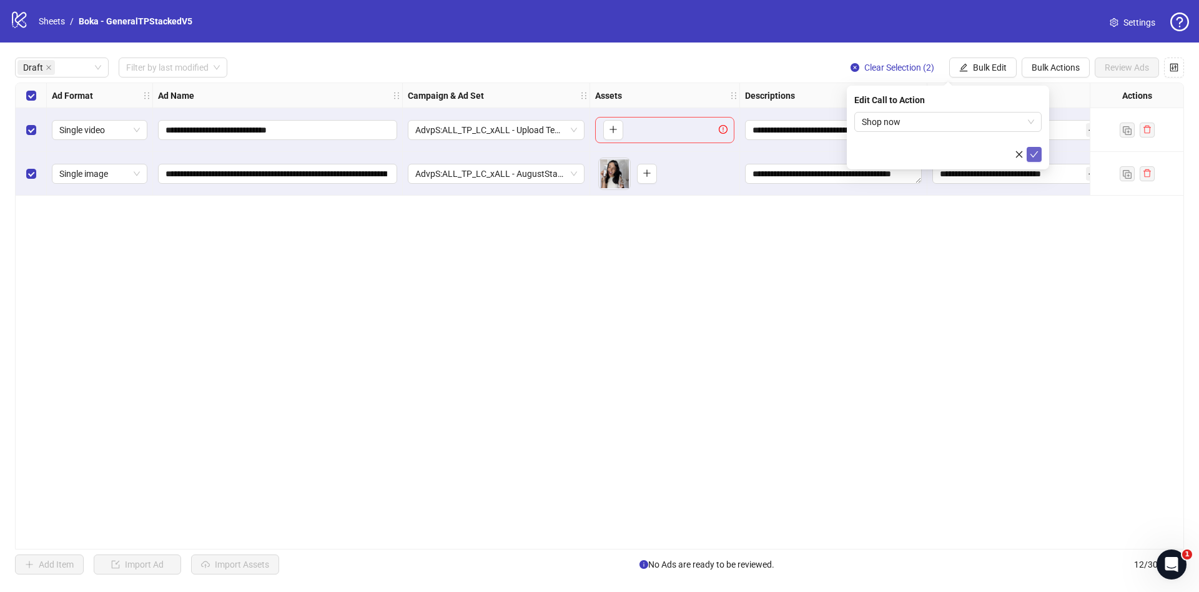
click at [1034, 157] on icon "check" at bounding box center [1034, 154] width 9 height 9
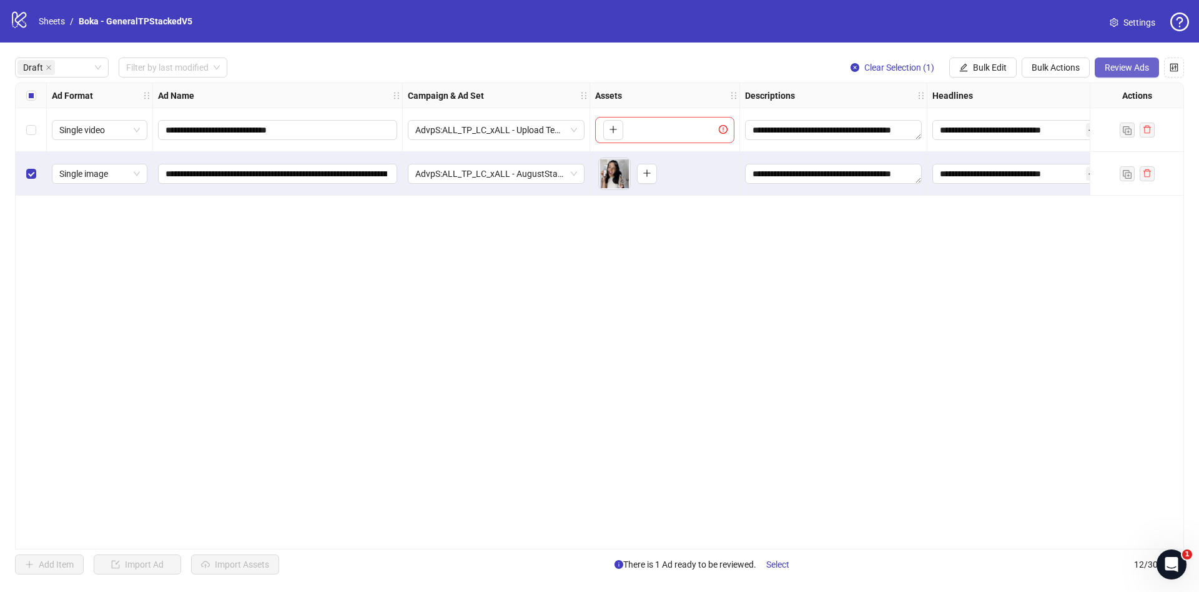
click at [1131, 65] on span "Review Ads" at bounding box center [1127, 67] width 44 height 10
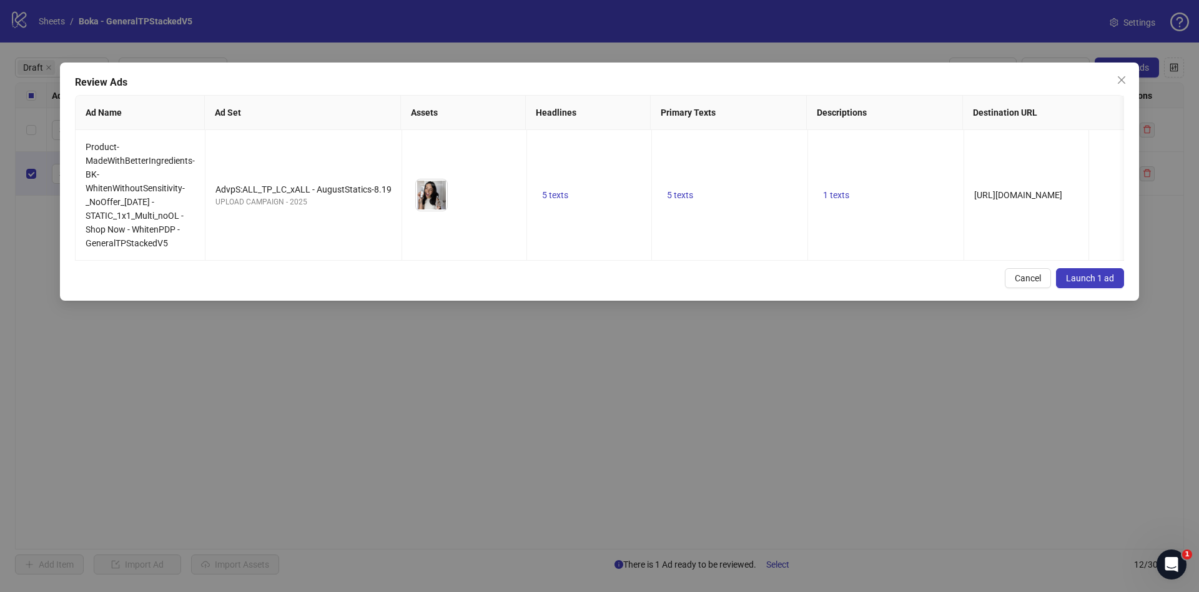
click at [1104, 284] on button "Launch 1 ad" at bounding box center [1090, 278] width 68 height 20
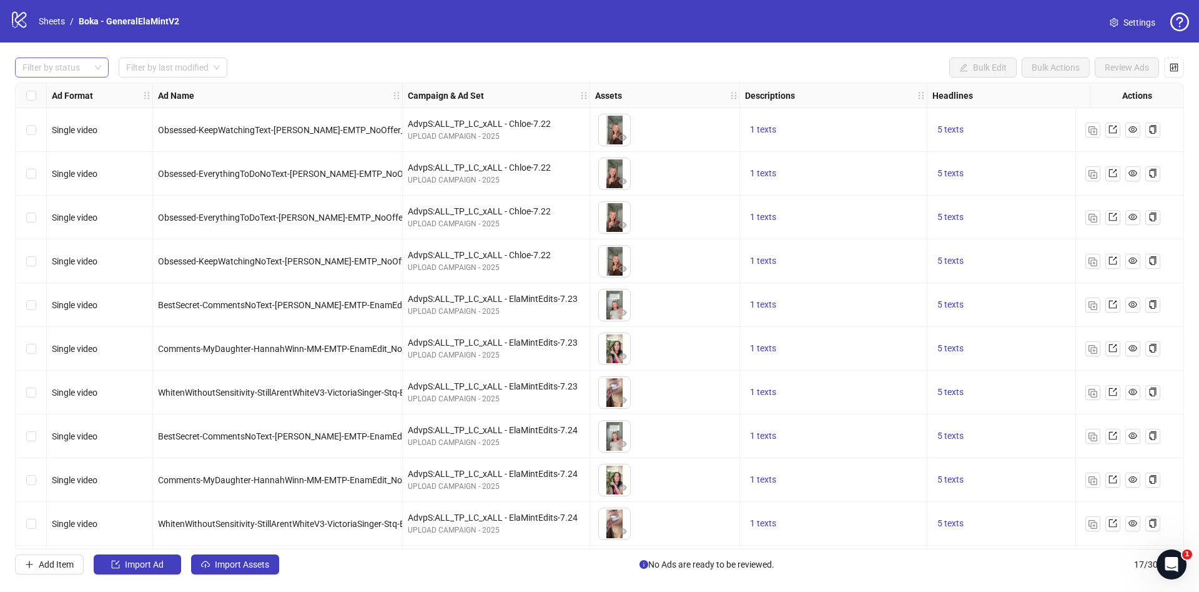
click at [54, 65] on div at bounding box center [55, 67] width 76 height 17
click at [54, 87] on div "Draft" at bounding box center [62, 93] width 74 height 14
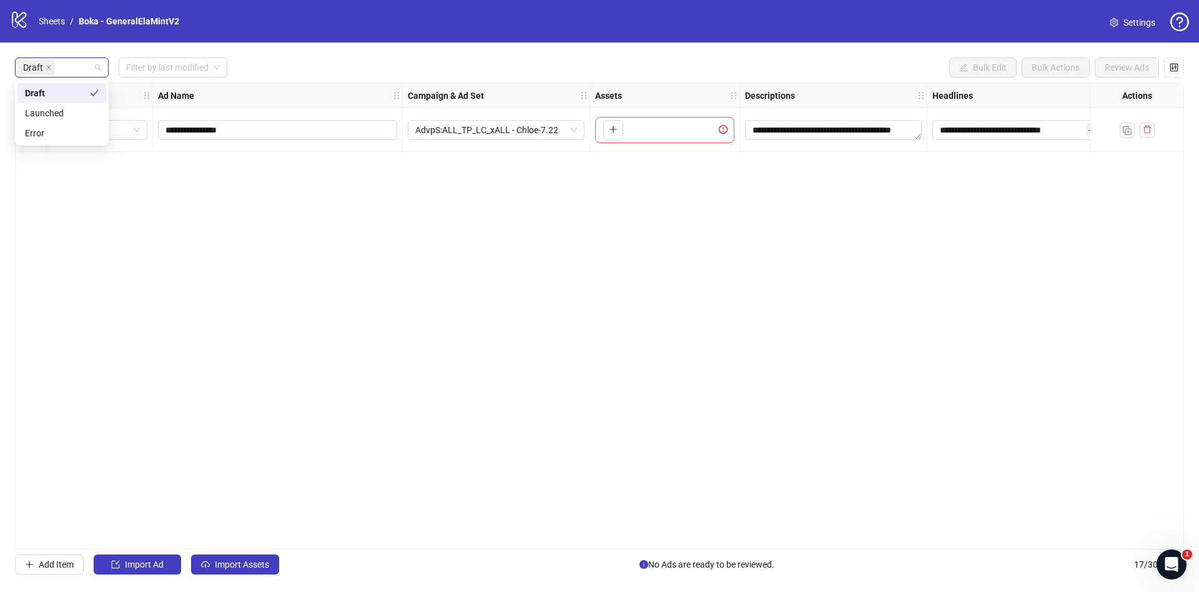
click at [350, 54] on div "**********" at bounding box center [599, 315] width 1199 height 547
click at [229, 563] on span "Import Assets" at bounding box center [242, 564] width 54 height 10
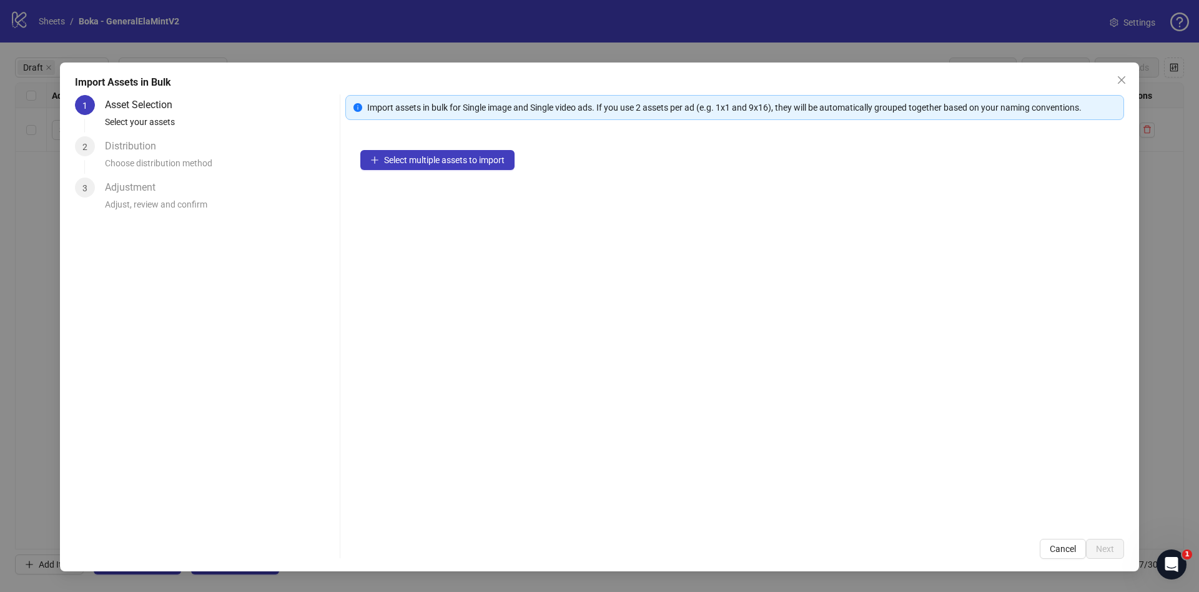
click at [434, 146] on div "Select multiple assets to import" at bounding box center [734, 329] width 779 height 389
click at [448, 169] on button "Select multiple assets to import" at bounding box center [437, 160] width 154 height 20
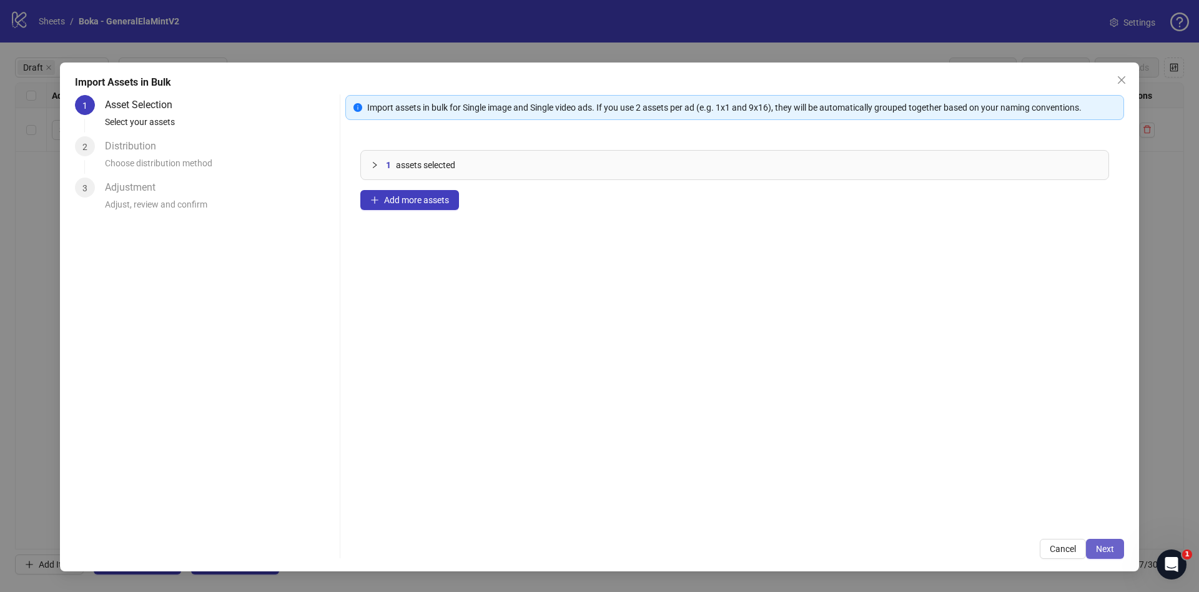
click at [1091, 545] on button "Next" at bounding box center [1105, 548] width 38 height 20
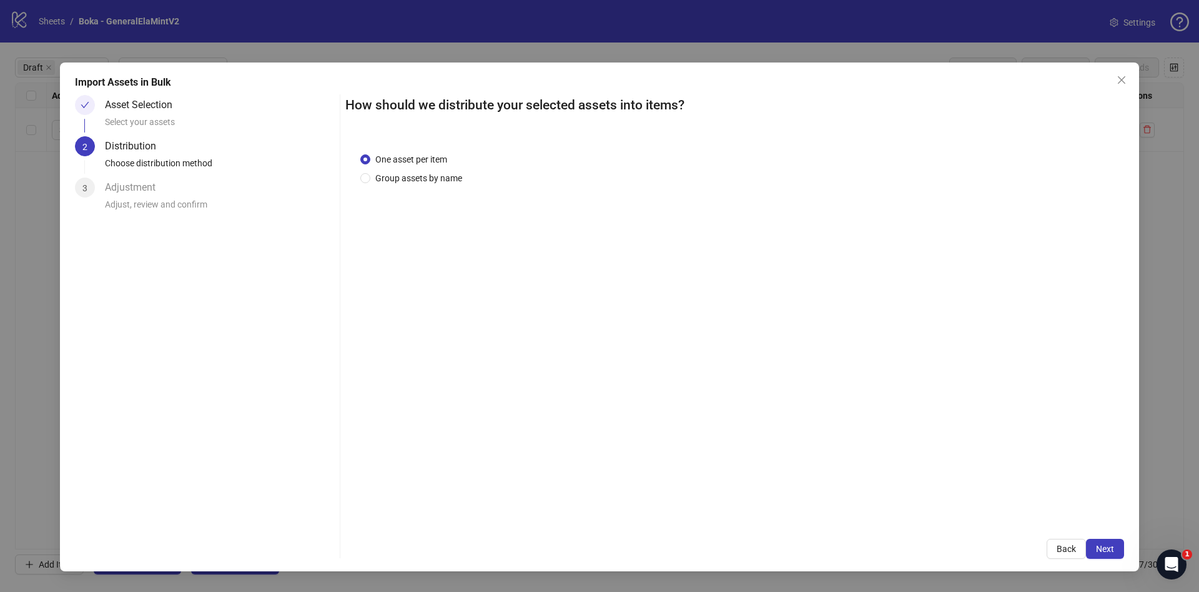
click at [1105, 547] on span "Next" at bounding box center [1105, 548] width 18 height 10
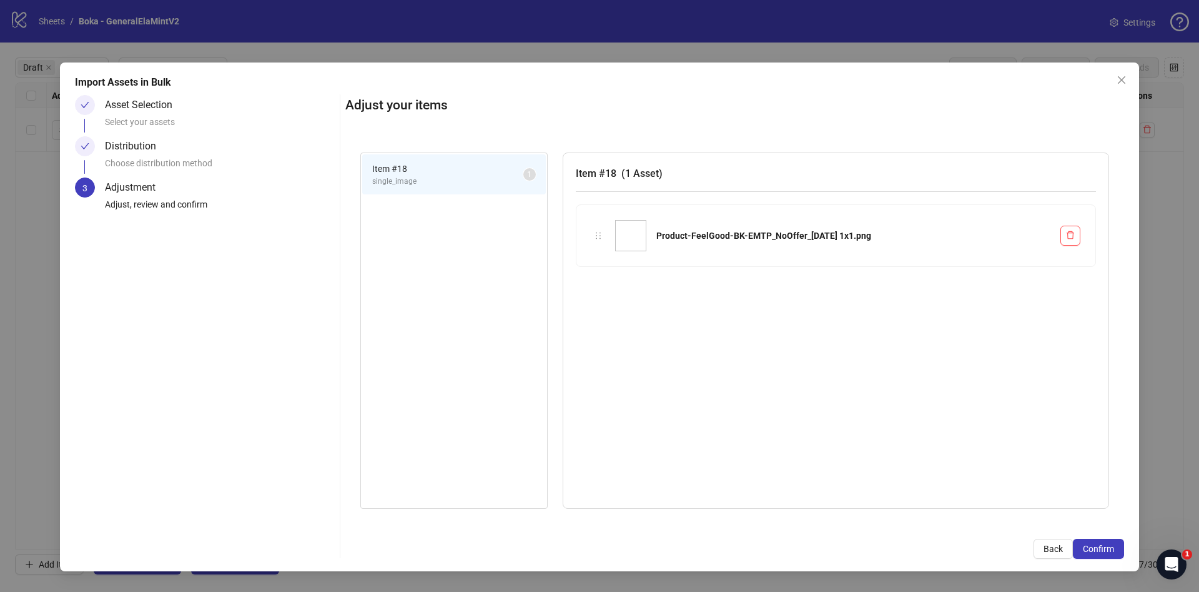
click at [1105, 547] on span "Confirm" at bounding box center [1098, 548] width 31 height 10
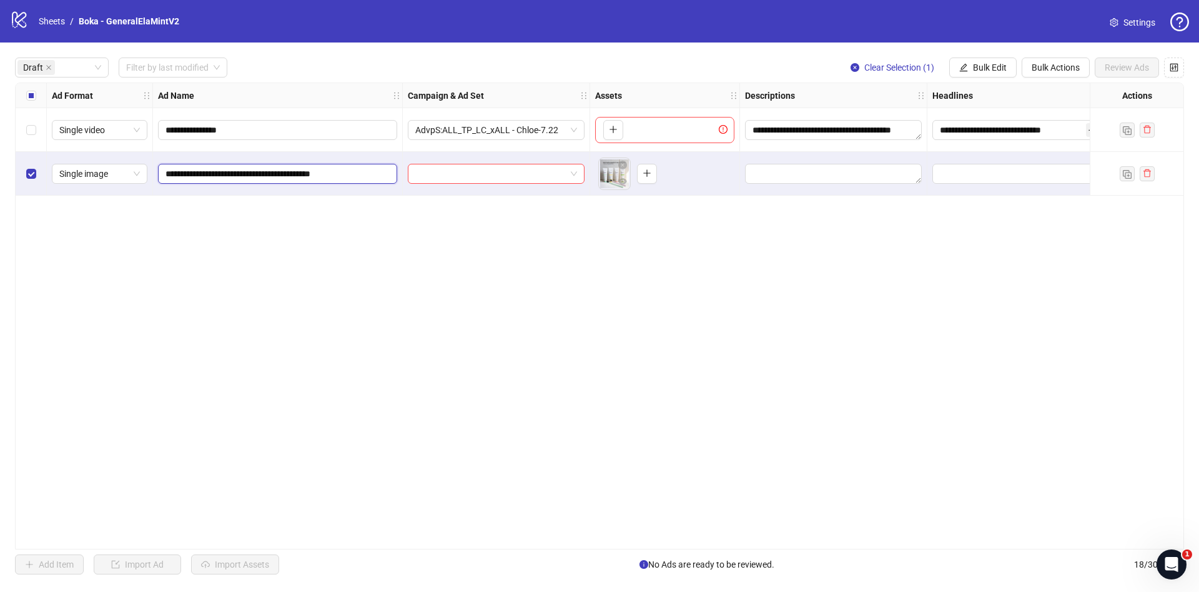
click at [299, 171] on input "**********" at bounding box center [277, 174] width 222 height 14
paste input "**********"
type input "**********"
click at [365, 243] on div "**********" at bounding box center [599, 315] width 1169 height 467
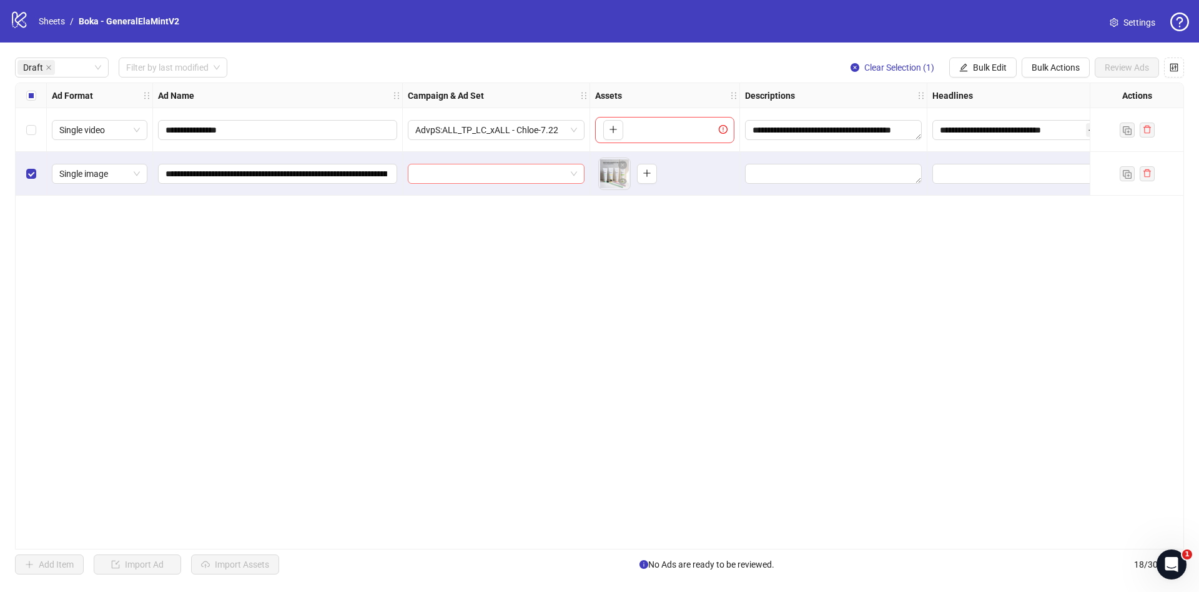
click at [488, 172] on input "search" at bounding box center [490, 173] width 151 height 19
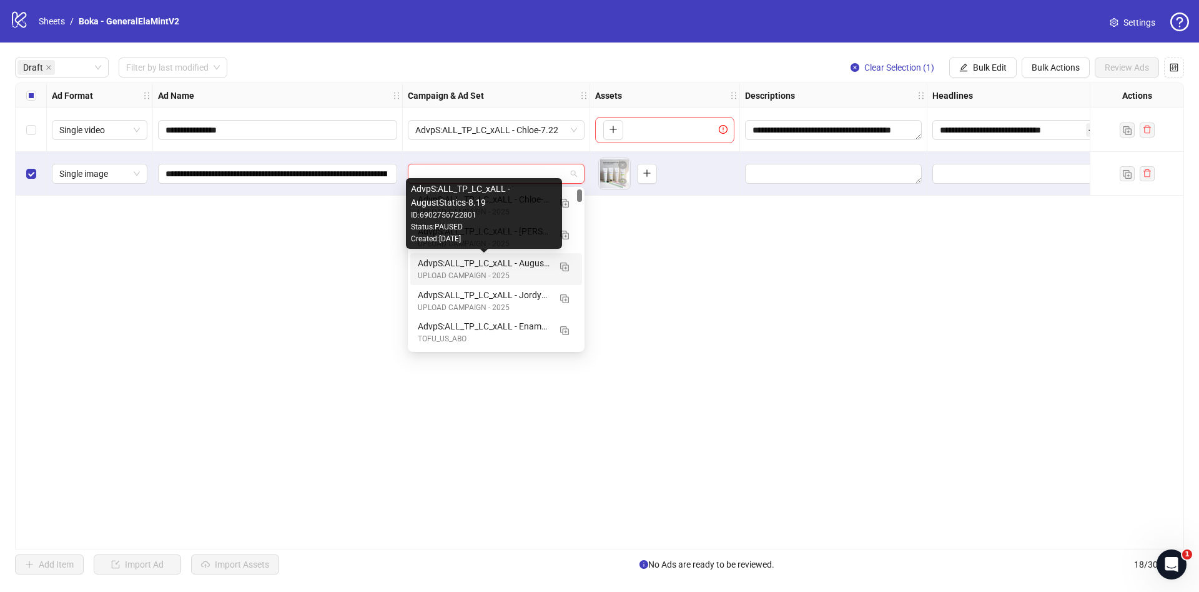
click at [508, 261] on div "AdvpS:ALL_TP_LC_xALL - AugustStatics-8.19" at bounding box center [484, 263] width 132 height 14
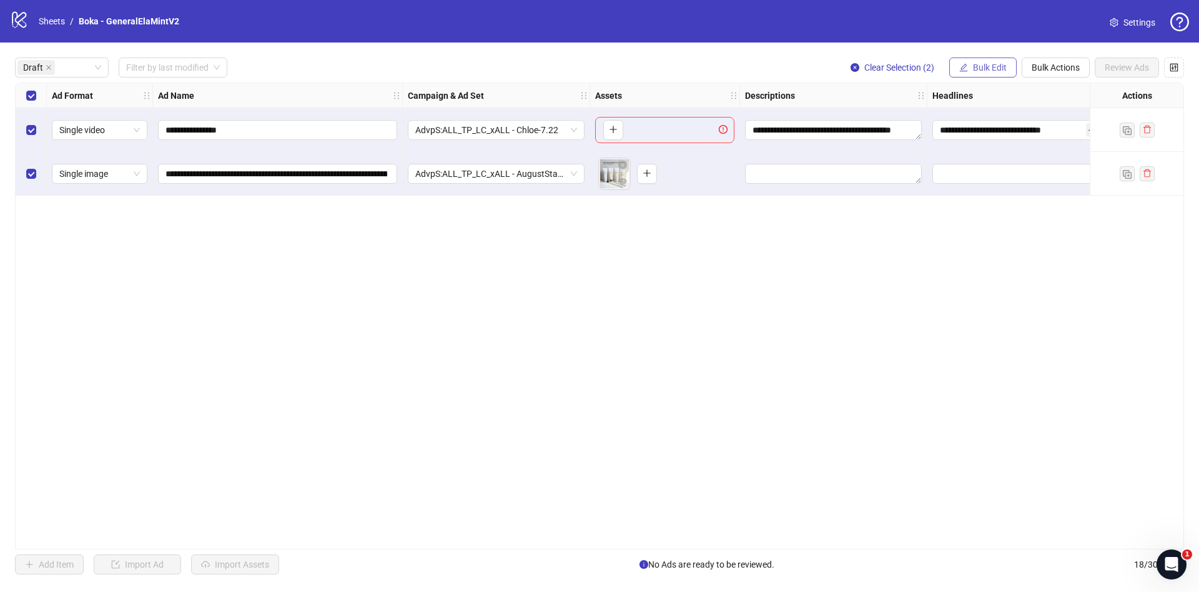
click at [978, 70] on span "Bulk Edit" at bounding box center [990, 67] width 34 height 10
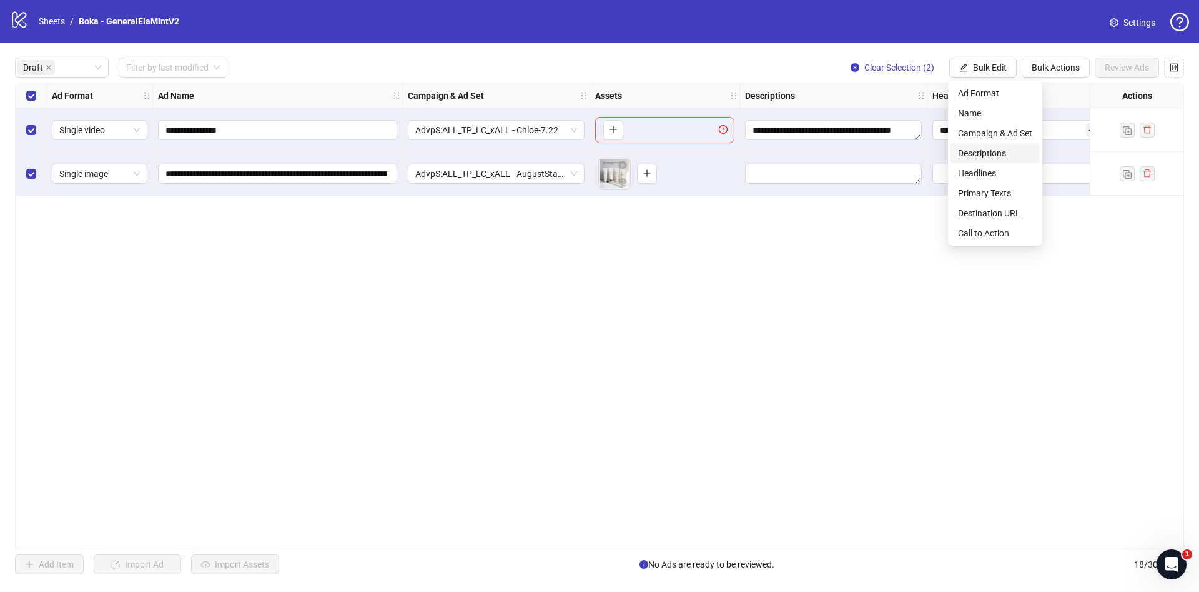
click at [1003, 156] on span "Descriptions" at bounding box center [995, 153] width 74 height 14
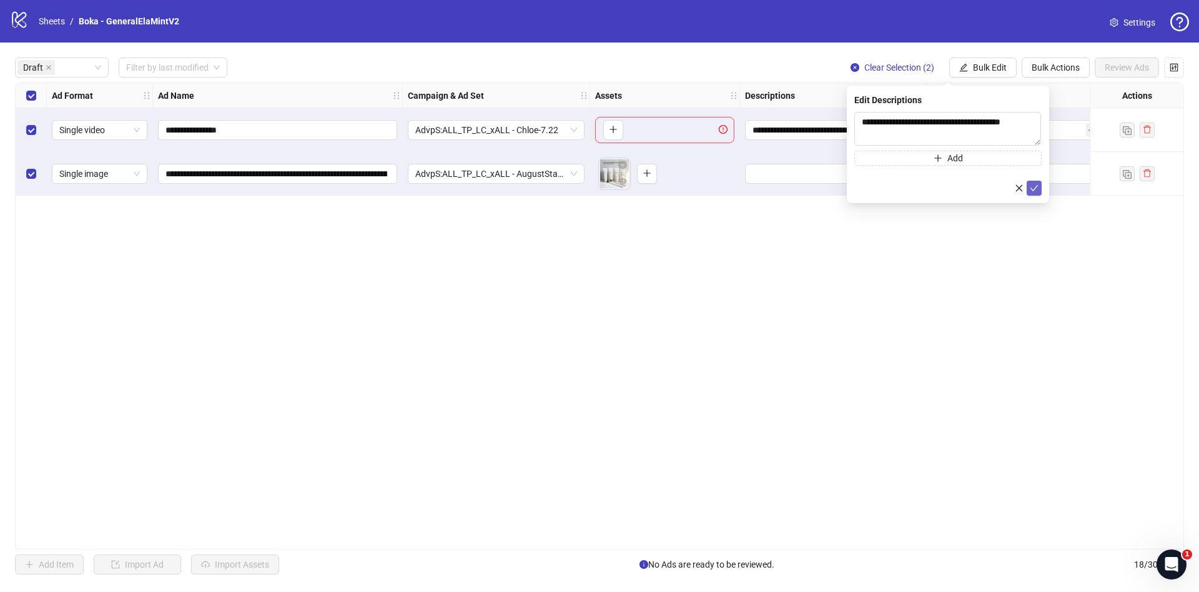
click at [1041, 183] on button "submit" at bounding box center [1034, 188] width 15 height 15
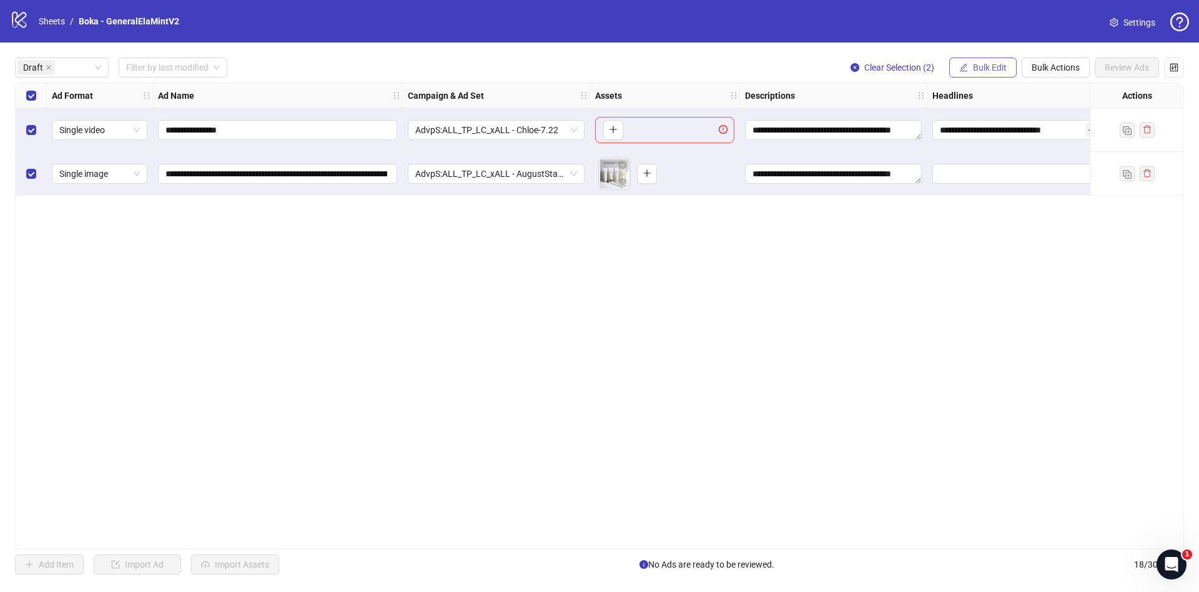
click at [997, 69] on span "Bulk Edit" at bounding box center [990, 67] width 34 height 10
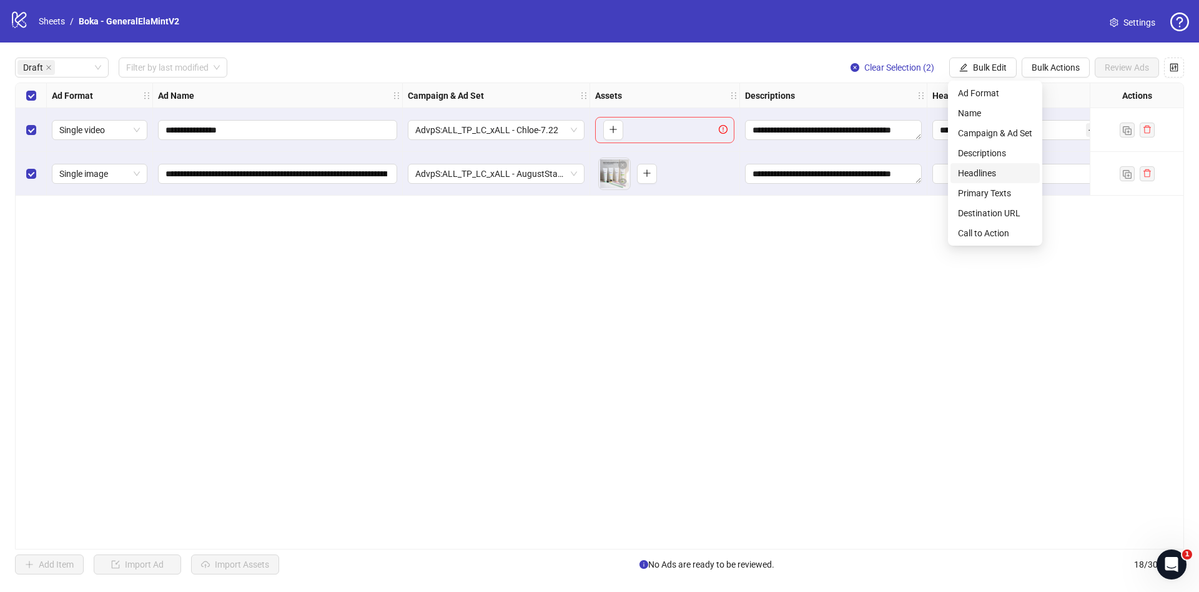
click at [1018, 174] on span "Headlines" at bounding box center [995, 173] width 74 height 14
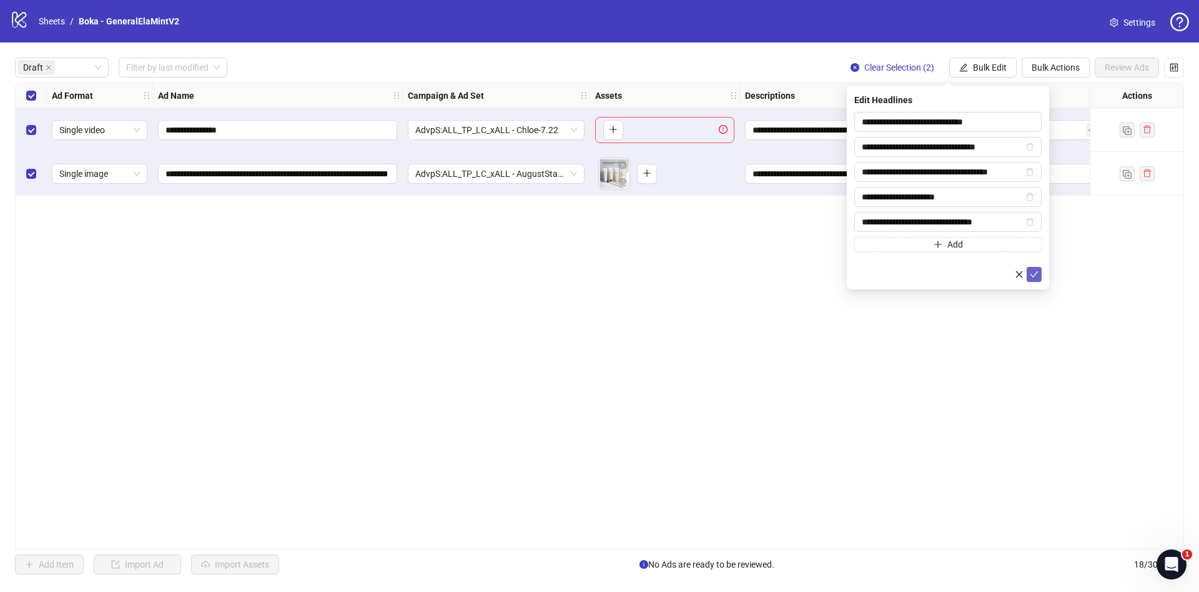
click at [1028, 271] on button "submit" at bounding box center [1034, 274] width 15 height 15
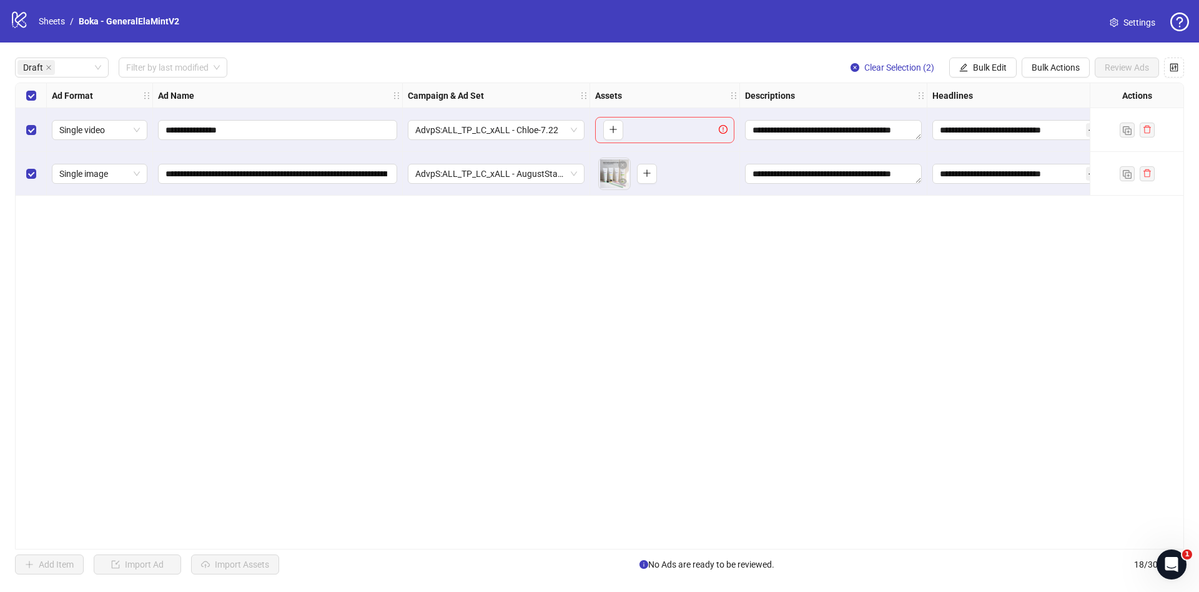
drag, startPoint x: 974, startPoint y: 66, endPoint x: 989, endPoint y: 99, distance: 36.1
click at [975, 65] on span "Bulk Edit" at bounding box center [990, 67] width 34 height 10
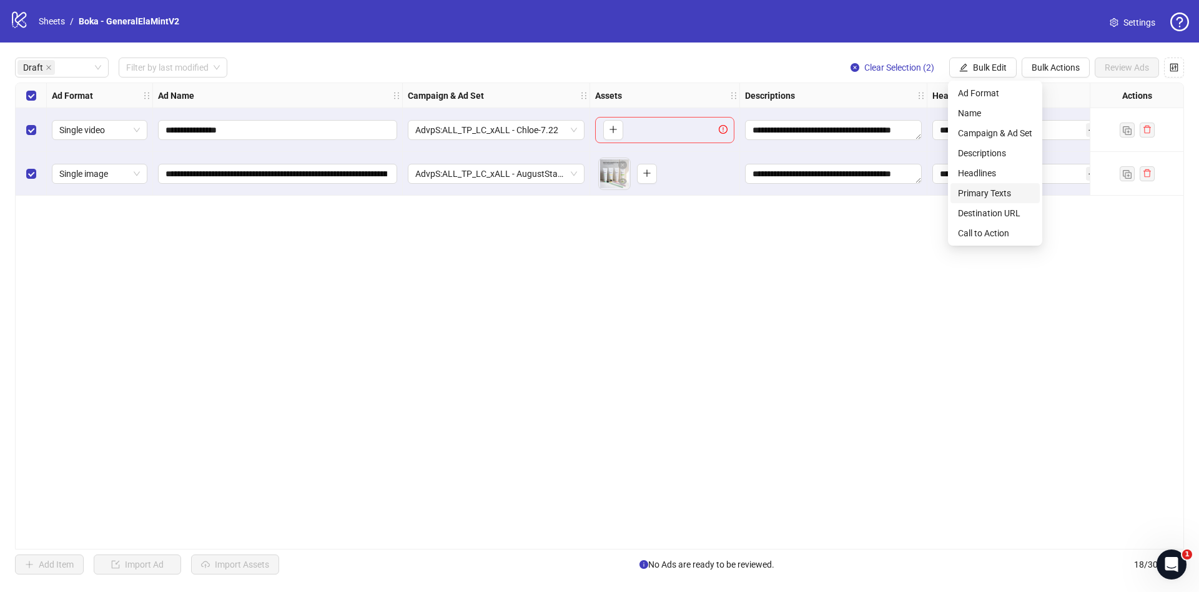
click at [1008, 197] on span "Primary Texts" at bounding box center [995, 193] width 74 height 14
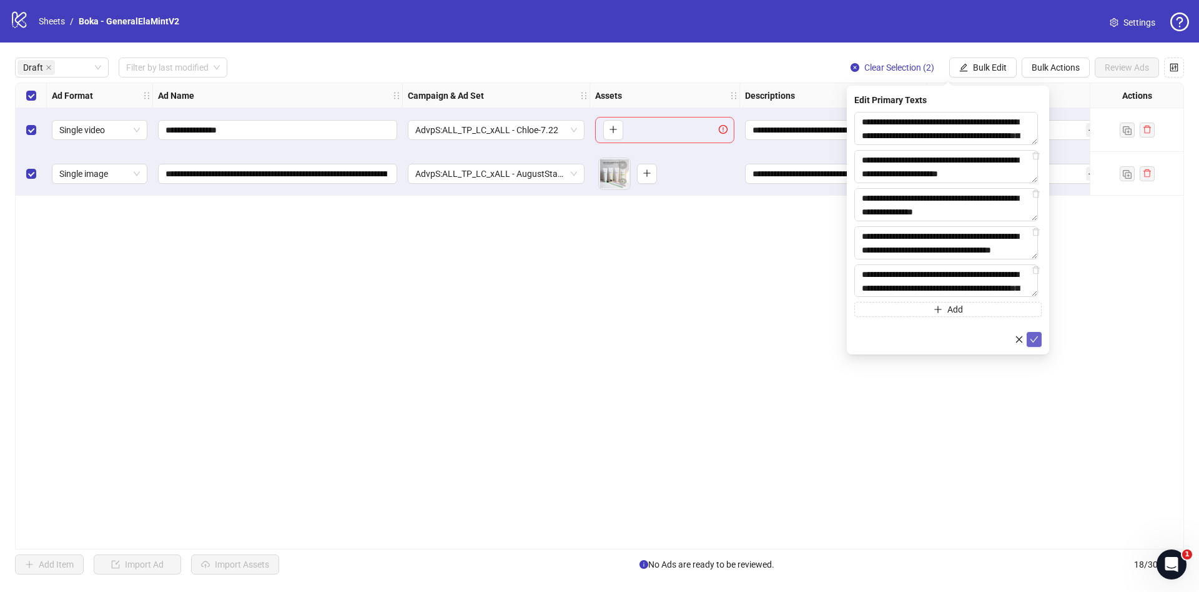
click at [1029, 344] on button "submit" at bounding box center [1034, 339] width 15 height 15
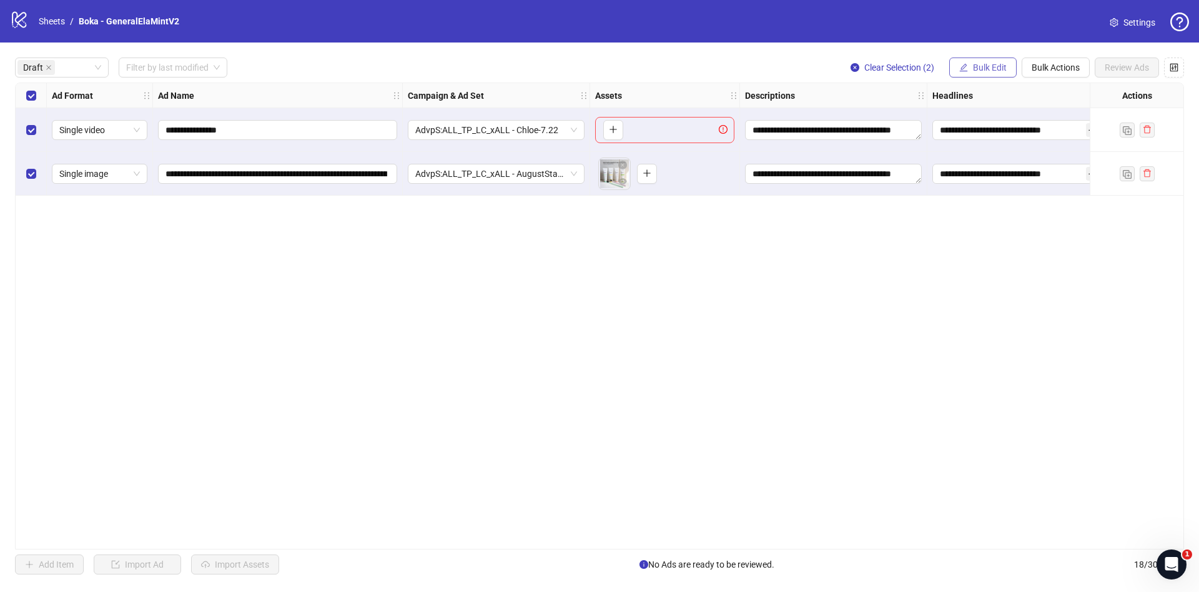
drag, startPoint x: 991, startPoint y: 71, endPoint x: 1030, endPoint y: 159, distance: 96.2
click at [992, 70] on span "Bulk Edit" at bounding box center [990, 67] width 34 height 10
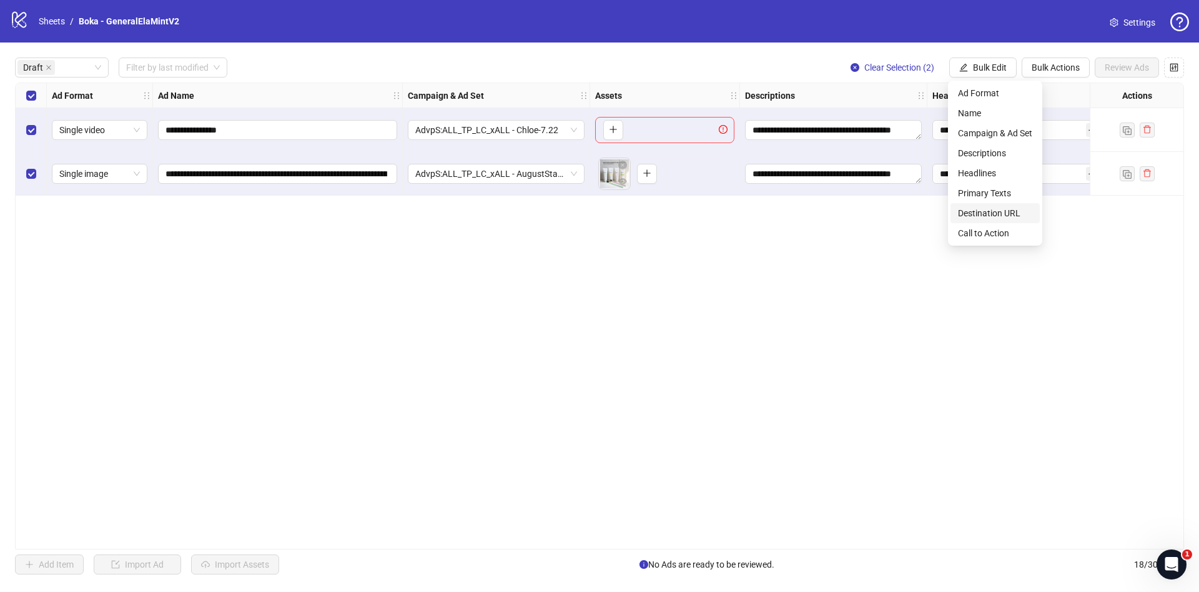
click at [1010, 207] on span "Destination URL" at bounding box center [995, 213] width 74 height 14
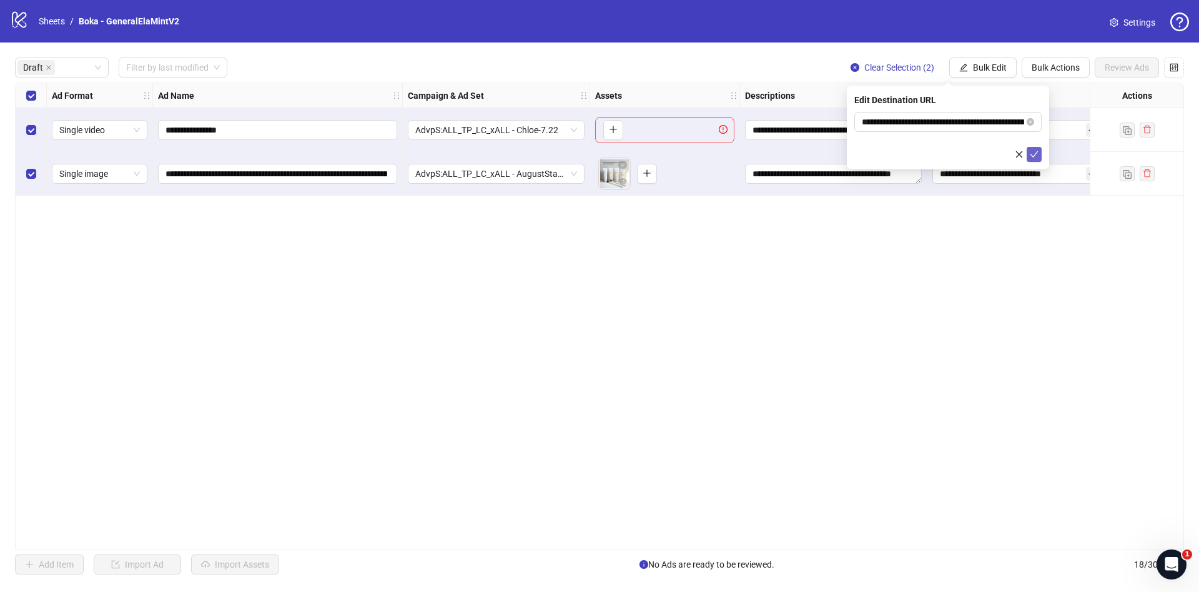
click at [1034, 154] on icon "check" at bounding box center [1034, 154] width 9 height 9
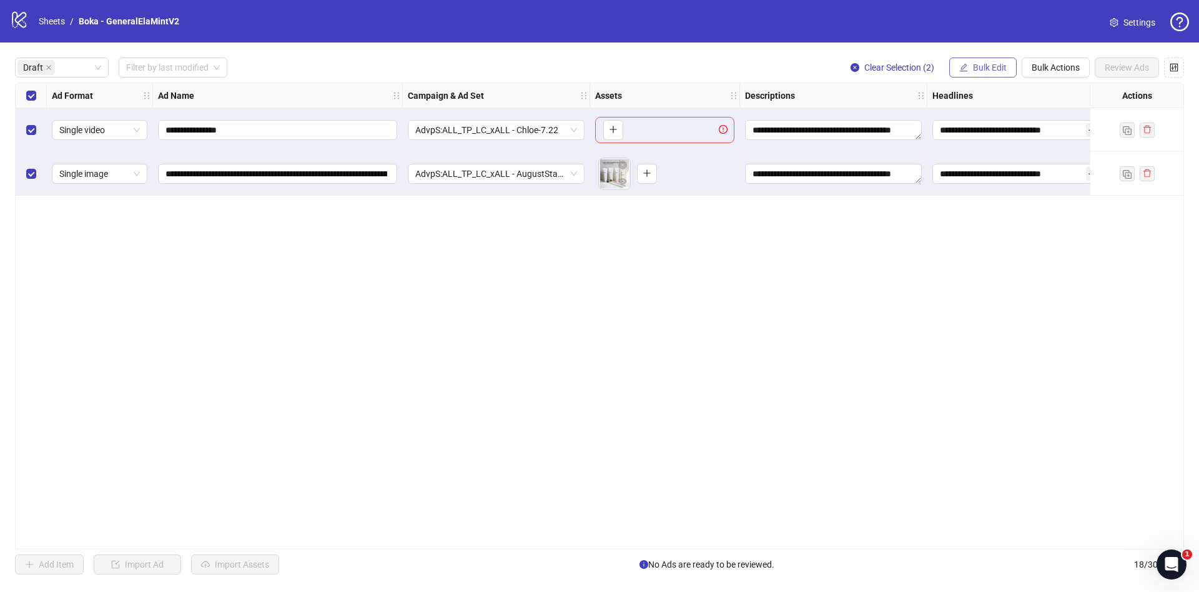
click at [996, 67] on span "Bulk Edit" at bounding box center [990, 67] width 34 height 10
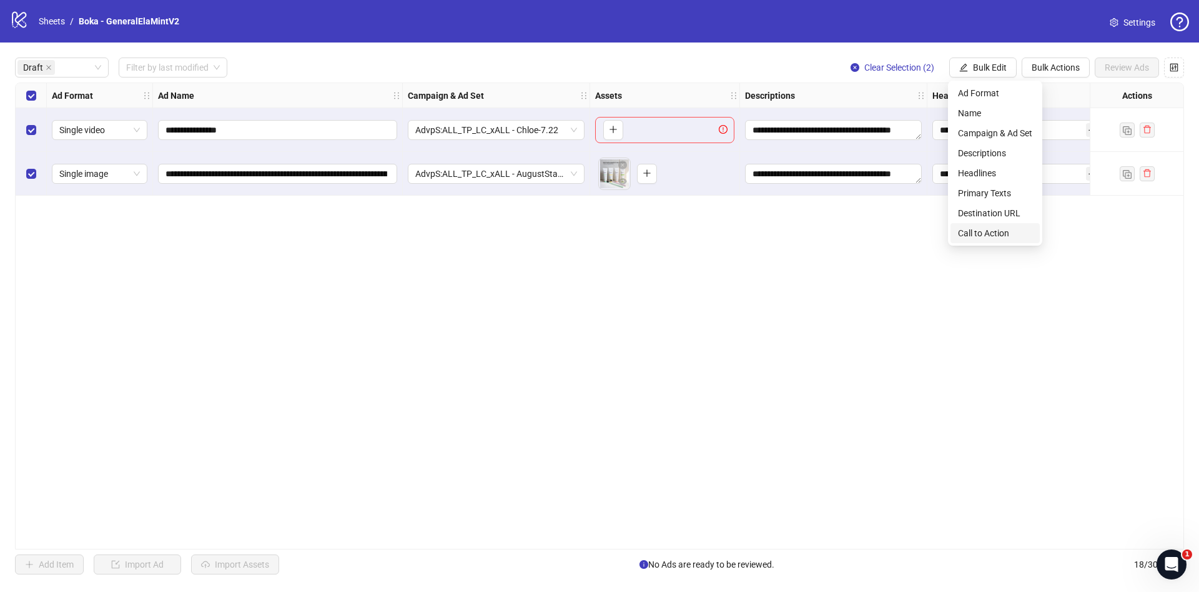
click at [1004, 231] on span "Call to Action" at bounding box center [995, 233] width 74 height 14
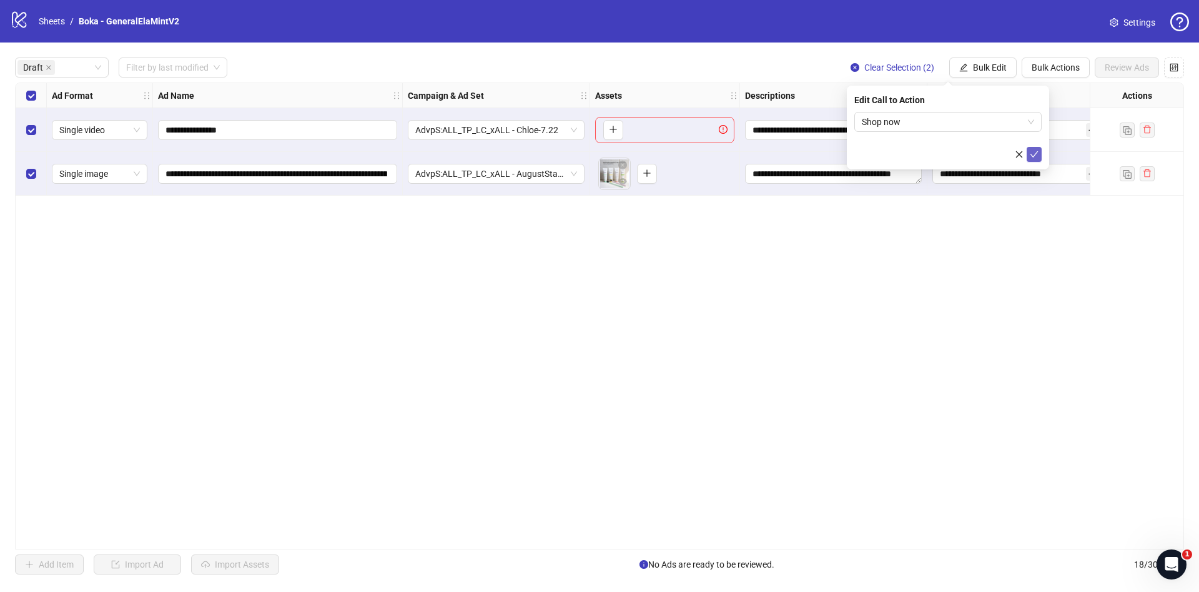
click at [1035, 157] on icon "check" at bounding box center [1034, 154] width 9 height 9
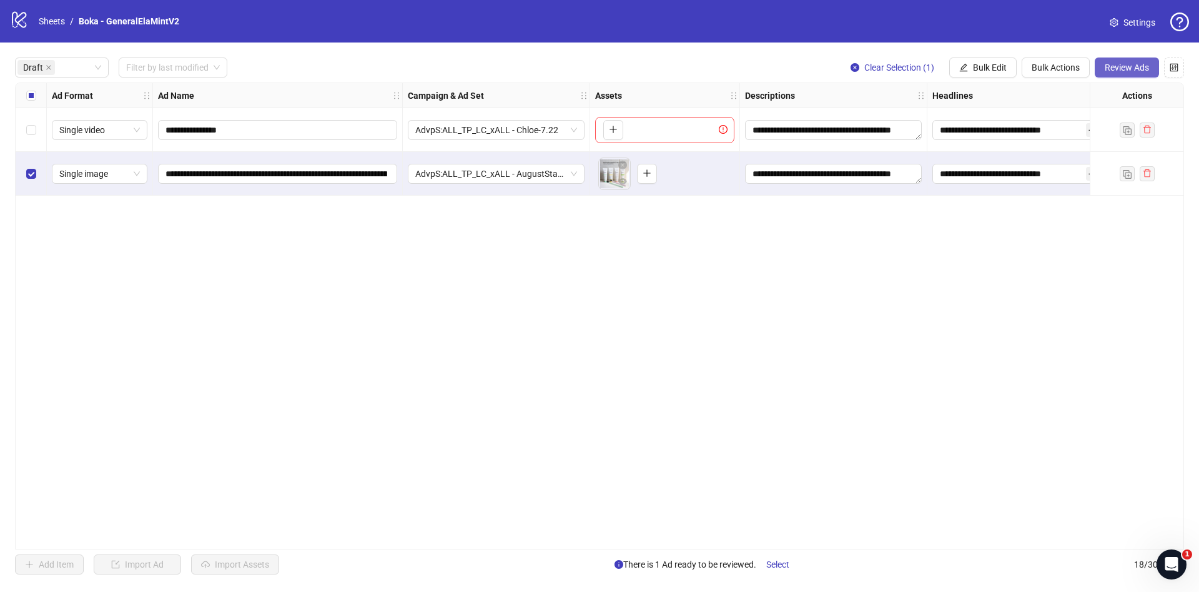
click at [1111, 62] on span "Review Ads" at bounding box center [1127, 67] width 44 height 10
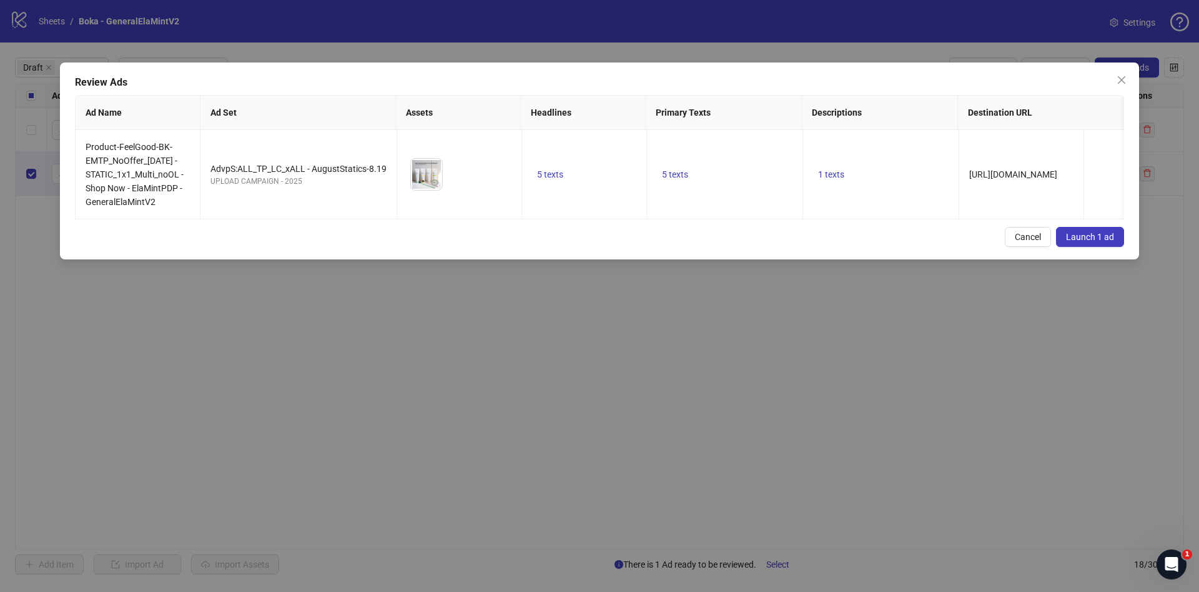
click at [1106, 247] on button "Launch 1 ad" at bounding box center [1090, 237] width 68 height 20
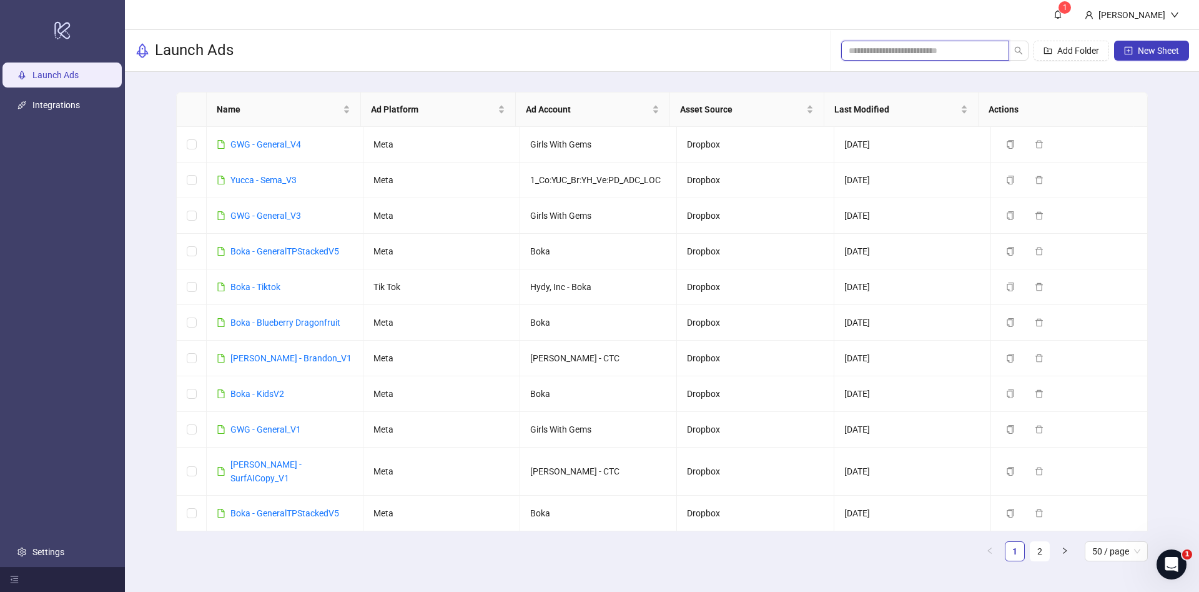
click at [885, 50] on input "search" at bounding box center [920, 51] width 143 height 14
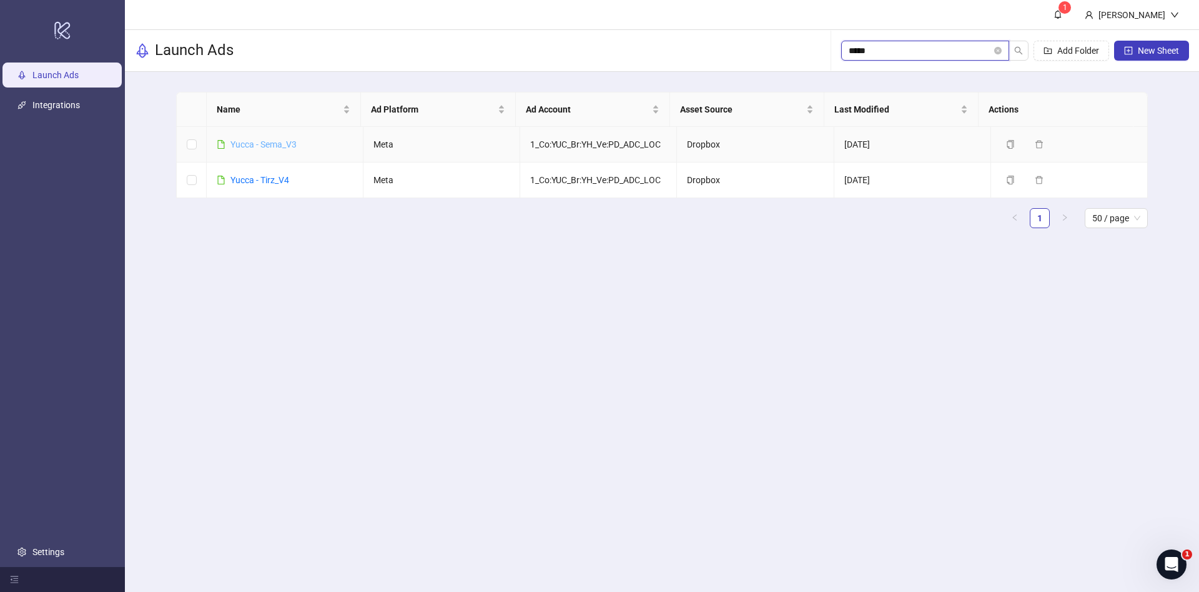
type input "*****"
click at [282, 143] on link "Yucca - Sema_V3" at bounding box center [264, 144] width 66 height 10
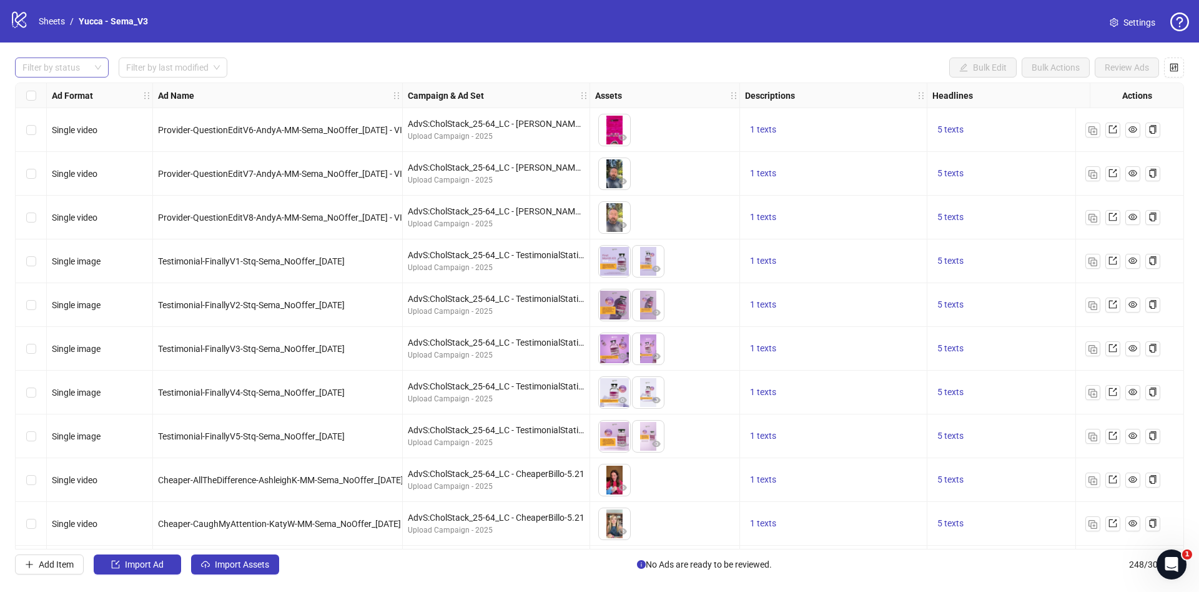
click at [62, 63] on div at bounding box center [55, 67] width 76 height 17
click at [63, 86] on div "Draft" at bounding box center [62, 93] width 74 height 14
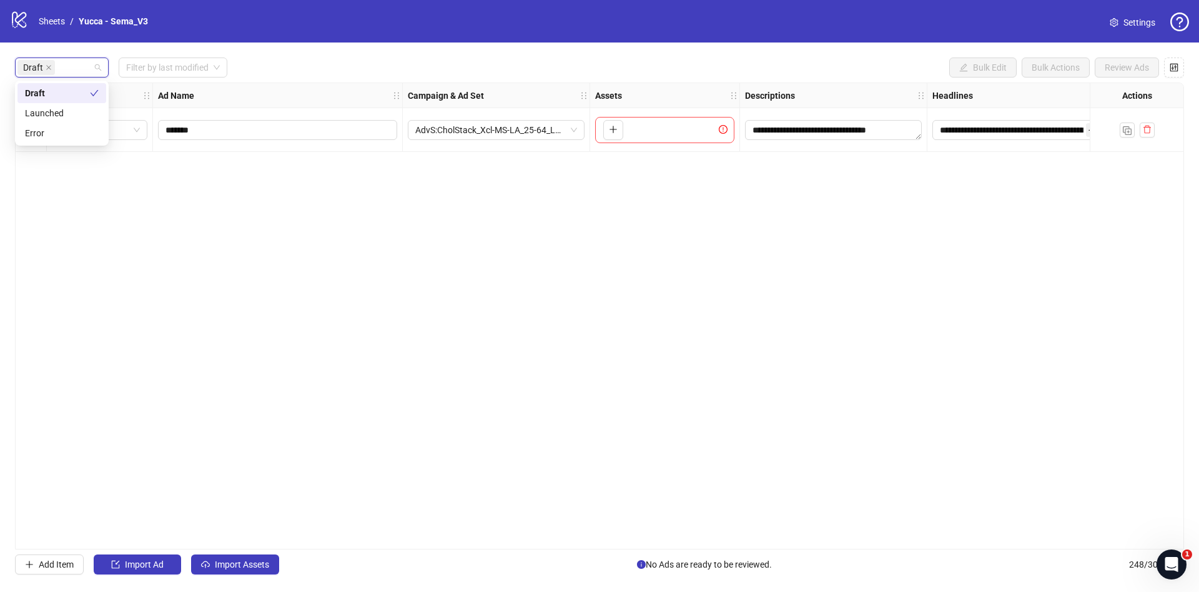
click at [399, 54] on div "**********" at bounding box center [599, 315] width 1199 height 547
click at [245, 562] on span "Import Assets" at bounding box center [242, 564] width 54 height 10
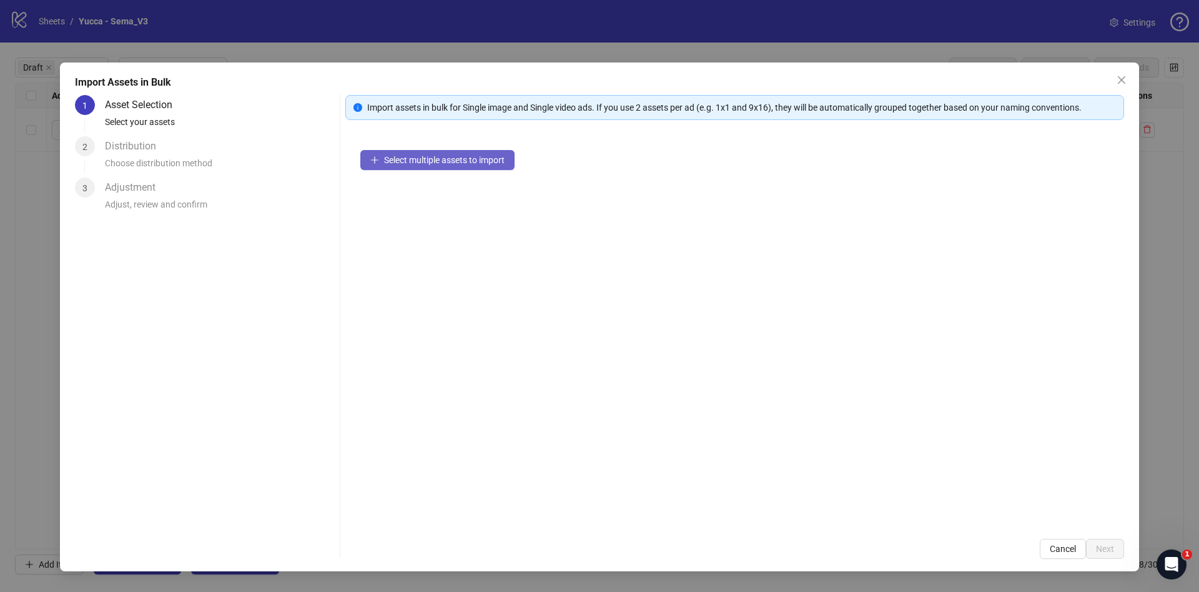
click at [451, 156] on span "Select multiple assets to import" at bounding box center [444, 160] width 121 height 10
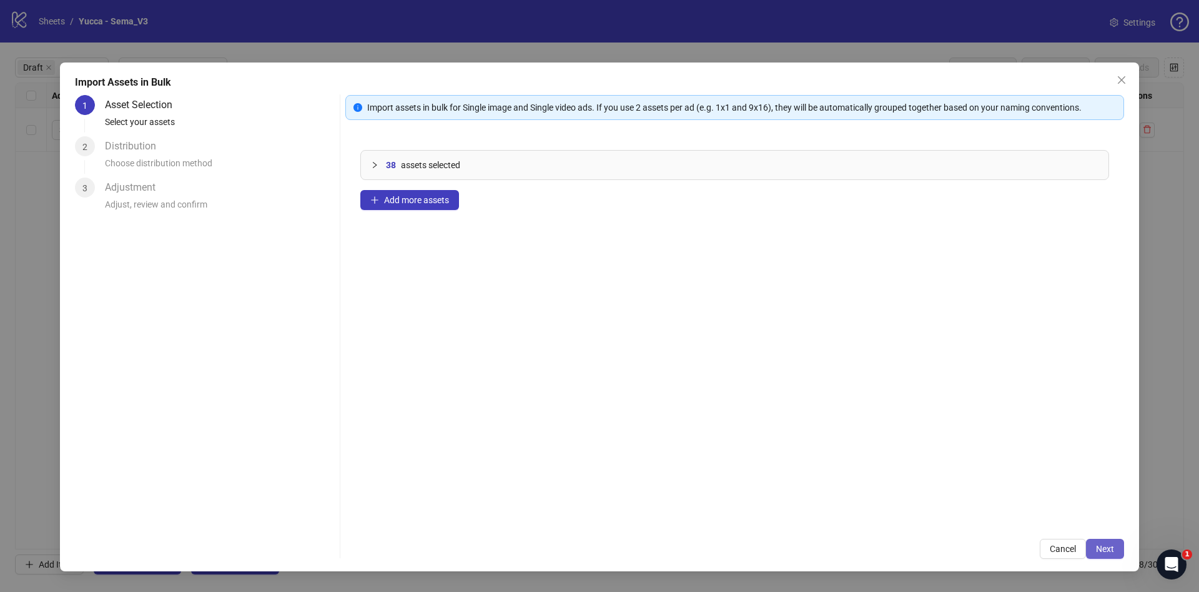
click at [1119, 545] on button "Next" at bounding box center [1105, 548] width 38 height 20
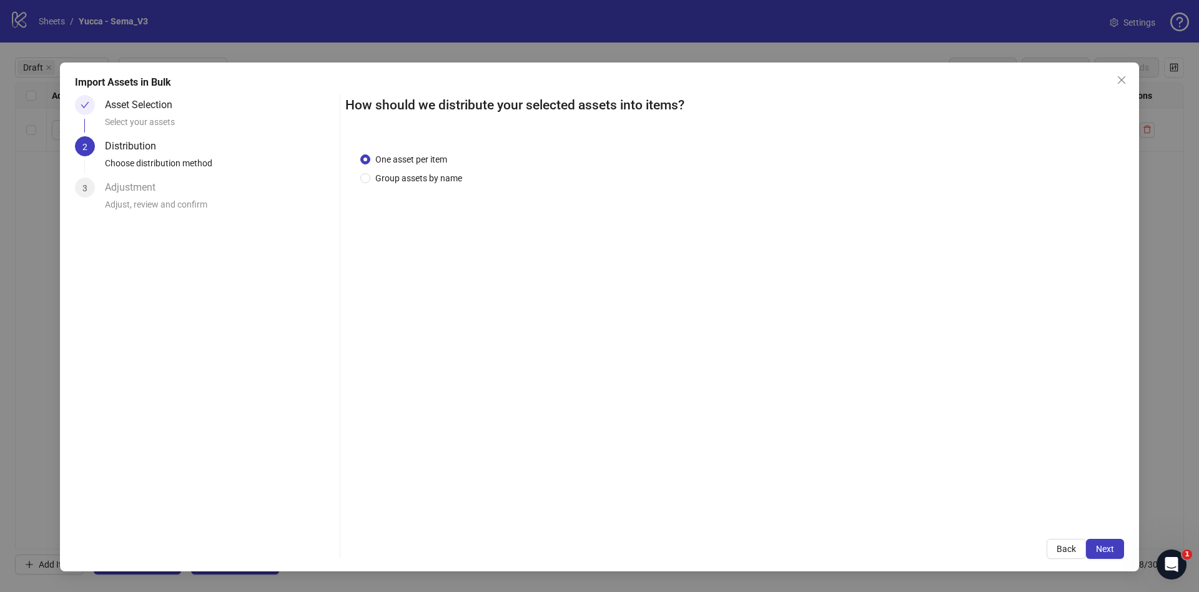
click at [402, 184] on div "One asset per item Group assets by name" at bounding box center [734, 330] width 779 height 387
click at [404, 180] on span "Group assets by name" at bounding box center [418, 178] width 97 height 14
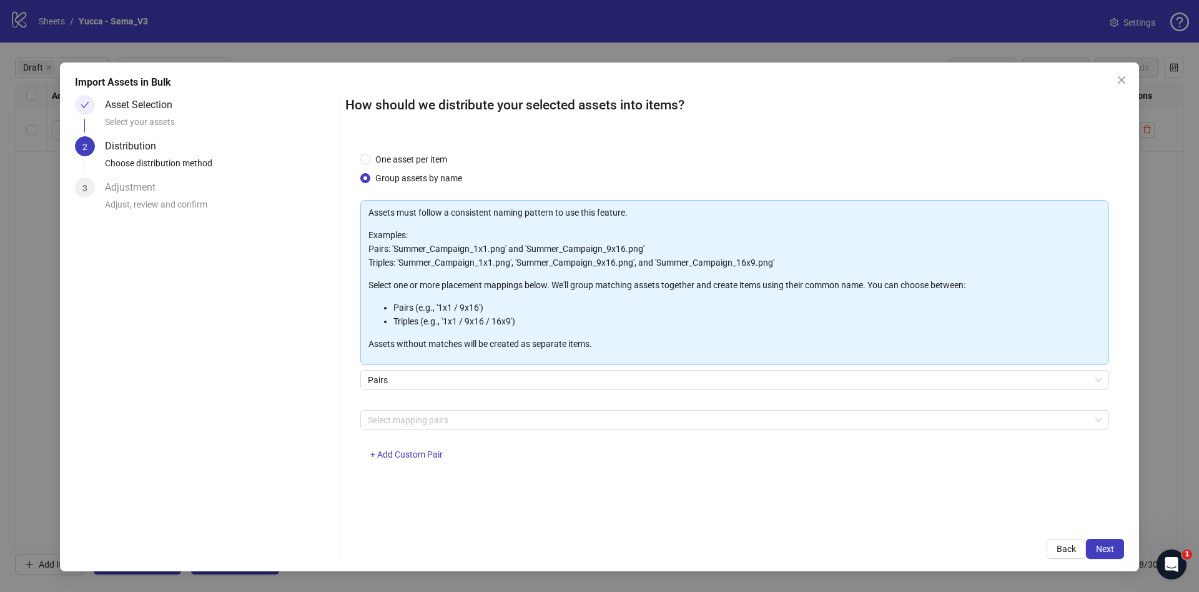
click at [528, 435] on div "Select mapping pairs + Add Custom Pair" at bounding box center [734, 442] width 749 height 65
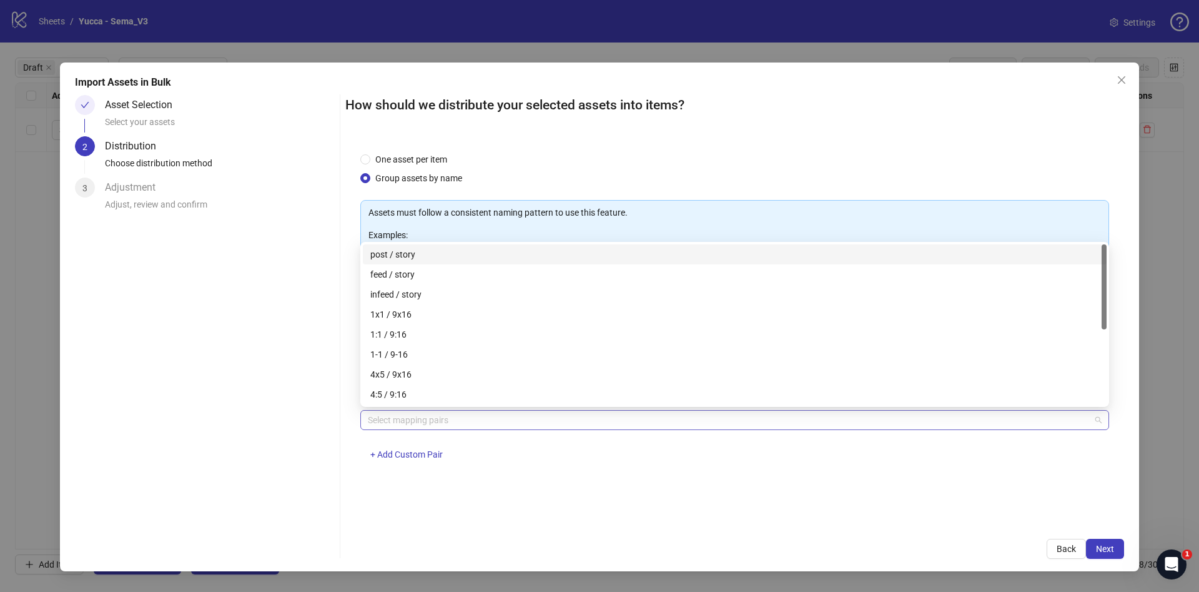
click at [535, 424] on div at bounding box center [728, 419] width 731 height 17
click at [447, 309] on div "1x1 / 9x16" at bounding box center [734, 314] width 729 height 14
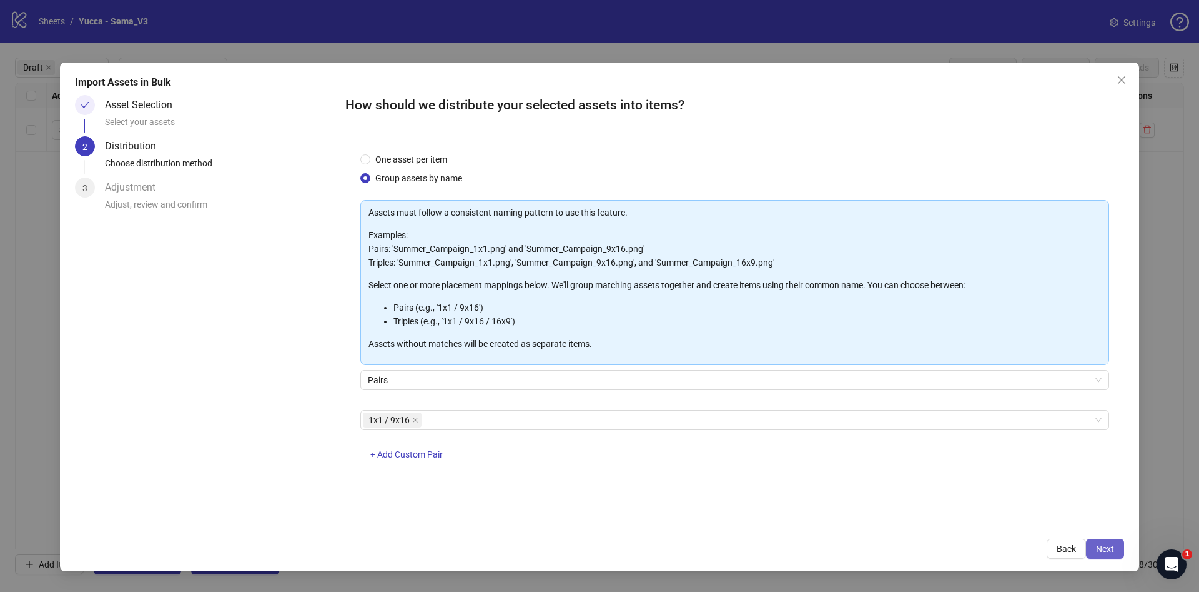
click at [1105, 543] on span "Next" at bounding box center [1105, 548] width 18 height 10
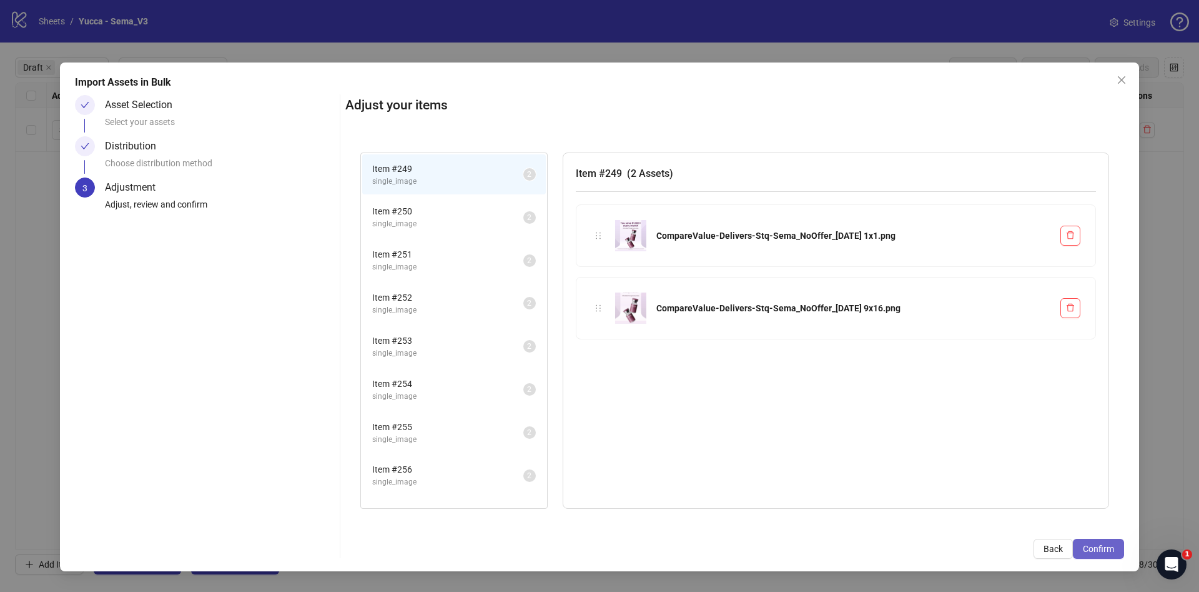
click at [1107, 543] on span "Confirm" at bounding box center [1098, 548] width 31 height 10
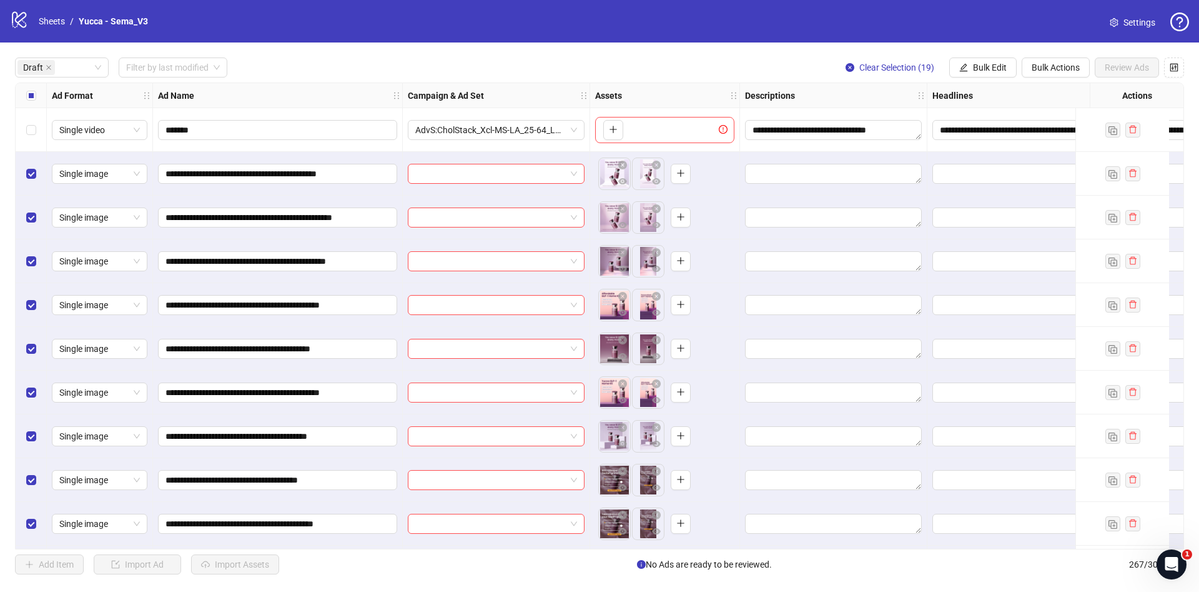
click at [40, 111] on div "Select row 1" at bounding box center [31, 130] width 31 height 44
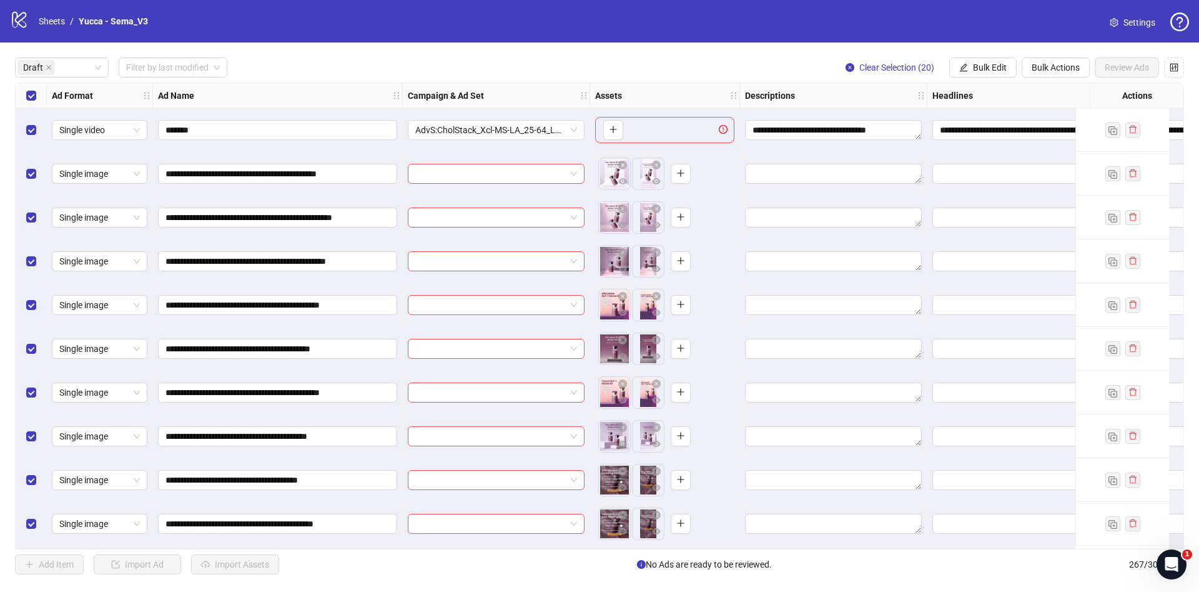
click at [38, 107] on div "Select all rows" at bounding box center [31, 95] width 31 height 25
click at [24, 127] on div "Select row 1" at bounding box center [31, 130] width 31 height 44
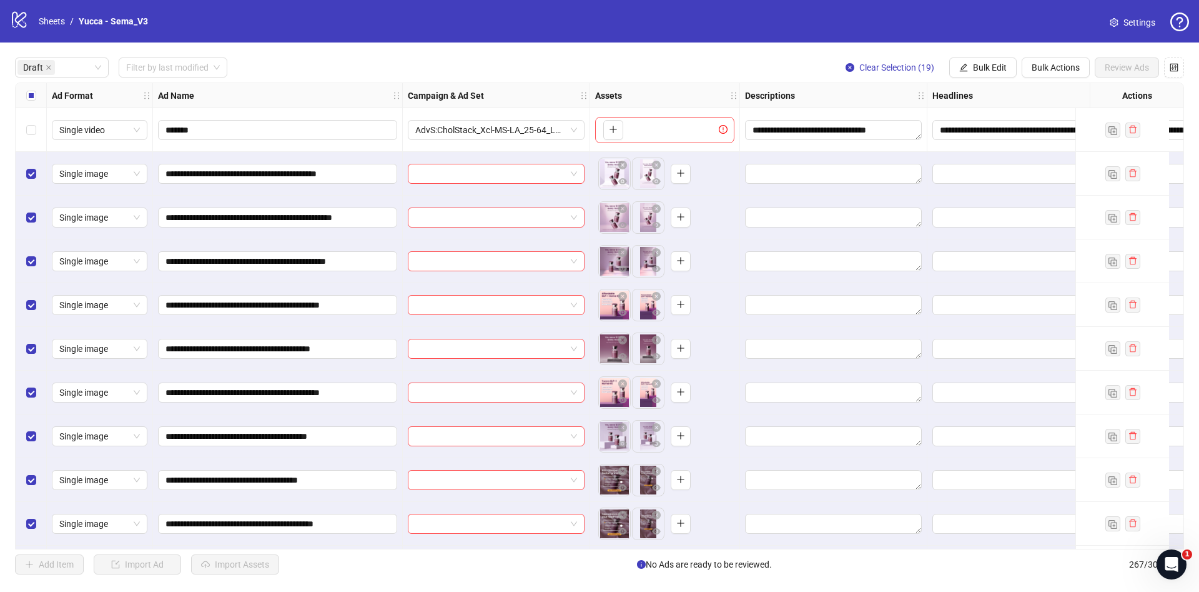
click at [945, 60] on div "Clear Selection (19) Bulk Edit Bulk Actions Review Ads" at bounding box center [1010, 67] width 349 height 20
click at [963, 71] on icon "edit" at bounding box center [964, 67] width 9 height 9
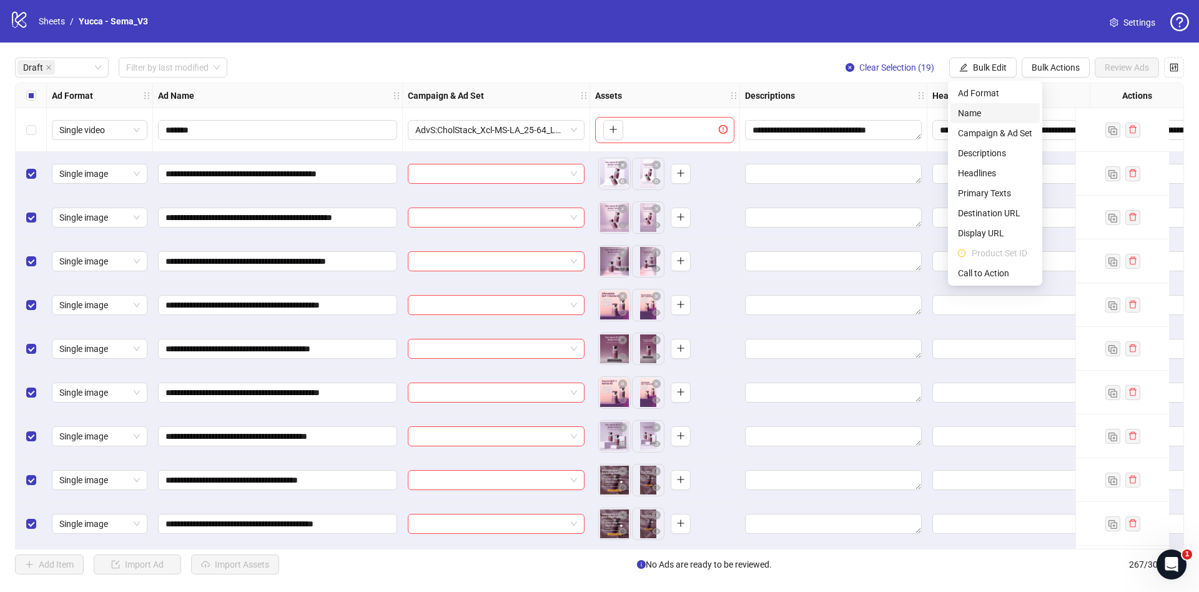
click at [994, 112] on span "Name" at bounding box center [995, 113] width 74 height 14
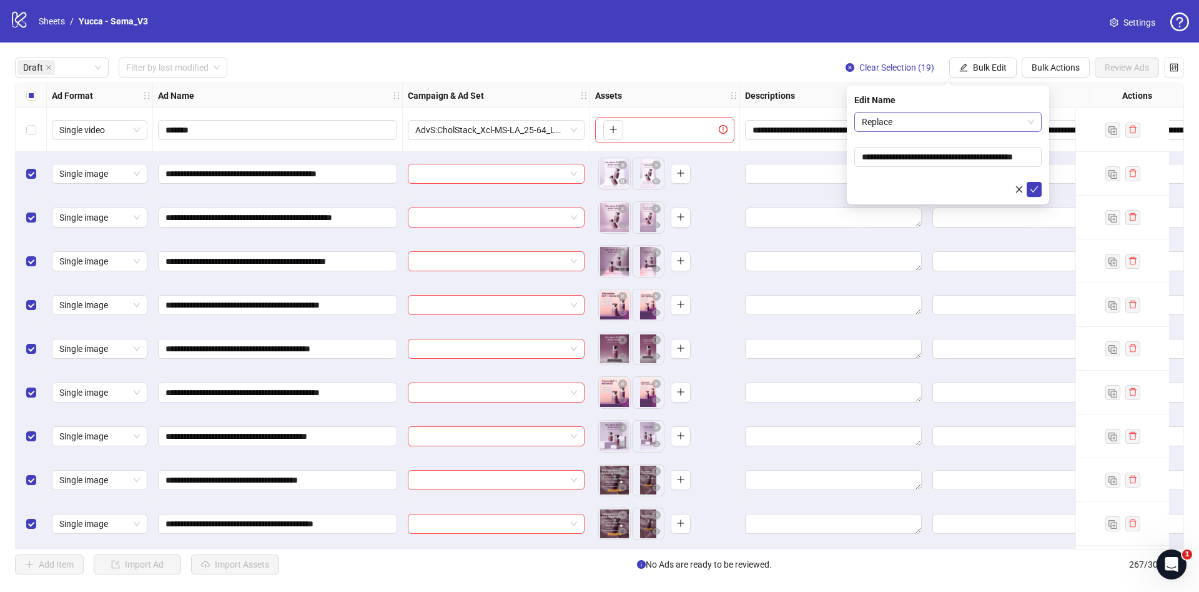
click at [972, 124] on span "Replace" at bounding box center [948, 121] width 172 height 19
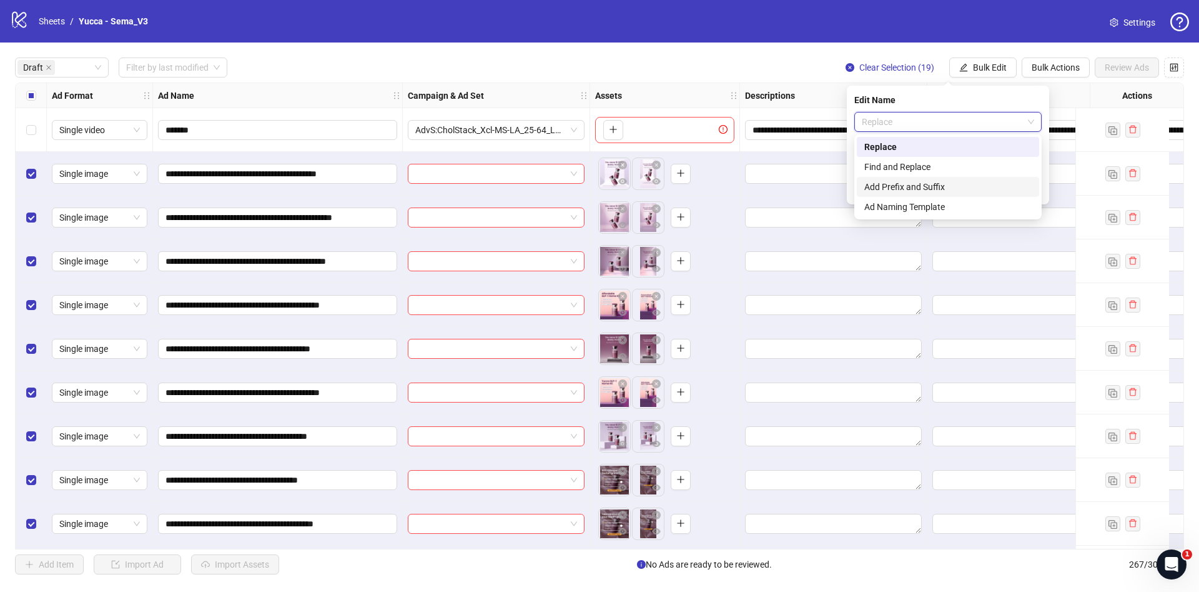
click at [940, 181] on div "Add Prefix and Suffix" at bounding box center [948, 187] width 167 height 14
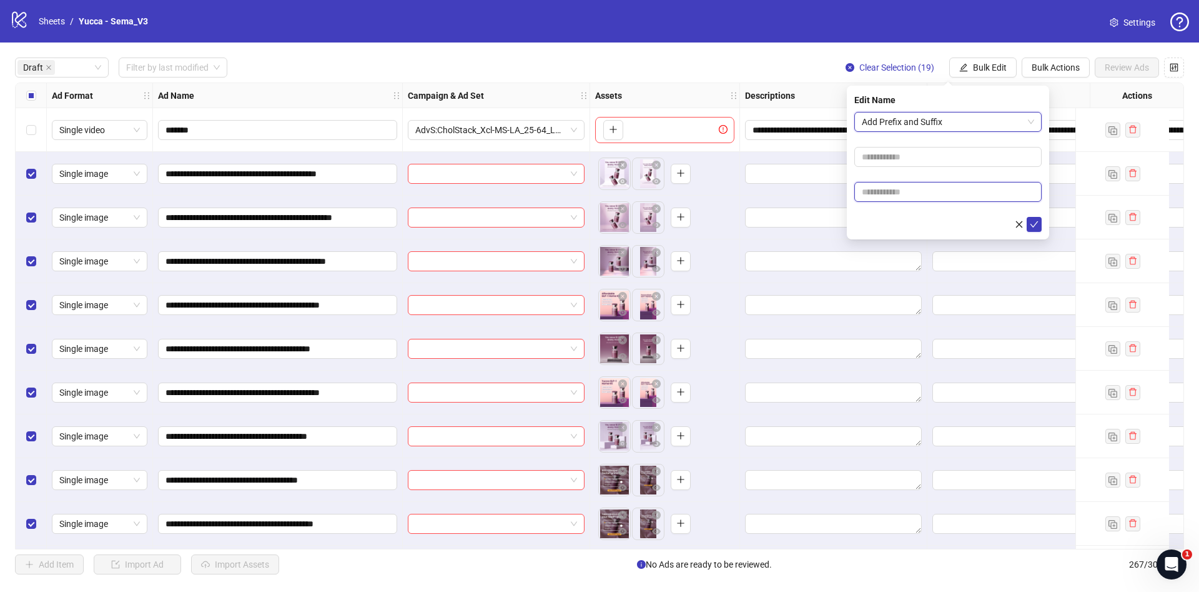
click at [921, 196] on input "text" at bounding box center [948, 192] width 187 height 20
paste input "**********"
type input "**********"
click at [1034, 222] on icon "check" at bounding box center [1034, 224] width 9 height 9
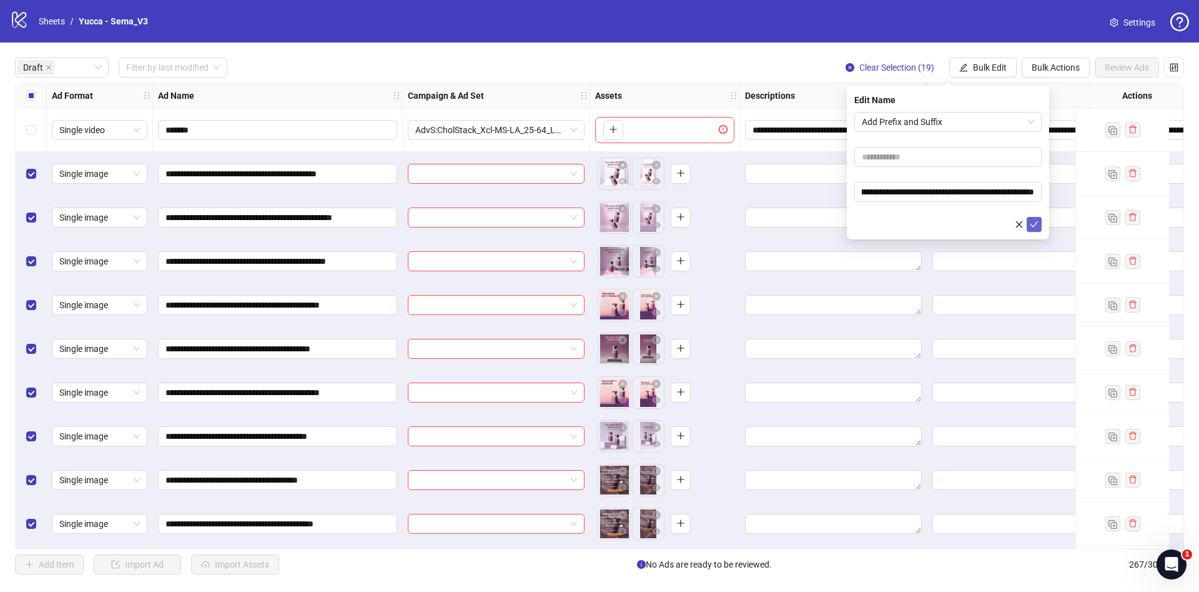
scroll to position [0, 0]
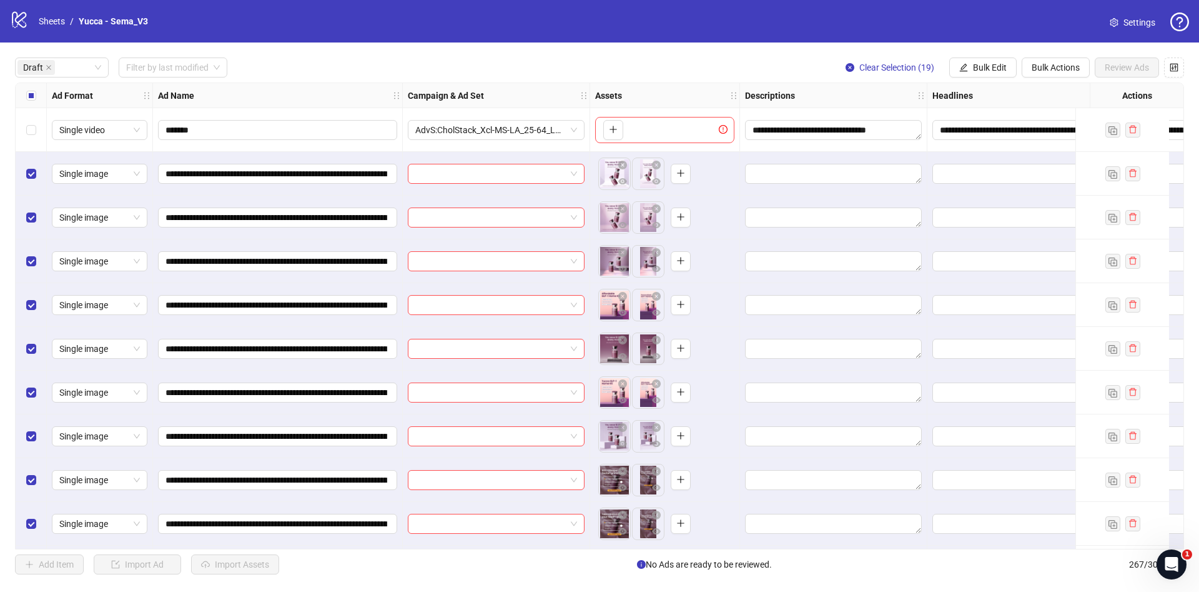
click at [973, 56] on div "**********" at bounding box center [599, 315] width 1199 height 547
click at [987, 61] on button "Bulk Edit" at bounding box center [983, 67] width 67 height 20
click at [974, 137] on span "Campaign & Ad Set" at bounding box center [995, 133] width 74 height 14
click at [979, 122] on input "search" at bounding box center [942, 121] width 161 height 19
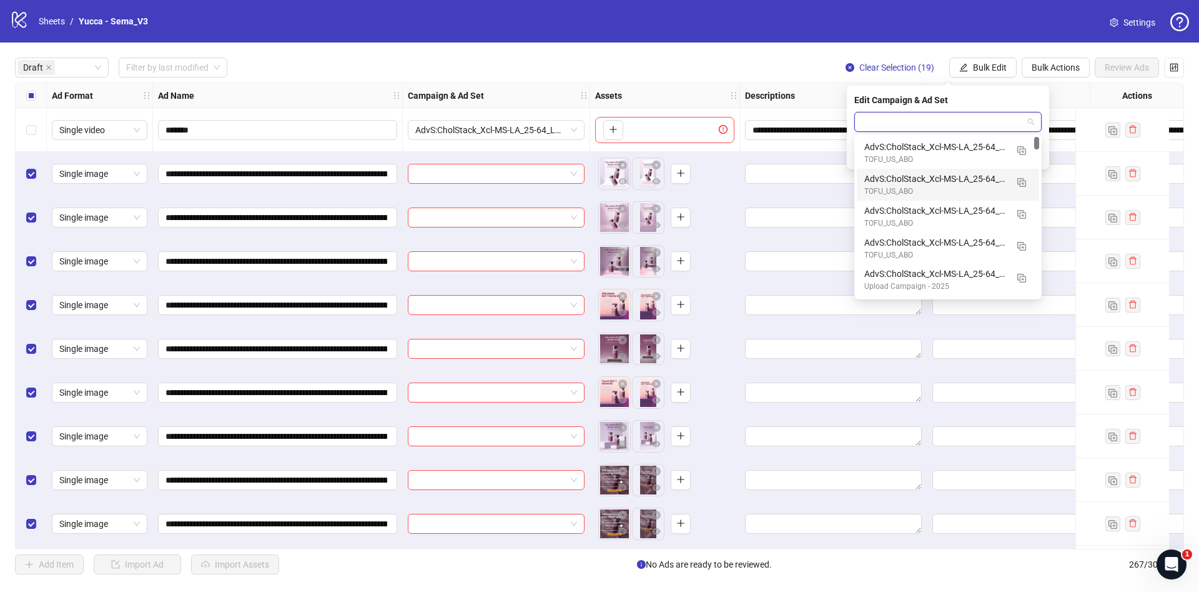
scroll to position [94, 0]
click at [1024, 184] on img "button" at bounding box center [1022, 184] width 9 height 9
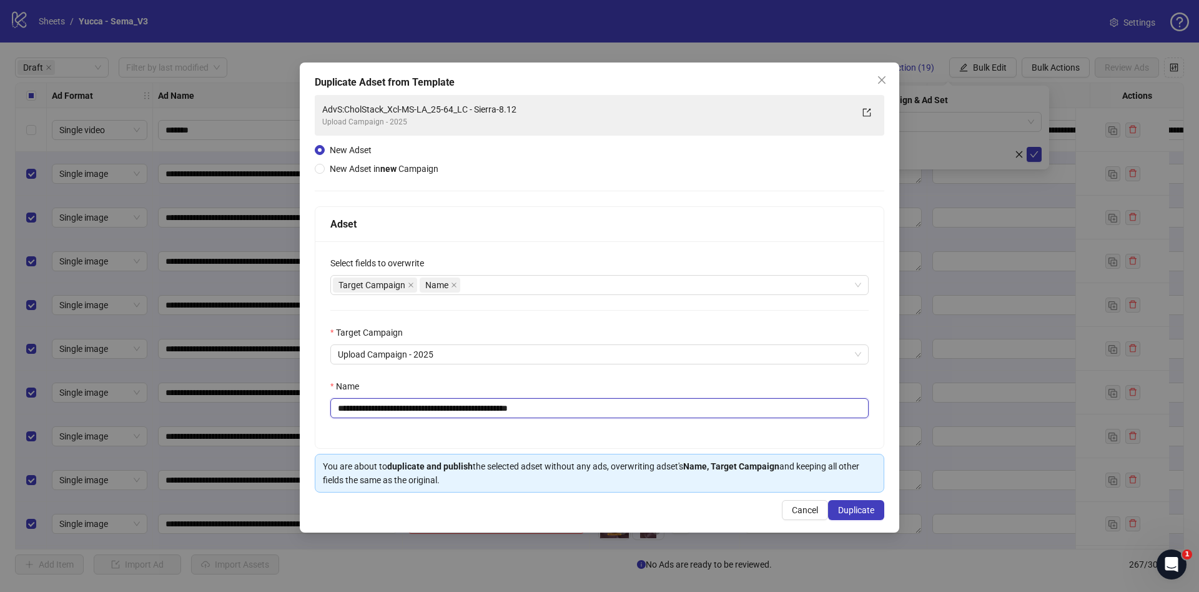
drag, startPoint x: 490, startPoint y: 409, endPoint x: 700, endPoint y: 448, distance: 213.4
click at [700, 448] on div "**********" at bounding box center [599, 344] width 568 height 207
type input "**********"
click at [854, 519] on button "Duplicate" at bounding box center [856, 510] width 56 height 20
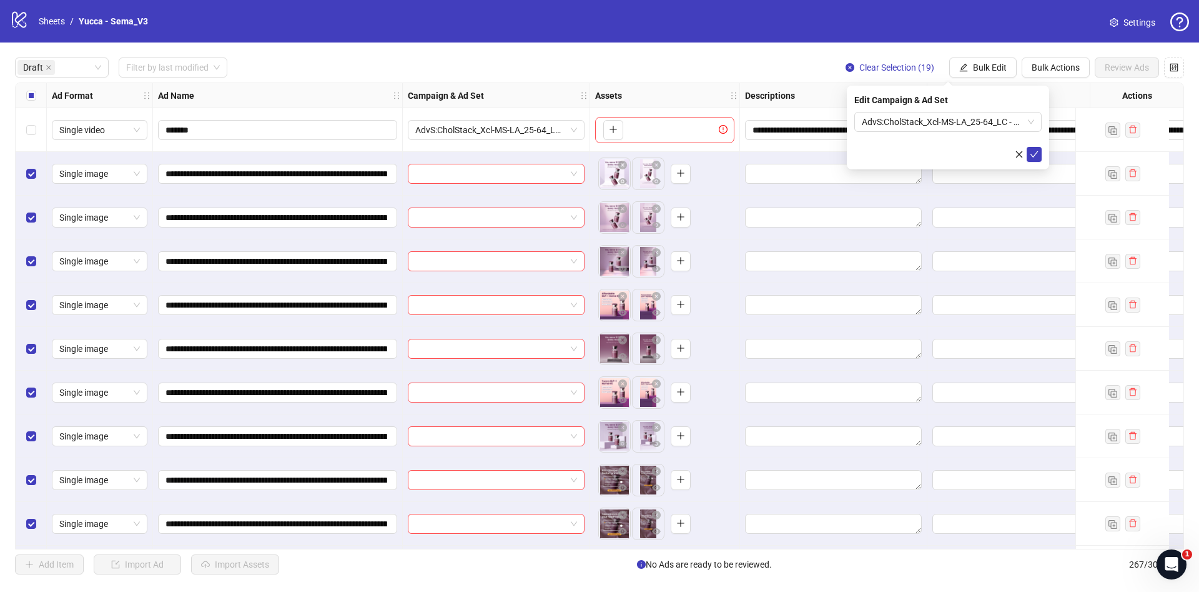
click at [1044, 157] on div "Edit Campaign & Ad Set AdvS:CholStack_Xcl-MS-LA_25-64_LC - Statics-8.19" at bounding box center [948, 128] width 202 height 84
click at [1037, 157] on icon "check" at bounding box center [1034, 154] width 9 height 9
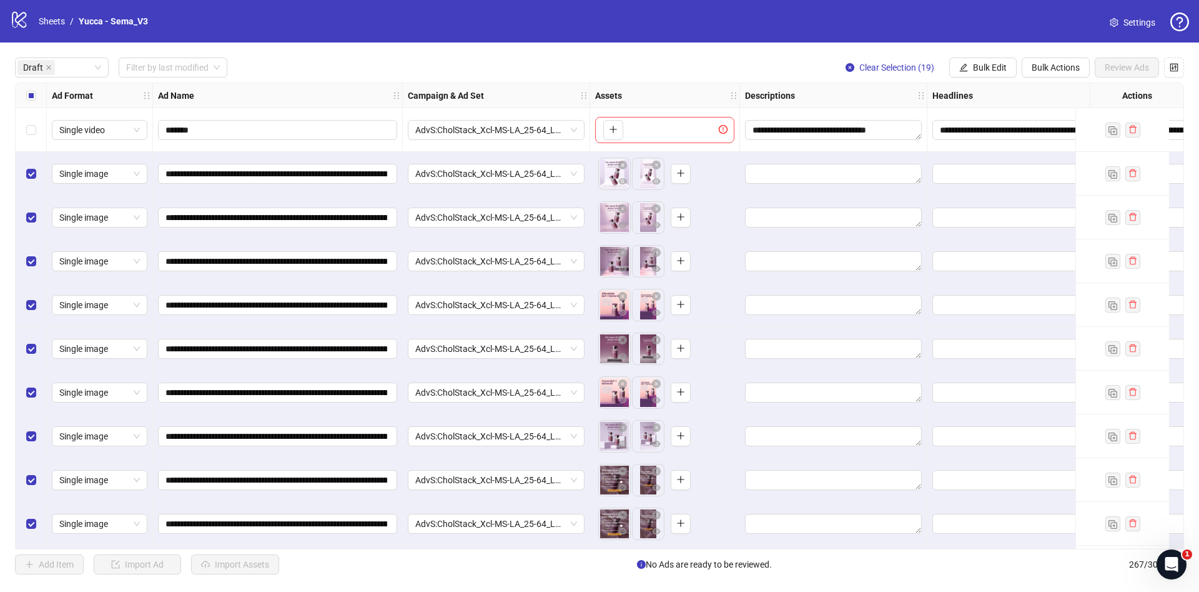
click at [49, 90] on div "Ad Format" at bounding box center [100, 95] width 106 height 25
click at [43, 93] on div "Select all rows" at bounding box center [31, 95] width 31 height 25
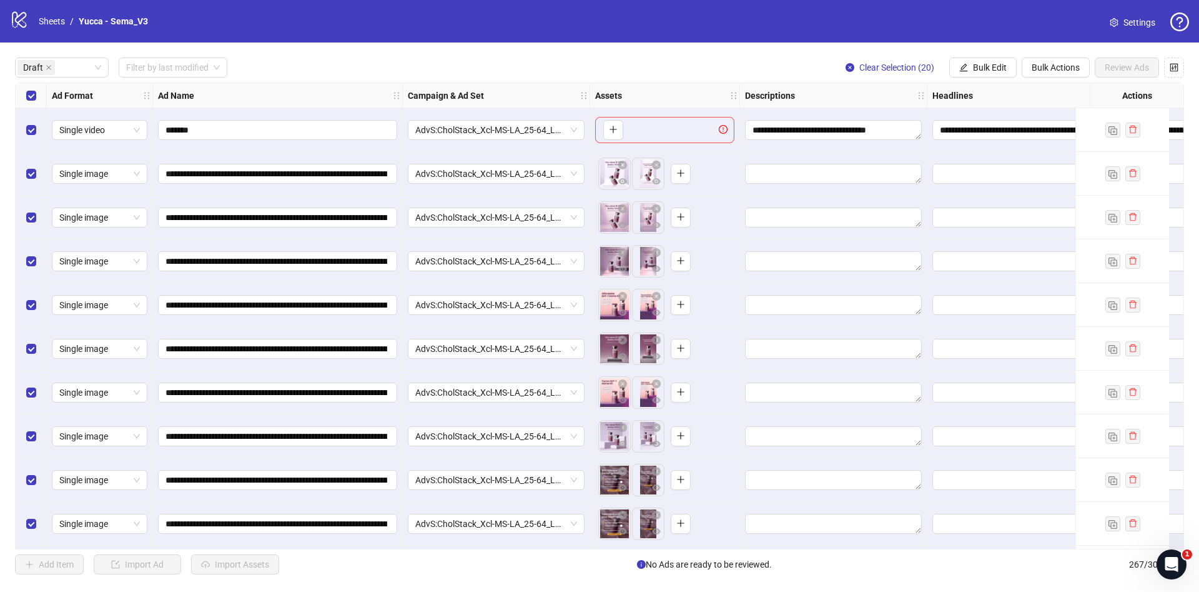
click at [42, 93] on div "Select all rows" at bounding box center [31, 95] width 31 height 25
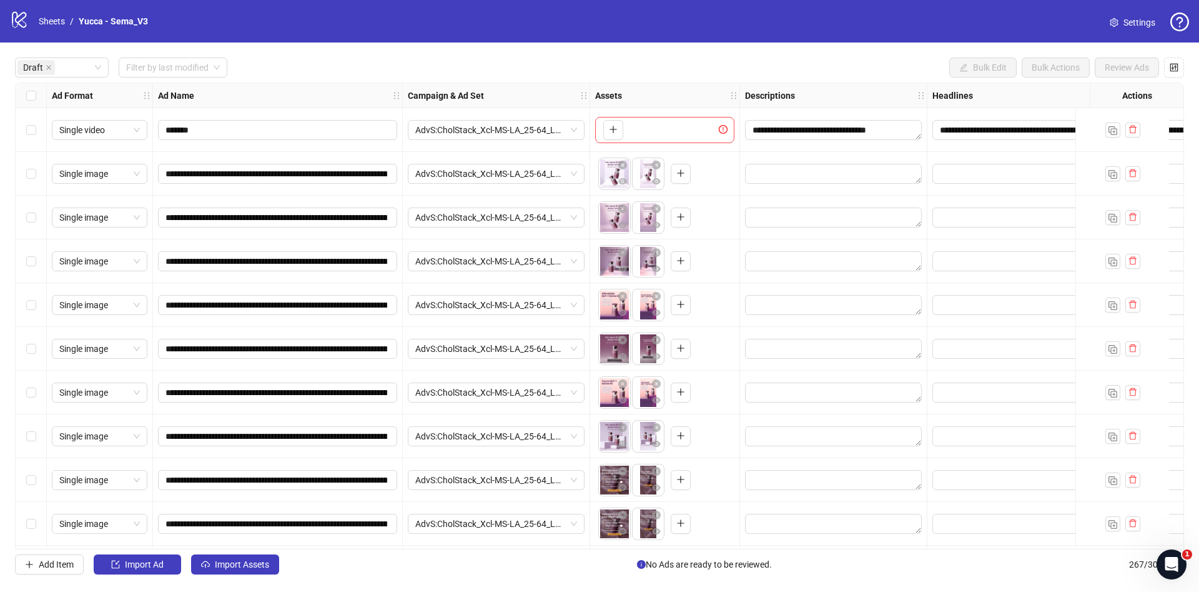
click at [39, 99] on div "Select all rows" at bounding box center [31, 95] width 31 height 25
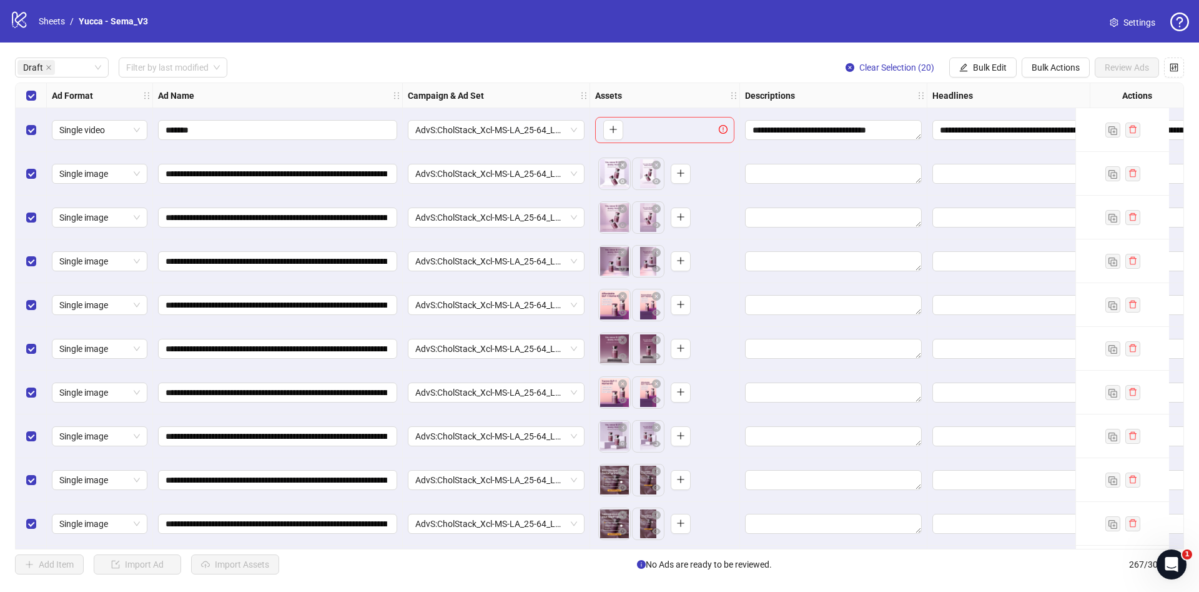
click at [34, 144] on div "Select row 1" at bounding box center [31, 130] width 31 height 44
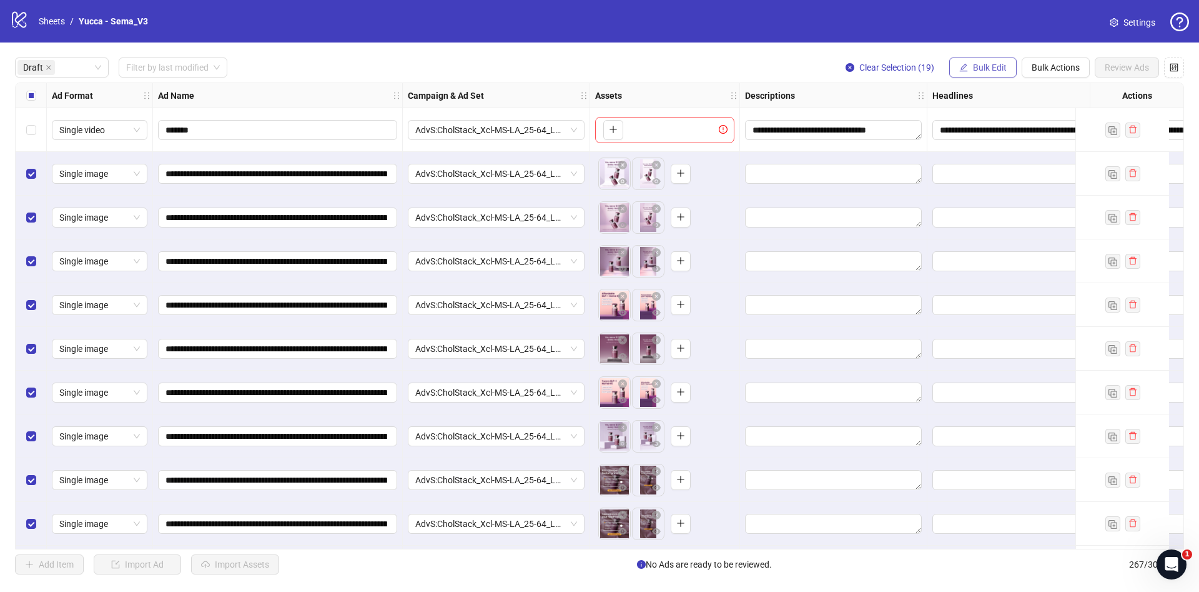
click at [985, 74] on button "Bulk Edit" at bounding box center [983, 67] width 67 height 20
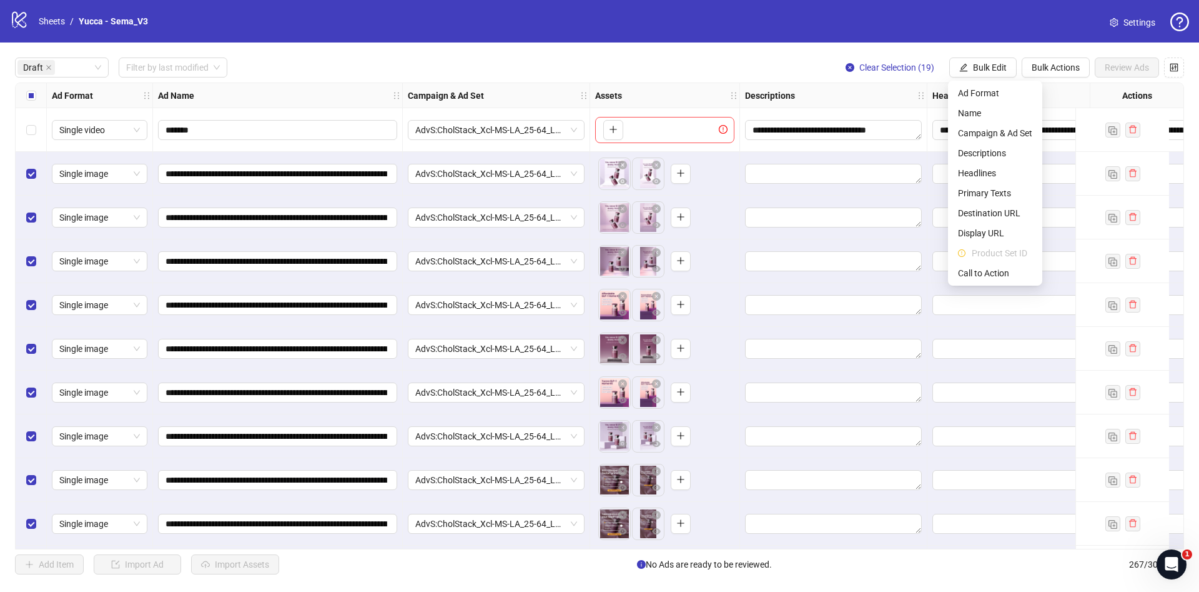
click at [25, 96] on div "Select all rows" at bounding box center [31, 95] width 31 height 25
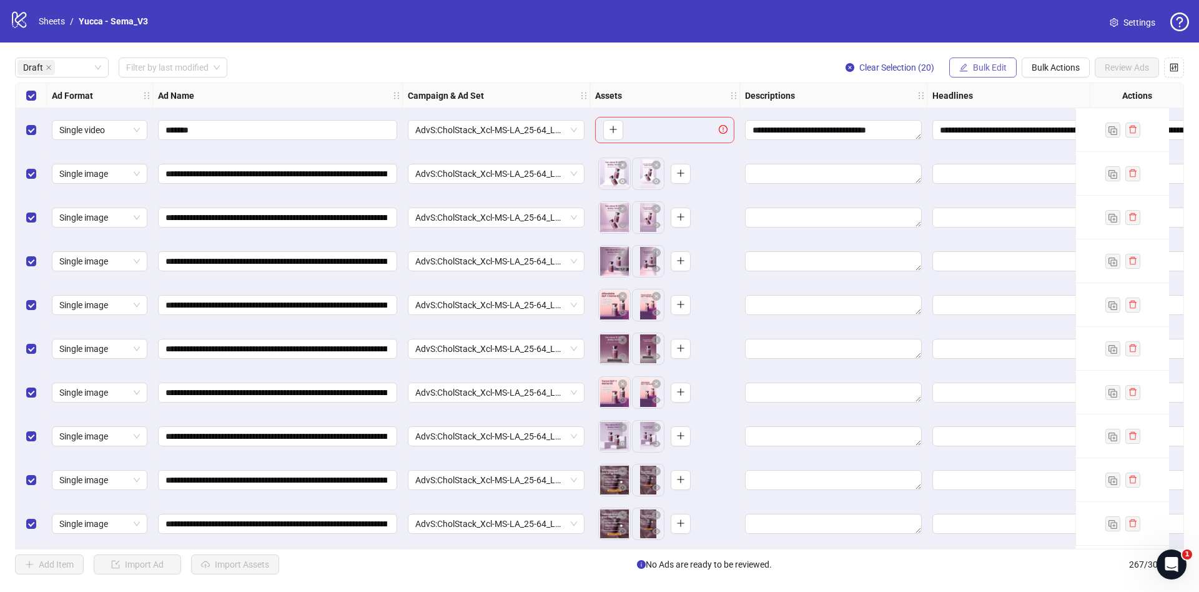
click at [976, 74] on button "Bulk Edit" at bounding box center [983, 67] width 67 height 20
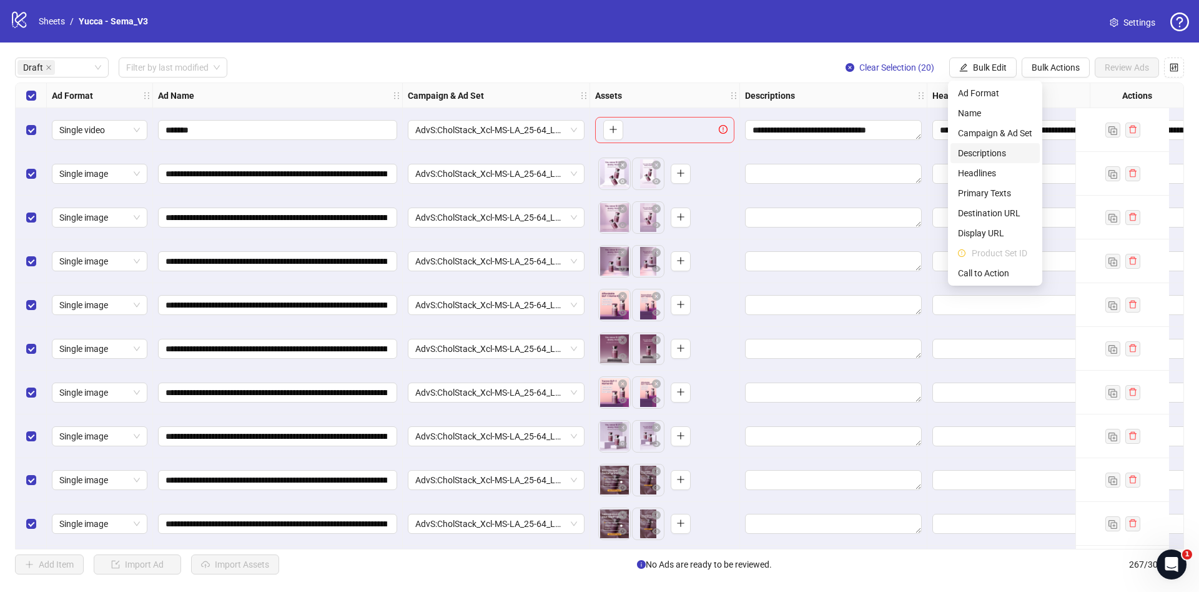
click at [997, 156] on span "Descriptions" at bounding box center [995, 153] width 74 height 14
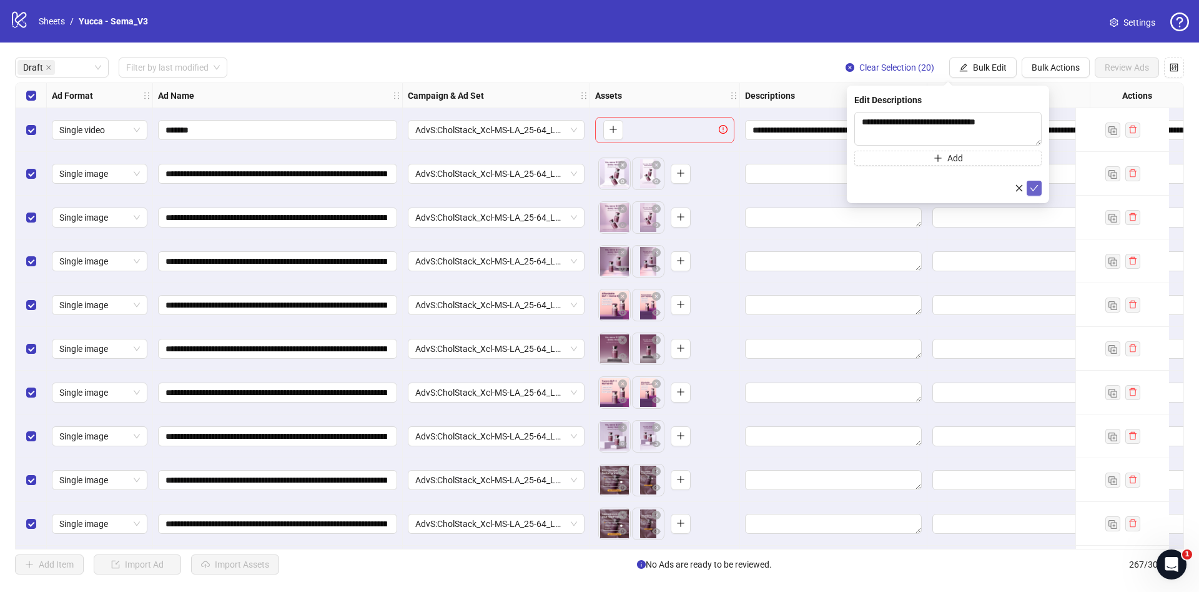
click at [1034, 192] on span "submit" at bounding box center [1034, 188] width 9 height 10
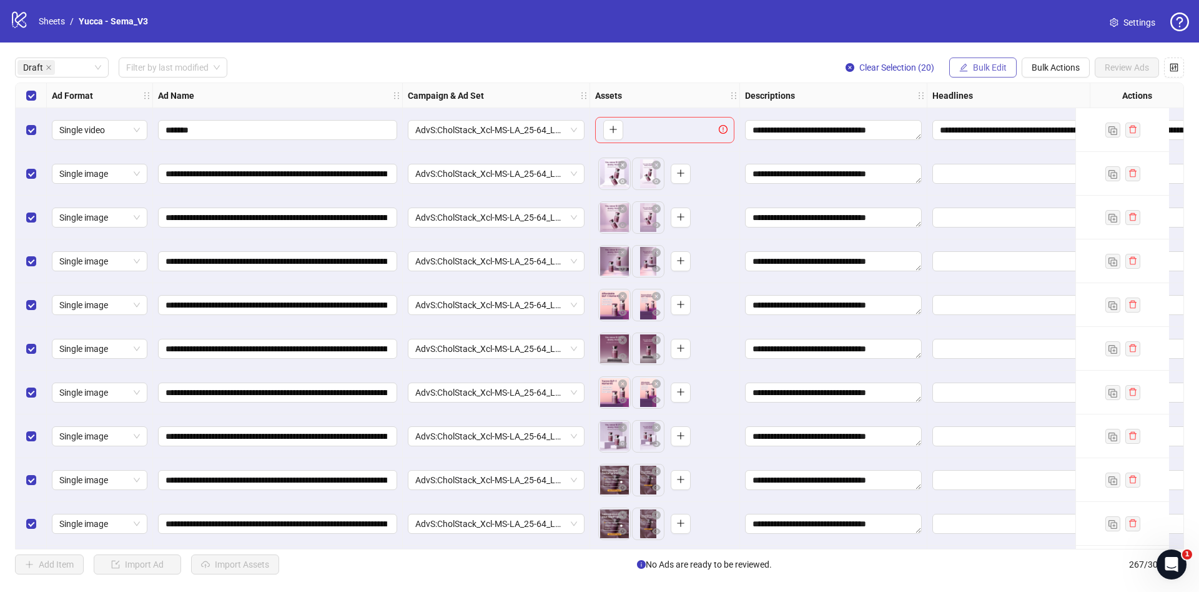
click at [986, 72] on span "Bulk Edit" at bounding box center [990, 67] width 34 height 10
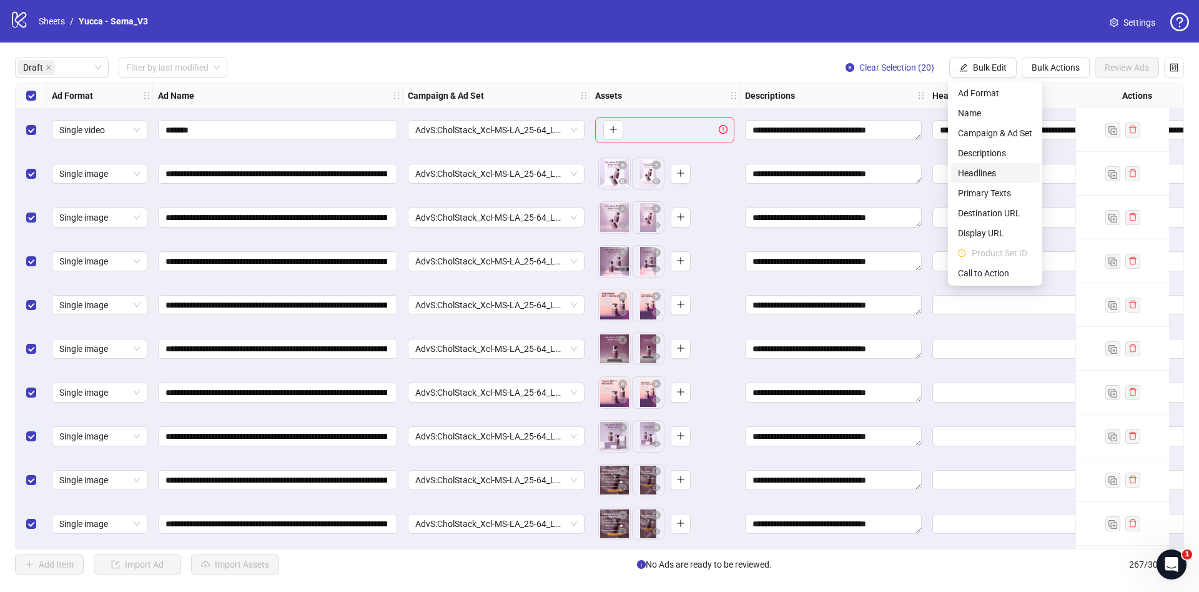
click at [989, 179] on span "Headlines" at bounding box center [995, 173] width 74 height 14
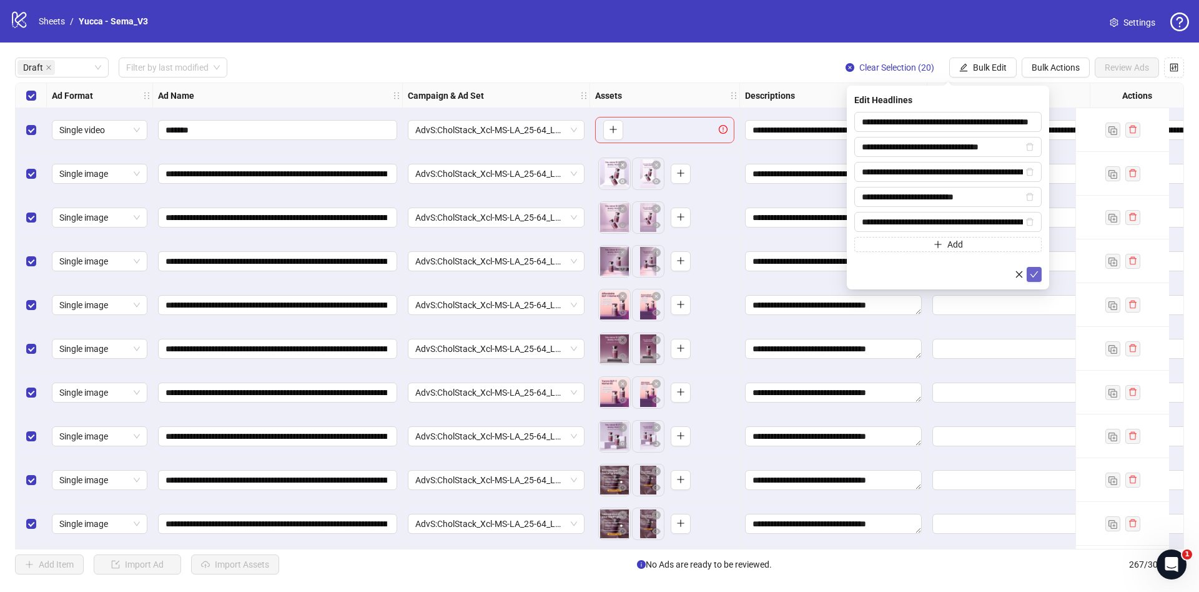
click at [1033, 273] on icon "check" at bounding box center [1034, 274] width 9 height 9
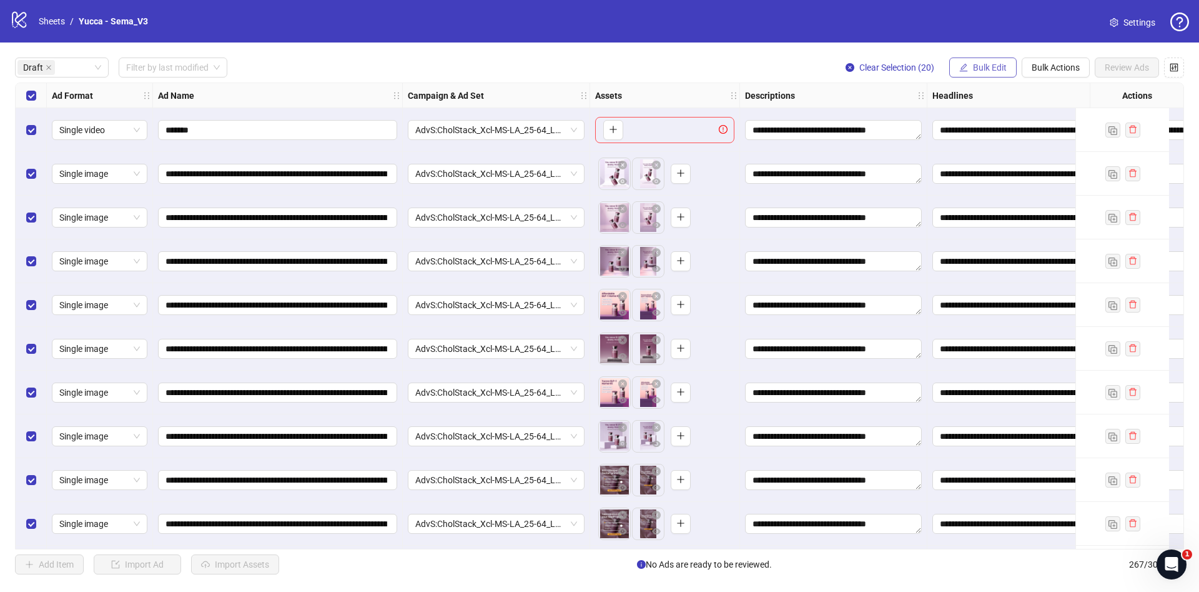
click at [991, 68] on span "Bulk Edit" at bounding box center [990, 67] width 34 height 10
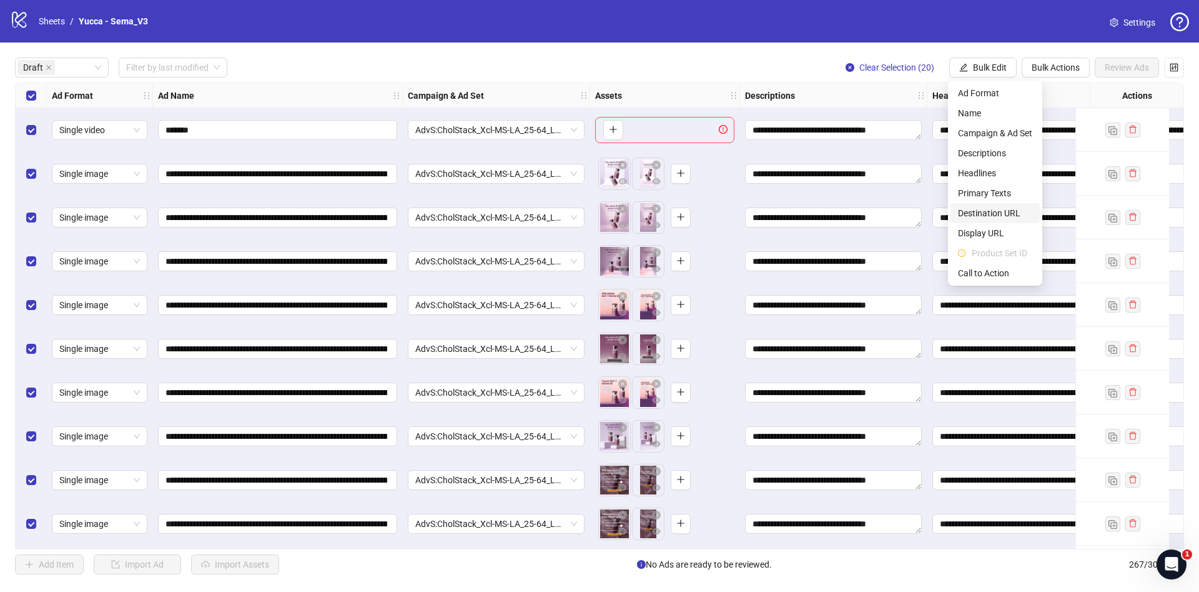
click at [997, 208] on span "Destination URL" at bounding box center [995, 213] width 74 height 14
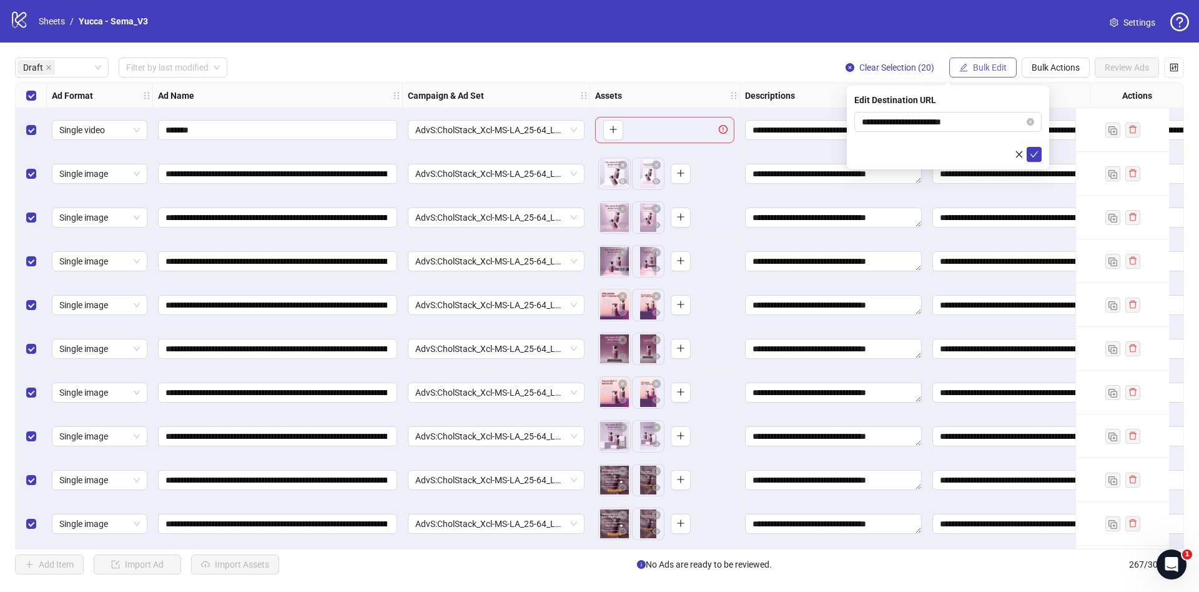
click at [989, 67] on span "Bulk Edit" at bounding box center [990, 67] width 34 height 10
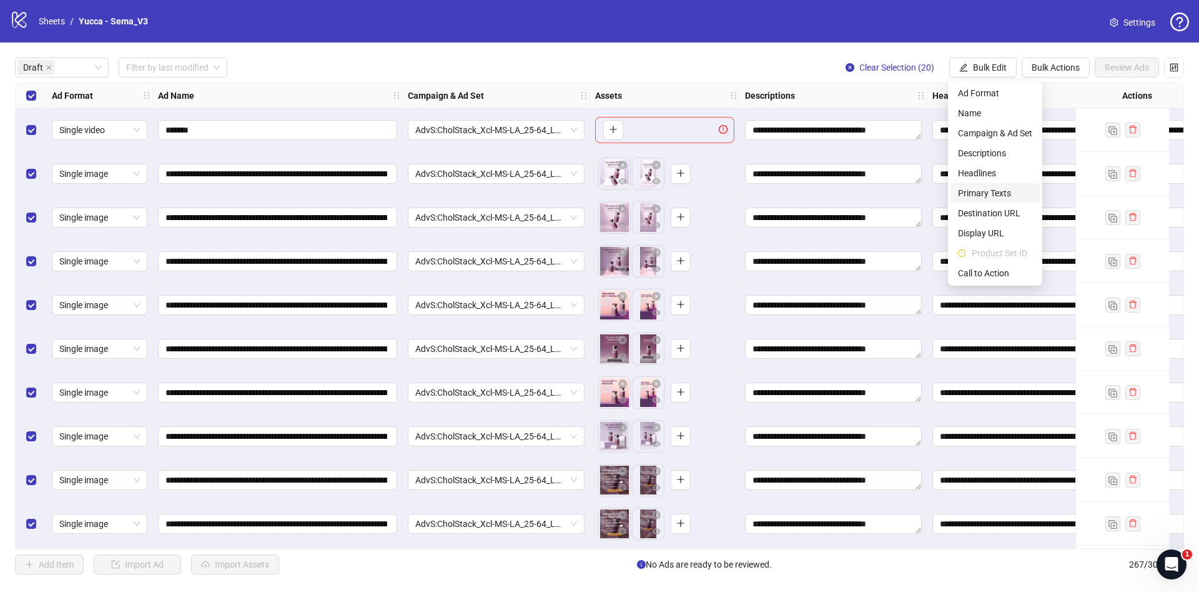
click at [983, 197] on span "Primary Texts" at bounding box center [995, 193] width 74 height 14
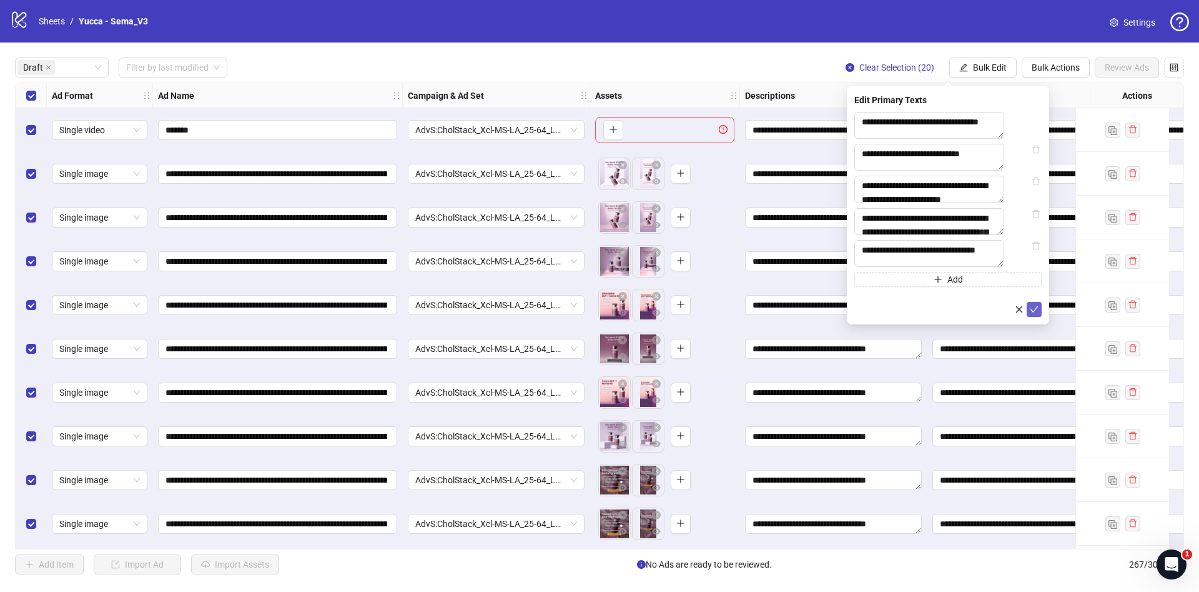
click at [1038, 314] on icon "check" at bounding box center [1034, 309] width 9 height 9
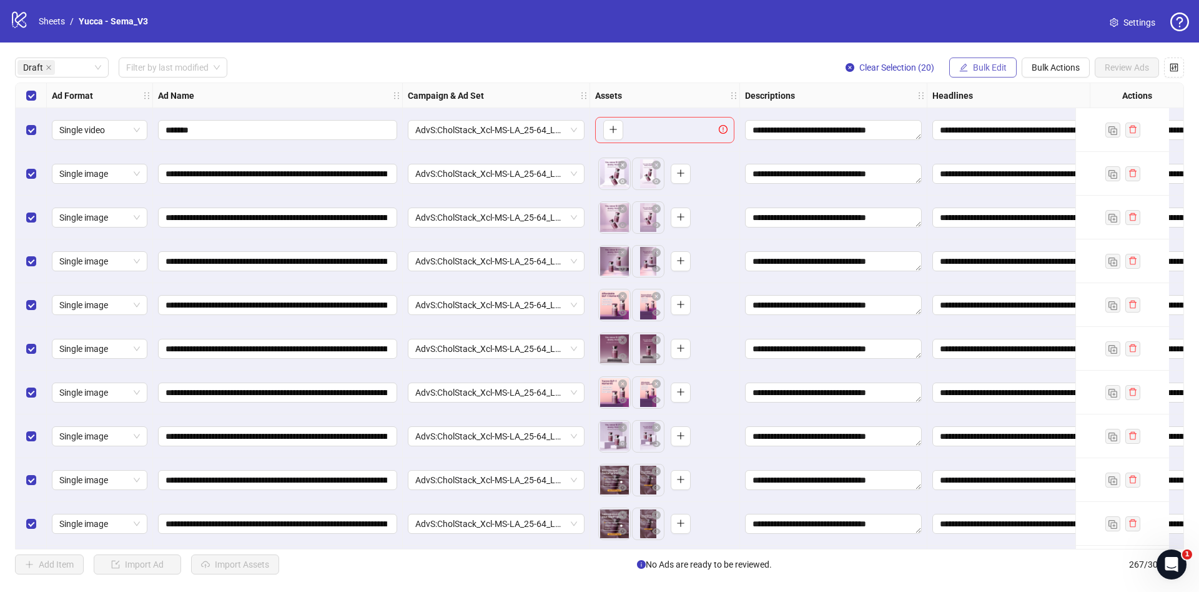
click at [991, 67] on span "Bulk Edit" at bounding box center [990, 67] width 34 height 10
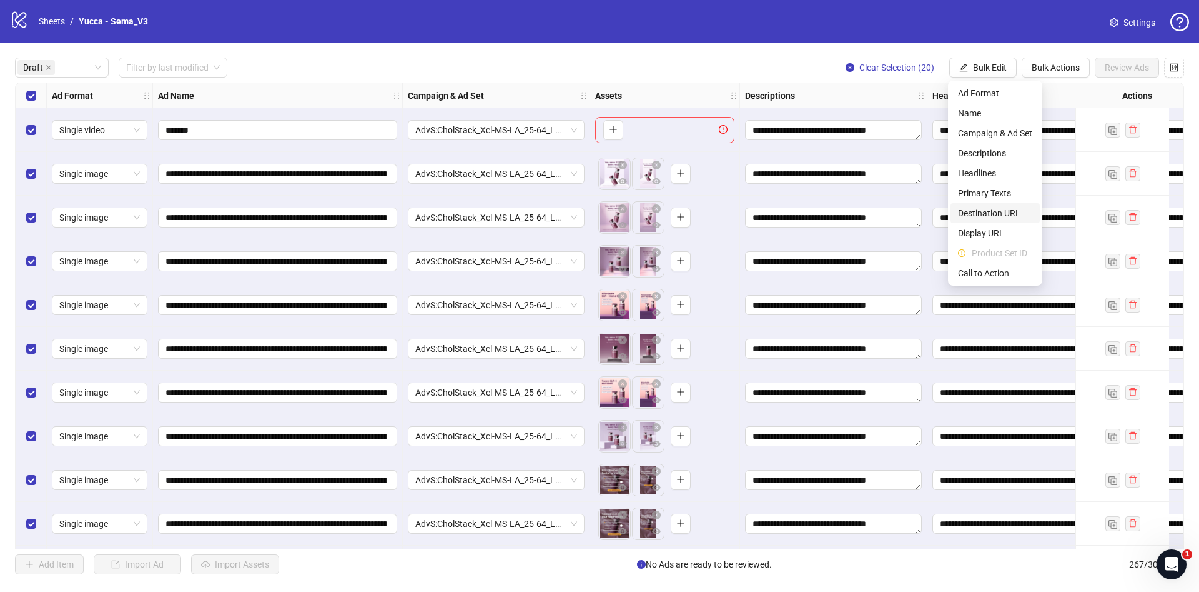
click at [1011, 216] on span "Destination URL" at bounding box center [995, 213] width 74 height 14
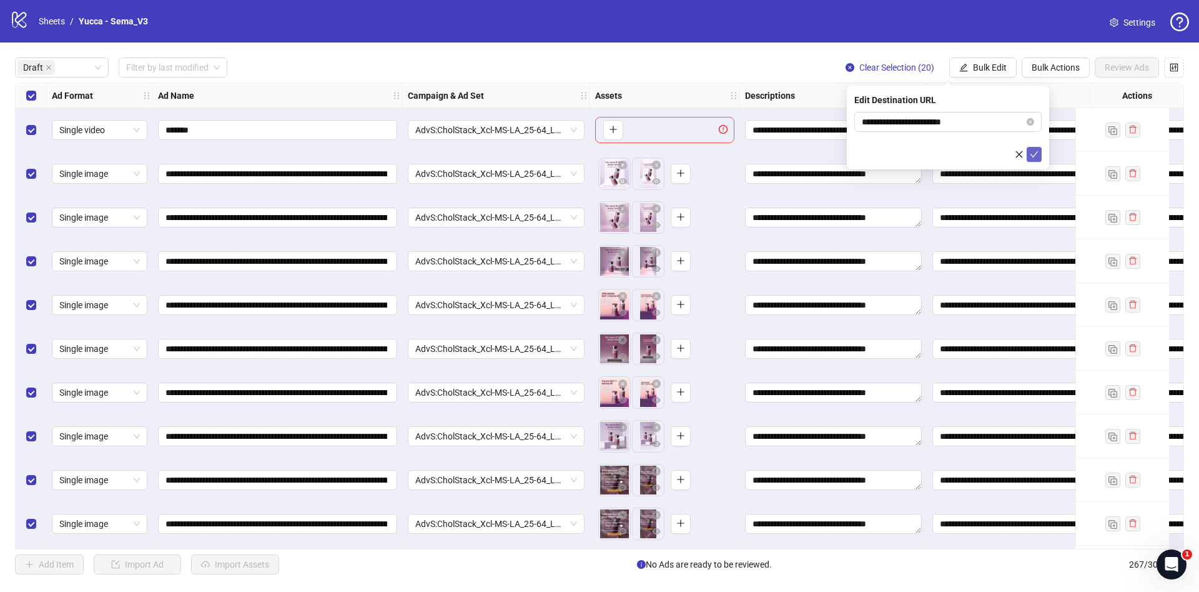
click at [1030, 152] on icon "check" at bounding box center [1034, 154] width 9 height 9
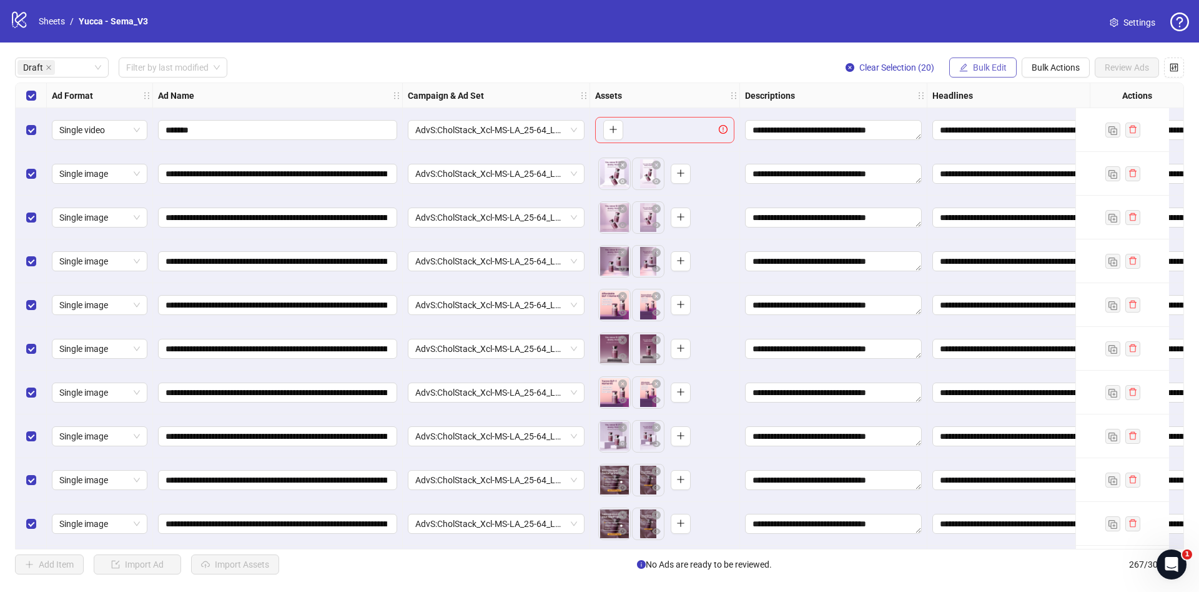
click at [985, 68] on span "Bulk Edit" at bounding box center [990, 67] width 34 height 10
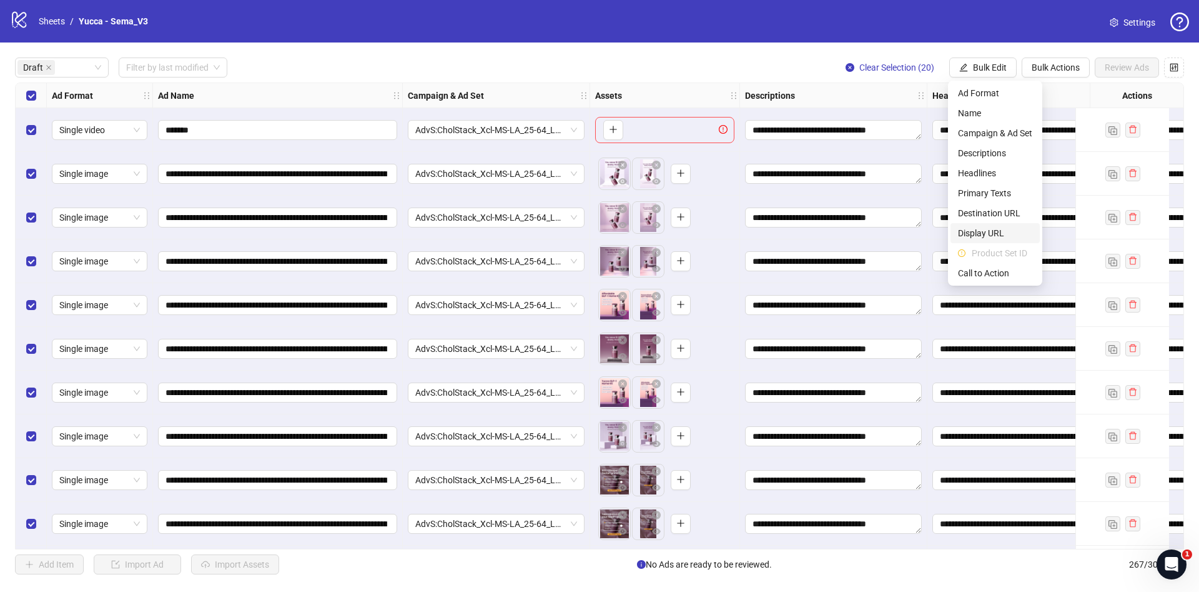
click at [991, 231] on span "Display URL" at bounding box center [995, 233] width 74 height 14
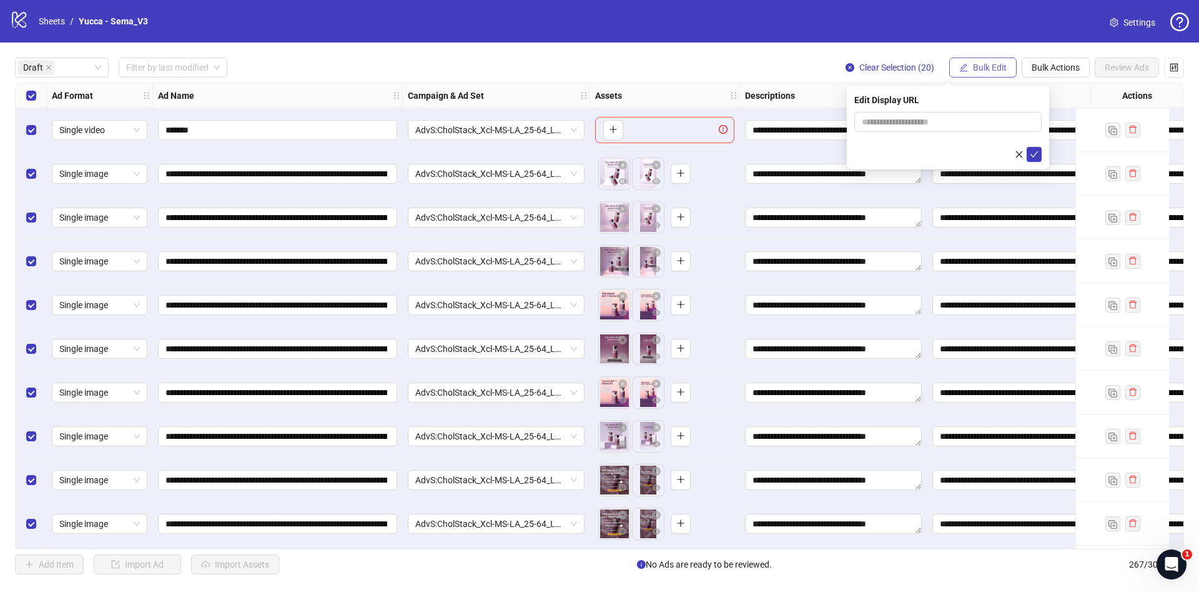
click at [996, 74] on button "Bulk Edit" at bounding box center [983, 67] width 67 height 20
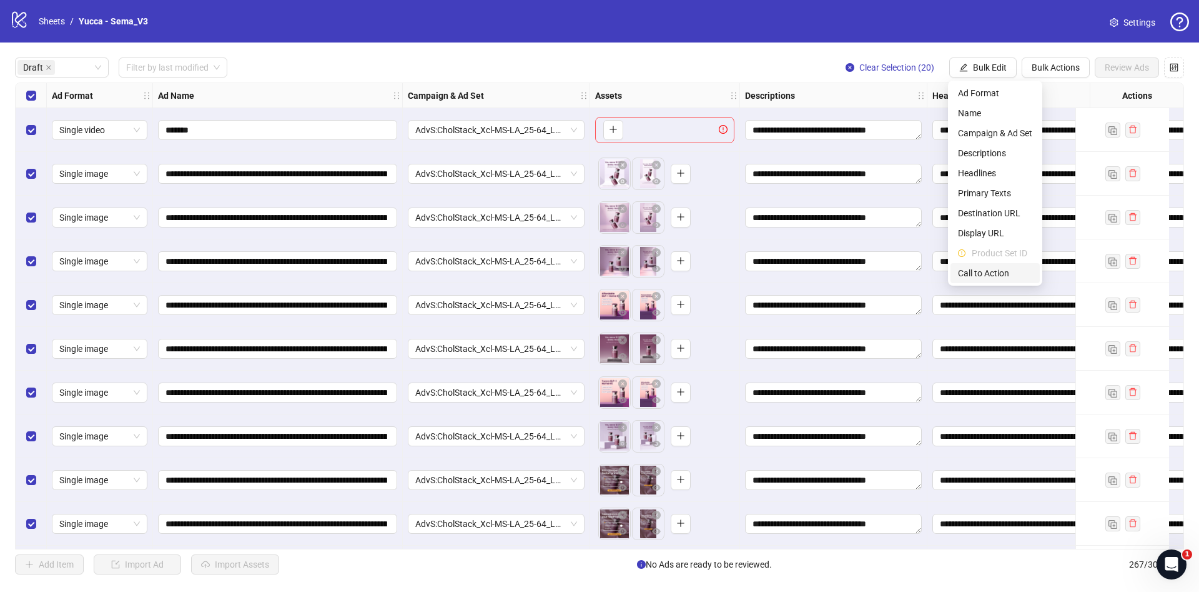
click at [986, 270] on span "Call to Action" at bounding box center [995, 273] width 74 height 14
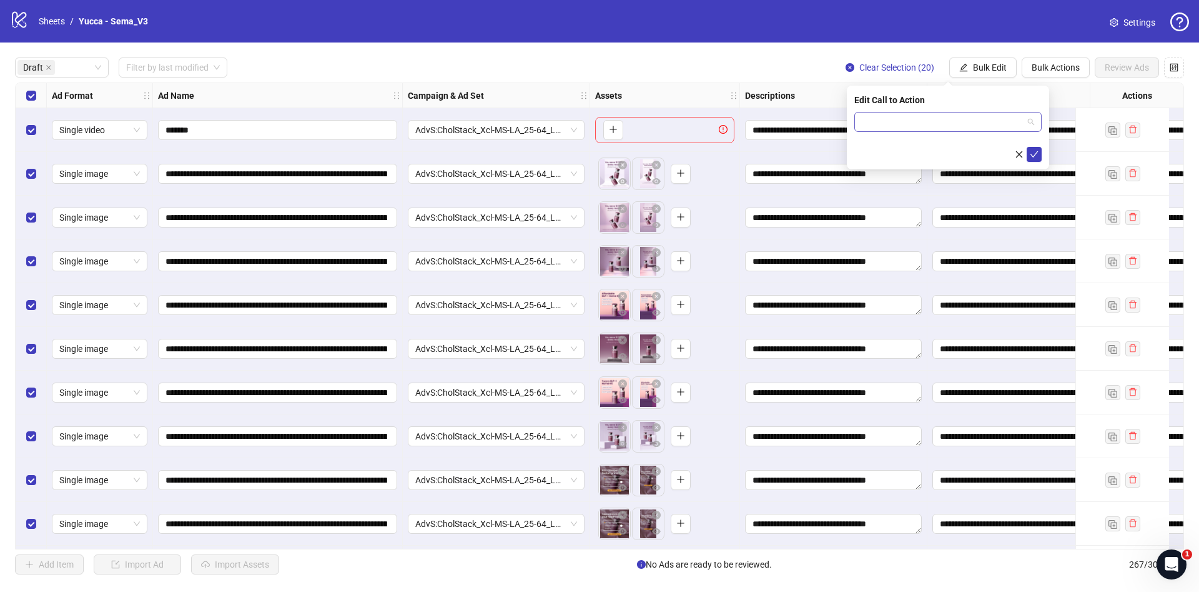
click at [1016, 121] on input "search" at bounding box center [942, 121] width 161 height 19
type input "****"
click at [1031, 156] on icon "check" at bounding box center [1034, 154] width 9 height 9
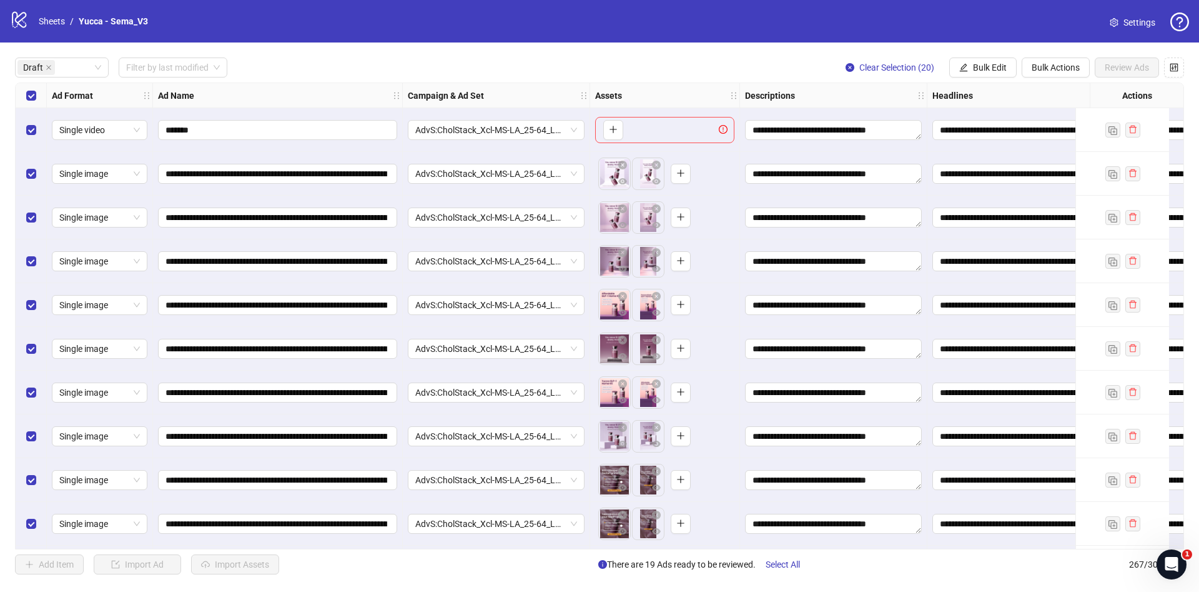
click at [36, 97] on div "Select all rows" at bounding box center [31, 95] width 31 height 25
drag, startPoint x: 36, startPoint y: 128, endPoint x: 46, endPoint y: 137, distance: 13.7
click at [36, 129] on div "Select row 1" at bounding box center [31, 130] width 31 height 44
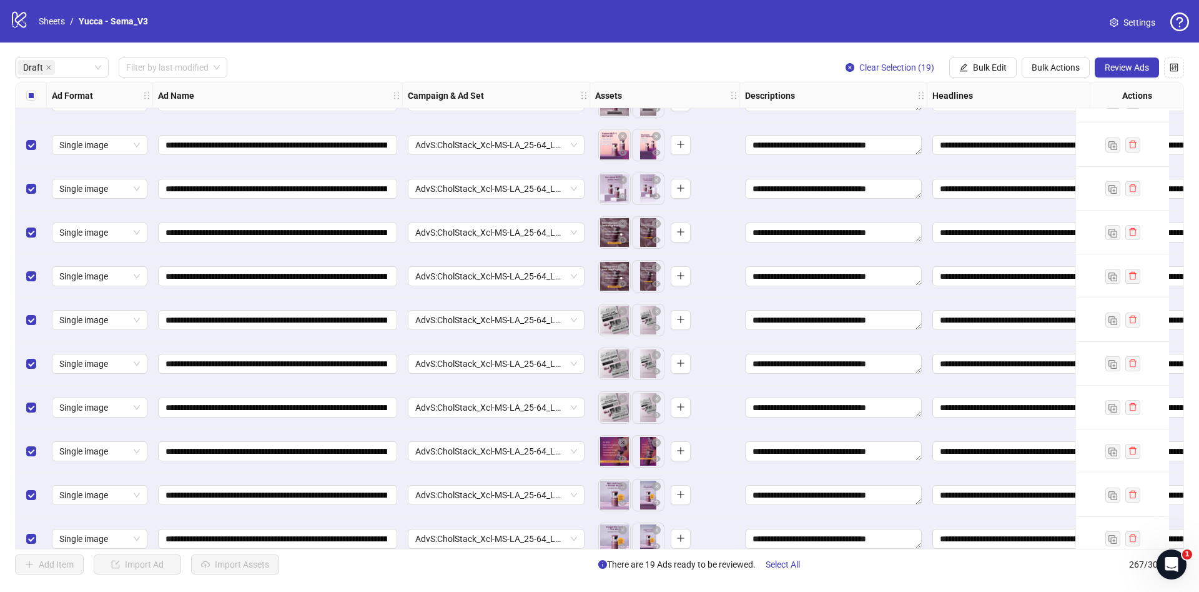
drag, startPoint x: 495, startPoint y: 551, endPoint x: 555, endPoint y: 542, distance: 61.2
click at [573, 550] on div "**********" at bounding box center [599, 315] width 1199 height 547
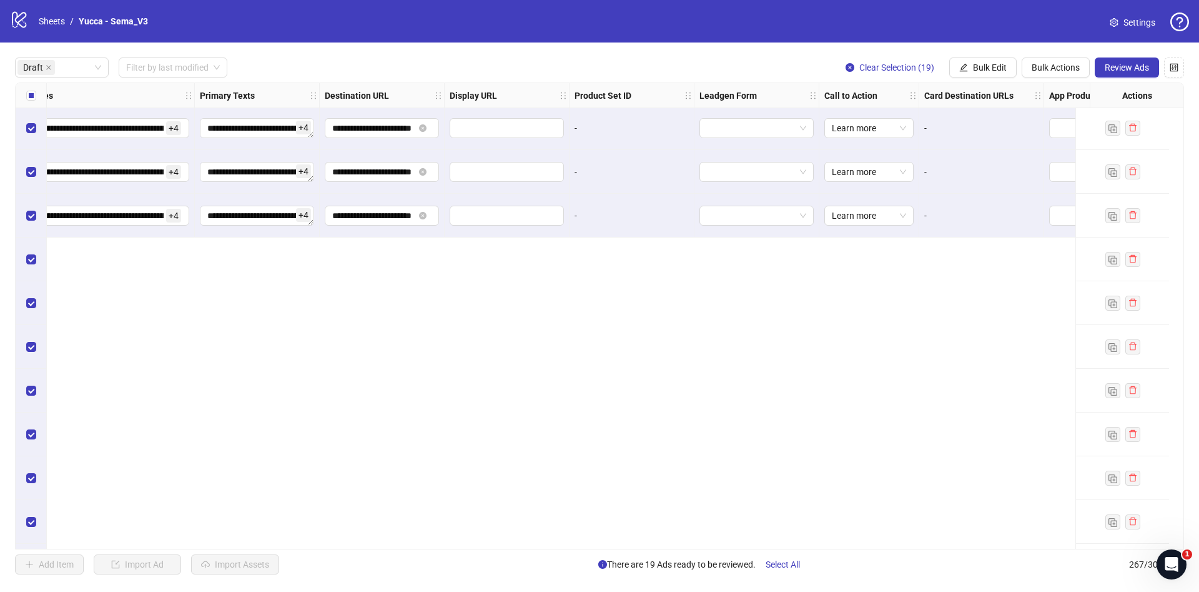
scroll to position [0, 920]
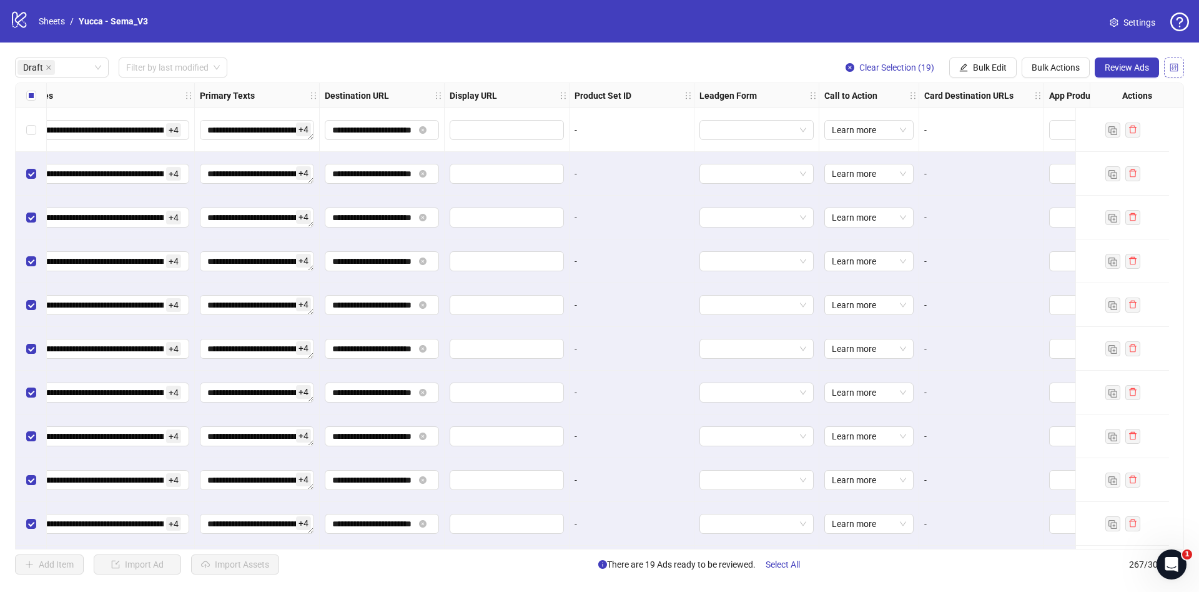
click at [1176, 66] on icon "control" at bounding box center [1174, 67] width 9 height 9
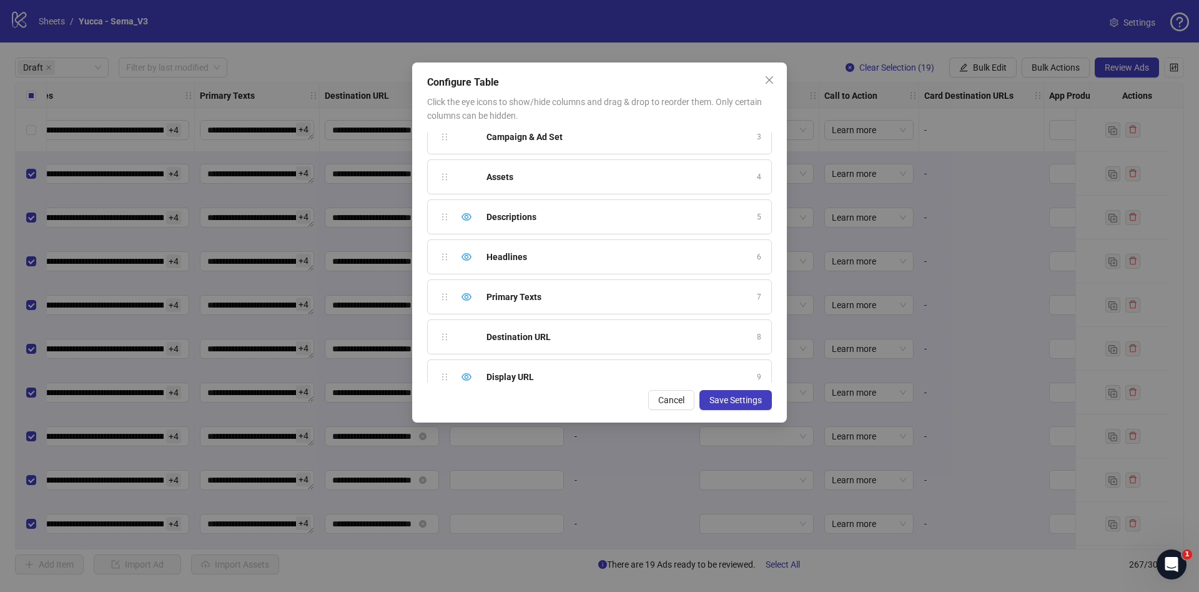
scroll to position [122, 0]
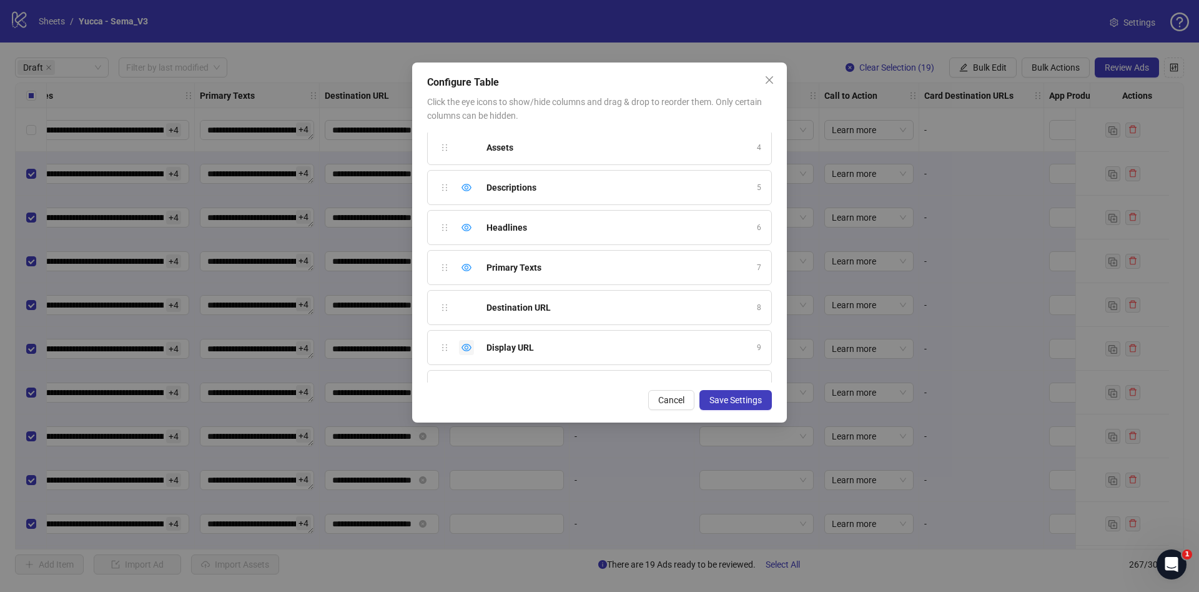
click at [472, 350] on div "Hide column" at bounding box center [466, 347] width 15 height 15
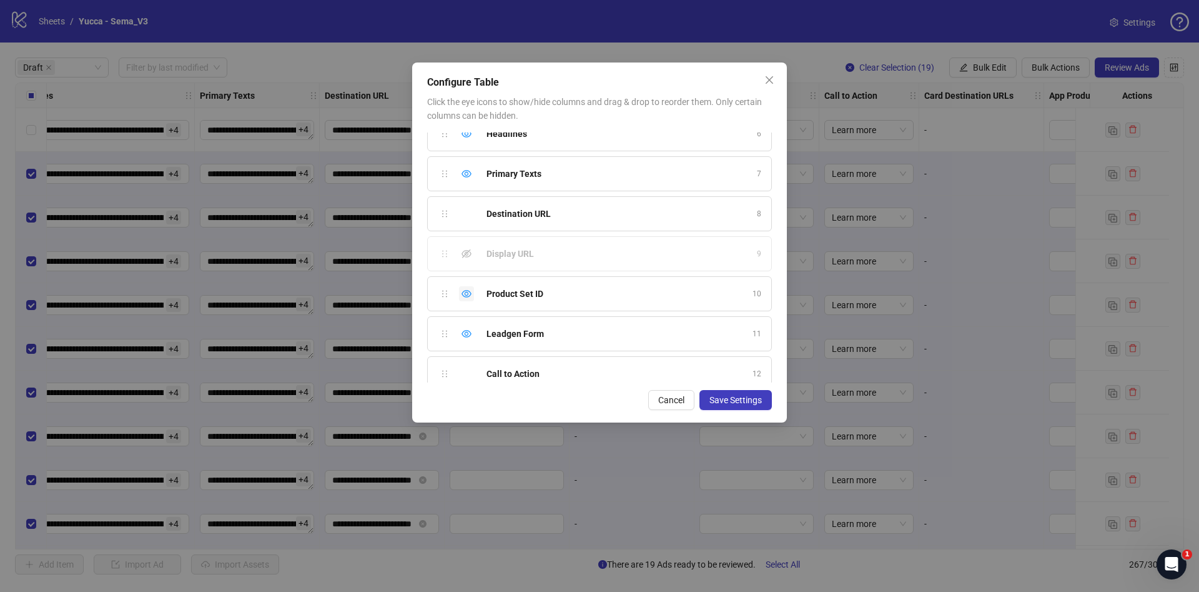
click at [473, 299] on div "Hide column" at bounding box center [466, 293] width 15 height 15
click at [475, 331] on div "Leadgen Form 11" at bounding box center [599, 333] width 345 height 35
click at [470, 331] on icon "eye" at bounding box center [467, 334] width 10 height 10
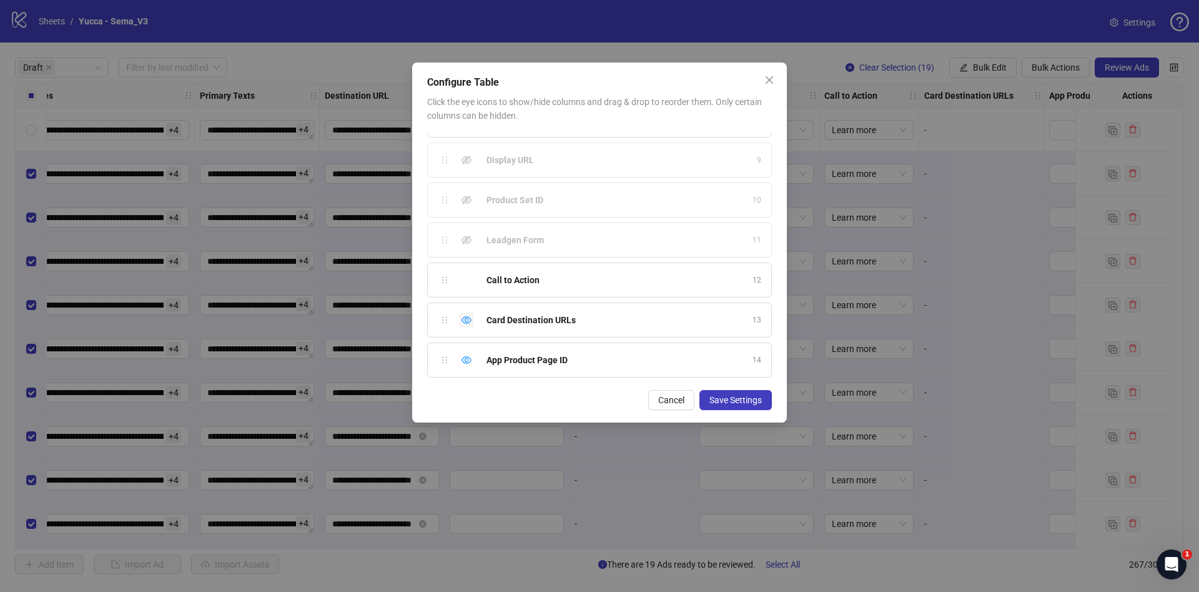
drag, startPoint x: 469, startPoint y: 321, endPoint x: 478, endPoint y: 292, distance: 30.6
click at [478, 294] on ul "Ad Format 1 Ad Name 2 Campaign & Ad Set 3 Assets 4 Descriptions 5 Headlines 6 P…" at bounding box center [599, 103] width 345 height 560
click at [472, 324] on div "Hide column" at bounding box center [466, 319] width 15 height 15
click at [473, 357] on div "Hide column" at bounding box center [466, 359] width 15 height 15
click at [473, 362] on div "Show column" at bounding box center [466, 359] width 15 height 15
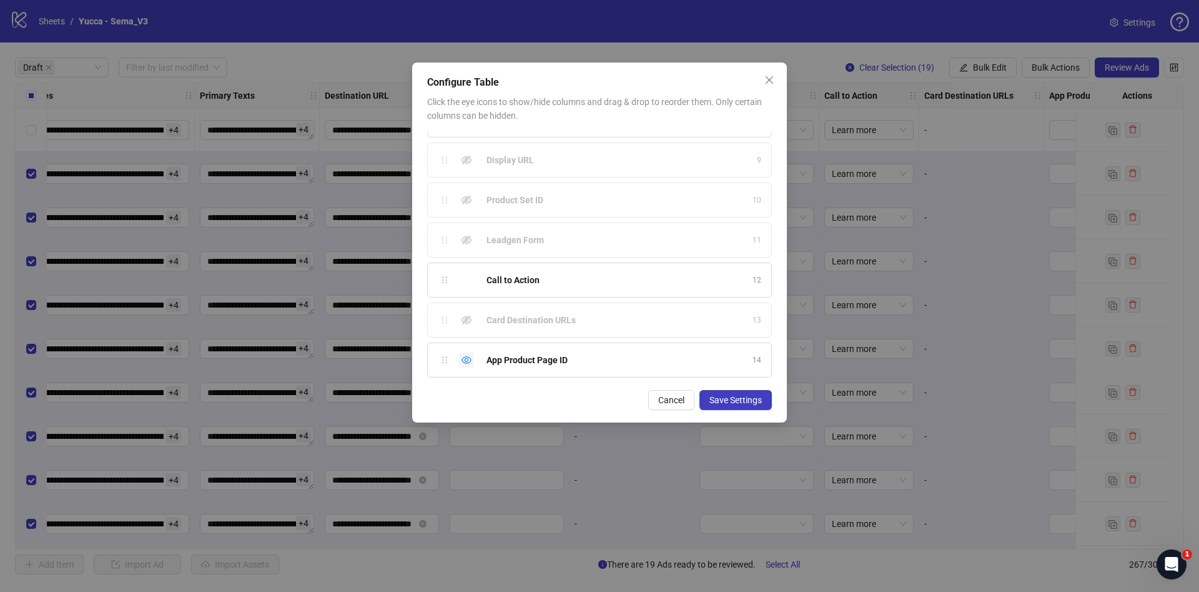
click at [466, 357] on icon "eye" at bounding box center [467, 360] width 10 height 10
click at [735, 402] on span "Save Settings" at bounding box center [736, 400] width 52 height 10
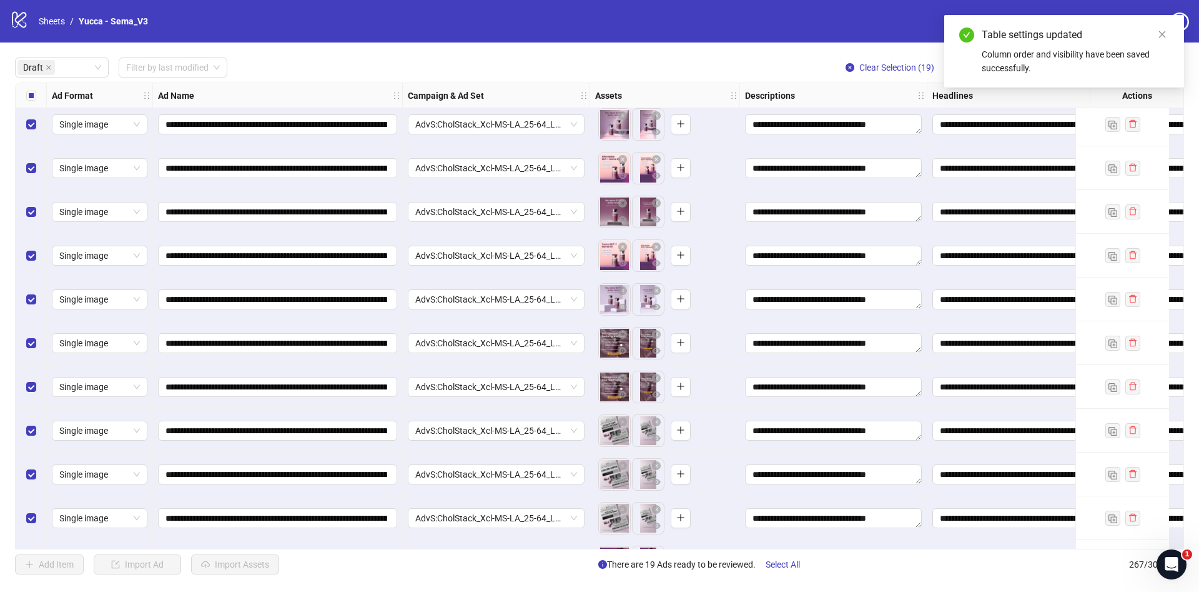
drag, startPoint x: 808, startPoint y: 549, endPoint x: 942, endPoint y: 547, distance: 133.7
click at [942, 547] on div "**********" at bounding box center [599, 315] width 1169 height 467
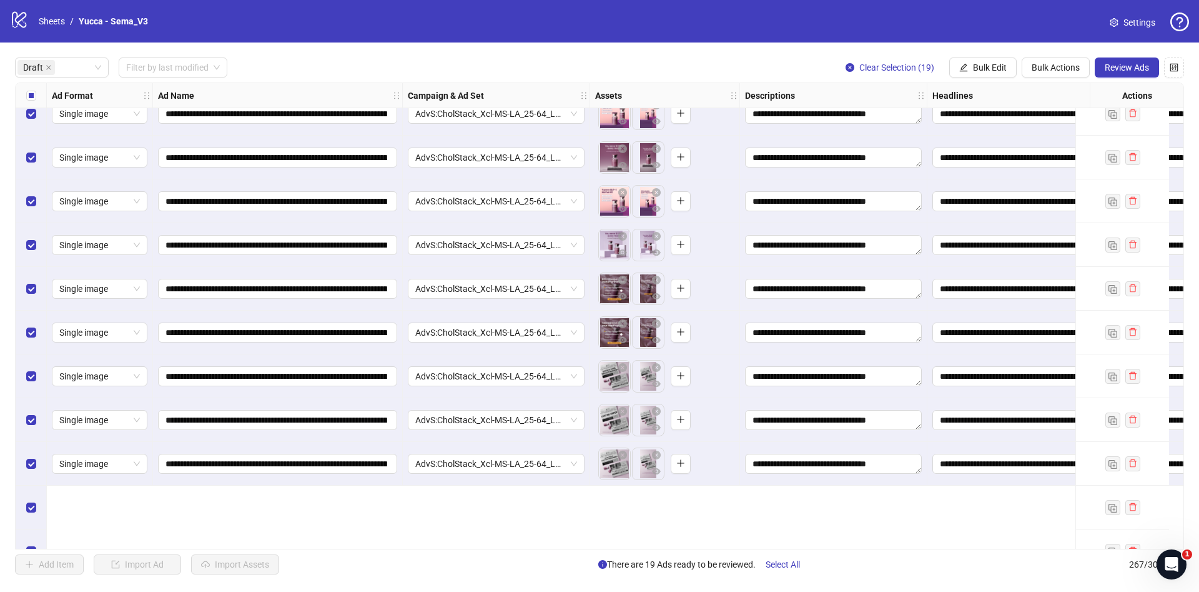
scroll to position [0, 0]
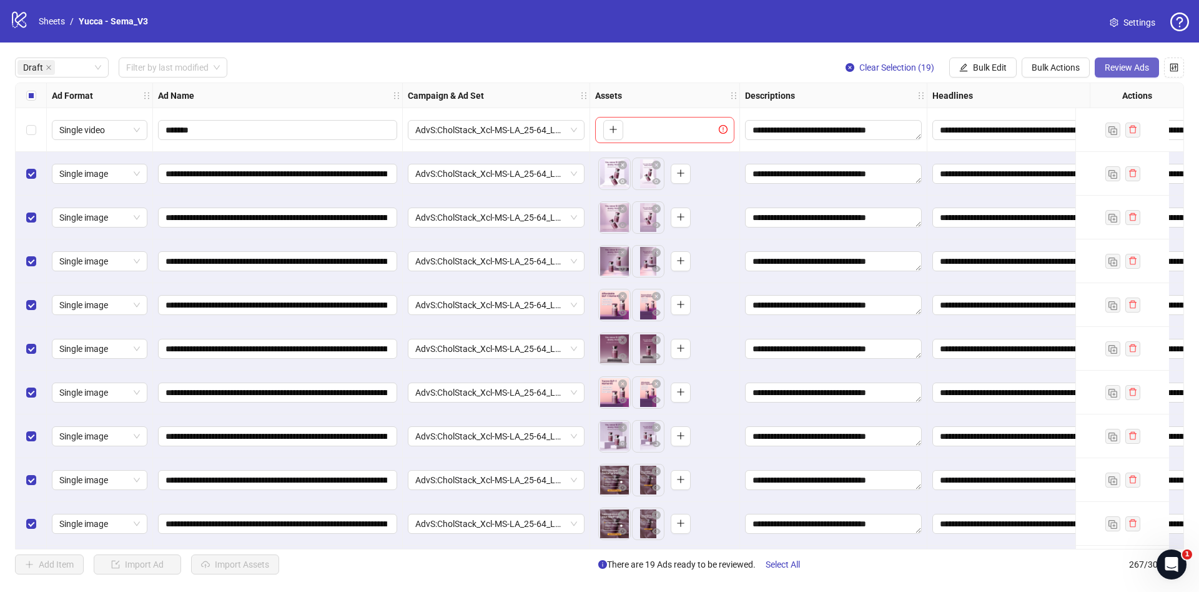
click at [1129, 62] on span "Review Ads" at bounding box center [1127, 67] width 44 height 10
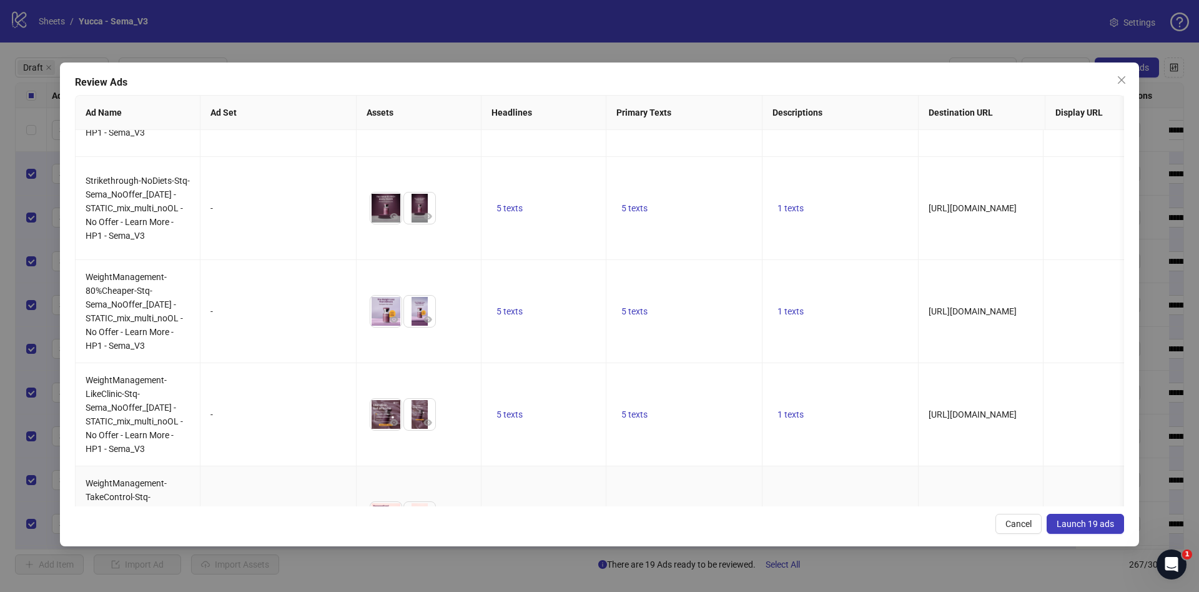
scroll to position [1528, 0]
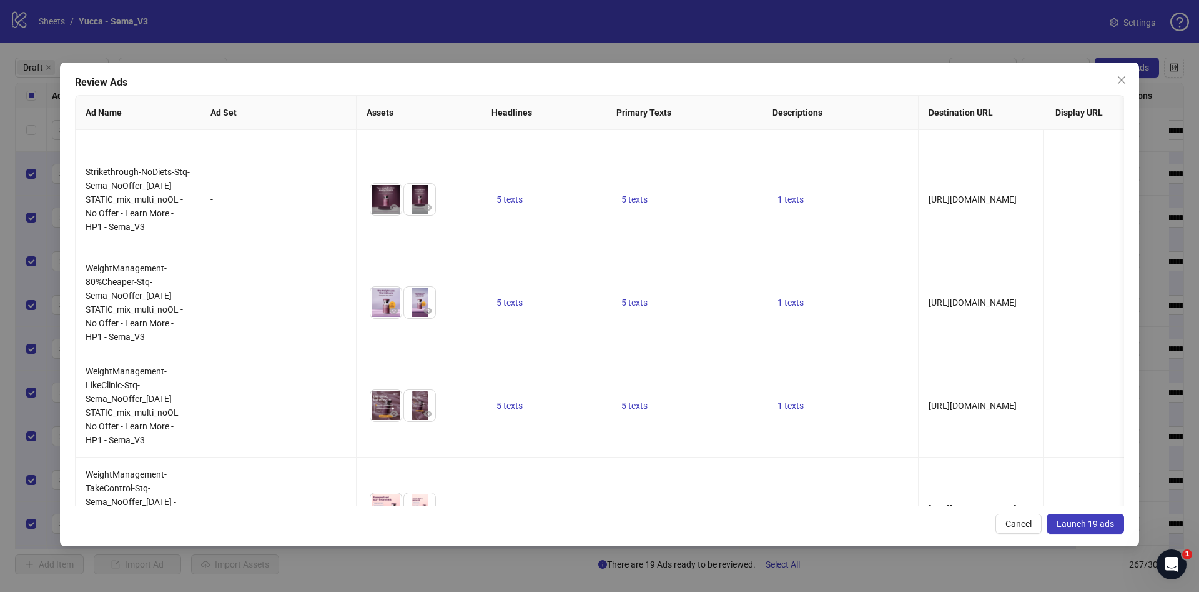
click at [1095, 525] on span "Launch 19 ads" at bounding box center [1085, 523] width 57 height 10
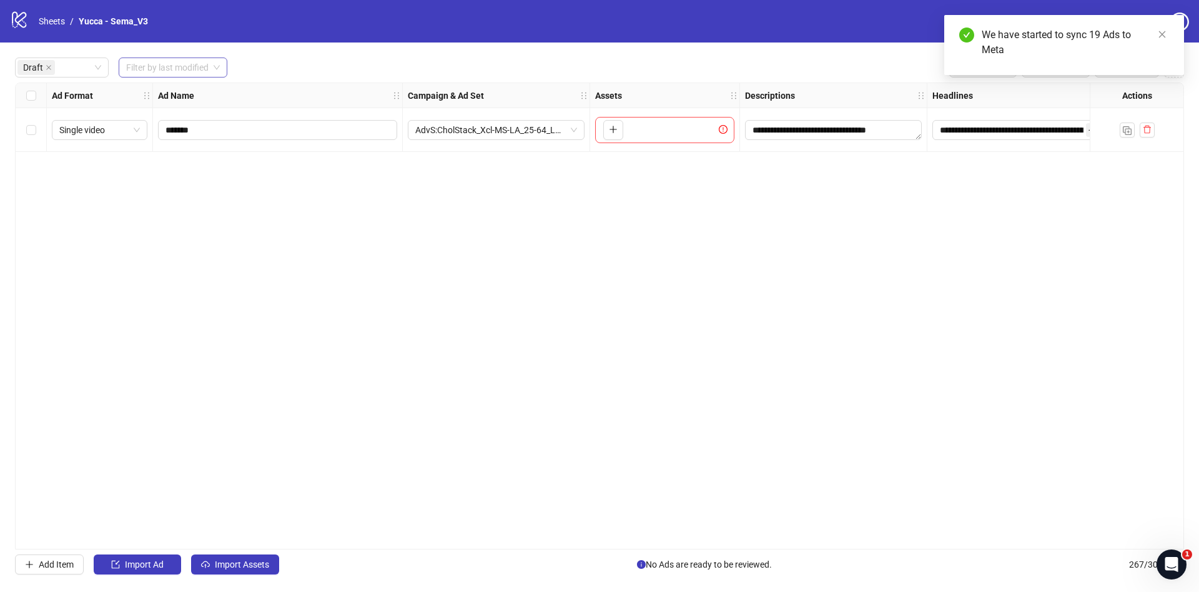
click at [161, 62] on input "search" at bounding box center [167, 67] width 82 height 19
click at [163, 84] on div "[DATE]" at bounding box center [173, 93] width 105 height 20
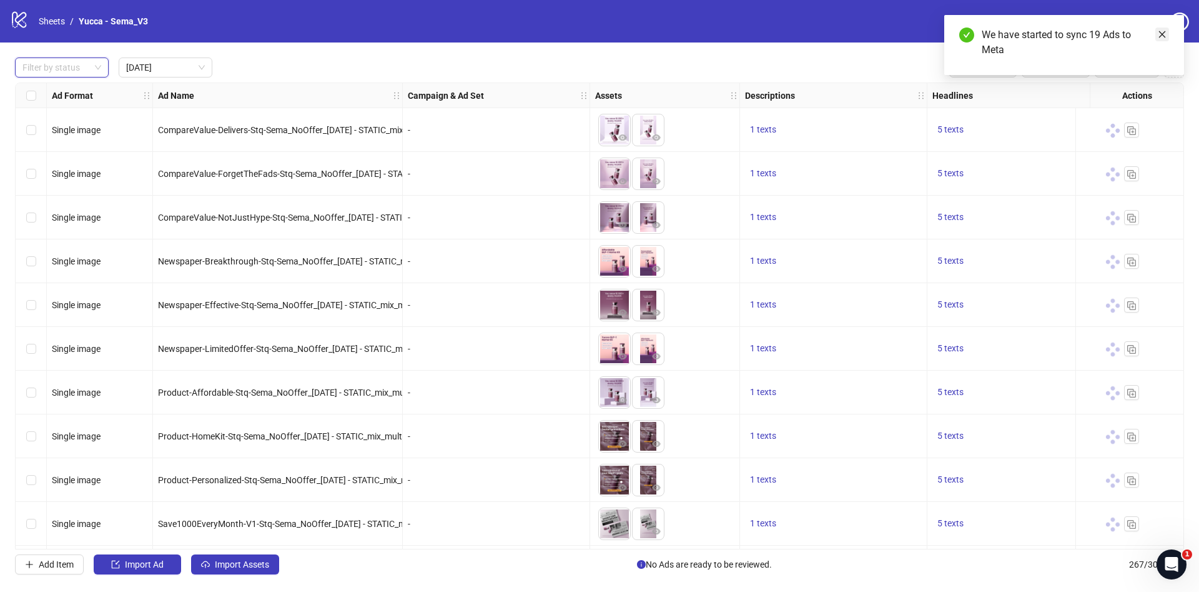
click at [1164, 37] on icon "close" at bounding box center [1162, 34] width 9 height 9
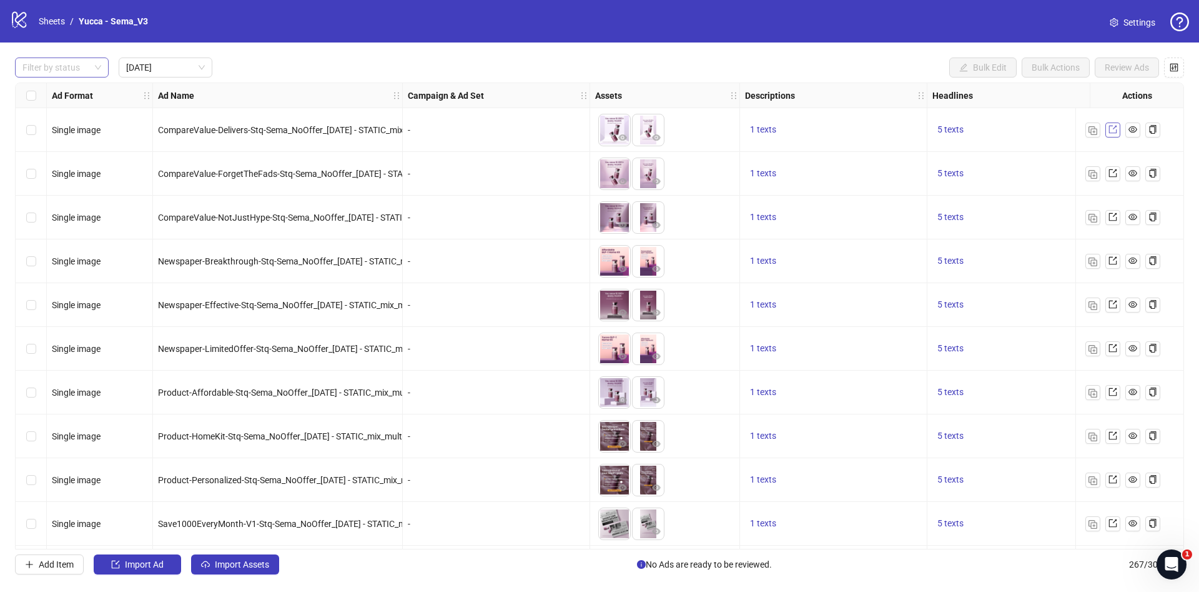
click at [1114, 130] on icon "export" at bounding box center [1113, 129] width 9 height 9
